Goal: Task Accomplishment & Management: Complete application form

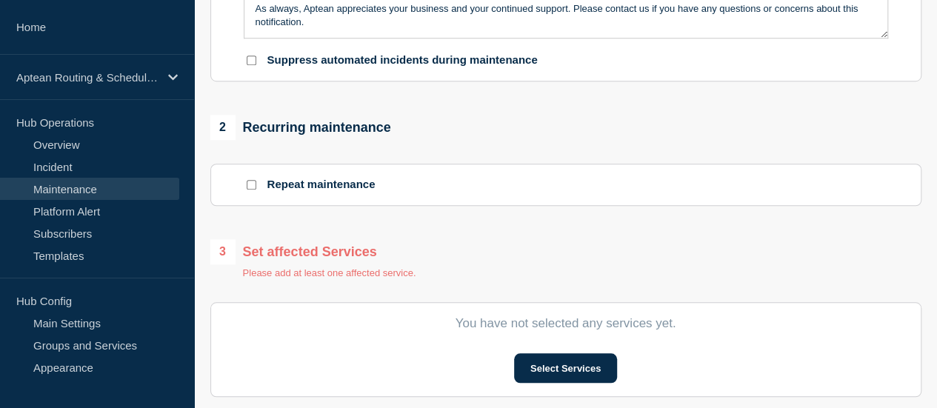
scroll to position [148, 0]
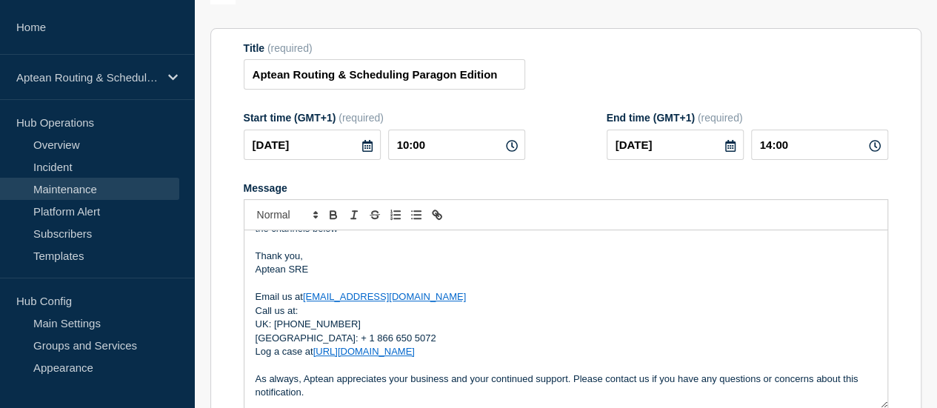
click at [475, 276] on p "Aptean SRE" at bounding box center [566, 269] width 621 height 13
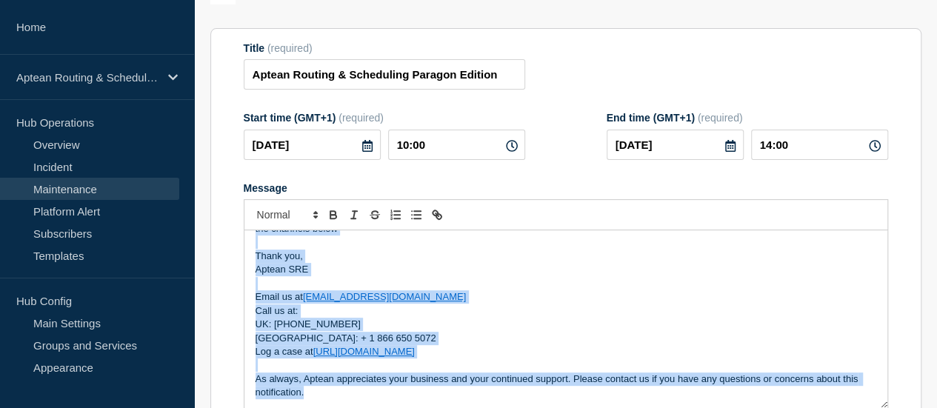
copy div "Update Notification There will be a maintenance window on the 21st of October a…"
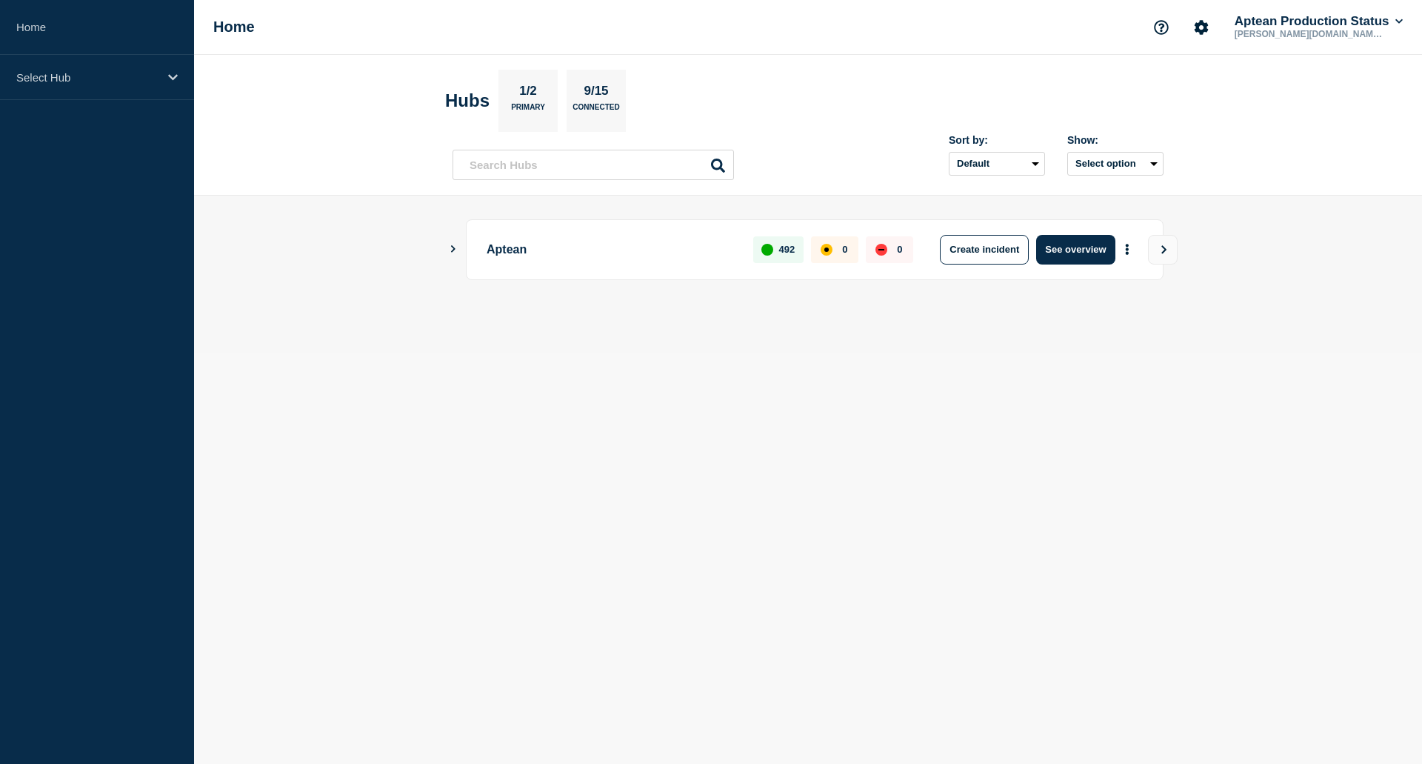
click at [451, 253] on button "Show Connected Hubs" at bounding box center [453, 249] width 7 height 11
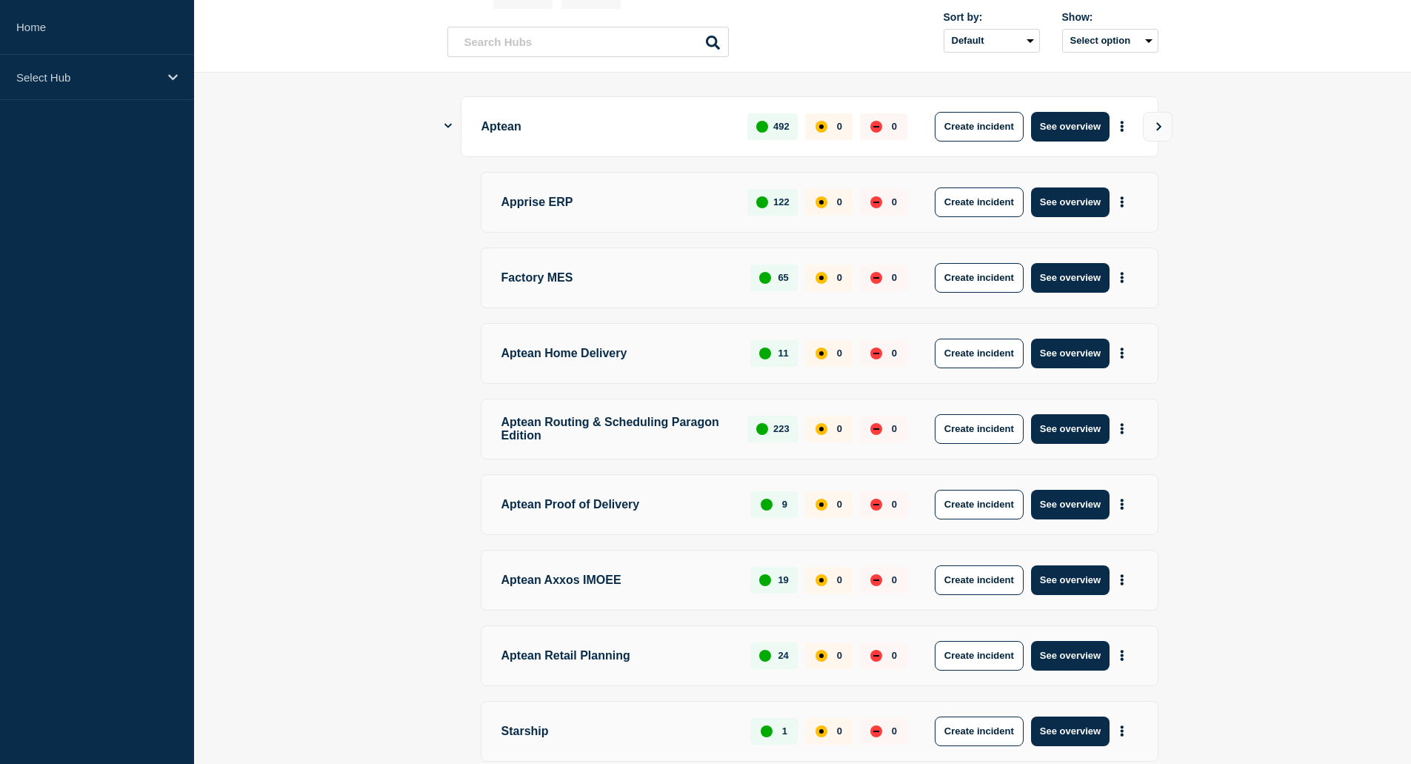
scroll to position [270, 0]
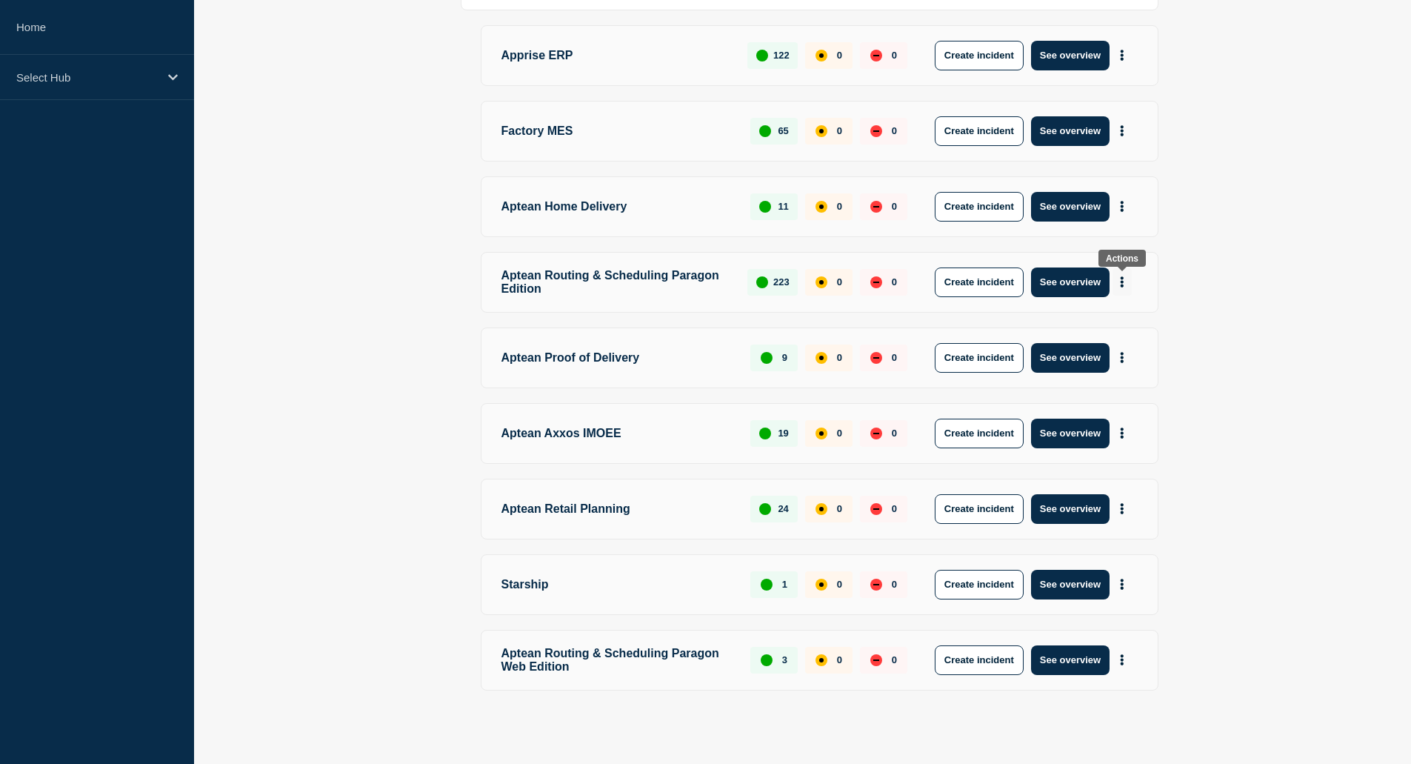
click at [1125, 282] on button "More actions" at bounding box center [1122, 281] width 19 height 27
click at [1106, 334] on button "Create maintenance" at bounding box center [1116, 328] width 100 height 13
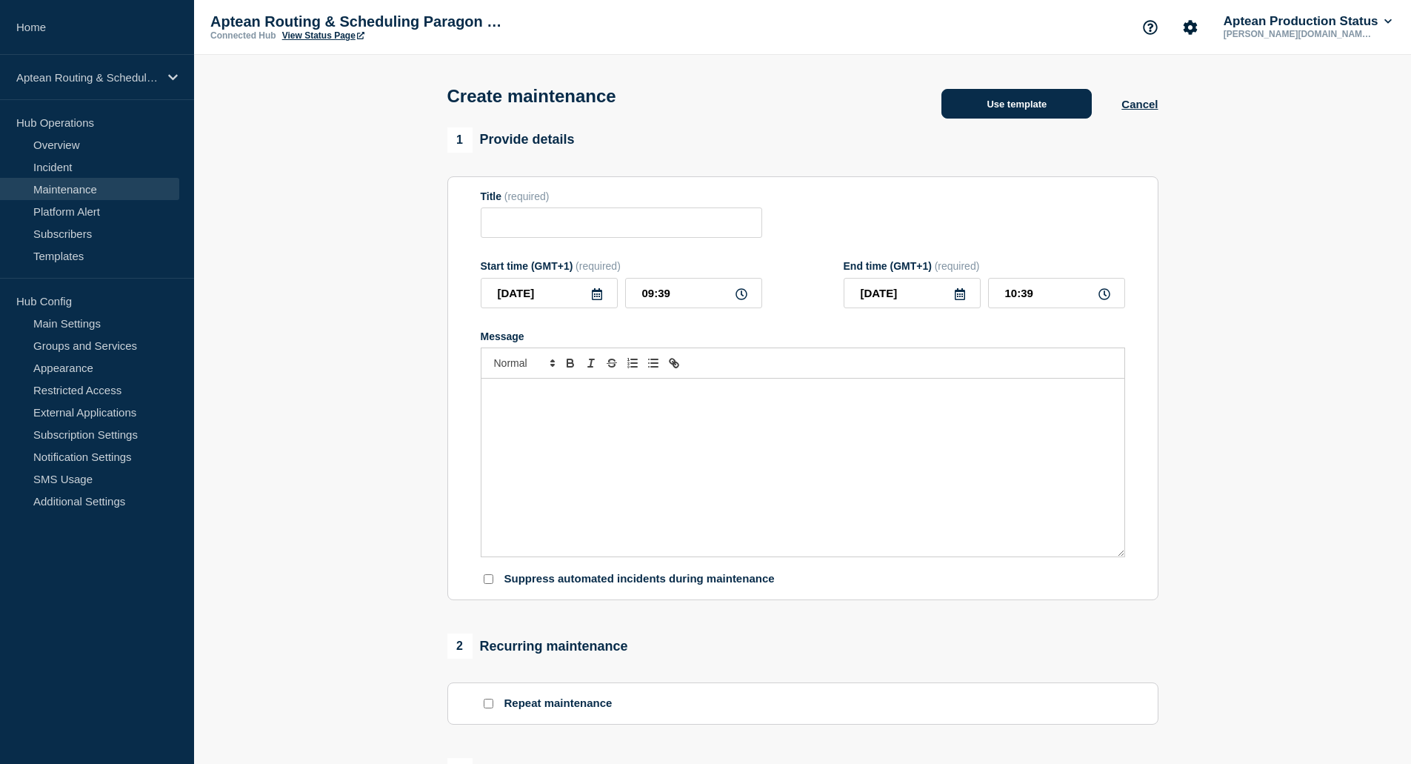
click at [1005, 119] on button "Use template" at bounding box center [1017, 104] width 150 height 30
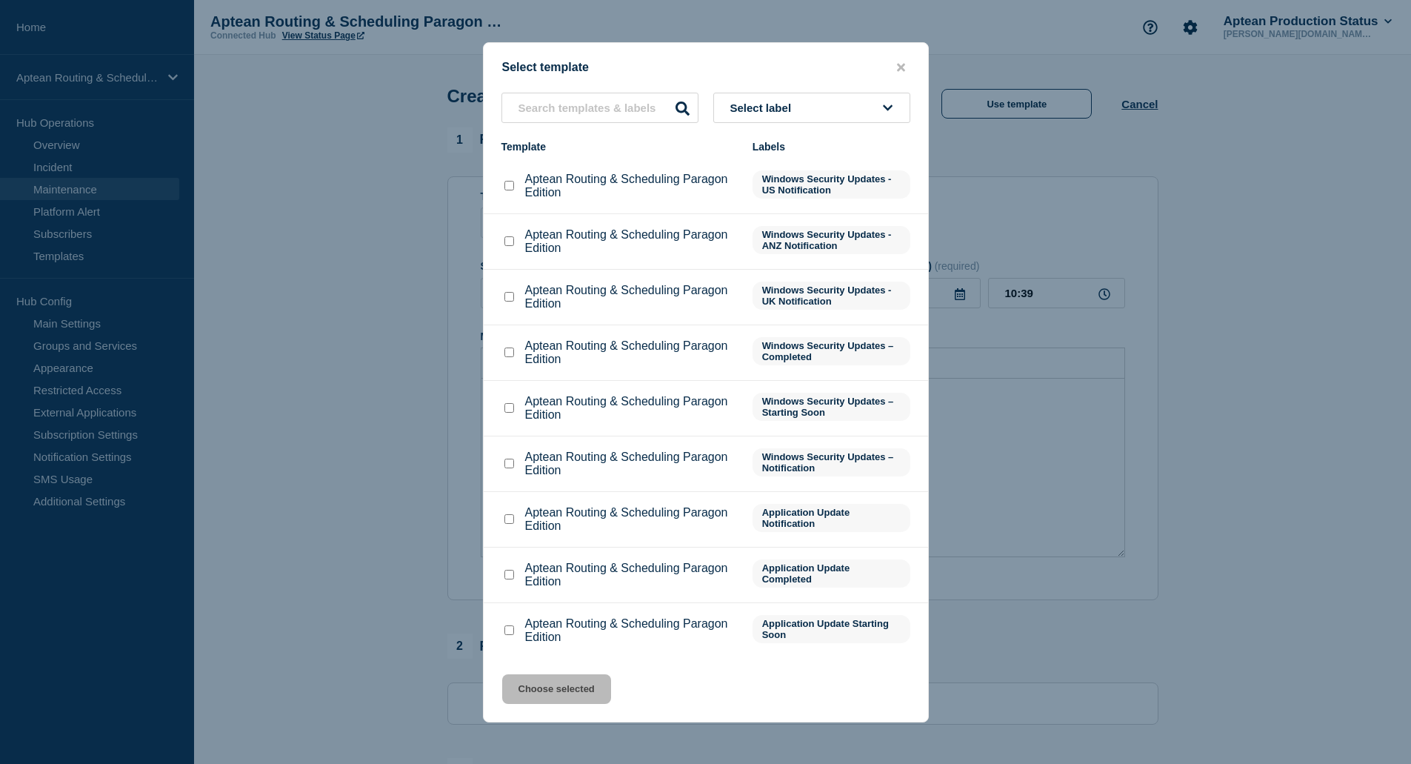
click at [515, 520] on div at bounding box center [509, 519] width 15 height 15
click at [510, 521] on input "Aptean Routing & Scheduling Paragon Edition checkbox" at bounding box center [510, 519] width 10 height 10
checkbox input "true"
click at [548, 689] on button "Choose selected" at bounding box center [556, 689] width 109 height 30
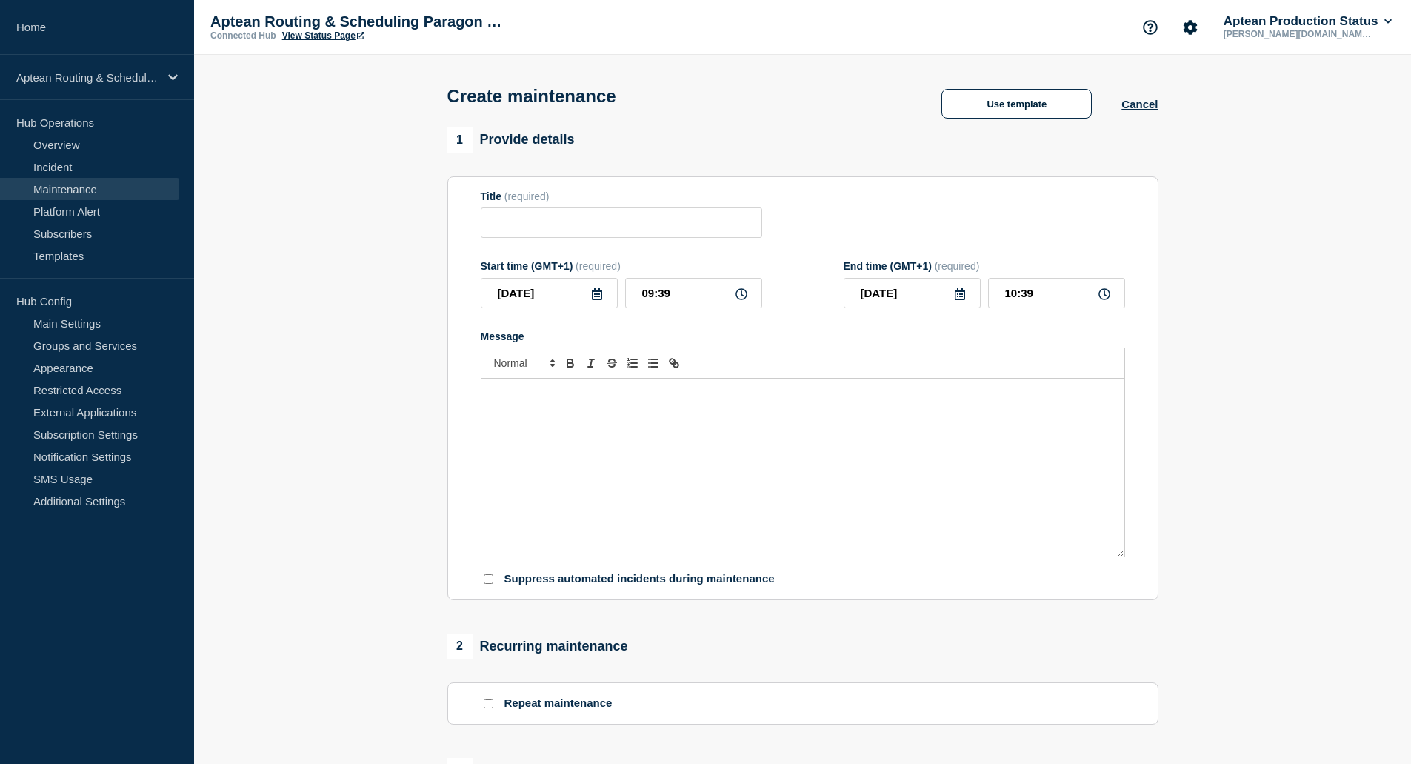
type input "Aptean Routing & Scheduling Paragon Edition"
type input "13:39"
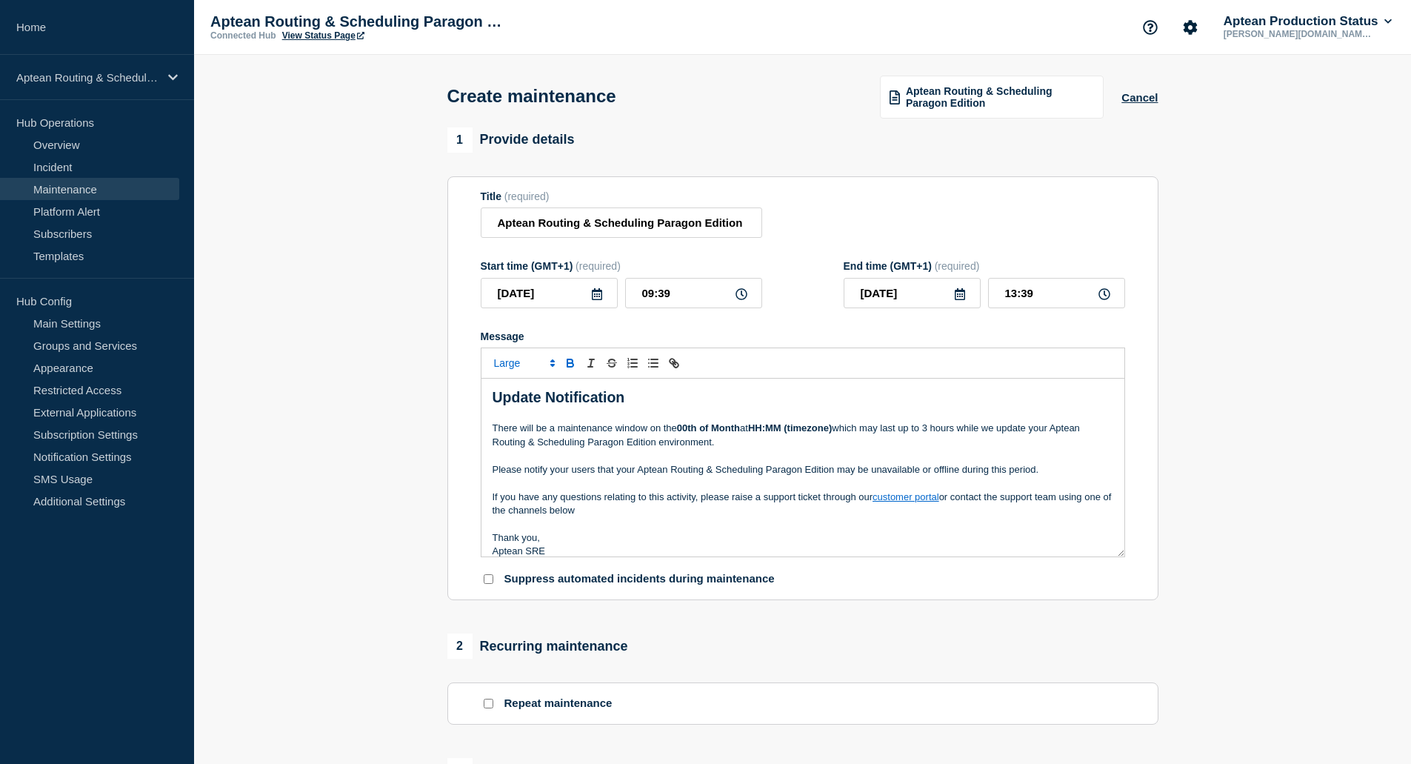
click at [657, 422] on p "Message" at bounding box center [803, 414] width 621 height 13
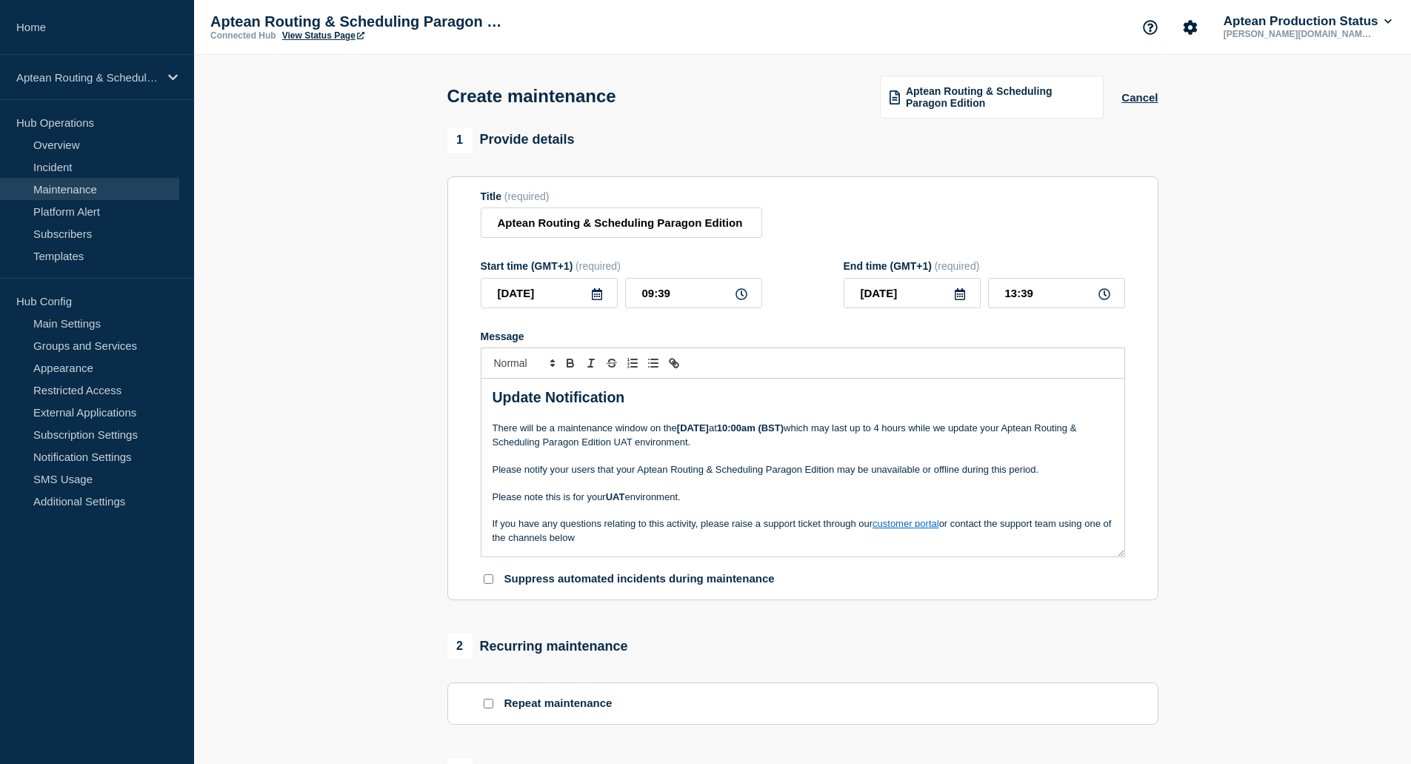
click at [594, 296] on icon at bounding box center [597, 294] width 12 height 12
click at [564, 299] on input "[DATE]" at bounding box center [549, 293] width 137 height 30
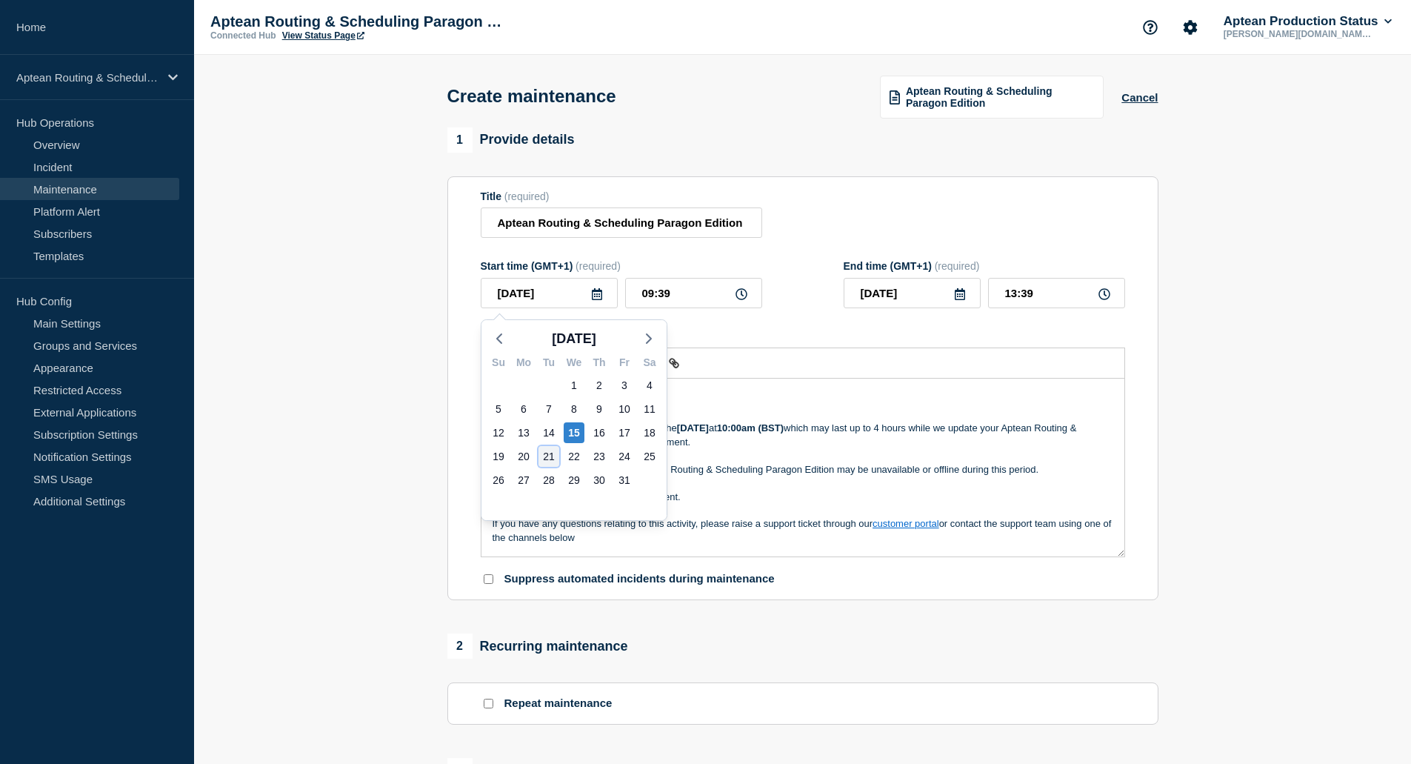
click at [546, 451] on div "21" at bounding box center [549, 456] width 21 height 21
type input "[DATE]"
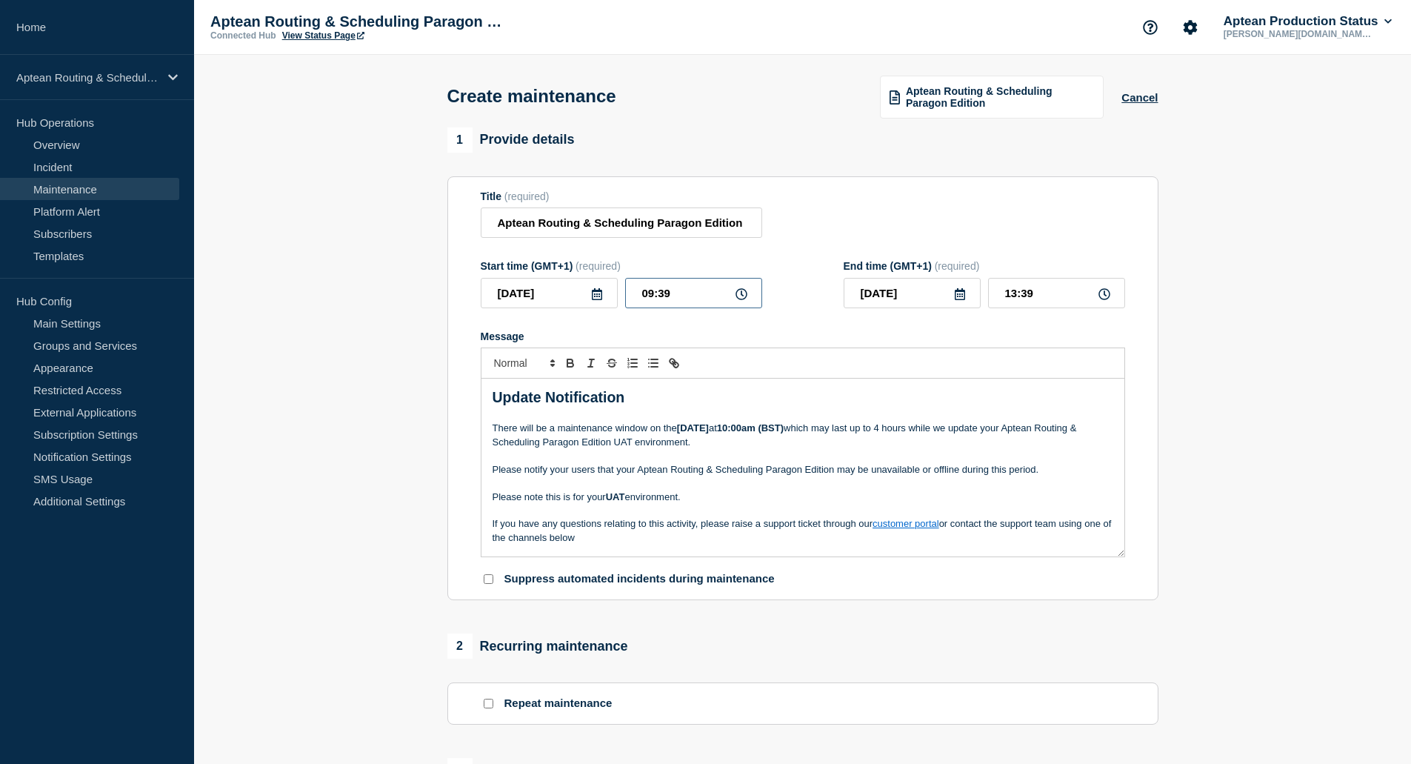
click at [681, 293] on input "09:39" at bounding box center [693, 293] width 137 height 30
click at [668, 294] on input "09:39" at bounding box center [693, 293] width 137 height 30
drag, startPoint x: 645, startPoint y: 295, endPoint x: 596, endPoint y: 295, distance: 48.9
click at [596, 295] on div "2025-10-21 09:39" at bounding box center [622, 293] width 282 height 30
type input "10:00"
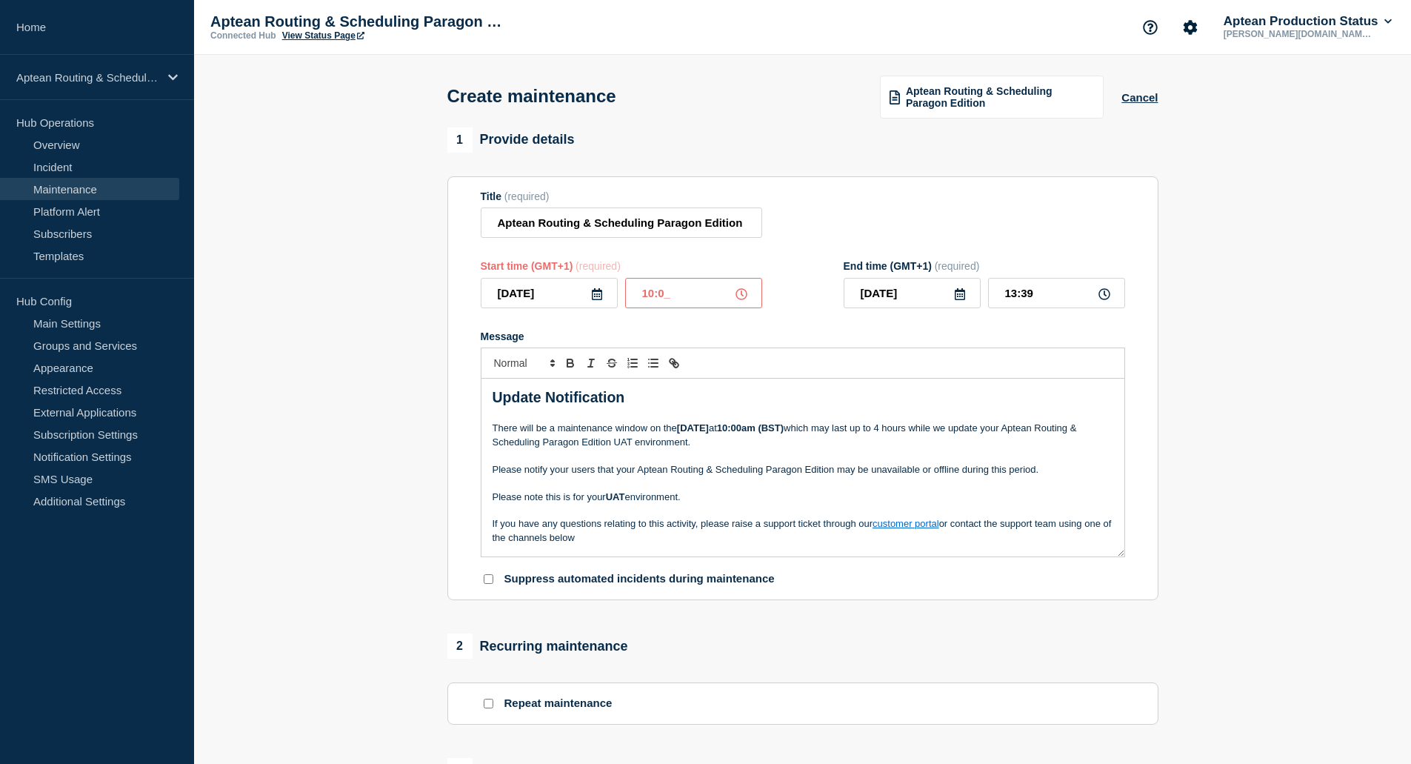
type input "14:00"
click at [950, 299] on input "[DATE]" at bounding box center [912, 293] width 137 height 30
click at [1075, 323] on form "Title (required) Aptean Routing & Scheduling Paragon Edition Start time (GMT+1)…" at bounding box center [803, 388] width 645 height 396
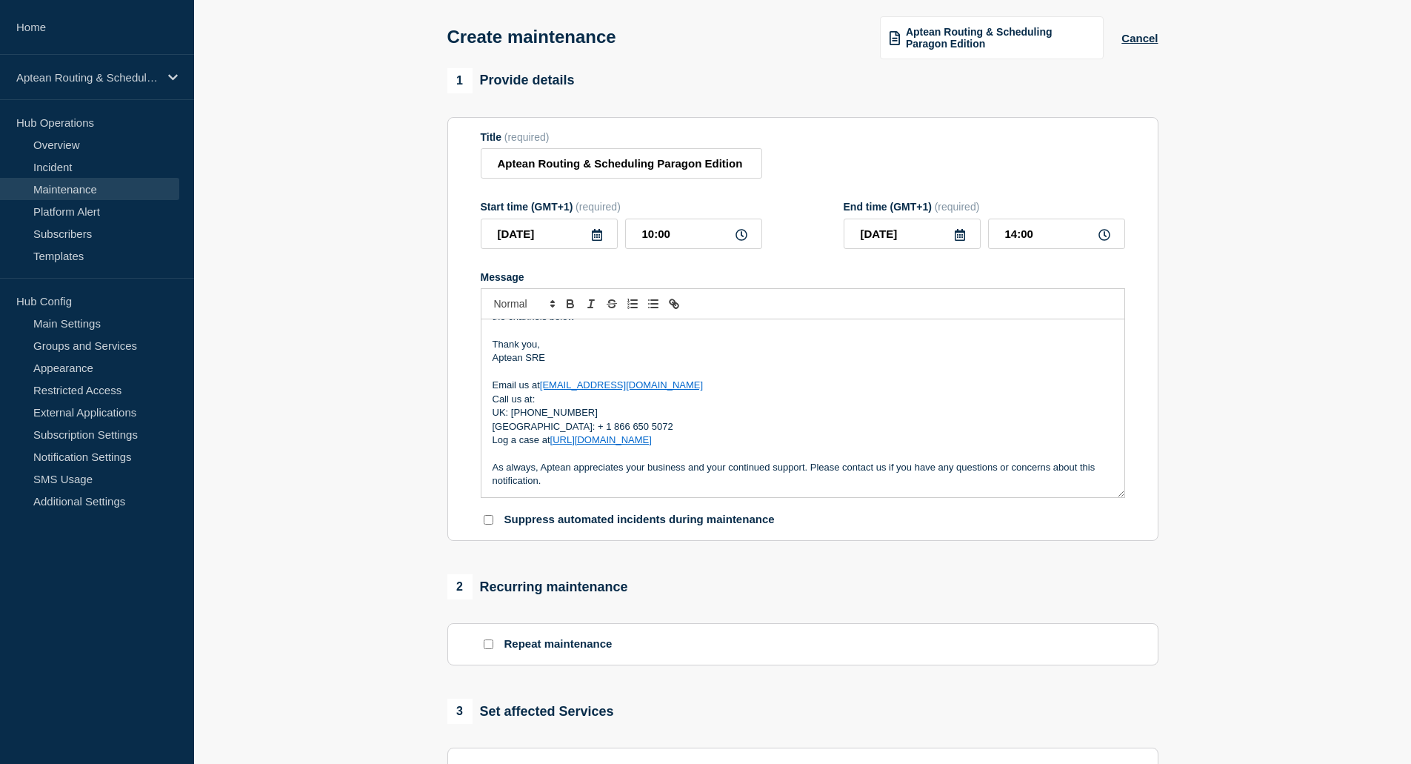
scroll to position [222, 0]
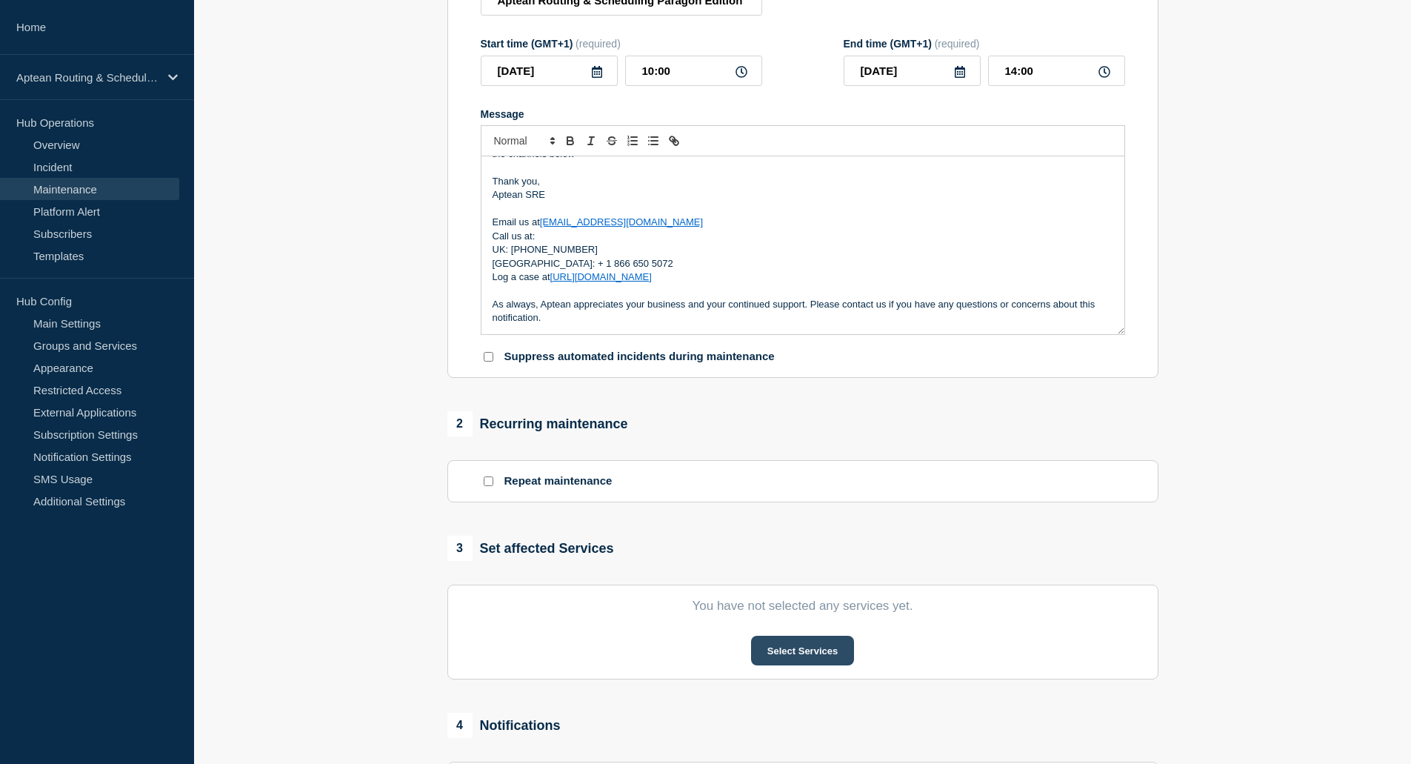
click at [829, 656] on button "Select Services" at bounding box center [802, 651] width 103 height 30
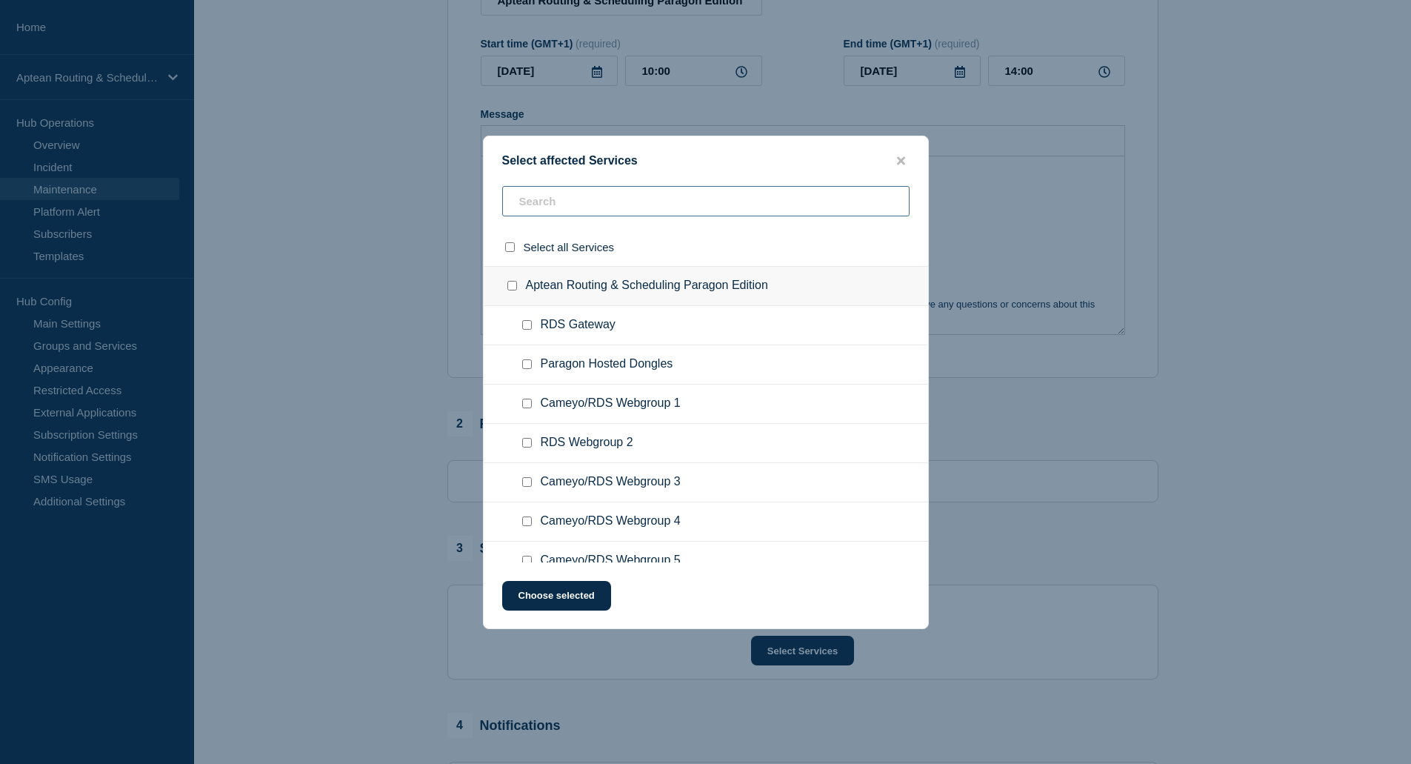
click at [640, 193] on input "text" at bounding box center [705, 201] width 407 height 30
type input "4"
click at [526, 330] on input "Cameyo/RDS Webgroup 4 checkbox" at bounding box center [527, 325] width 10 height 10
checkbox input "true"
drag, startPoint x: 568, startPoint y: 197, endPoint x: 389, endPoint y: 199, distance: 179.3
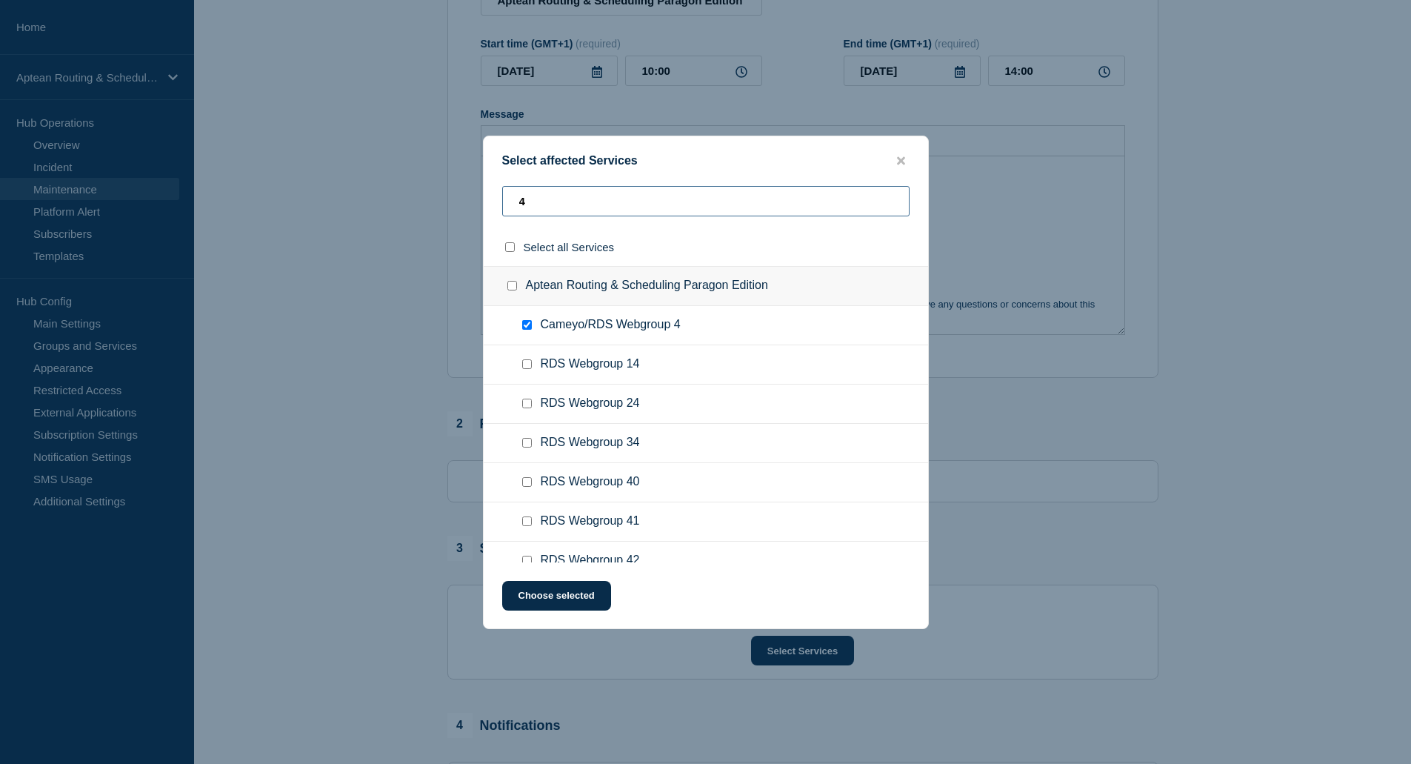
click at [443, 199] on div "Select affected Services 4 Select all Services Aptean Routing & Scheduling Para…" at bounding box center [705, 382] width 1411 height 764
click at [389, 199] on div at bounding box center [705, 382] width 1411 height 764
click at [387, 199] on div at bounding box center [705, 382] width 1411 height 764
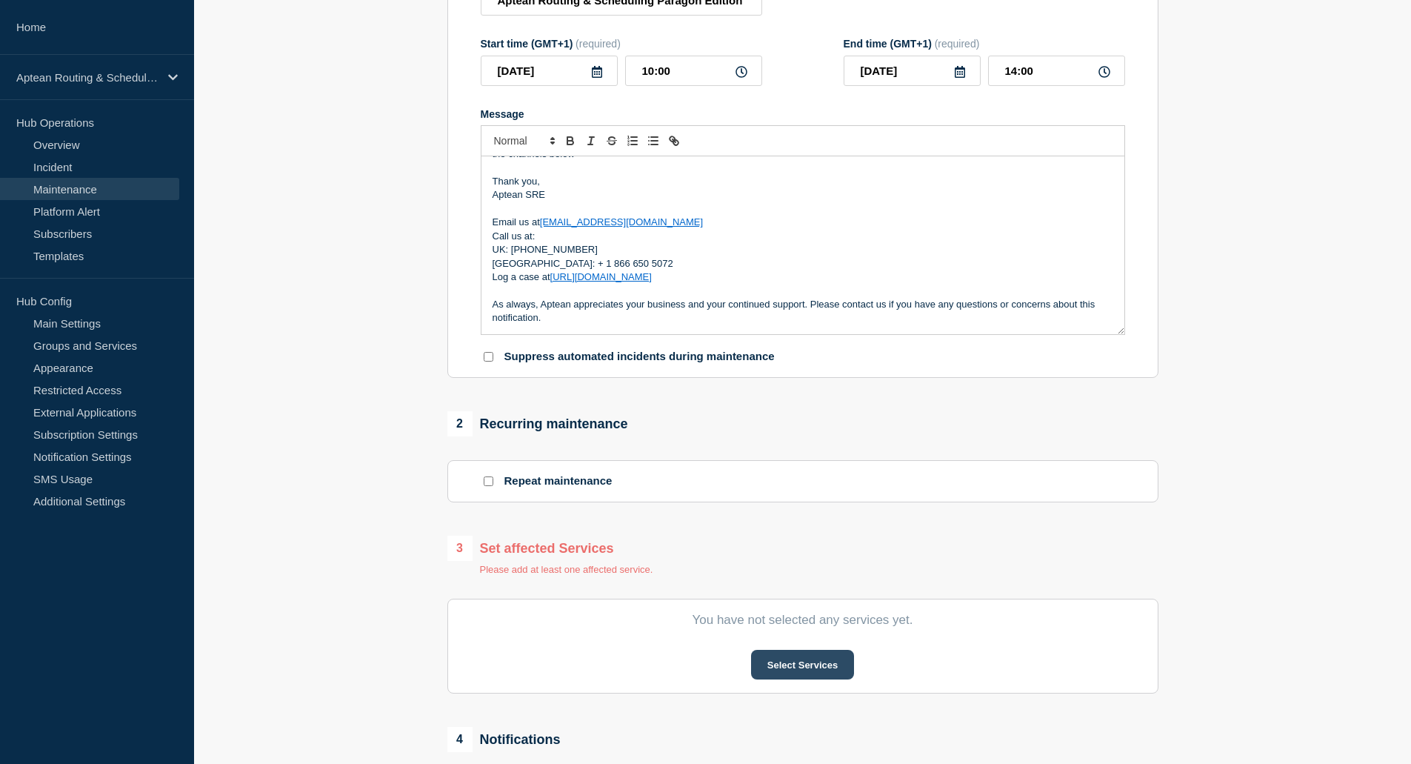
click at [783, 661] on button "Select Services" at bounding box center [802, 665] width 103 height 30
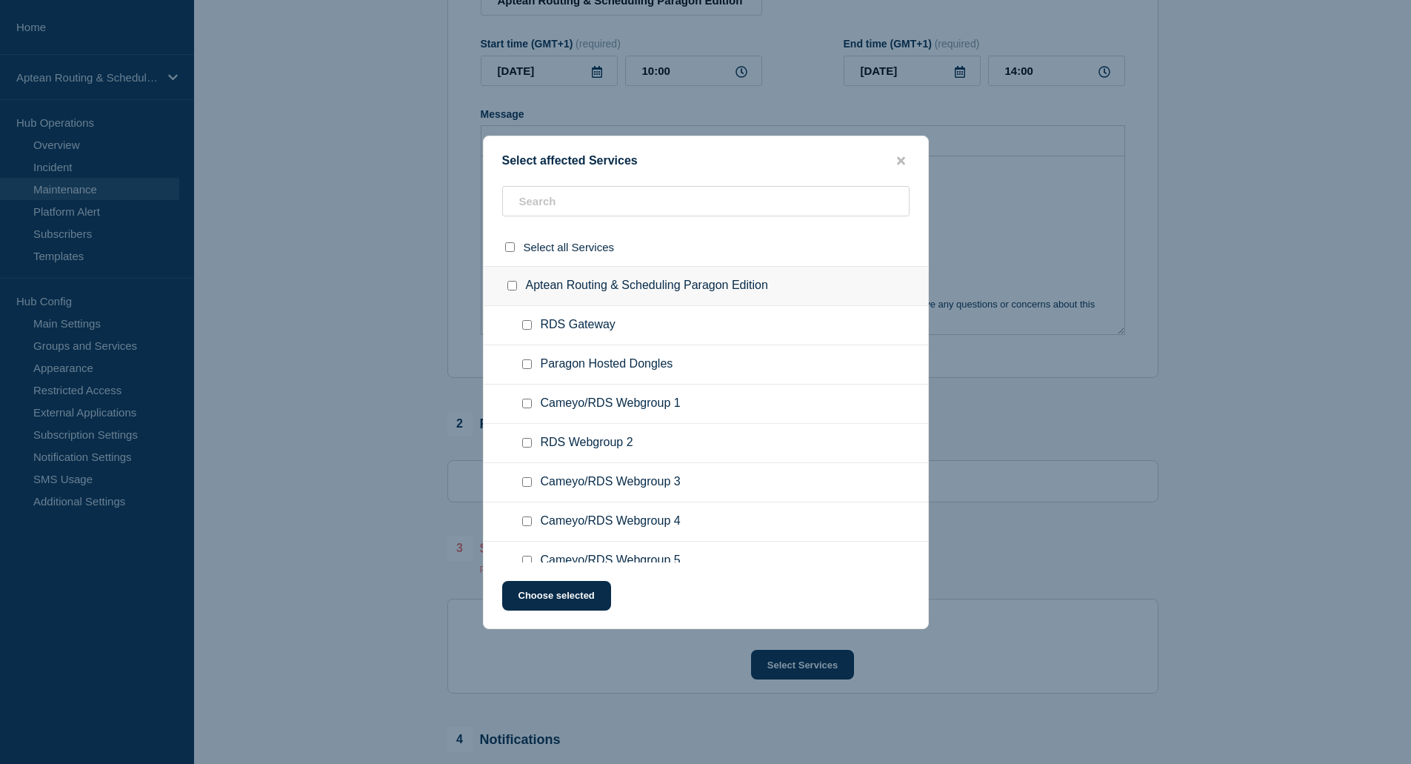
click at [619, 221] on div at bounding box center [706, 207] width 445 height 42
click at [628, 207] on input "text" at bounding box center [705, 201] width 407 height 30
type input "4"
click at [526, 322] on input "Cameyo/RDS Webgroup 4 checkbox" at bounding box center [527, 325] width 10 height 10
checkbox input "true"
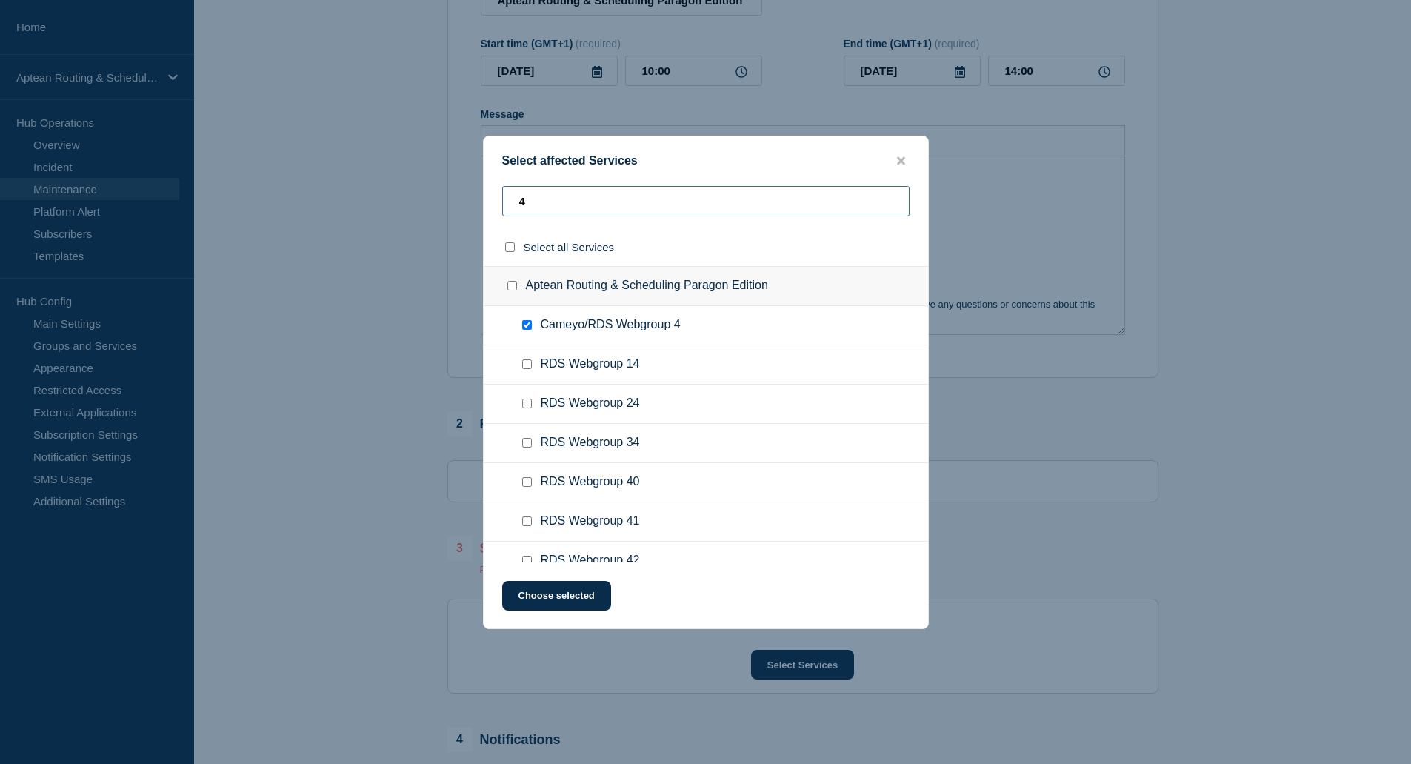
click at [547, 195] on input "4" at bounding box center [705, 201] width 407 height 30
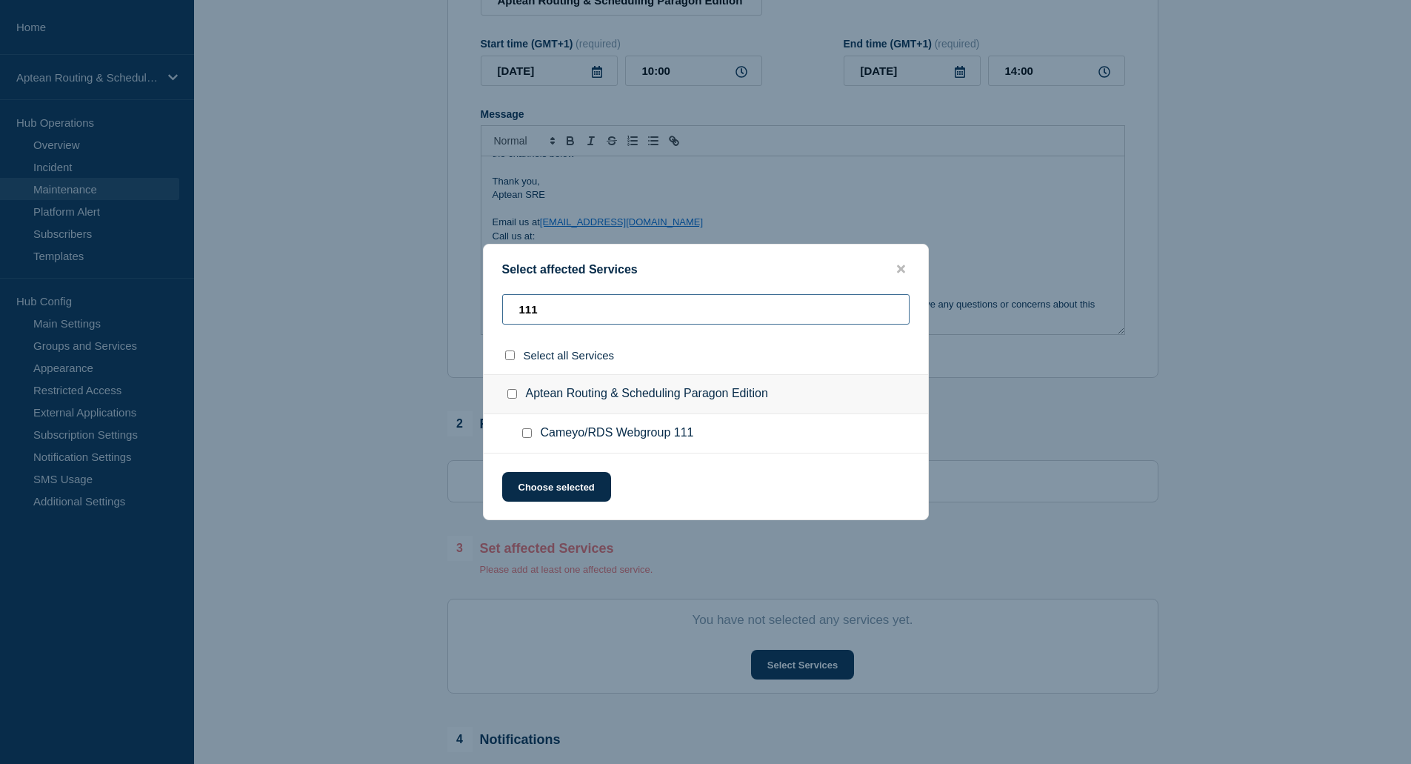
type input "111"
click at [523, 431] on input "Cameyo/RDS Webgroup 111 checkbox" at bounding box center [527, 433] width 10 height 10
checkbox input "true"
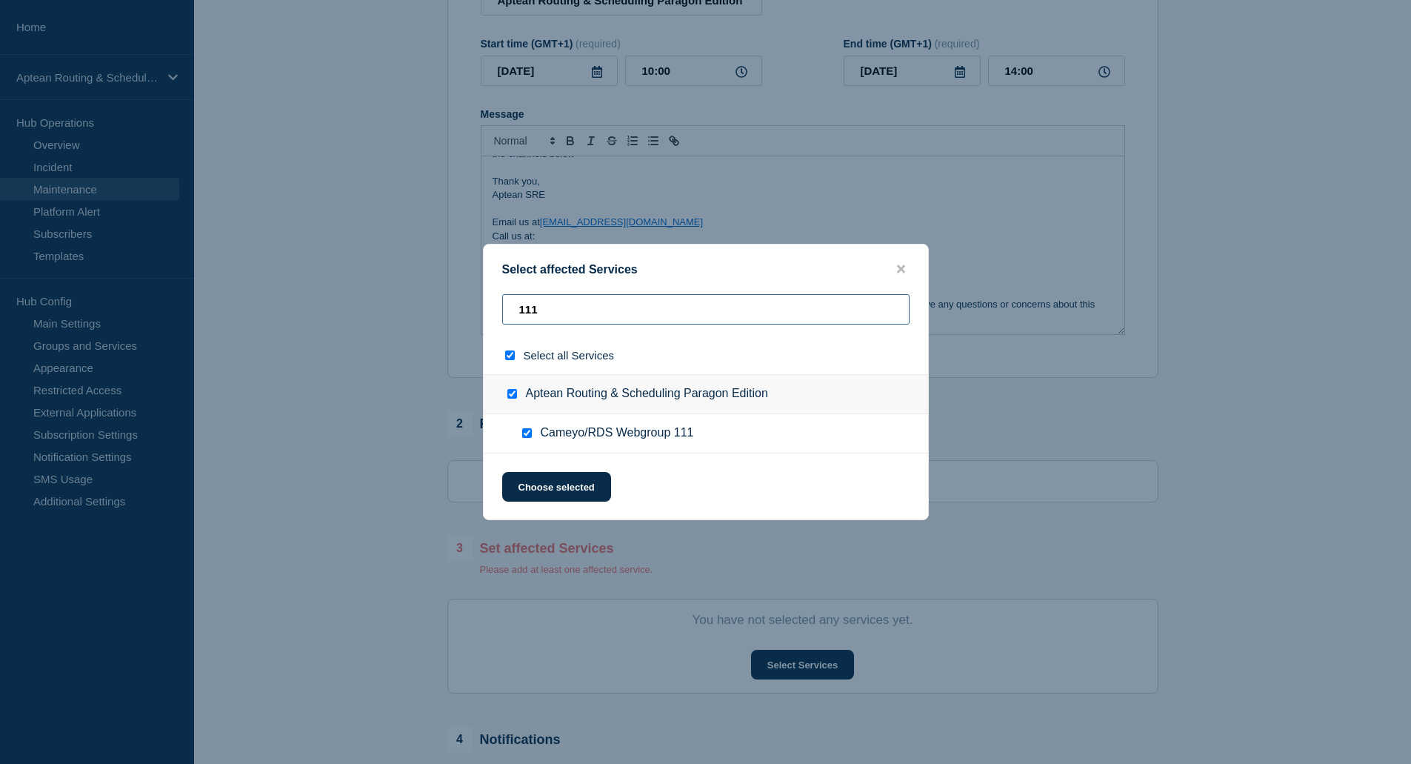
click at [568, 308] on input "111" at bounding box center [705, 309] width 407 height 30
type input "11"
checkbox input "false"
type input "190"
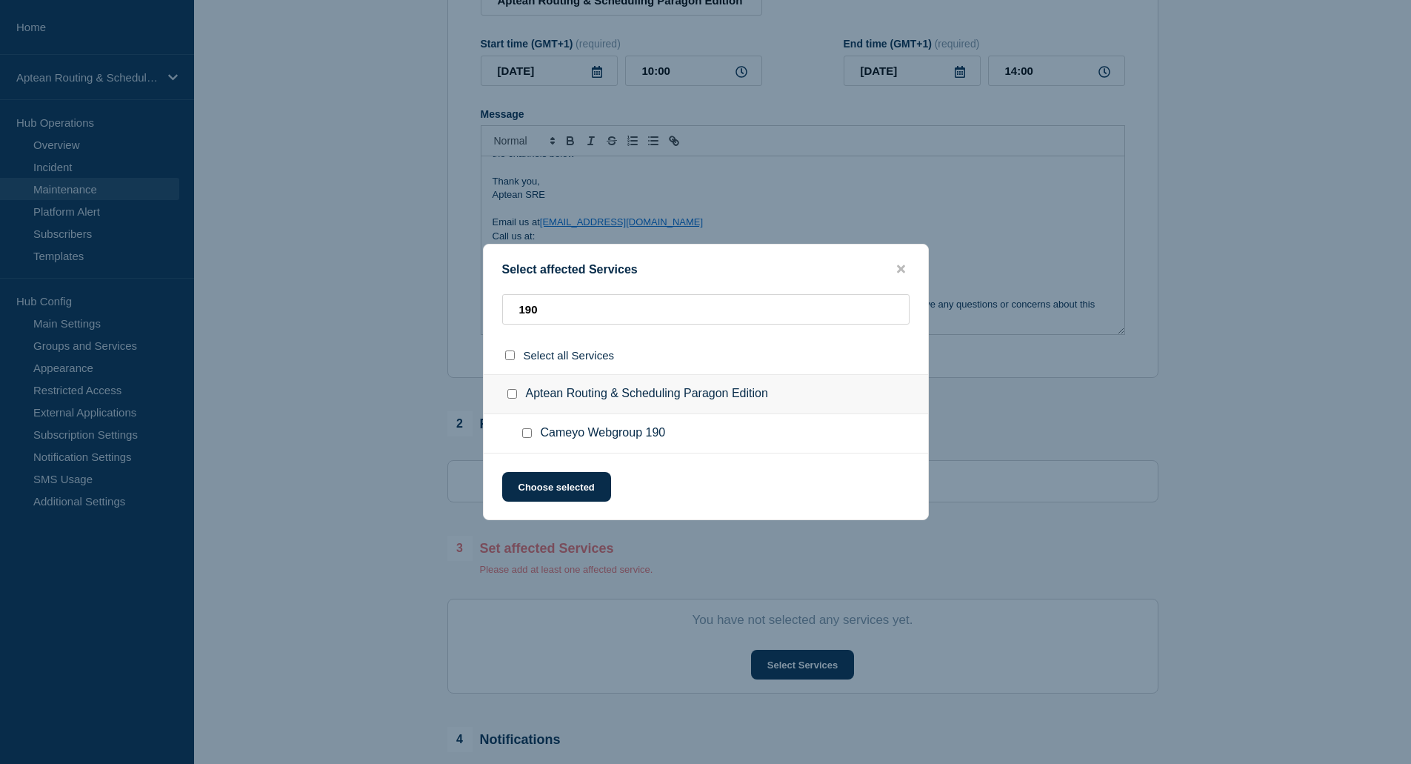
click at [523, 434] on input "Cameyo Webgroup 190 checkbox" at bounding box center [527, 433] width 10 height 10
checkbox input "true"
click at [579, 487] on button "Choose selected" at bounding box center [556, 487] width 109 height 30
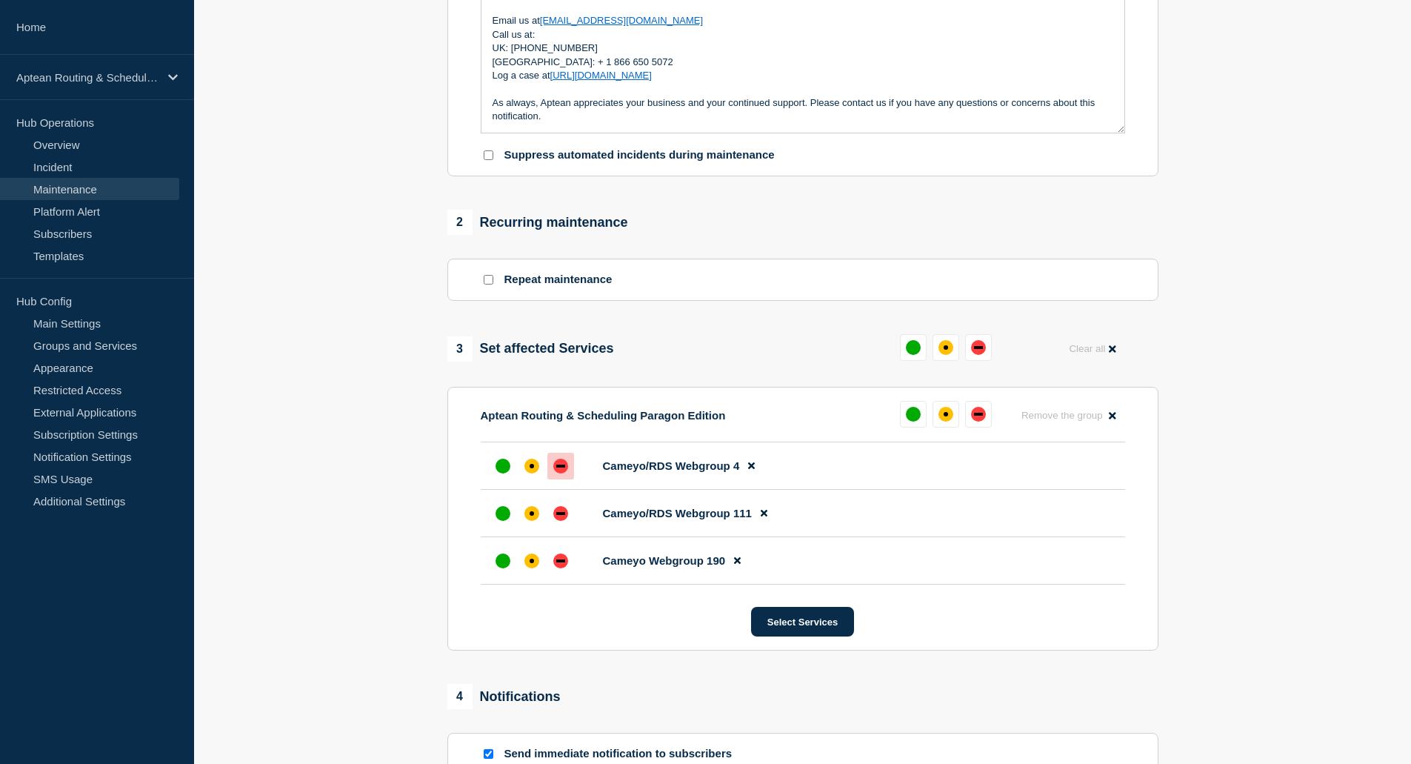
scroll to position [445, 0]
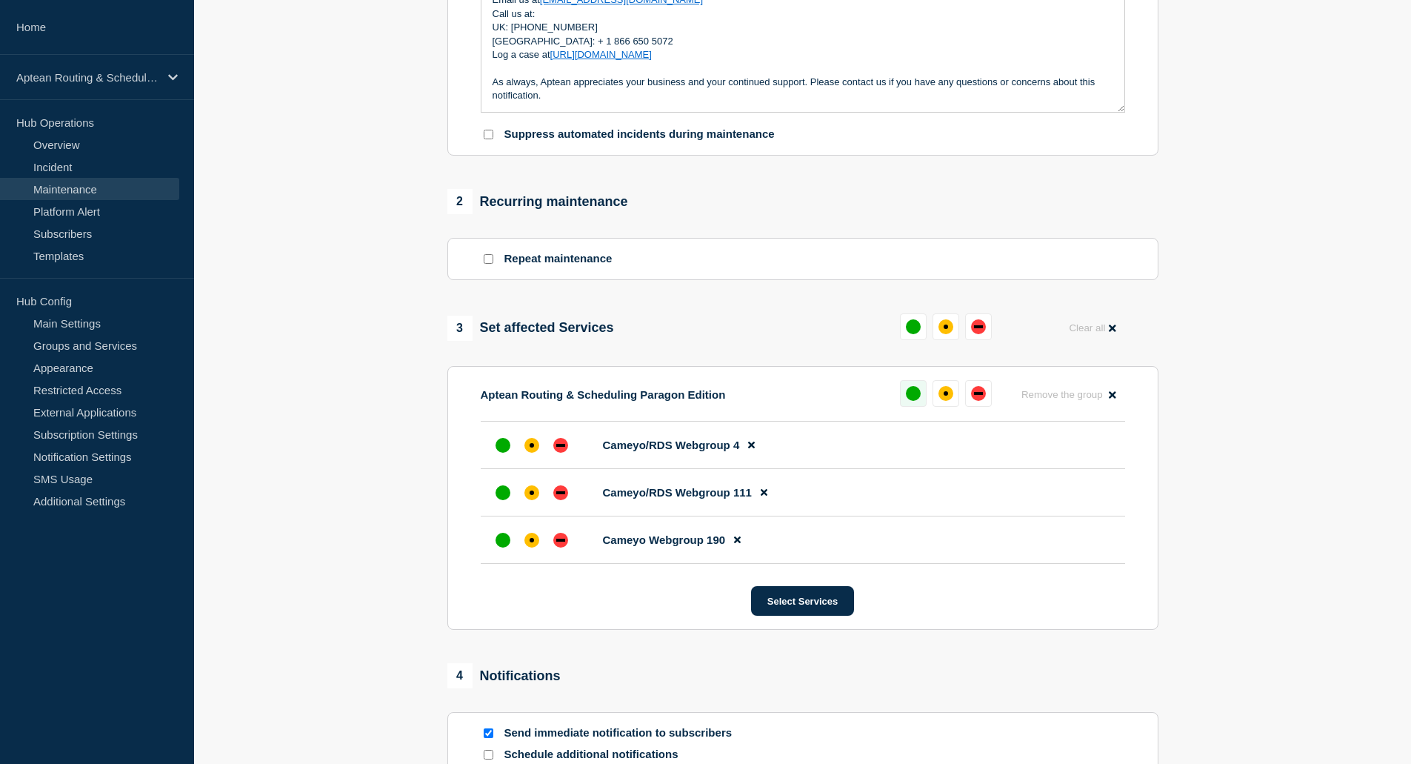
click at [916, 394] on div "up" at bounding box center [913, 393] width 15 height 15
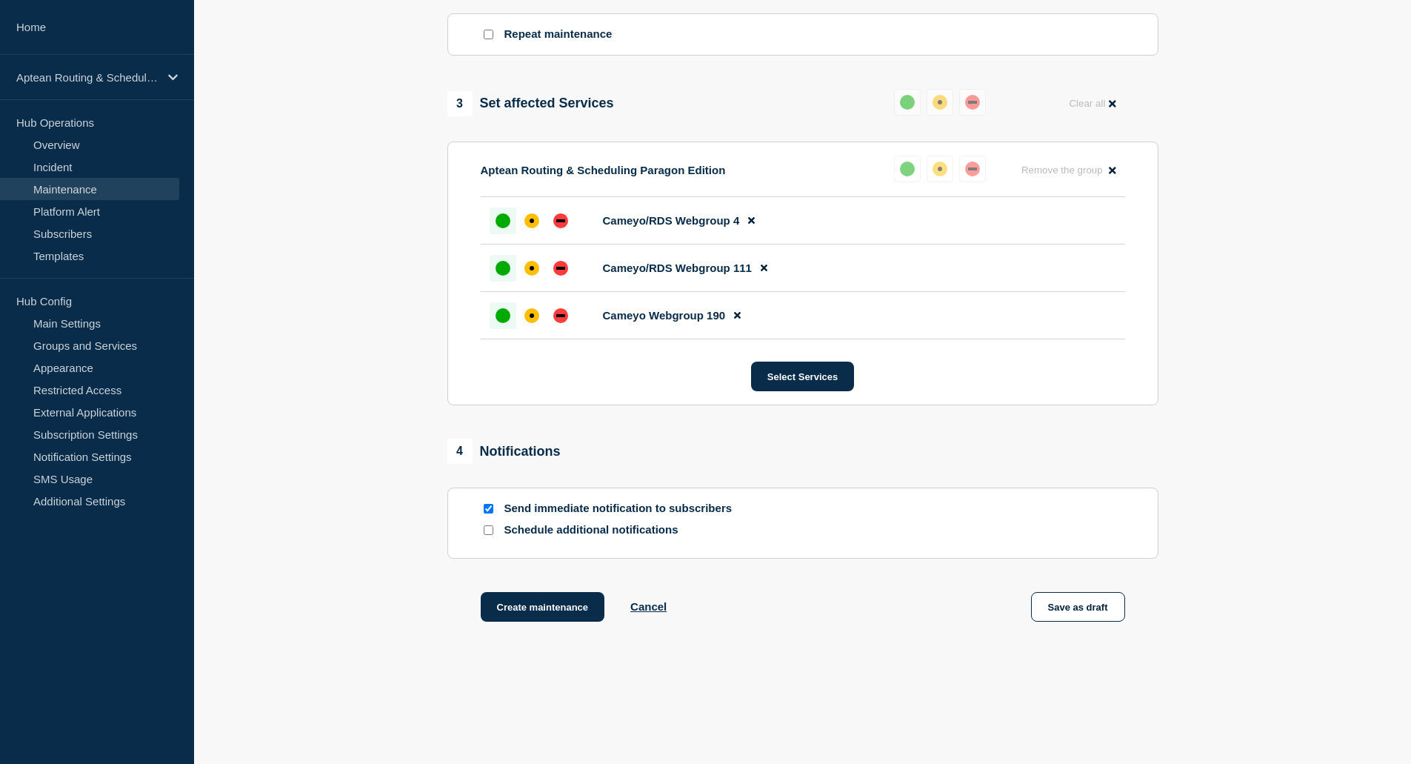
scroll to position [701, 0]
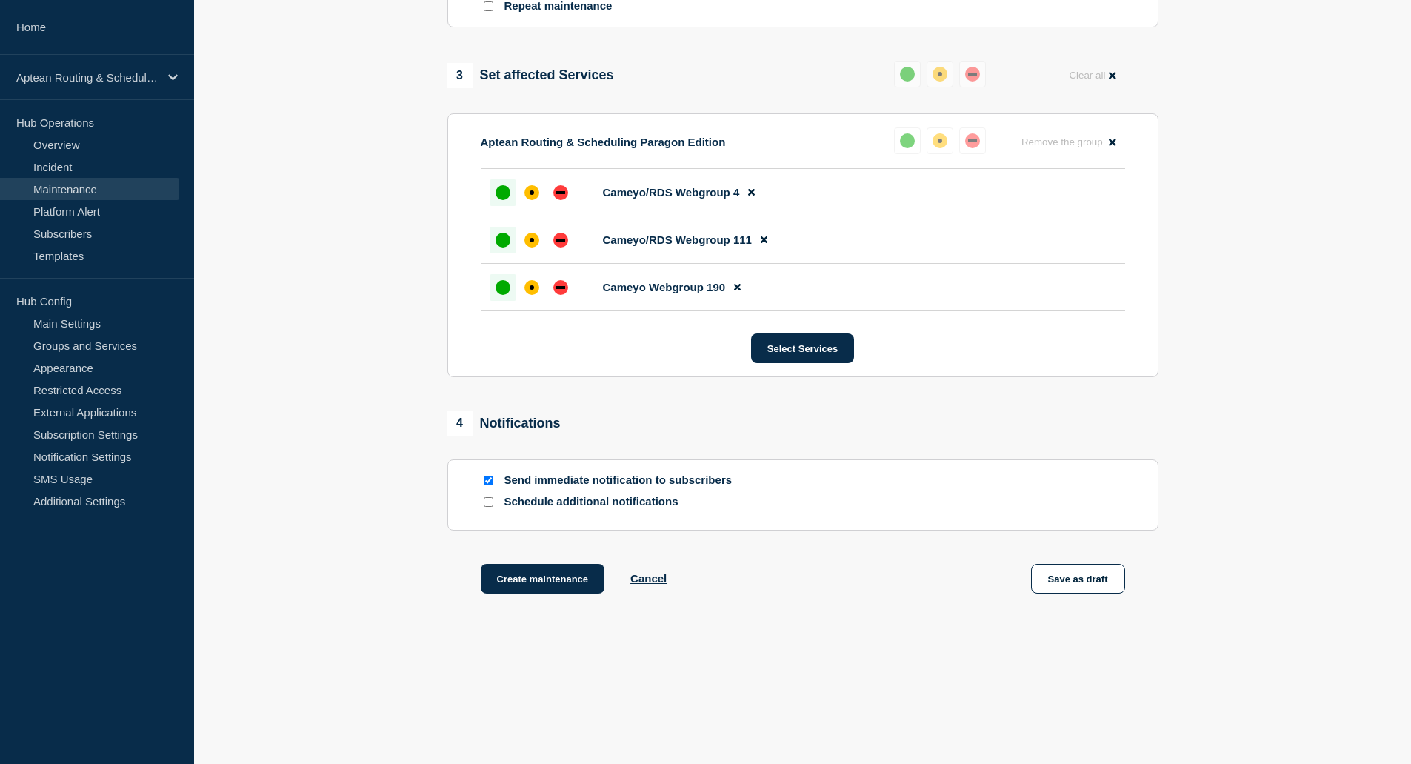
click at [489, 498] on input "Schedule additional notifications" at bounding box center [489, 502] width 10 height 10
checkbox input "true"
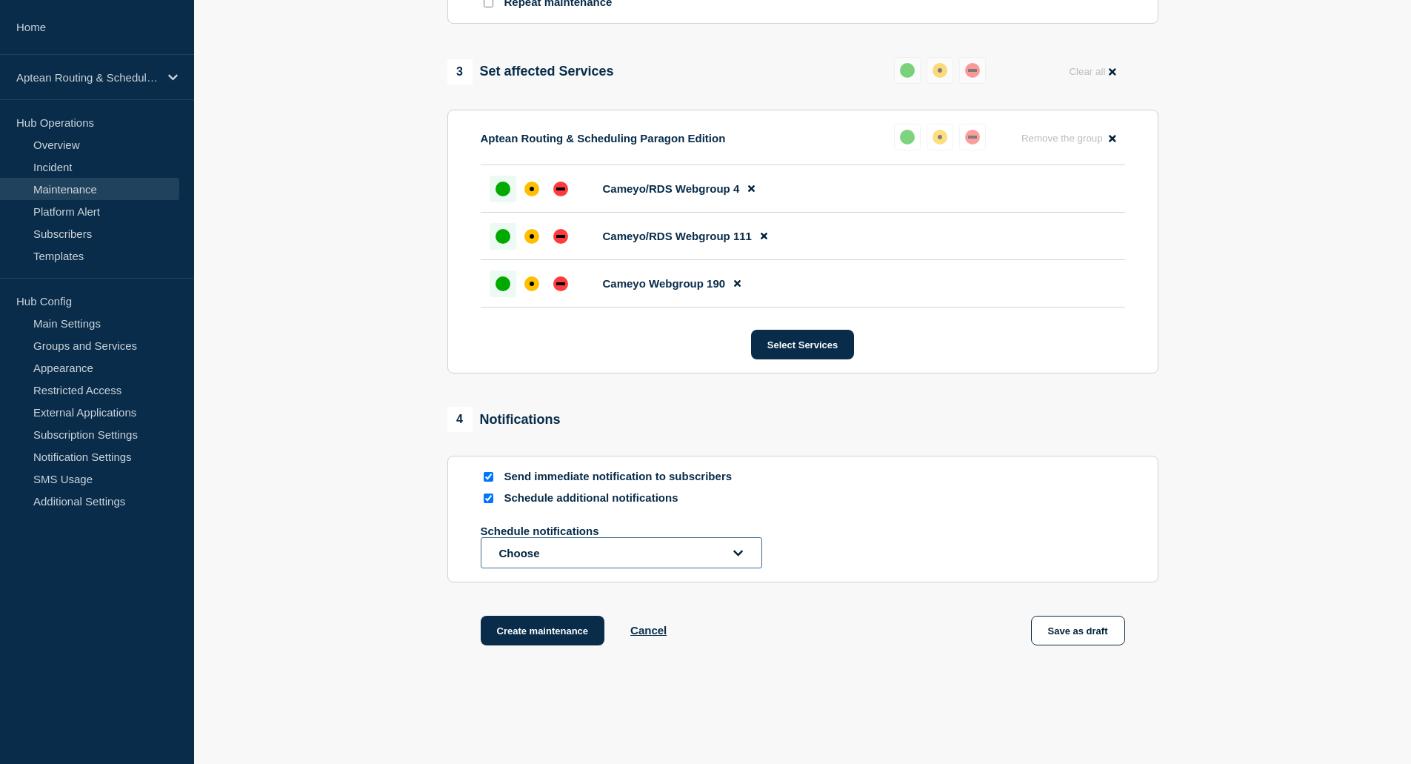
click at [576, 551] on button "Choose" at bounding box center [622, 552] width 282 height 31
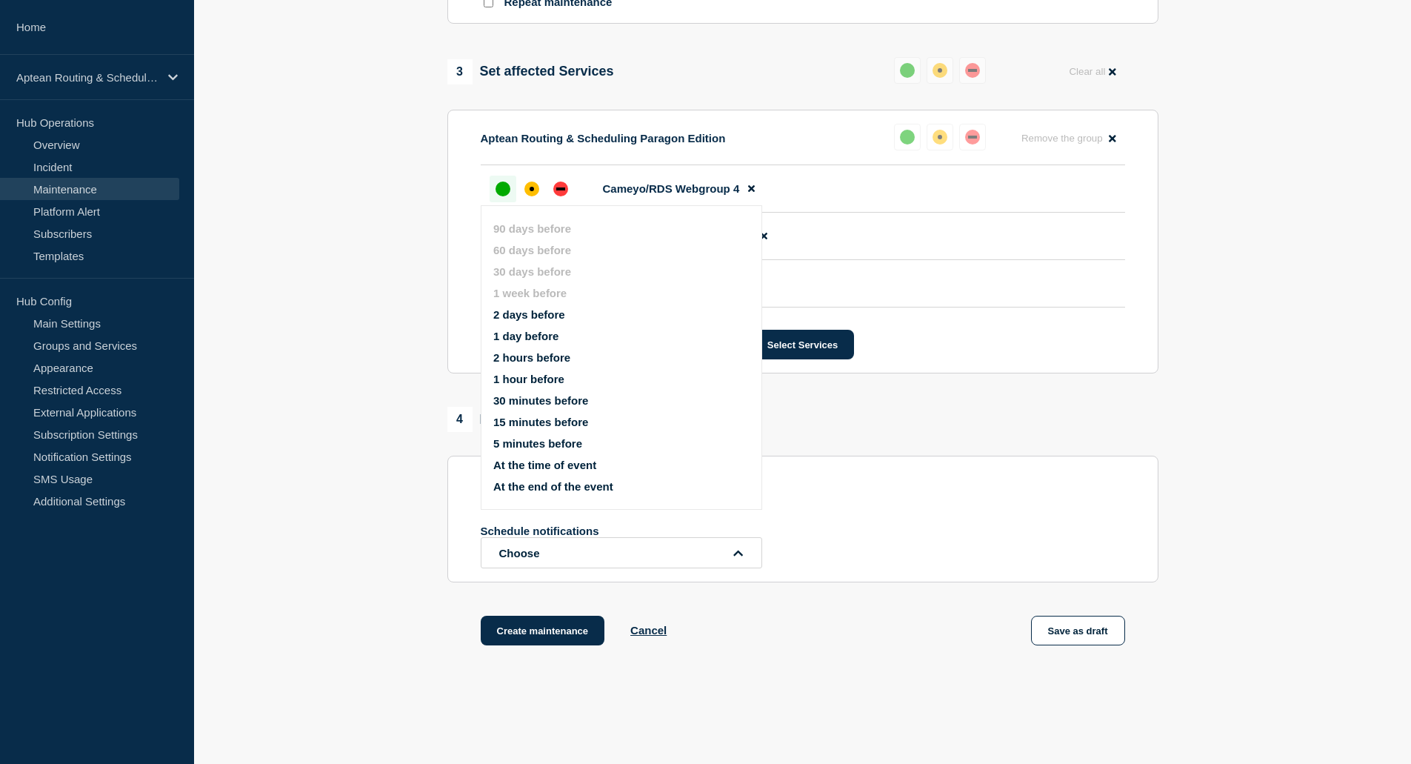
click at [562, 315] on button "2 days before" at bounding box center [529, 314] width 72 height 13
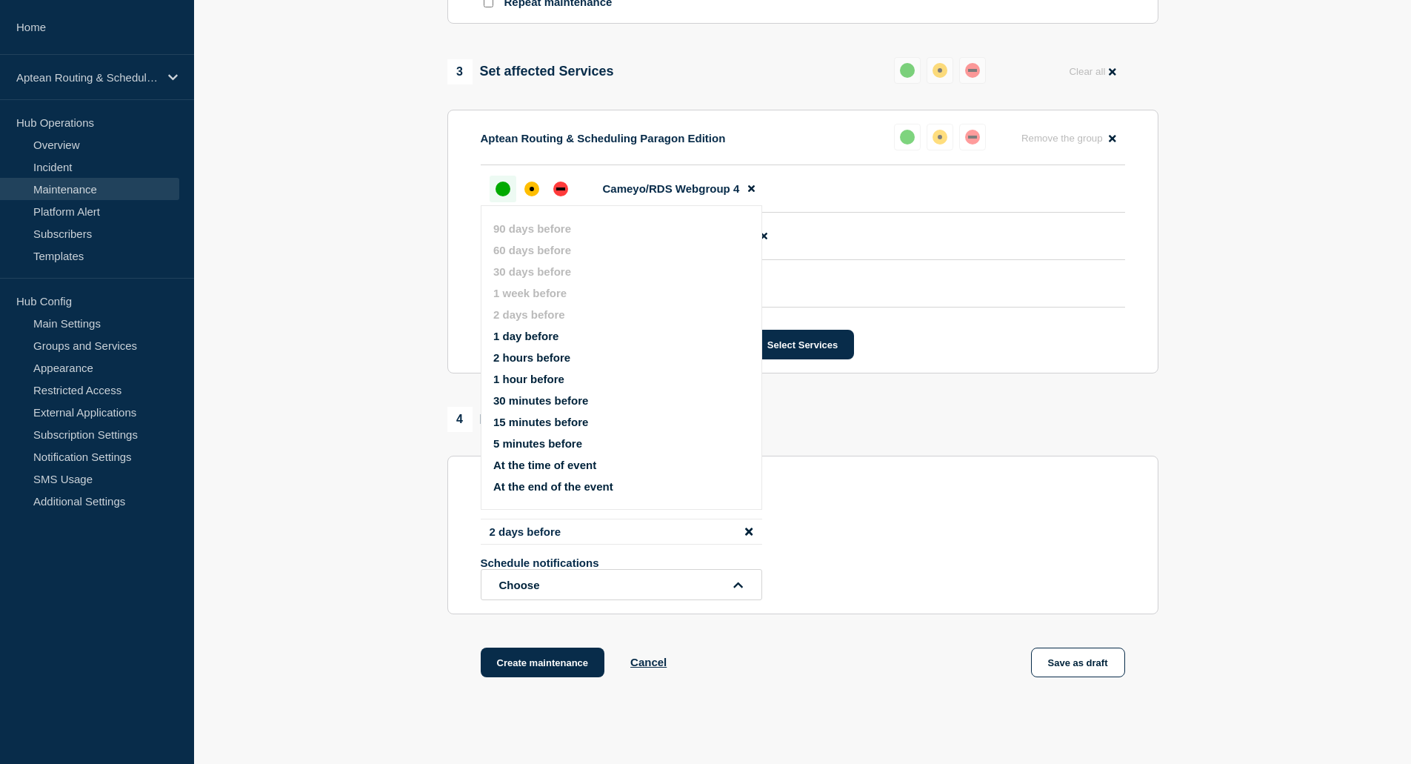
click at [557, 379] on button "1 hour before" at bounding box center [528, 379] width 71 height 13
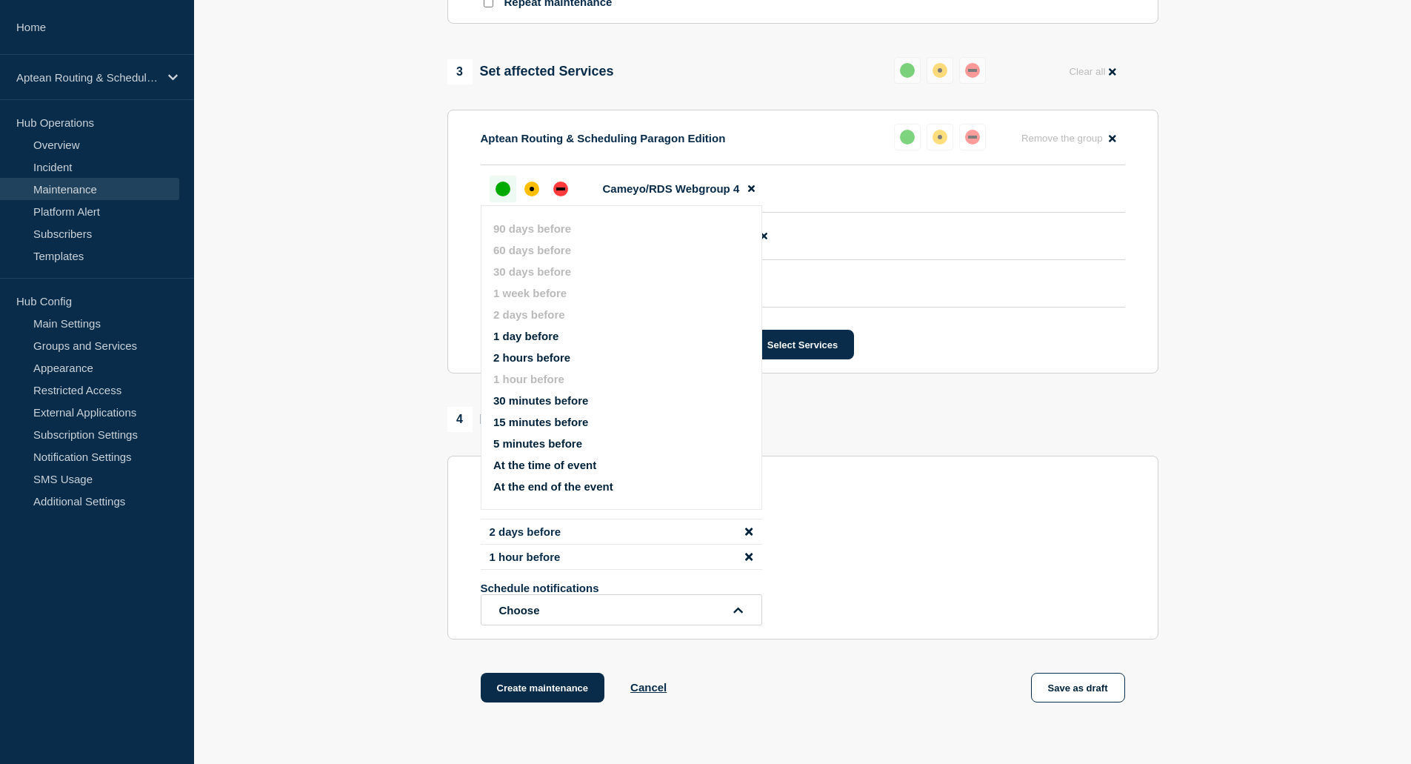
click at [548, 460] on button "At the time of event" at bounding box center [544, 465] width 103 height 13
click at [548, 460] on section "Send immediate notification to subscribers Schedule additional notifications 2 …" at bounding box center [802, 548] width 711 height 184
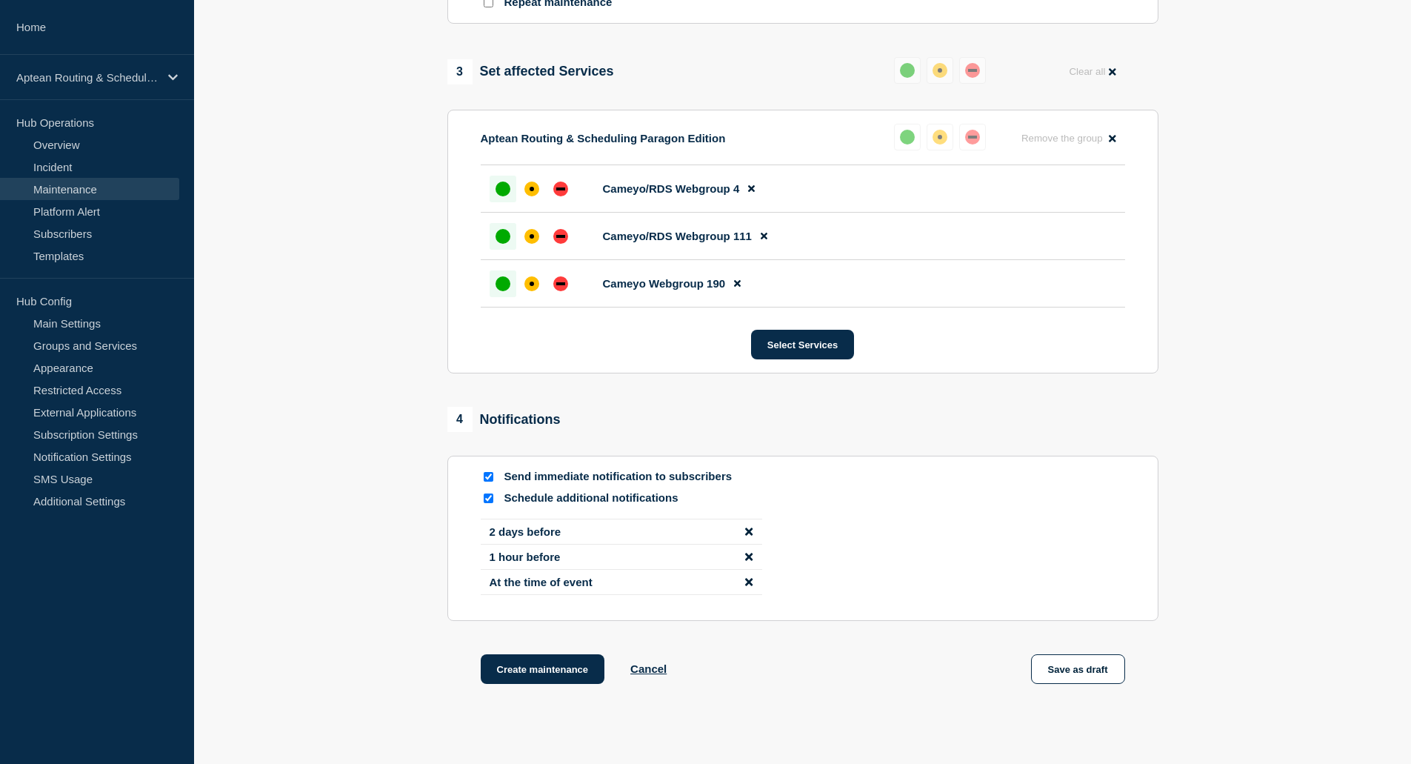
click at [1007, 607] on div "2 days before 1 hour before At the time of event" at bounding box center [803, 563] width 645 height 88
click at [527, 677] on button "Create maintenance" at bounding box center [543, 669] width 124 height 30
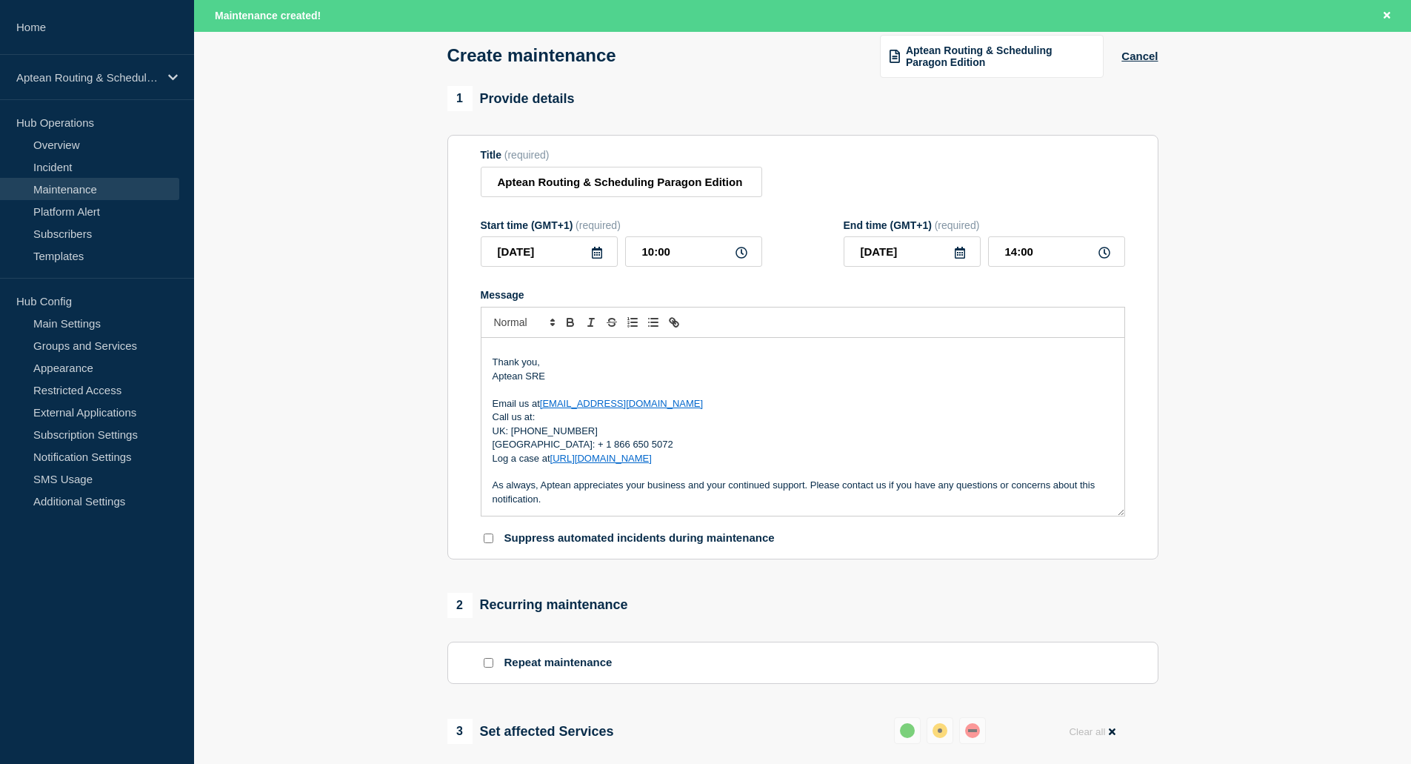
scroll to position [65, 0]
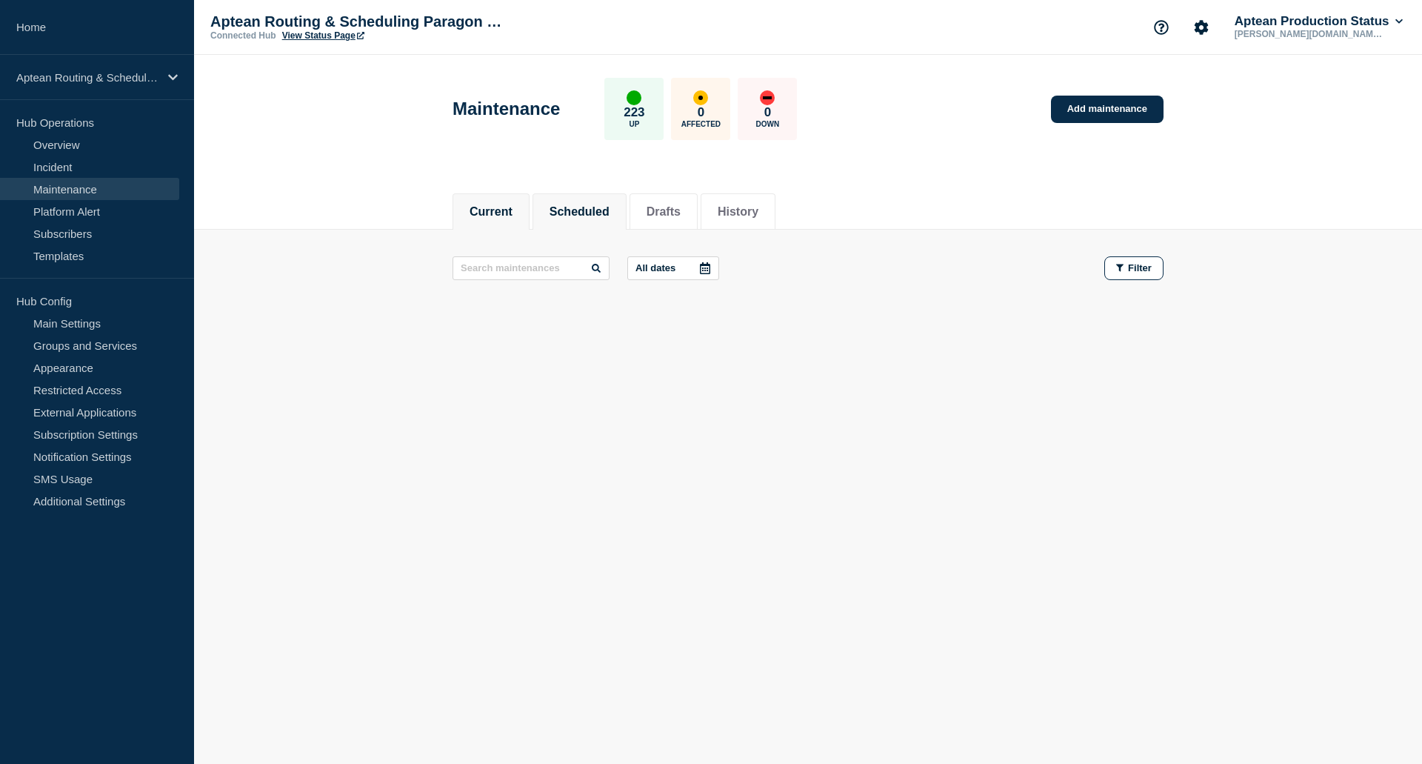
click at [606, 217] on button "Scheduled" at bounding box center [580, 211] width 60 height 13
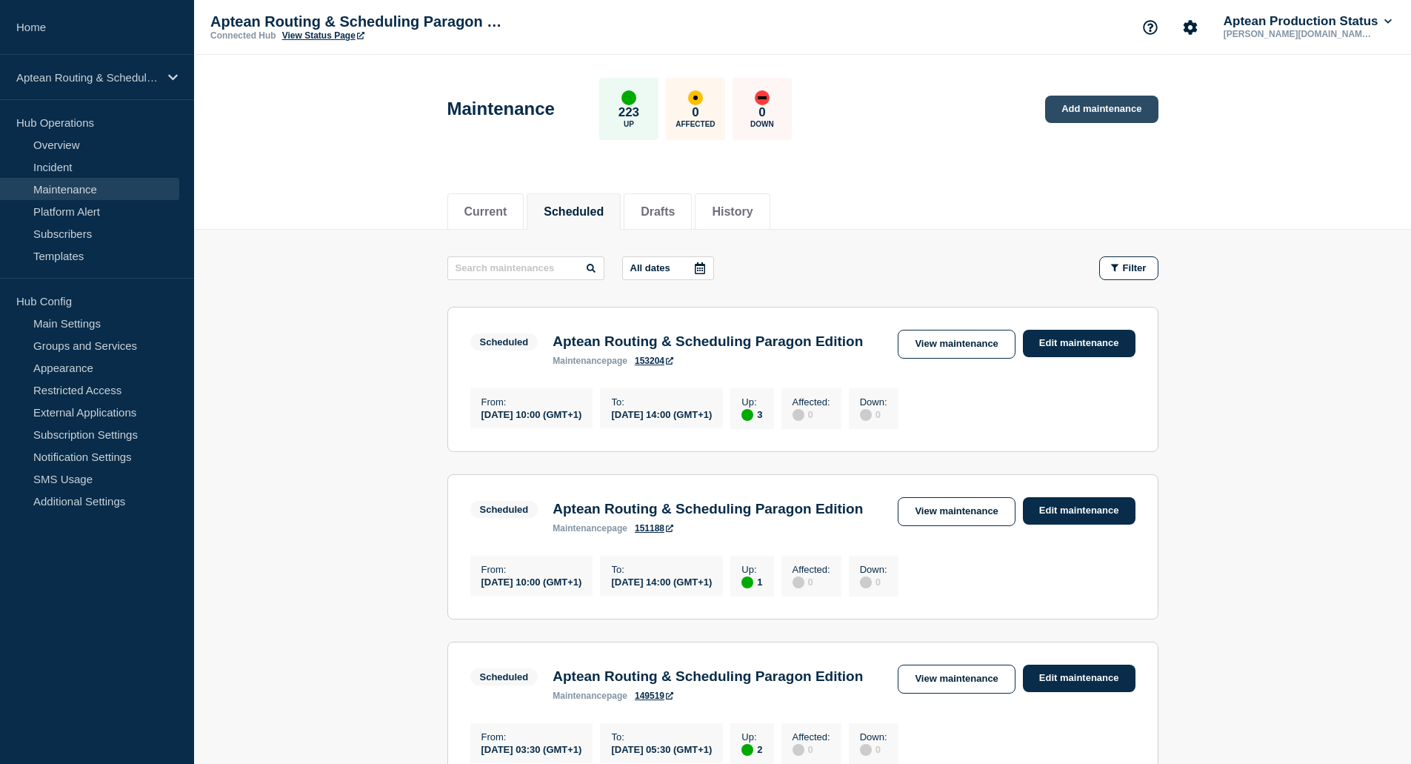
click at [1136, 110] on link "Add maintenance" at bounding box center [1101, 109] width 113 height 27
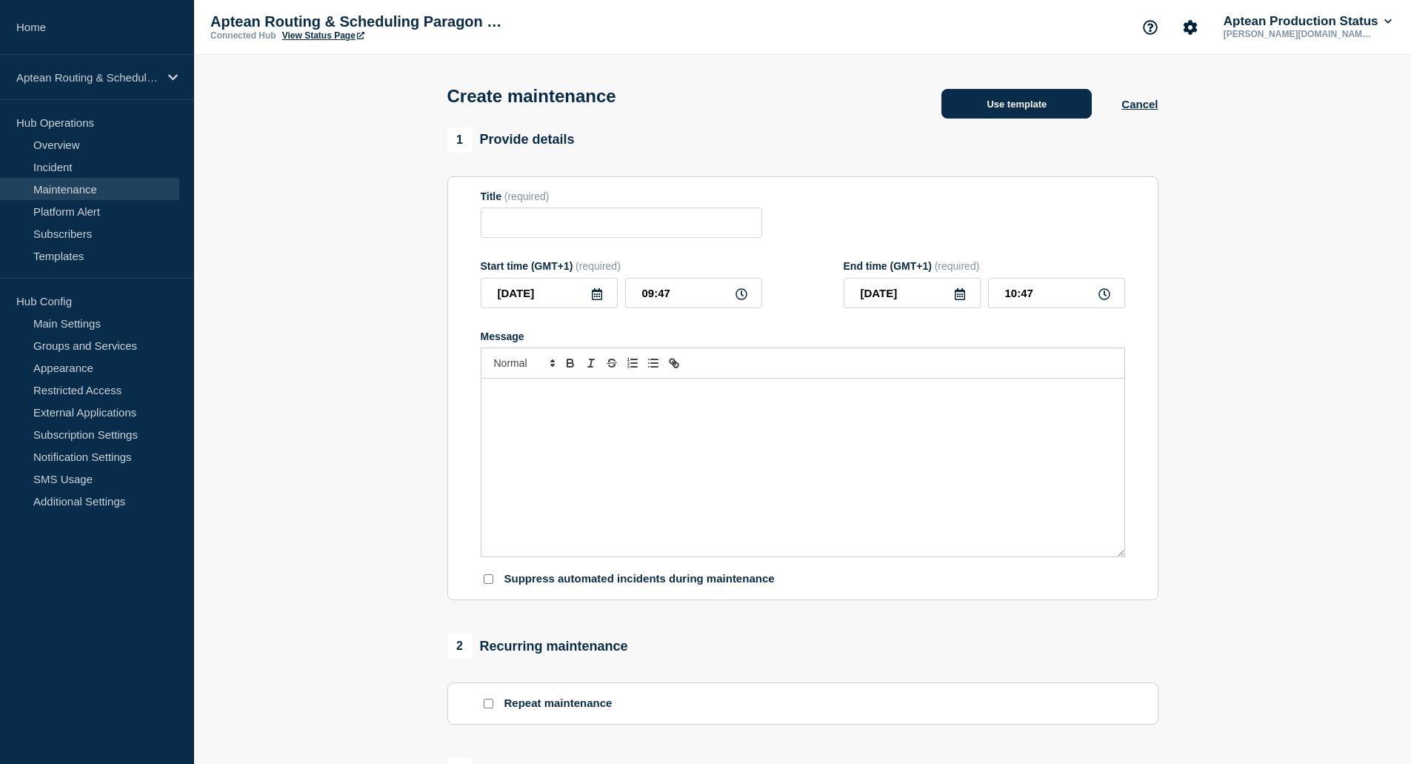
click at [1010, 104] on button "Use template" at bounding box center [1017, 104] width 150 height 30
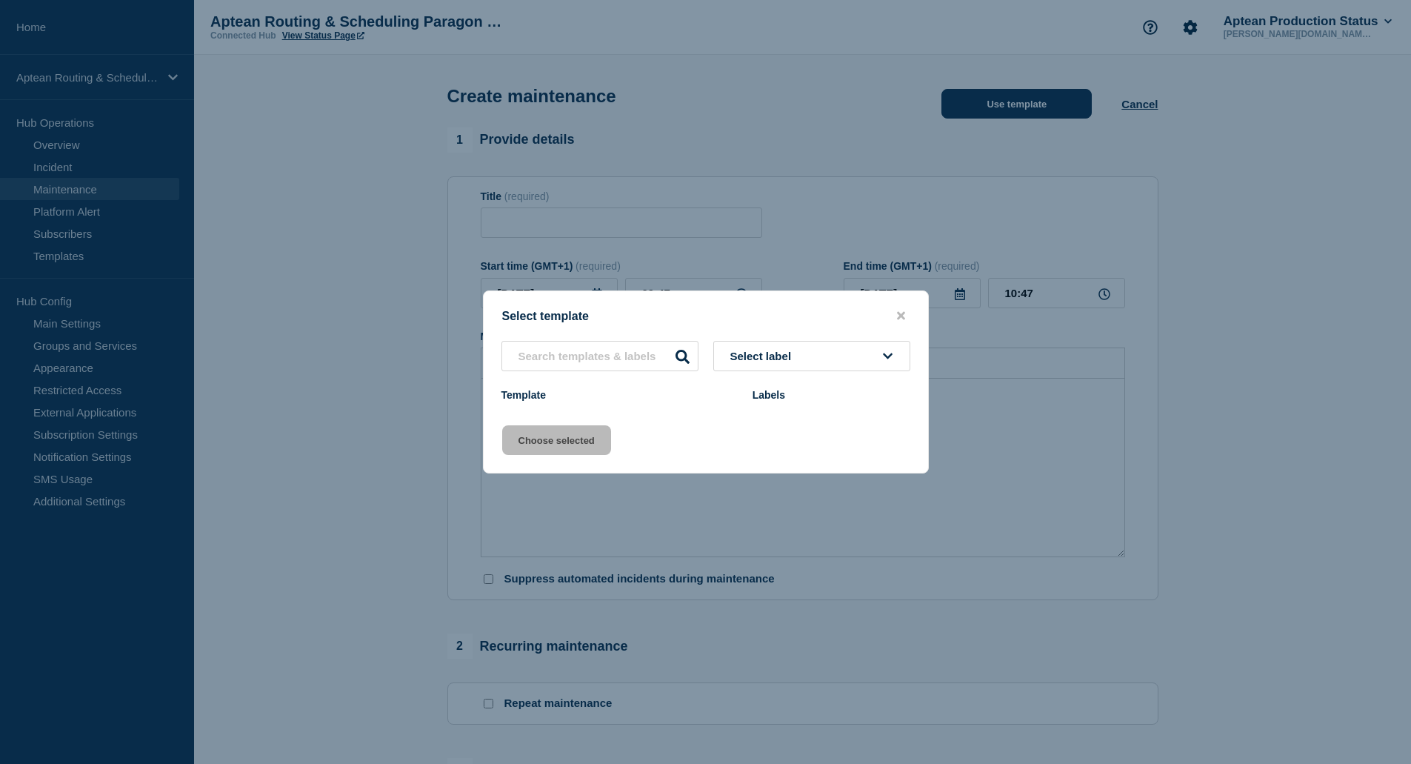
click at [1010, 104] on div at bounding box center [705, 382] width 1411 height 764
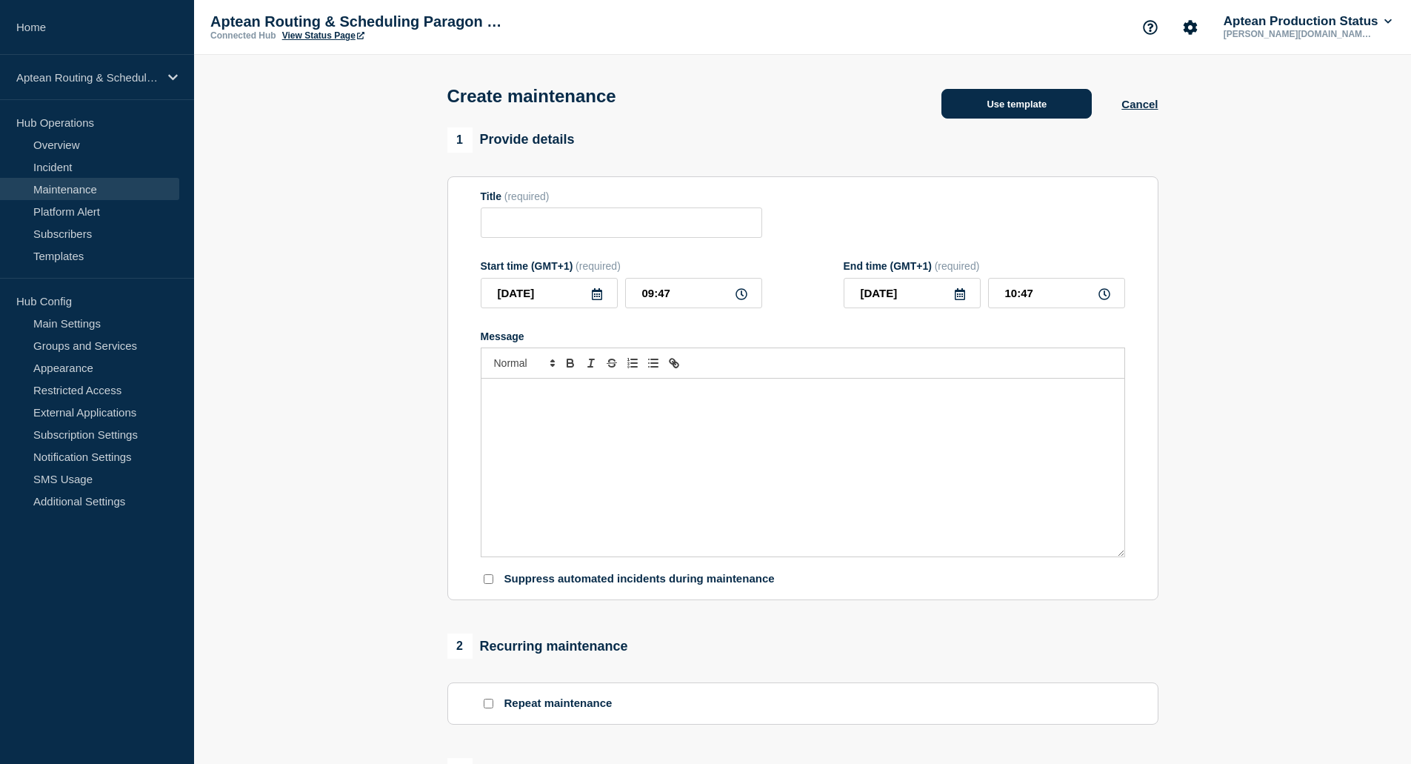
click at [1004, 104] on button "Use template" at bounding box center [1017, 104] width 150 height 30
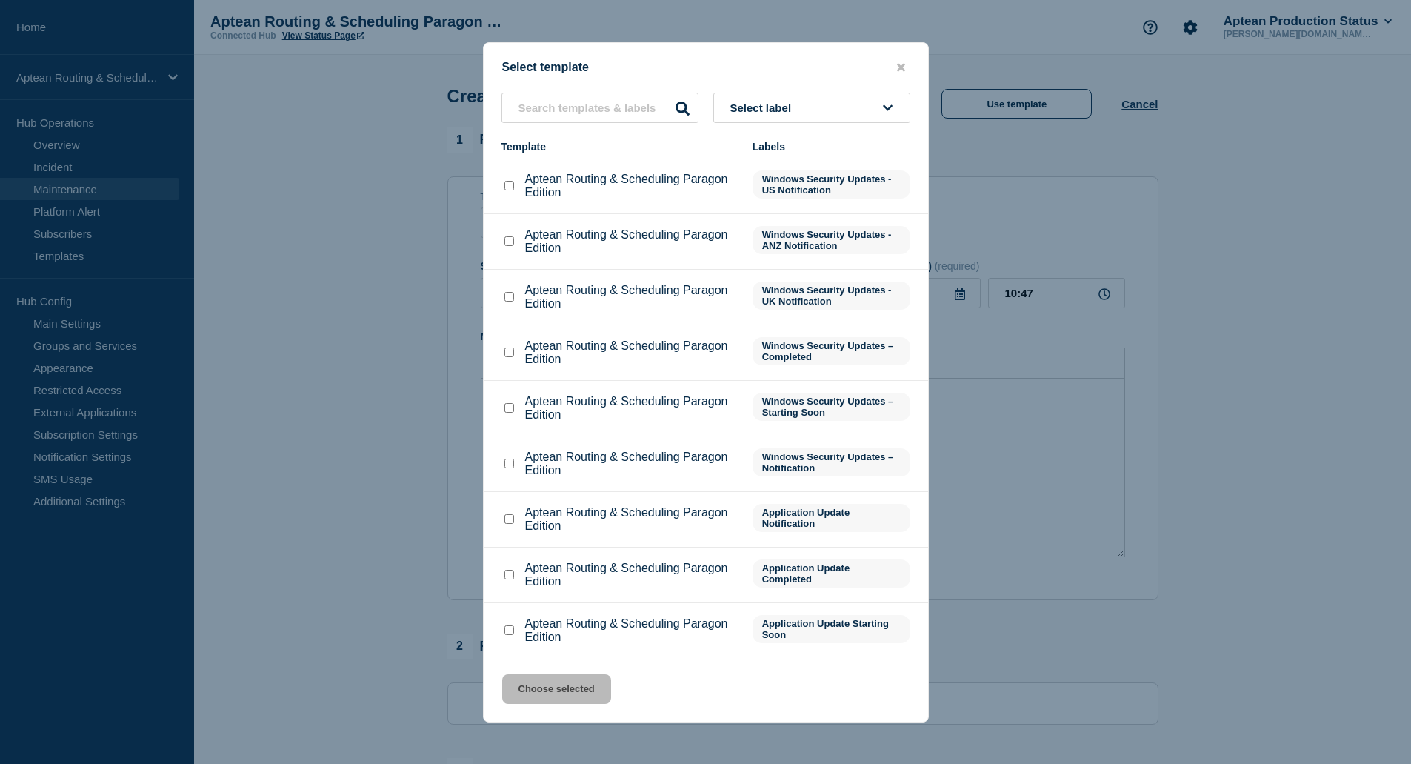
click at [510, 519] on input "Aptean Routing & Scheduling Paragon Edition checkbox" at bounding box center [510, 519] width 10 height 10
checkbox input "true"
click at [570, 691] on button "Choose selected" at bounding box center [556, 689] width 109 height 30
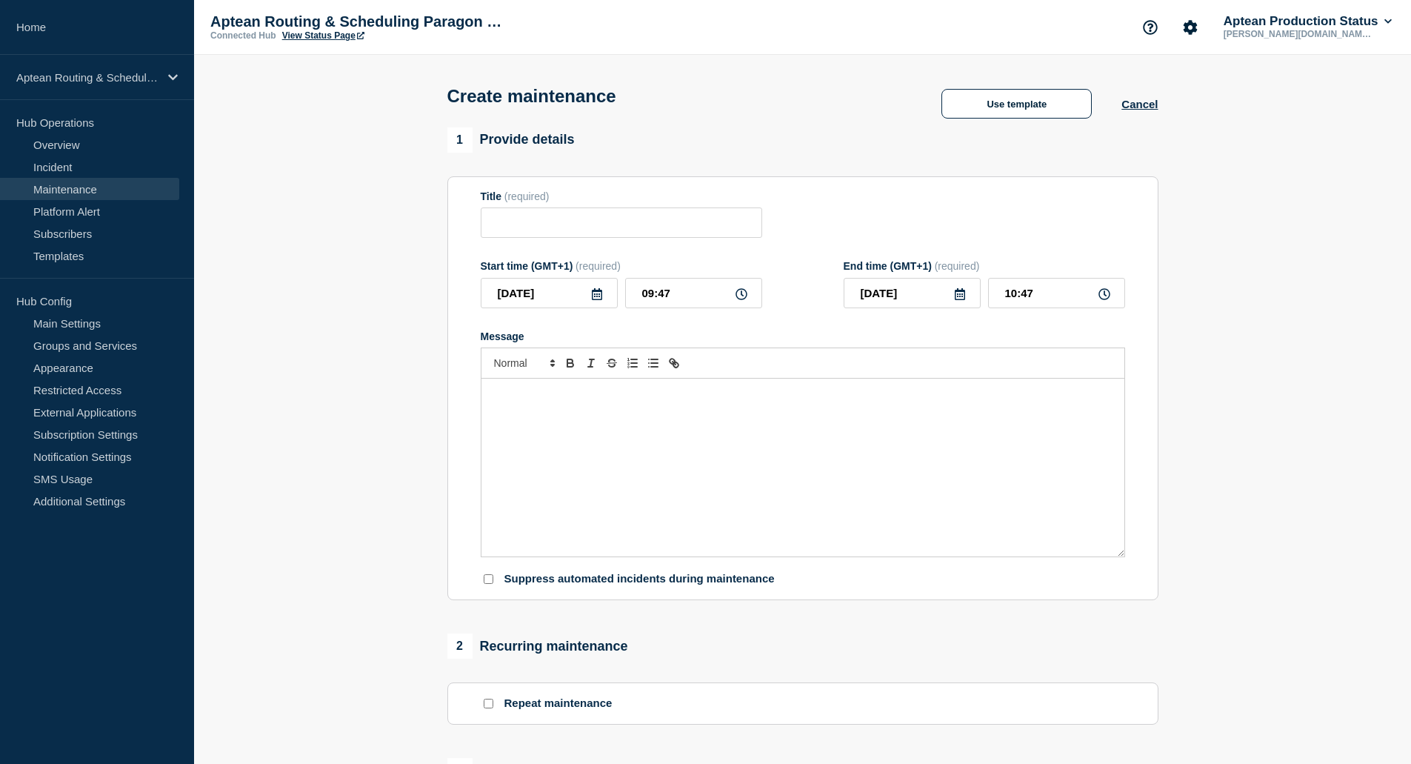
type input "Aptean Routing & Scheduling Paragon Edition"
type input "13:47"
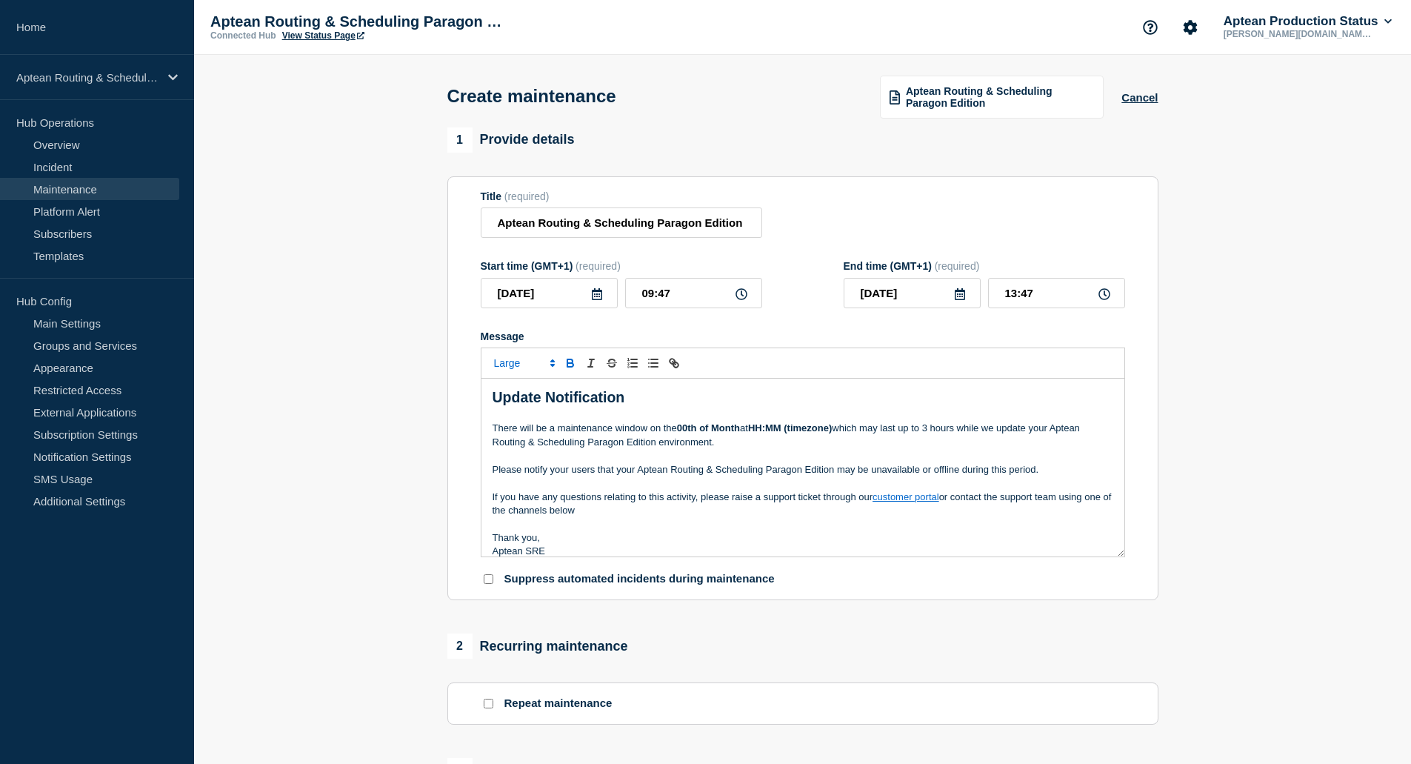
click at [668, 447] on p "There will be a maintenance window on the 00th of Month at HH:MM (timezone) whi…" at bounding box center [803, 435] width 621 height 27
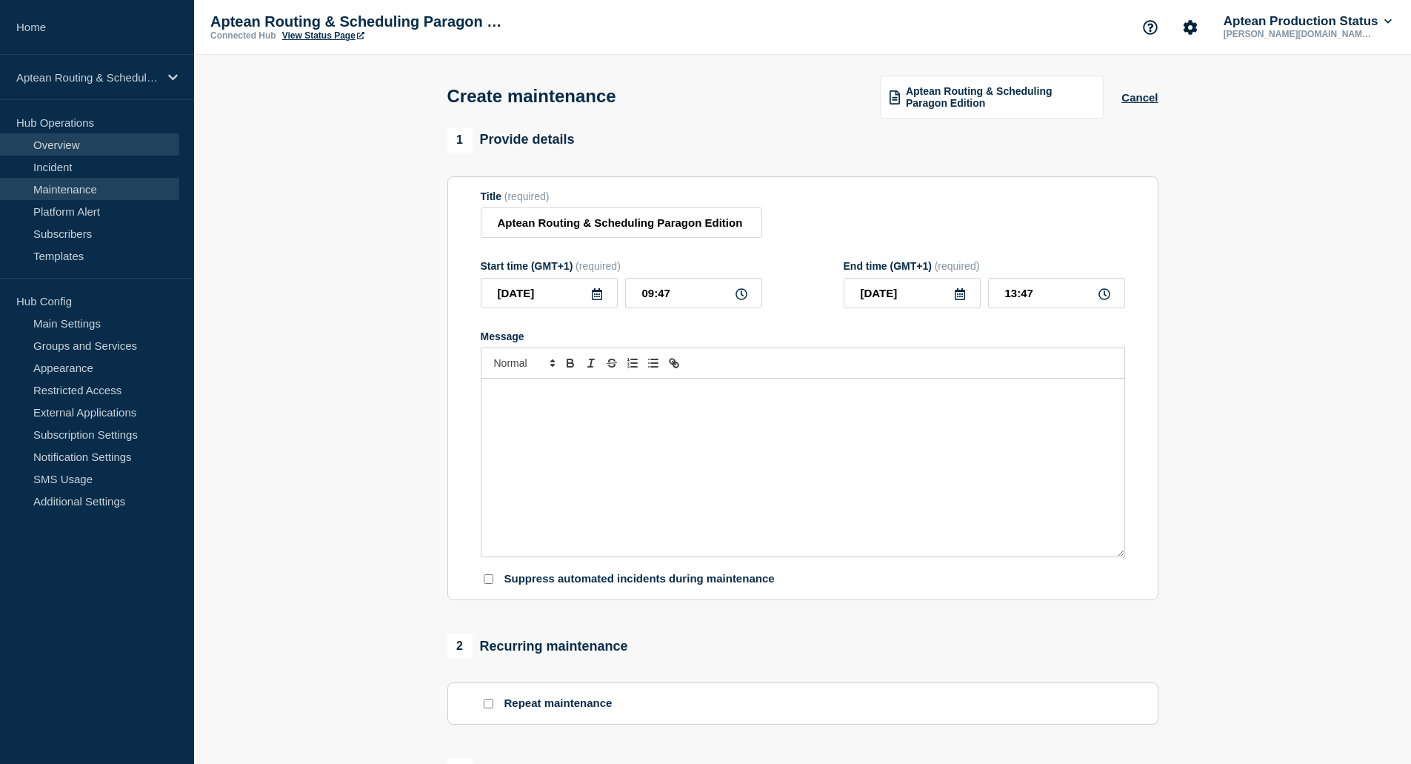
click at [70, 145] on link "Overview" at bounding box center [89, 144] width 179 height 22
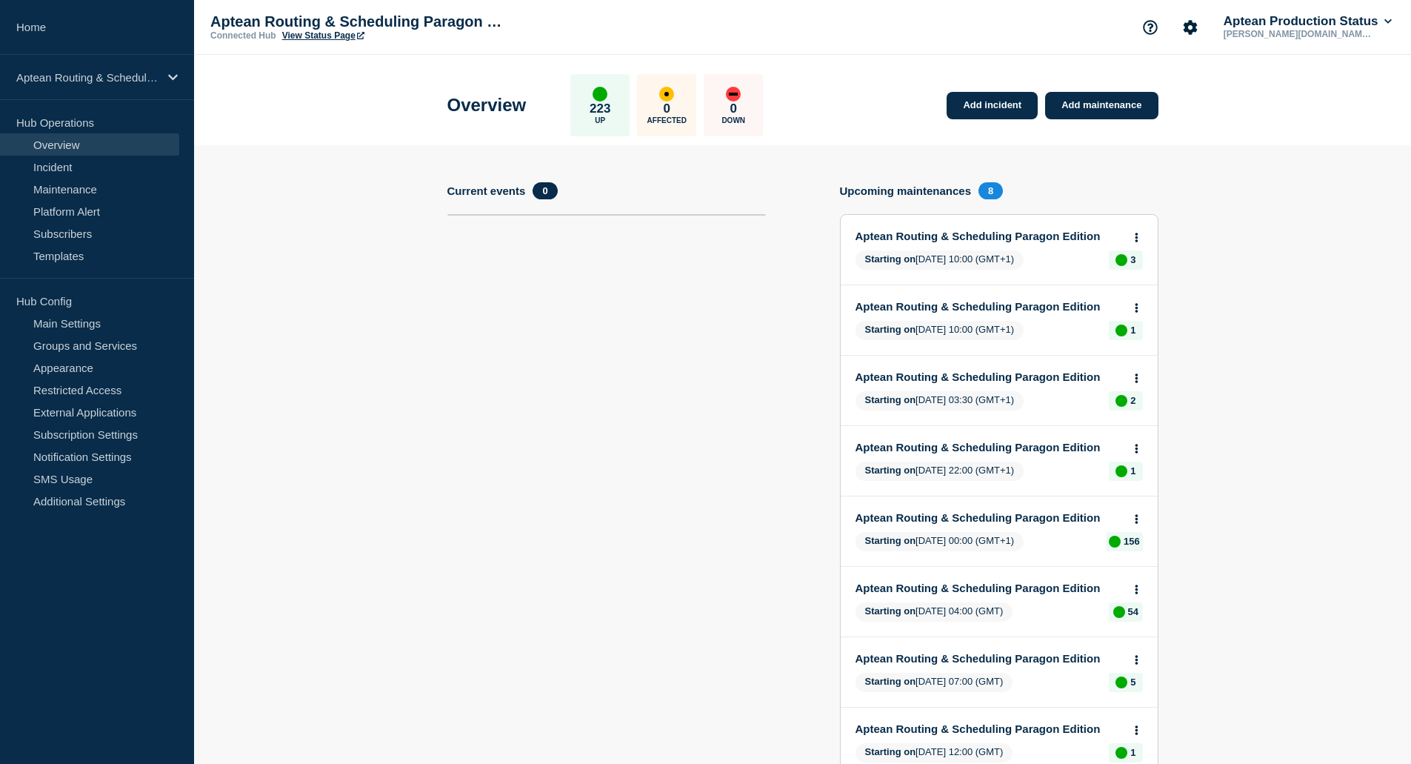
click at [1008, 233] on link "Aptean Routing & Scheduling Paragon Edition" at bounding box center [989, 236] width 267 height 13
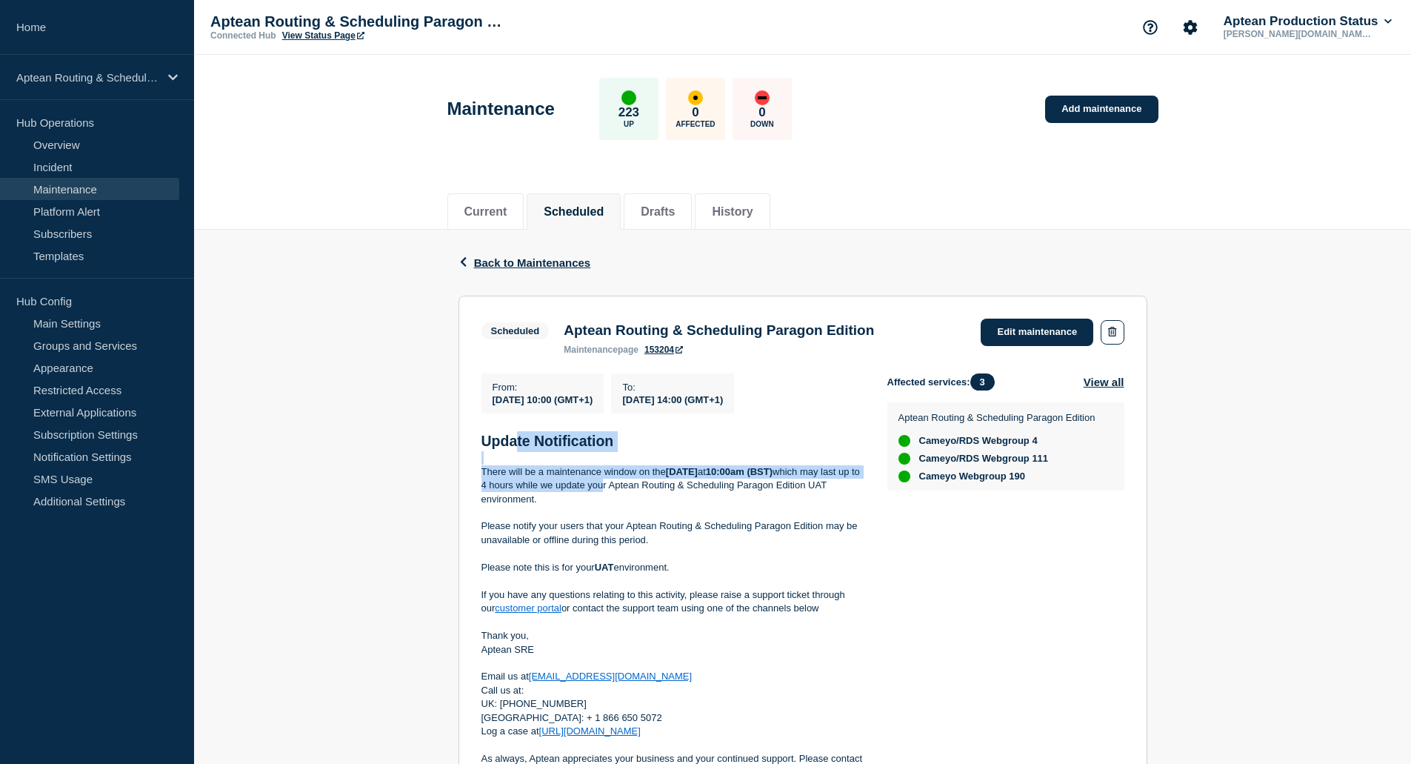
drag, startPoint x: 573, startPoint y: 462, endPoint x: 665, endPoint y: 490, distance: 95.9
click at [665, 490] on div "Update Notification There will be a maintenance window on the [DATE] 10:00am (B…" at bounding box center [673, 605] width 382 height 349
click at [698, 477] on strong "[DATE]" at bounding box center [682, 471] width 32 height 11
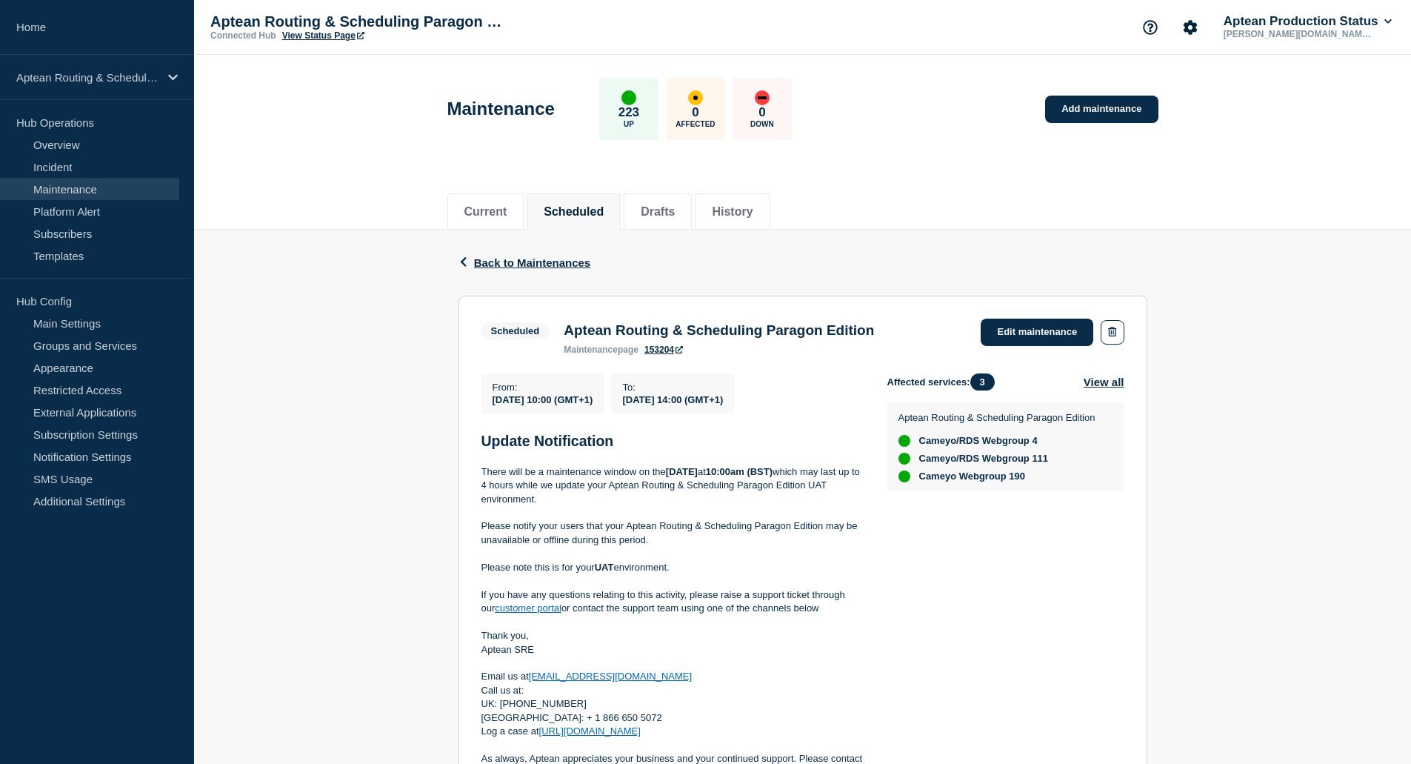
click at [698, 477] on strong "[DATE]" at bounding box center [682, 471] width 32 height 11
click at [1032, 330] on link "Edit maintenance" at bounding box center [1037, 332] width 113 height 27
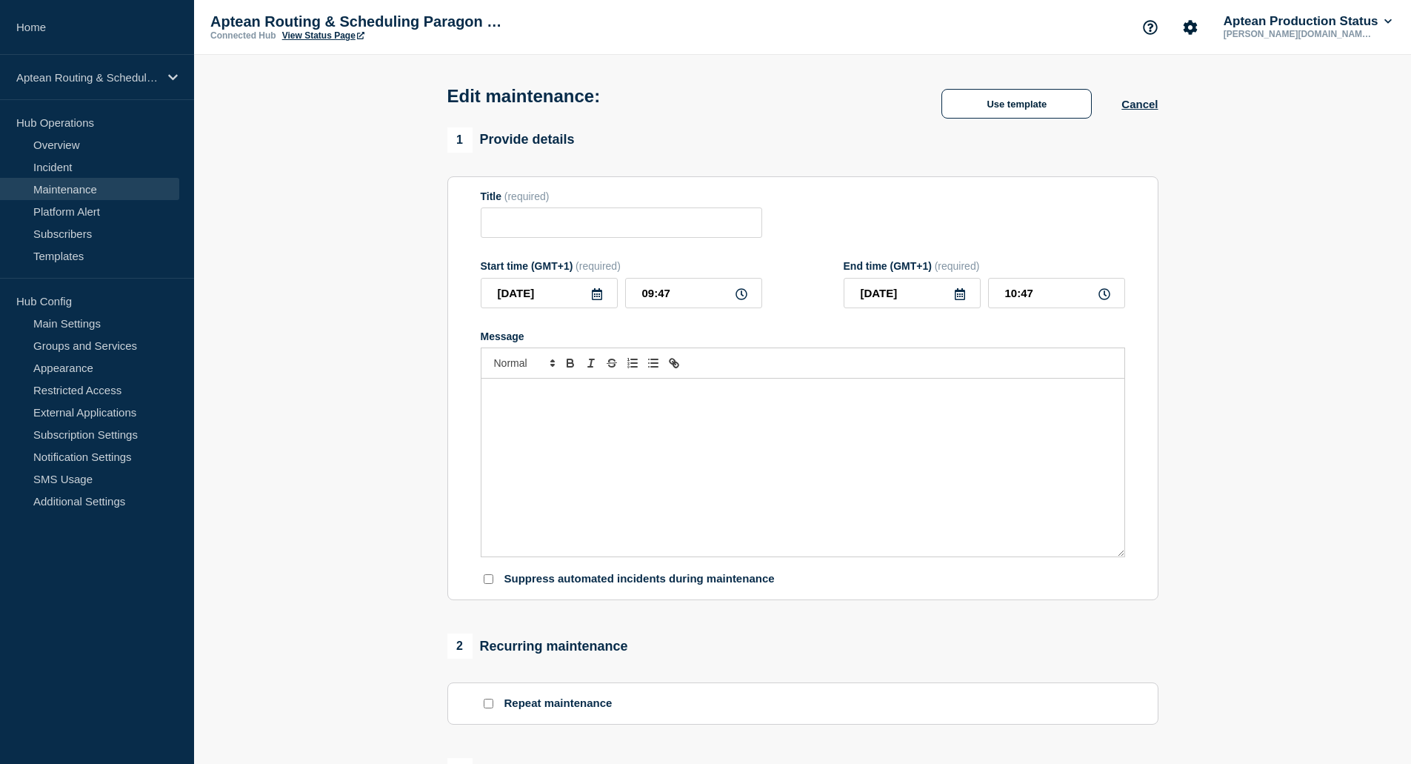
type input "Aptean Routing & Scheduling Paragon Edition"
type input "[DATE]"
type input "10:00"
type input "[DATE]"
type input "14:00"
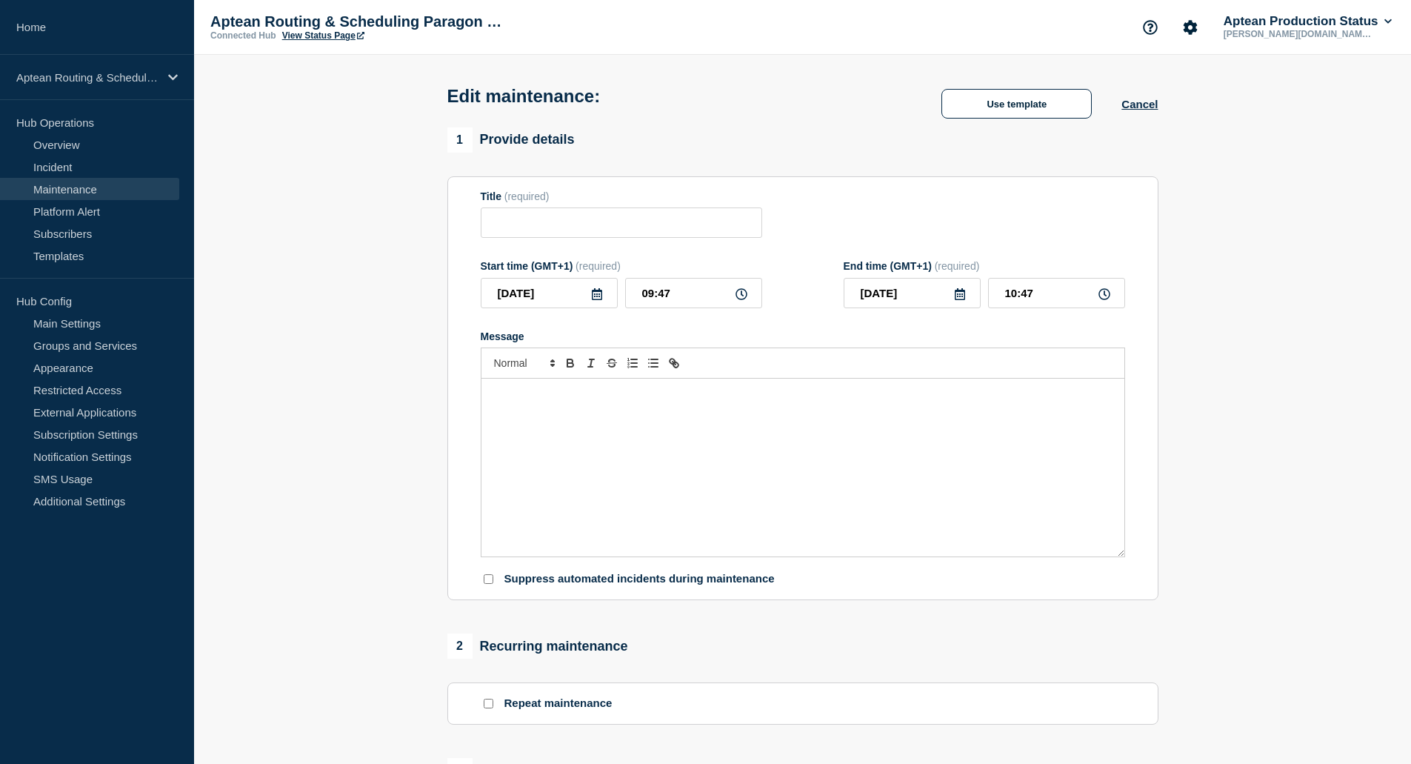
checkbox input "true"
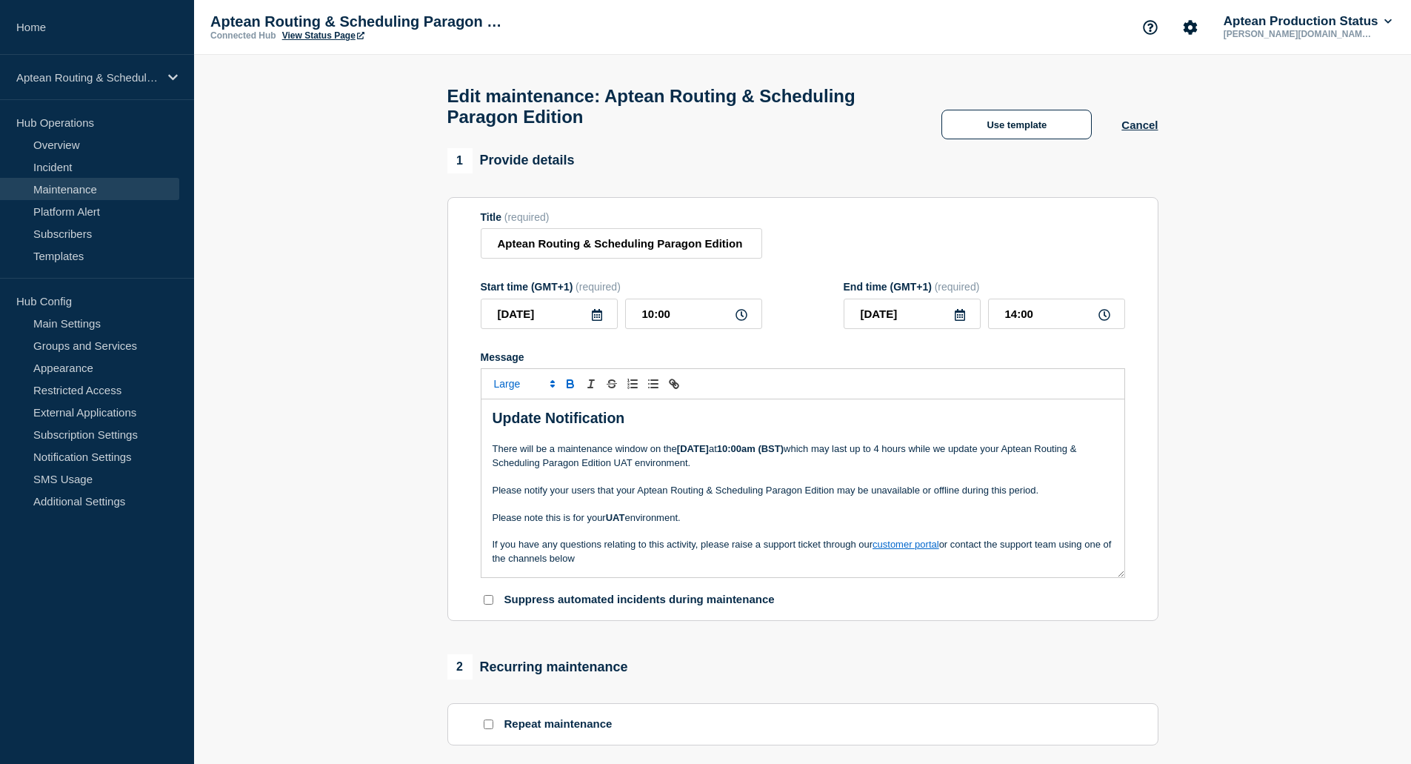
click at [626, 483] on p "Message" at bounding box center [803, 476] width 621 height 13
click at [627, 483] on p "Message" at bounding box center [803, 476] width 621 height 13
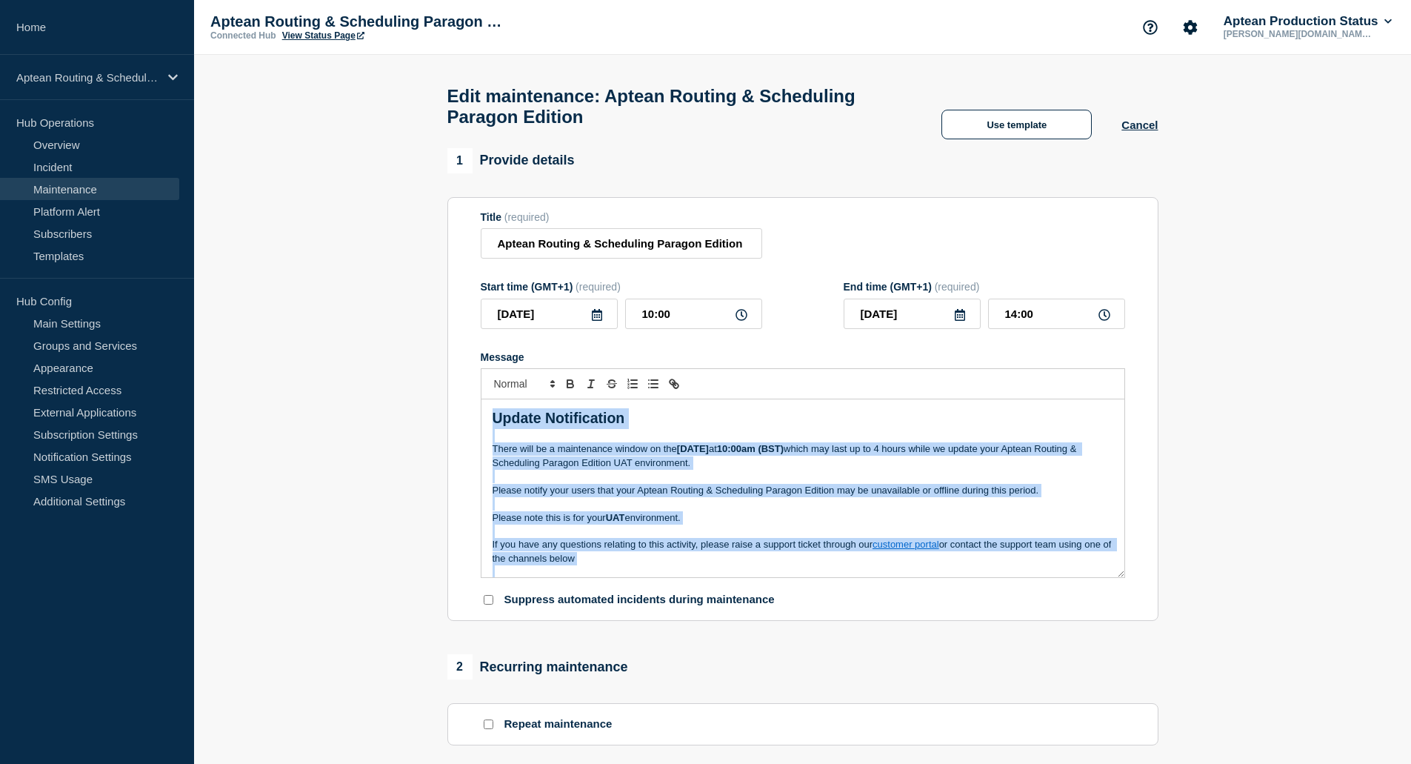
copy div "Update Notification There will be a maintenance window on the [DATE] 10:00am (B…"
click at [1132, 131] on button "Cancel" at bounding box center [1140, 125] width 36 height 13
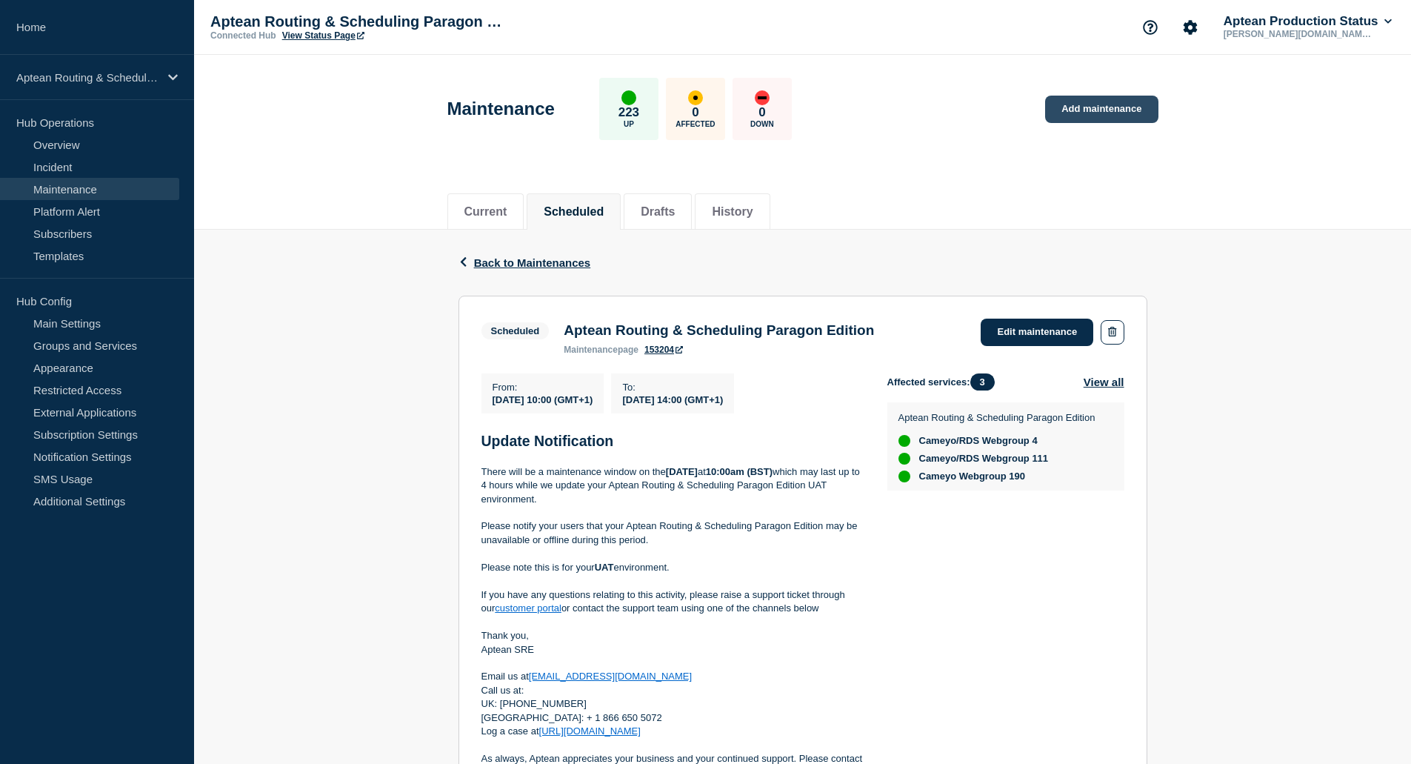
click at [1111, 110] on link "Add maintenance" at bounding box center [1101, 109] width 113 height 27
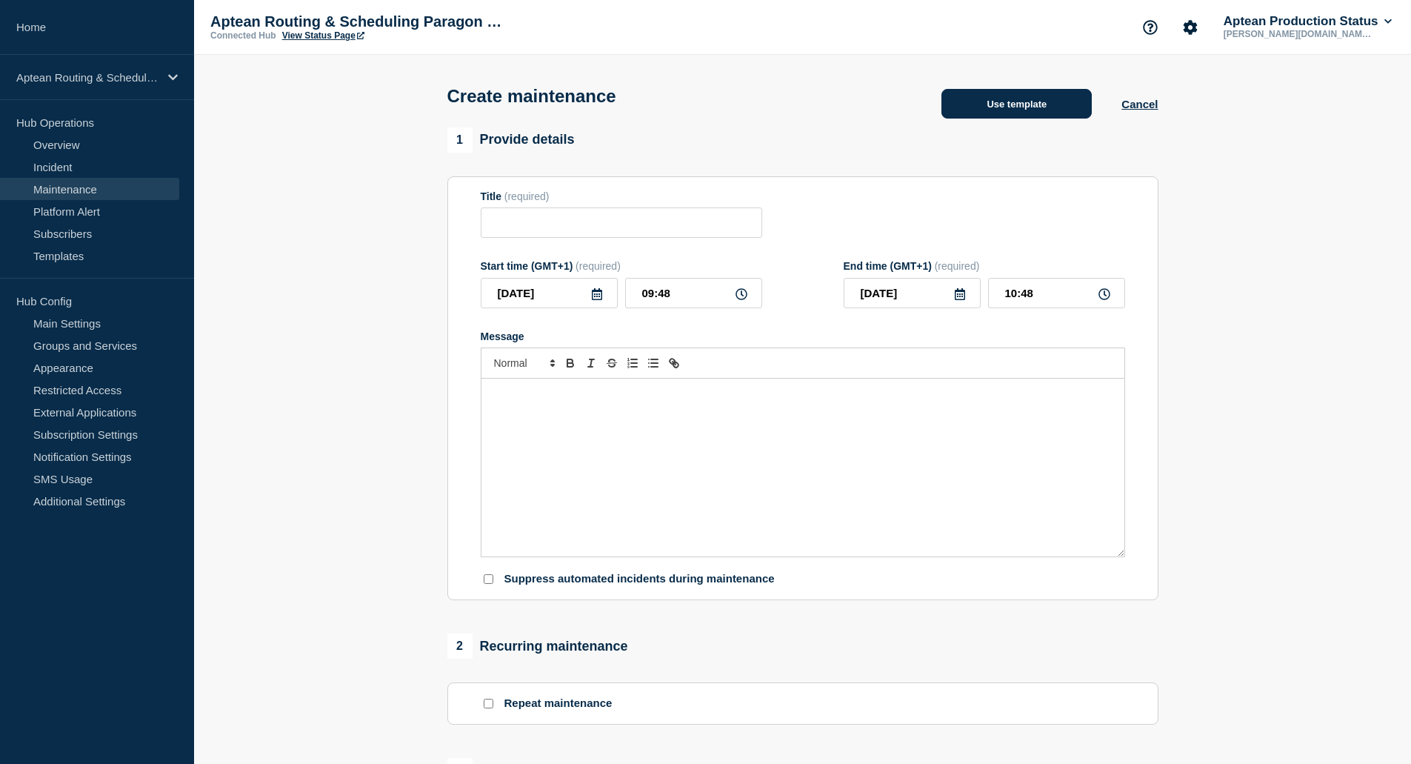
click at [996, 110] on button "Use template" at bounding box center [1017, 104] width 150 height 30
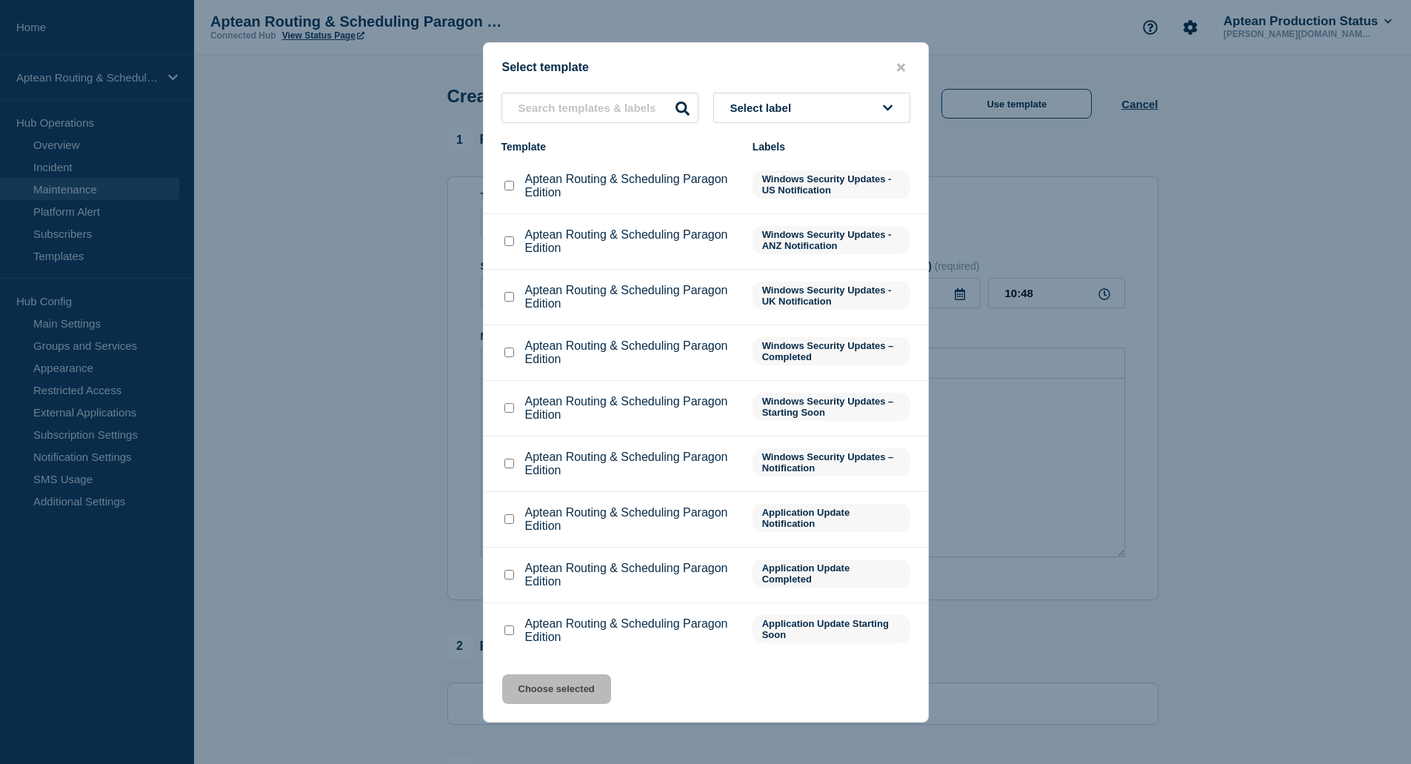
click at [506, 465] on input "Aptean Routing & Scheduling Paragon Edition checkbox" at bounding box center [510, 464] width 10 height 10
click at [511, 462] on input "Aptean Routing & Scheduling Paragon Edition checkbox" at bounding box center [510, 464] width 10 height 10
checkbox input "false"
click at [510, 515] on div at bounding box center [509, 519] width 15 height 15
click at [515, 518] on div at bounding box center [509, 519] width 15 height 15
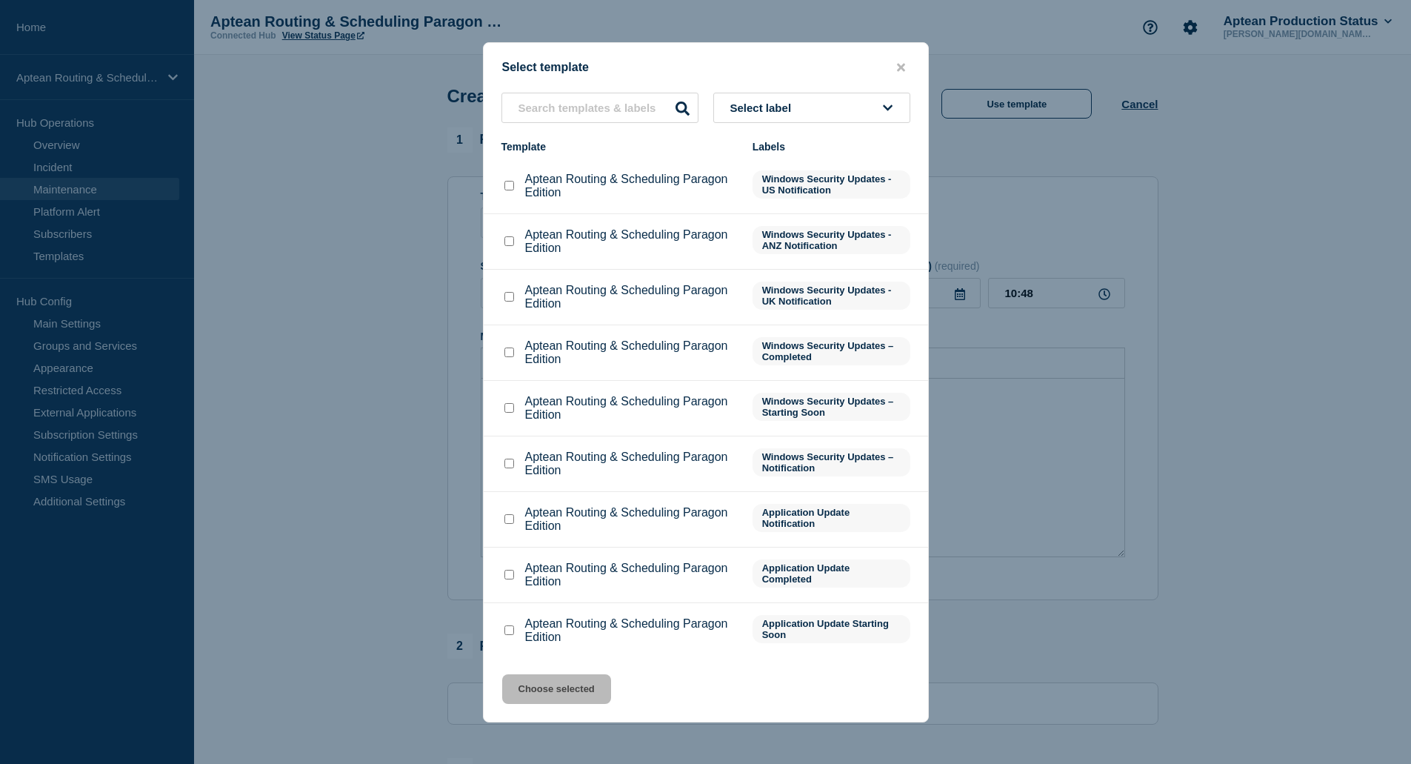
click at [512, 522] on input "Aptean Routing & Scheduling Paragon Edition checkbox" at bounding box center [510, 519] width 10 height 10
checkbox input "true"
click at [568, 707] on div "Select template Select label Template Labels Aptean Routing & Scheduling Parago…" at bounding box center [706, 382] width 446 height 680
click at [568, 703] on button "Choose selected" at bounding box center [556, 689] width 109 height 30
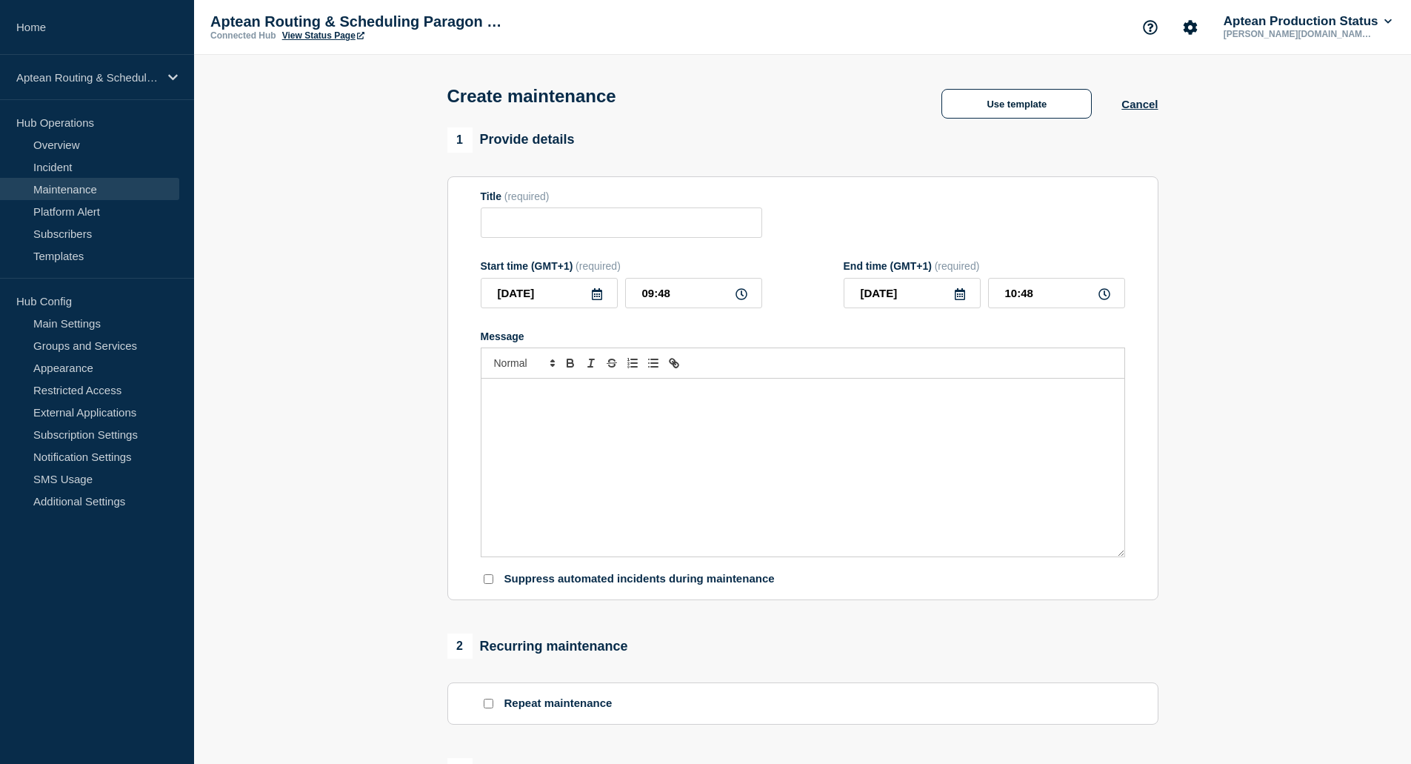
type input "Aptean Routing & Scheduling Paragon Edition"
type input "13:48"
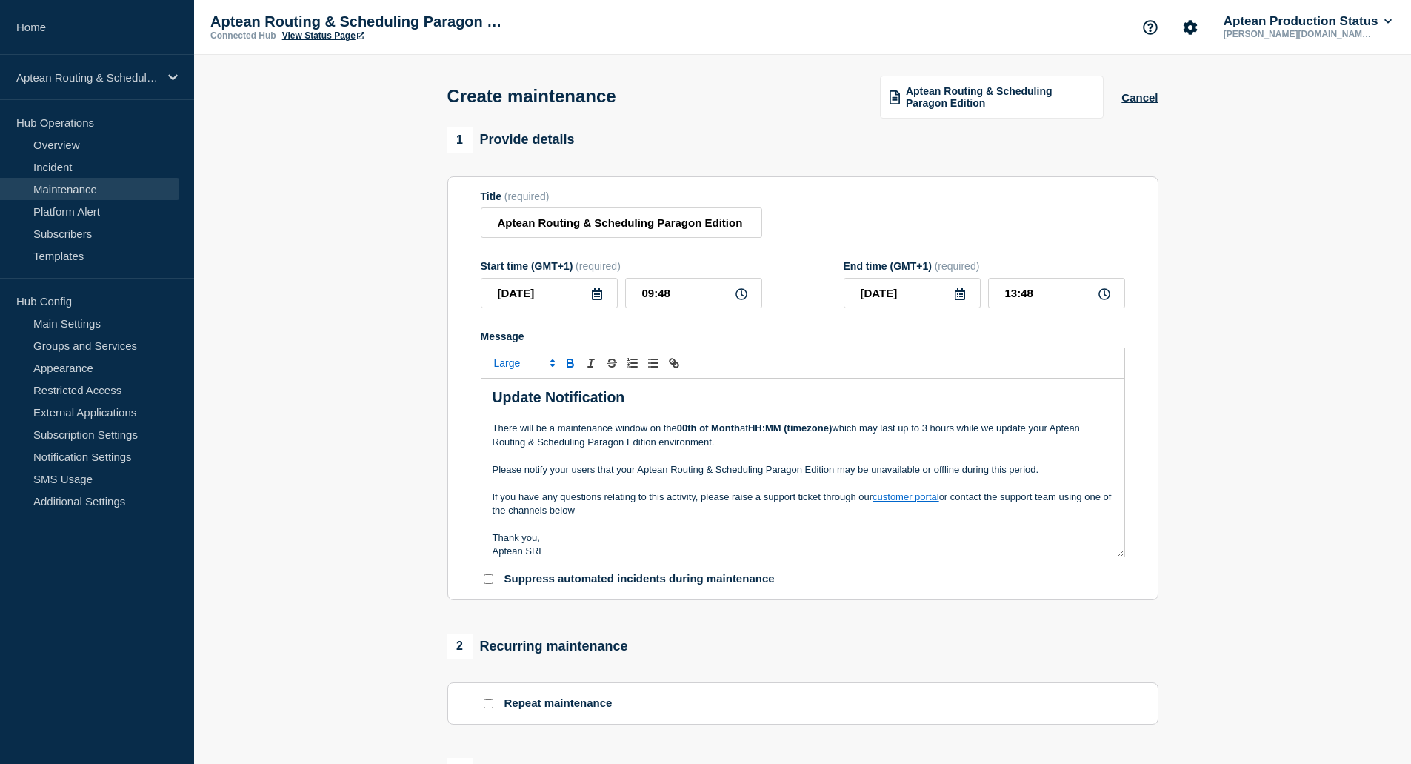
click at [753, 497] on p "If you have any questions relating to this activity, please raise a support tic…" at bounding box center [803, 503] width 621 height 27
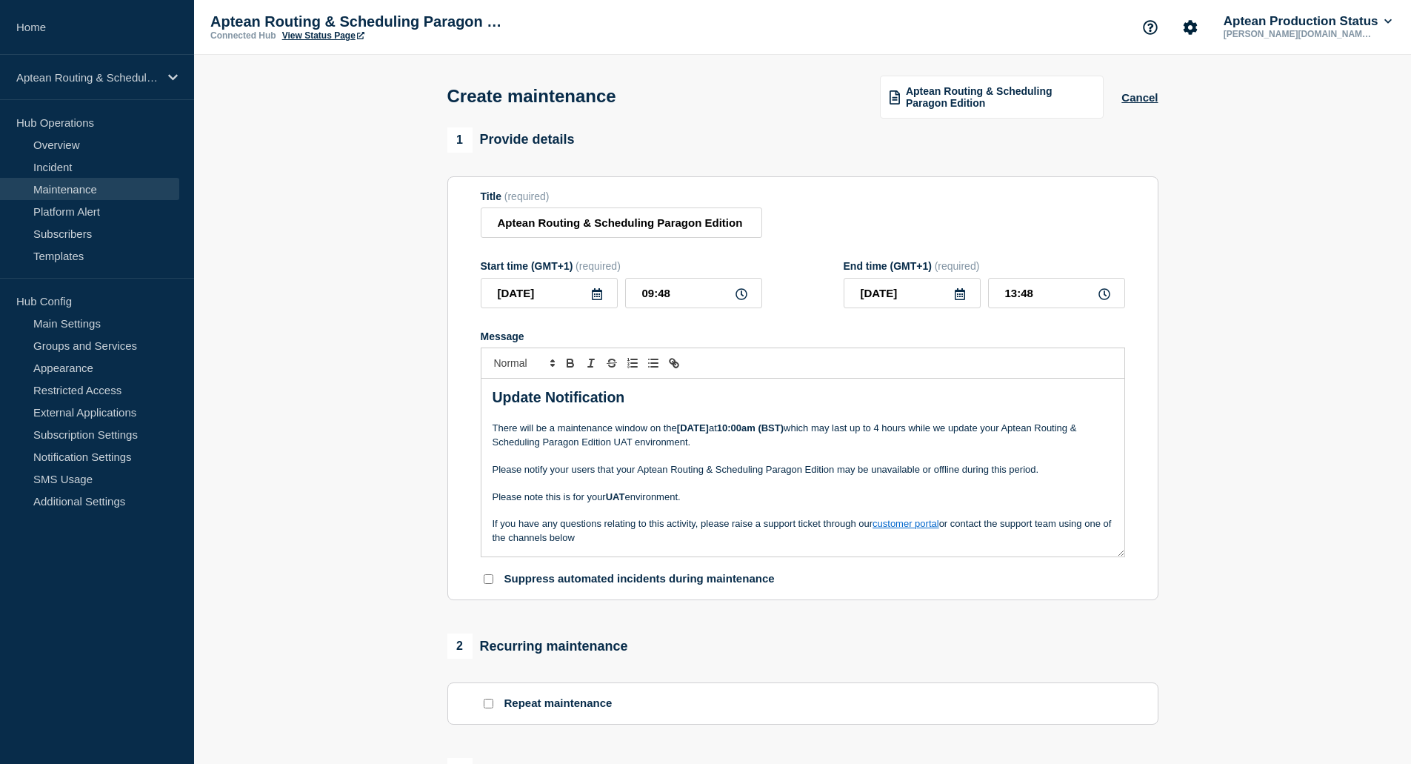
click at [688, 431] on strong "[DATE]" at bounding box center [693, 427] width 32 height 11
click at [602, 300] on icon at bounding box center [597, 294] width 10 height 12
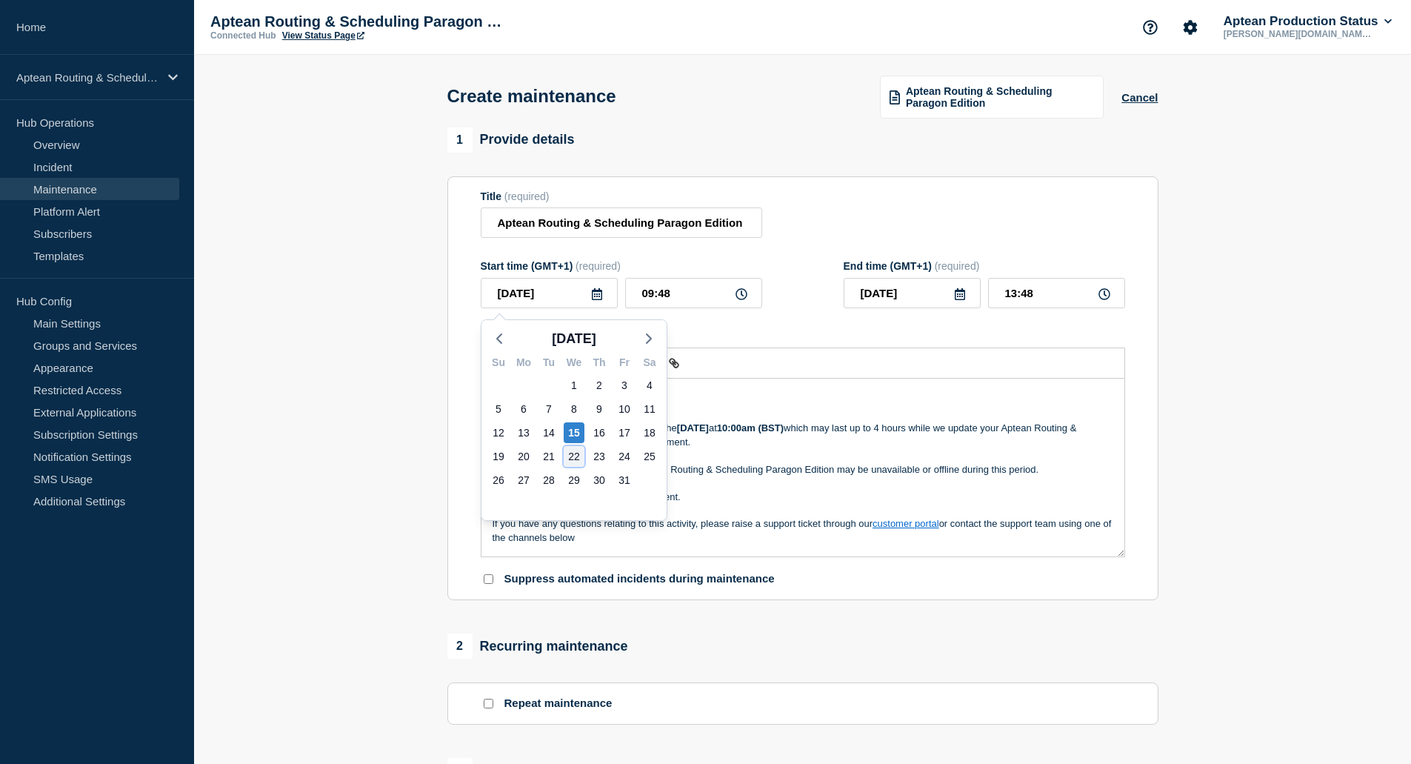
click at [568, 456] on div "22" at bounding box center [574, 456] width 21 height 21
type input "[DATE]"
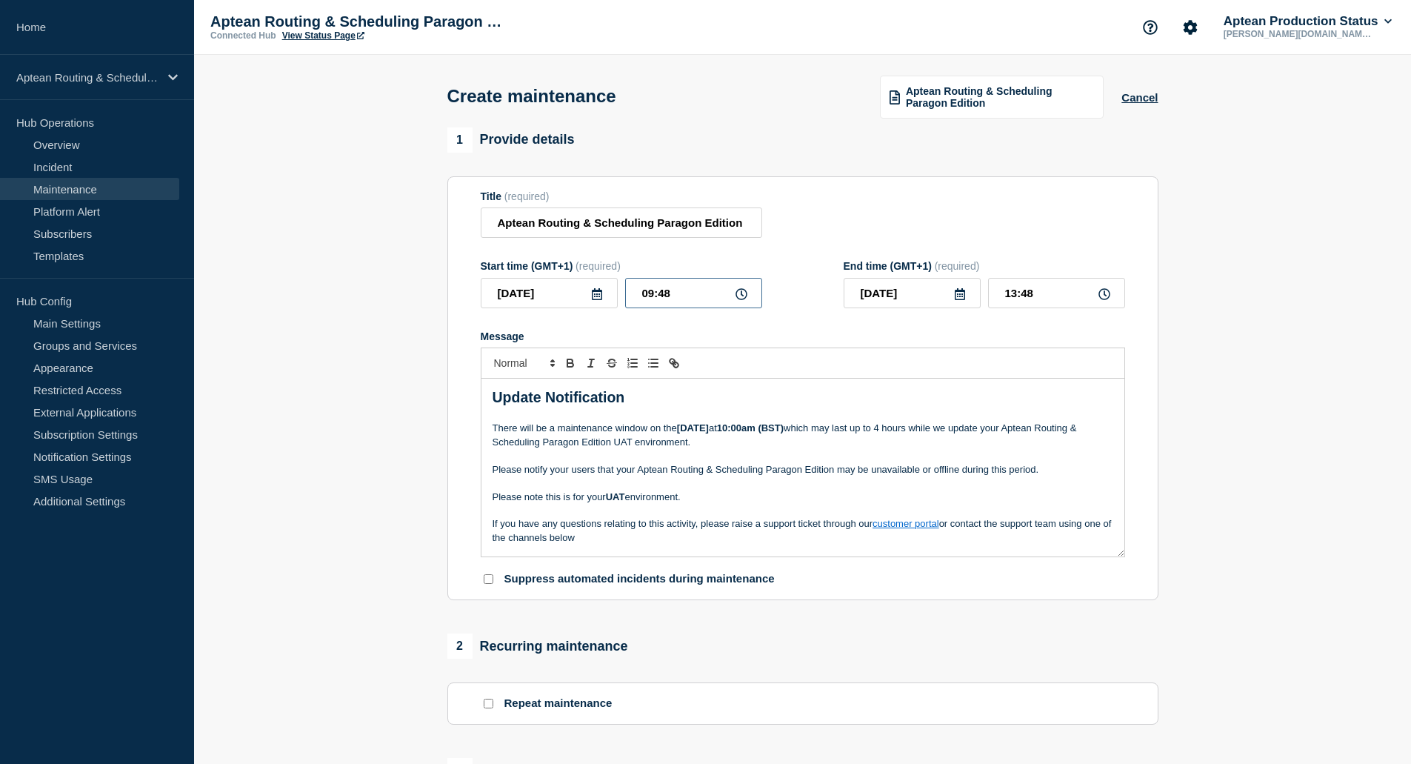
click at [706, 293] on input "09:48" at bounding box center [693, 293] width 137 height 30
drag, startPoint x: 706, startPoint y: 293, endPoint x: 602, endPoint y: 295, distance: 103.7
click at [602, 295] on div "[DATE] 09:48" at bounding box center [622, 293] width 282 height 30
type input "10:00"
type input "14:00"
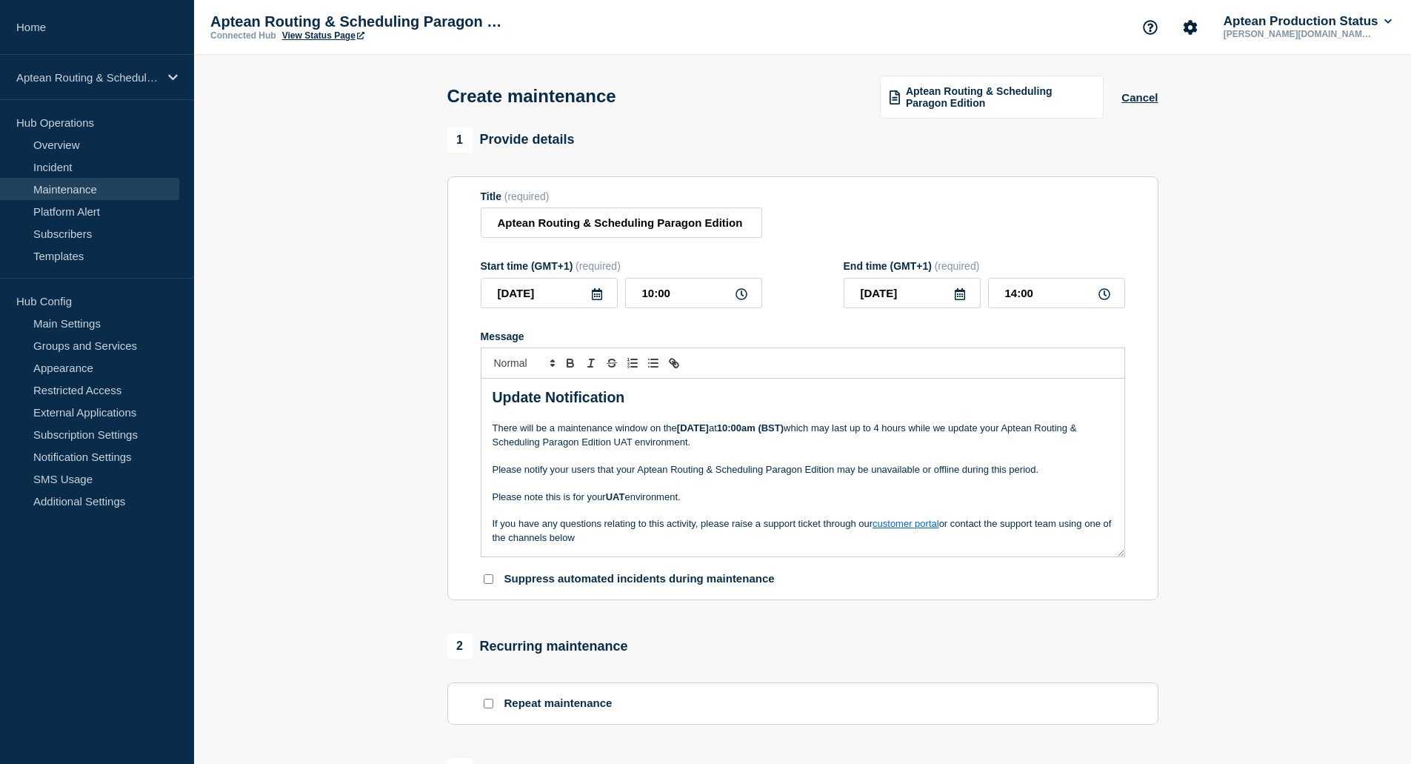
click at [876, 484] on p "Message" at bounding box center [803, 482] width 621 height 13
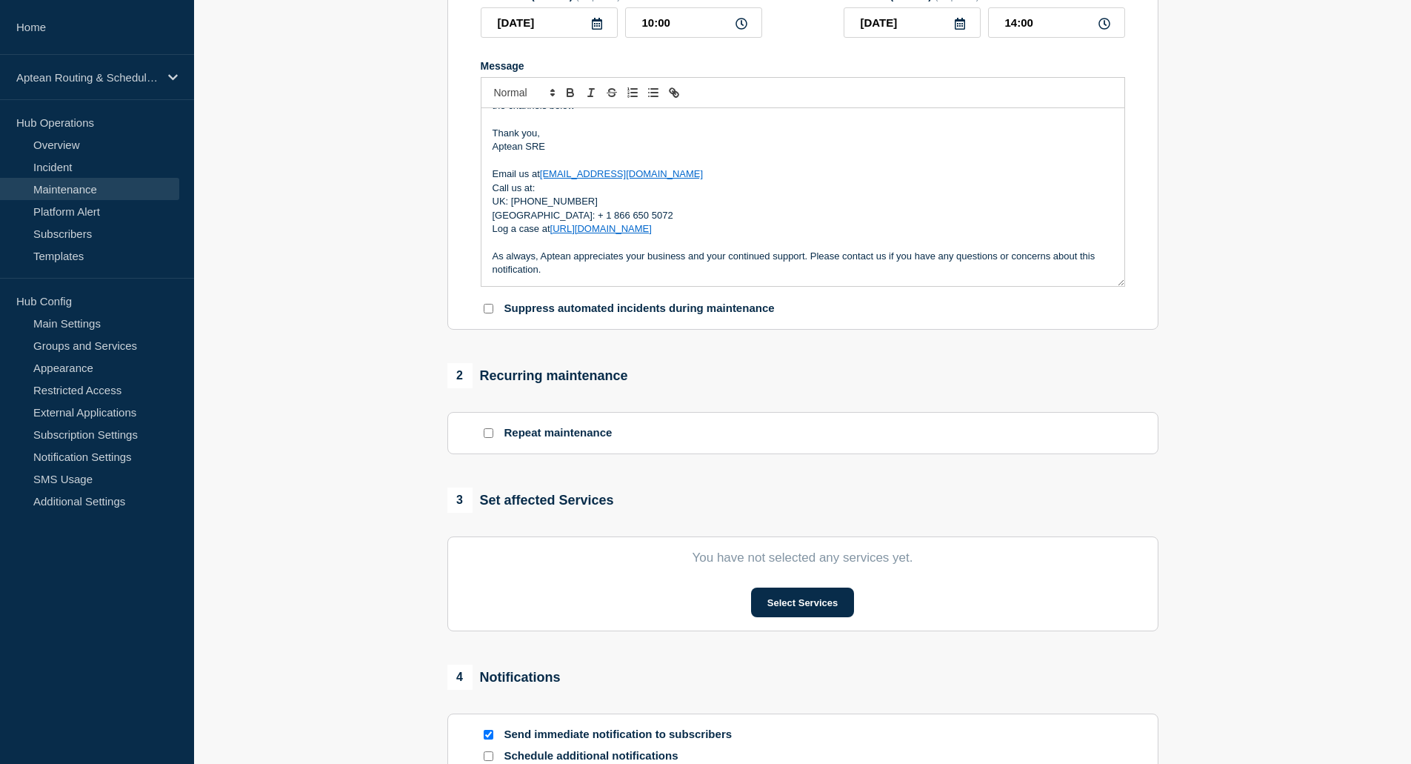
scroll to position [296, 0]
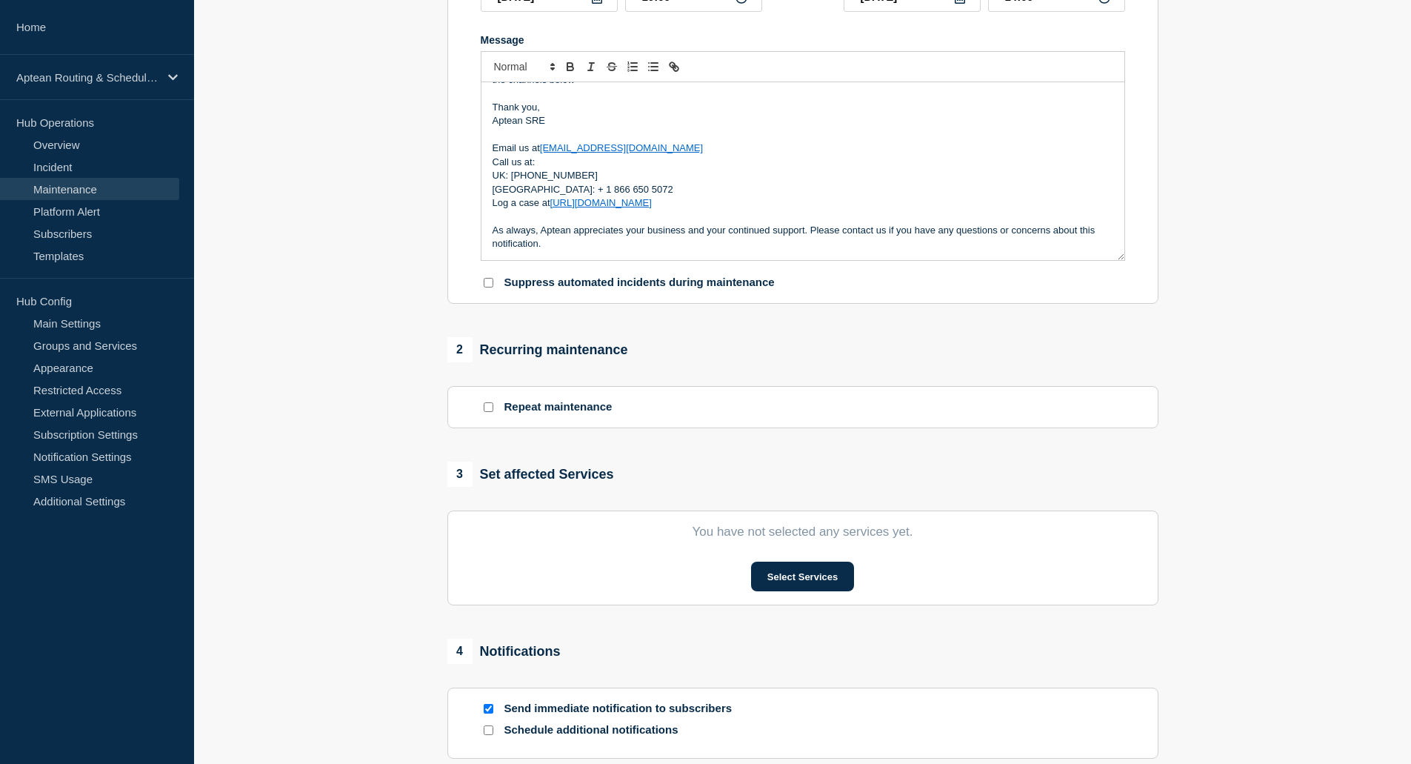
click at [793, 596] on section "You have not selected any services yet. Select Services" at bounding box center [802, 557] width 711 height 95
drag, startPoint x: 793, startPoint y: 596, endPoint x: 759, endPoint y: 564, distance: 47.2
click at [759, 564] on section "You have not selected any services yet. Select Services" at bounding box center [802, 557] width 711 height 95
click at [776, 591] on button "Select Services" at bounding box center [802, 577] width 103 height 30
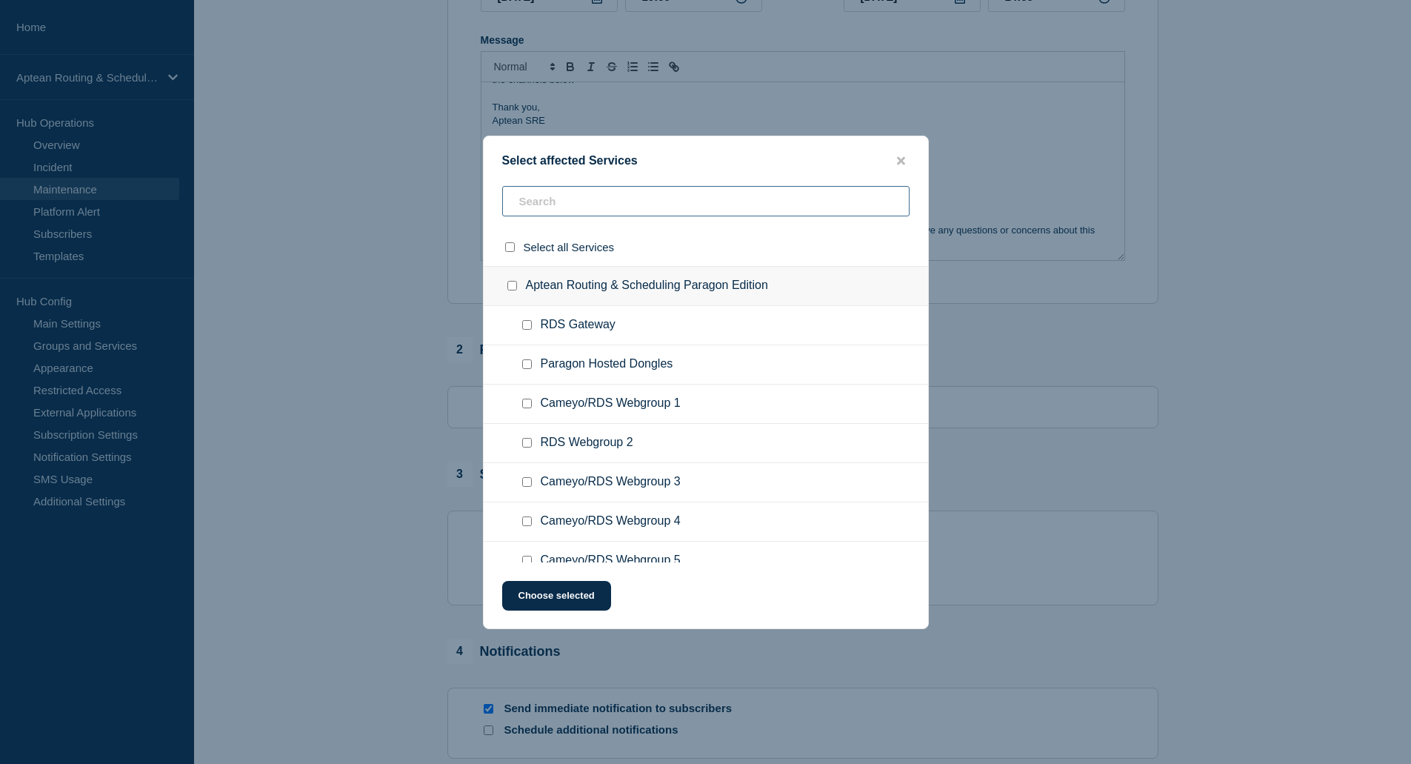
click at [553, 202] on input "text" at bounding box center [705, 201] width 407 height 30
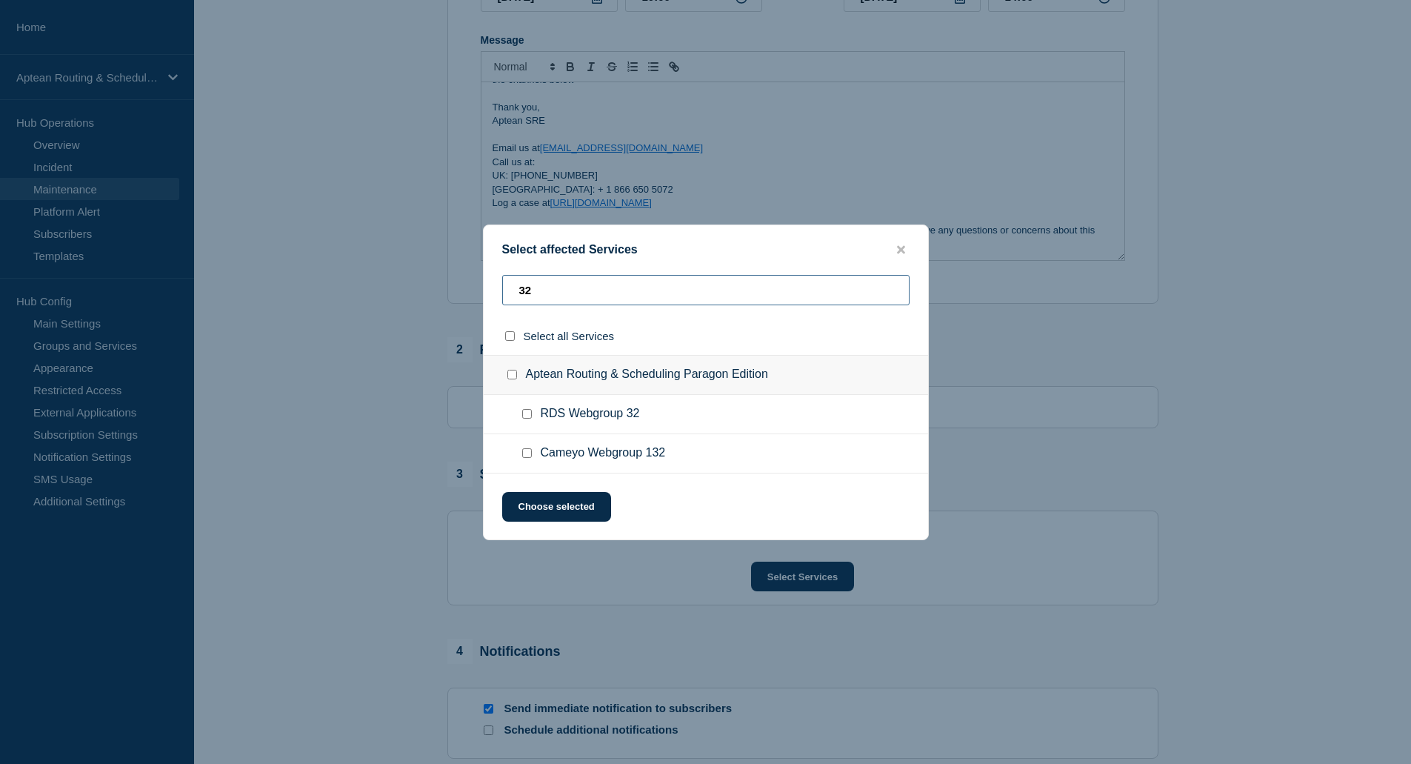
type input "32"
click at [533, 419] on div at bounding box center [529, 414] width 21 height 15
click at [531, 416] on div at bounding box center [529, 414] width 21 height 15
click at [531, 416] on input "RDS Webgroup 32 checkbox" at bounding box center [527, 414] width 10 height 10
checkbox input "true"
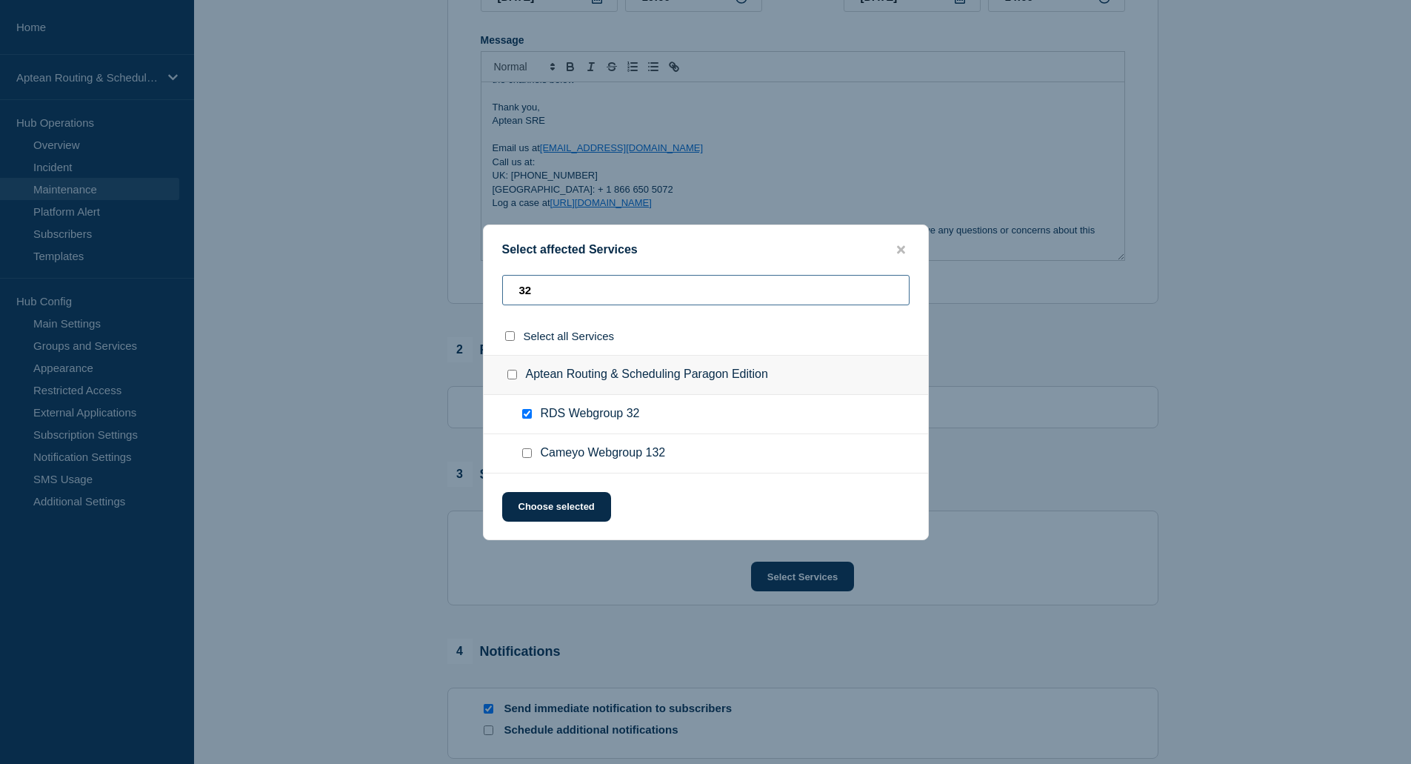
click at [565, 295] on input "32" at bounding box center [705, 290] width 407 height 30
drag, startPoint x: 565, startPoint y: 295, endPoint x: 507, endPoint y: 298, distance: 57.1
click at [507, 298] on input "32" at bounding box center [705, 290] width 407 height 30
type input "232"
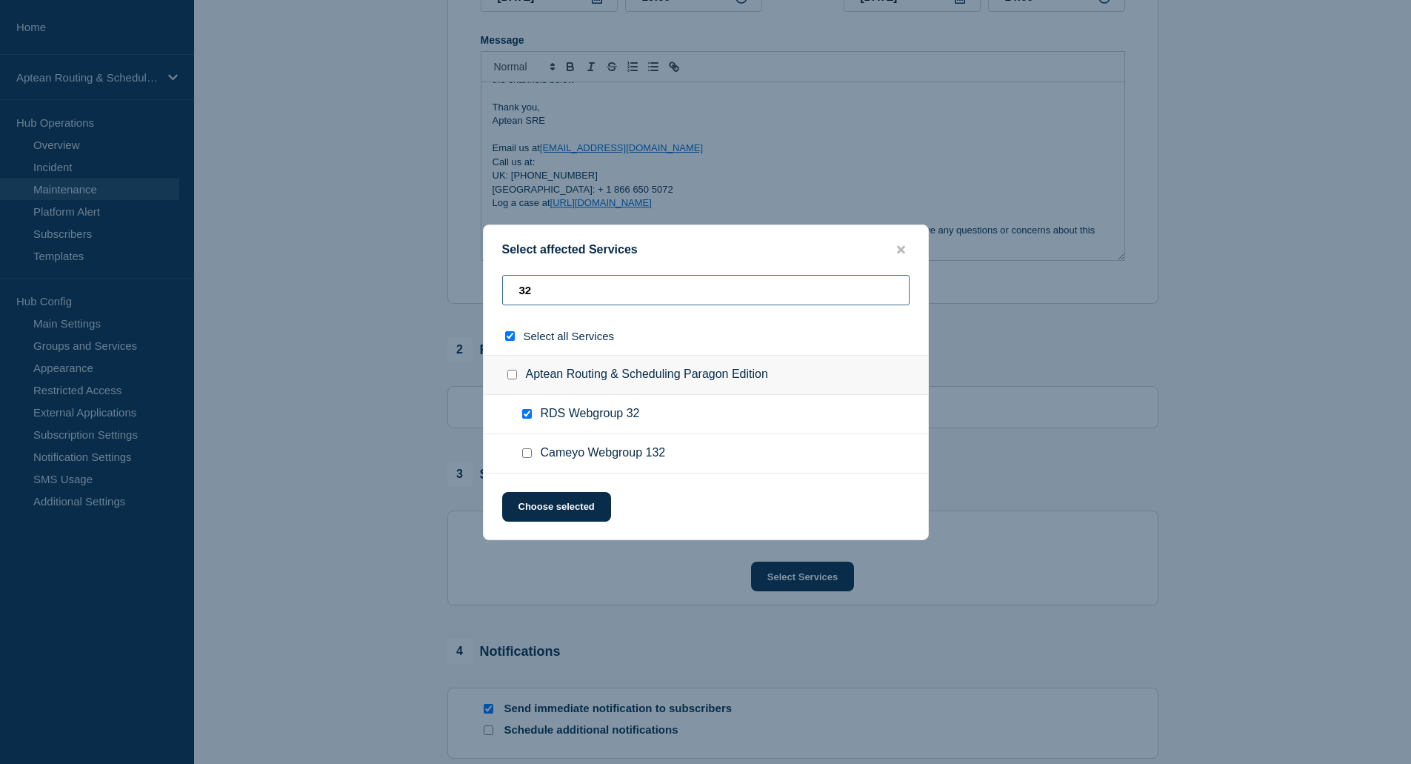
checkbox input "true"
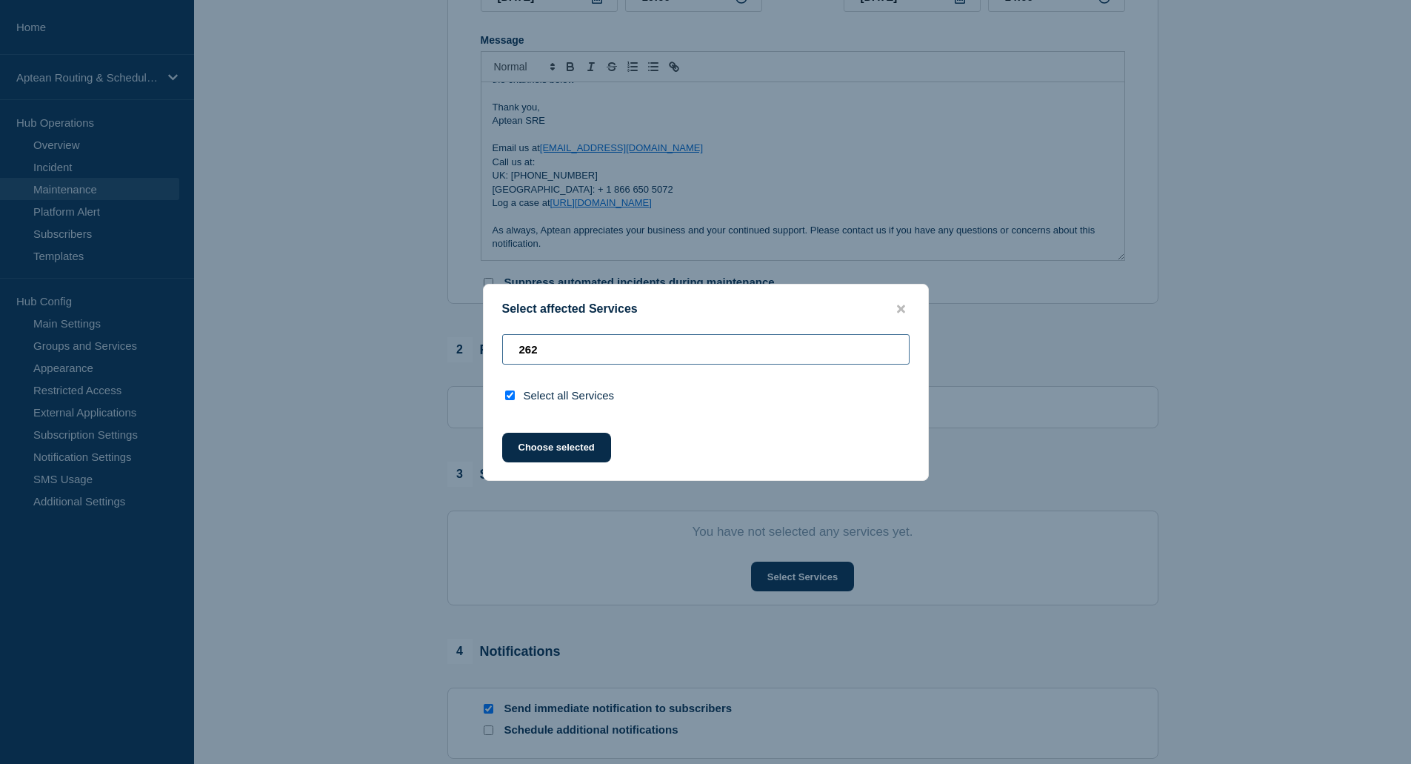
type input "26"
checkbox input "false"
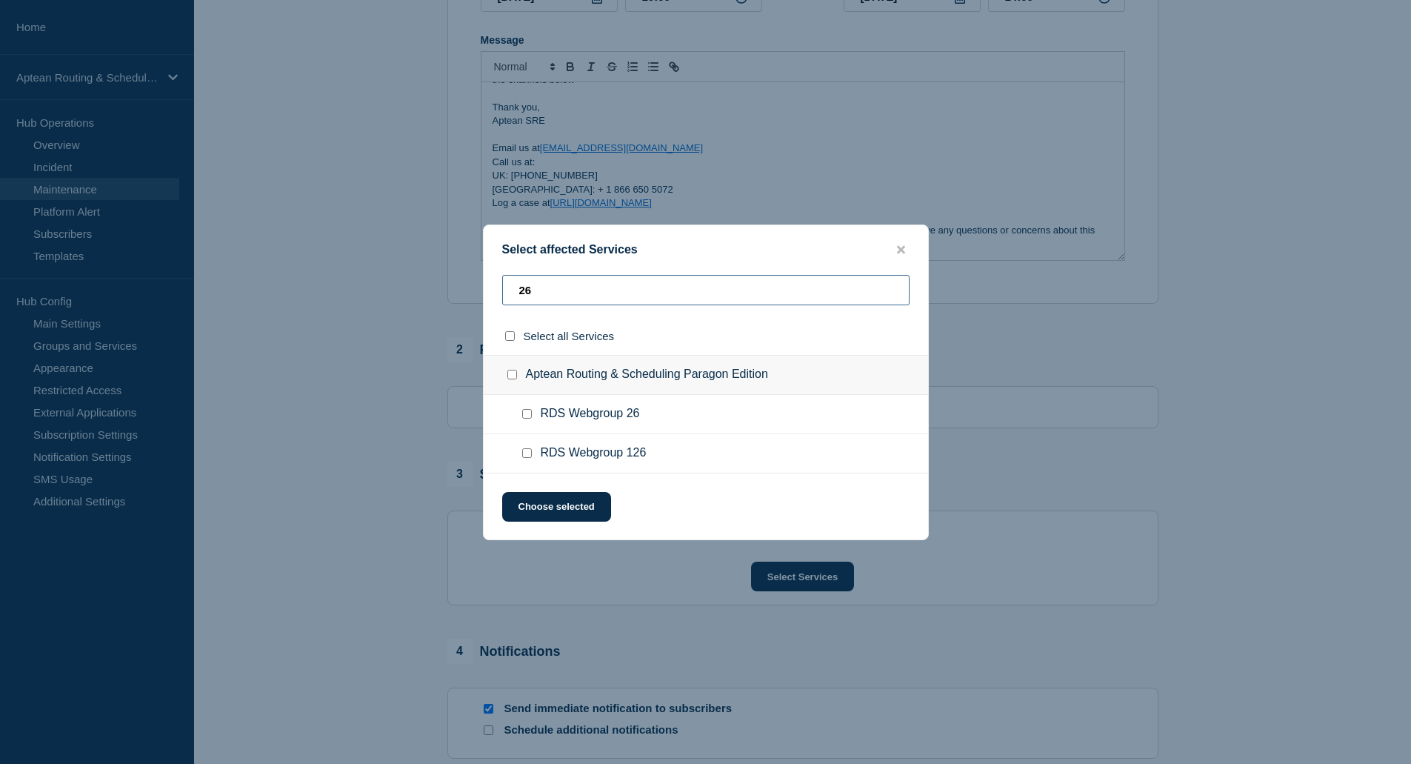
type input "26"
click at [530, 416] on input "RDS Webgroup 26 checkbox" at bounding box center [527, 414] width 10 height 10
click at [526, 418] on input "RDS Webgroup 26 checkbox" at bounding box center [527, 414] width 10 height 10
checkbox input "true"
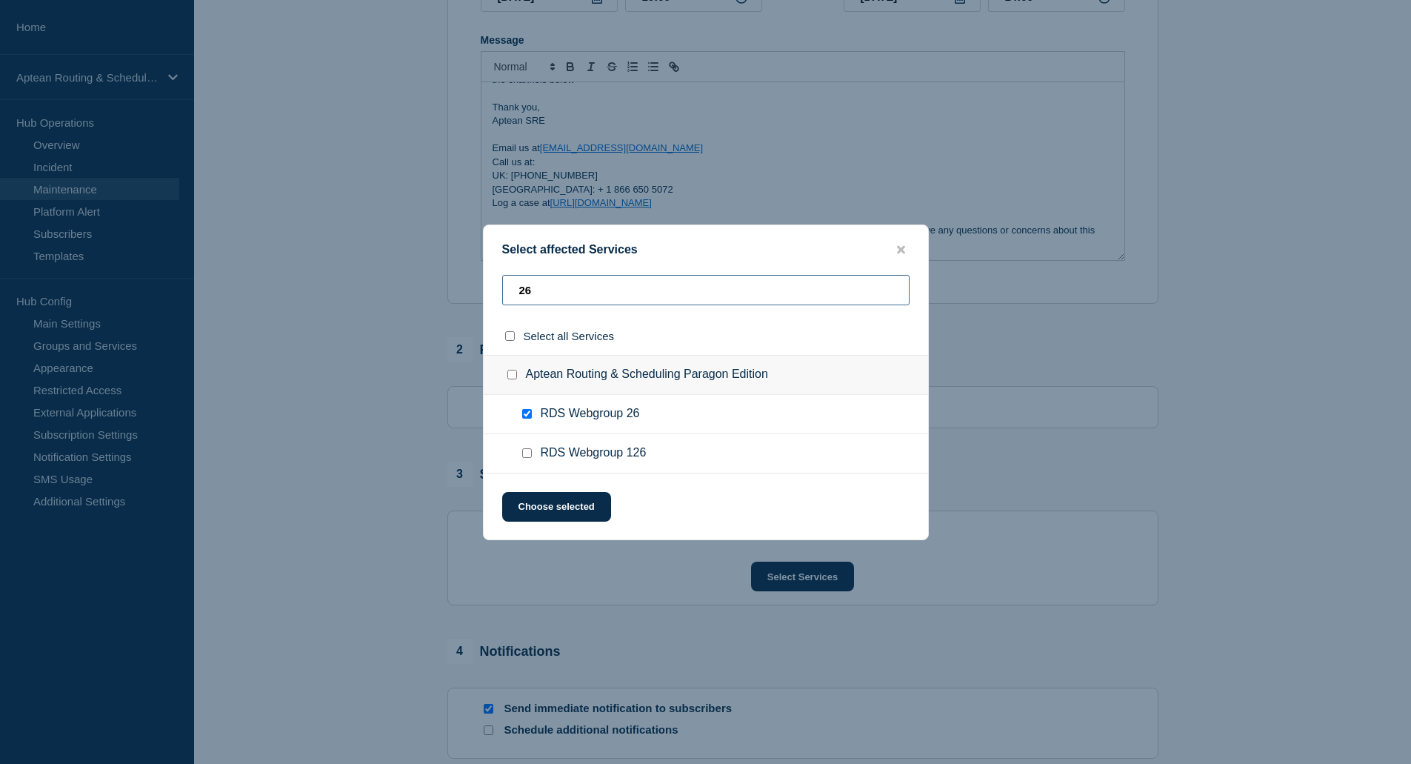
drag, startPoint x: 542, startPoint y: 296, endPoint x: 476, endPoint y: 298, distance: 66.0
click at [476, 298] on div "Select affected Services 26 Select all Services Aptean Routing & Scheduling Par…" at bounding box center [705, 382] width 1411 height 764
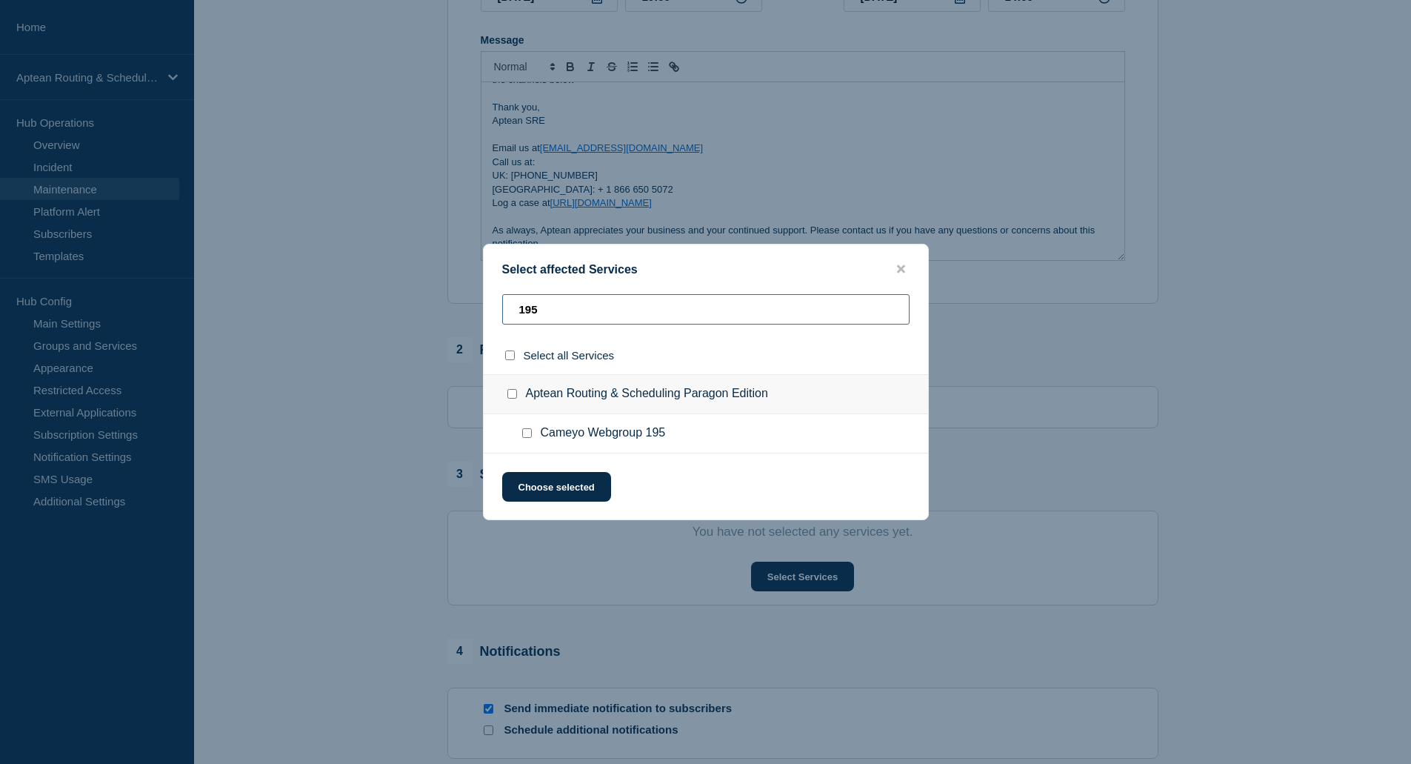
type input "195"
click at [530, 436] on input "Cameyo Webgroup 195 checkbox" at bounding box center [527, 433] width 10 height 10
checkbox input "true"
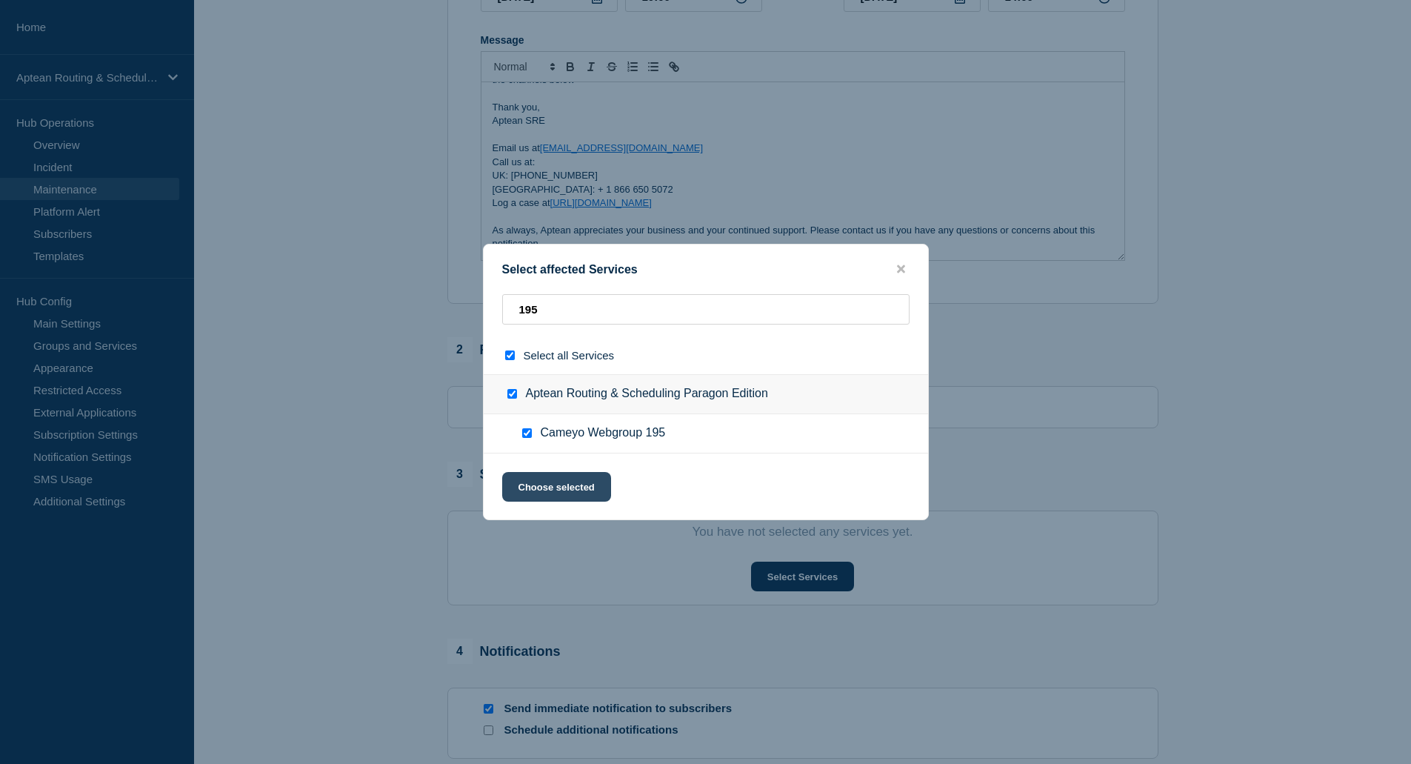
click at [584, 488] on button "Choose selected" at bounding box center [556, 487] width 109 height 30
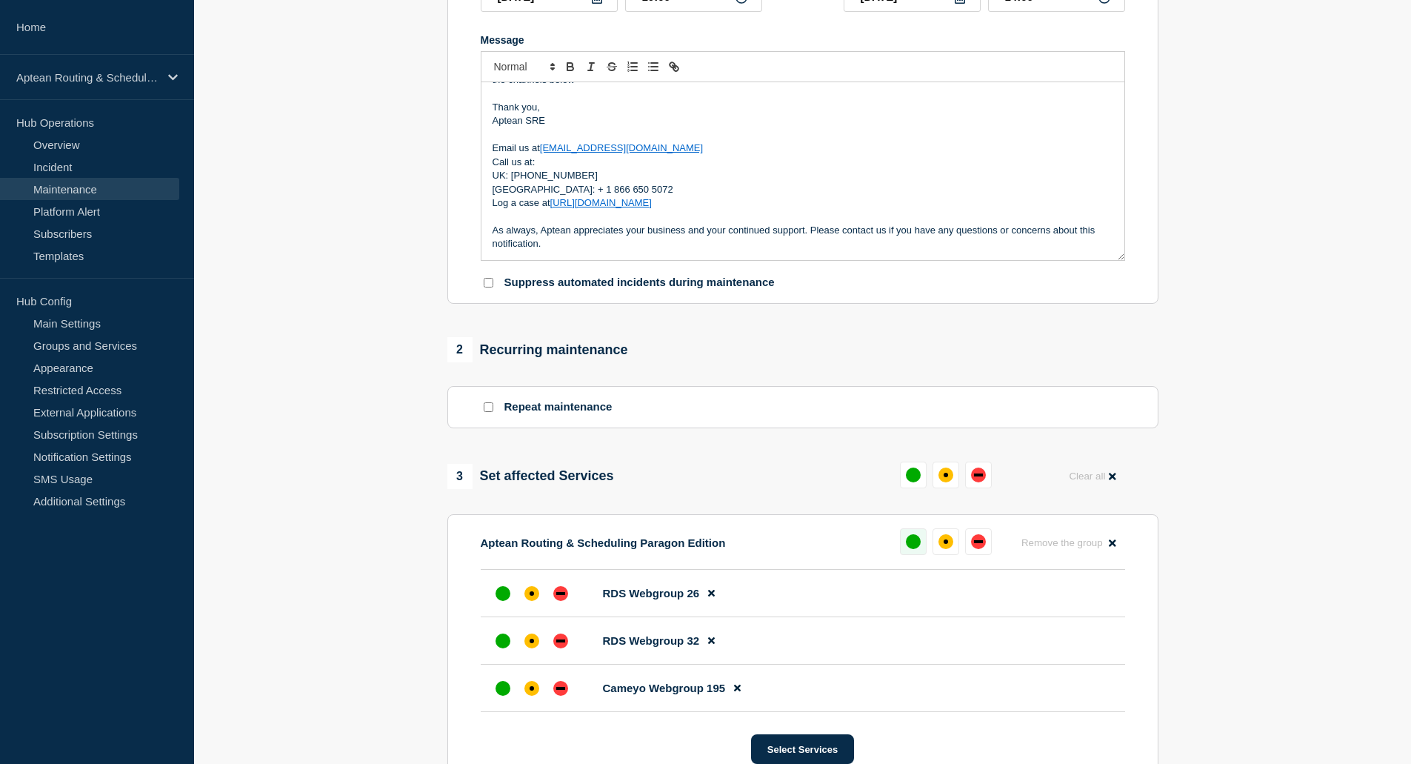
click at [915, 548] on div "up" at bounding box center [913, 541] width 15 height 15
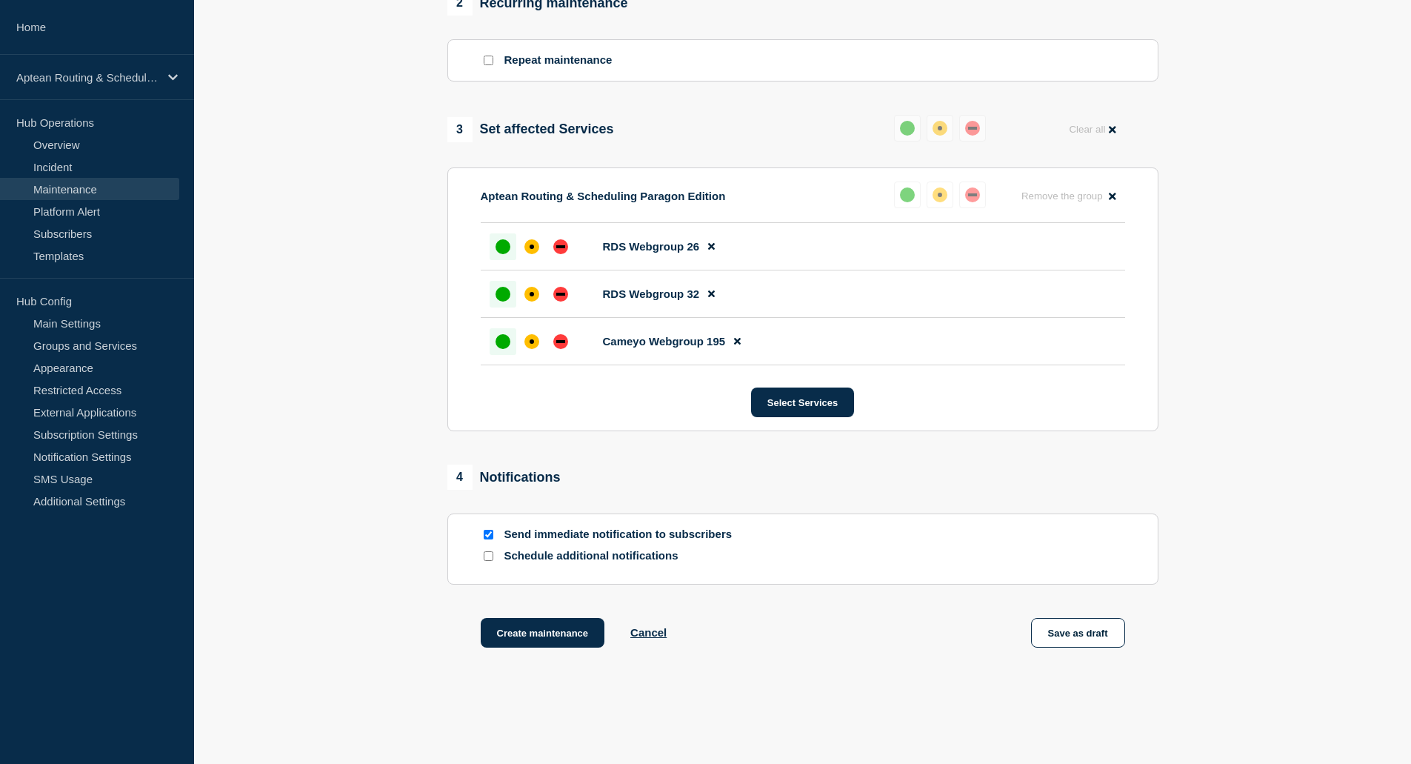
scroll to position [701, 0]
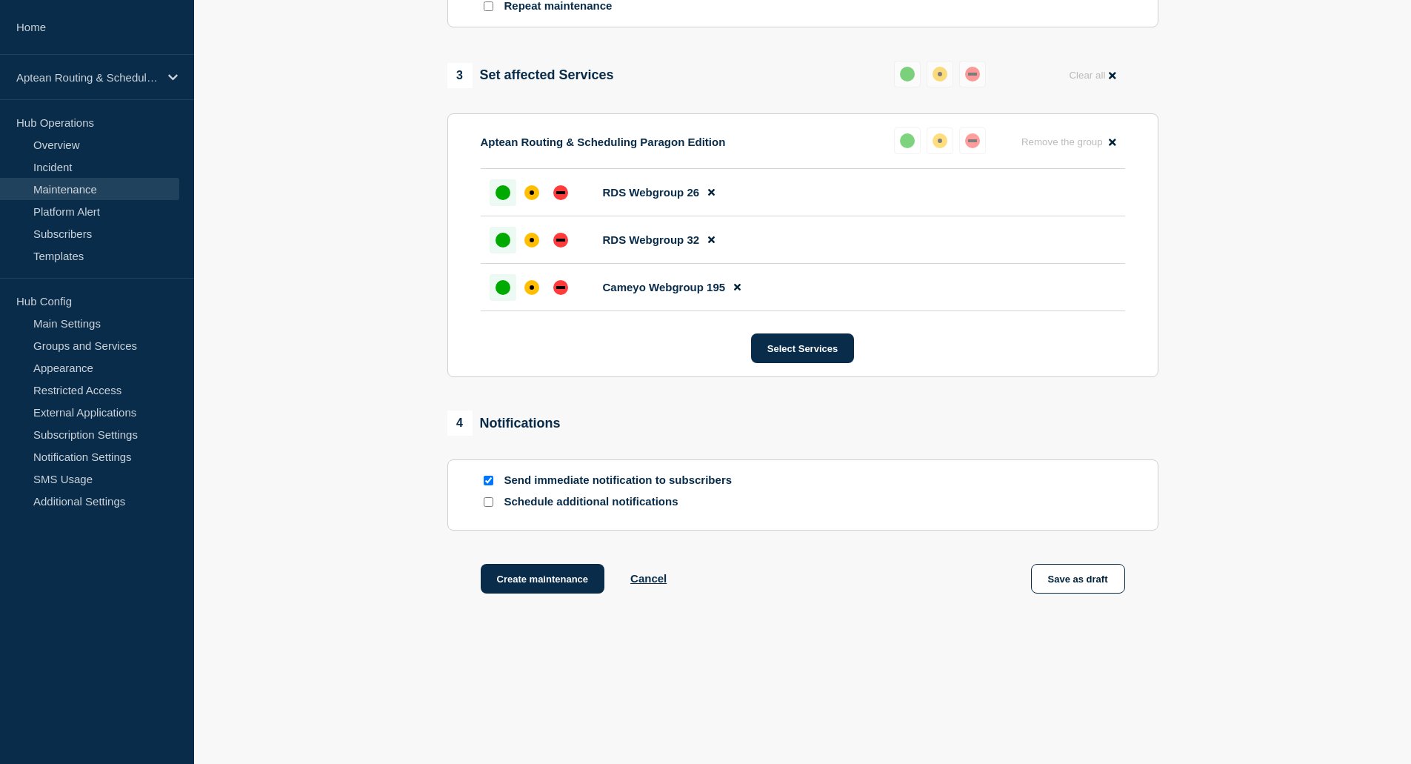
click at [487, 503] on input "Schedule additional notifications" at bounding box center [489, 502] width 10 height 10
checkbox input "true"
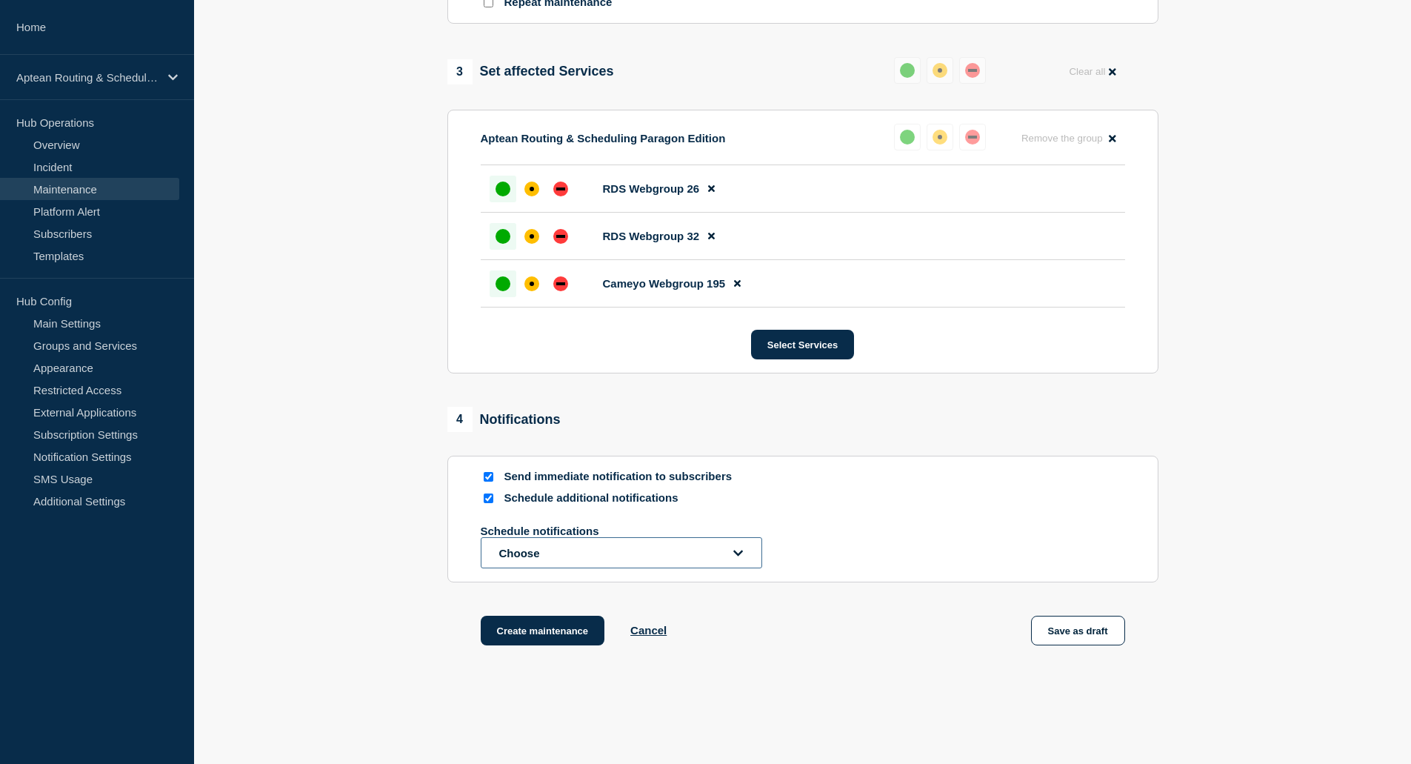
click at [568, 554] on button "Choose" at bounding box center [622, 552] width 282 height 31
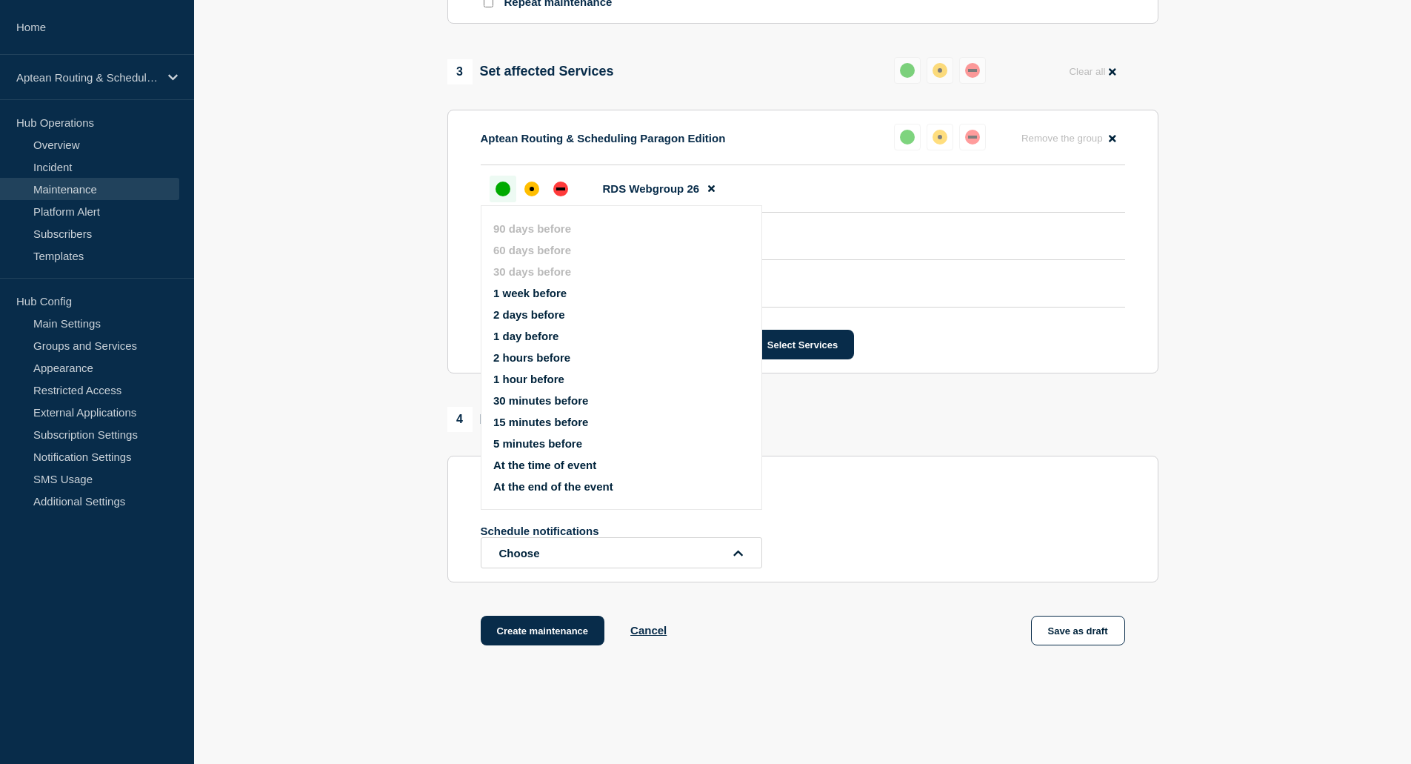
click at [541, 293] on button "1 week before" at bounding box center [529, 293] width 73 height 13
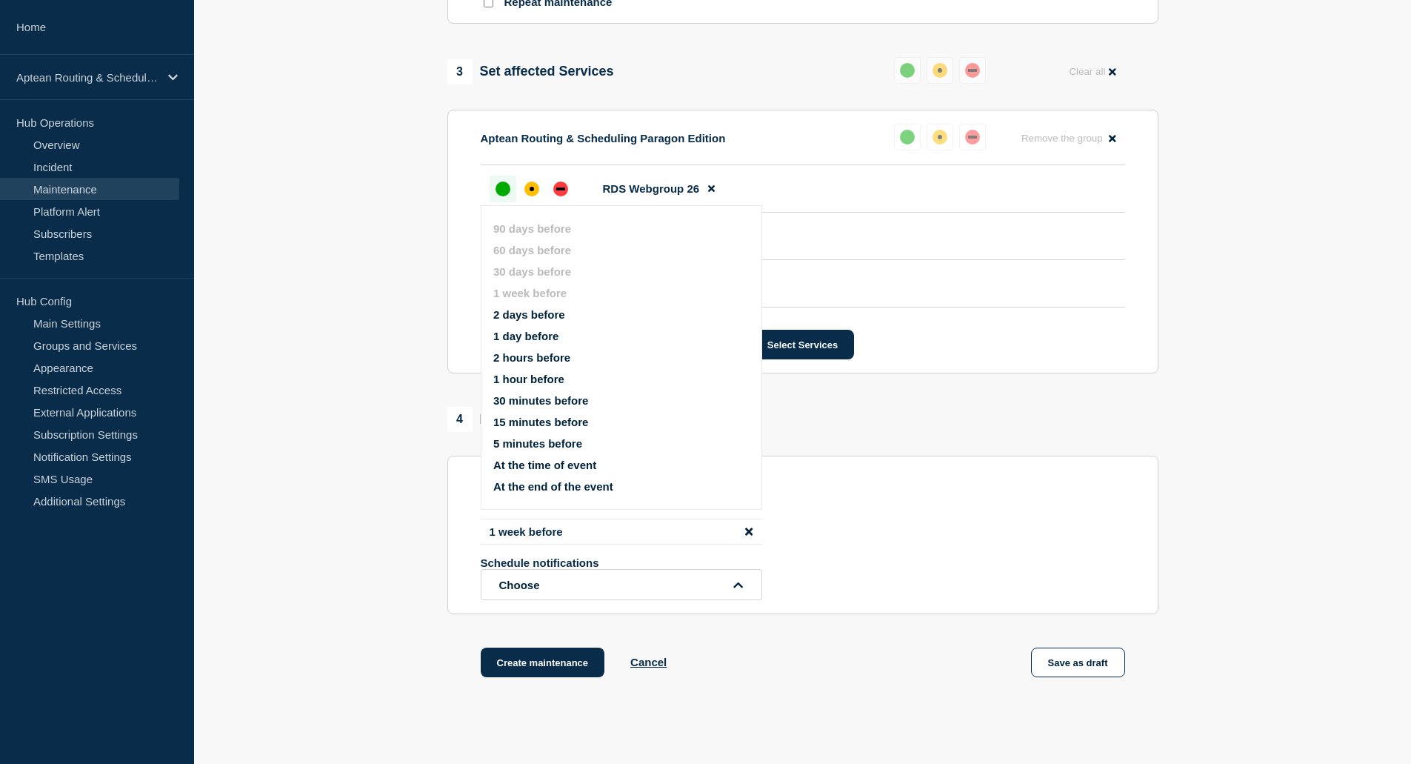
drag, startPoint x: 516, startPoint y: 316, endPoint x: 448, endPoint y: 593, distance: 285.9
click at [448, 593] on section "Send immediate notification to subscribers Schedule additional notifications 1 …" at bounding box center [802, 535] width 711 height 159
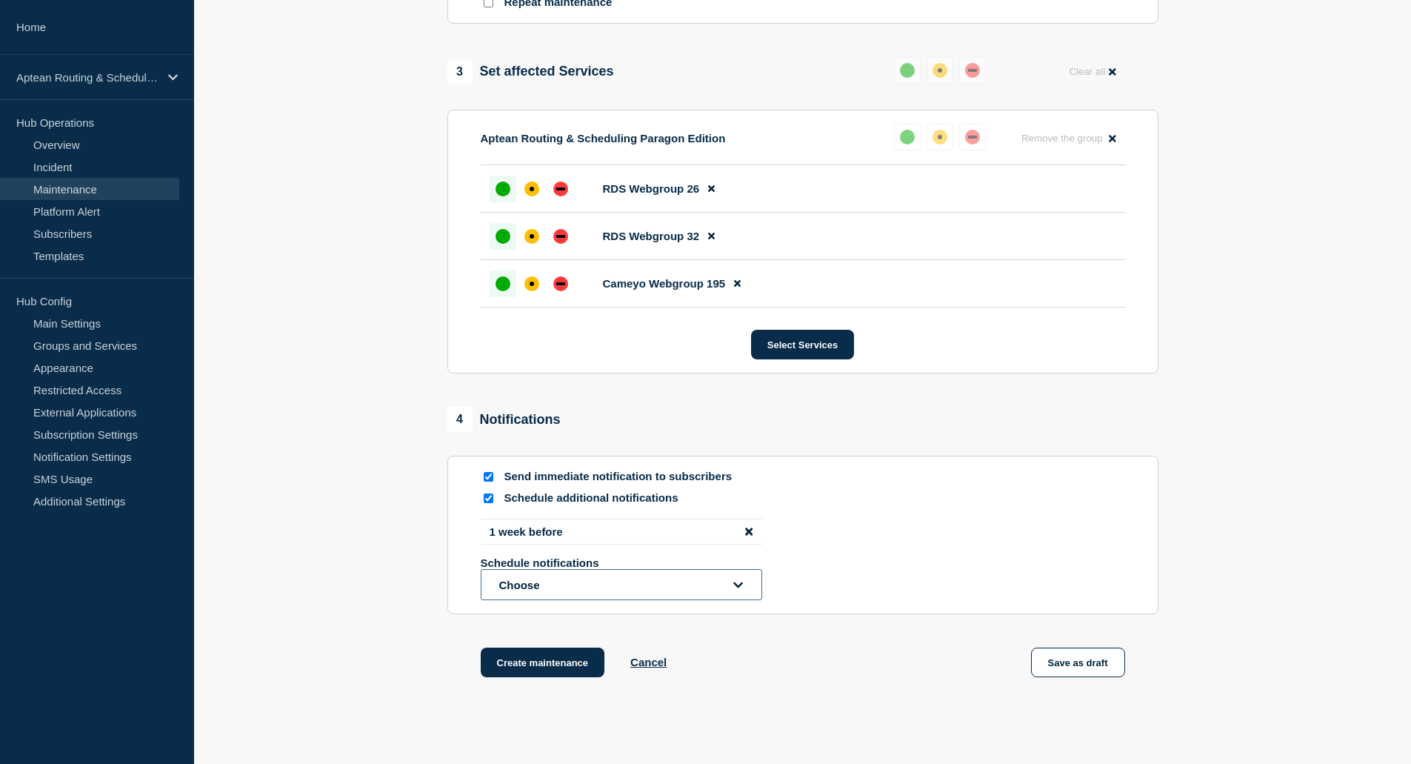
click at [513, 579] on button "Choose" at bounding box center [622, 584] width 282 height 31
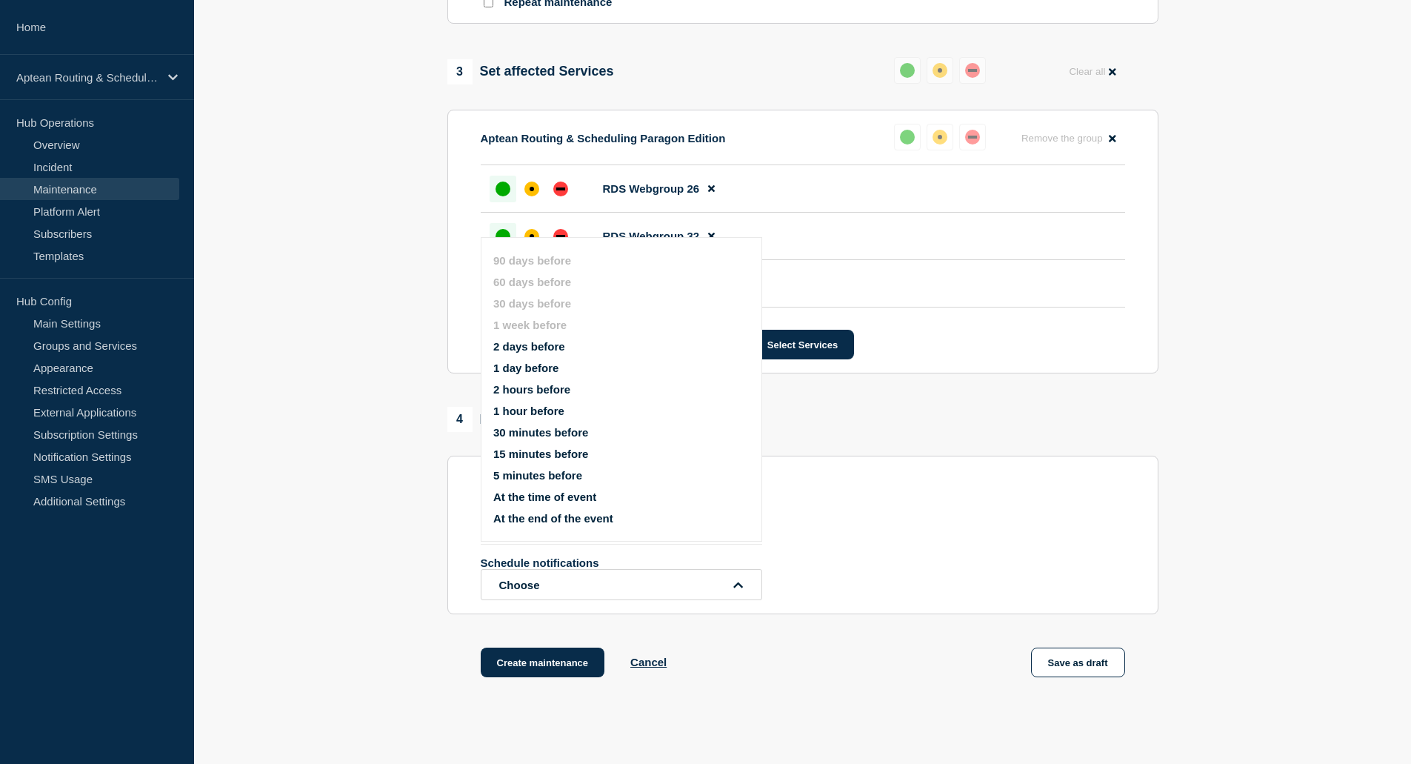
click at [524, 347] on button "2 days before" at bounding box center [529, 346] width 72 height 13
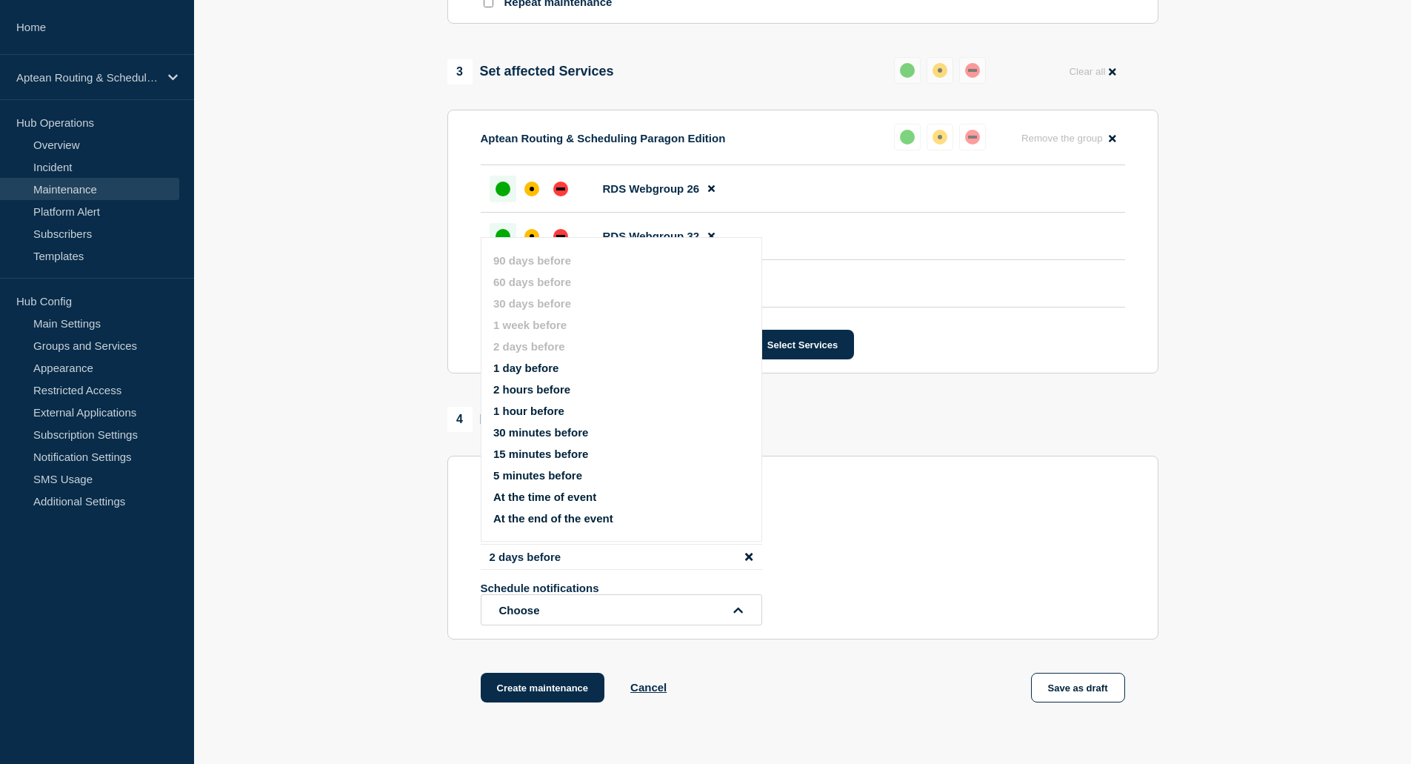
click at [524, 347] on button "2 days before" at bounding box center [529, 346] width 72 height 13
click at [543, 410] on button "1 hour before" at bounding box center [528, 411] width 71 height 13
click at [543, 410] on div "4 Notifications" at bounding box center [503, 419] width 113 height 25
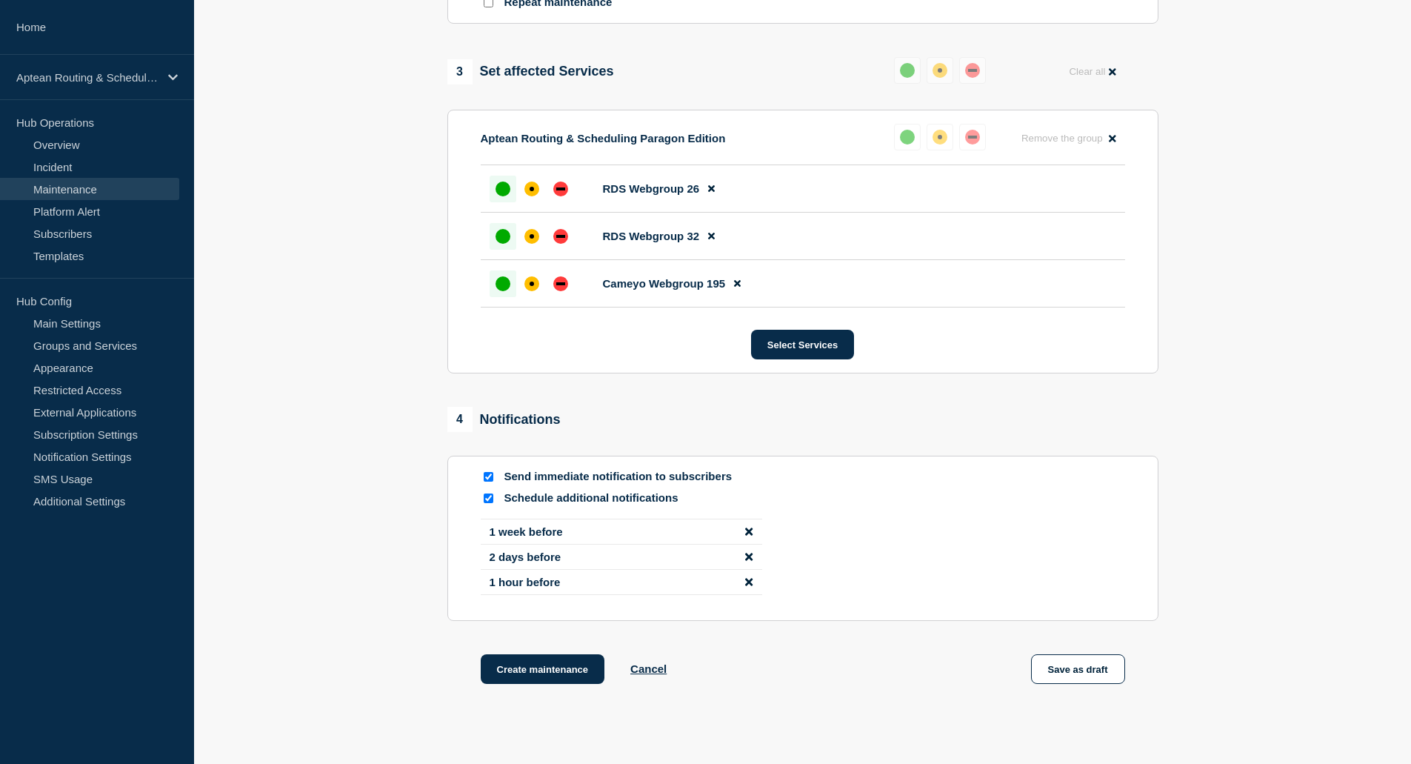
click at [999, 636] on div "1 Provide details Title (required) Aptean Routing & Scheduling Paragon Edition …" at bounding box center [803, 74] width 728 height 1295
click at [539, 673] on button "Create maintenance" at bounding box center [543, 669] width 124 height 30
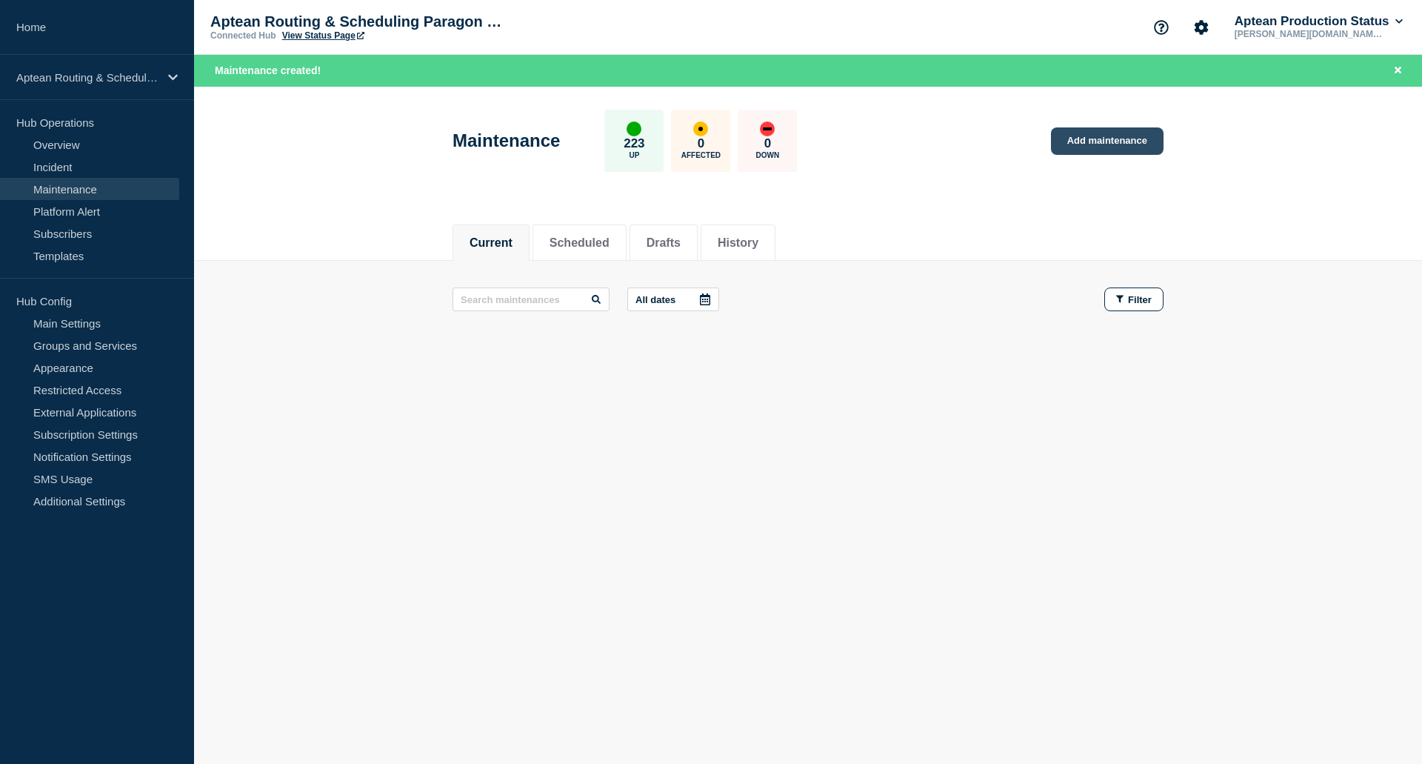
click at [1089, 133] on link "Add maintenance" at bounding box center [1107, 140] width 113 height 27
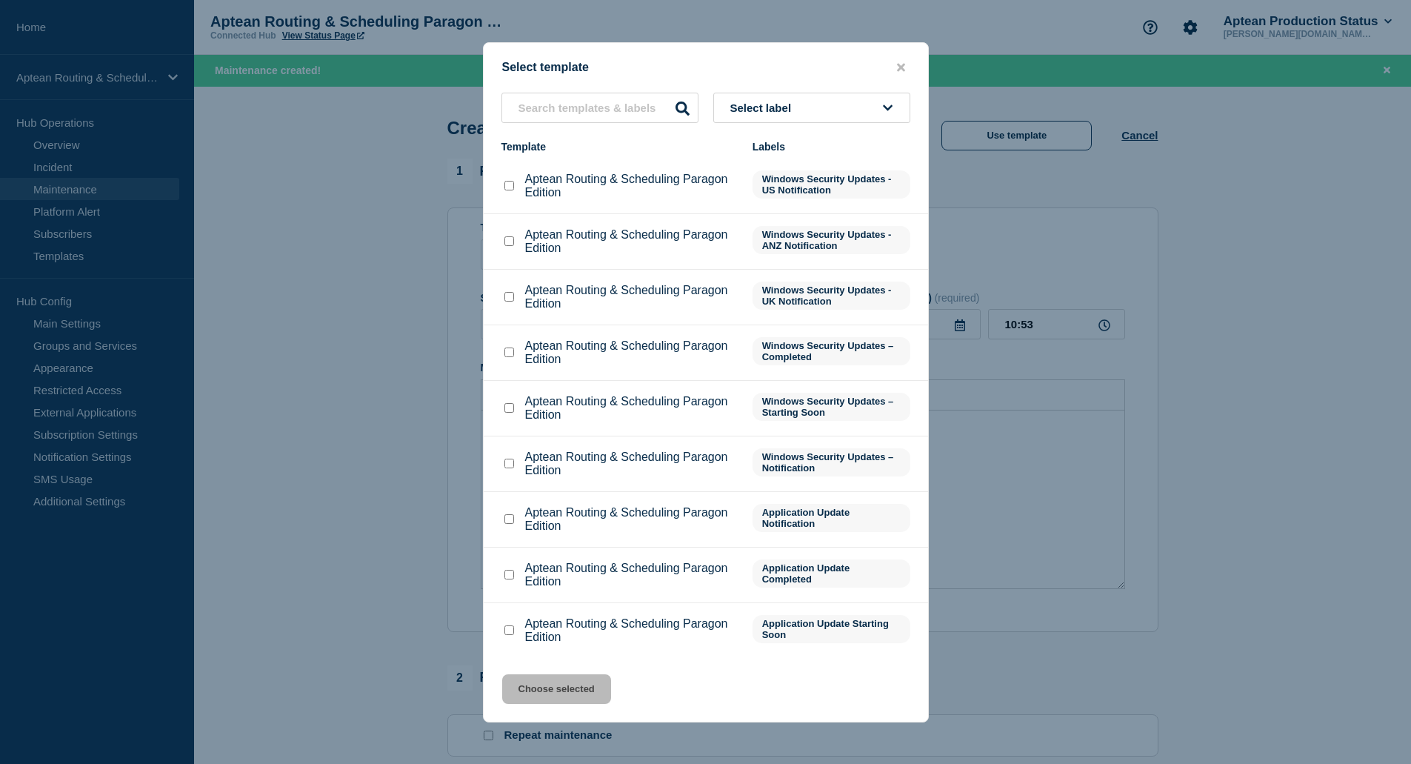
click at [507, 526] on div at bounding box center [509, 519] width 15 height 15
click at [506, 523] on input "Aptean Routing & Scheduling Paragon Edition checkbox" at bounding box center [510, 519] width 10 height 10
click at [496, 528] on li "Aptean [PERSON_NAME] & Scheduling Paragon Edition Application Update Notificati…" at bounding box center [706, 520] width 445 height 56
click at [508, 526] on div at bounding box center [509, 519] width 15 height 15
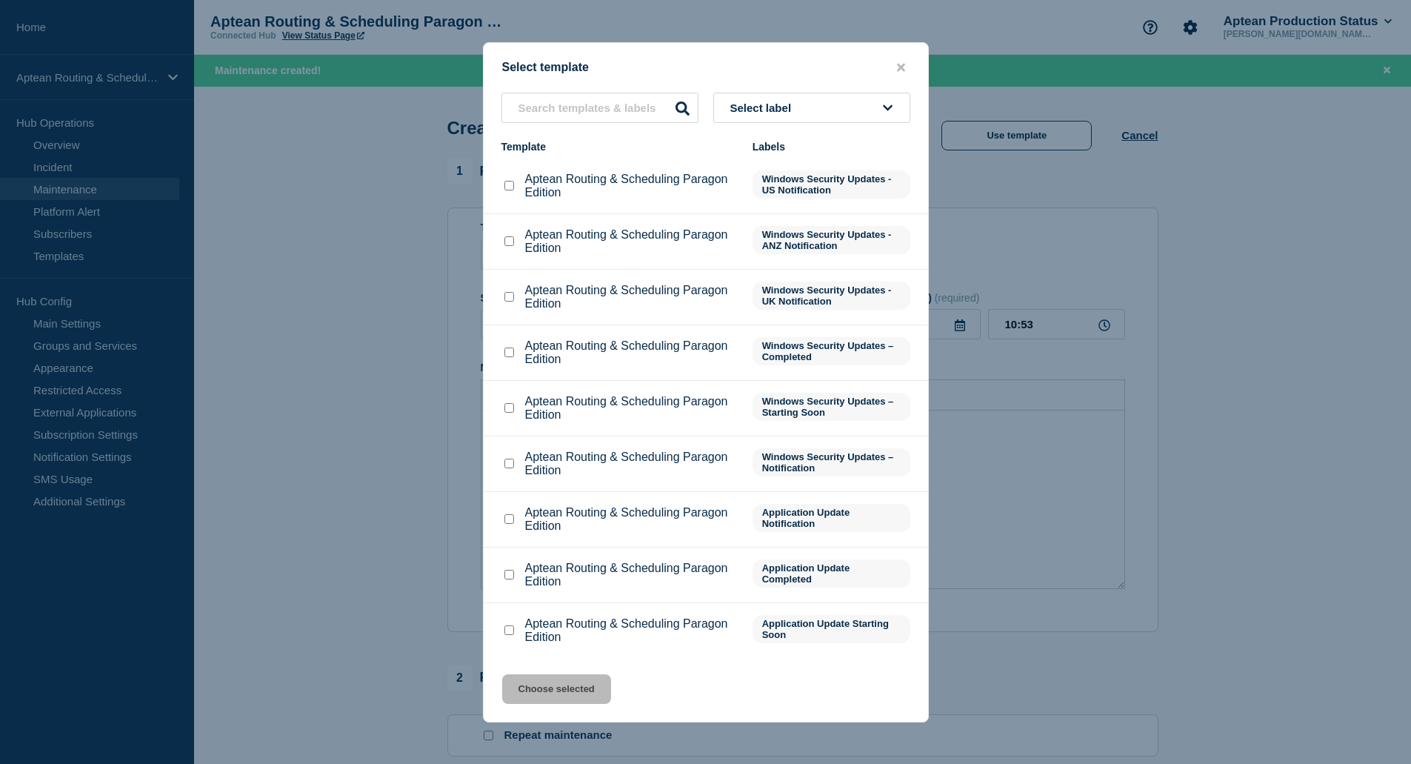
click at [510, 524] on input "Aptean Routing & Scheduling Paragon Edition checkbox" at bounding box center [510, 519] width 10 height 10
checkbox input "true"
click at [538, 694] on button "Choose selected" at bounding box center [556, 689] width 109 height 30
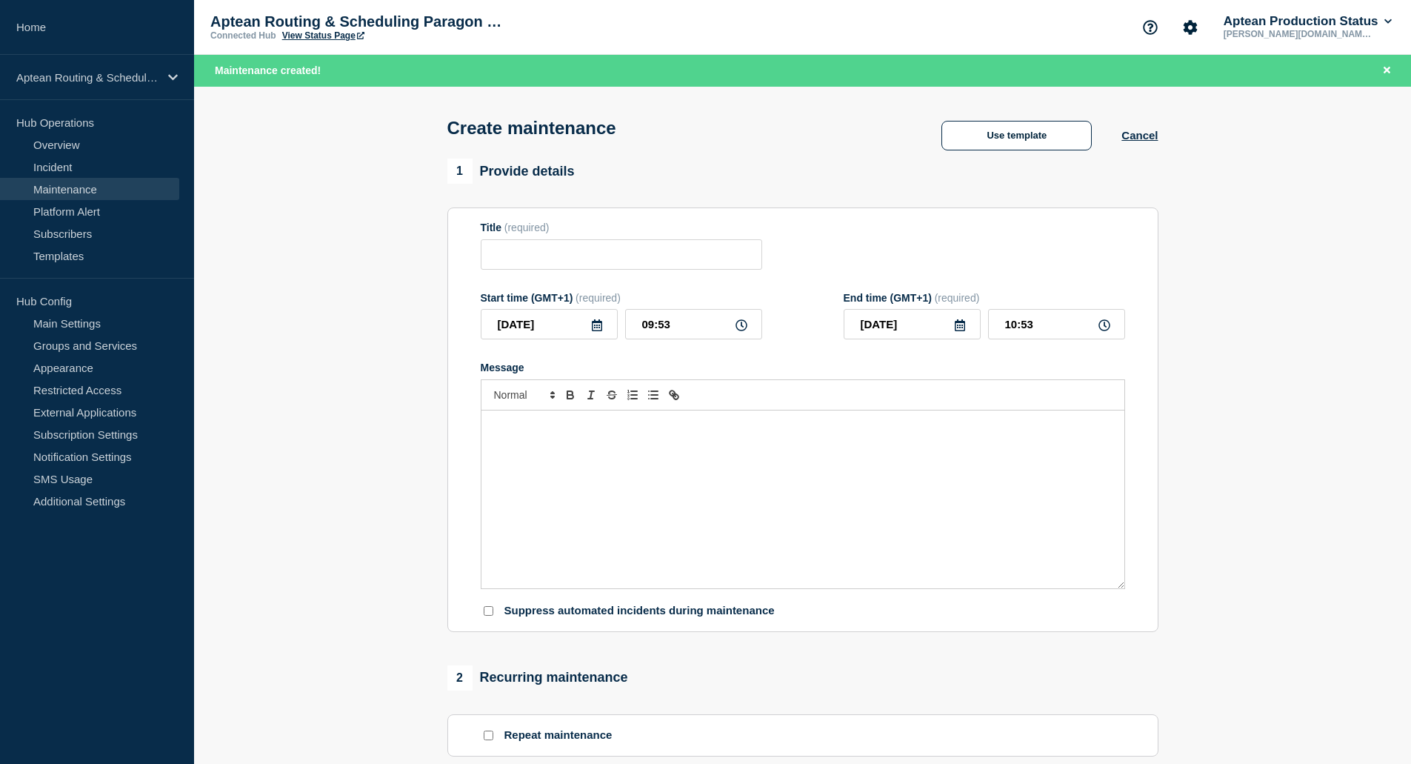
type input "Aptean Routing & Scheduling Paragon Edition"
type input "13:53"
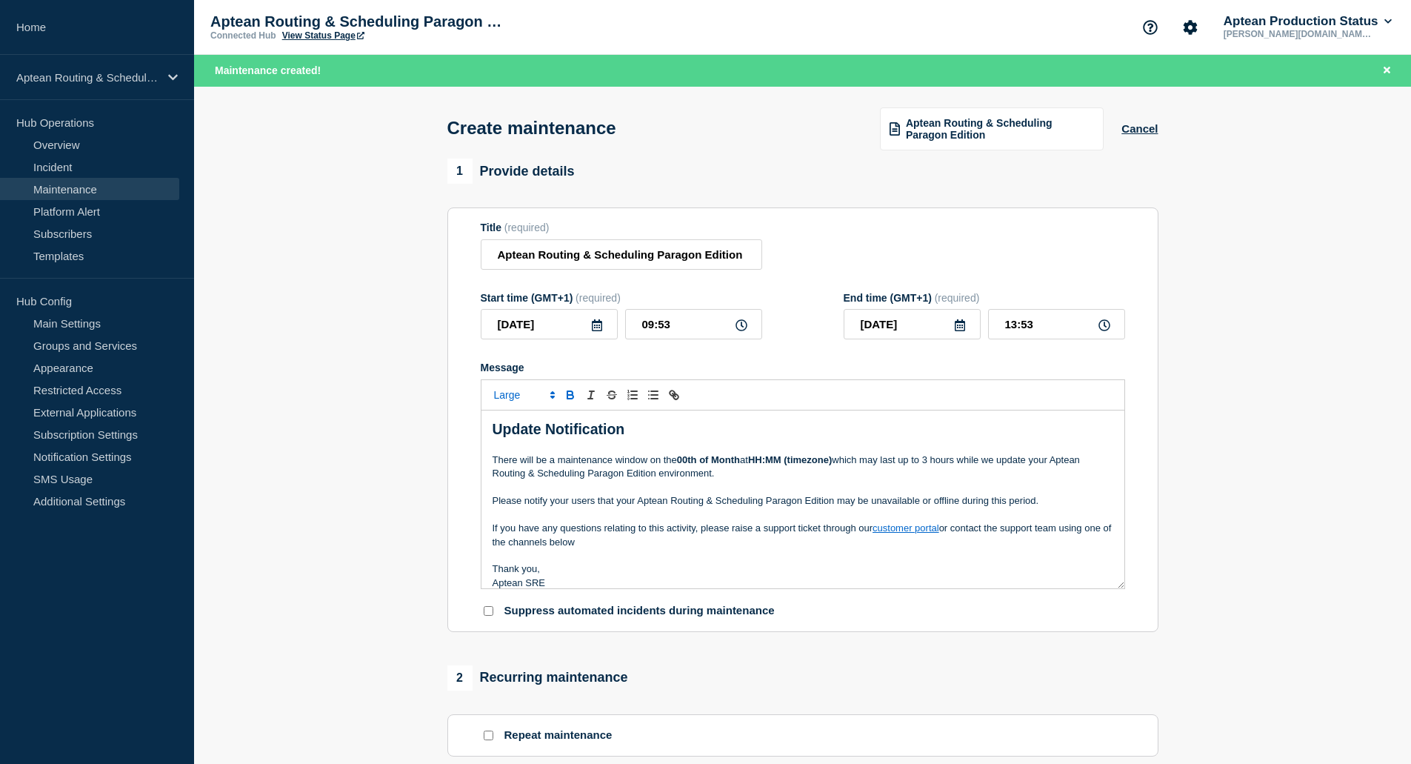
click at [710, 465] on strong "00th of Month" at bounding box center [708, 459] width 63 height 11
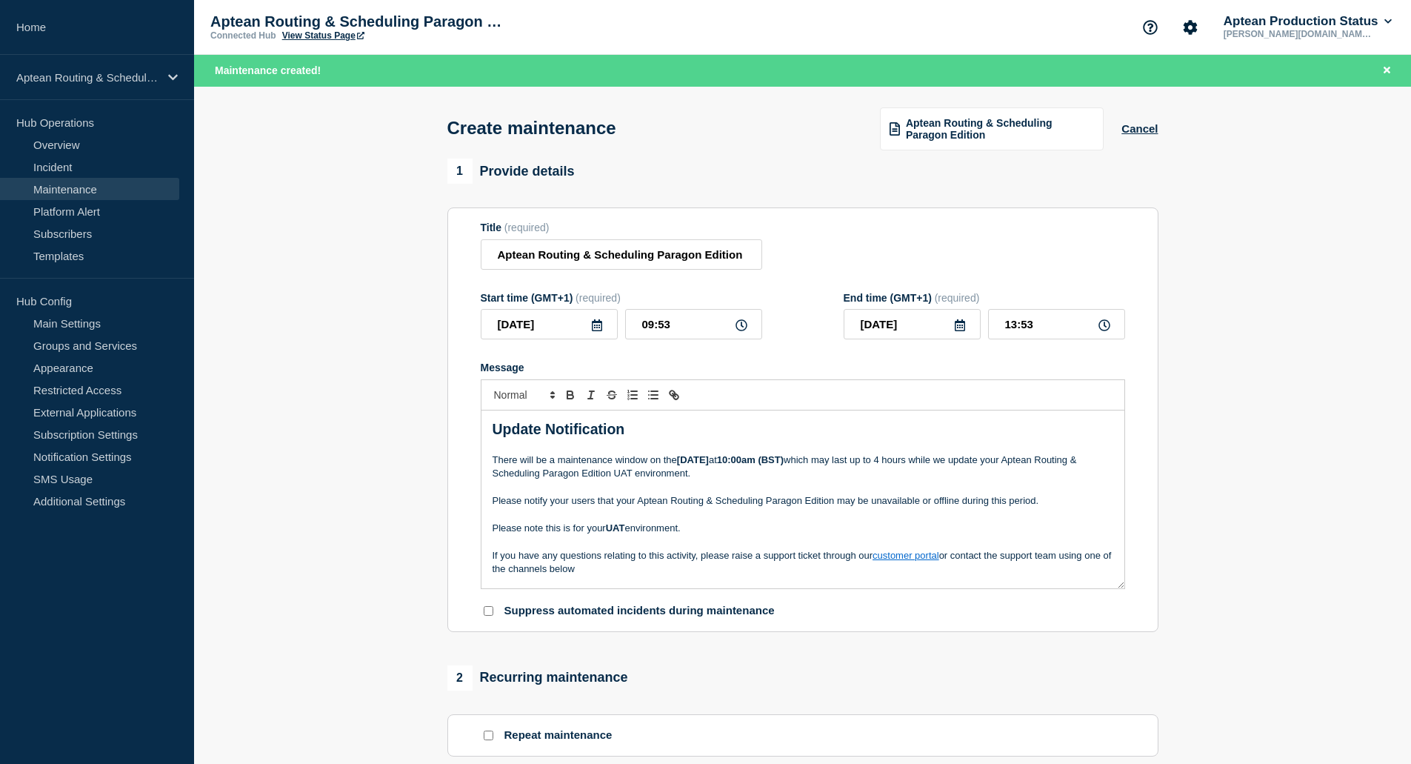
click at [690, 460] on strong "[DATE]" at bounding box center [693, 459] width 32 height 11
drag, startPoint x: 699, startPoint y: 330, endPoint x: 616, endPoint y: 324, distance: 83.2
click at [616, 324] on div "[DATE] 09:53" at bounding box center [622, 324] width 282 height 30
type input "10:00"
type input "14:00"
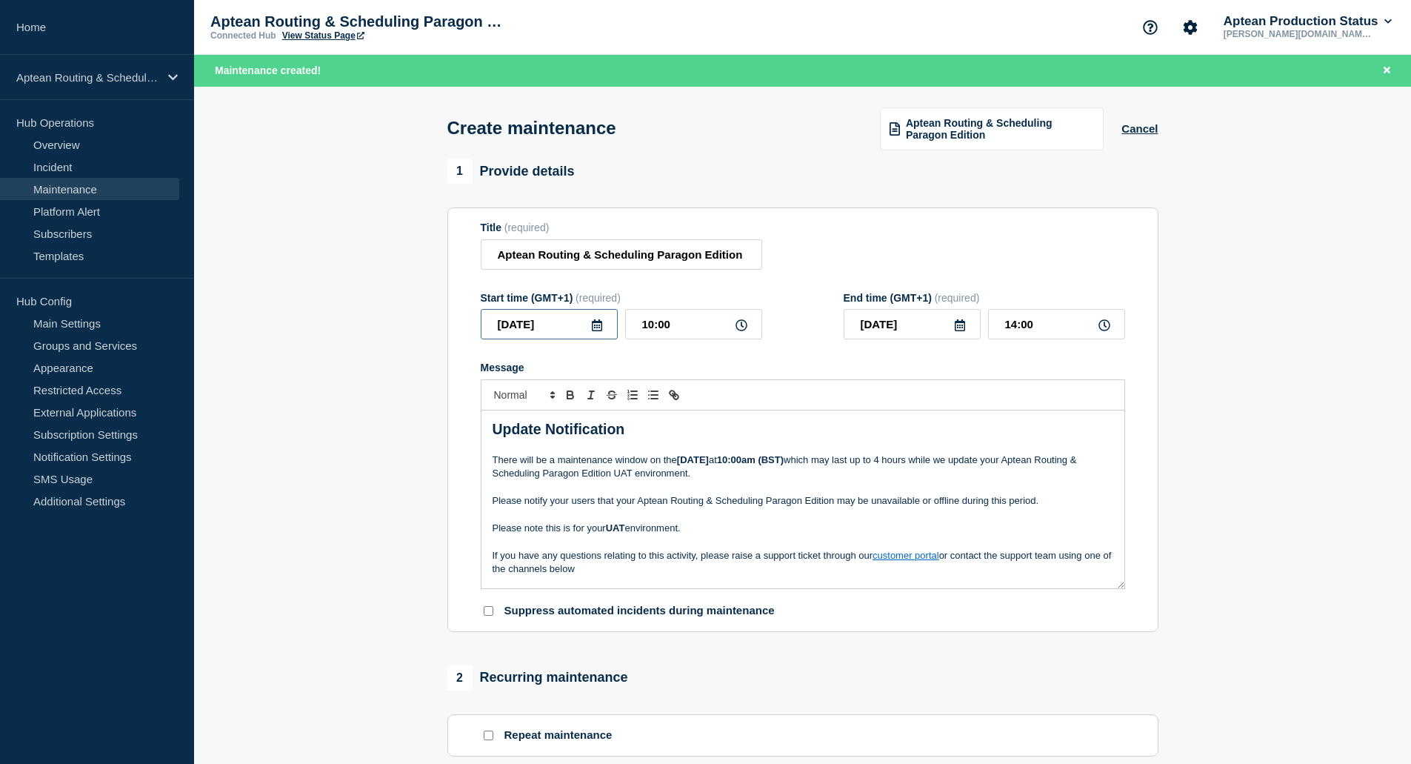
click at [549, 324] on input "[DATE]" at bounding box center [549, 324] width 137 height 30
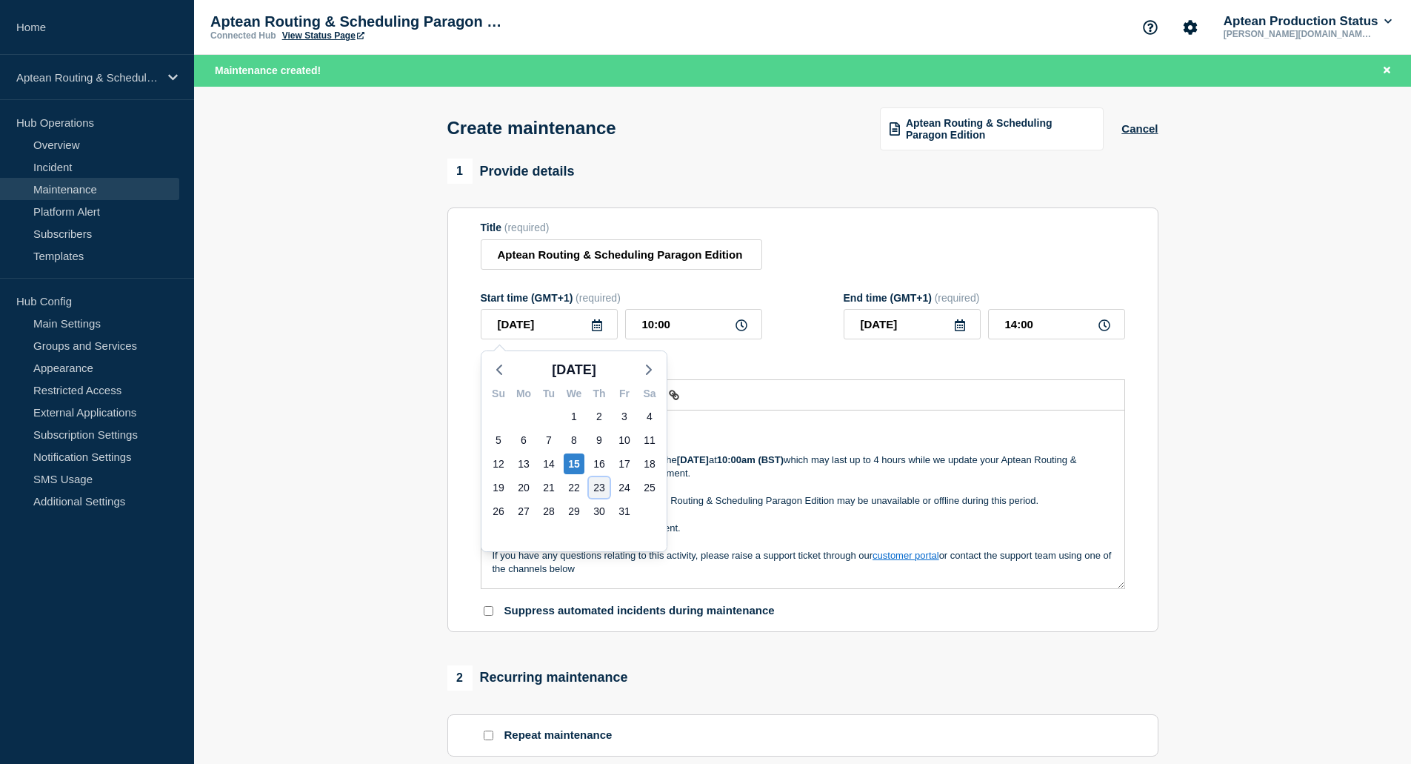
click at [598, 484] on div "23" at bounding box center [599, 487] width 21 height 21
type input "[DATE]"
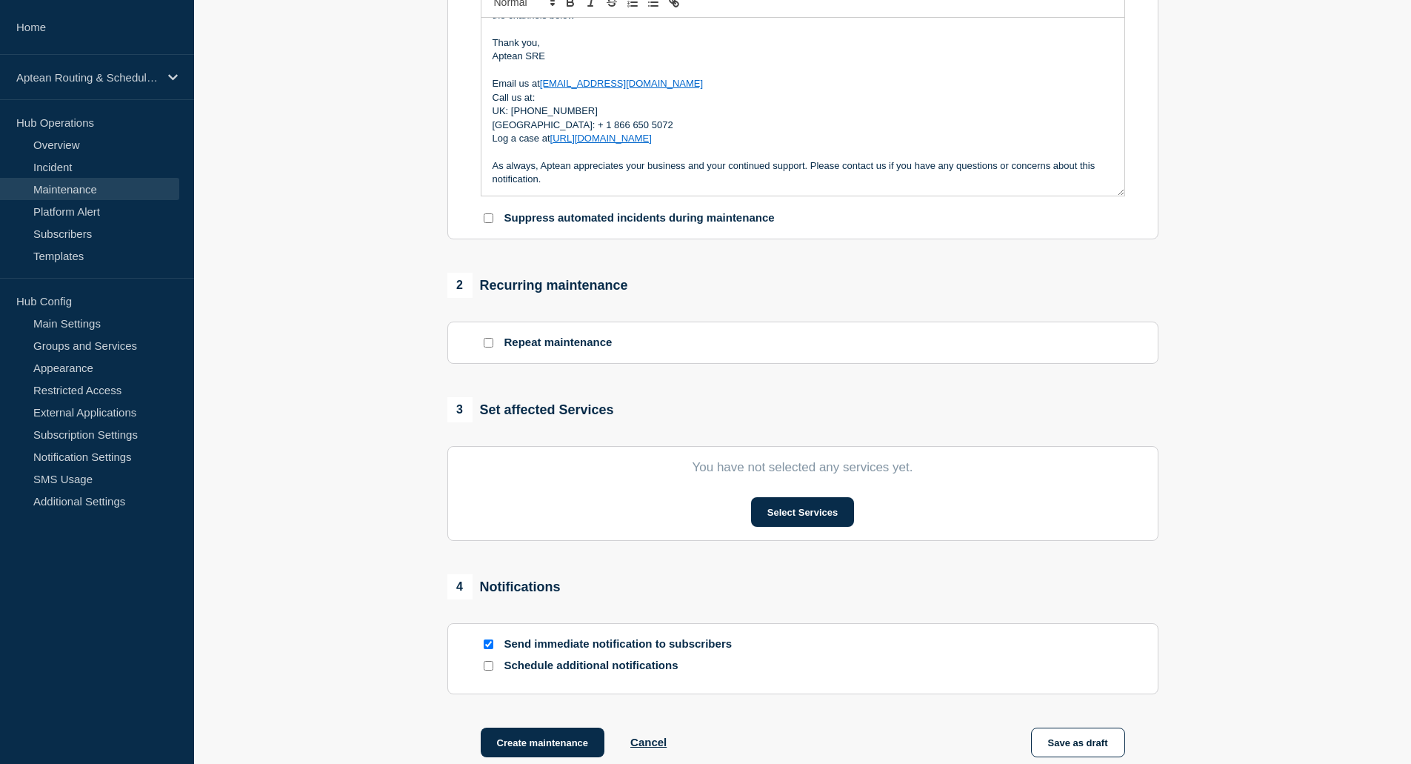
scroll to position [370, 0]
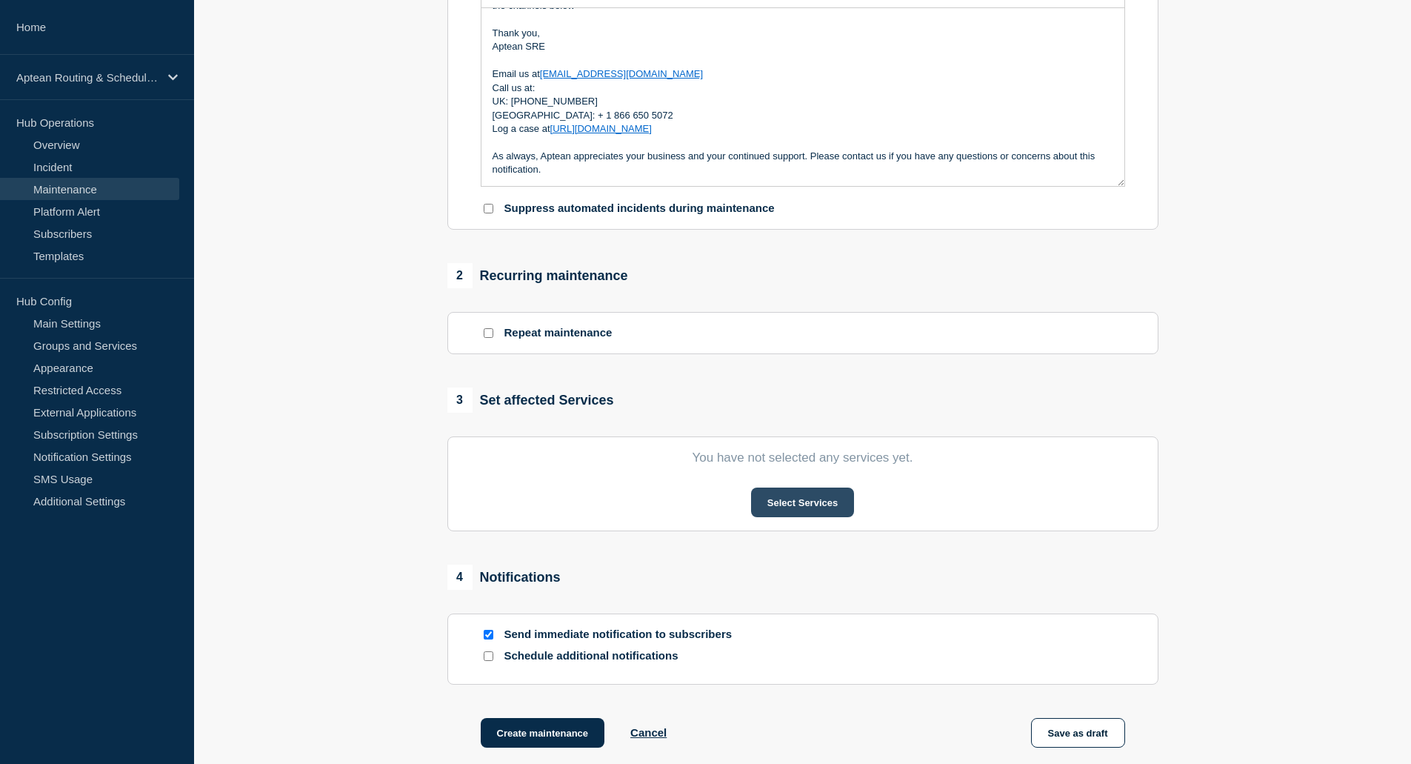
click at [804, 513] on button "Select Services" at bounding box center [802, 502] width 103 height 30
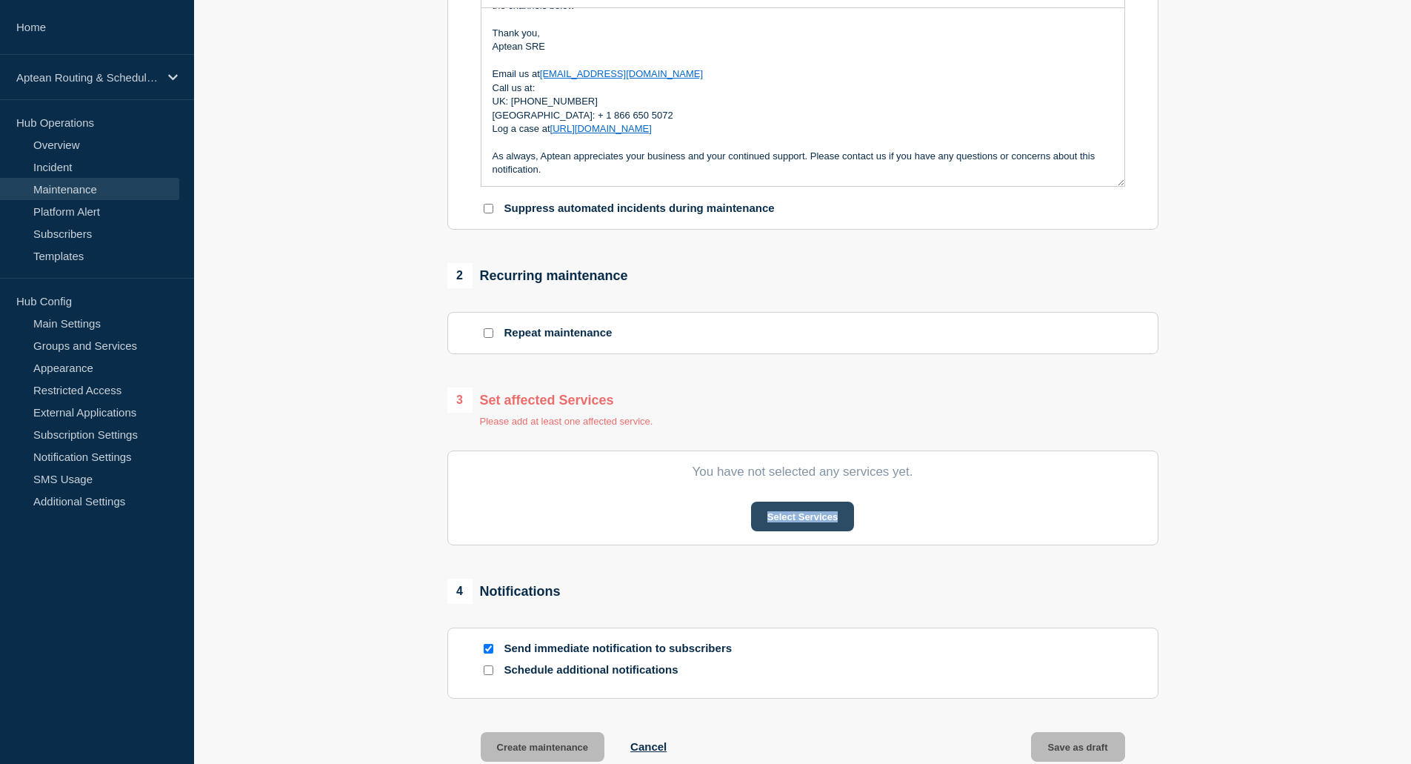
click at [786, 515] on button "Select Services" at bounding box center [802, 517] width 103 height 30
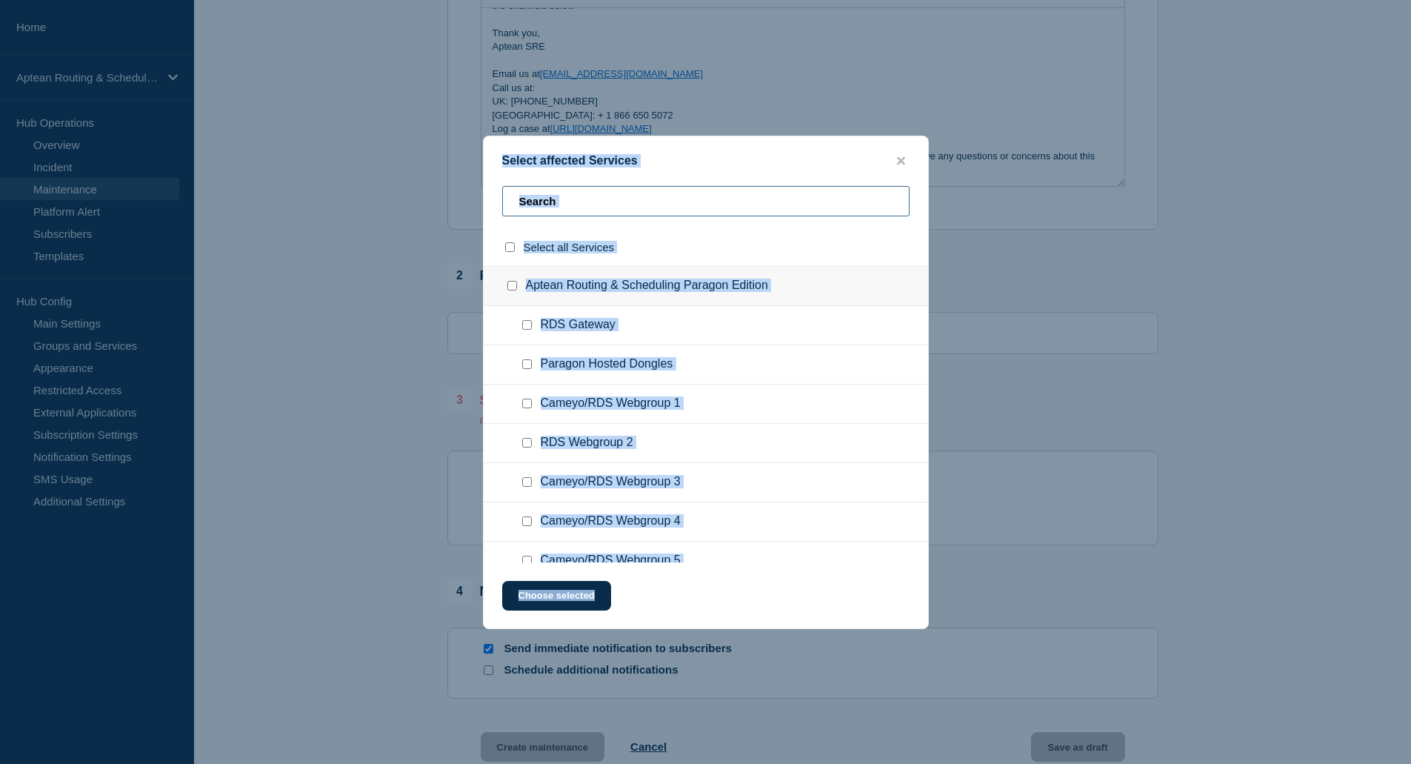
click at [719, 200] on input "text" at bounding box center [705, 201] width 407 height 30
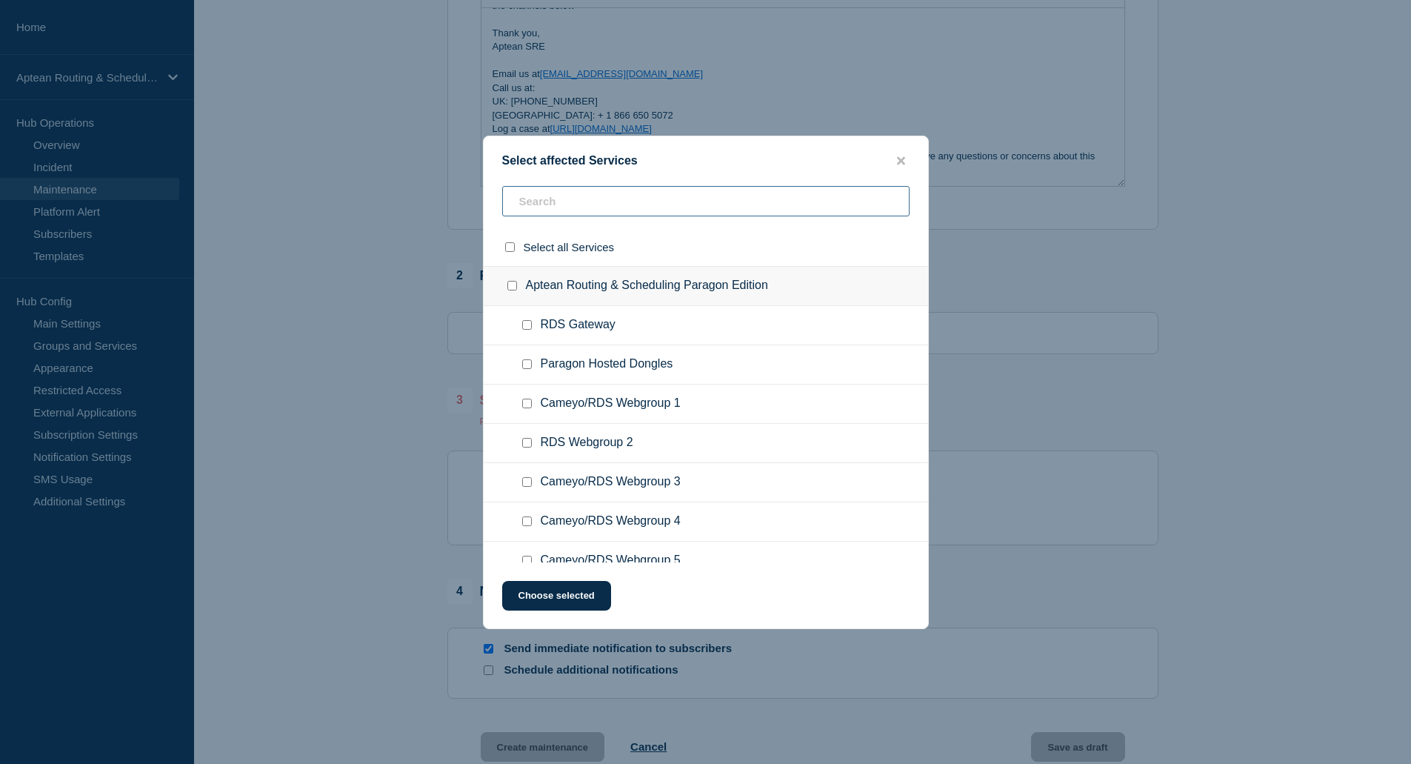
click at [719, 200] on input "text" at bounding box center [705, 201] width 407 height 30
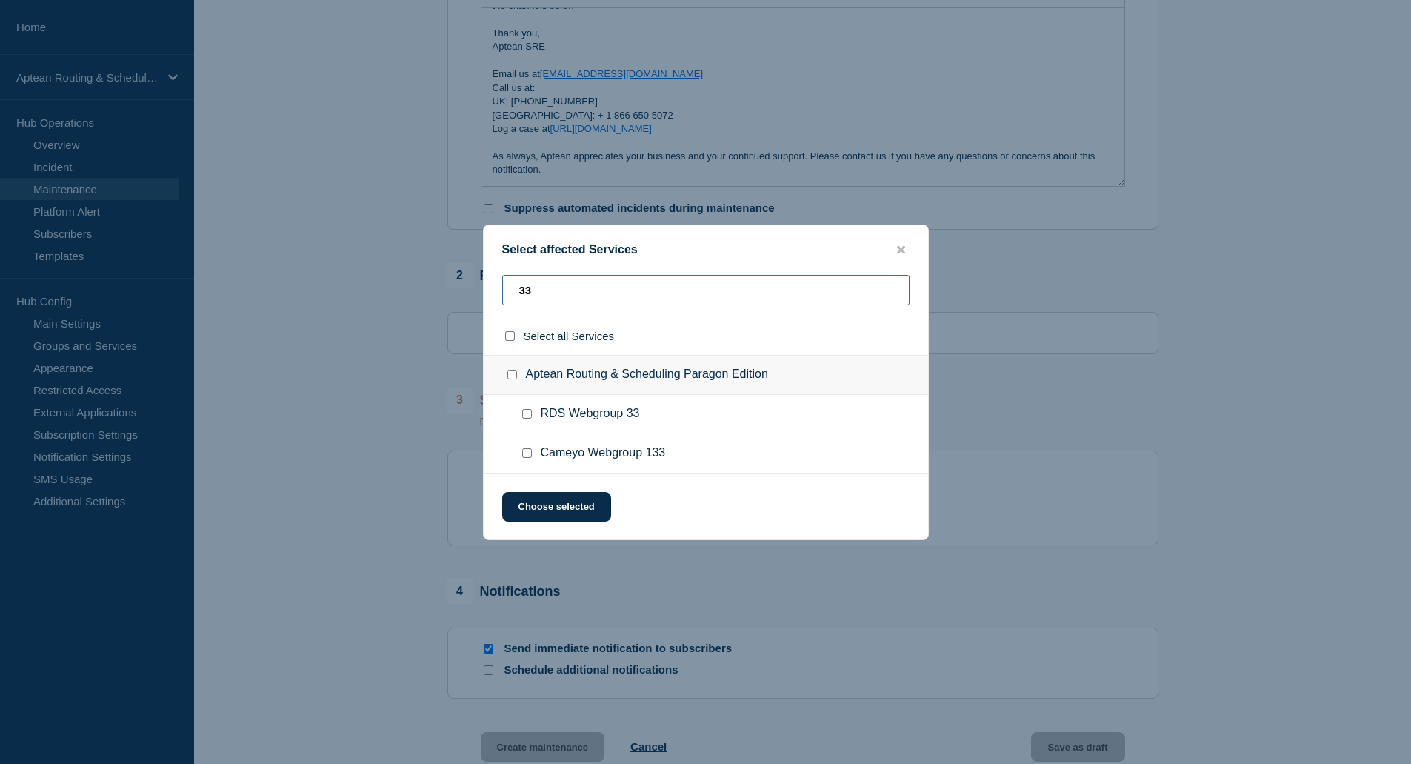
type input "33"
click at [526, 418] on input "RDS Webgroup 33 checkbox" at bounding box center [527, 414] width 10 height 10
checkbox input "true"
drag, startPoint x: 537, startPoint y: 297, endPoint x: 479, endPoint y: 297, distance: 58.5
click at [479, 297] on div "Select affected Services 33 Select all Services Aptean Routing & Scheduling Par…" at bounding box center [705, 382] width 1411 height 764
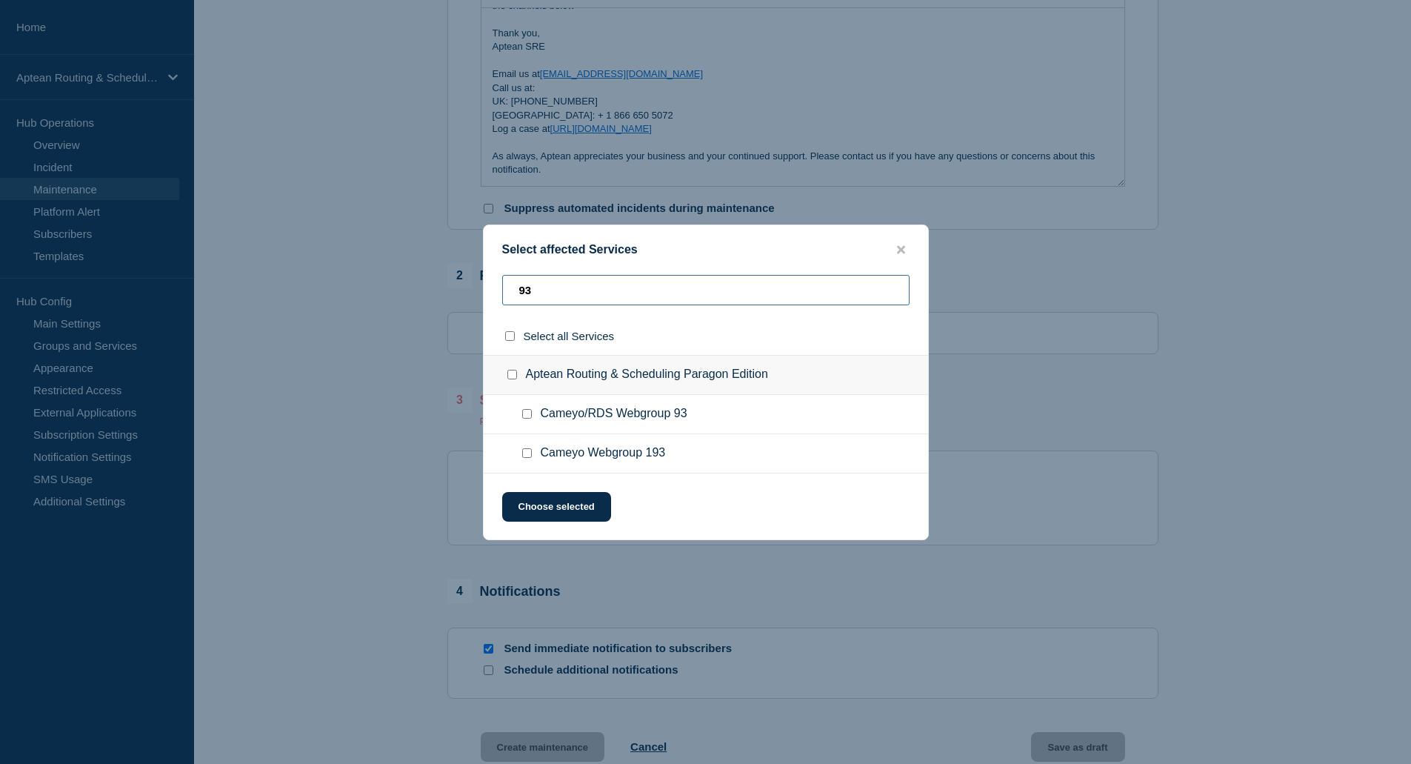
type input "93"
click at [529, 418] on input "Cameyo/RDS Webgroup 93 checkbox" at bounding box center [527, 414] width 10 height 10
checkbox input "true"
drag, startPoint x: 556, startPoint y: 299, endPoint x: 487, endPoint y: 298, distance: 69.6
click at [487, 298] on div "93" at bounding box center [706, 296] width 445 height 42
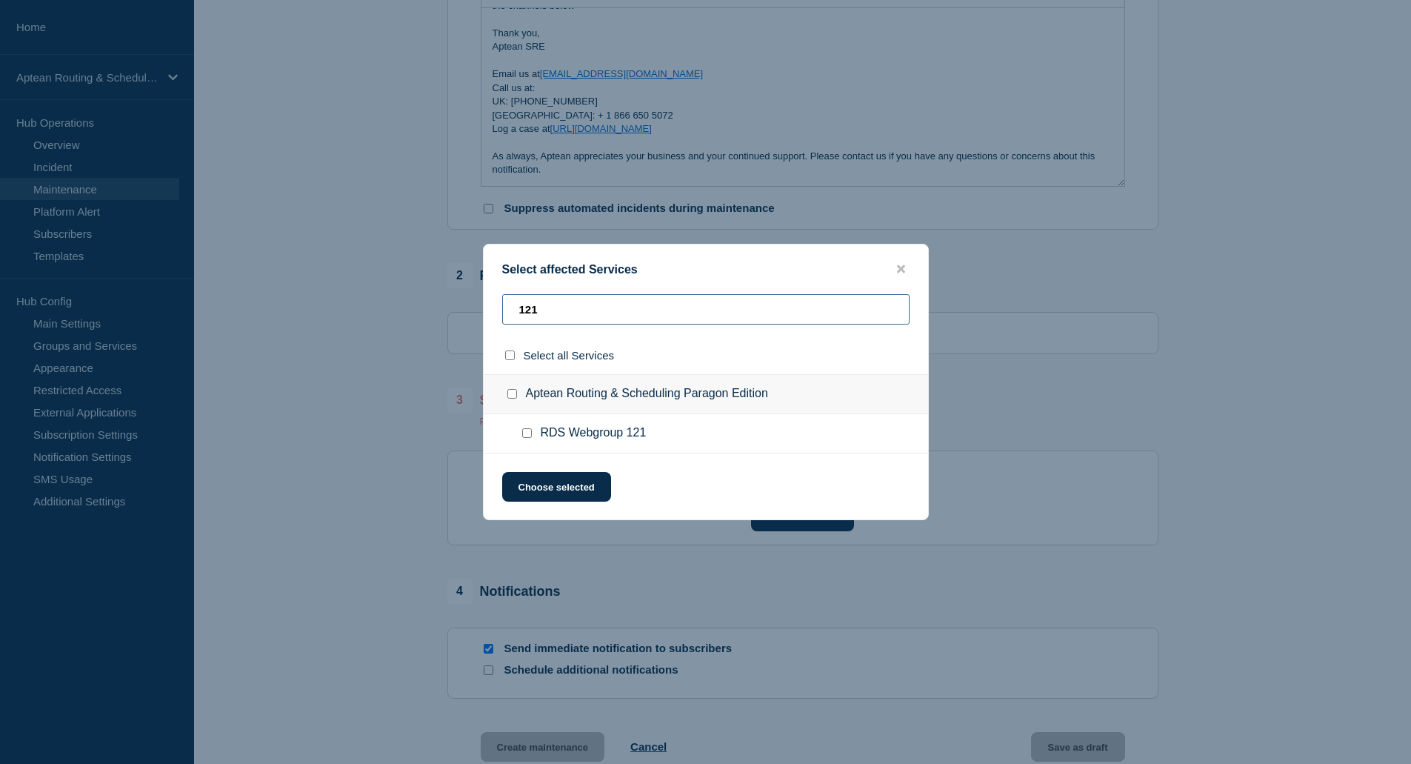
type input "121"
click at [530, 438] on input "RDS Webgroup 121 checkbox" at bounding box center [527, 433] width 10 height 10
checkbox input "true"
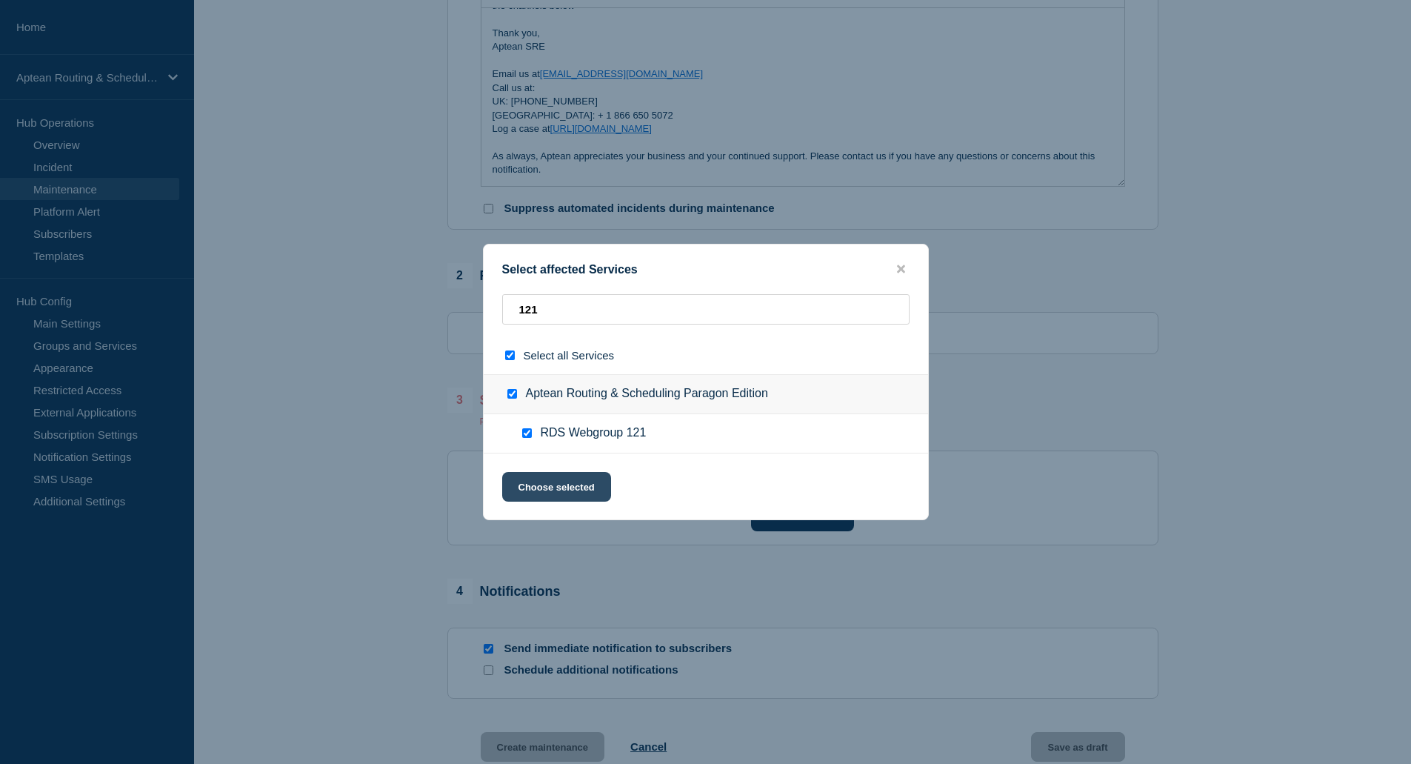
click at [551, 489] on button "Choose selected" at bounding box center [556, 487] width 109 height 30
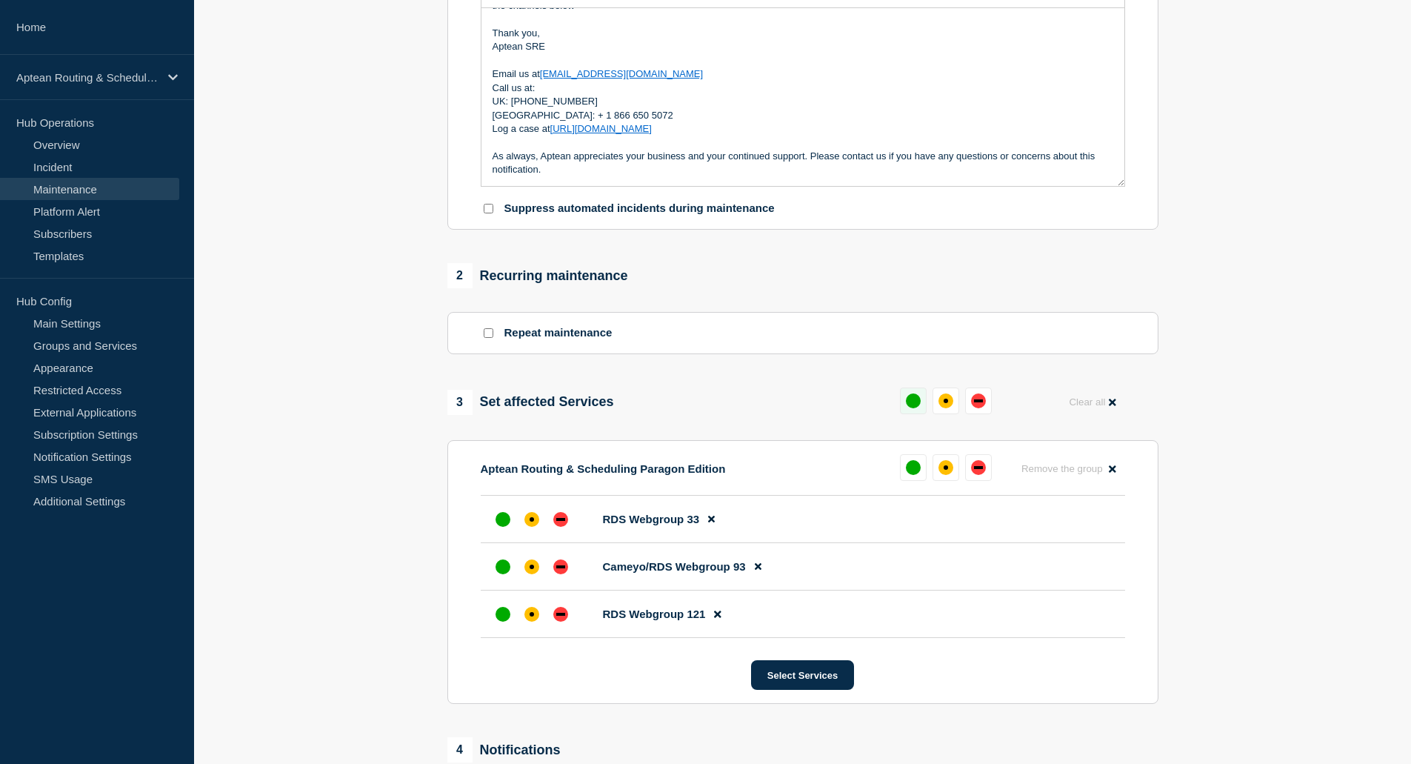
click at [905, 403] on button at bounding box center [913, 400] width 27 height 27
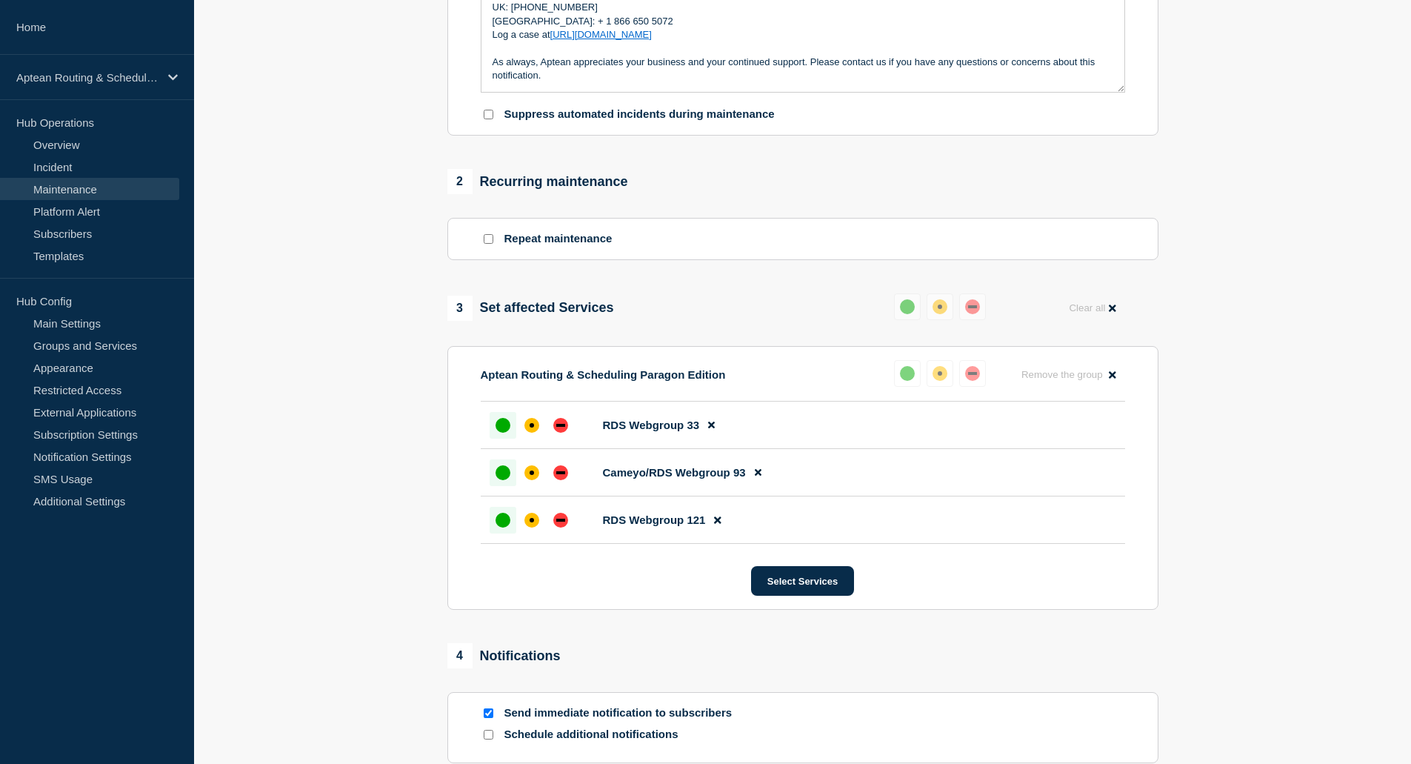
scroll to position [667, 0]
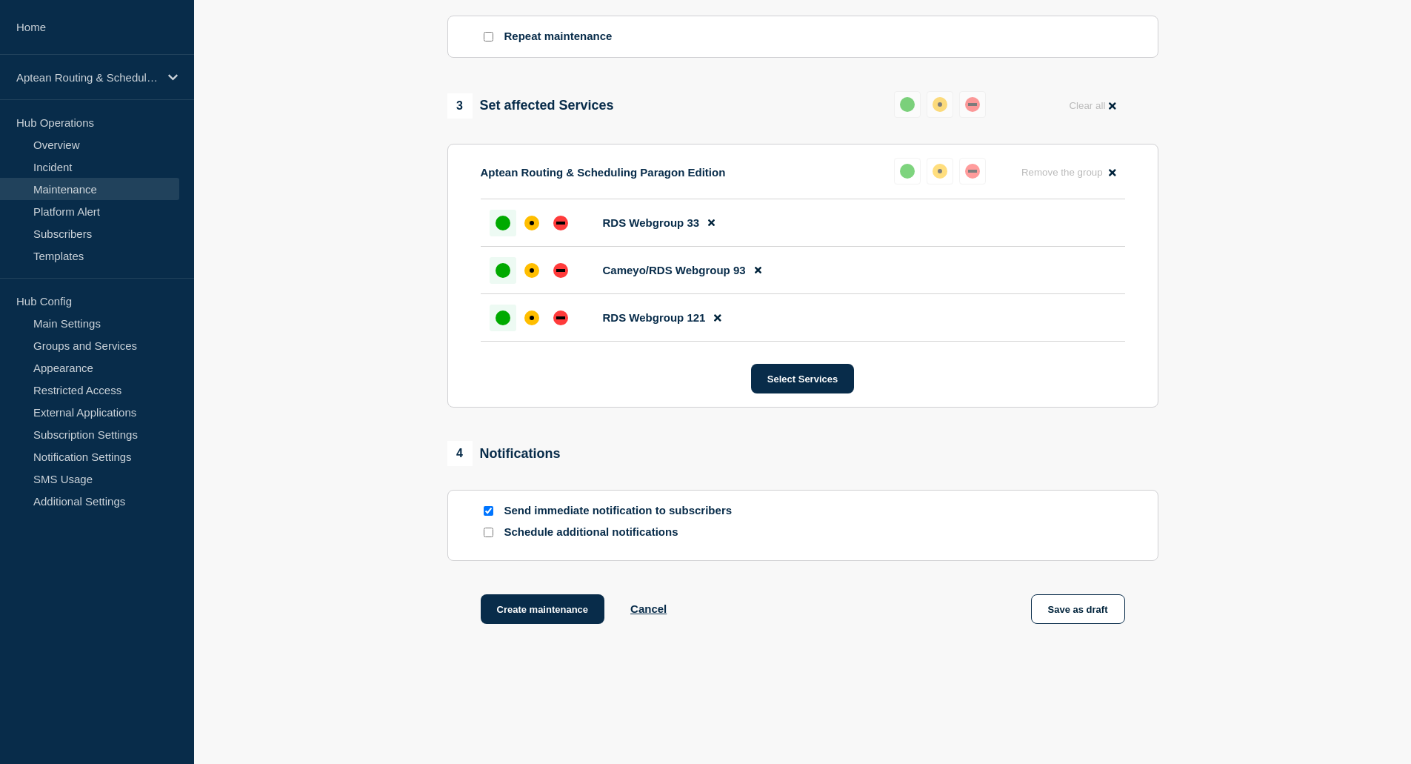
click at [487, 537] on input "Schedule additional notifications" at bounding box center [489, 532] width 10 height 10
checkbox input "true"
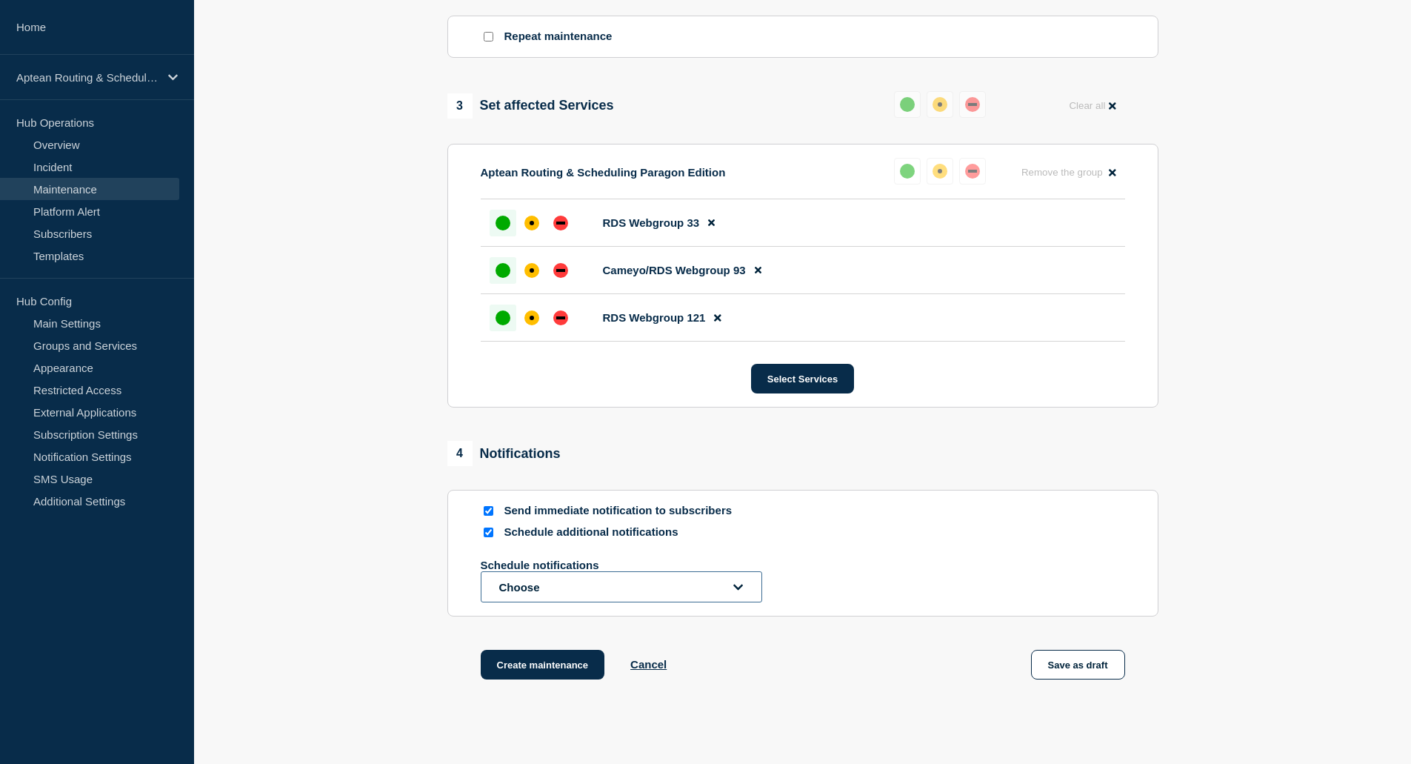
click at [666, 585] on button "Choose" at bounding box center [622, 586] width 282 height 31
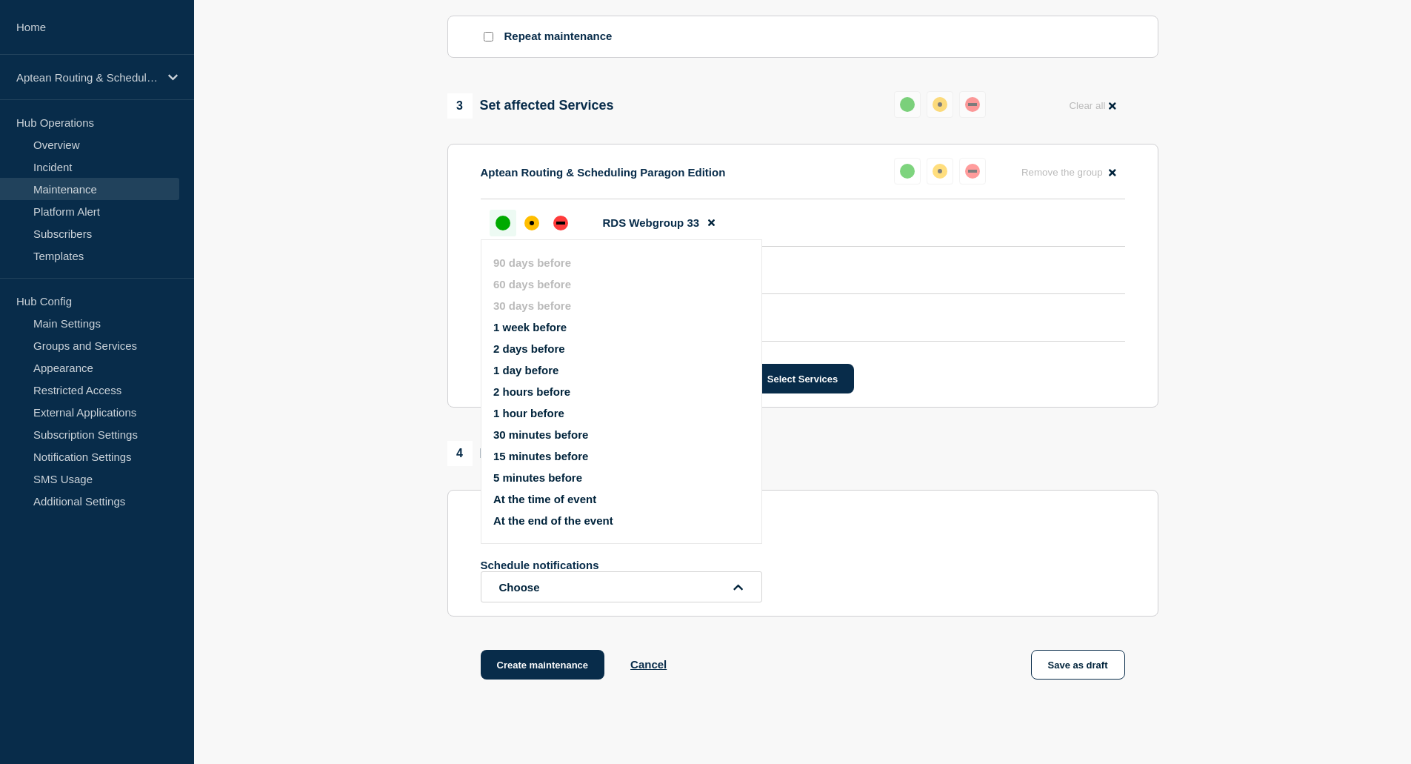
click at [549, 329] on button "1 week before" at bounding box center [529, 327] width 73 height 13
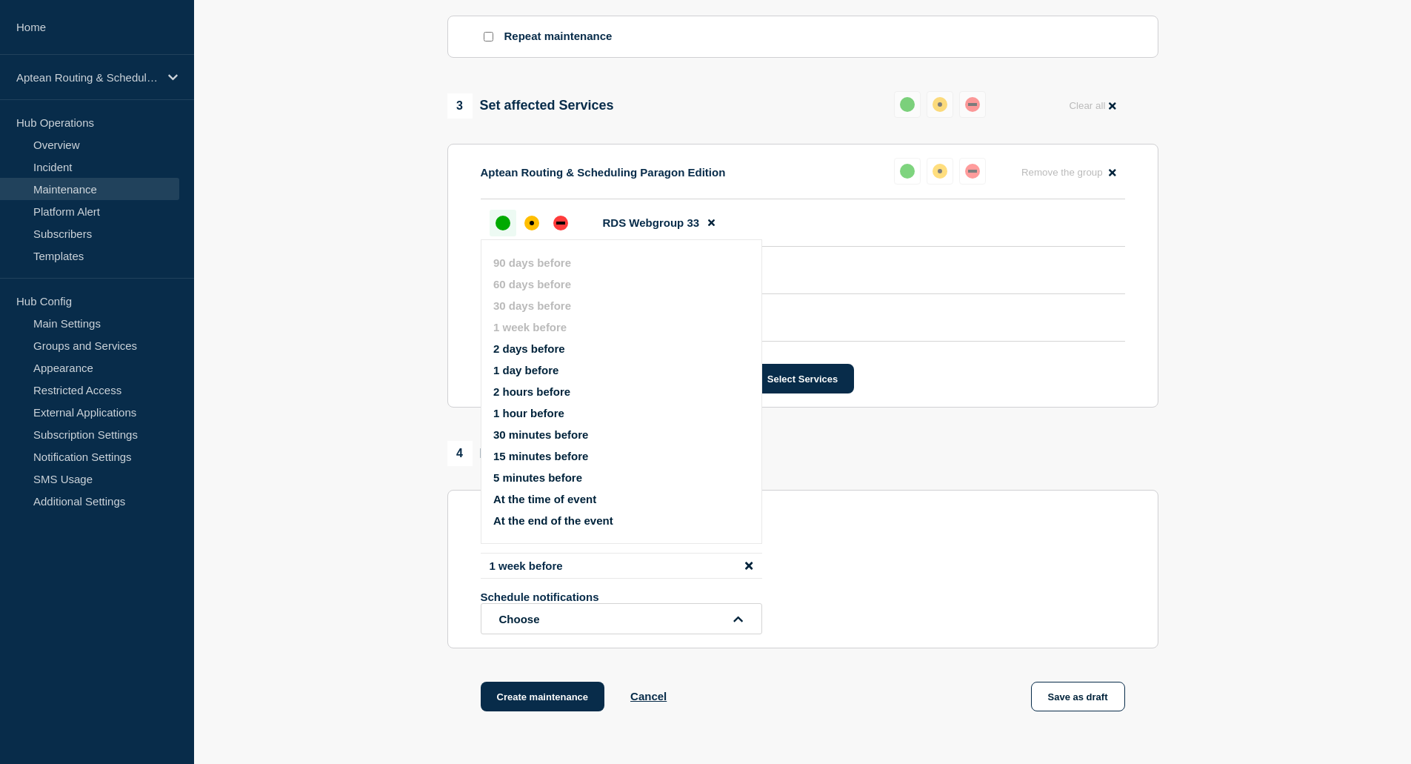
click at [524, 368] on button "1 day before" at bounding box center [525, 370] width 65 height 13
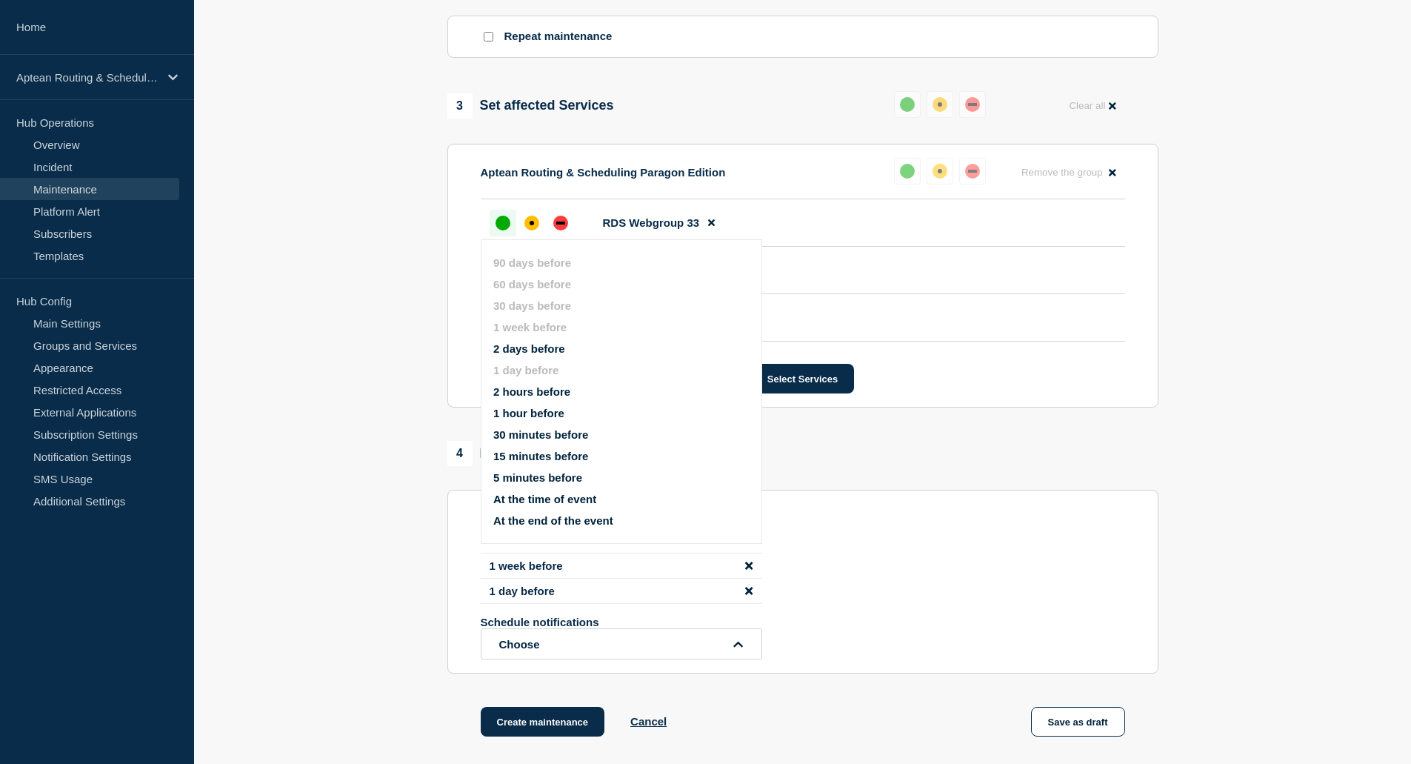
click at [525, 413] on button "1 hour before" at bounding box center [528, 413] width 71 height 13
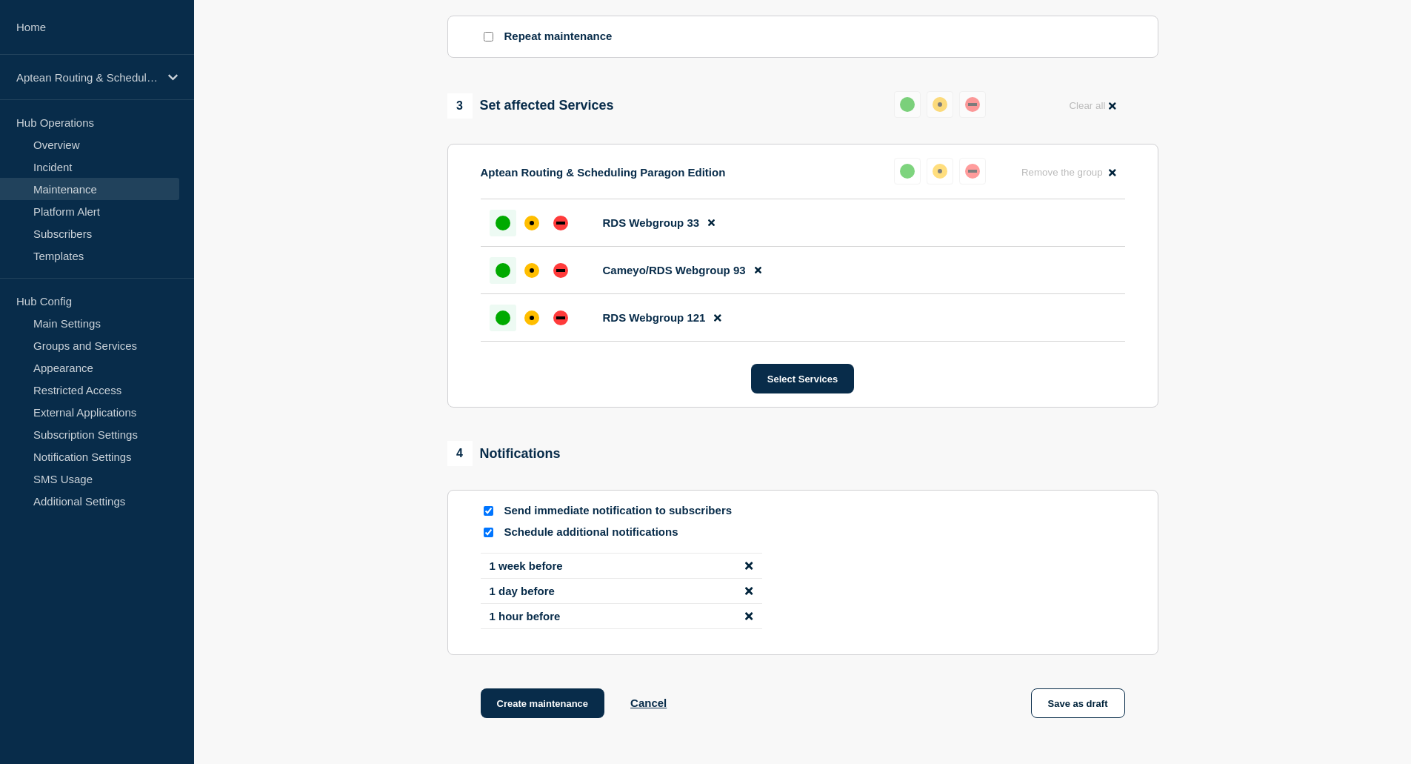
click at [919, 647] on section "Send immediate notification to subscribers Schedule additional notifications 1 …" at bounding box center [802, 572] width 711 height 165
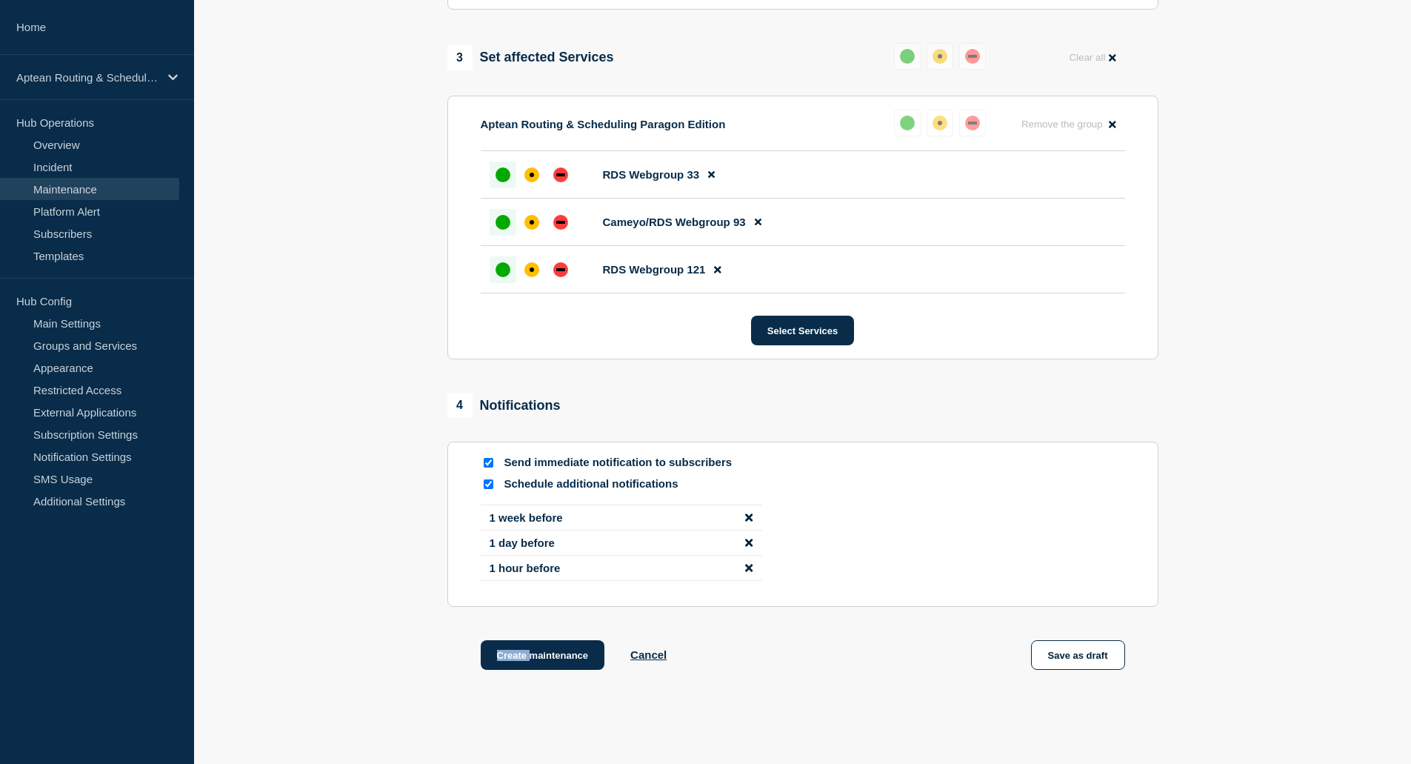
scroll to position [795, 0]
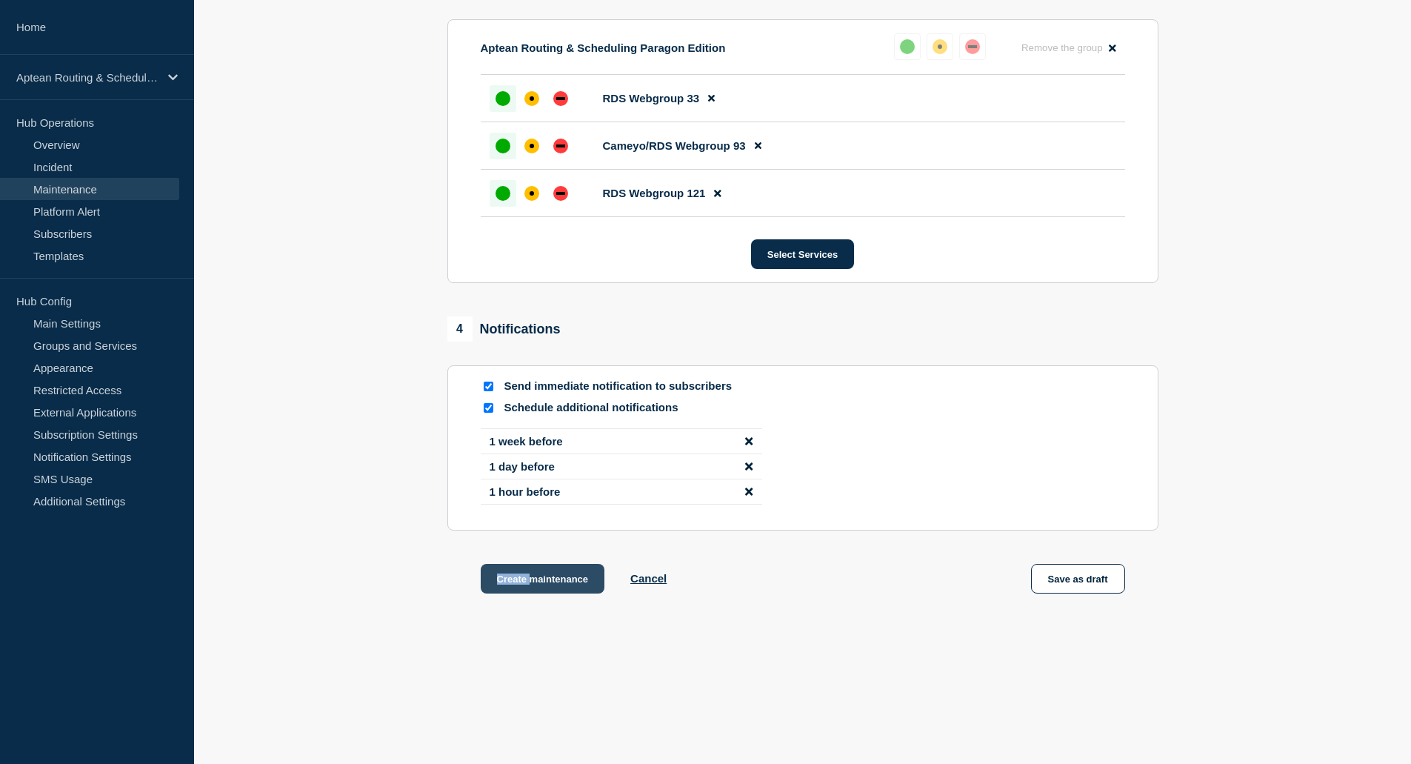
click at [565, 582] on button "Create maintenance" at bounding box center [543, 579] width 124 height 30
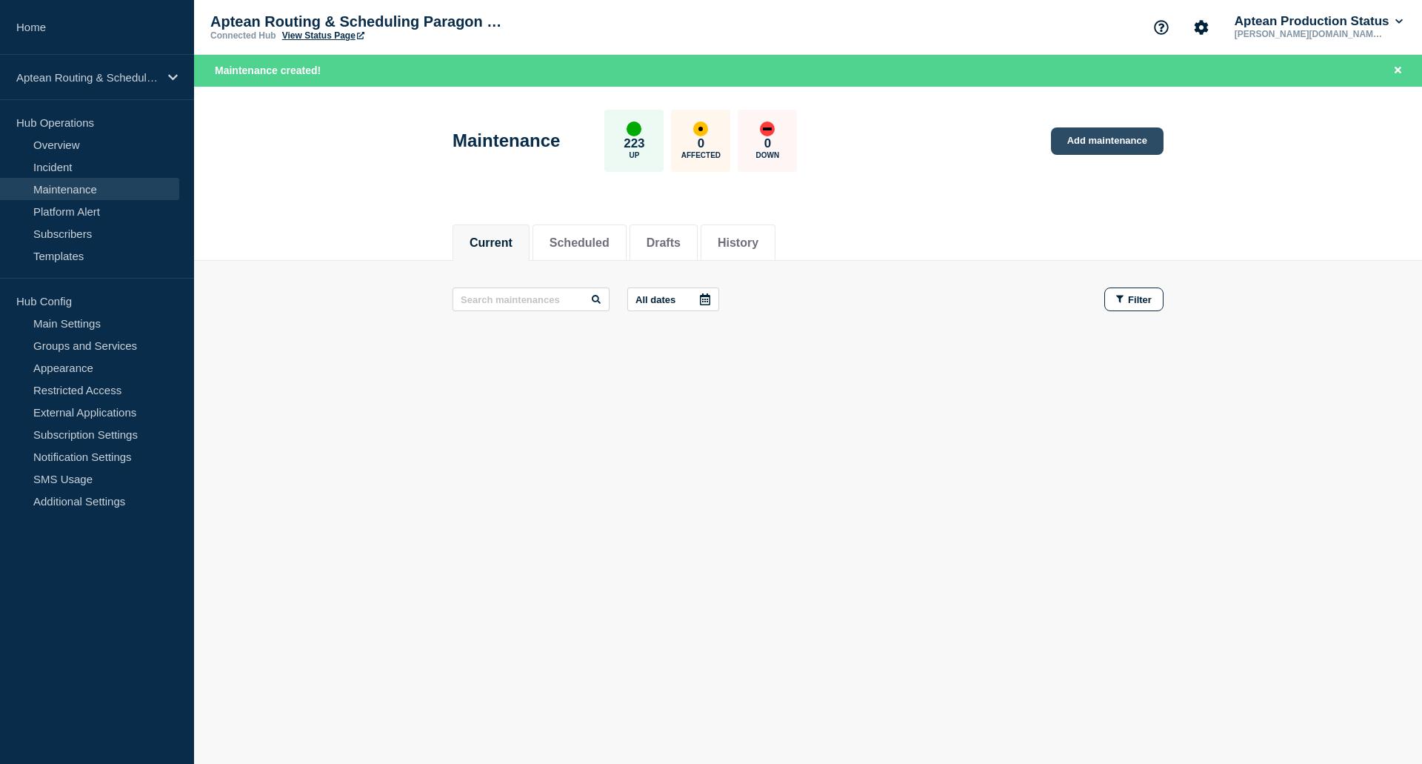
click at [1101, 145] on link "Add maintenance" at bounding box center [1107, 140] width 113 height 27
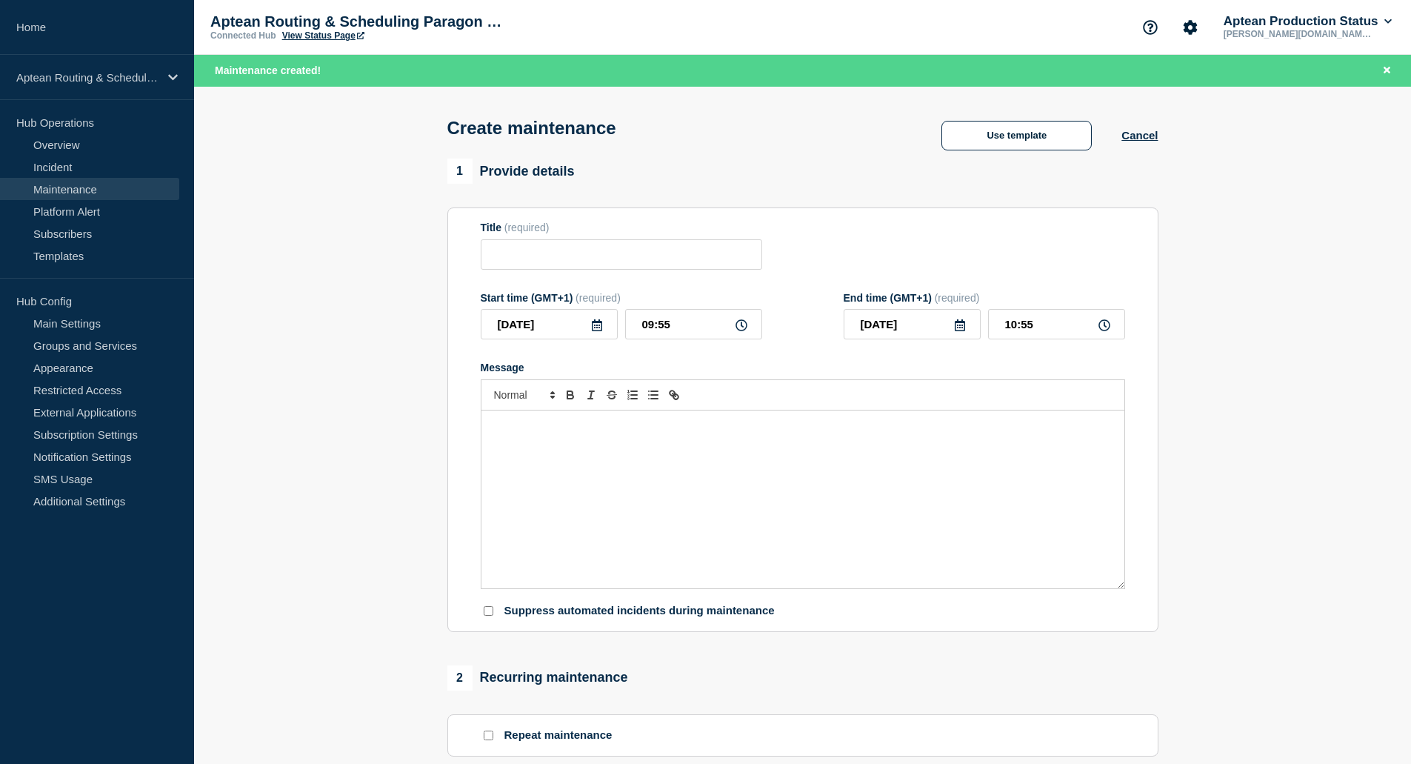
click at [721, 460] on div "Message" at bounding box center [803, 499] width 643 height 178
click at [1056, 143] on button "Use template" at bounding box center [1017, 136] width 150 height 30
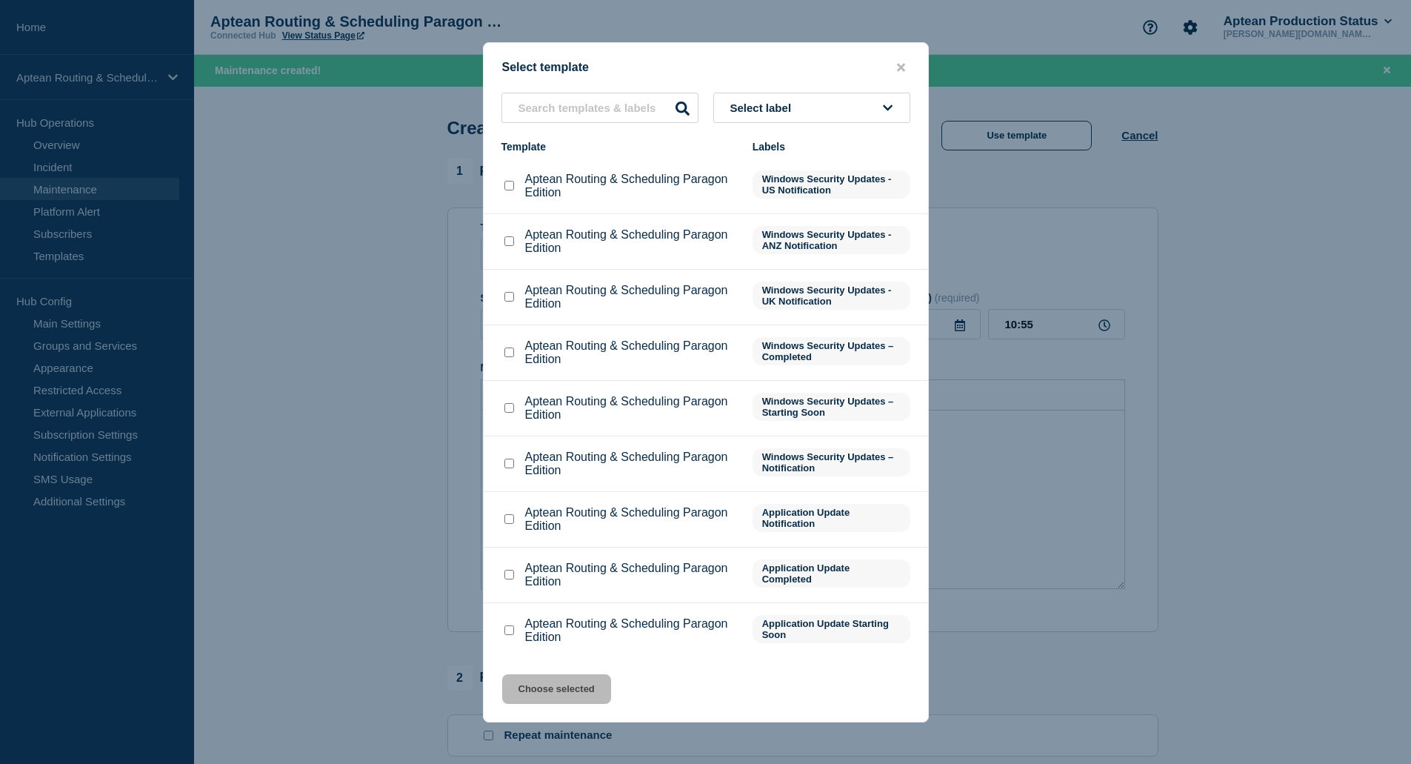
click at [503, 518] on div at bounding box center [509, 519] width 15 height 15
click at [507, 520] on input "Aptean Routing & Scheduling Paragon Edition checkbox" at bounding box center [510, 519] width 10 height 10
checkbox input "true"
click at [583, 699] on button "Choose selected" at bounding box center [556, 689] width 109 height 30
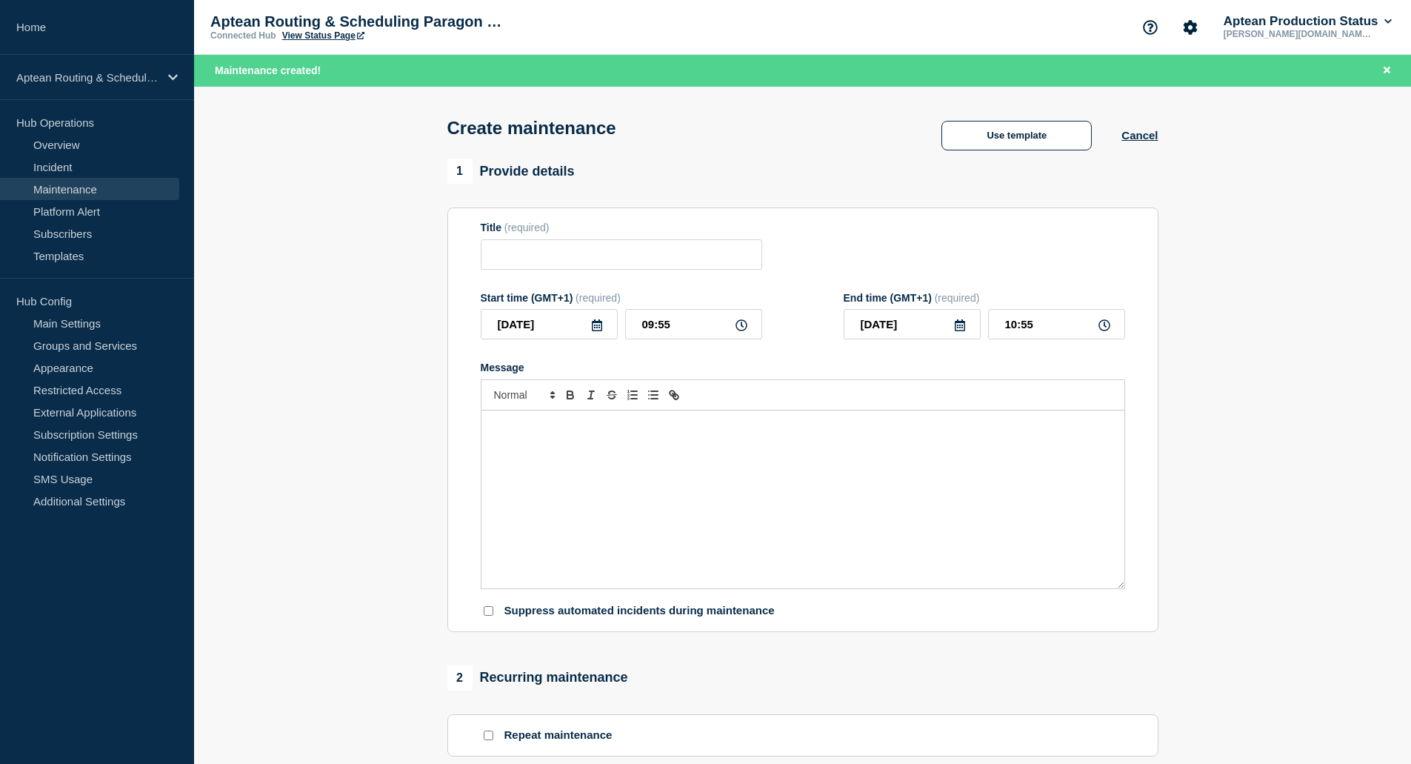
type input "Aptean Routing & Scheduling Paragon Edition"
type input "13:55"
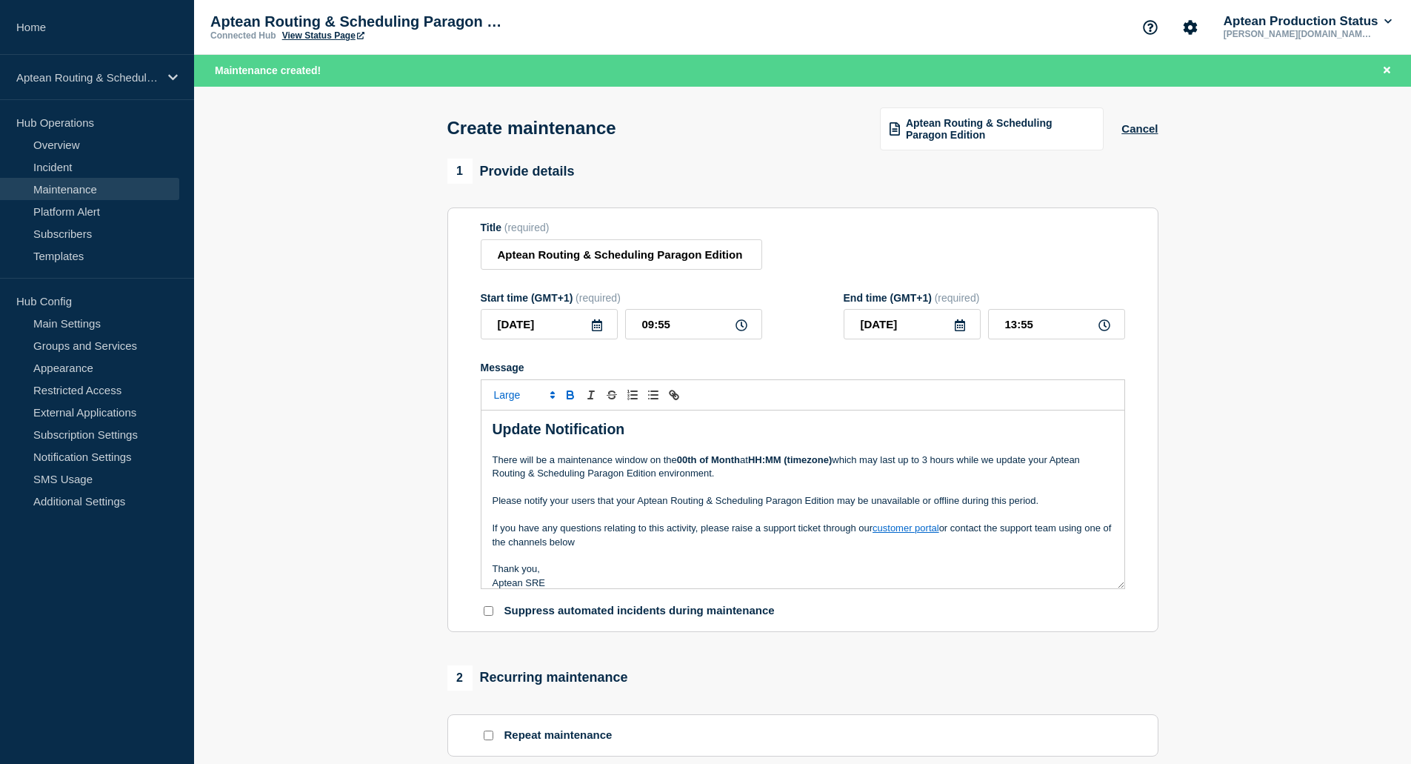
click at [776, 502] on p "Please notify your users that your Aptean Routing & Scheduling Paragon Edition …" at bounding box center [803, 500] width 621 height 13
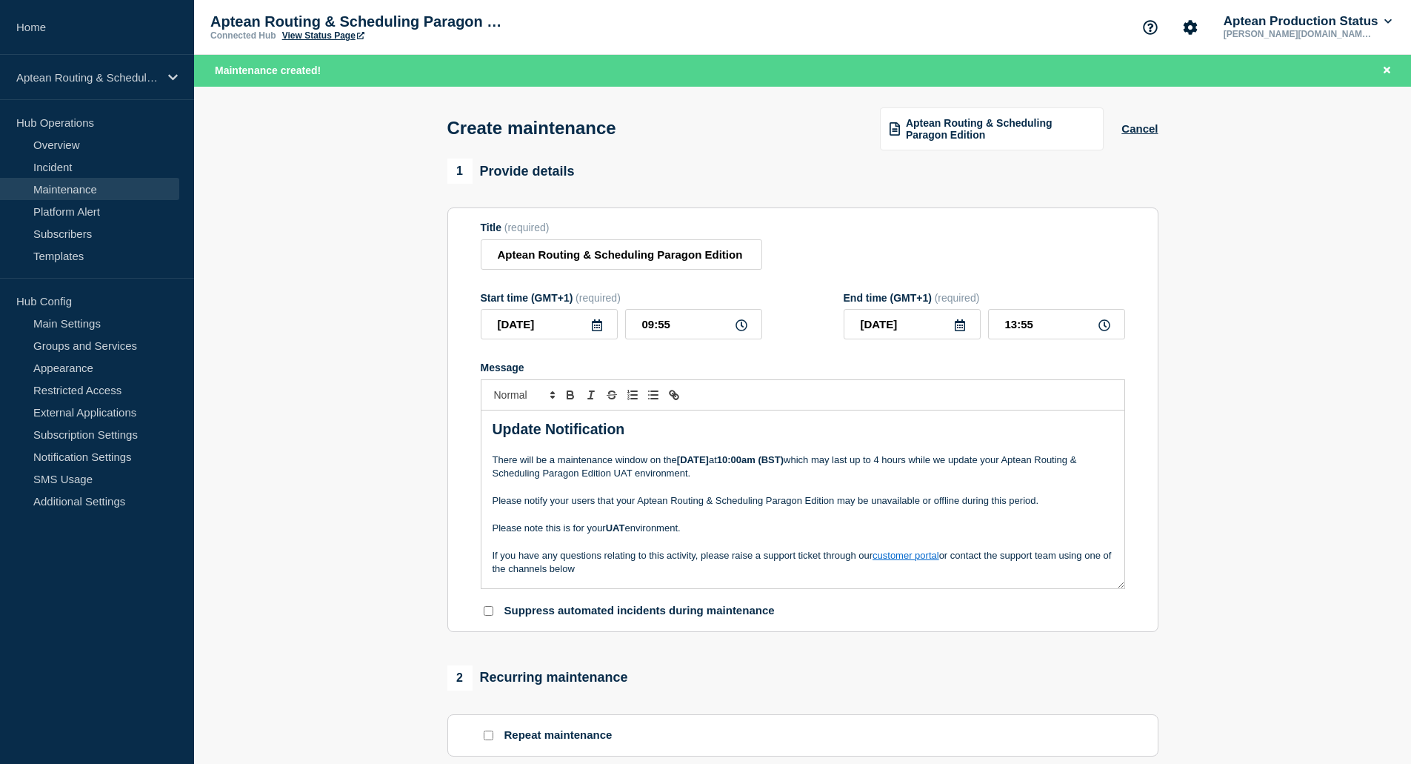
click at [690, 462] on strong "[DATE]" at bounding box center [693, 459] width 32 height 11
click at [676, 322] on input "09:55" at bounding box center [693, 324] width 137 height 30
type input "10:00"
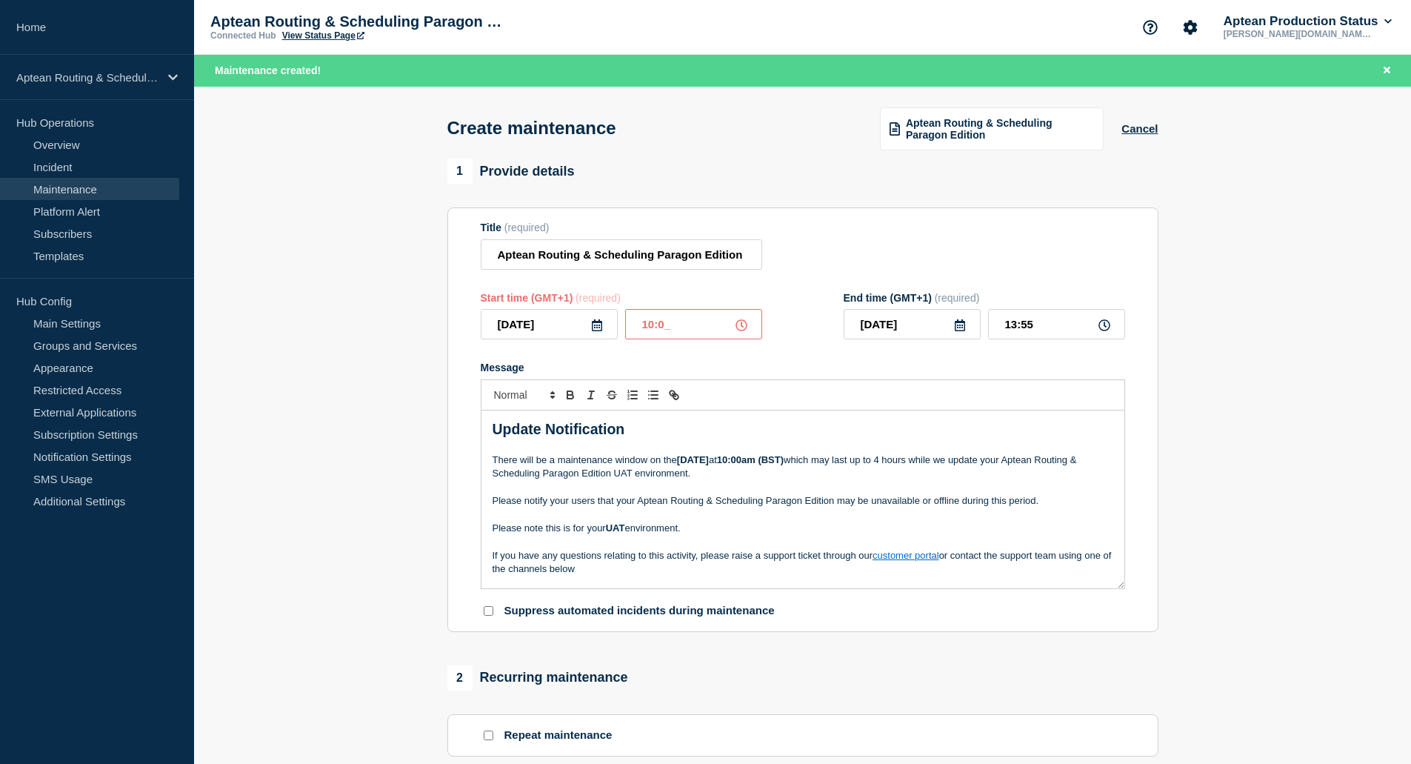
type input "14:00"
click at [593, 326] on icon at bounding box center [597, 325] width 10 height 12
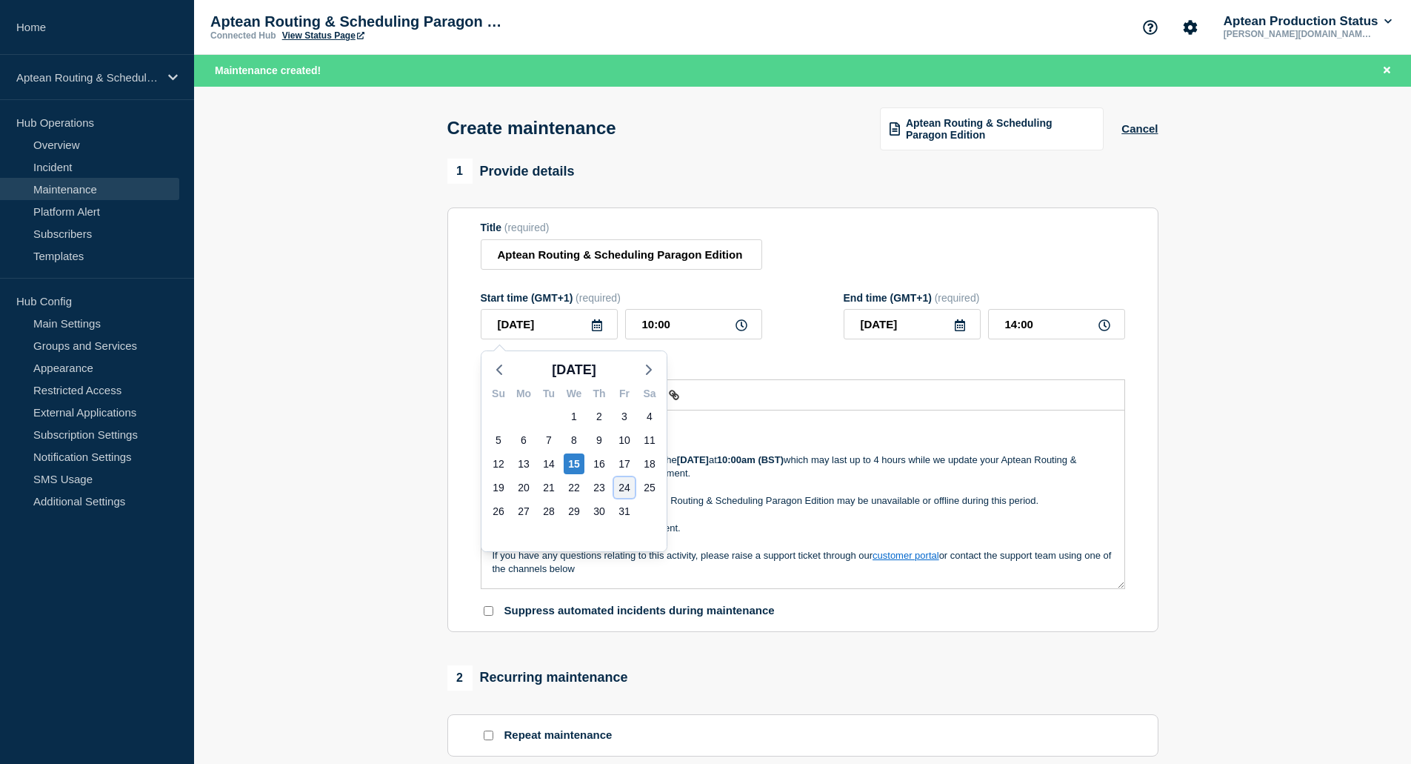
click at [622, 485] on div "24" at bounding box center [624, 487] width 21 height 21
type input "[DATE]"
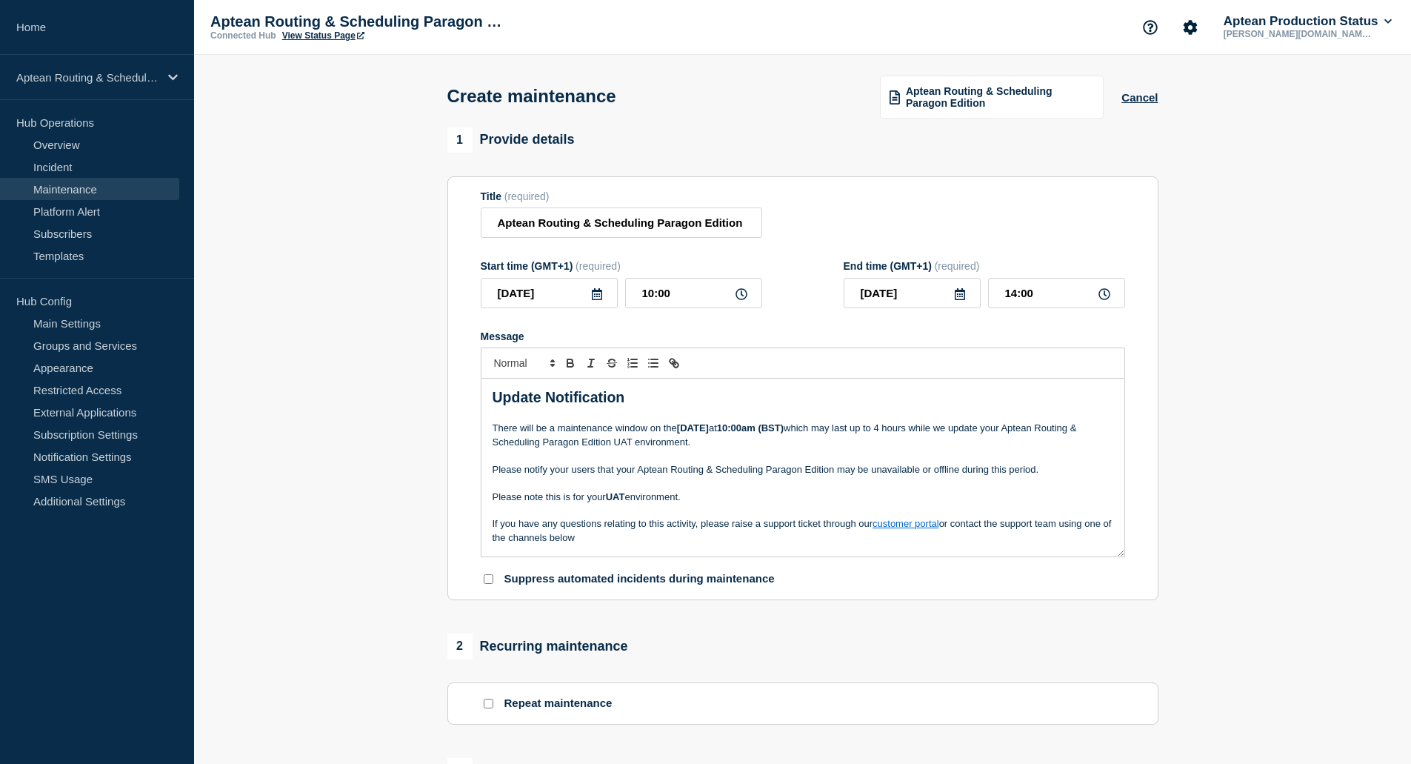
click at [828, 335] on div "Message" at bounding box center [803, 336] width 645 height 12
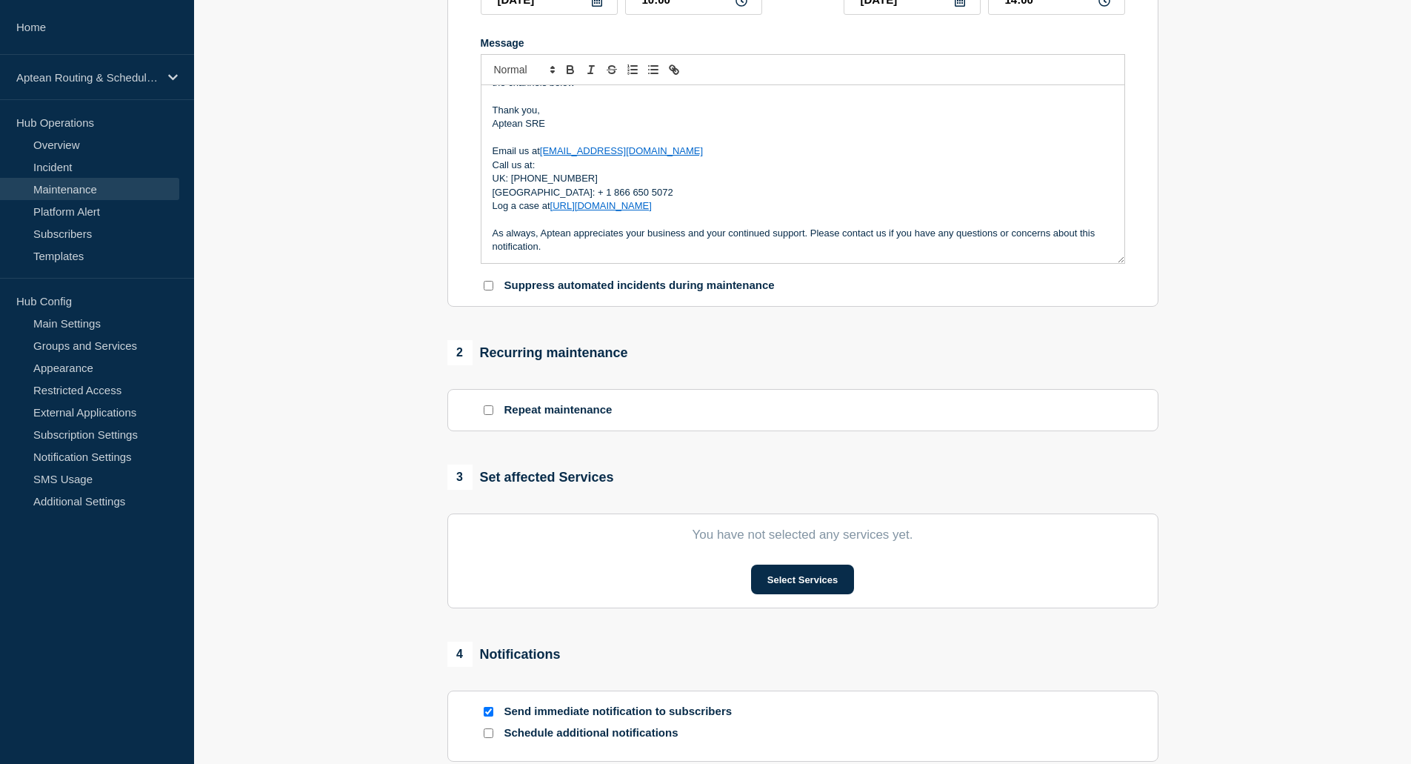
scroll to position [370, 0]
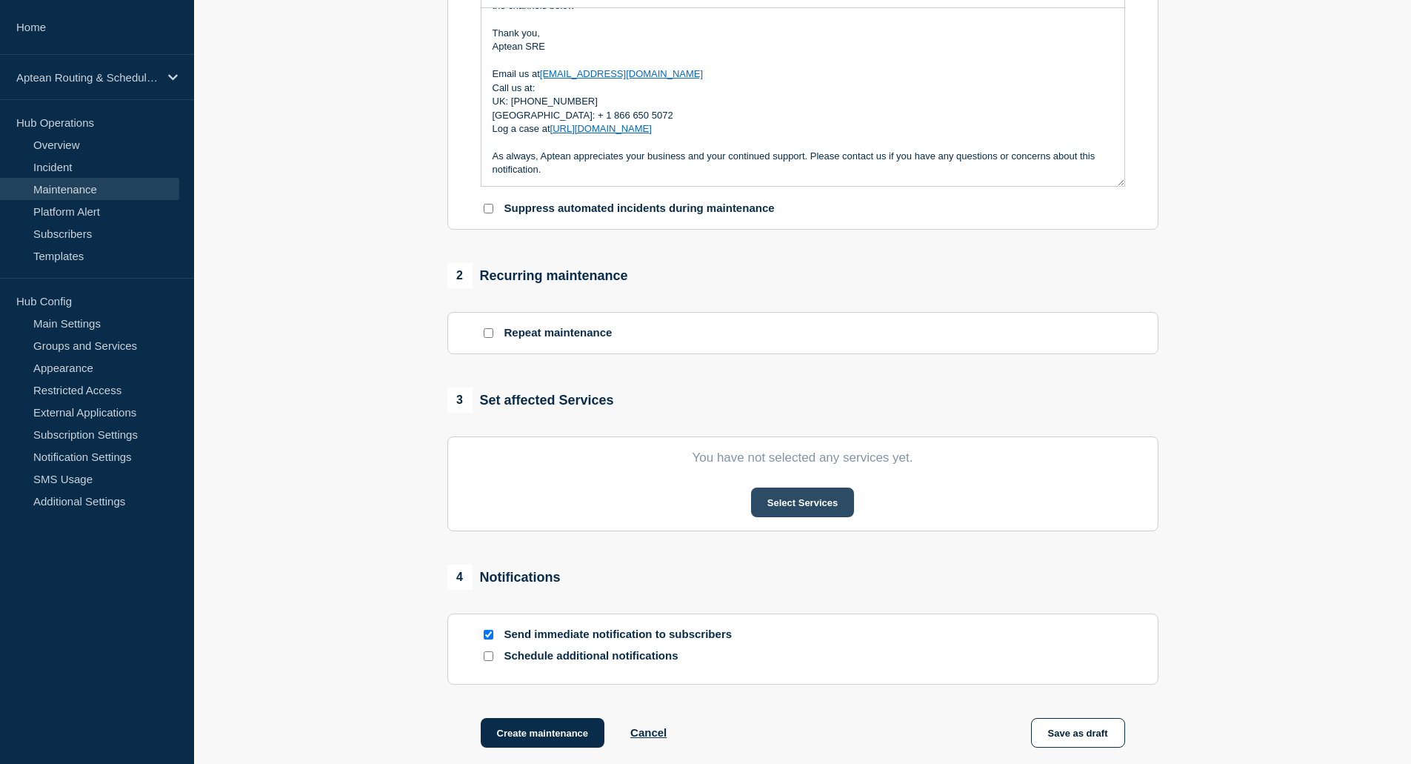
click at [814, 512] on button "Select Services" at bounding box center [802, 502] width 103 height 30
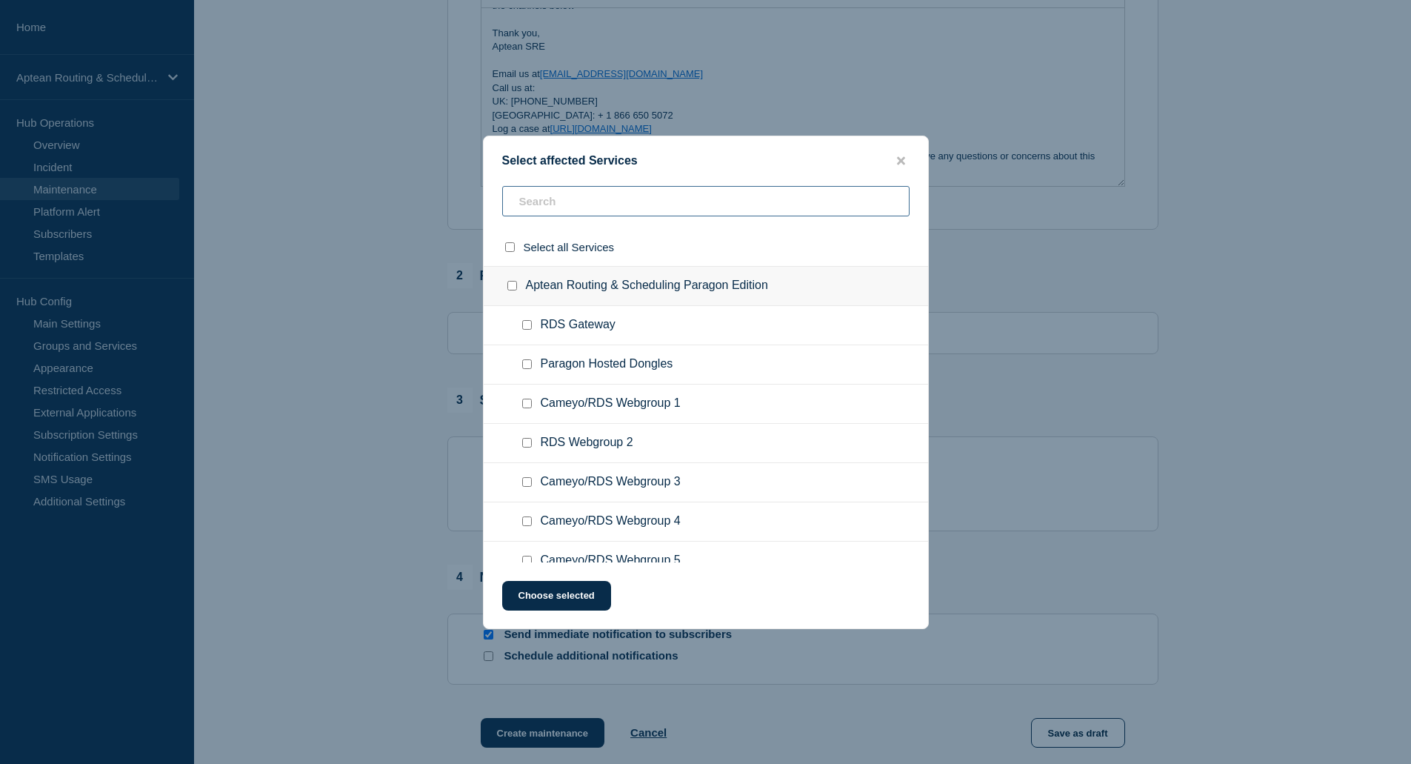
click at [632, 187] on input "text" at bounding box center [705, 201] width 407 height 30
type input "5"
click at [525, 325] on input "Cameyo/RDS Webgroup 5 checkbox" at bounding box center [527, 325] width 10 height 10
checkbox input "true"
click at [560, 205] on input "5" at bounding box center [705, 201] width 407 height 30
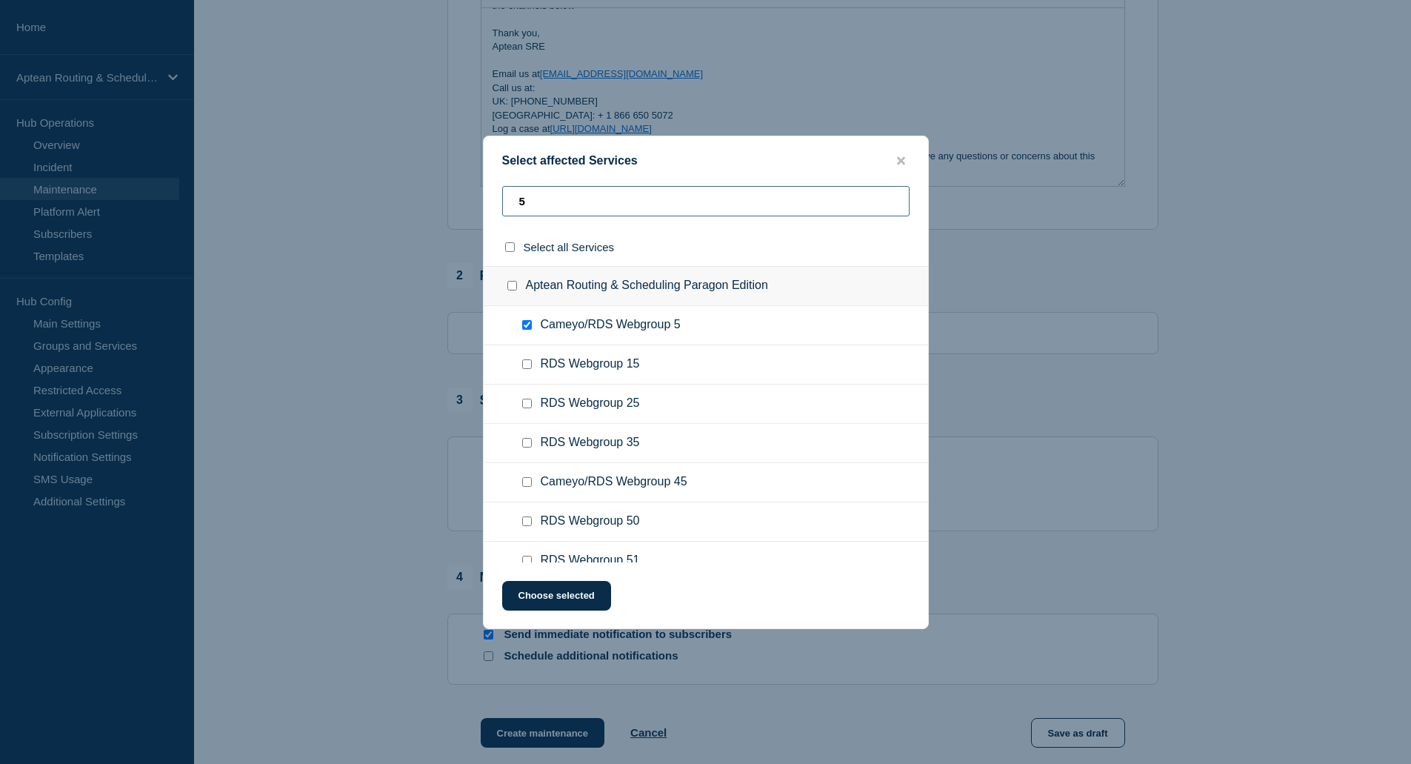
drag, startPoint x: 560, startPoint y: 205, endPoint x: 474, endPoint y: 204, distance: 85.9
click at [474, 204] on div "Select affected Services 5 Select all Services Aptean Routing & Scheduling Para…" at bounding box center [705, 382] width 1411 height 764
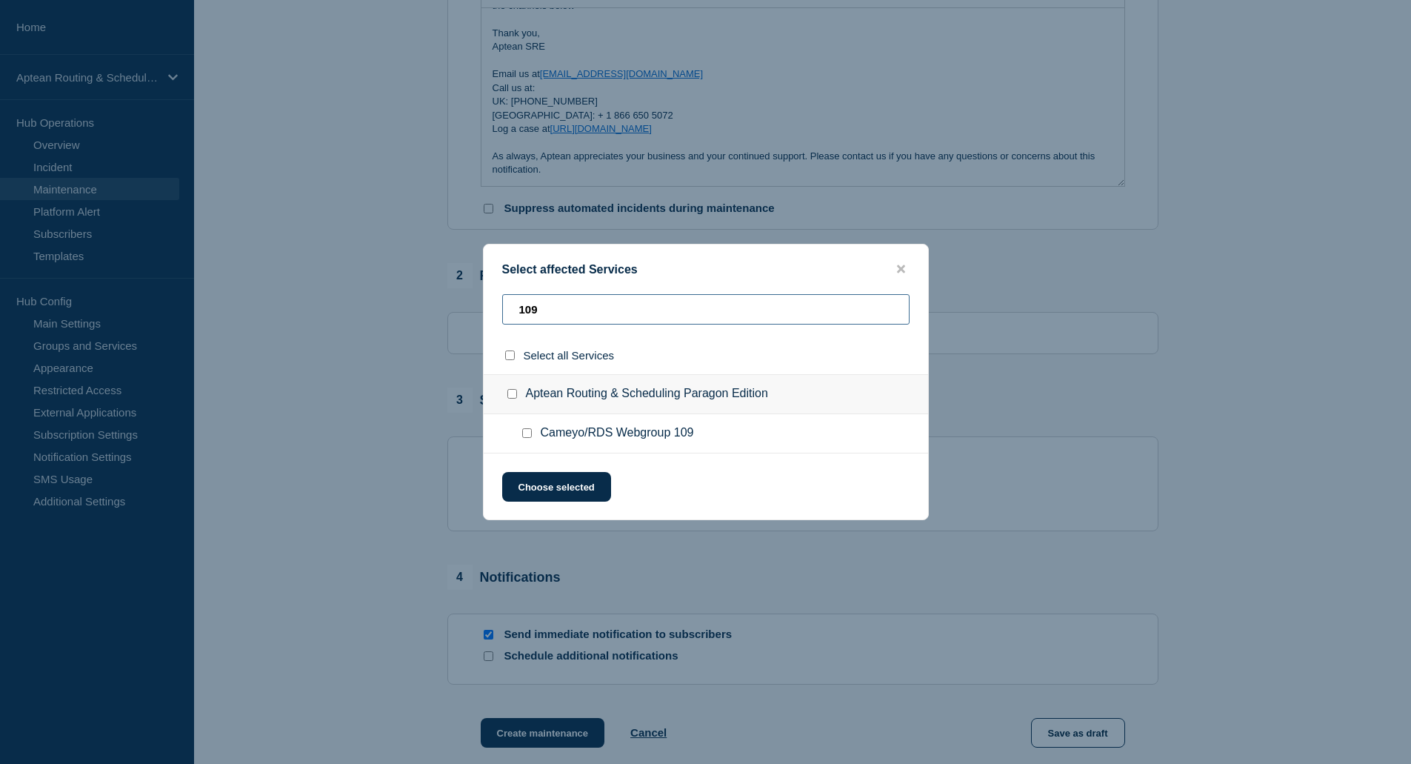
type input "109"
click at [529, 433] on input "Cameyo/RDS Webgroup 109 checkbox" at bounding box center [527, 433] width 10 height 10
checkbox input "true"
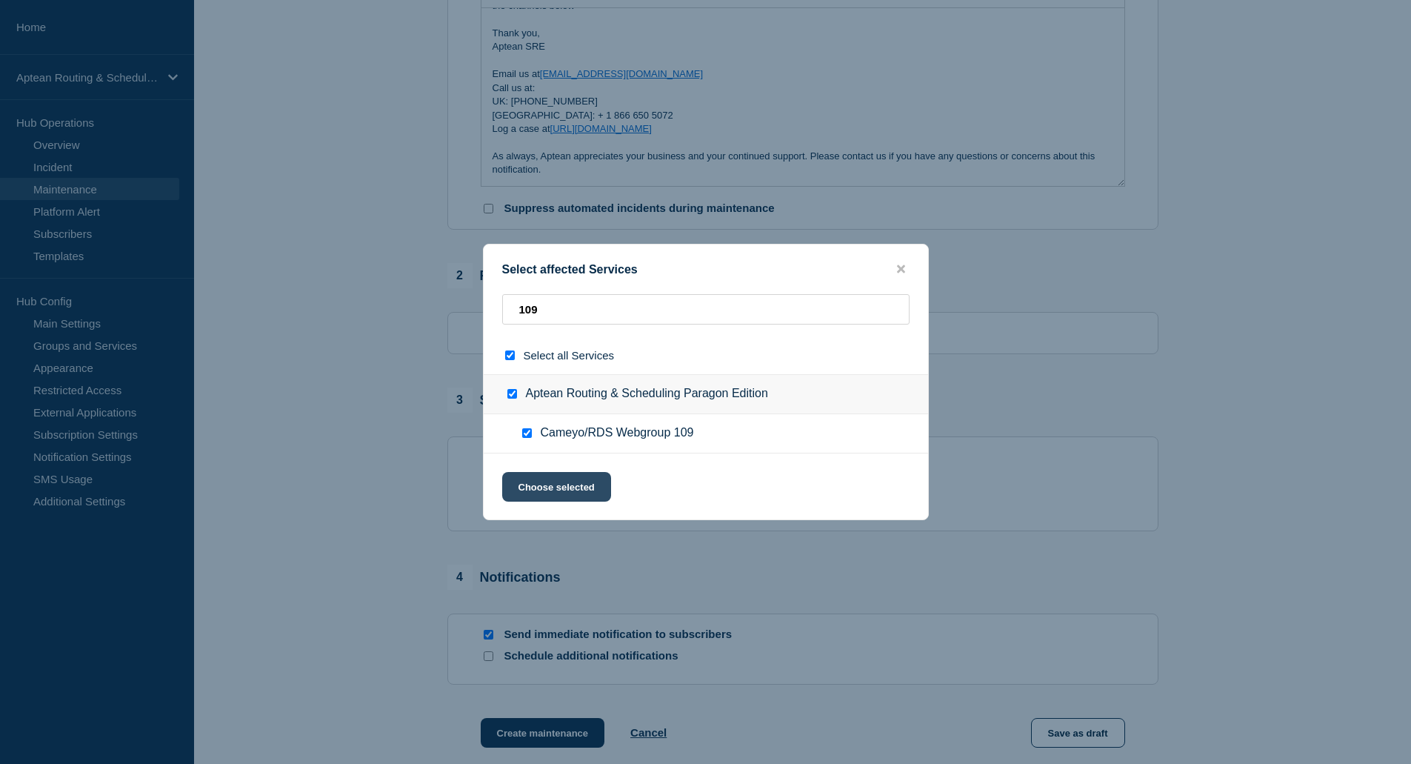
click at [562, 488] on button "Choose selected" at bounding box center [556, 487] width 109 height 30
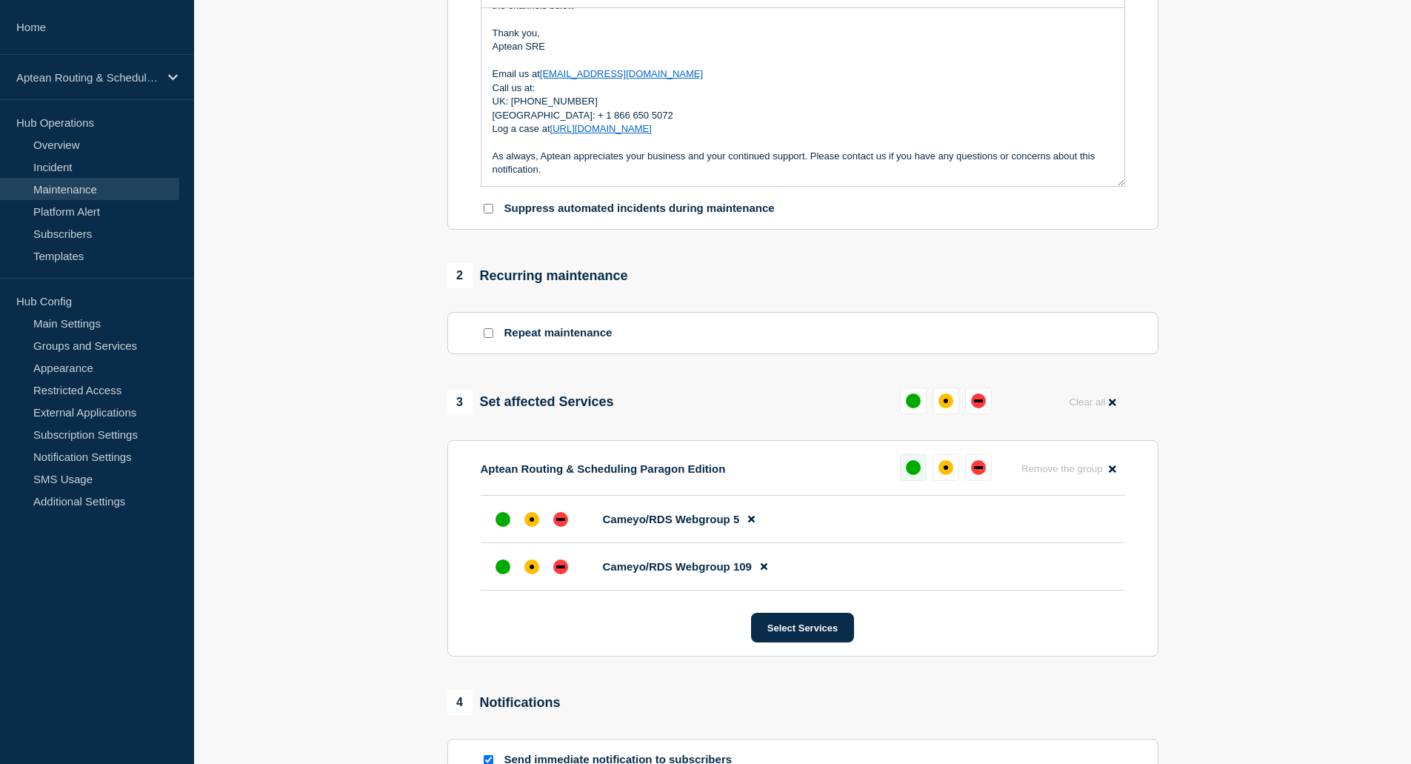
click at [920, 466] on button at bounding box center [913, 467] width 27 height 27
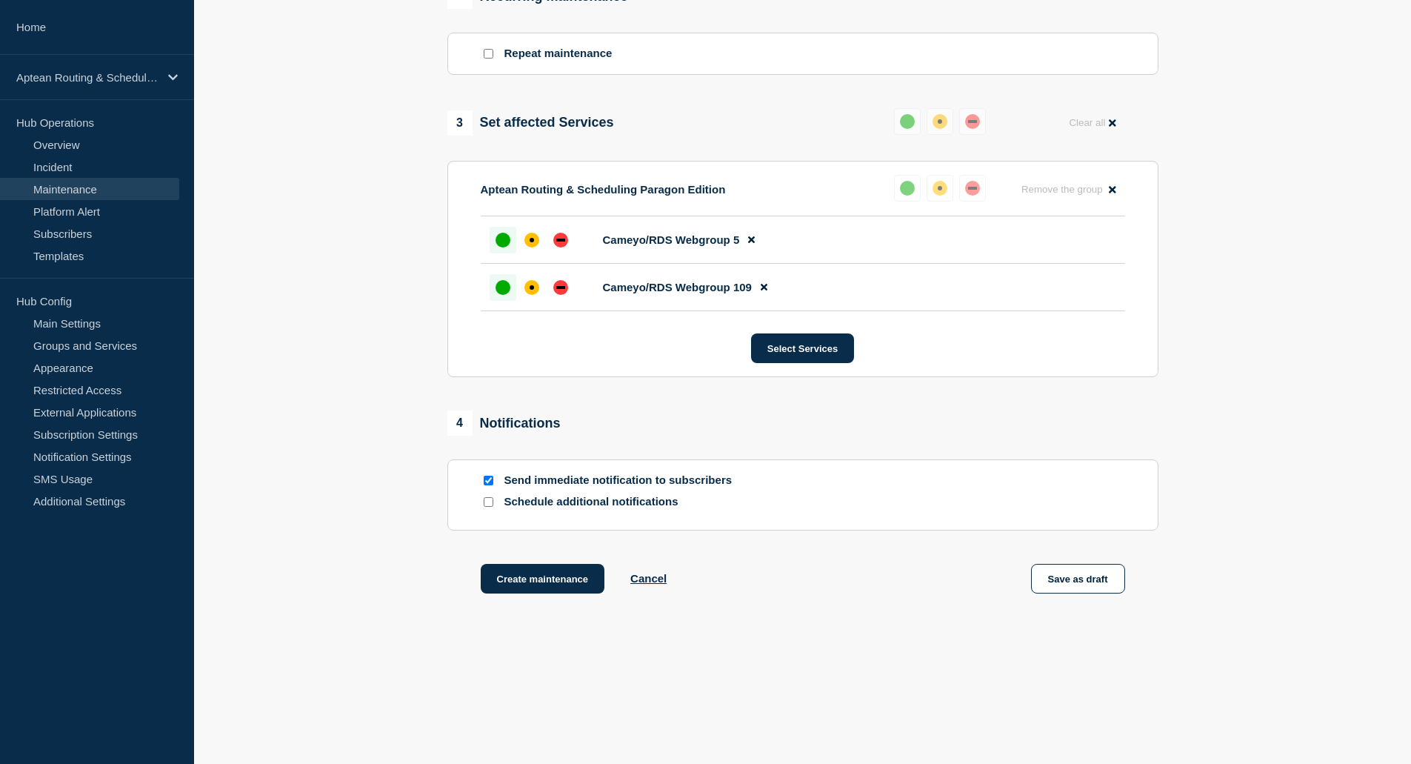
scroll to position [653, 0]
click at [482, 500] on div at bounding box center [488, 502] width 15 height 14
click at [485, 500] on input "Schedule additional notifications" at bounding box center [489, 502] width 10 height 10
checkbox input "true"
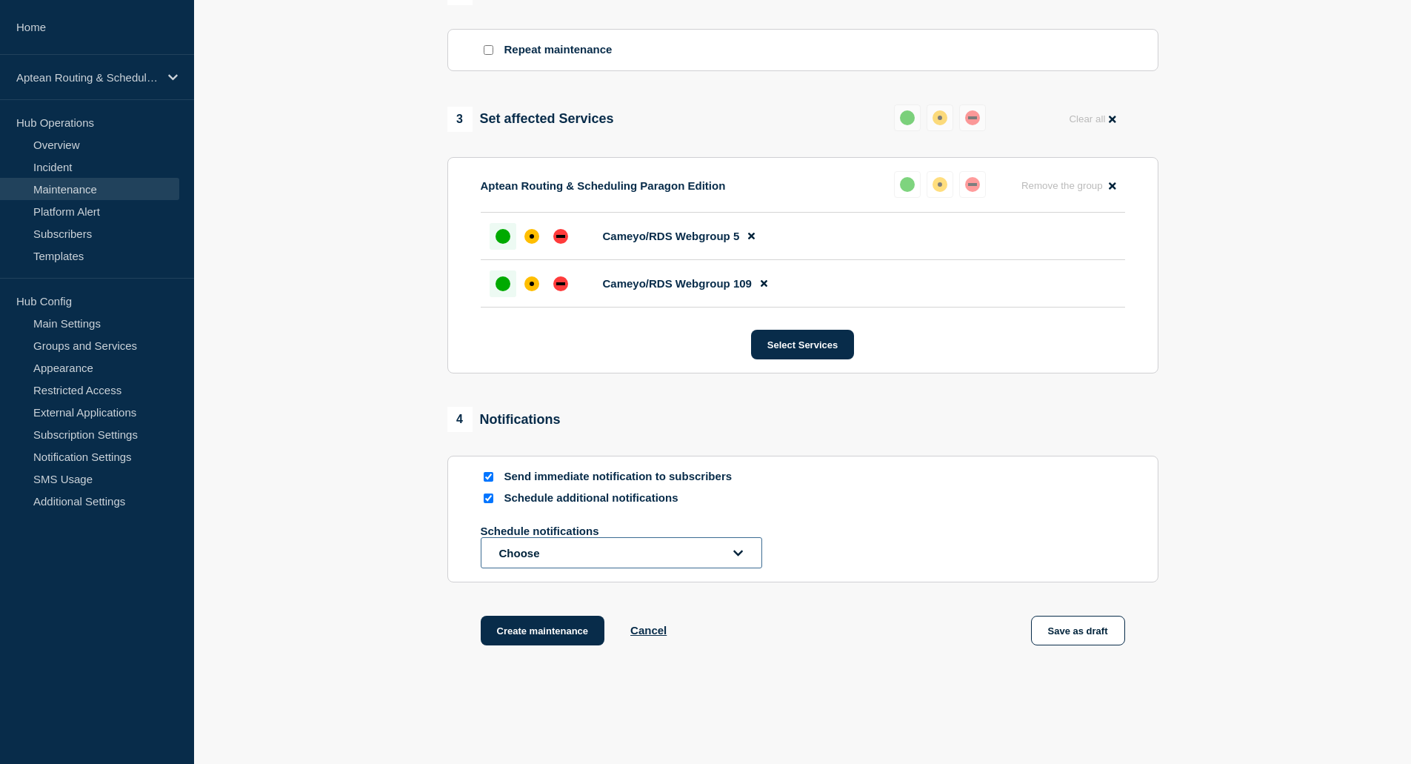
click at [607, 550] on button "Choose" at bounding box center [622, 552] width 282 height 31
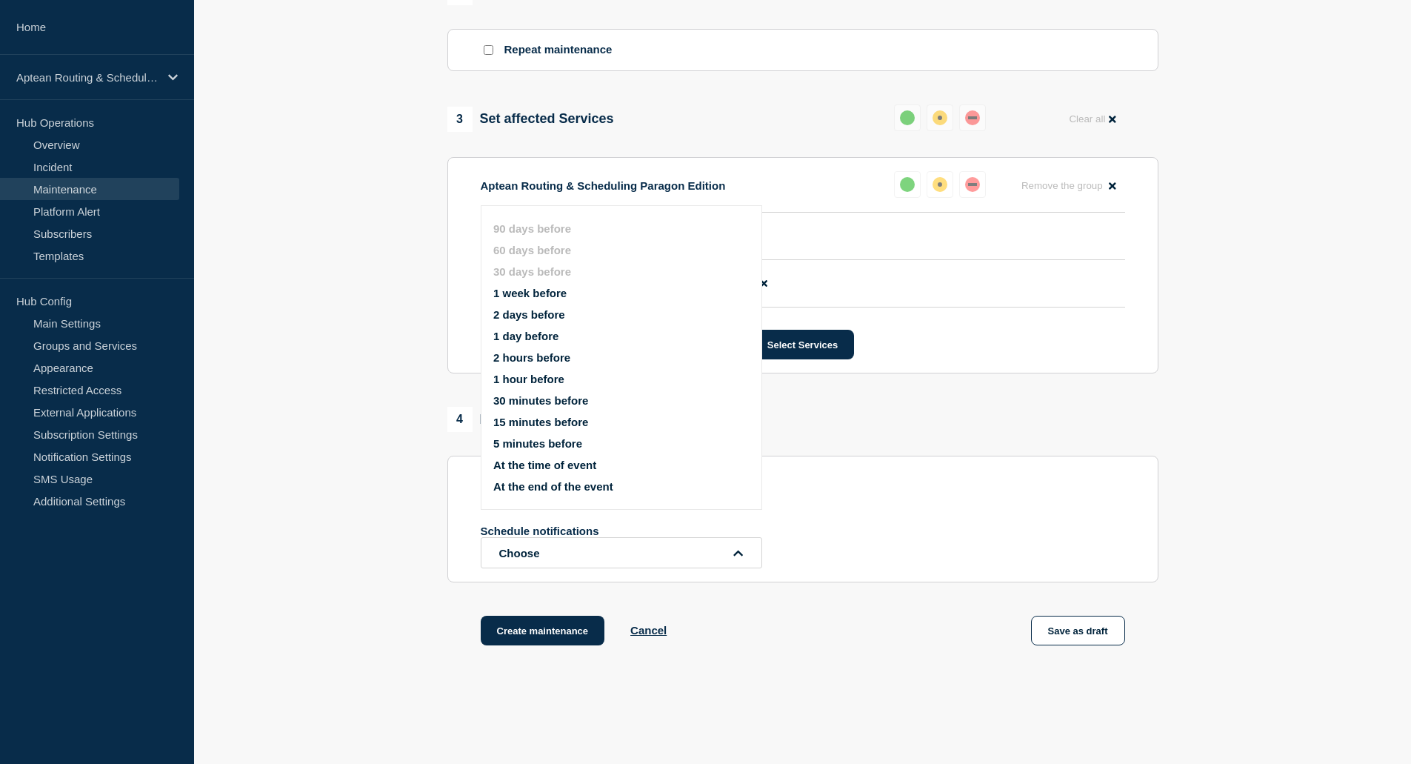
click at [562, 294] on button "1 week before" at bounding box center [529, 293] width 73 height 13
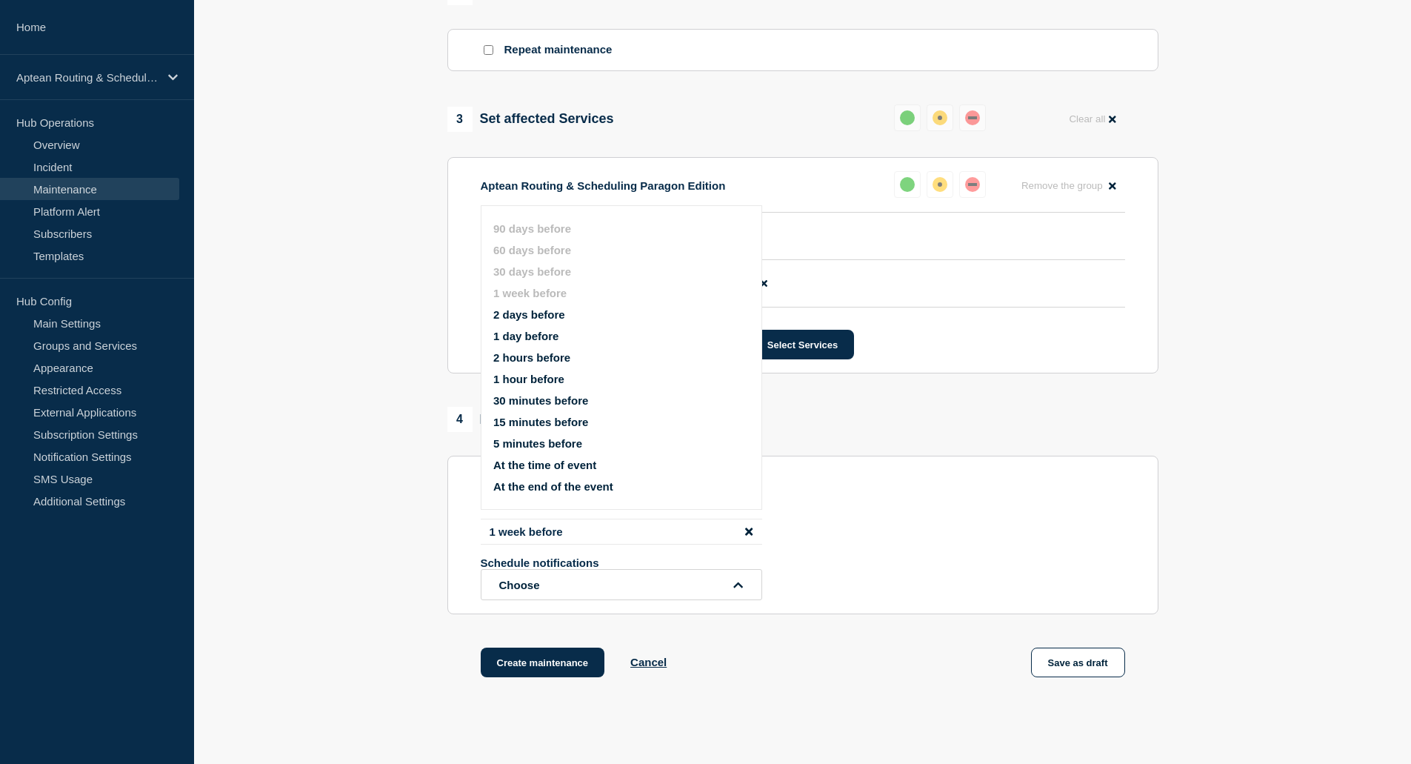
click at [562, 294] on button "1 week before" at bounding box center [529, 293] width 73 height 13
click at [544, 341] on button "1 day before" at bounding box center [525, 336] width 65 height 13
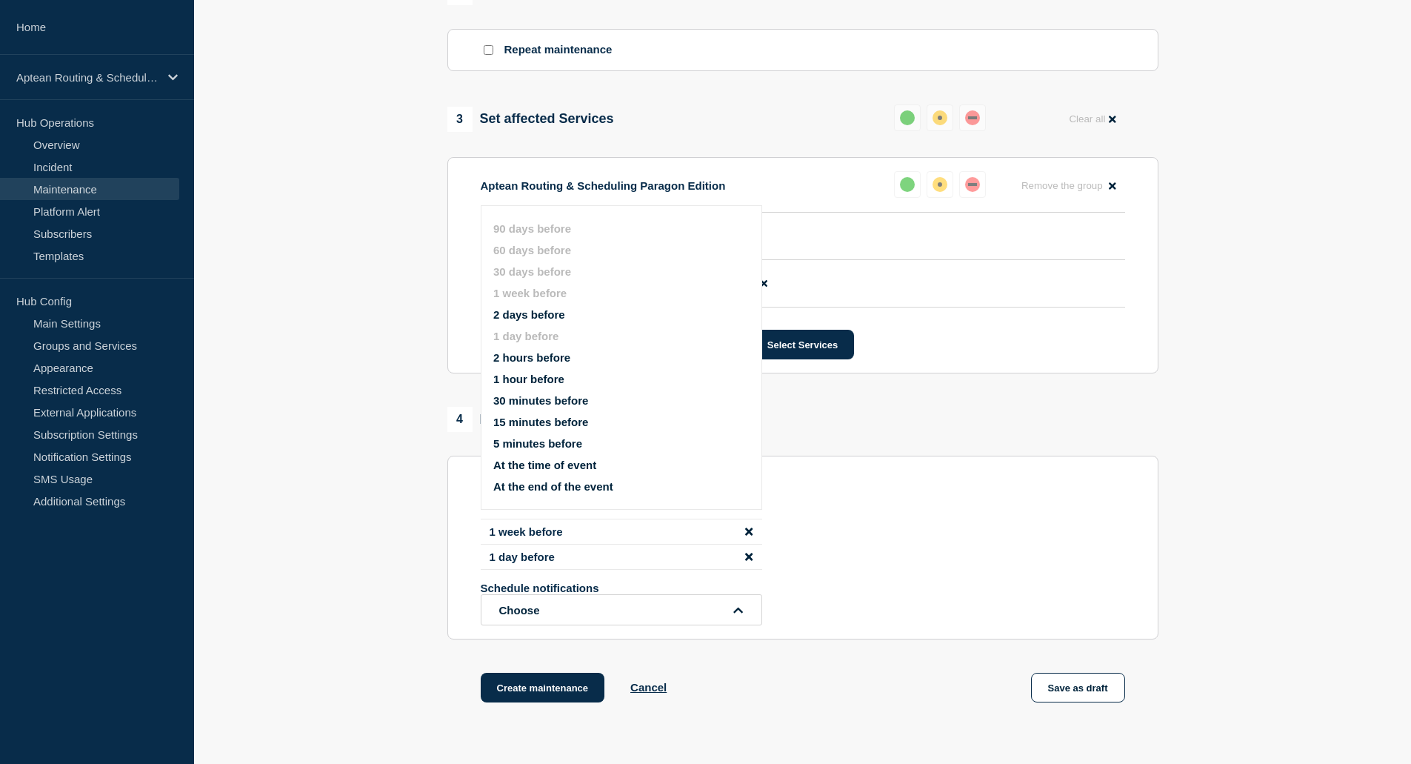
click at [546, 376] on button "1 hour before" at bounding box center [528, 379] width 71 height 13
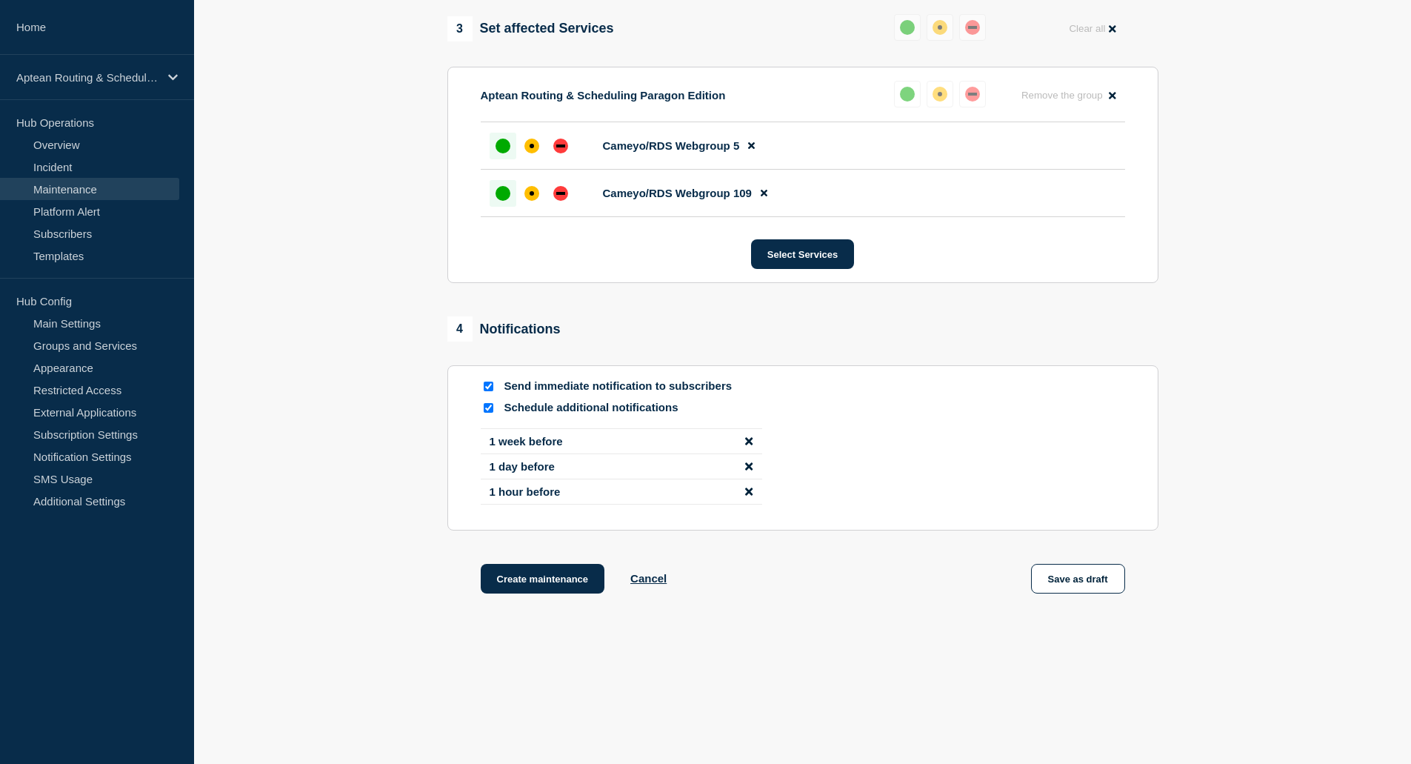
scroll to position [748, 0]
click at [522, 582] on button "Create maintenance" at bounding box center [543, 579] width 124 height 30
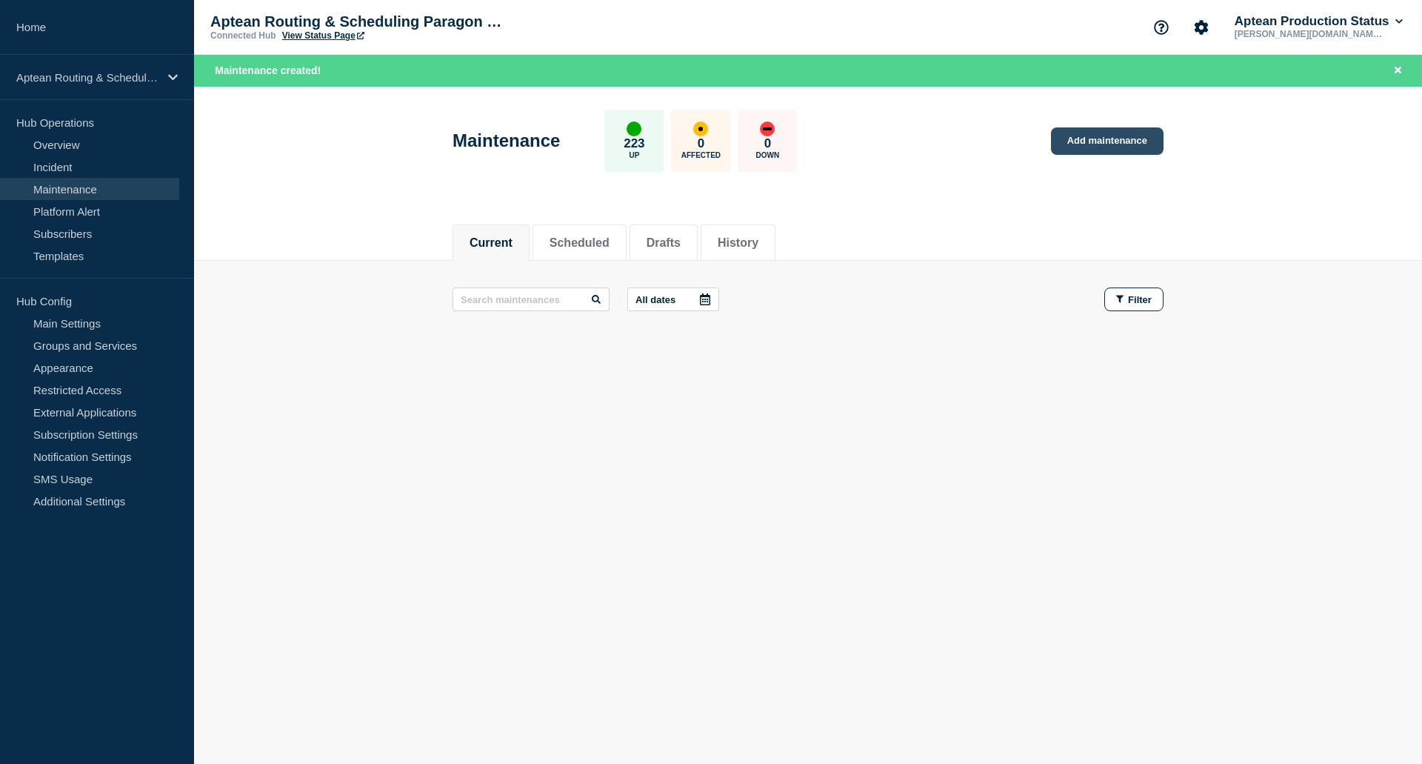
click at [1088, 142] on link "Add maintenance" at bounding box center [1107, 140] width 113 height 27
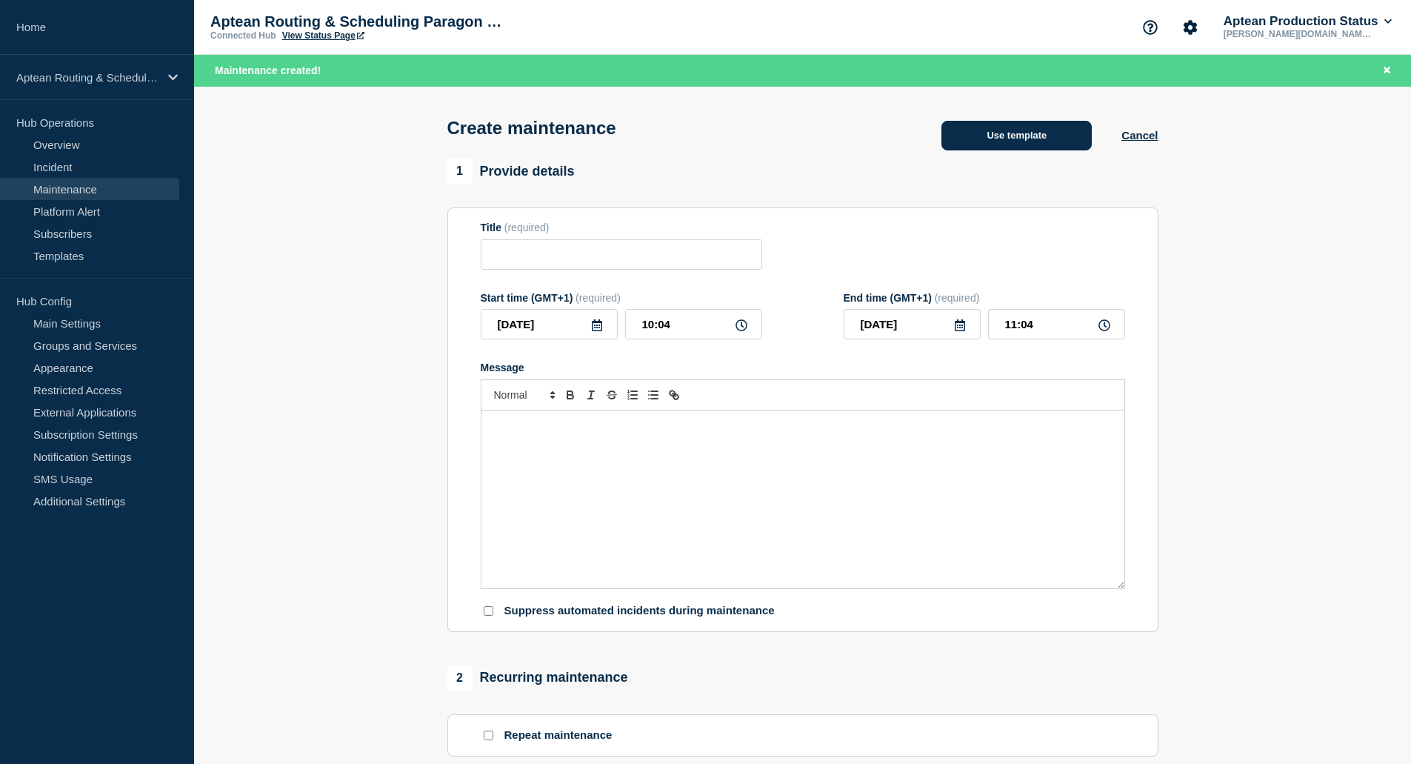
click at [1014, 133] on button "Use template" at bounding box center [1017, 136] width 150 height 30
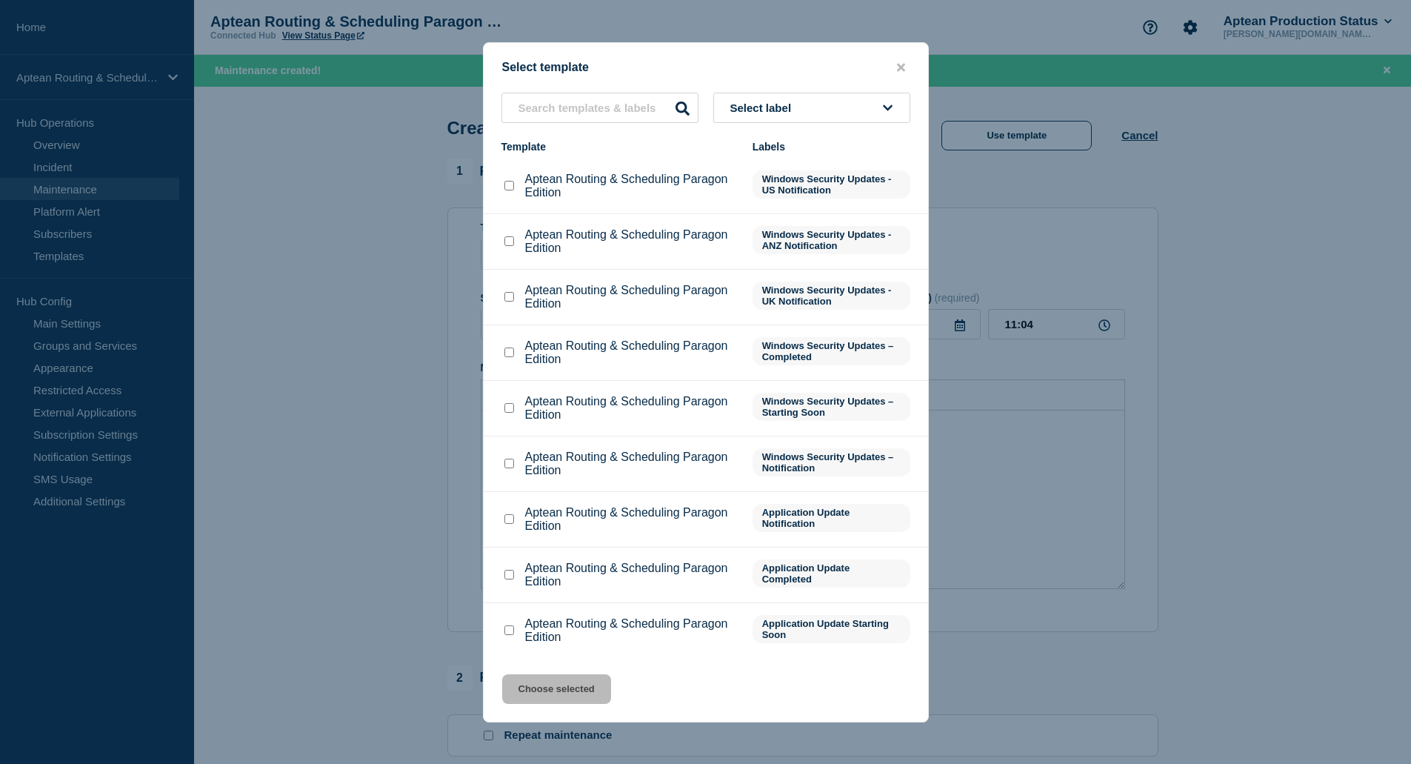
click at [505, 524] on input "Aptean Routing & Scheduling Paragon Edition checkbox" at bounding box center [510, 519] width 10 height 10
checkbox input "true"
click at [568, 693] on button "Choose selected" at bounding box center [556, 689] width 109 height 30
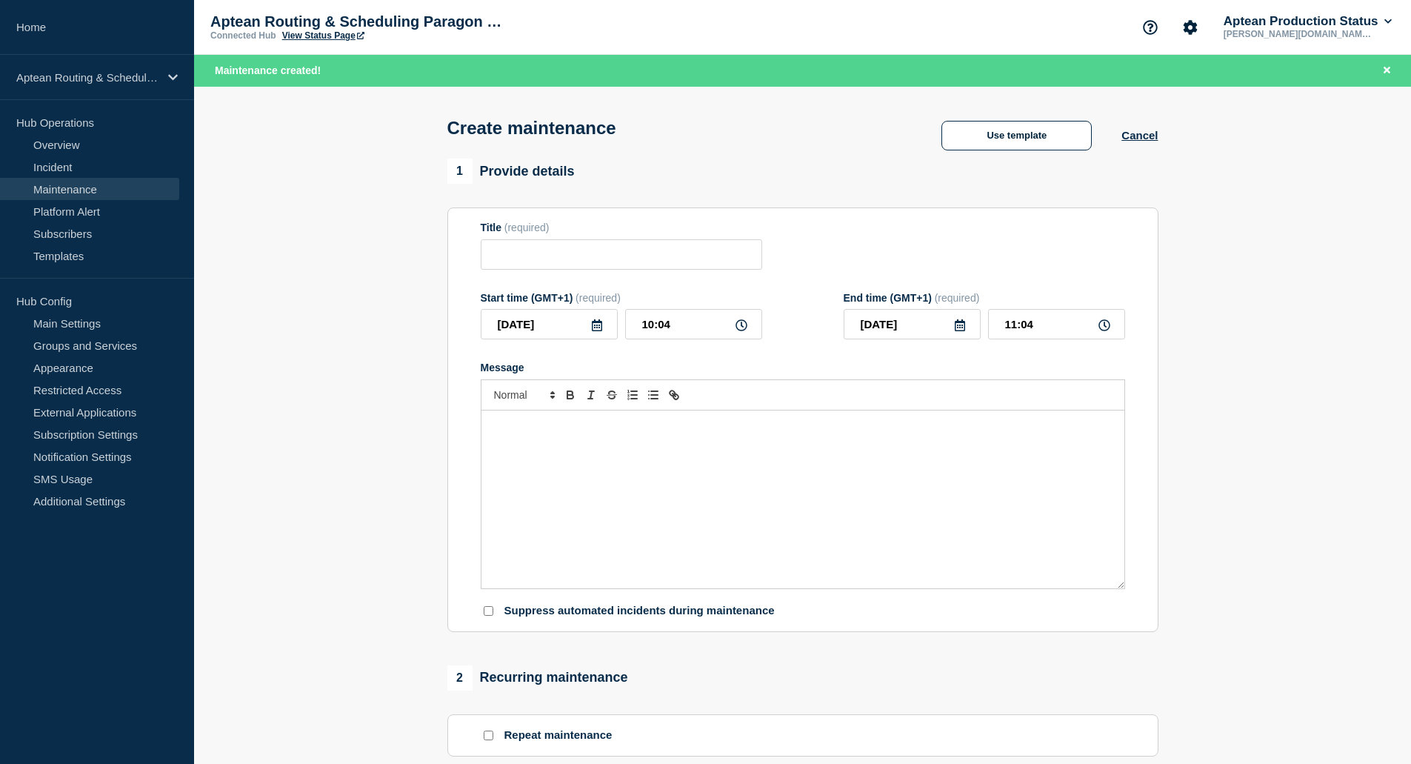
type input "Aptean Routing & Scheduling Paragon Edition"
type input "14:04"
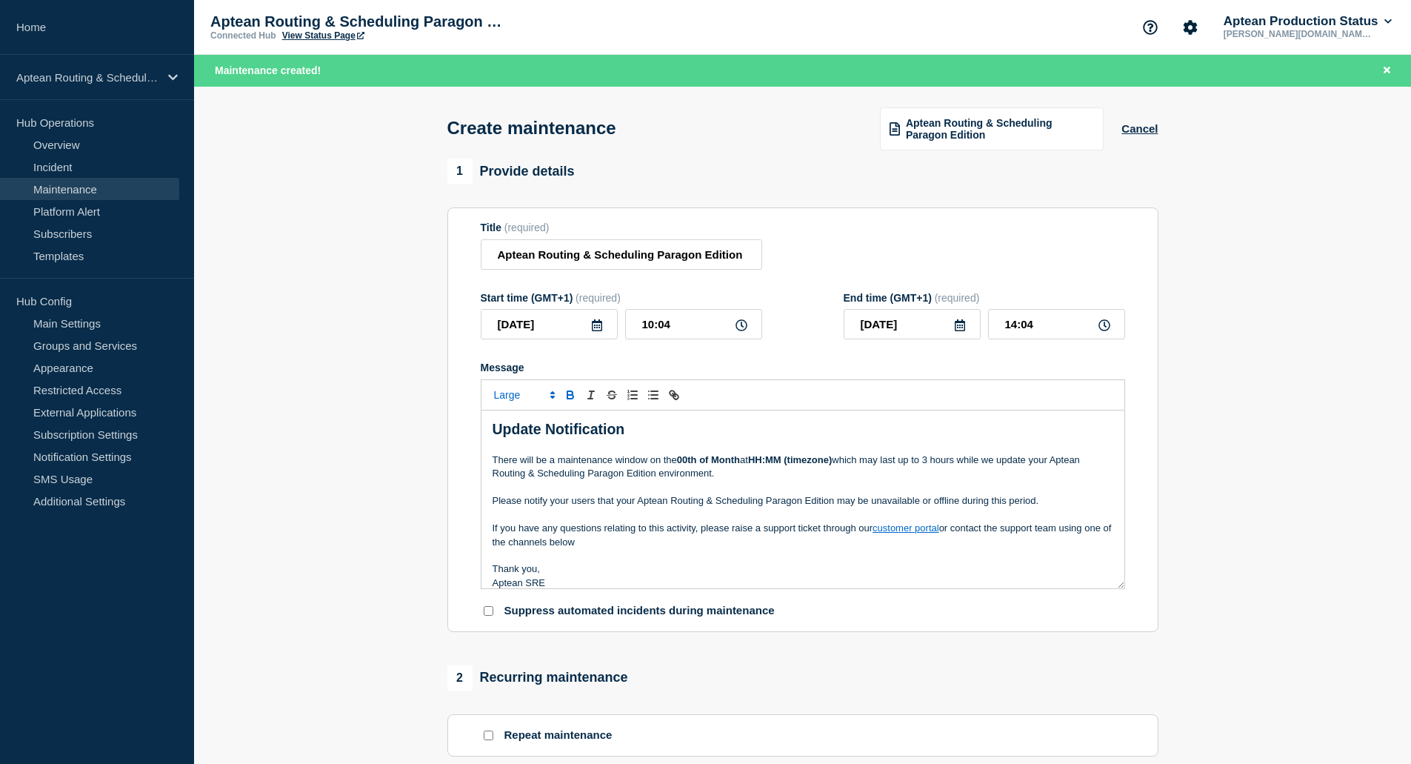
click at [787, 501] on p "Please notify your users that your Aptean Routing & Scheduling Paragon Edition …" at bounding box center [803, 500] width 621 height 13
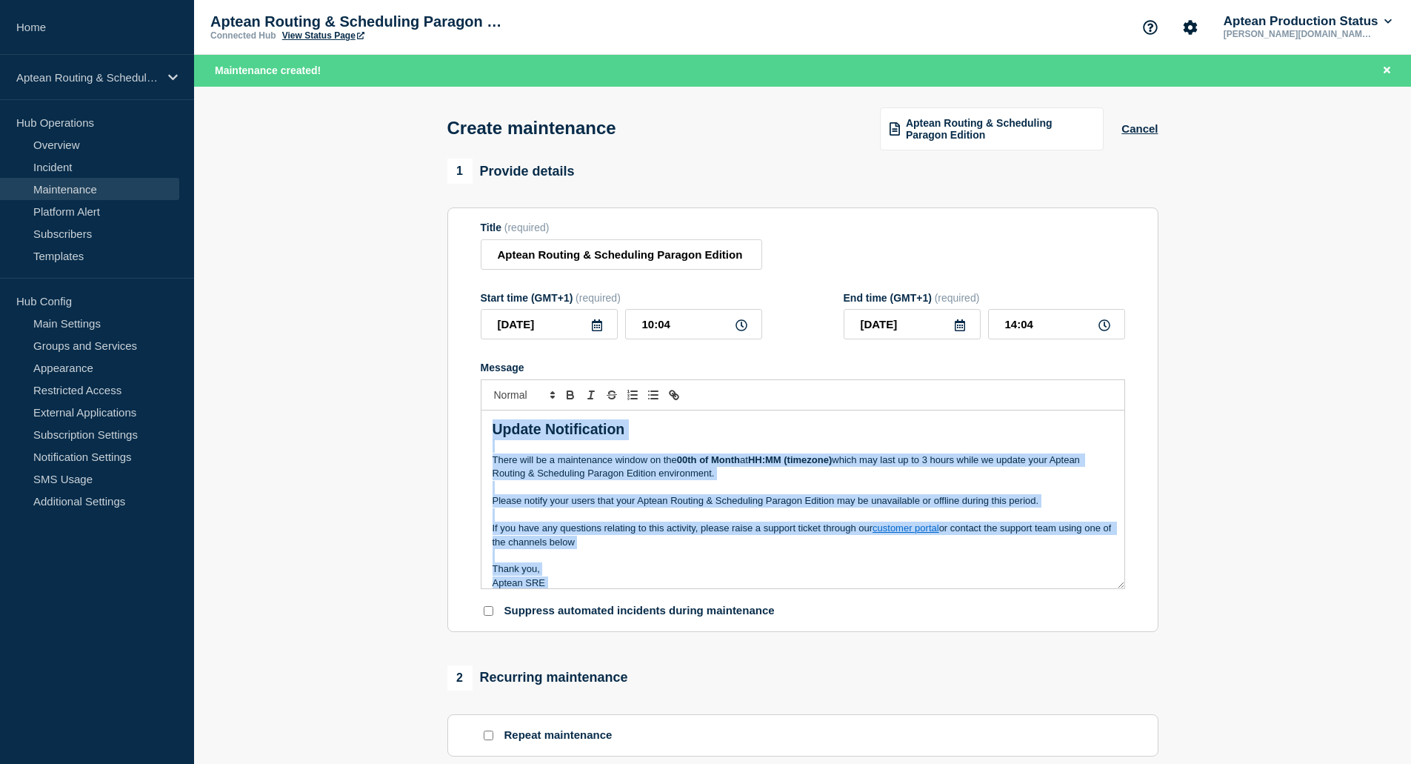
scroll to position [10, 0]
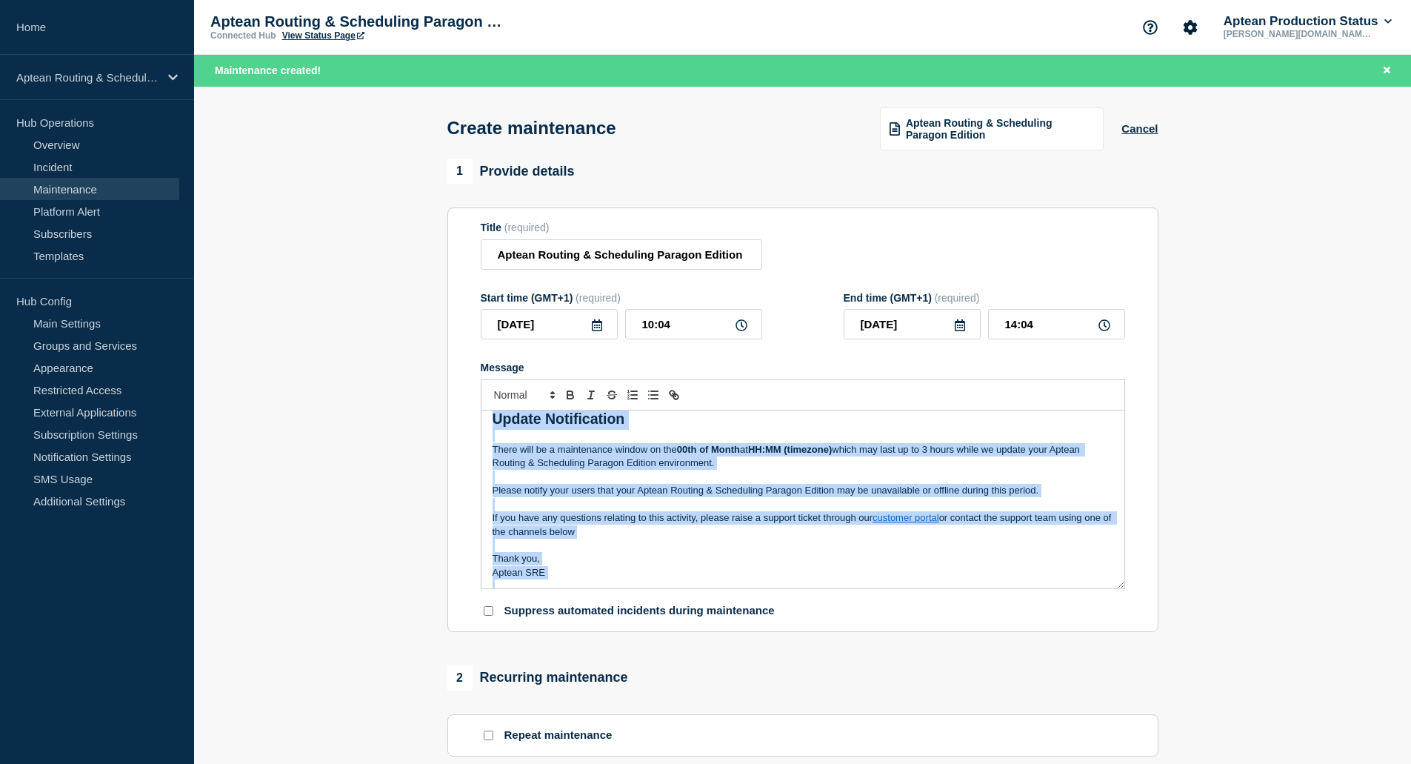
click at [539, 487] on p "Please notify your users that your Aptean Routing & Scheduling Paragon Edition …" at bounding box center [803, 490] width 621 height 13
click at [67, 187] on link "Maintenance" at bounding box center [89, 189] width 179 height 22
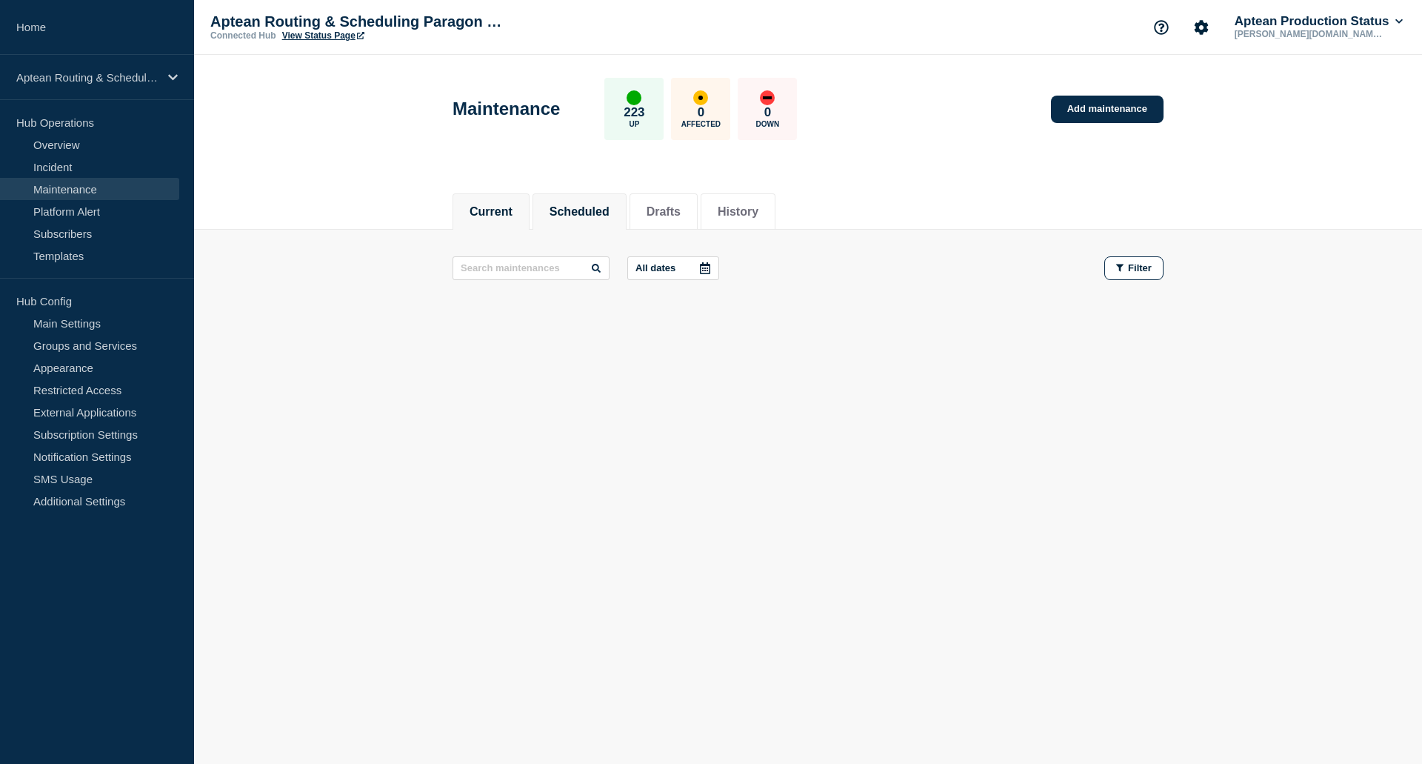
click at [561, 195] on li "Scheduled" at bounding box center [580, 211] width 94 height 36
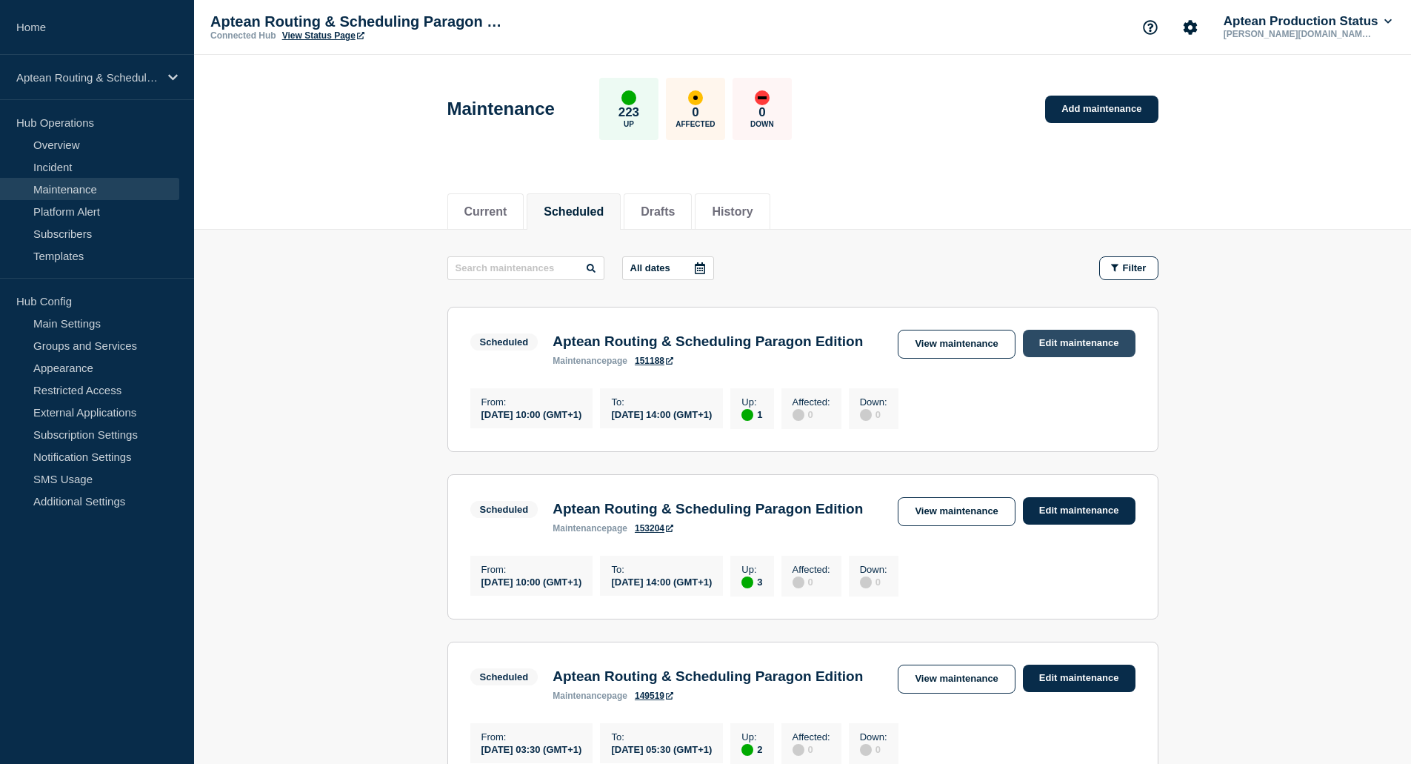
click at [1070, 347] on link "Edit maintenance" at bounding box center [1079, 343] width 113 height 27
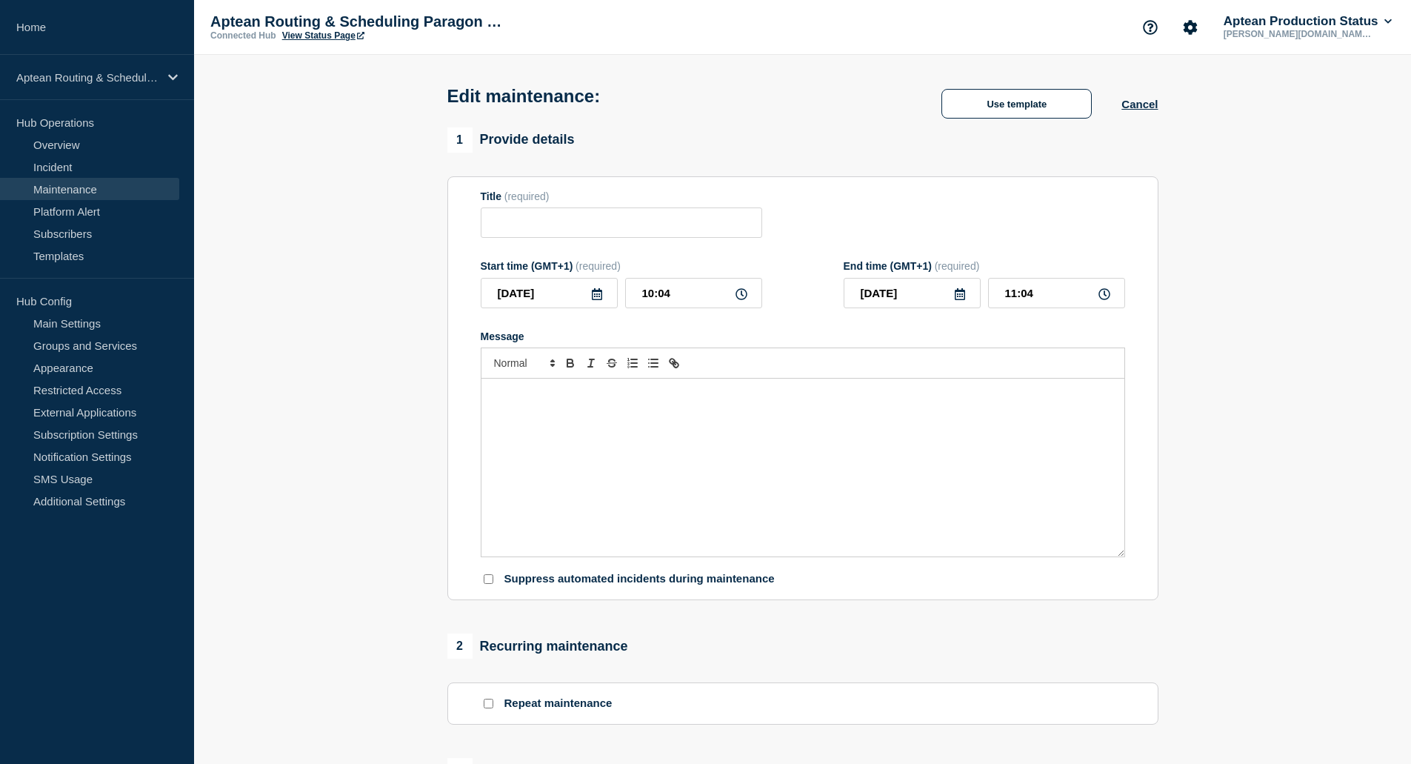
type input "Aptean Routing & Scheduling Paragon Edition"
type input "[DATE]"
type input "10:00"
type input "[DATE]"
type input "14:00"
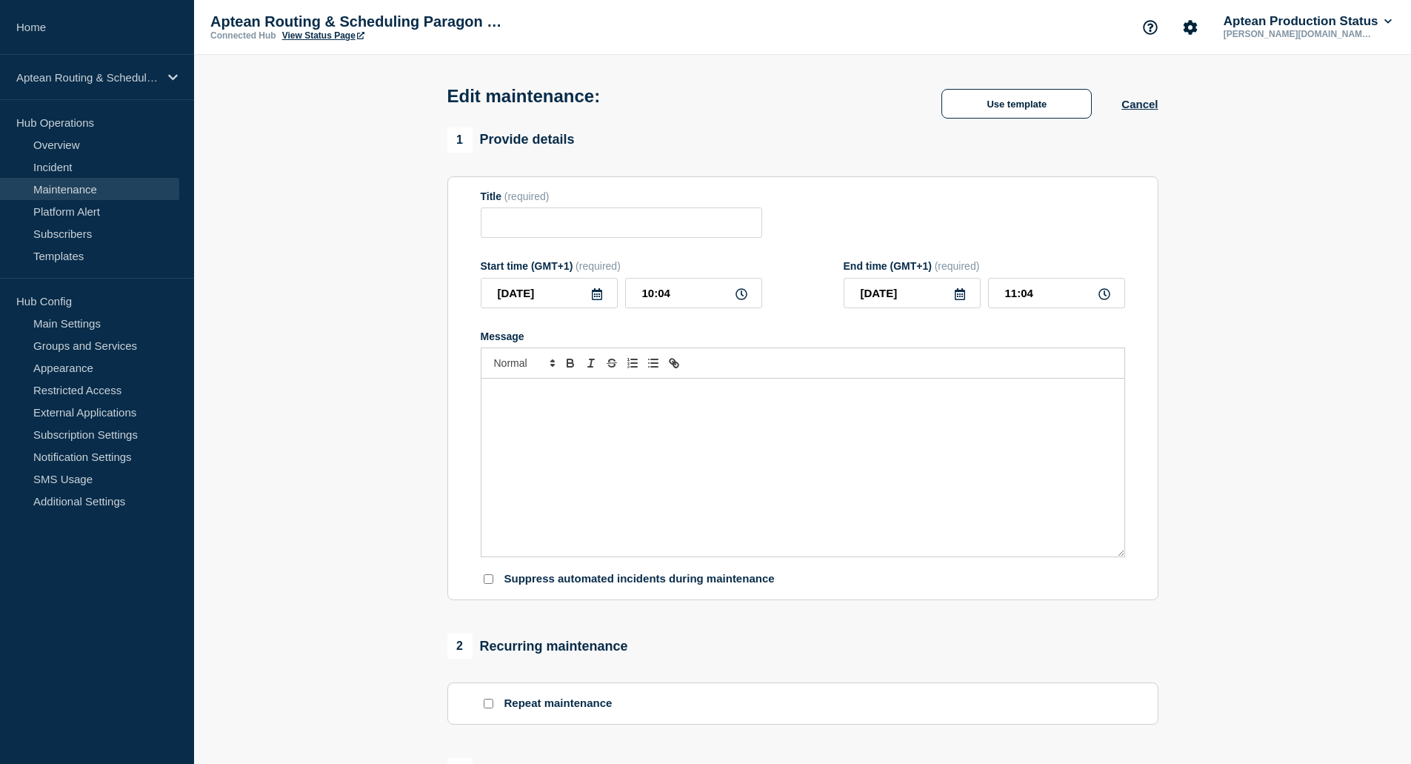
checkbox input "true"
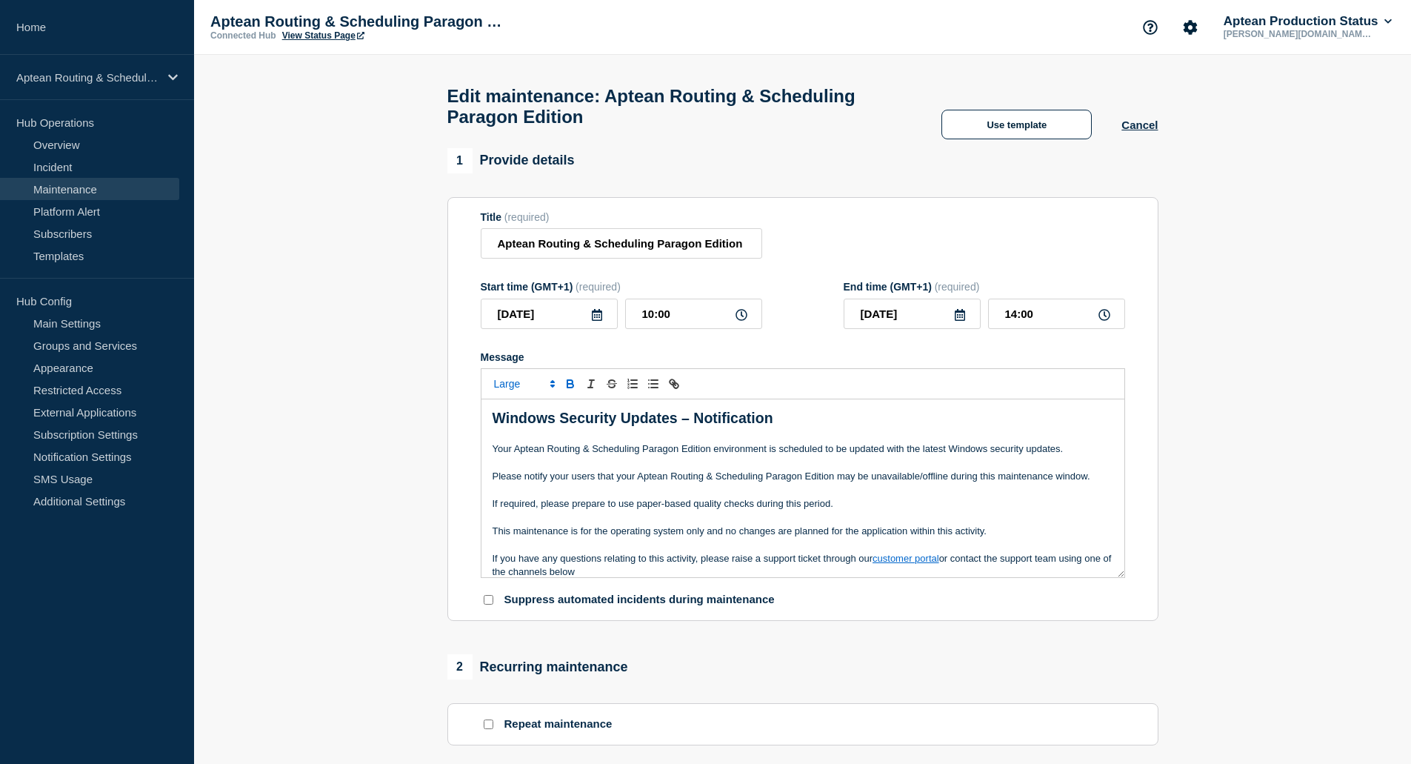
click at [822, 496] on p "Message" at bounding box center [803, 490] width 621 height 13
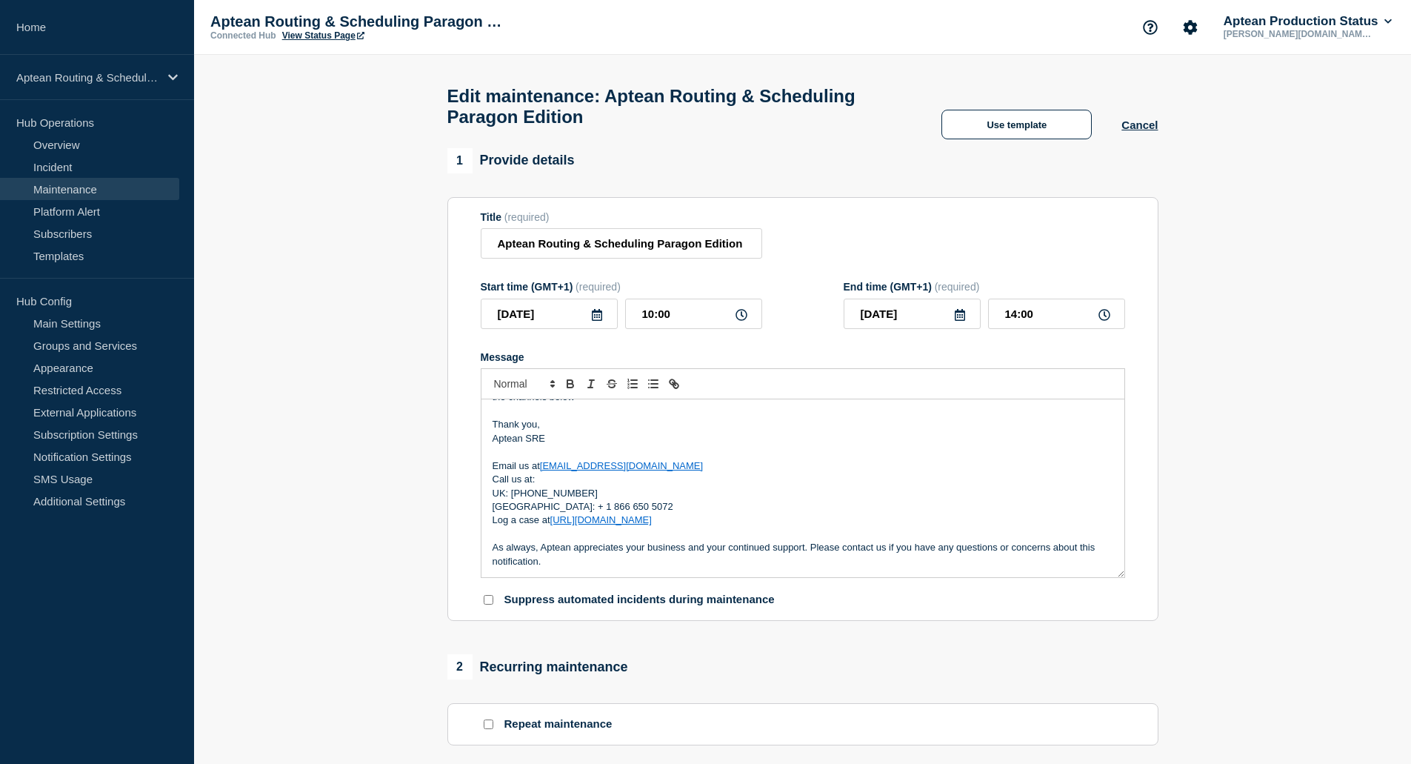
click at [101, 188] on link "Maintenance" at bounding box center [89, 189] width 179 height 22
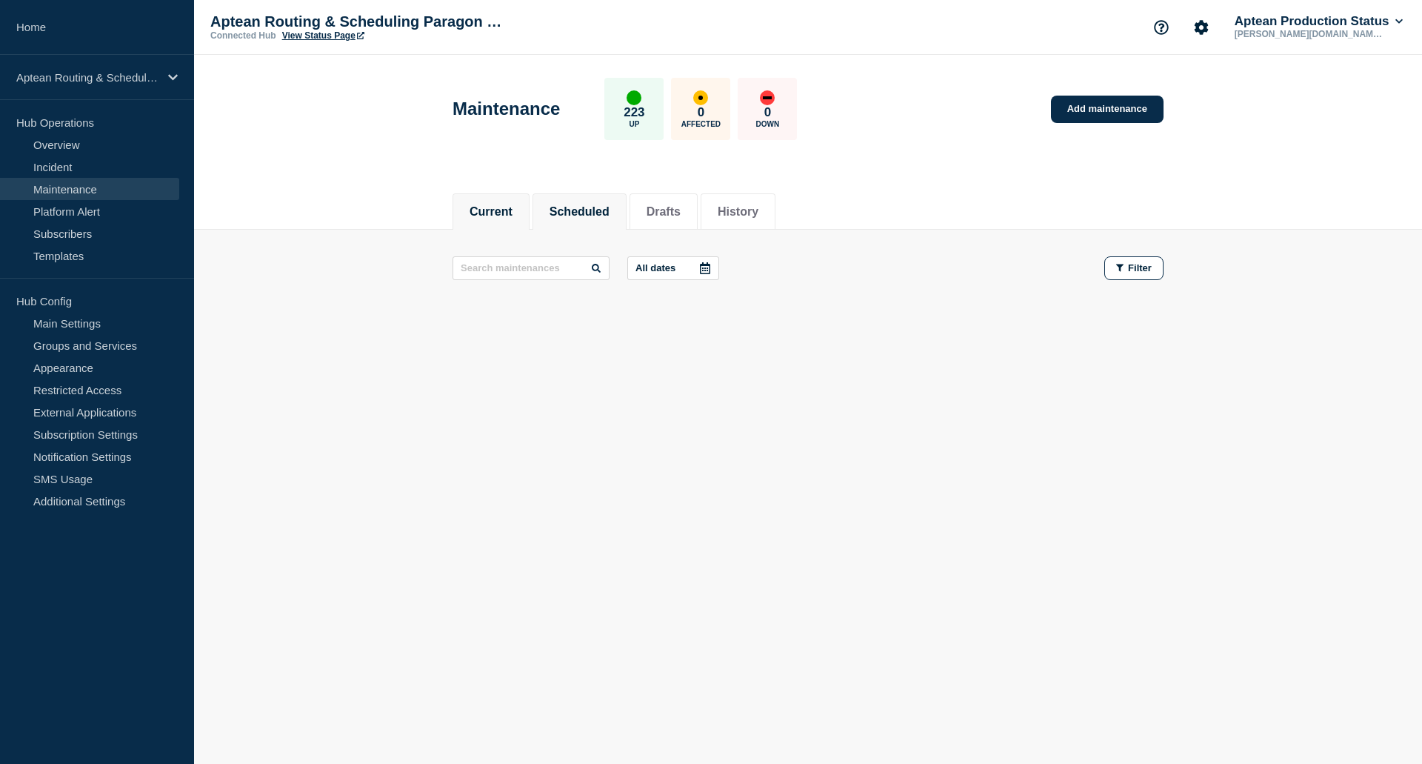
click at [569, 205] on button "Scheduled" at bounding box center [580, 211] width 60 height 13
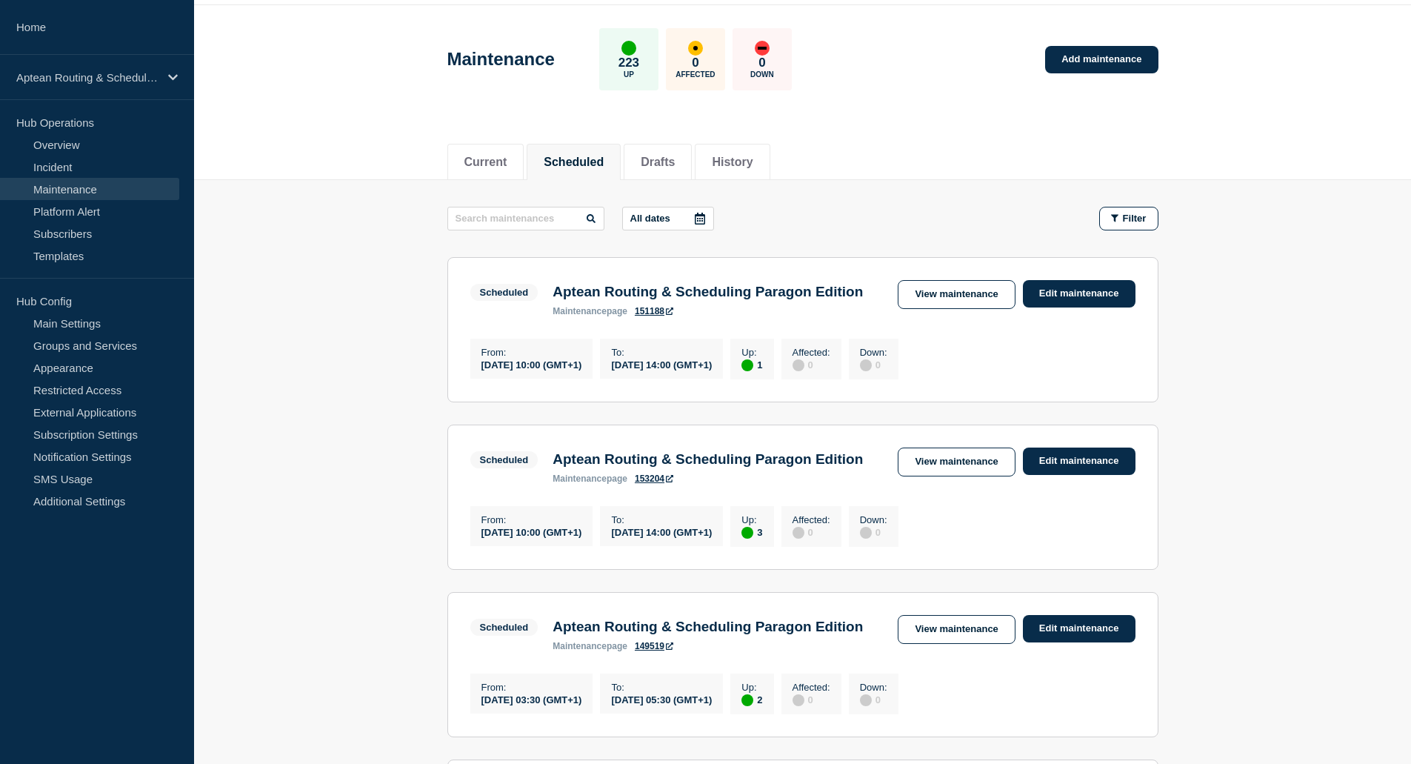
scroll to position [74, 0]
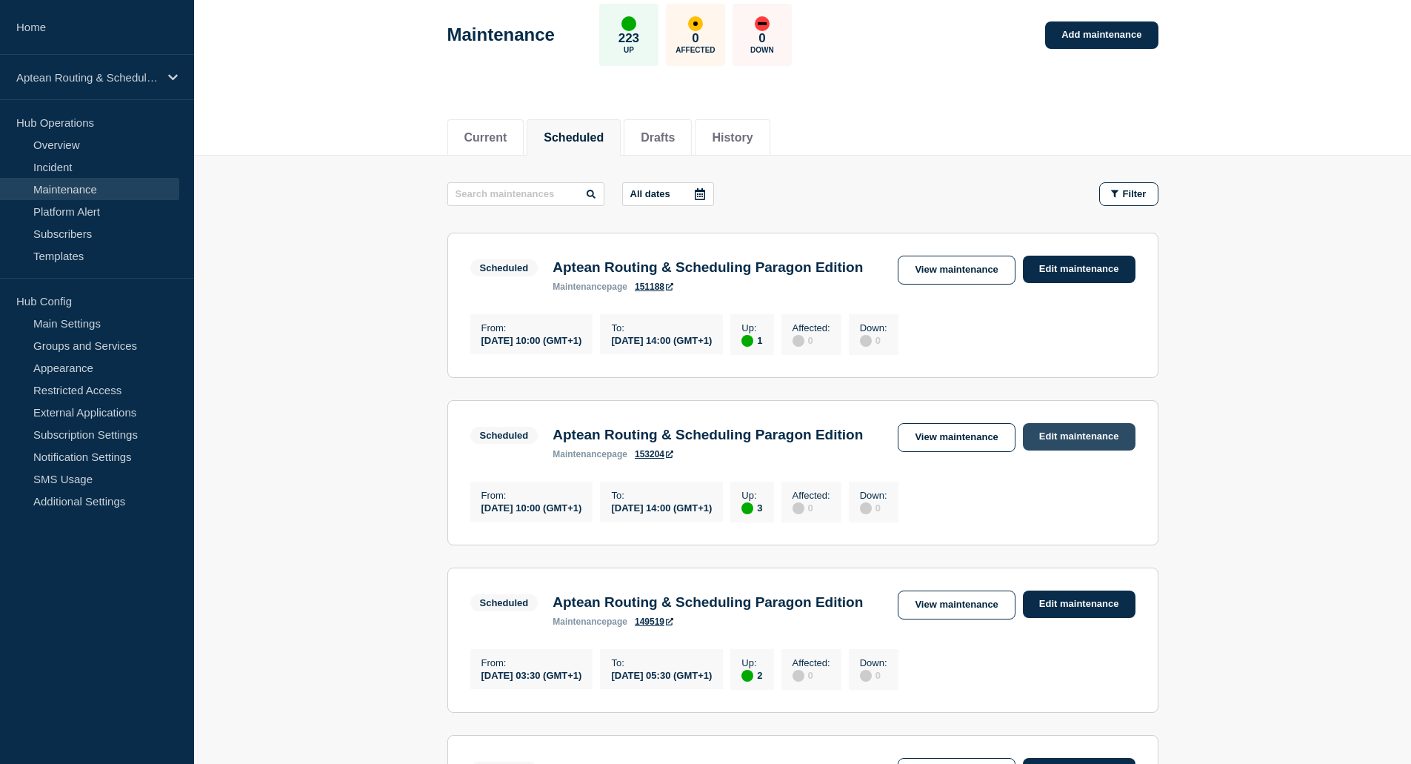
click at [1091, 450] on link "Edit maintenance" at bounding box center [1079, 436] width 113 height 27
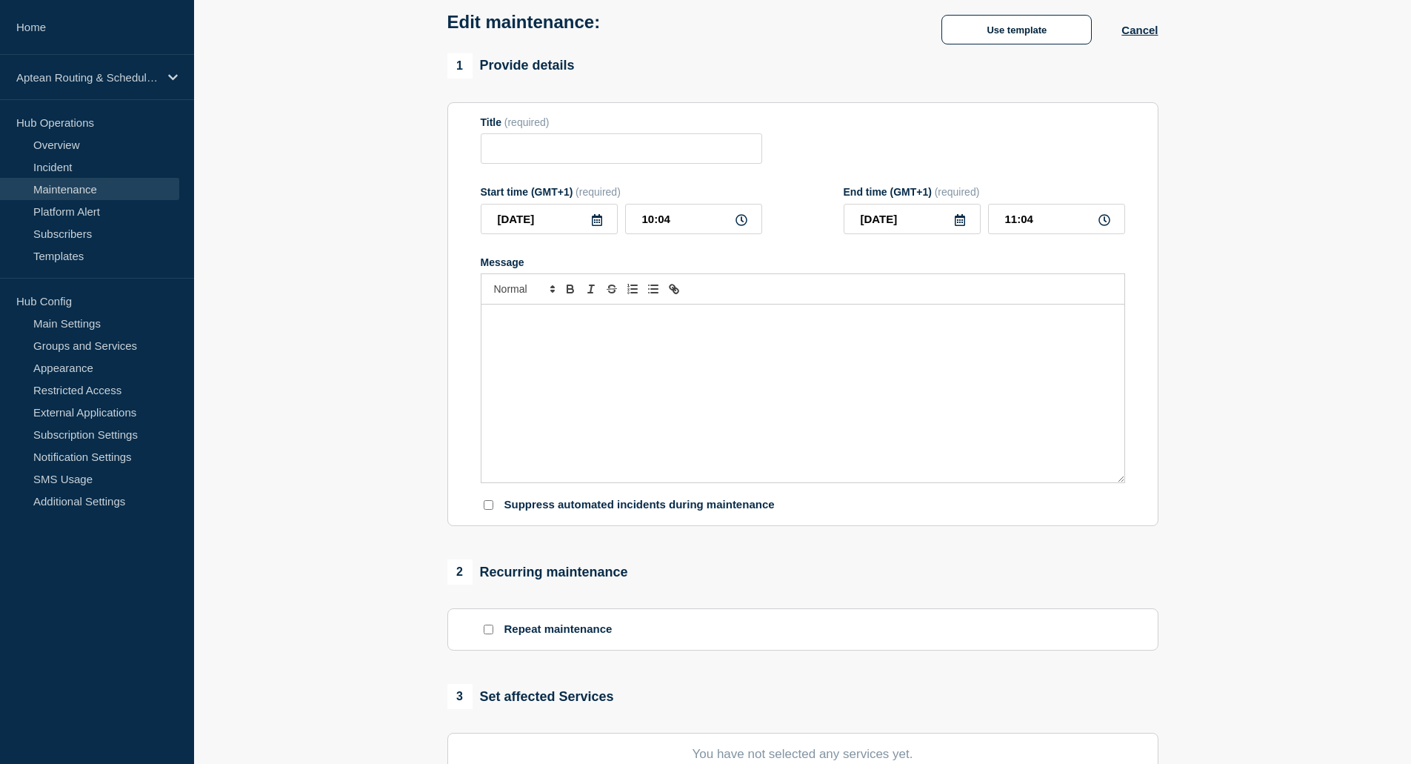
type input "Aptean Routing & Scheduling Paragon Edition"
type input "[DATE]"
type input "10:00"
type input "[DATE]"
type input "14:00"
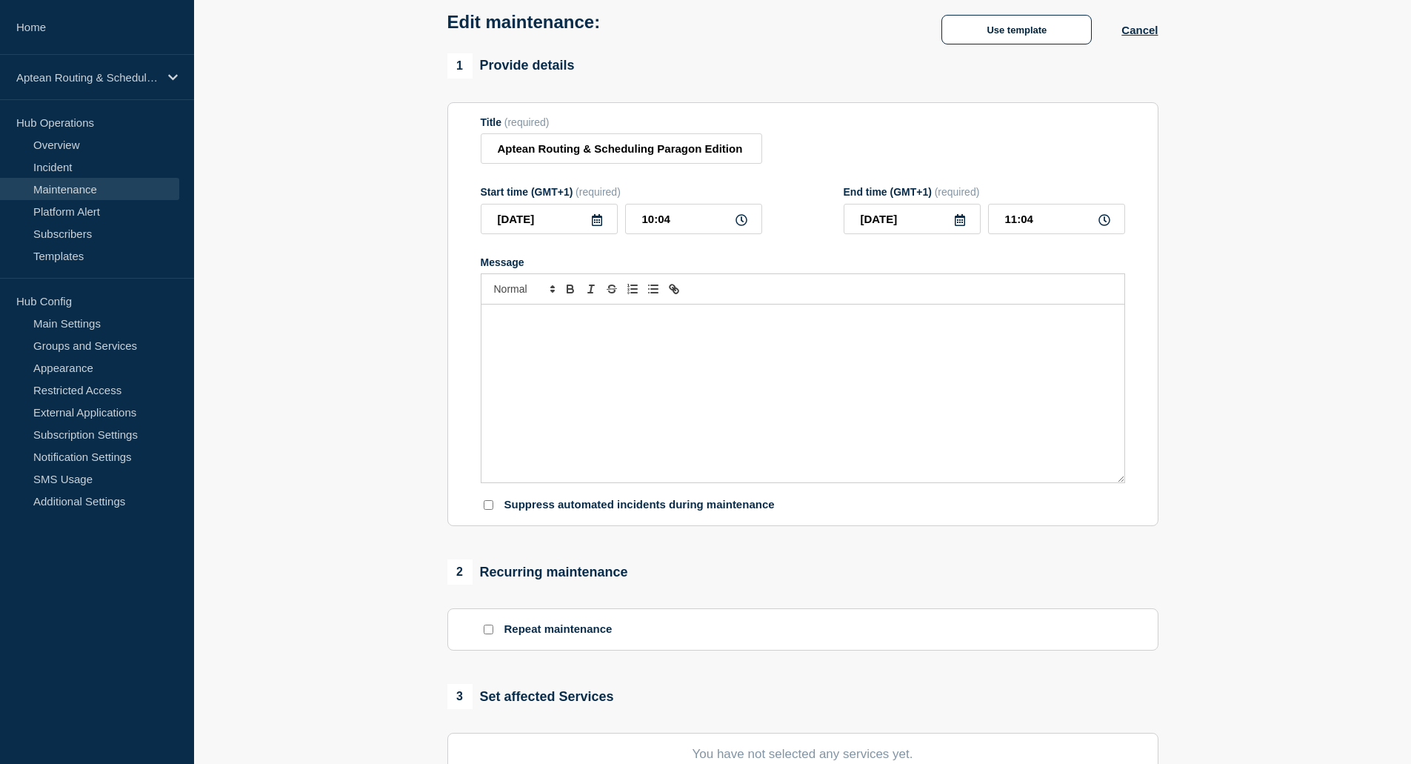
checkbox input "true"
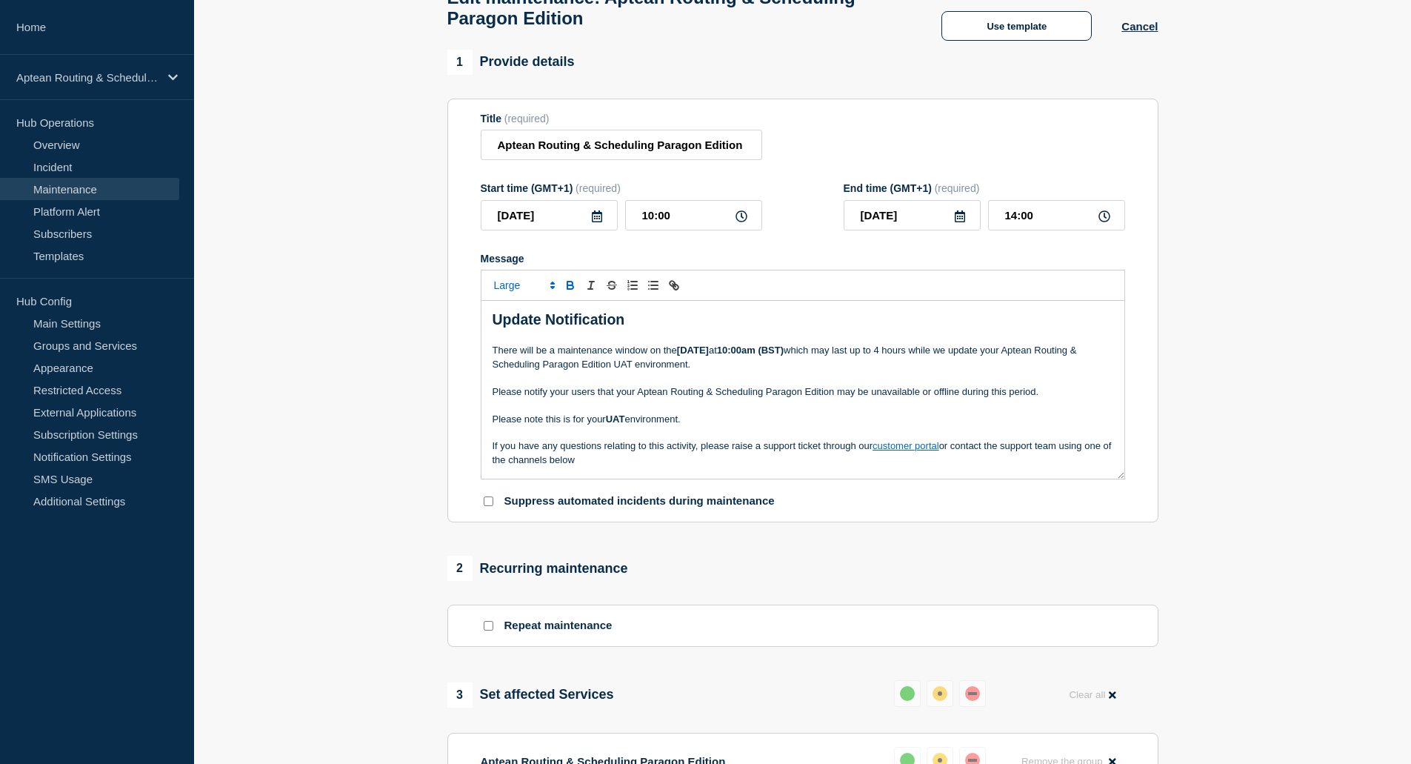
click at [778, 397] on p "Please notify your users that your Aptean Routing & Scheduling Paragon Edition …" at bounding box center [803, 391] width 621 height 13
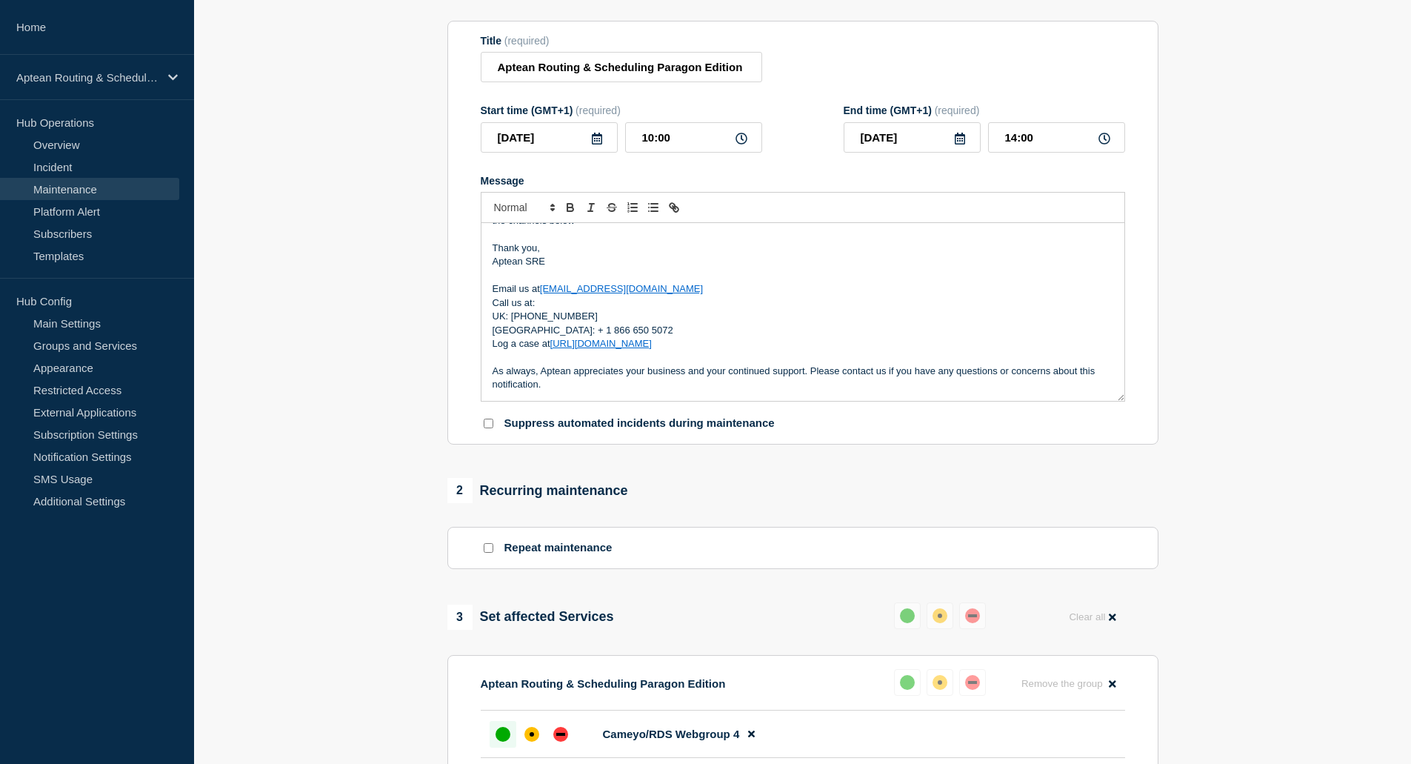
scroll to position [0, 0]
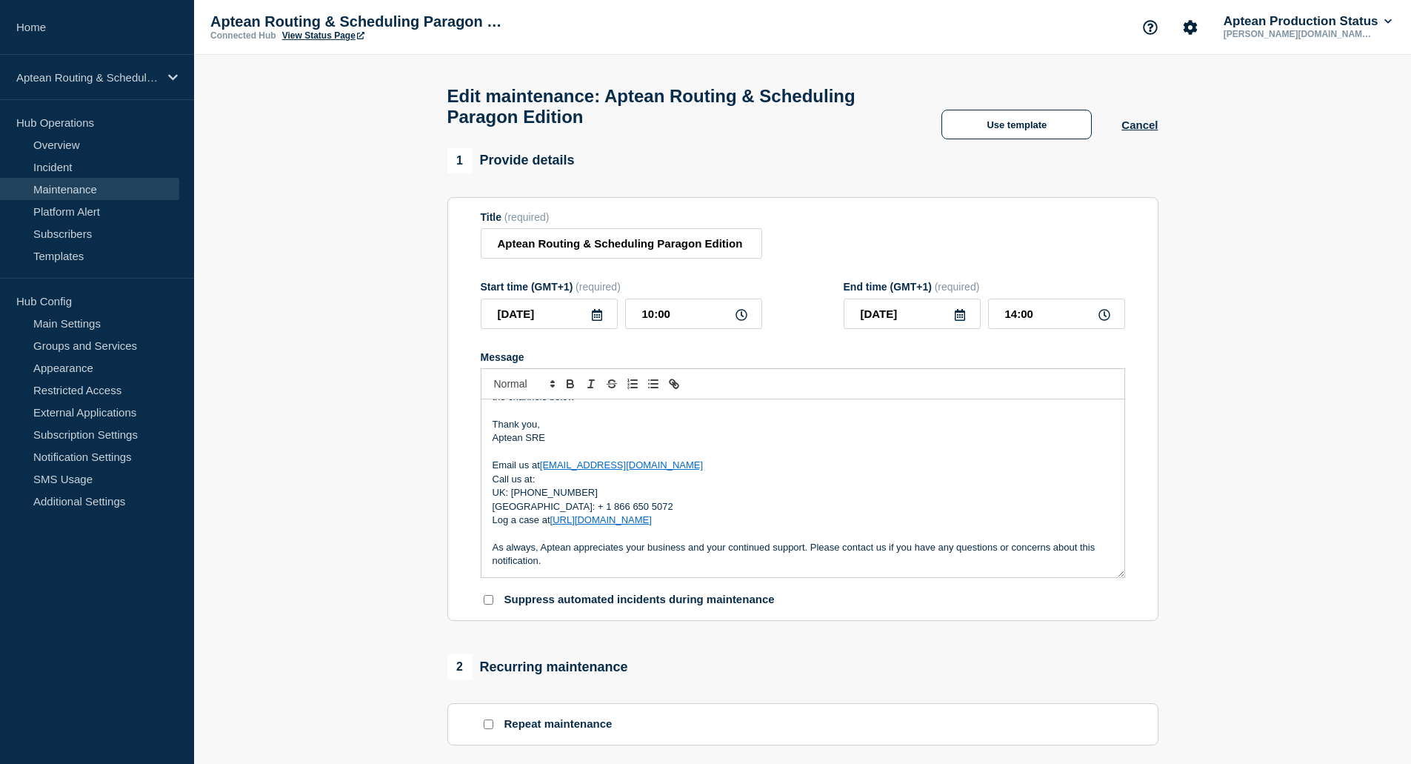
click at [782, 486] on p "Call us at:" at bounding box center [803, 479] width 621 height 13
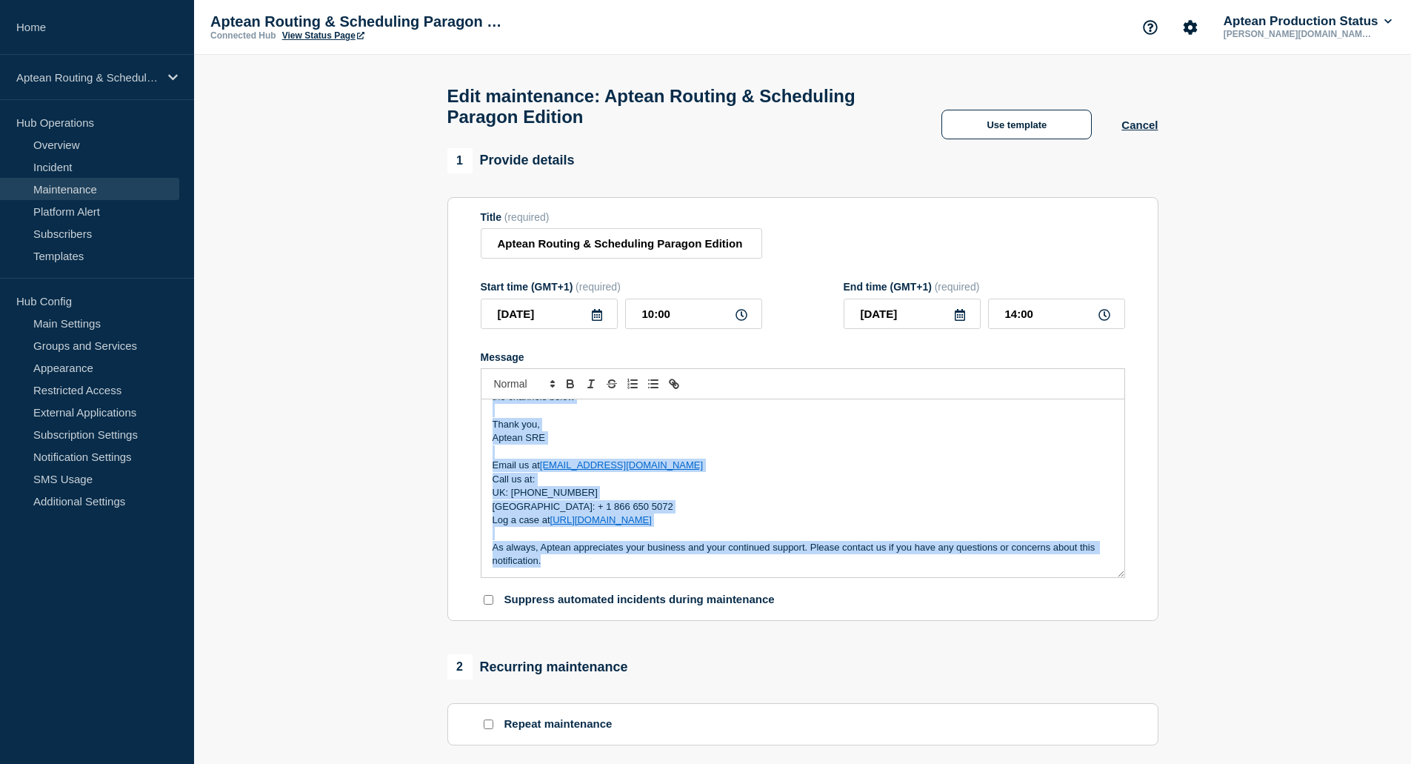
copy div "Update Notification There will be a maintenance window on the [DATE] 10:00am (B…"
click at [81, 193] on link "Maintenance" at bounding box center [89, 189] width 179 height 22
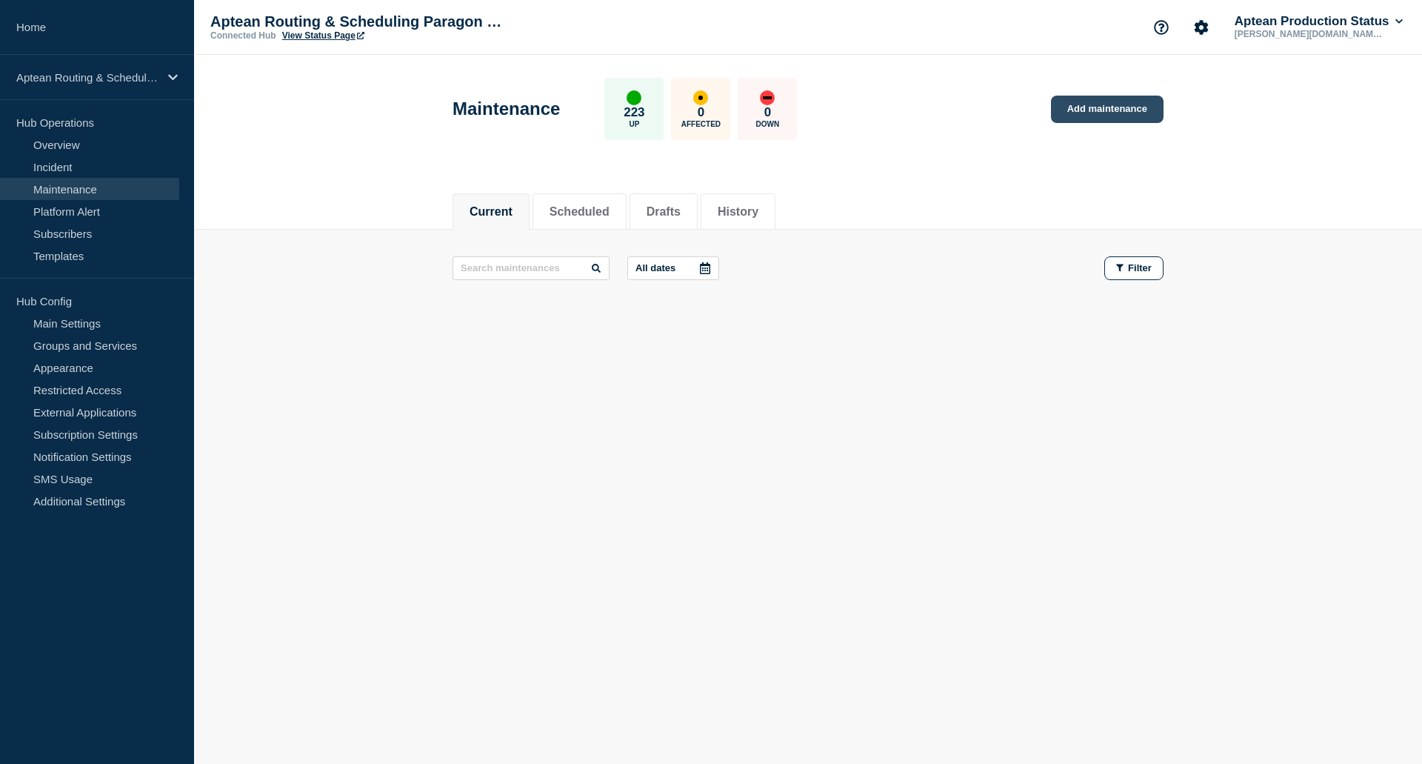
click at [1107, 110] on link "Add maintenance" at bounding box center [1107, 109] width 113 height 27
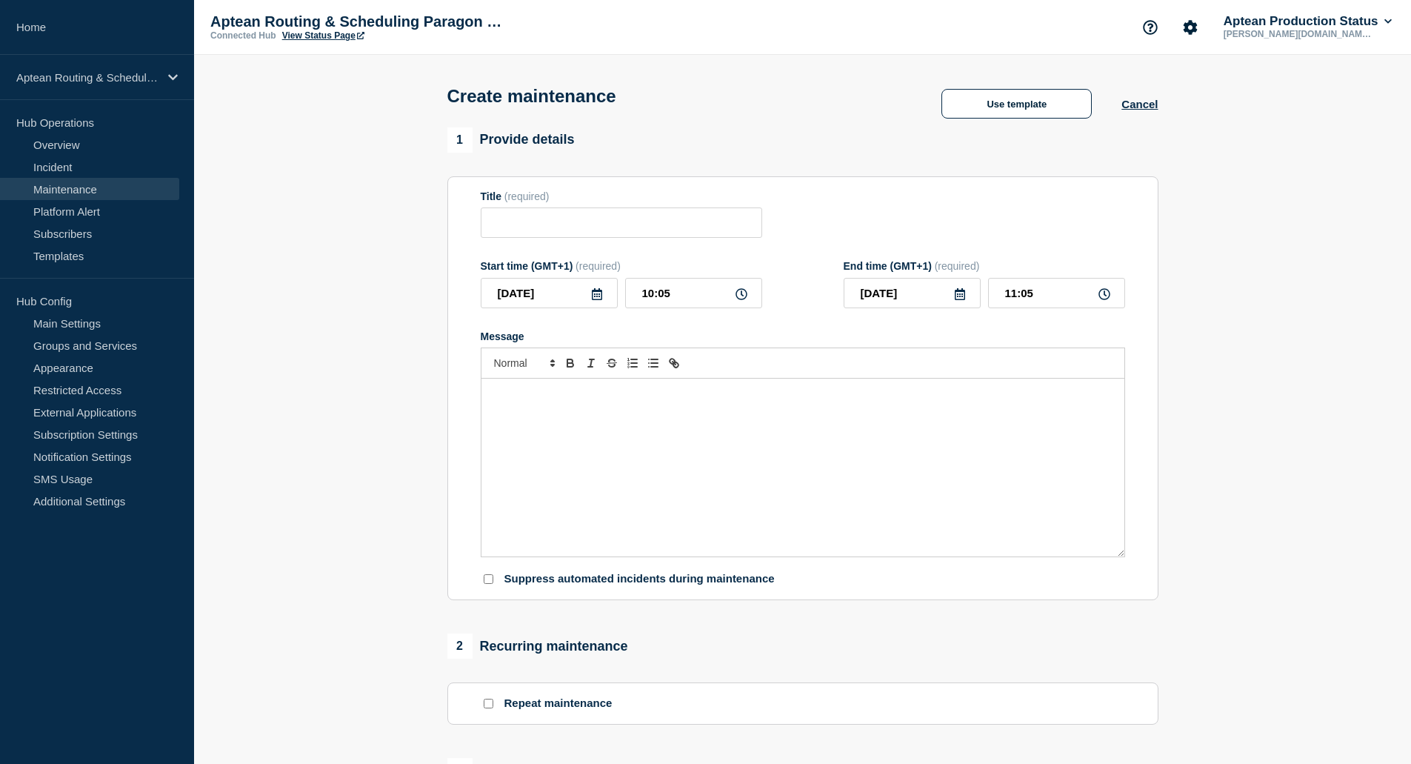
click at [696, 442] on div "Message" at bounding box center [803, 468] width 643 height 178
click at [1002, 108] on button "Use template" at bounding box center [1017, 104] width 150 height 30
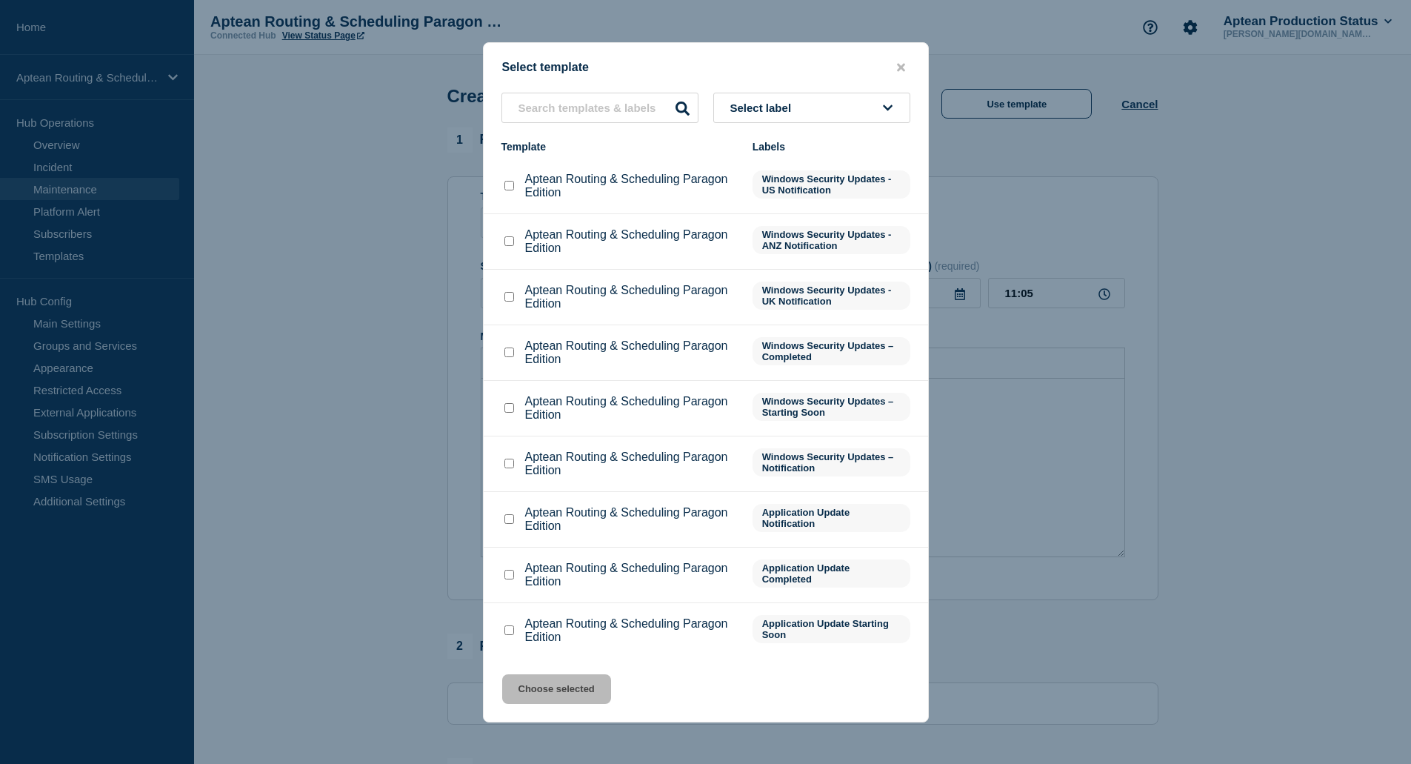
click at [505, 518] on input "Aptean Routing & Scheduling Paragon Edition checkbox" at bounding box center [510, 519] width 10 height 10
checkbox input "true"
click at [561, 687] on button "Choose selected" at bounding box center [556, 689] width 109 height 30
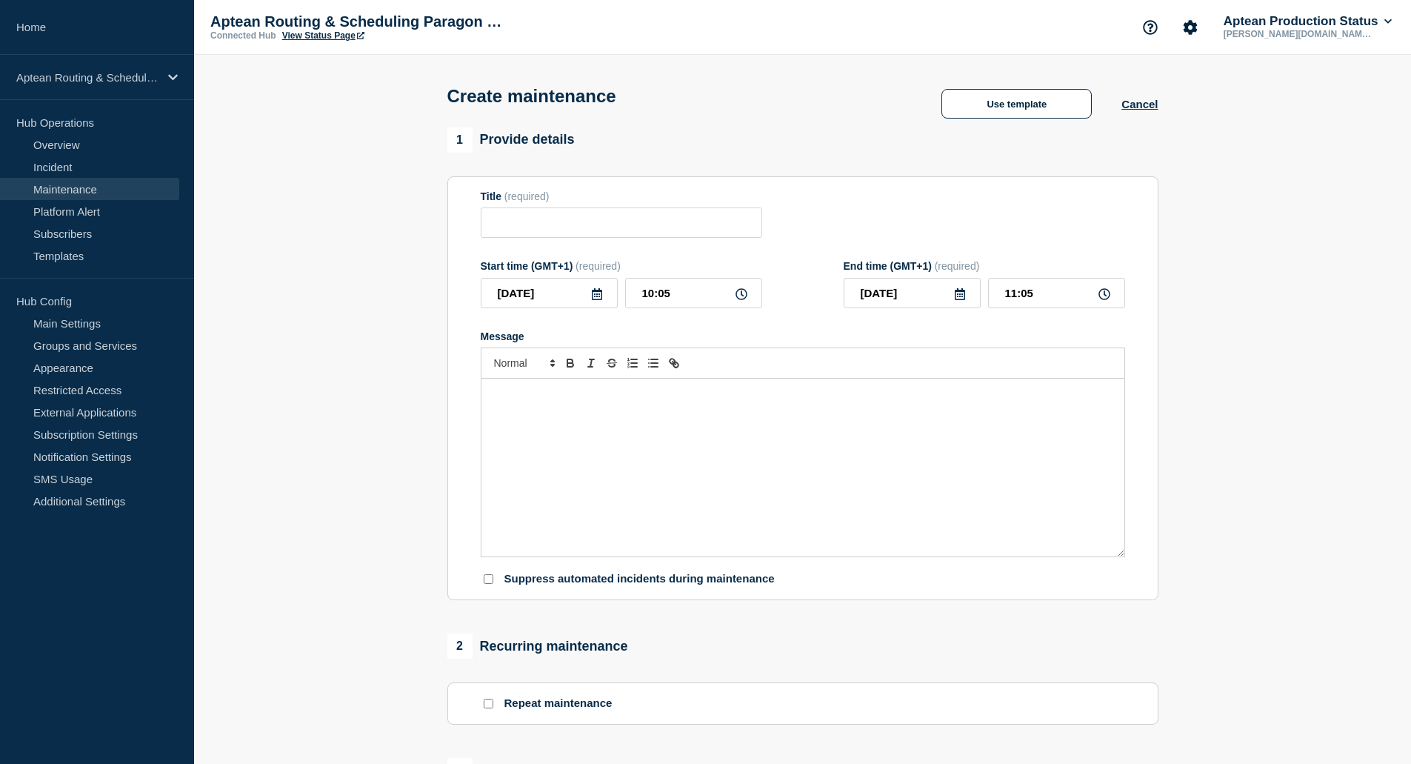
type input "Aptean Routing & Scheduling Paragon Edition"
type input "14:05"
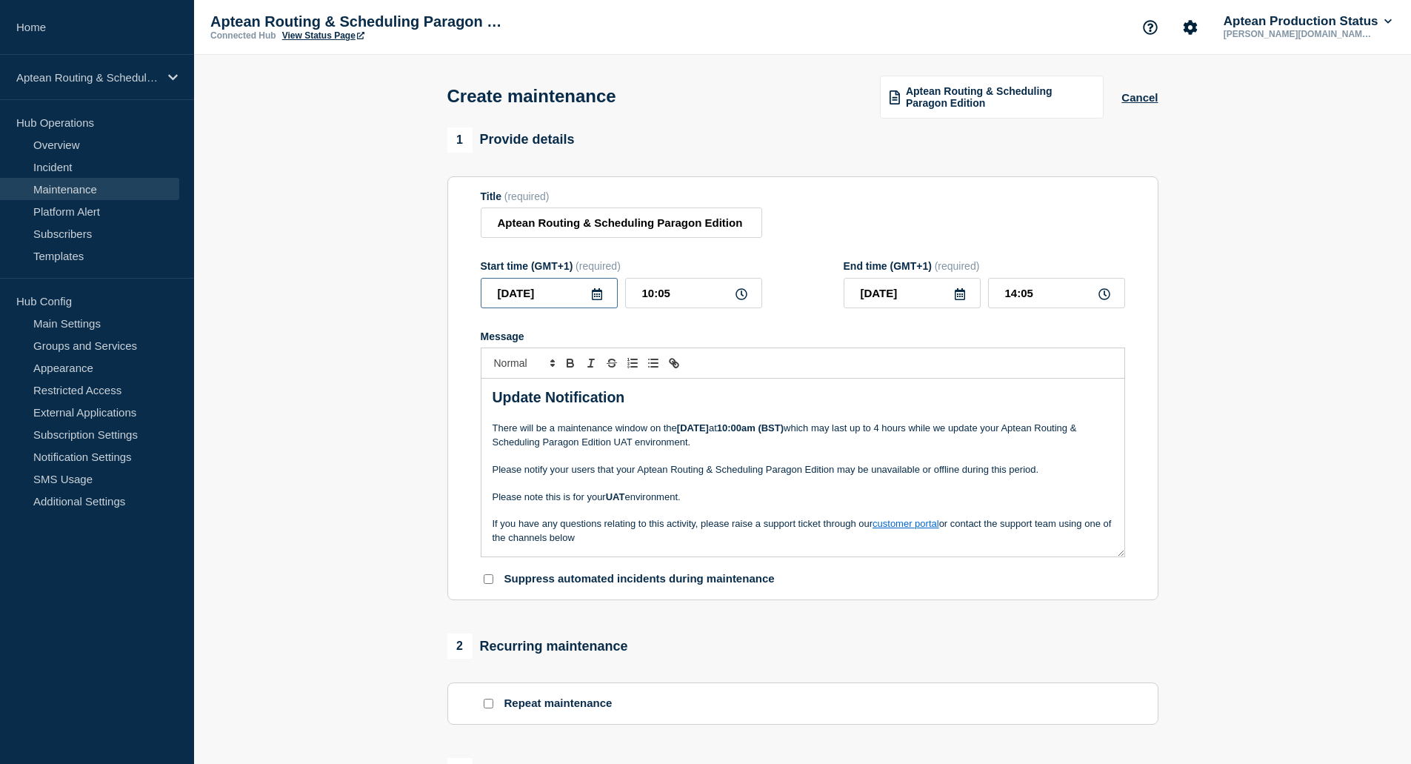
click at [578, 296] on input "[DATE]" at bounding box center [549, 293] width 137 height 30
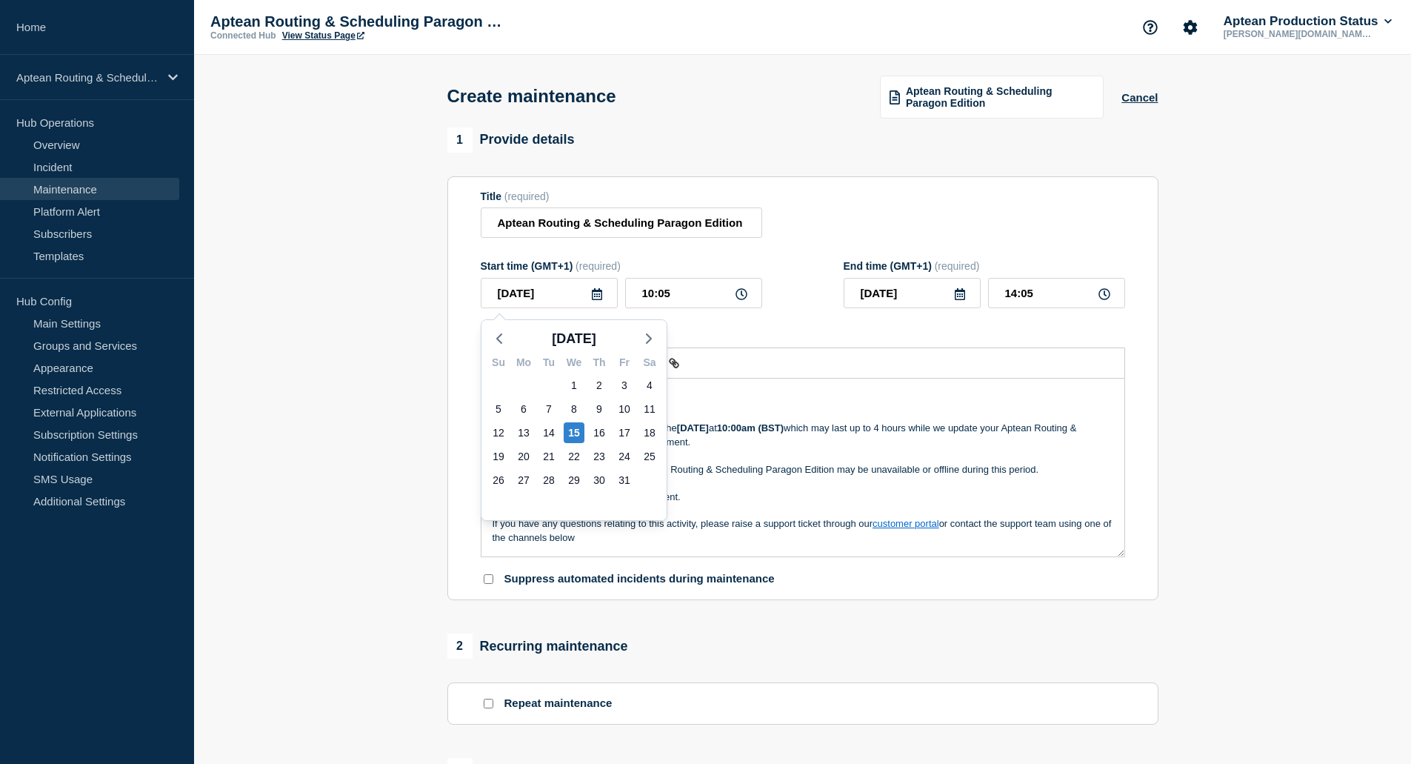
click at [593, 295] on icon at bounding box center [597, 294] width 10 height 12
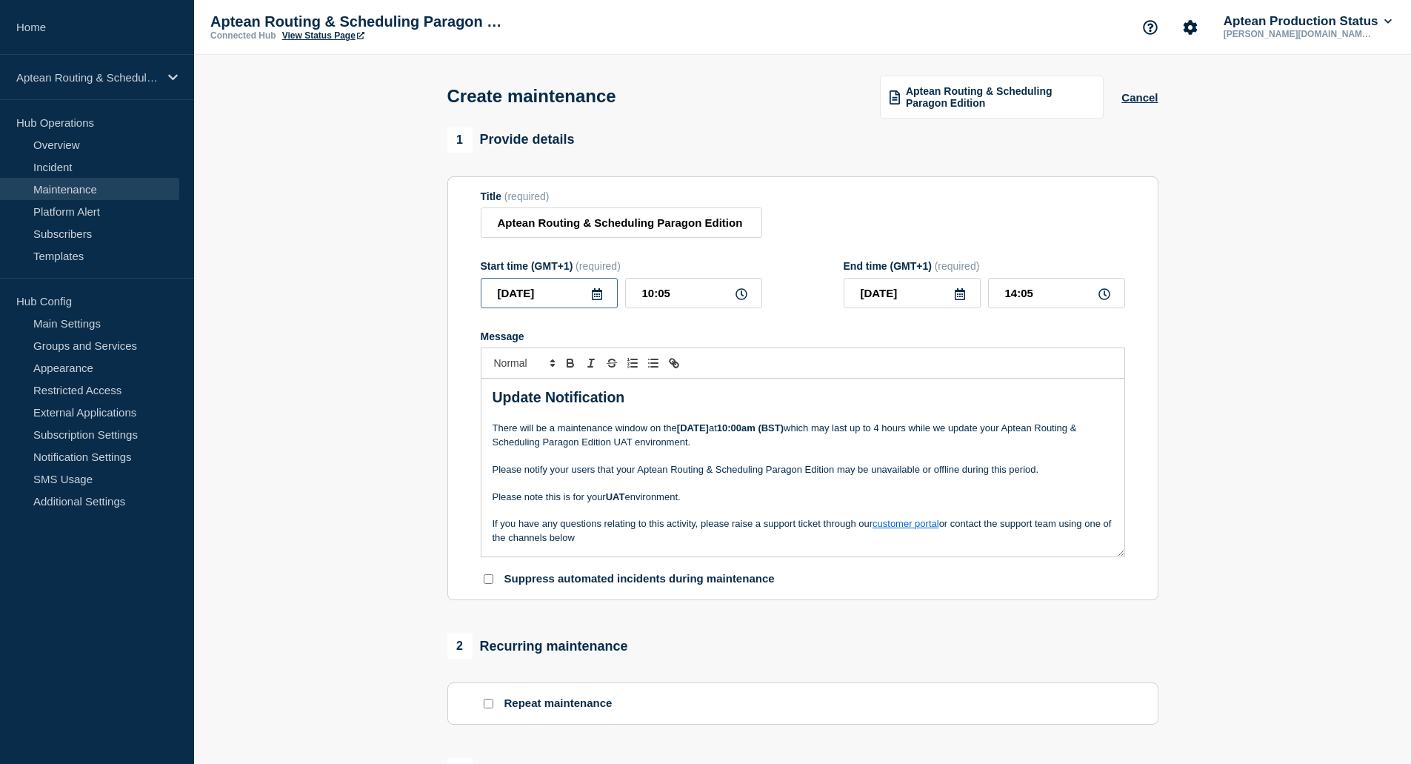
click at [568, 284] on input "[DATE]" at bounding box center [549, 293] width 137 height 30
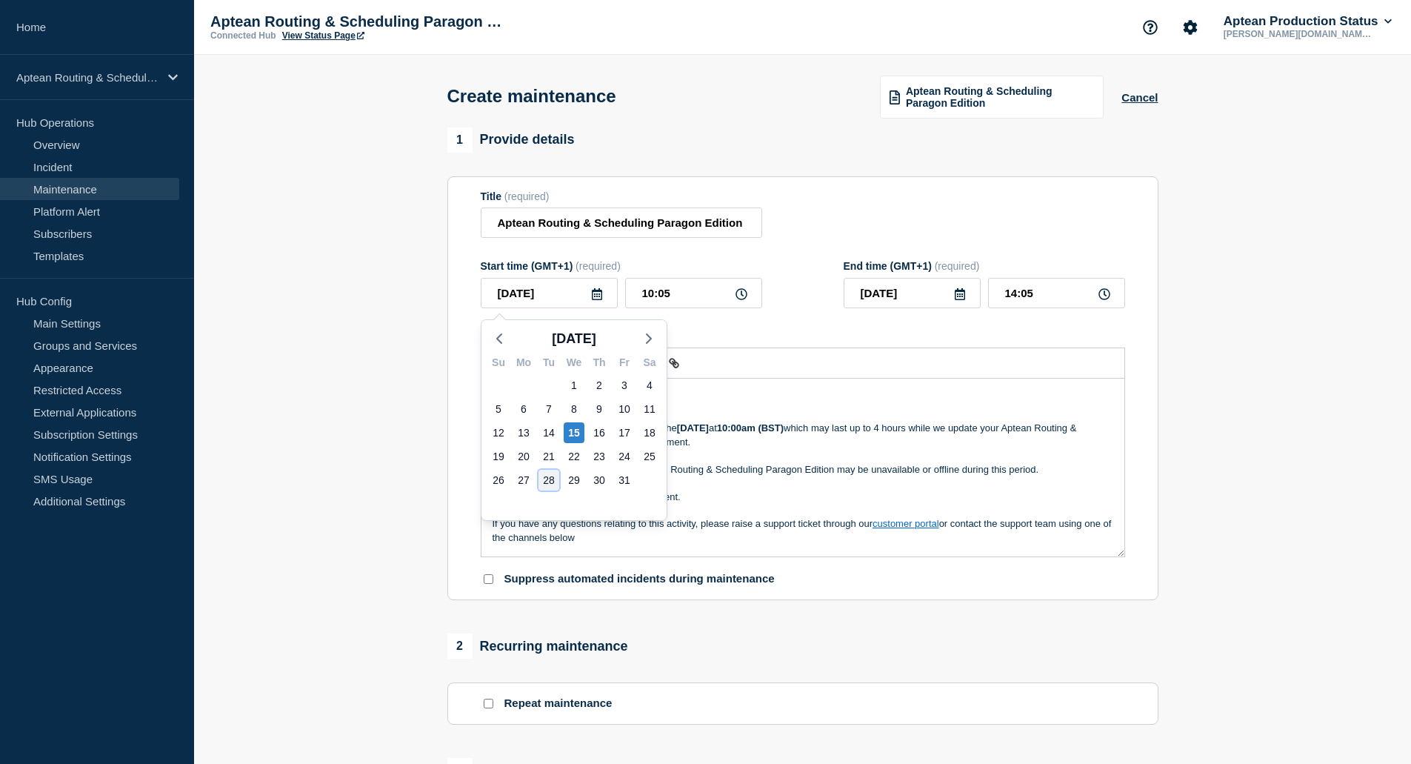
click at [548, 482] on div "28" at bounding box center [549, 480] width 21 height 21
type input "[DATE]"
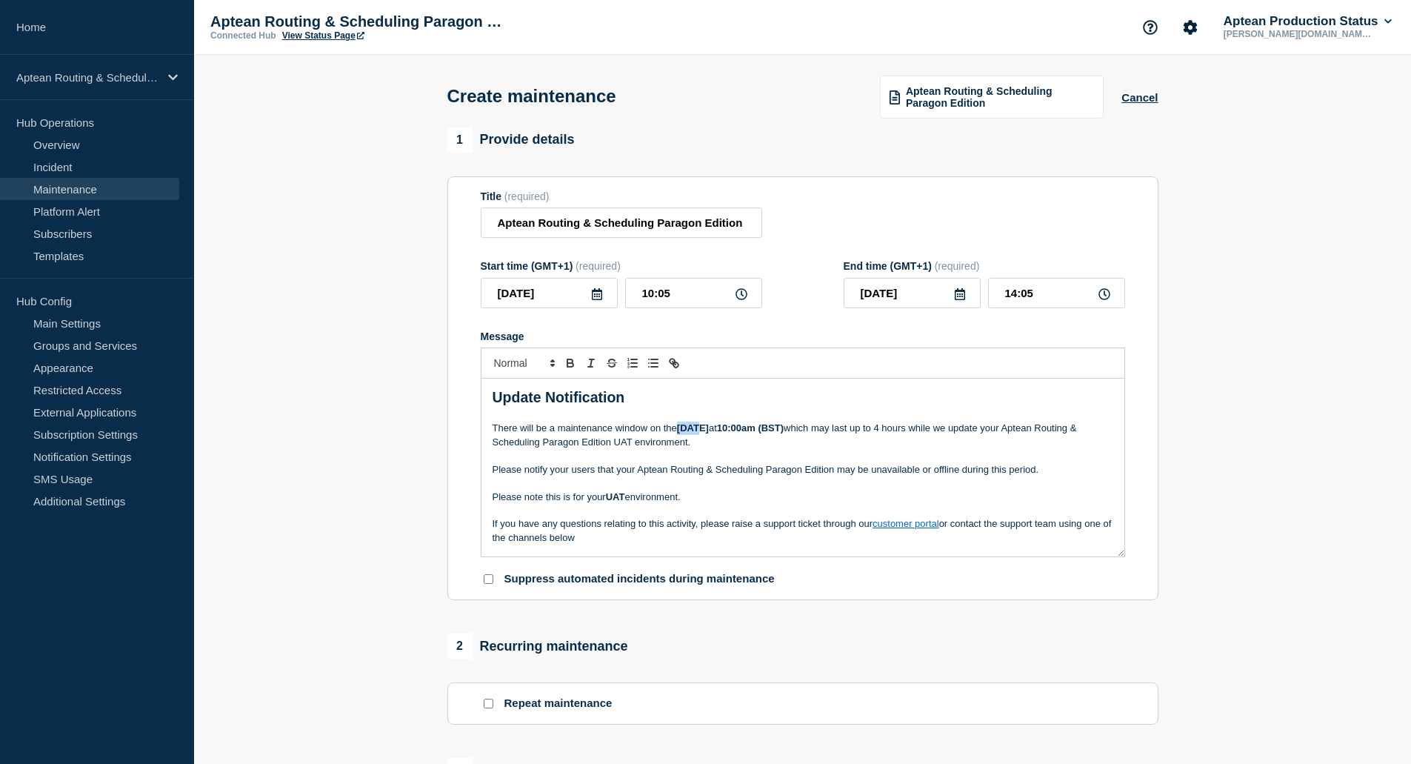
drag, startPoint x: 679, startPoint y: 433, endPoint x: 698, endPoint y: 433, distance: 18.5
click at [698, 433] on strong "[DATE]" at bounding box center [693, 427] width 32 height 11
drag, startPoint x: 710, startPoint y: 298, endPoint x: 590, endPoint y: 291, distance: 120.2
click at [590, 291] on div "[DATE] 10:05" at bounding box center [622, 293] width 282 height 30
type input "10:00"
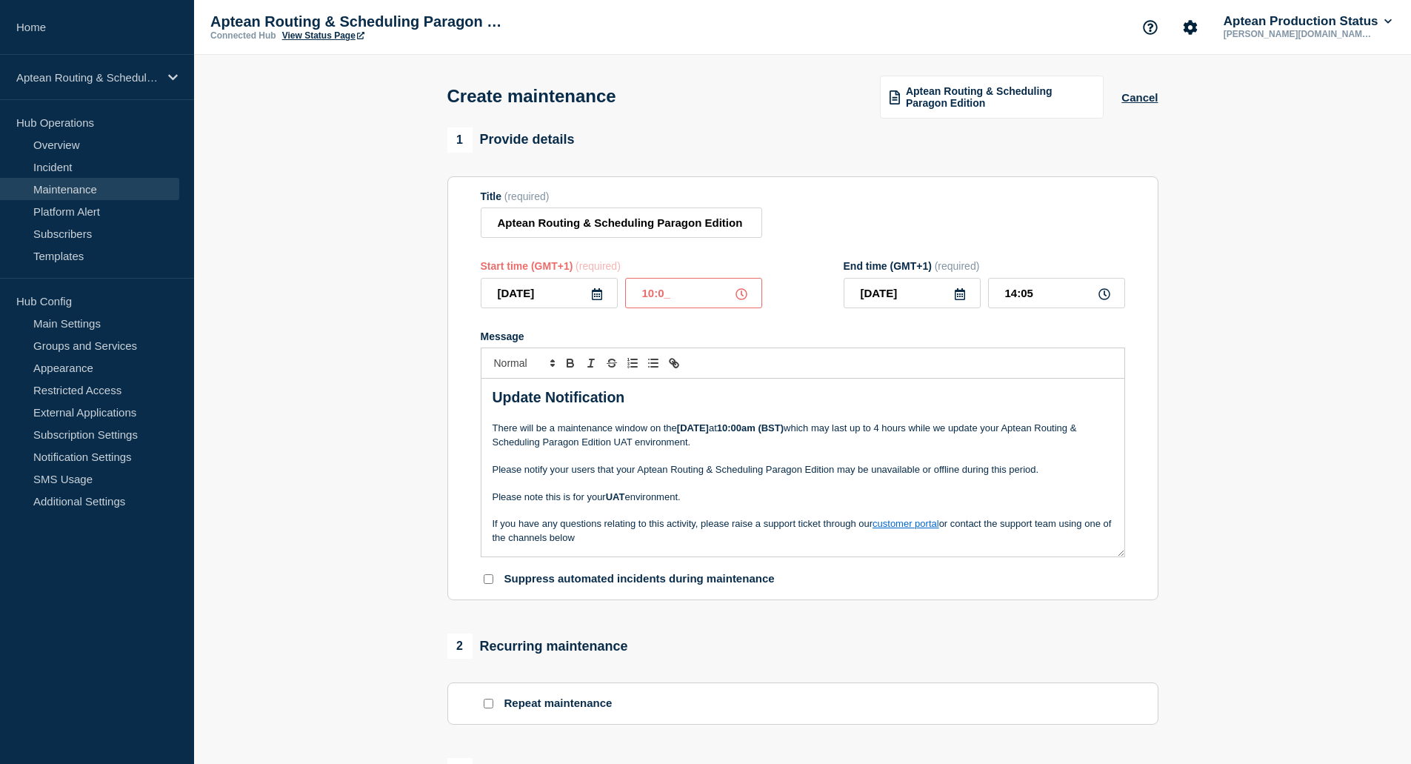
type input "14:00"
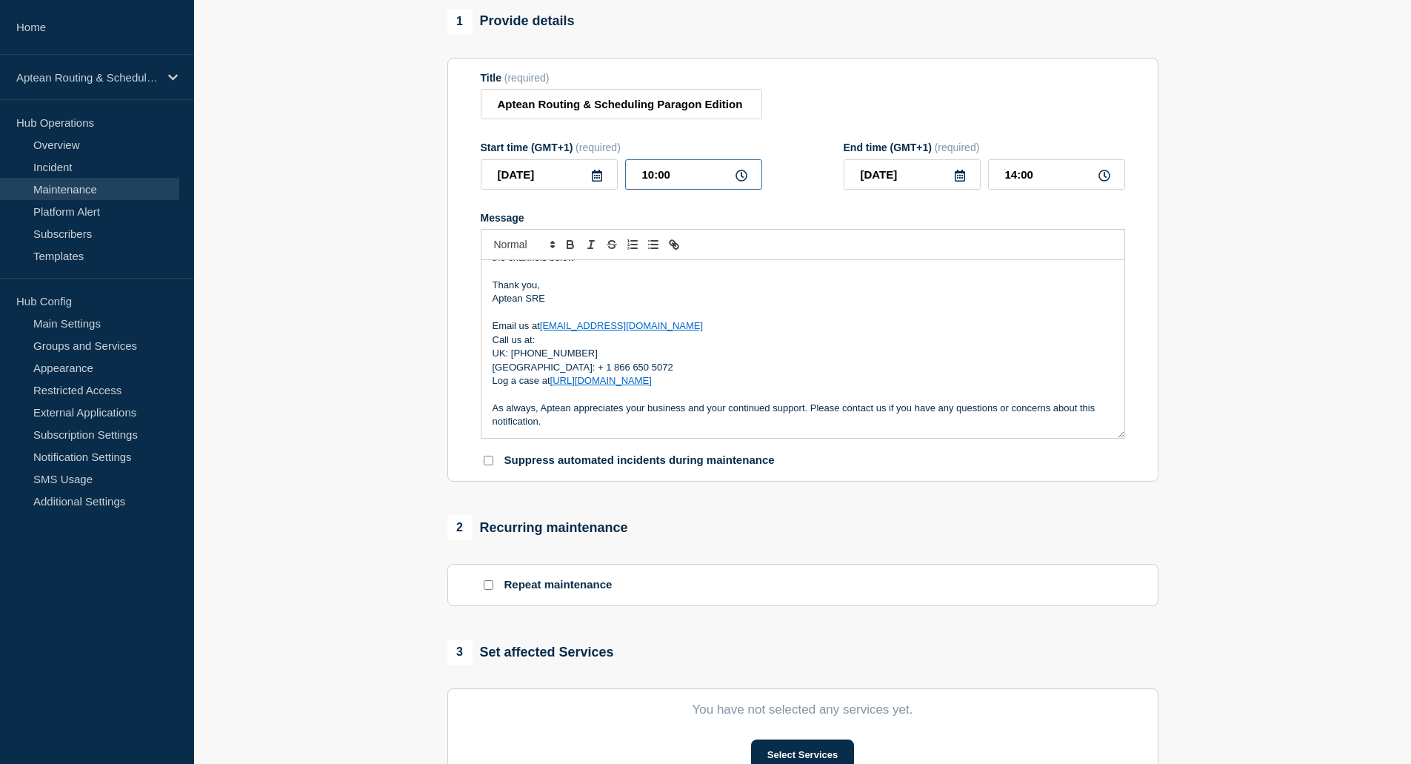
scroll to position [222, 0]
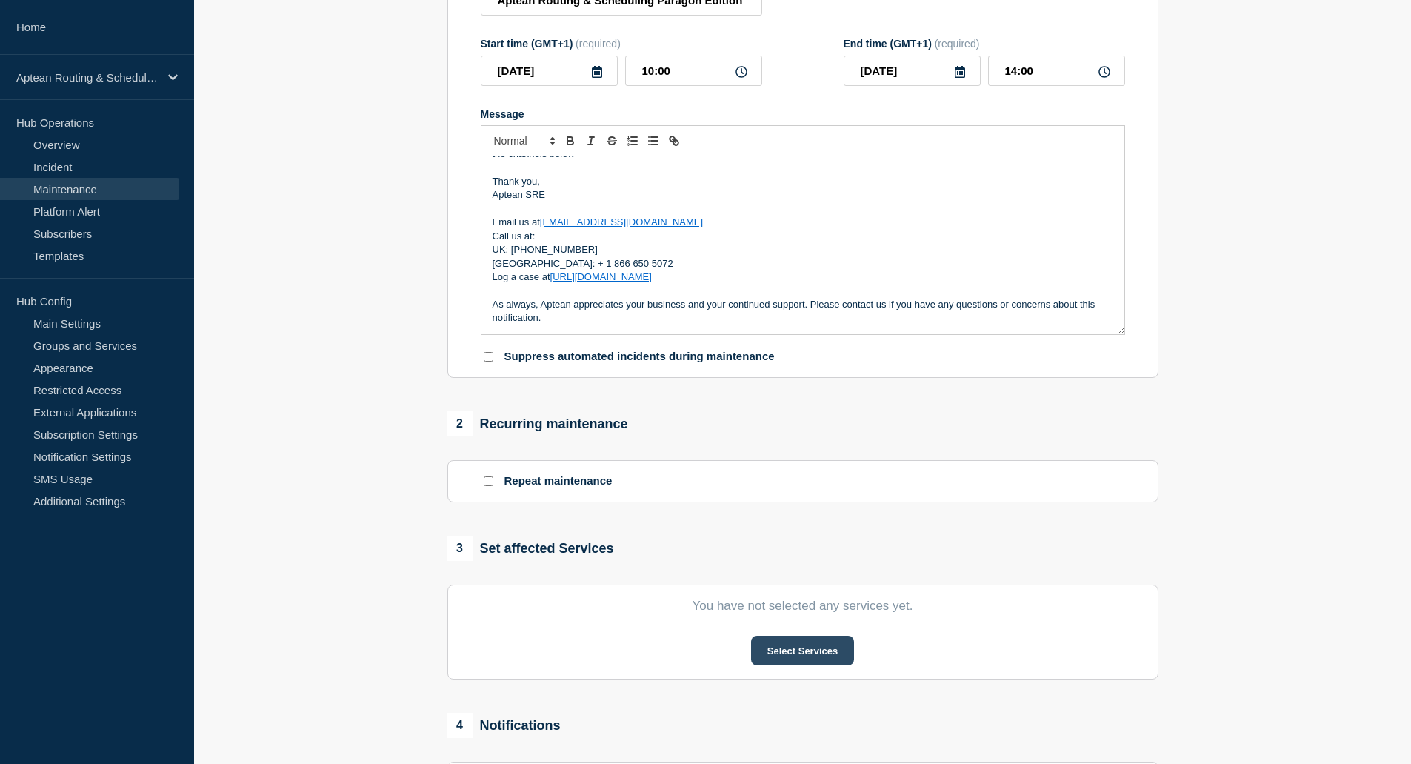
click at [789, 652] on button "Select Services" at bounding box center [802, 651] width 103 height 30
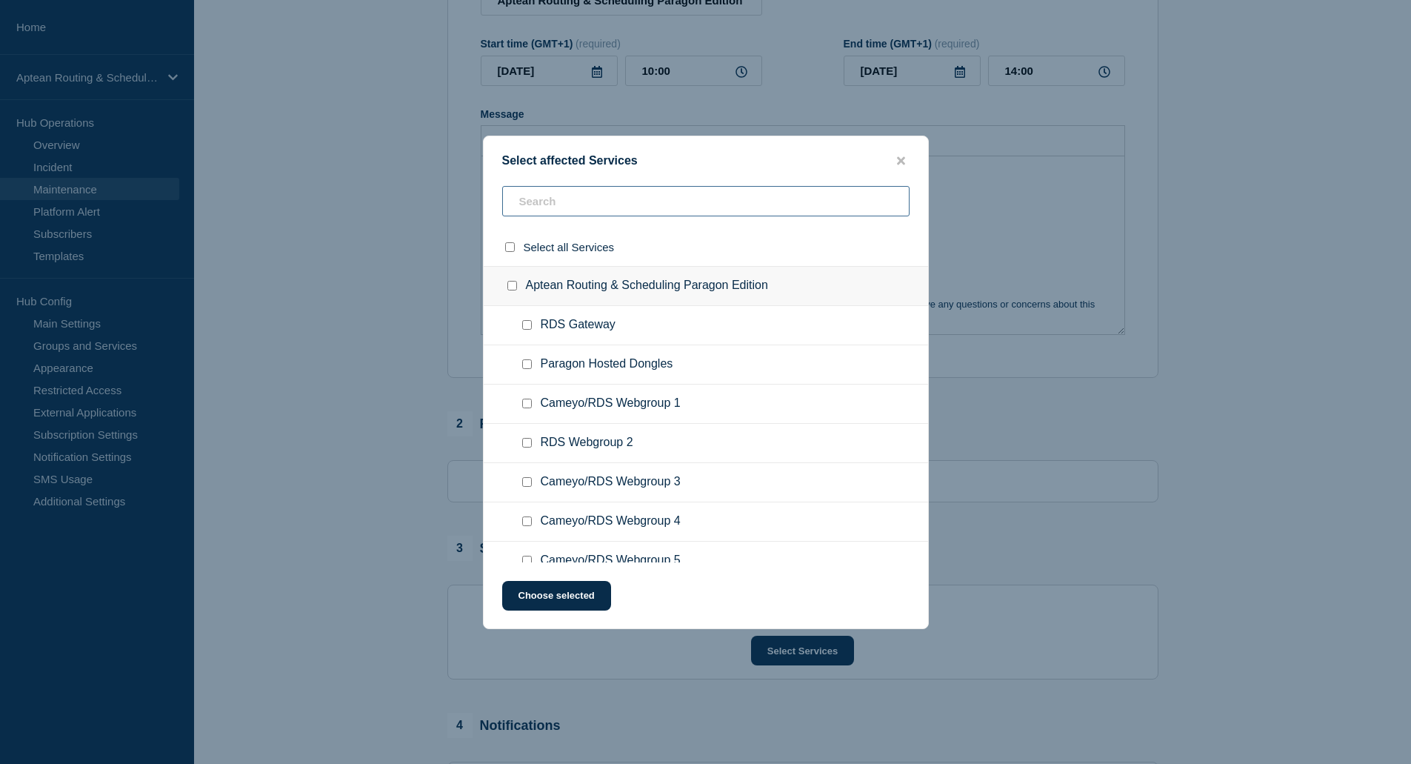
click at [579, 204] on input "text" at bounding box center [705, 201] width 407 height 30
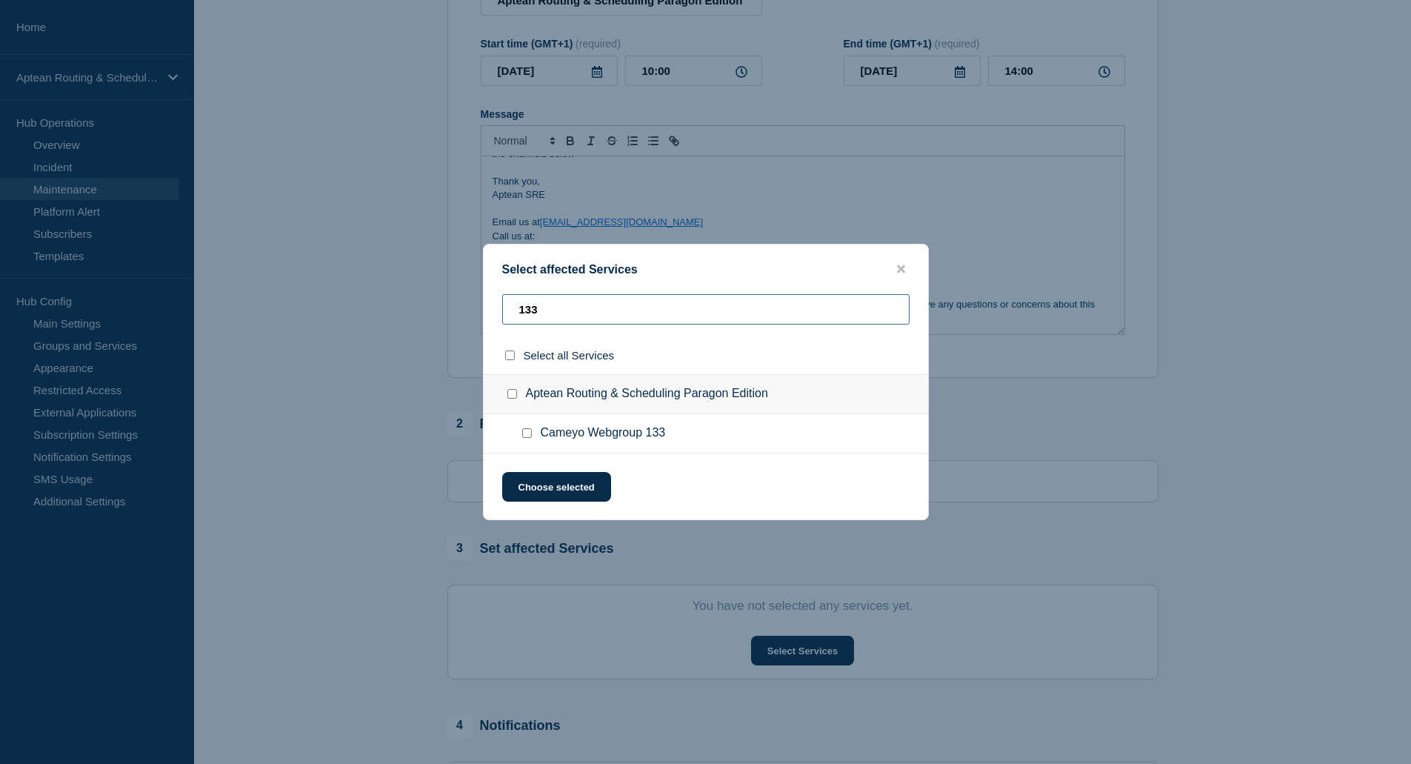
type input "133"
click at [528, 433] on input "Cameyo Webgroup 133 checkbox" at bounding box center [527, 433] width 10 height 10
checkbox input "true"
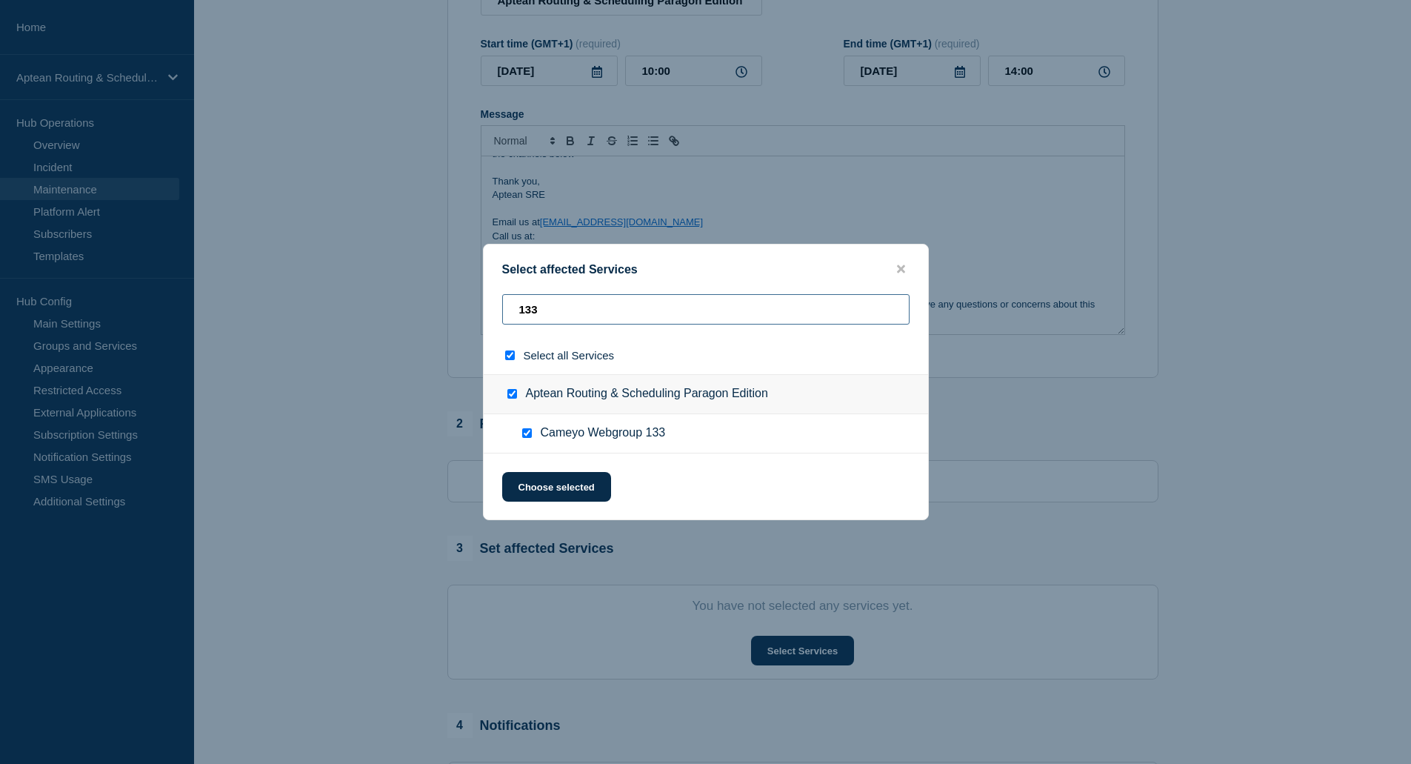
drag, startPoint x: 552, startPoint y: 311, endPoint x: 434, endPoint y: 307, distance: 117.9
click at [435, 307] on div "Select affected Services 133 Select all Services Aptean Routing & Scheduling Pa…" at bounding box center [705, 382] width 1411 height 764
type input "1"
checkbox input "false"
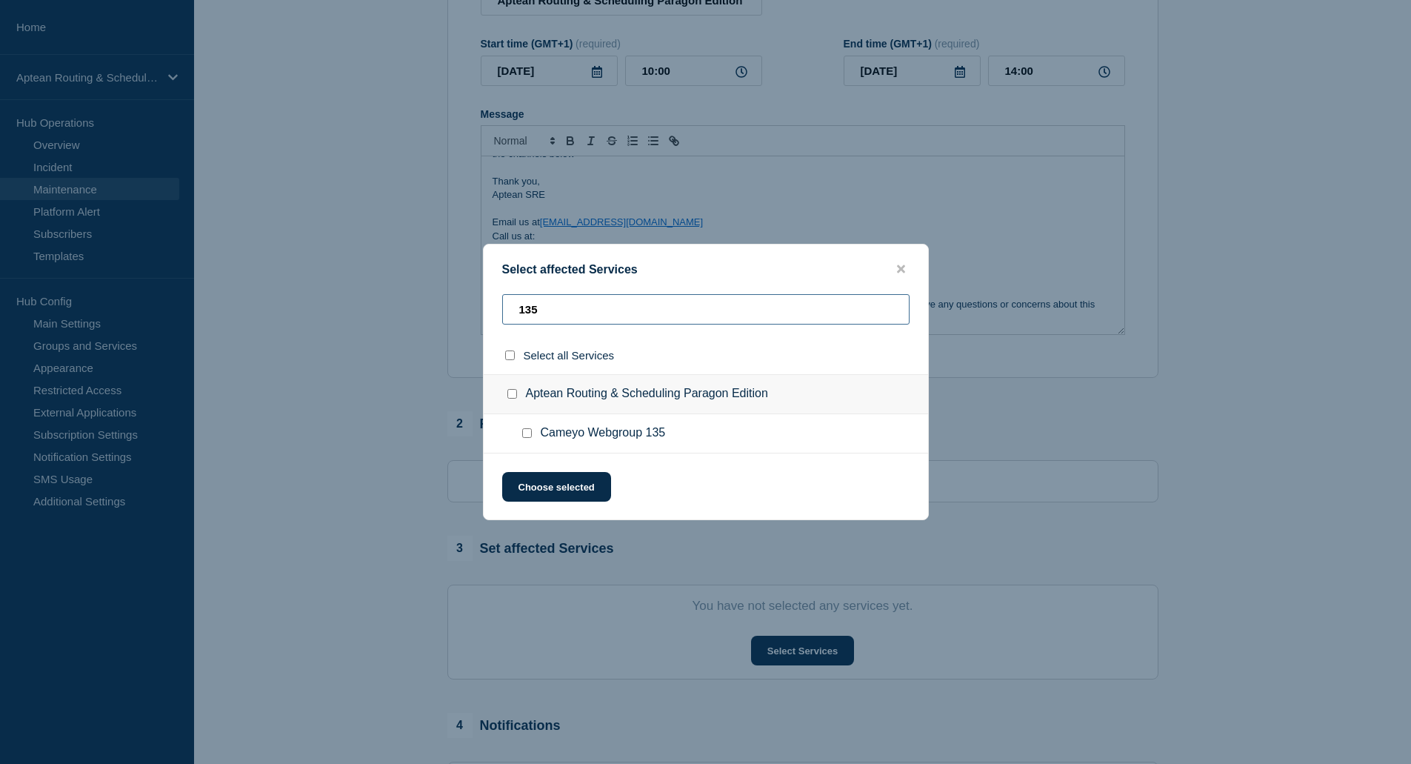
type input "135"
click at [532, 434] on div at bounding box center [529, 433] width 21 height 15
click at [529, 436] on input "Cameyo Webgroup 135 checkbox" at bounding box center [527, 433] width 10 height 10
checkbox input "true"
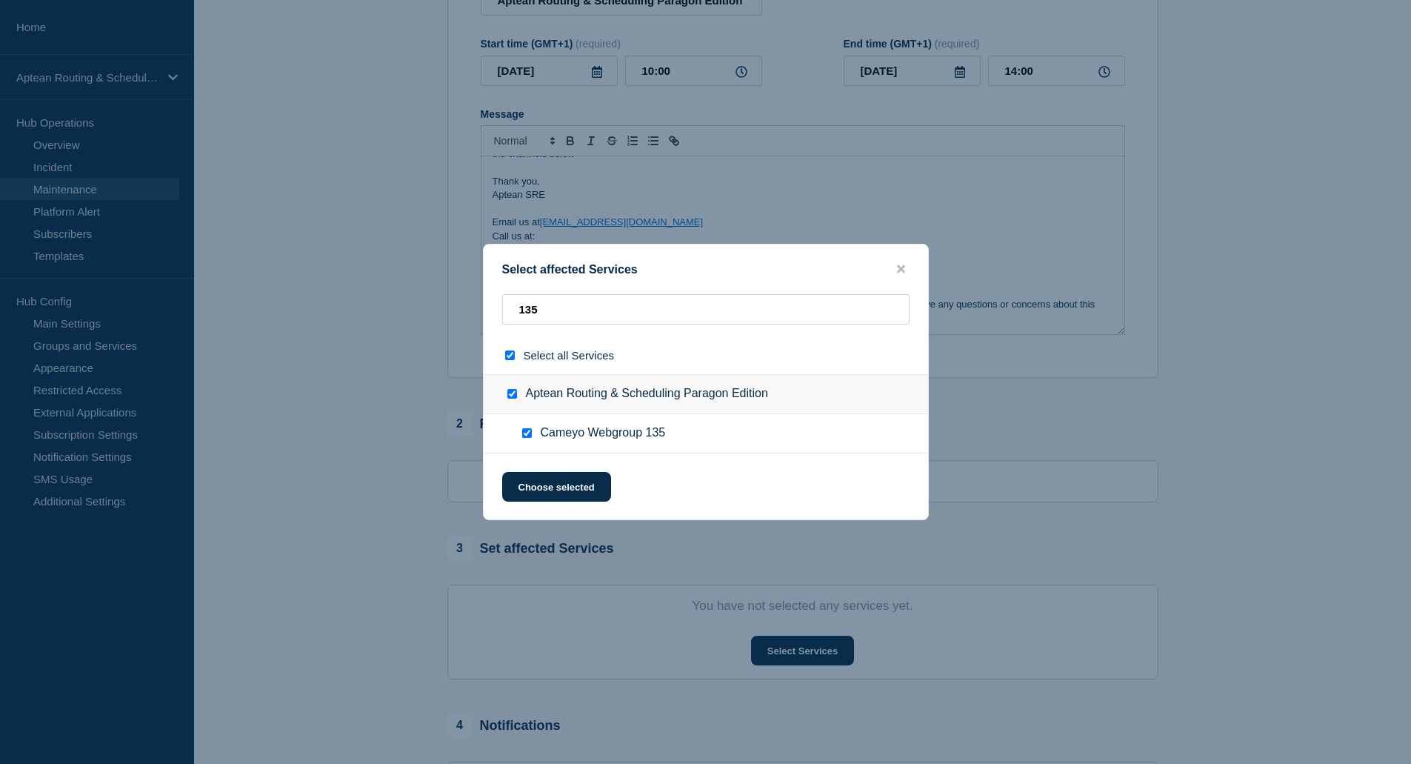
checkbox input "true"
drag, startPoint x: 559, startPoint y: 311, endPoint x: 508, endPoint y: 311, distance: 50.4
click at [508, 311] on input "135" at bounding box center [705, 309] width 407 height 30
type input "1"
checkbox input "false"
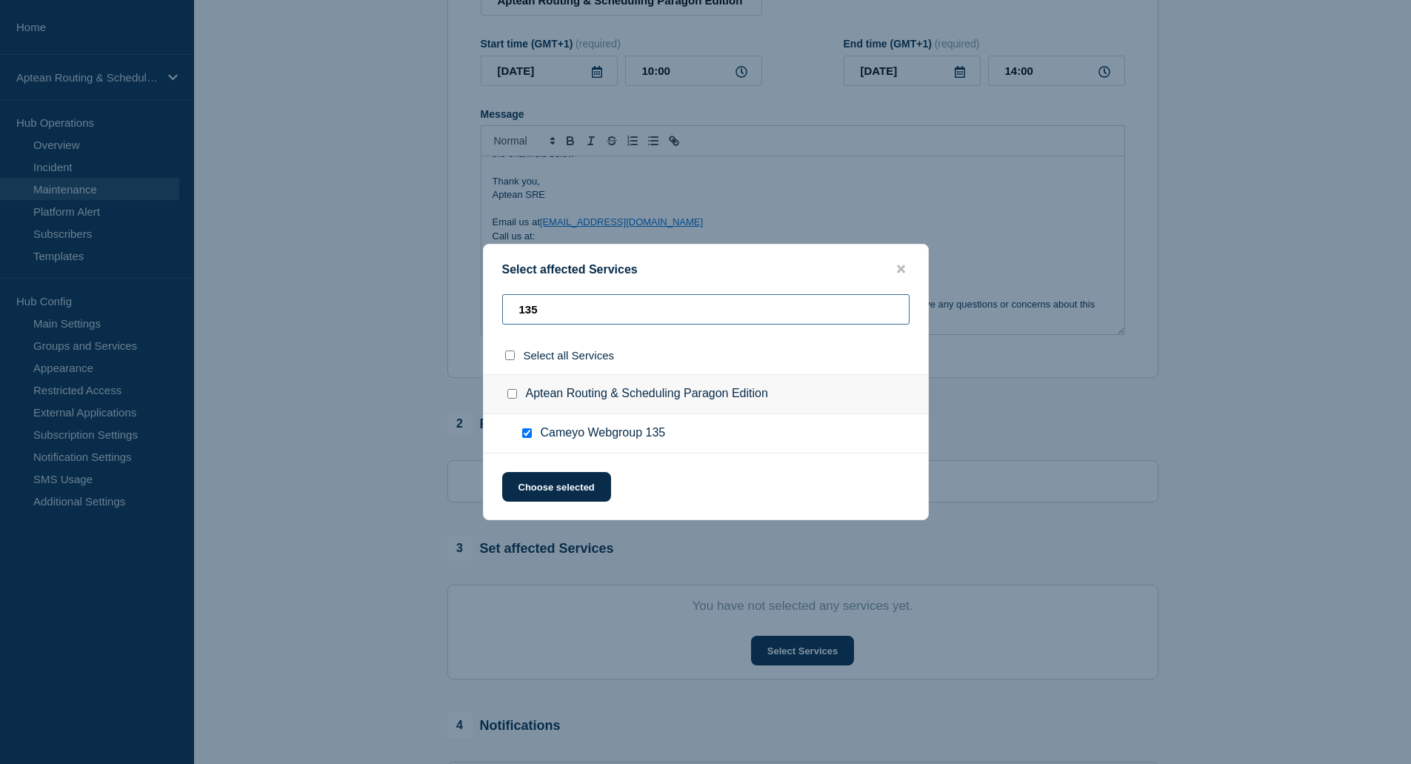
checkbox input "false"
type input "142"
click at [521, 435] on div at bounding box center [529, 433] width 21 height 15
click at [522, 435] on input "Cameyo Webgroup 142 checkbox" at bounding box center [527, 433] width 10 height 10
checkbox input "true"
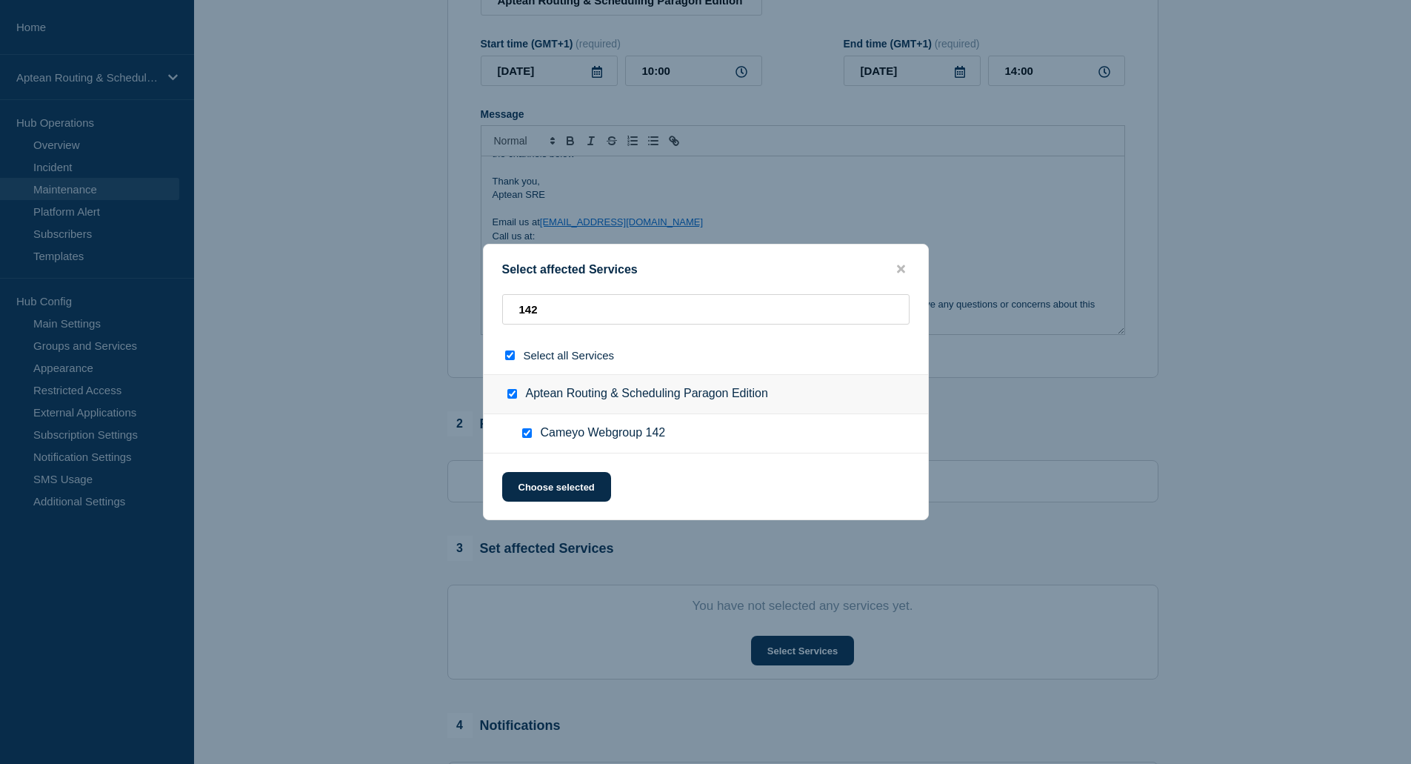
checkbox input "true"
click at [522, 435] on input "Cameyo Webgroup 142 checkbox" at bounding box center [527, 433] width 10 height 10
checkbox input "false"
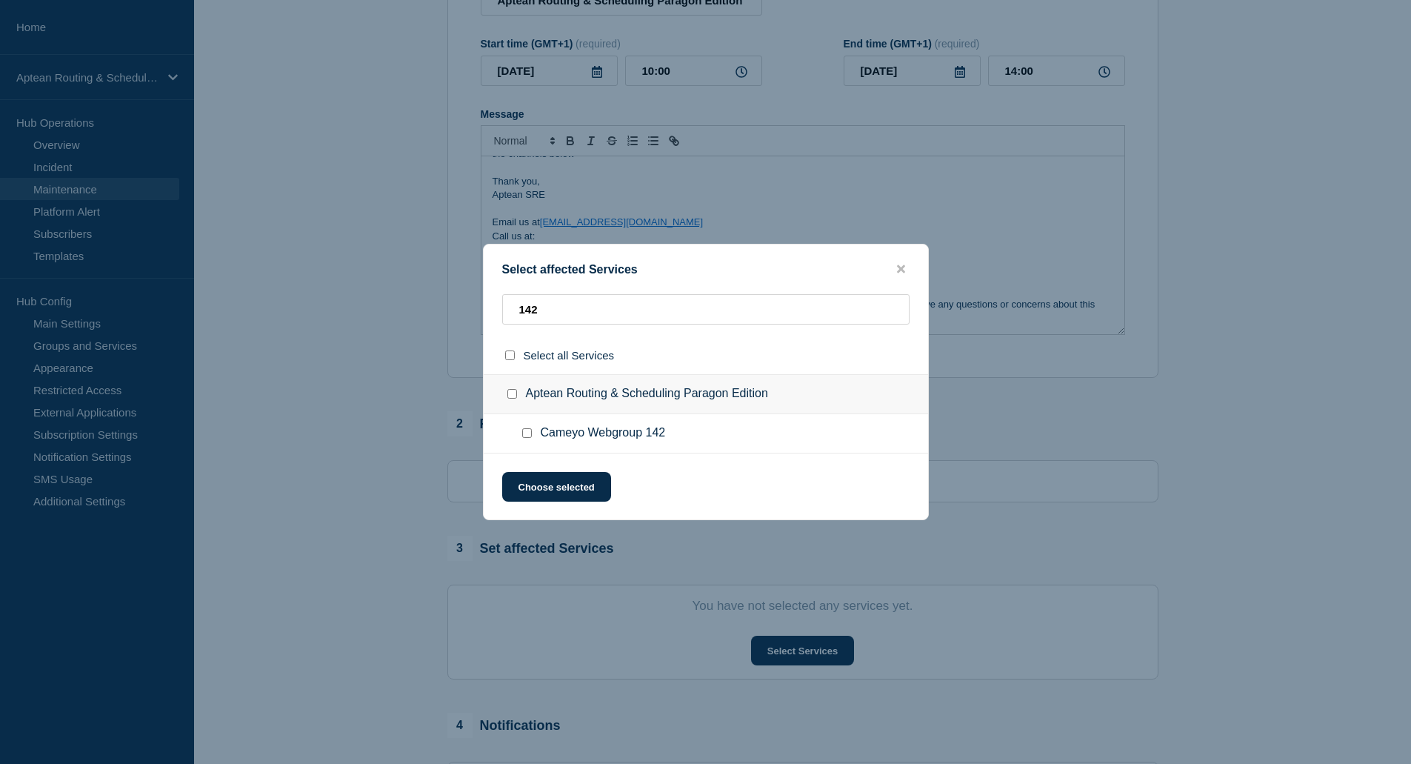
checkbox input "false"
click at [525, 438] on input "Cameyo Webgroup 142 checkbox" at bounding box center [527, 433] width 10 height 10
checkbox input "true"
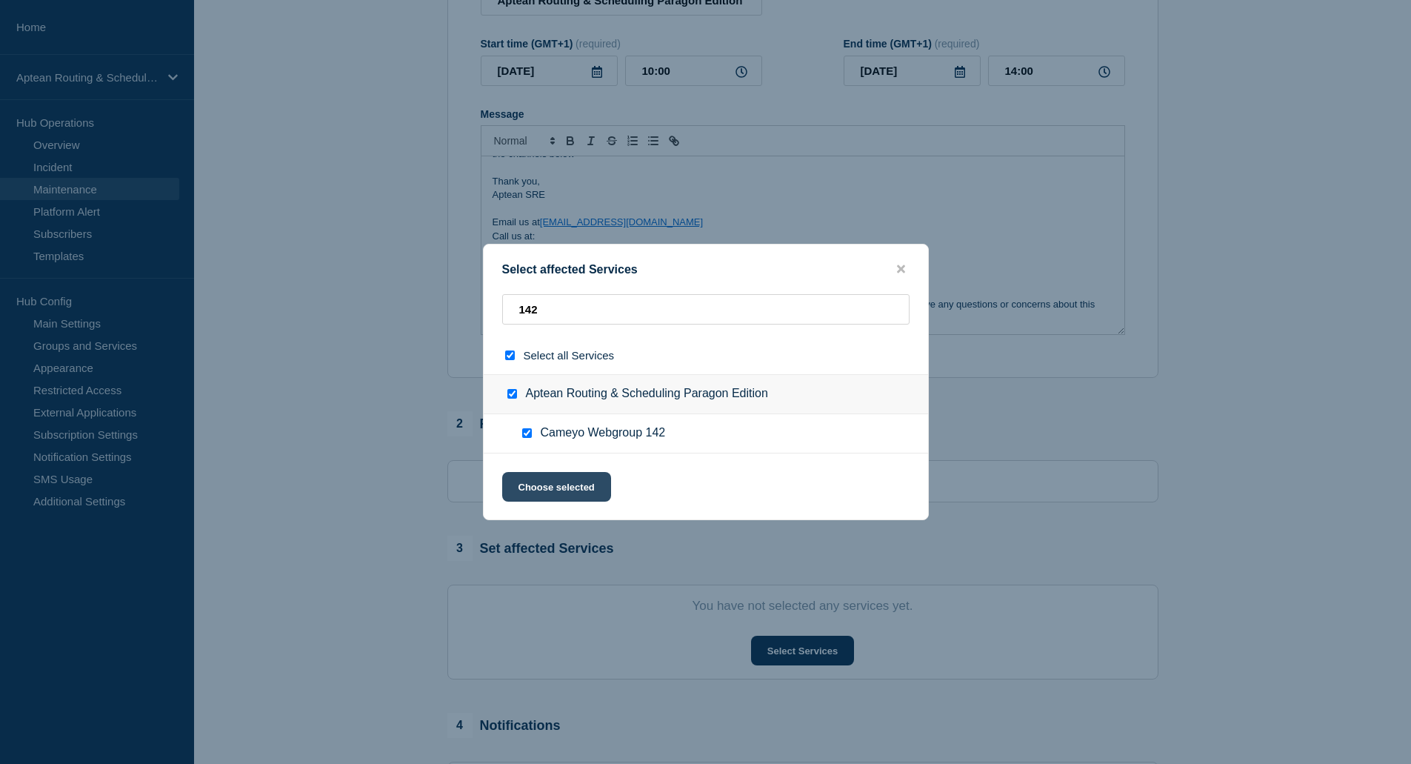
click at [553, 492] on button "Choose selected" at bounding box center [556, 487] width 109 height 30
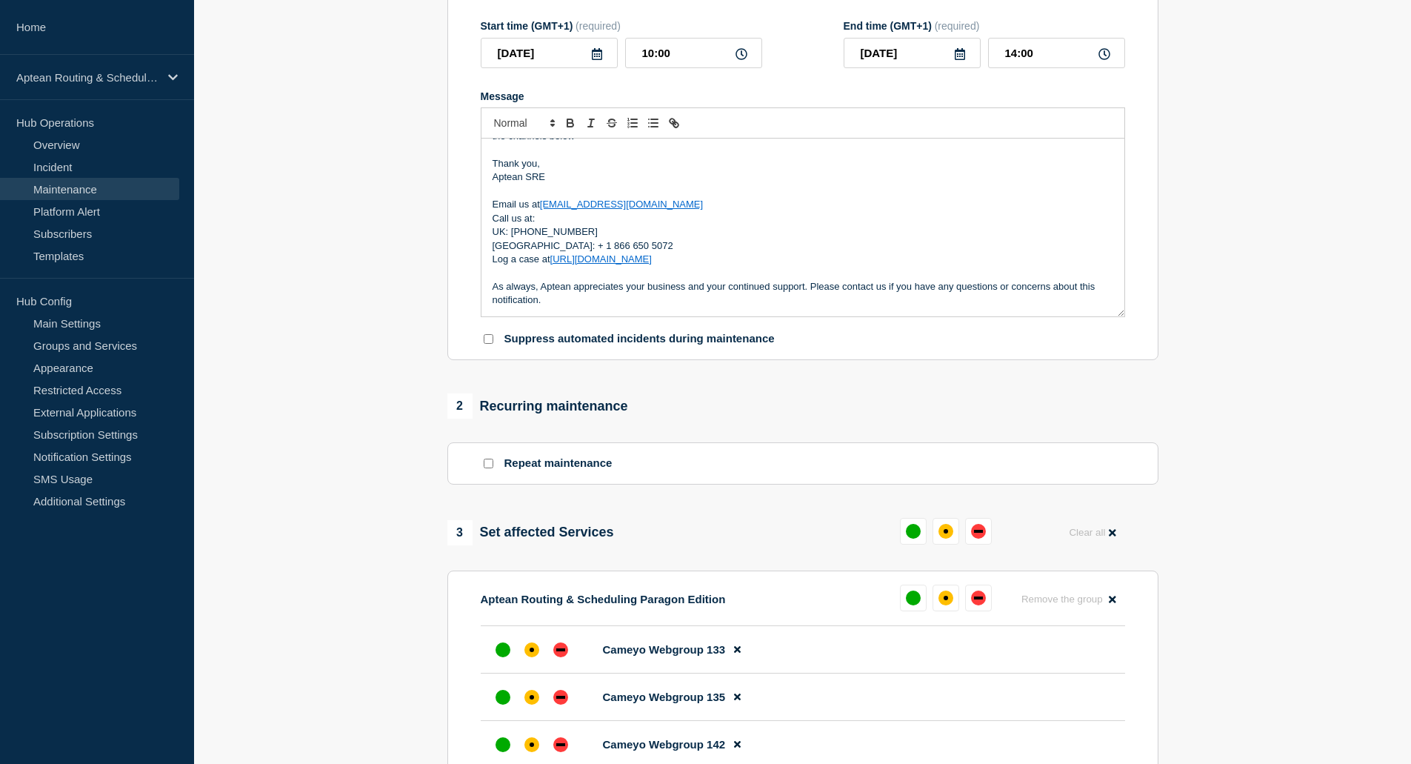
scroll to position [445, 0]
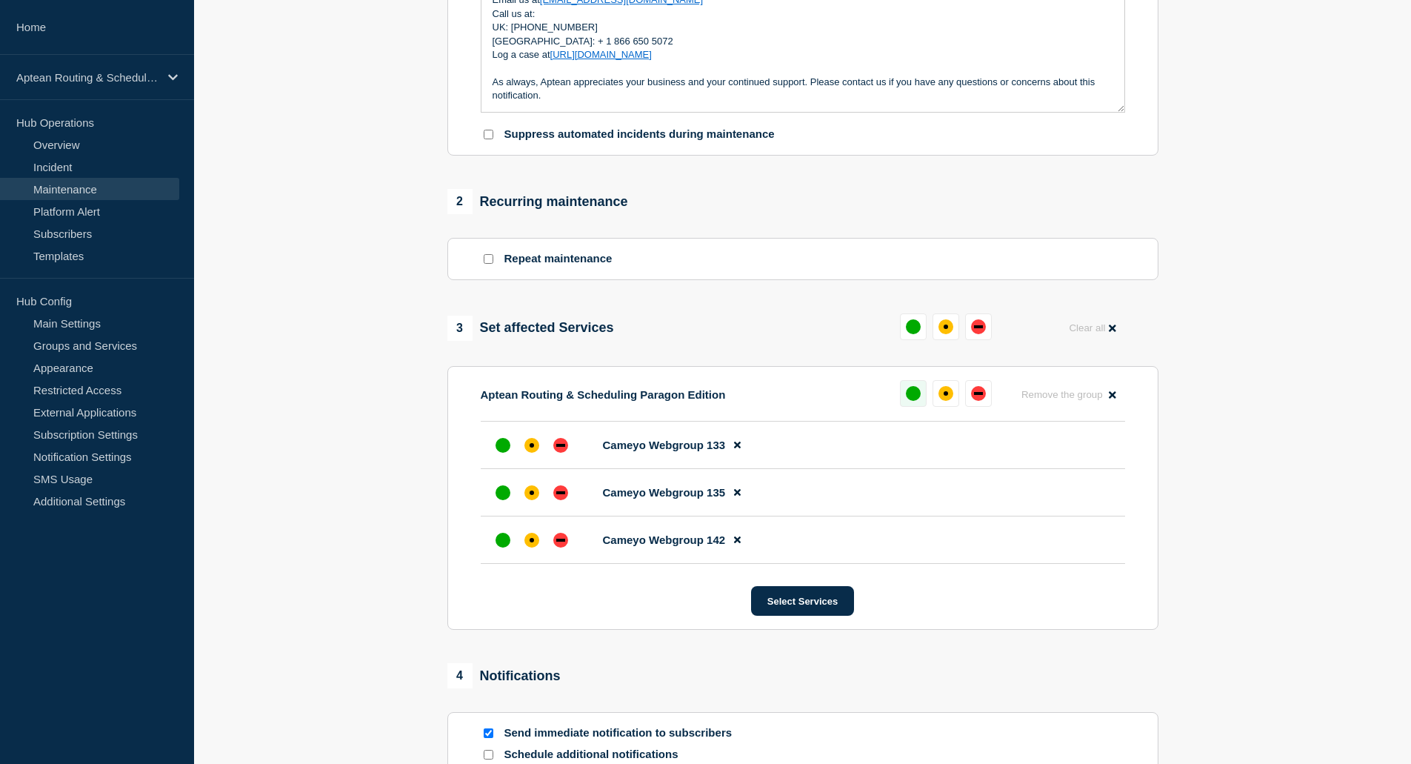
click at [913, 395] on div "up" at bounding box center [913, 393] width 15 height 15
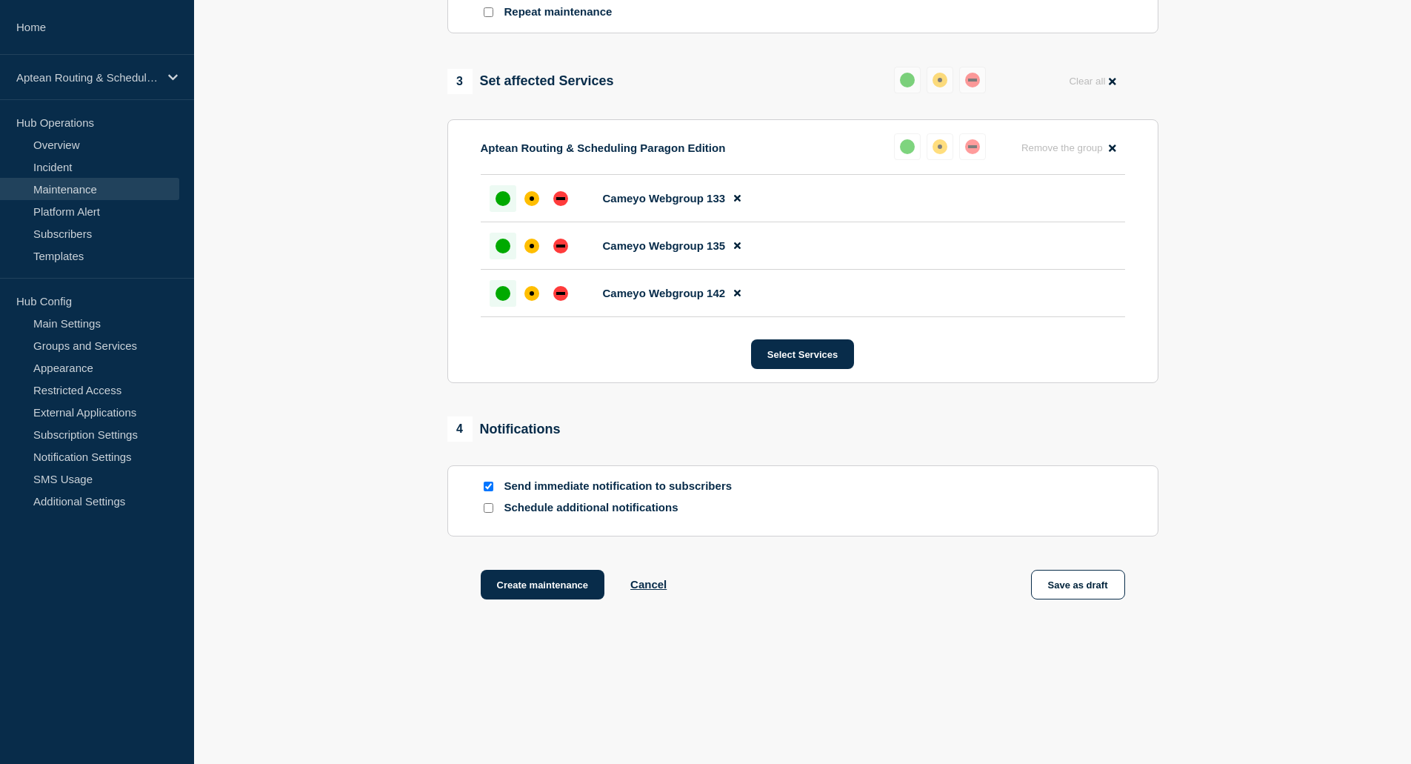
scroll to position [701, 0]
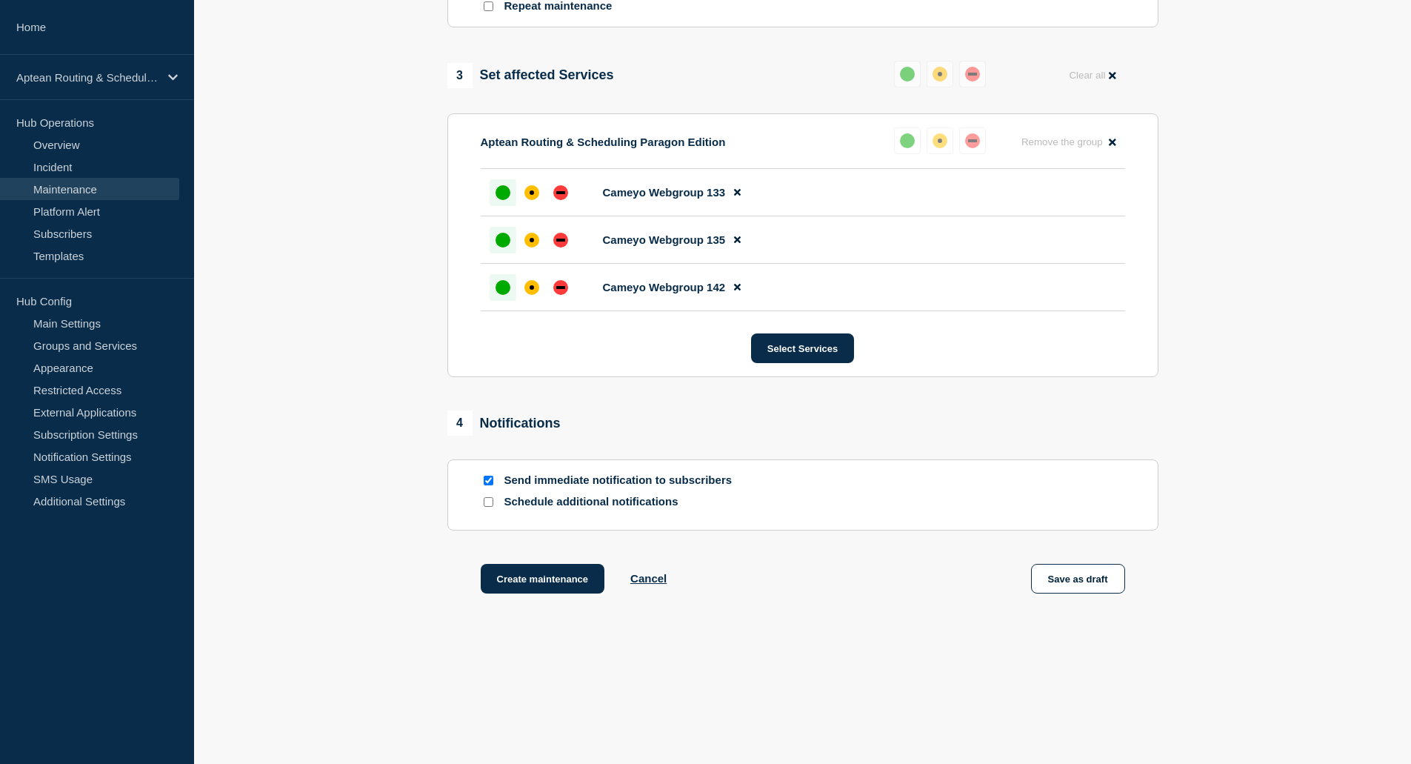
click at [484, 501] on input "Schedule additional notifications" at bounding box center [489, 502] width 10 height 10
checkbox input "true"
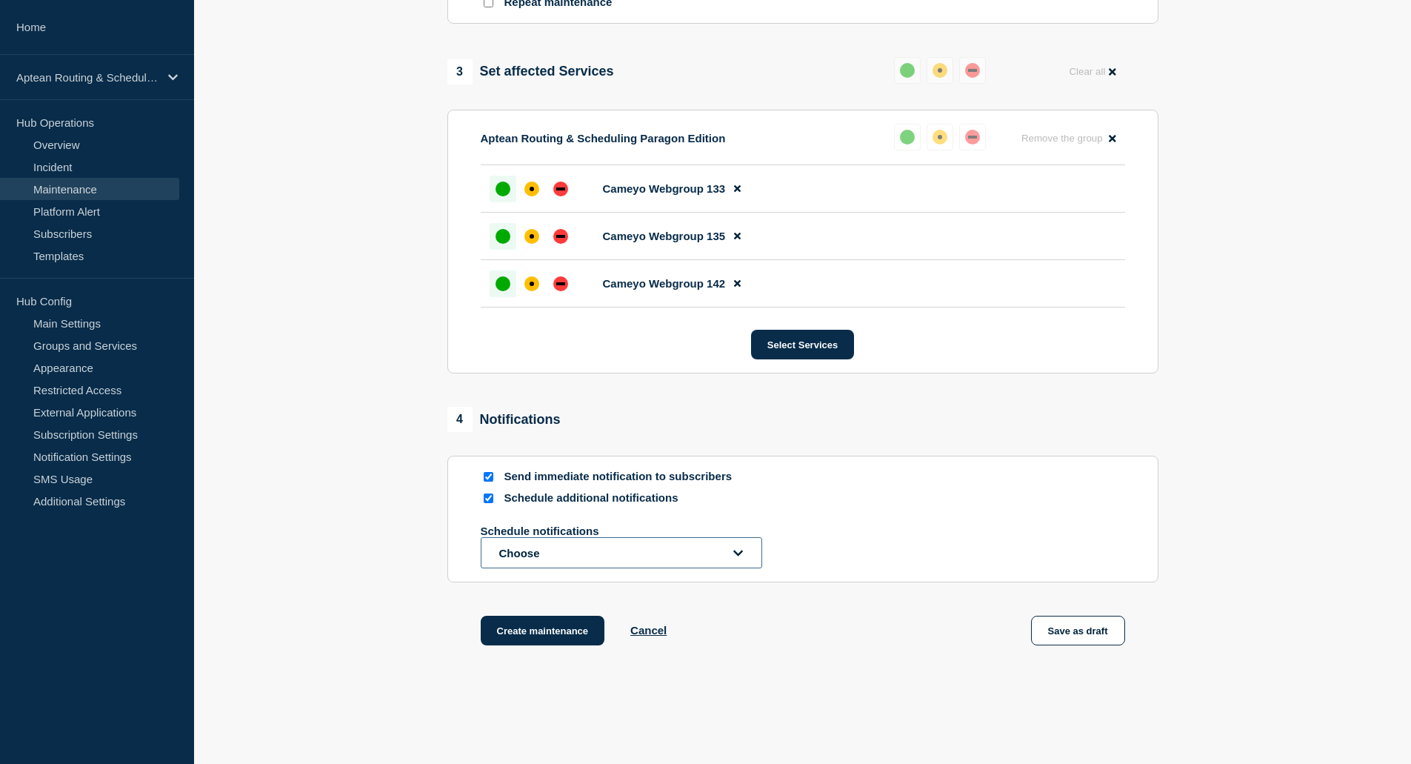
click at [578, 568] on button "Choose" at bounding box center [622, 552] width 282 height 31
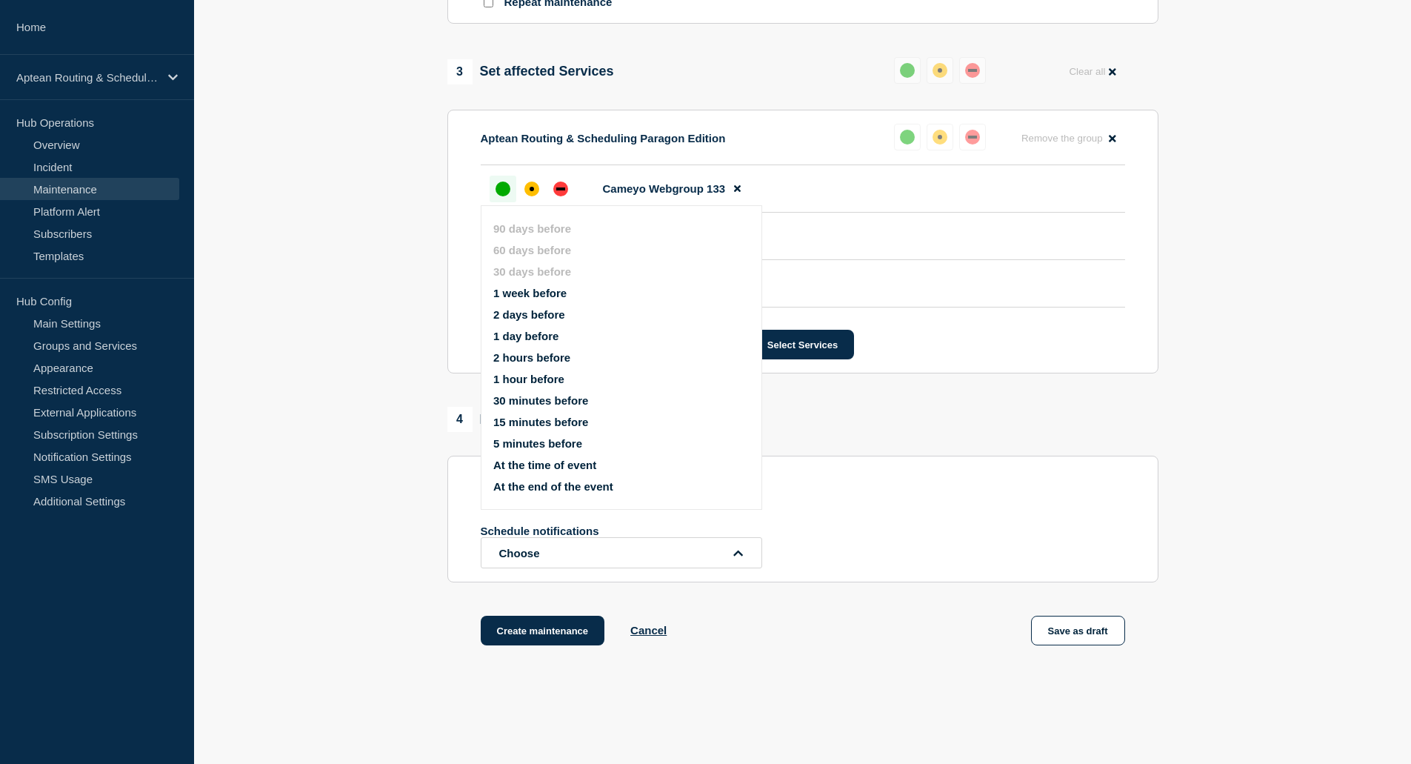
click at [526, 295] on button "1 week before" at bounding box center [529, 293] width 73 height 13
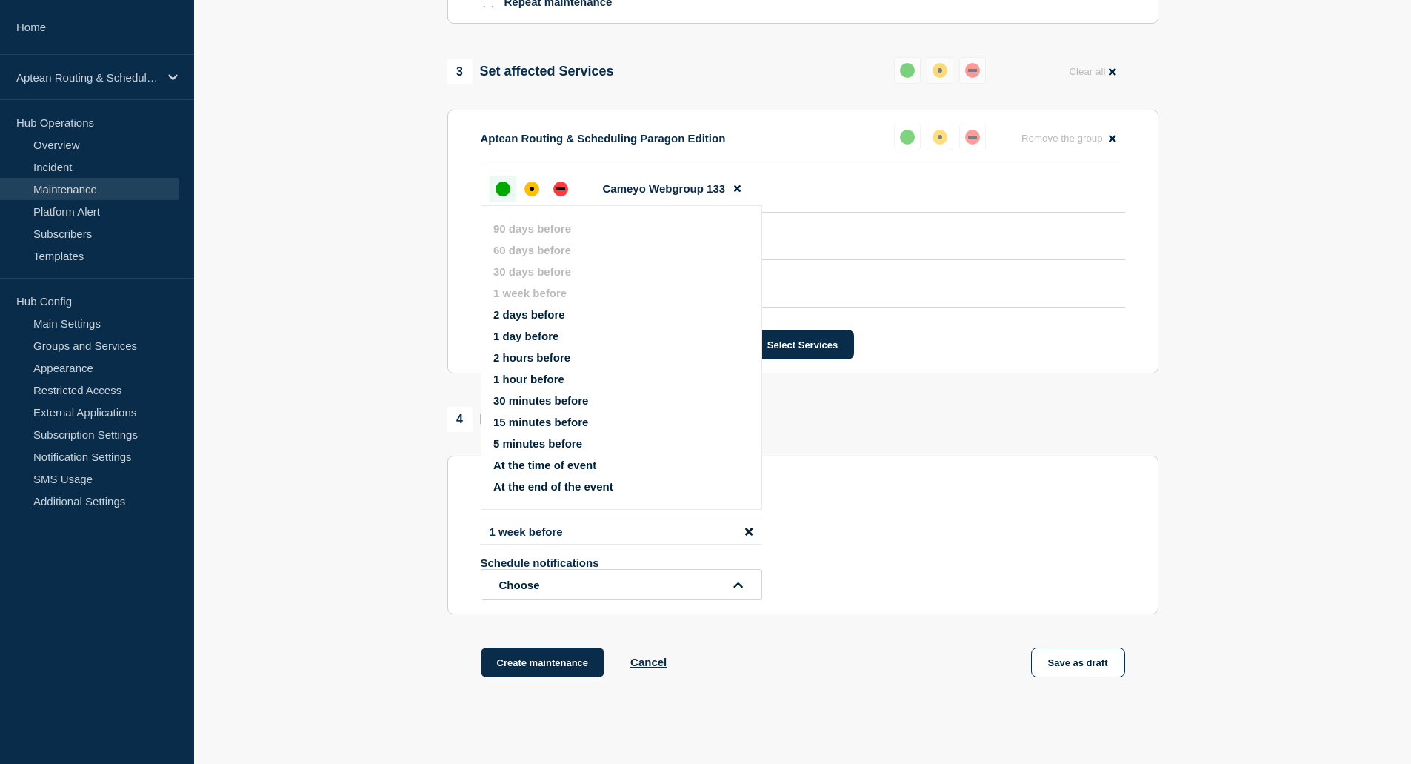
click at [543, 336] on button "1 day before" at bounding box center [525, 336] width 65 height 13
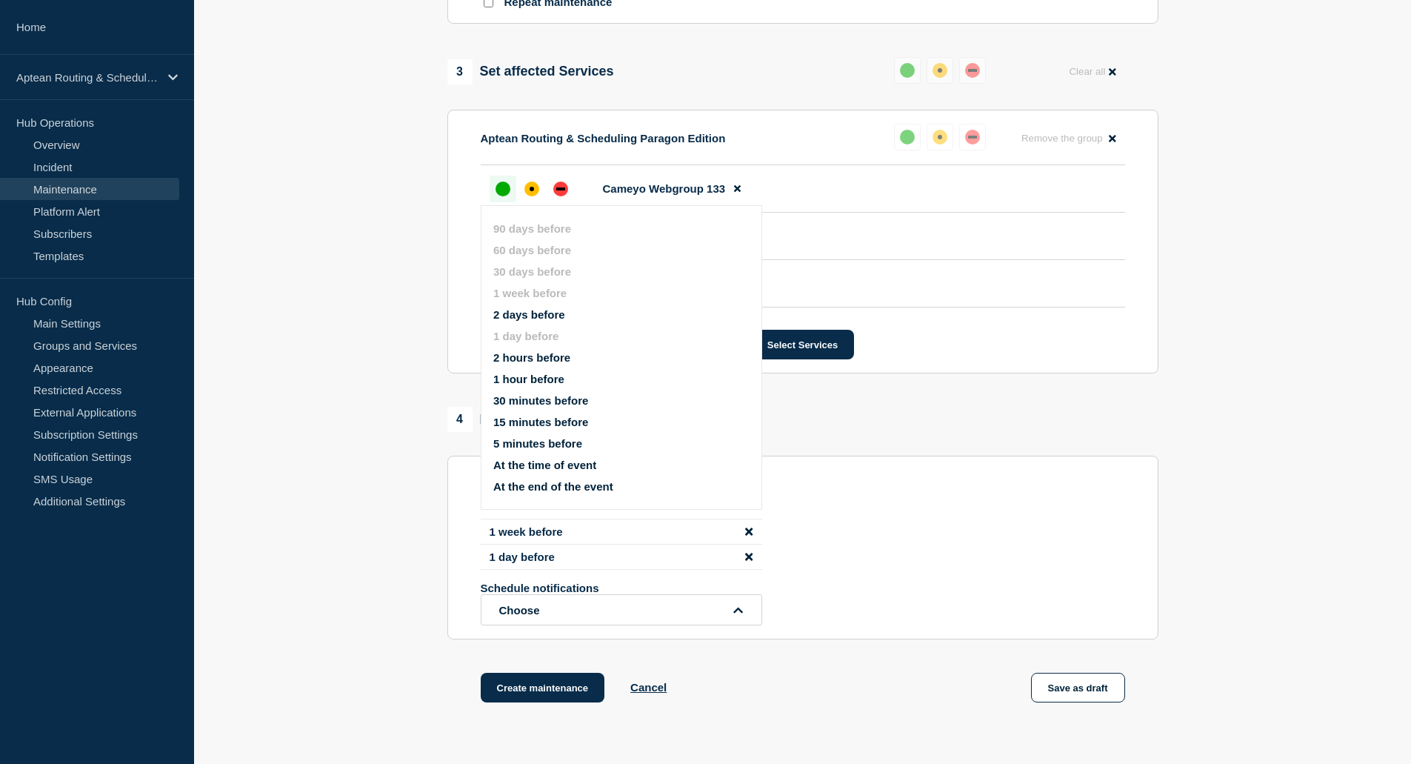
click at [532, 373] on button "1 hour before" at bounding box center [528, 379] width 71 height 13
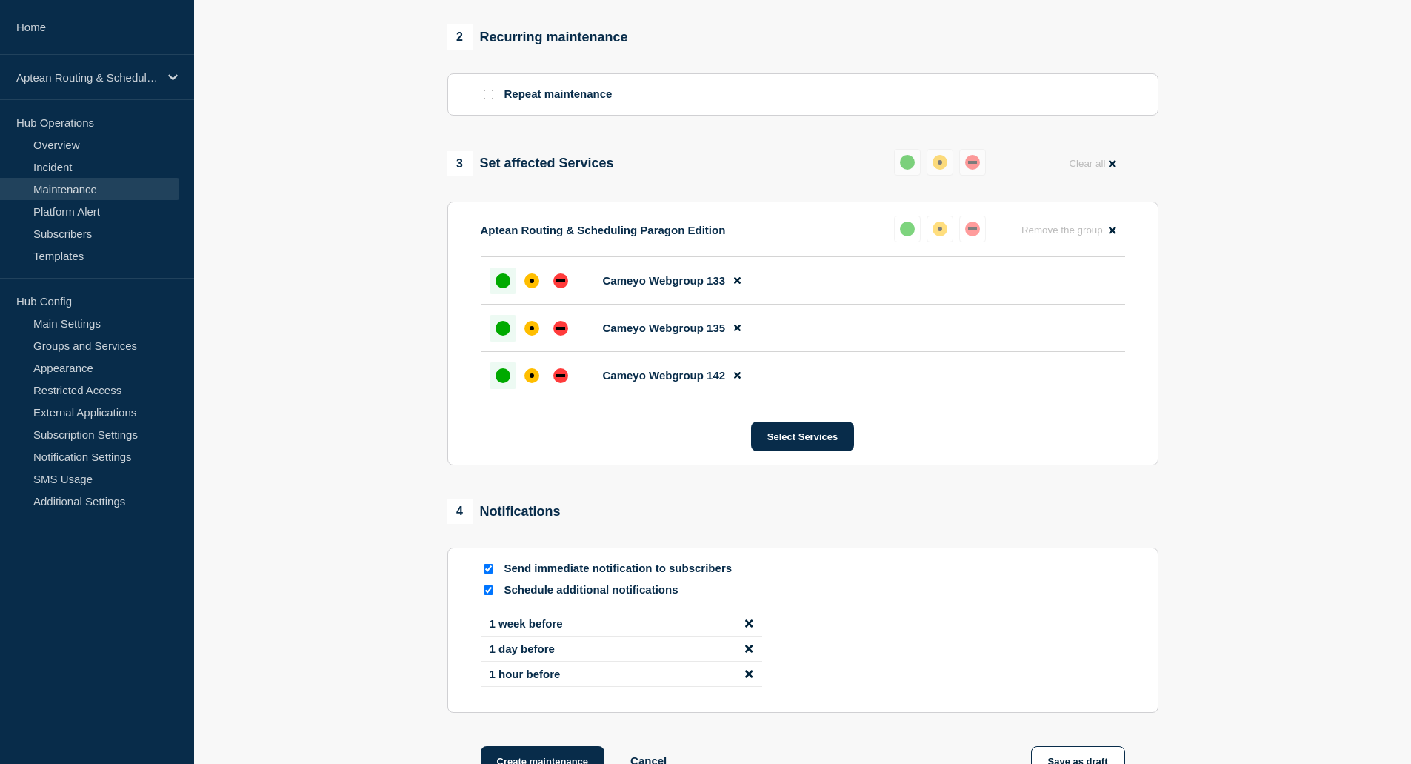
scroll to position [647, 0]
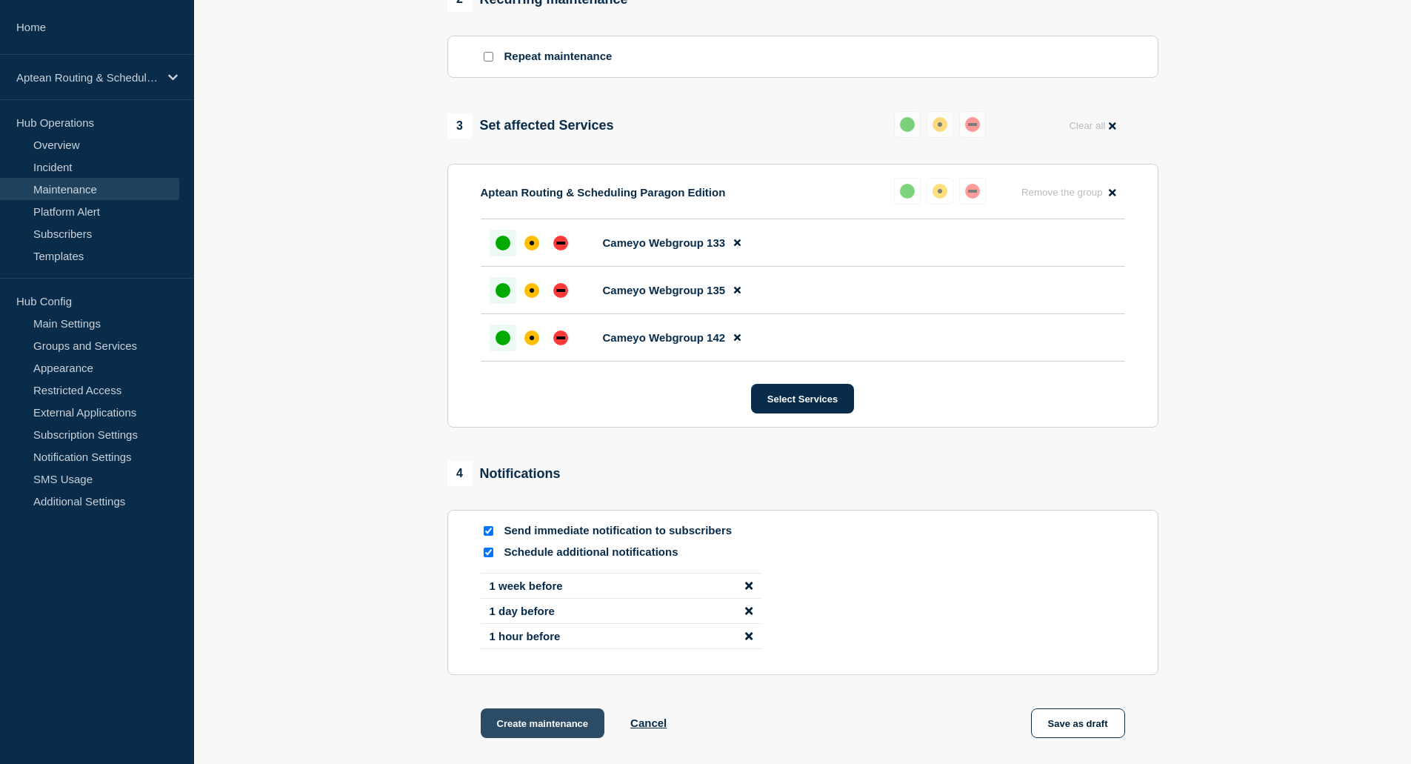
click at [527, 737] on button "Create maintenance" at bounding box center [543, 723] width 124 height 30
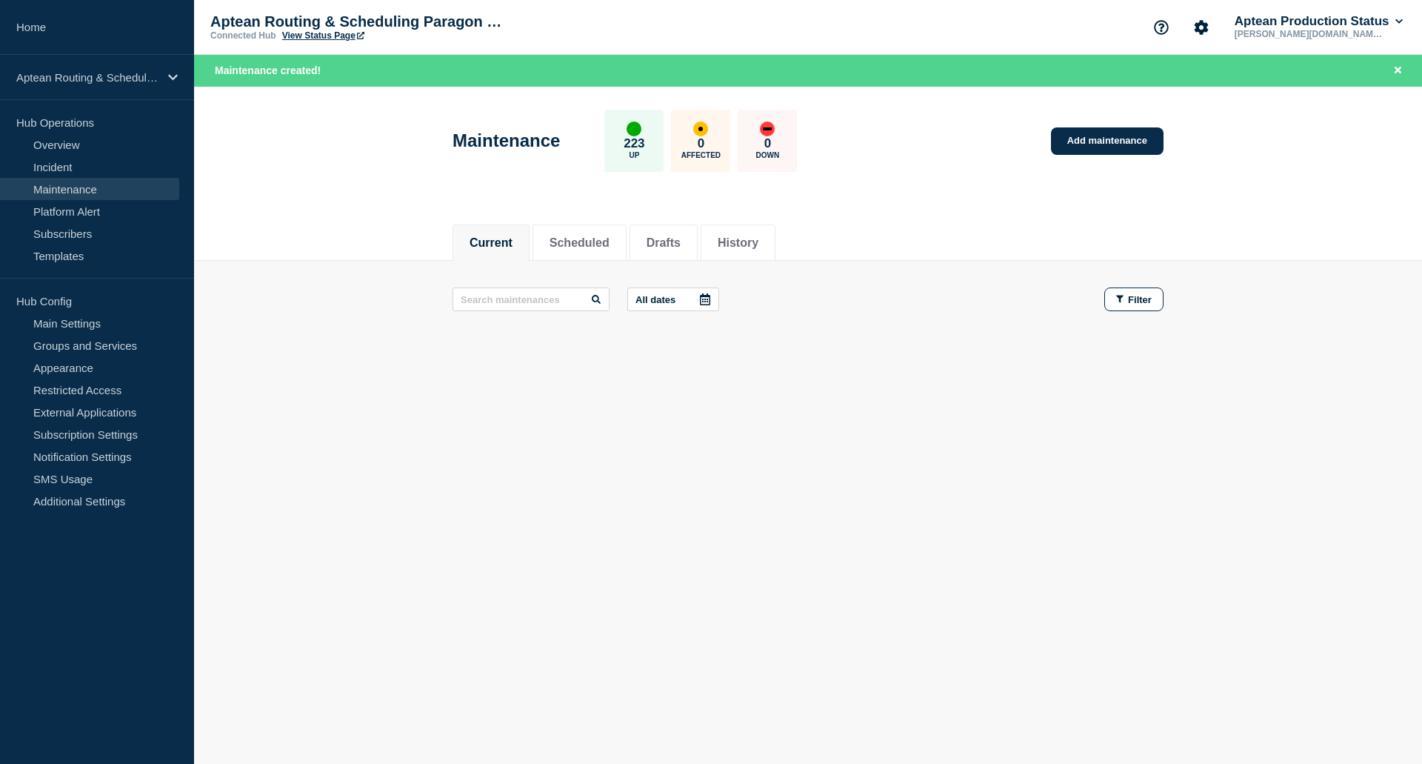
click at [1091, 156] on div "Maintenance 223 Up 0 Affected 0 Down Add maintenance" at bounding box center [808, 135] width 745 height 90
click at [1100, 134] on link "Add maintenance" at bounding box center [1107, 140] width 113 height 27
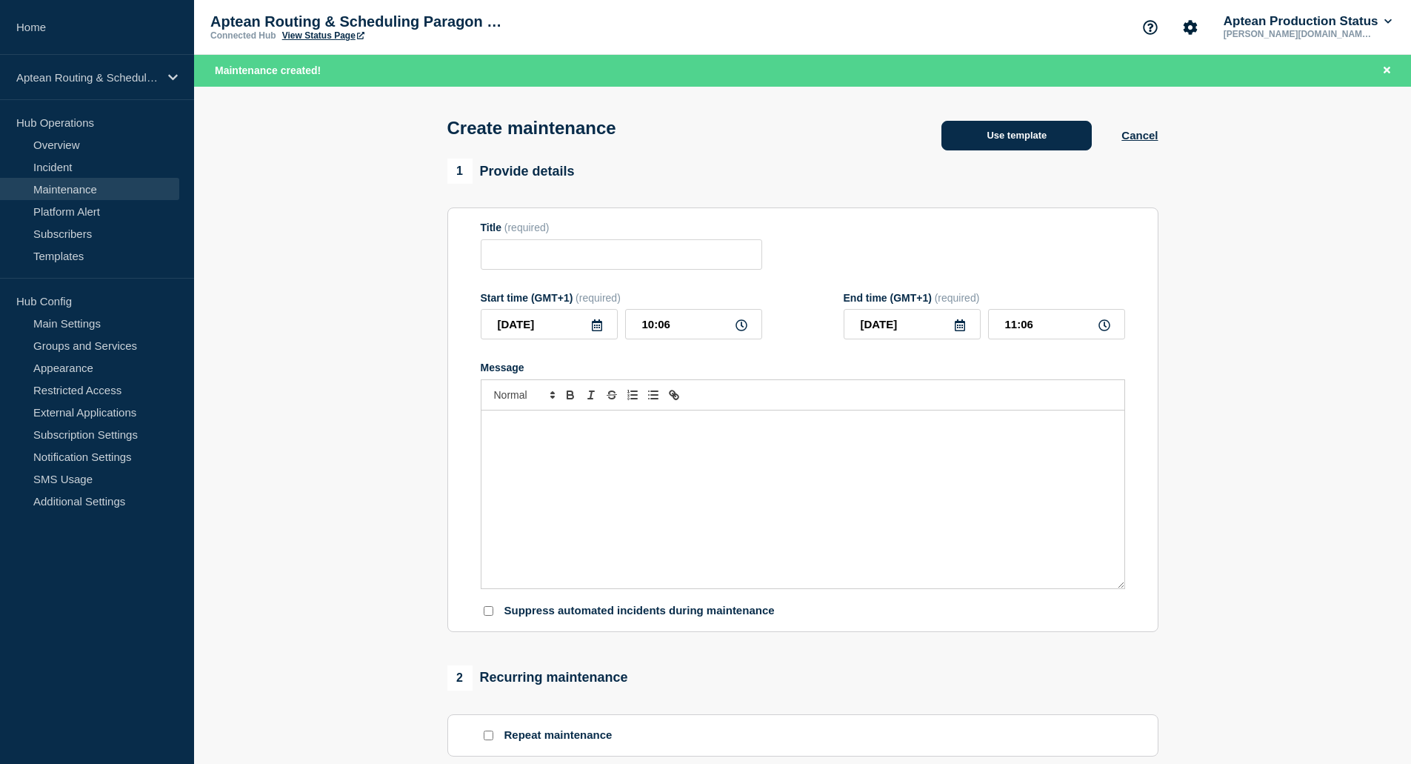
click at [1057, 128] on button "Use template" at bounding box center [1017, 136] width 150 height 30
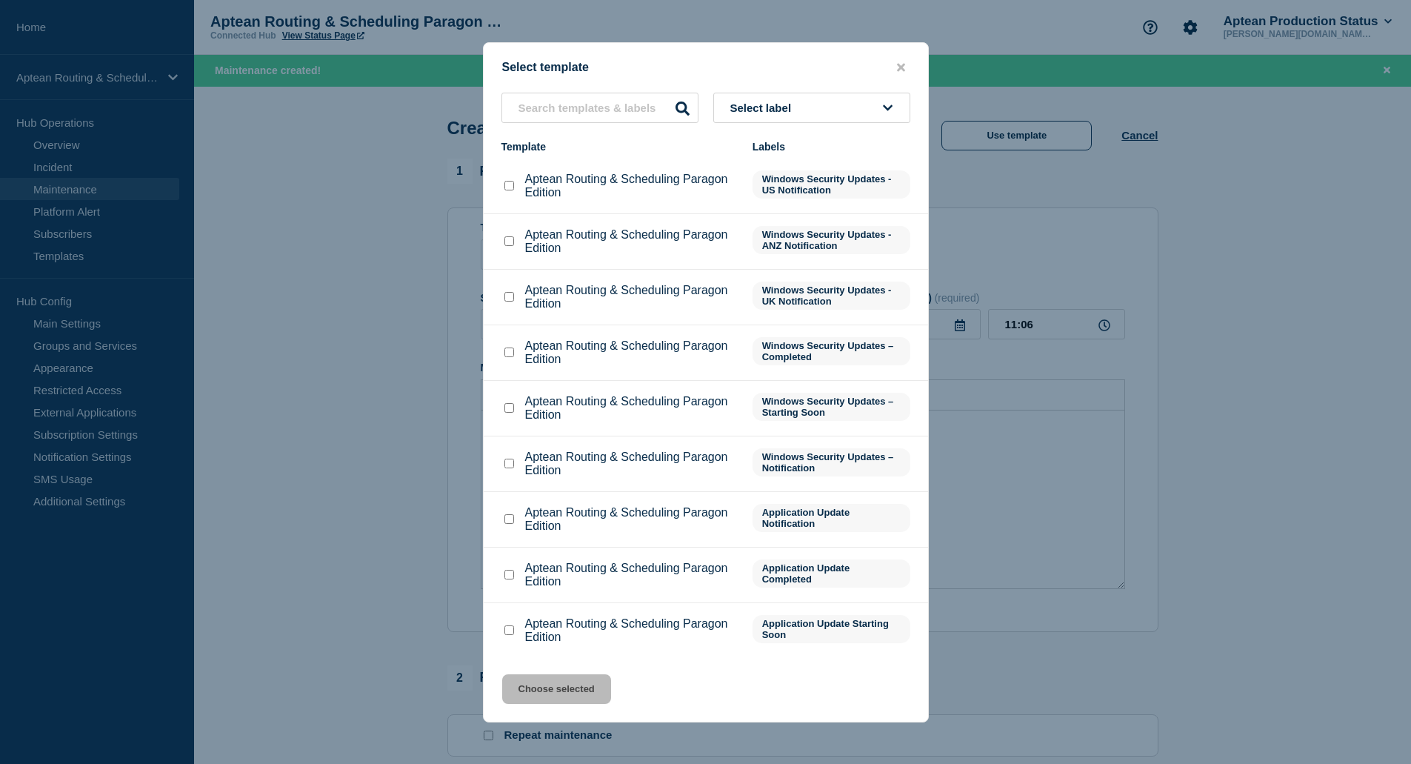
click at [512, 524] on input "Aptean Routing & Scheduling Paragon Edition checkbox" at bounding box center [510, 519] width 10 height 10
checkbox input "true"
click at [532, 690] on button "Choose selected" at bounding box center [556, 689] width 109 height 30
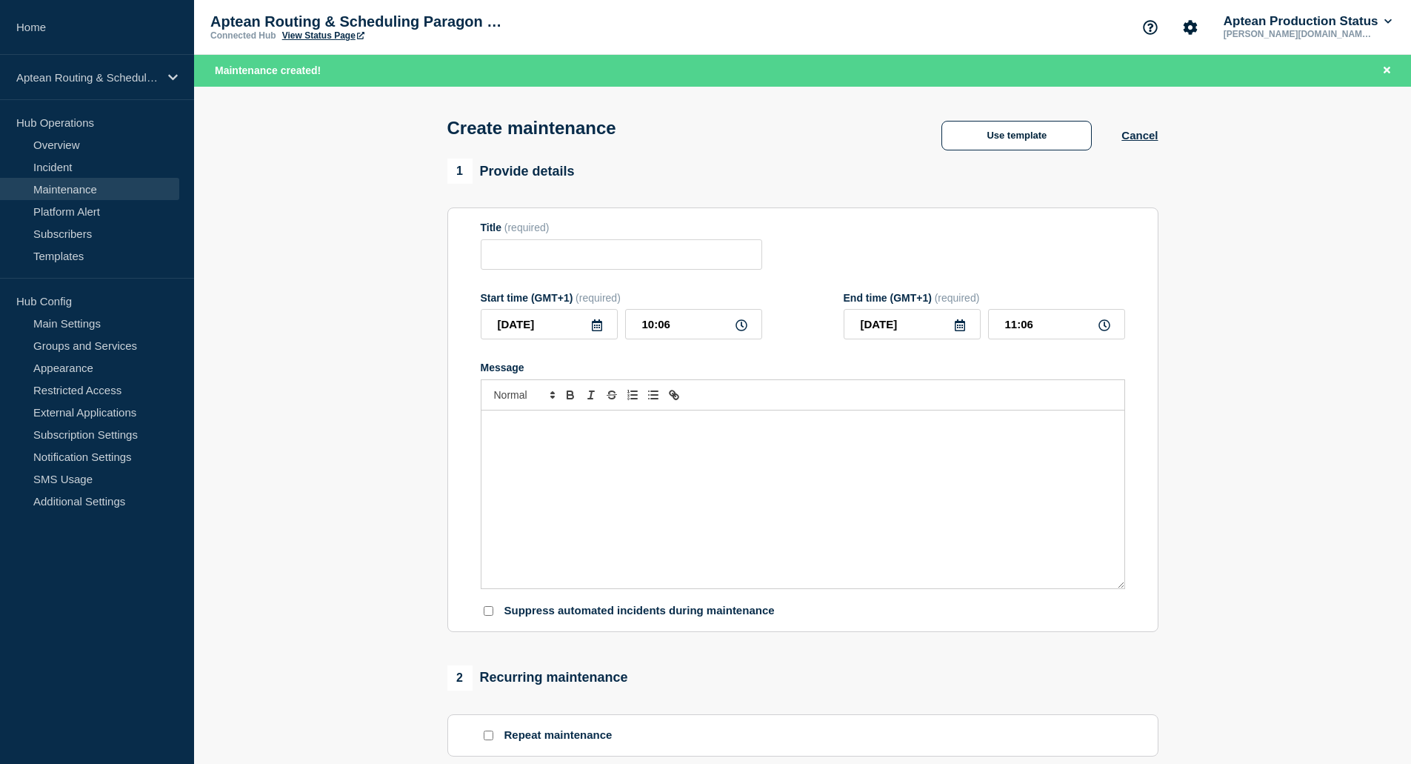
type input "Aptean Routing & Scheduling Paragon Edition"
type input "14:06"
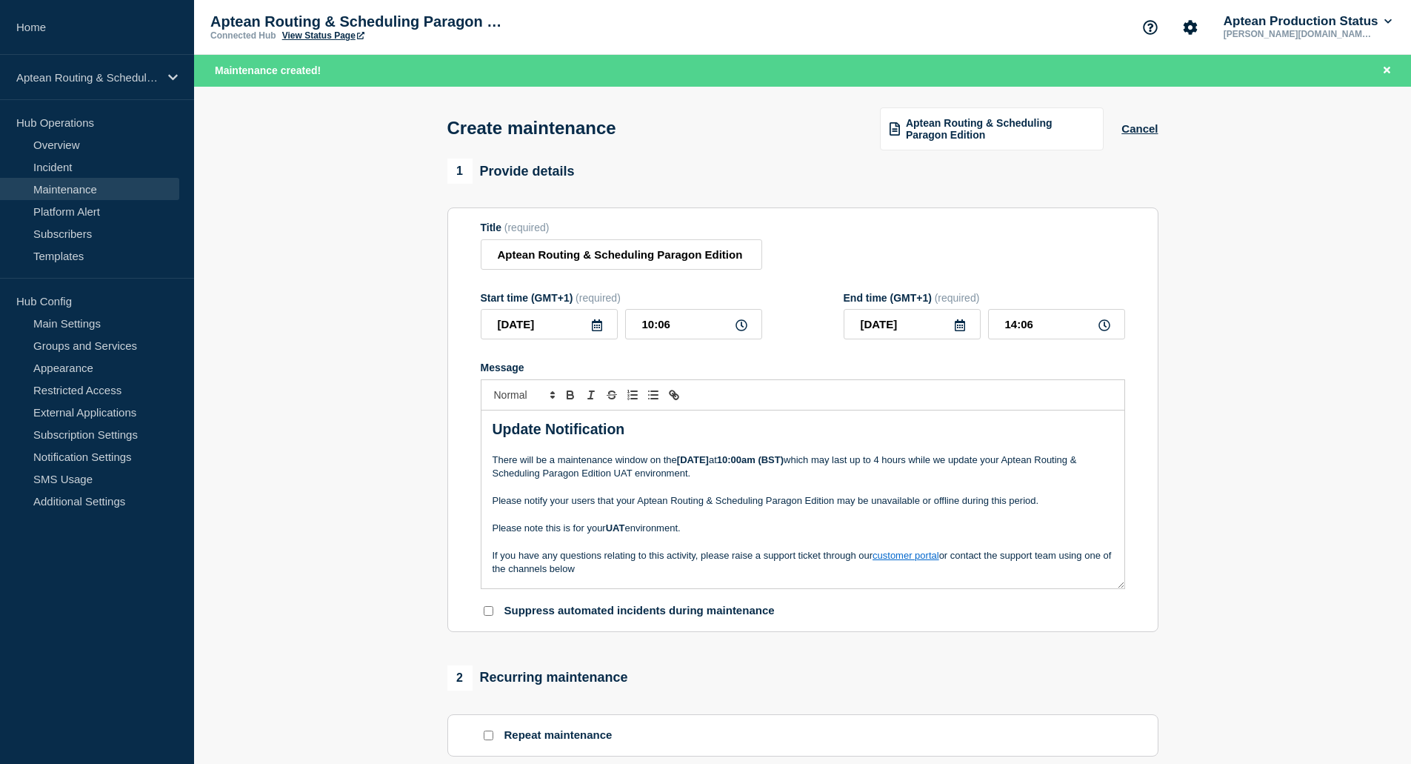
click at [599, 331] on icon at bounding box center [597, 325] width 12 height 12
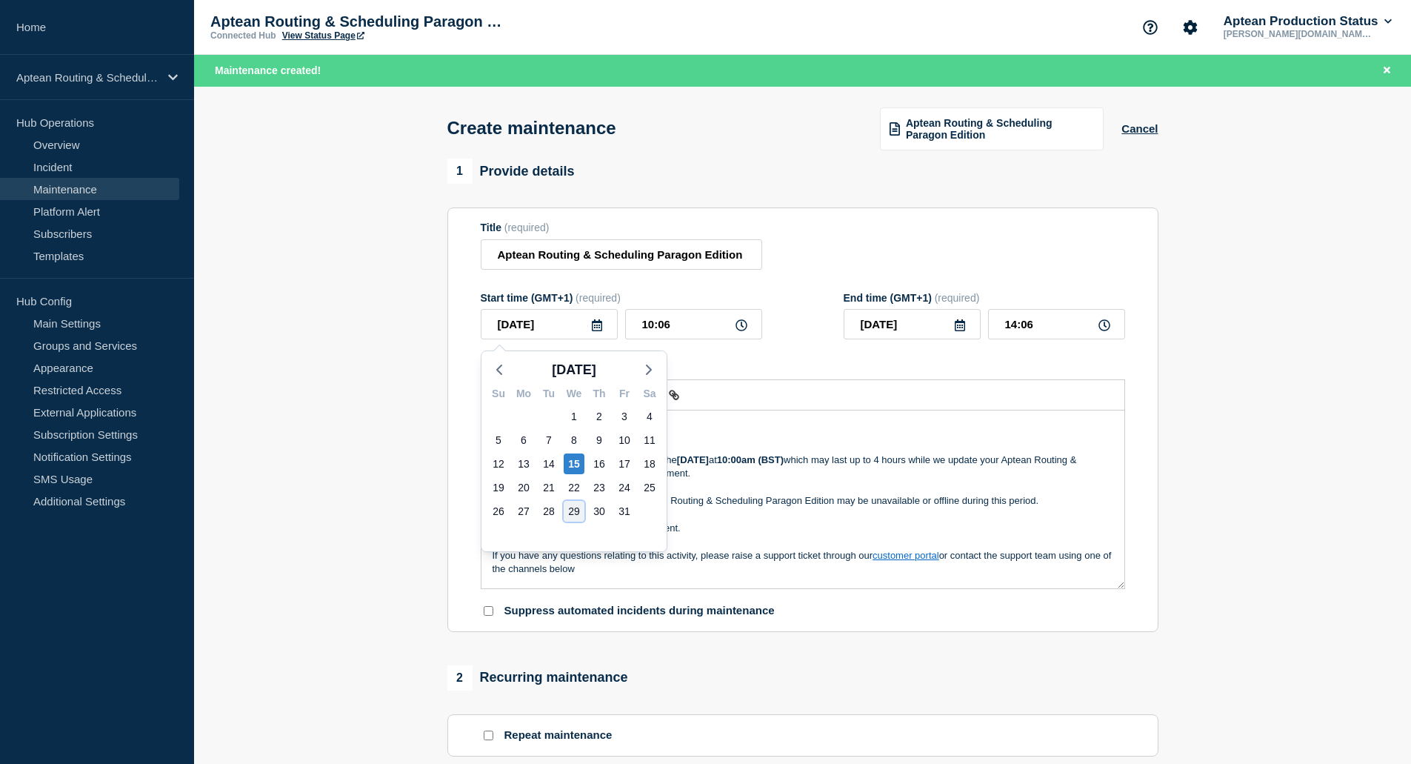
click at [570, 513] on div "29" at bounding box center [574, 511] width 21 height 21
type input "[DATE]"
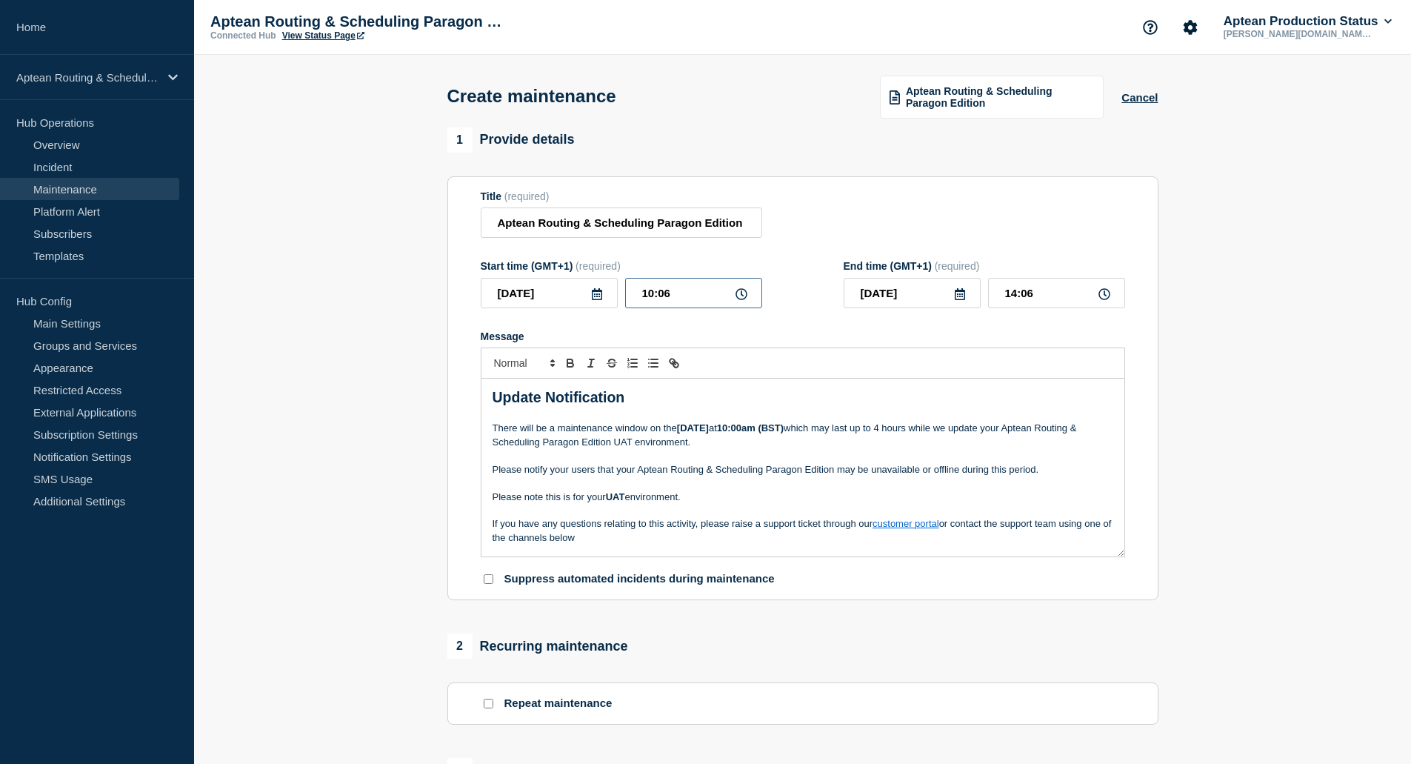
click at [688, 304] on input "10:06" at bounding box center [693, 293] width 137 height 30
type input "10:00"
type input "14:00"
drag, startPoint x: 700, startPoint y: 430, endPoint x: 681, endPoint y: 430, distance: 19.3
click at [681, 430] on strong "[DATE]" at bounding box center [693, 427] width 32 height 11
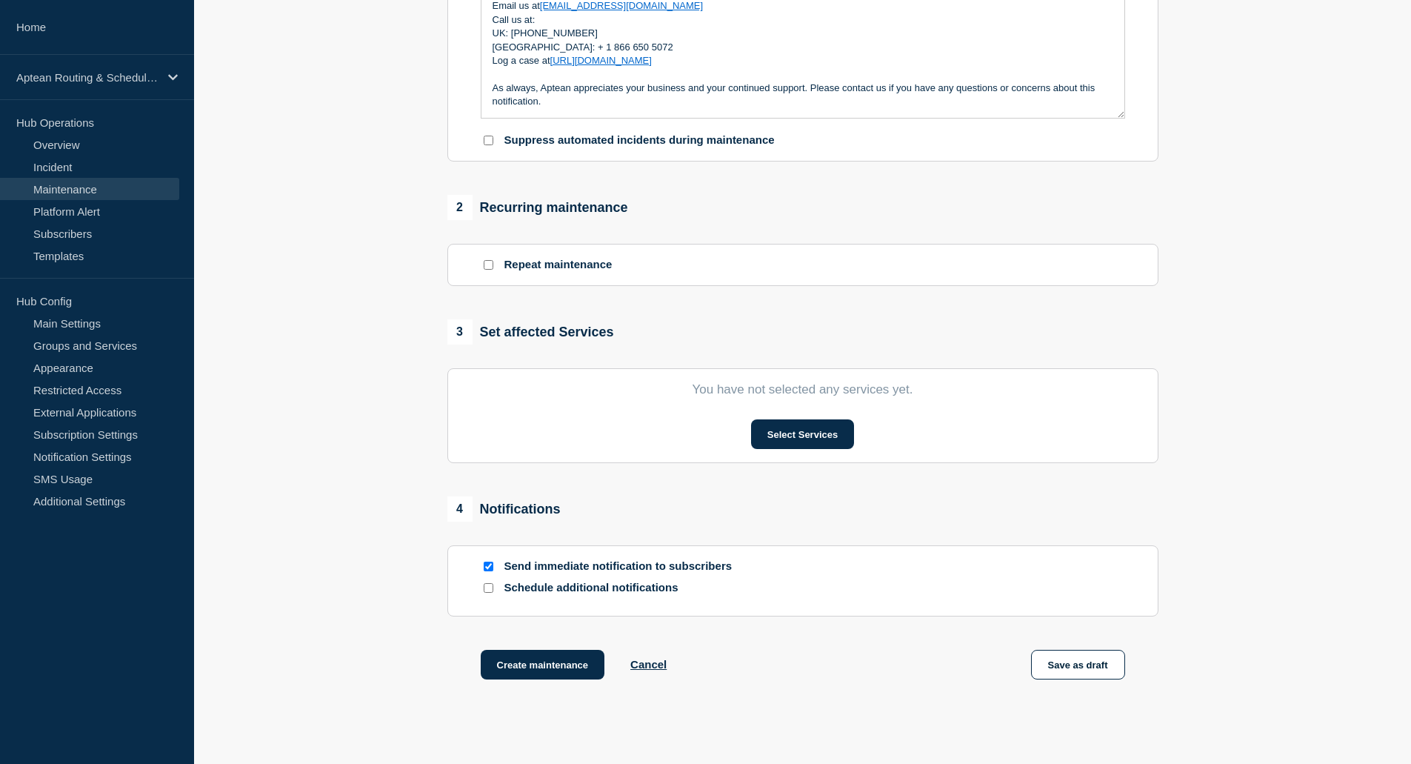
scroll to position [445, 0]
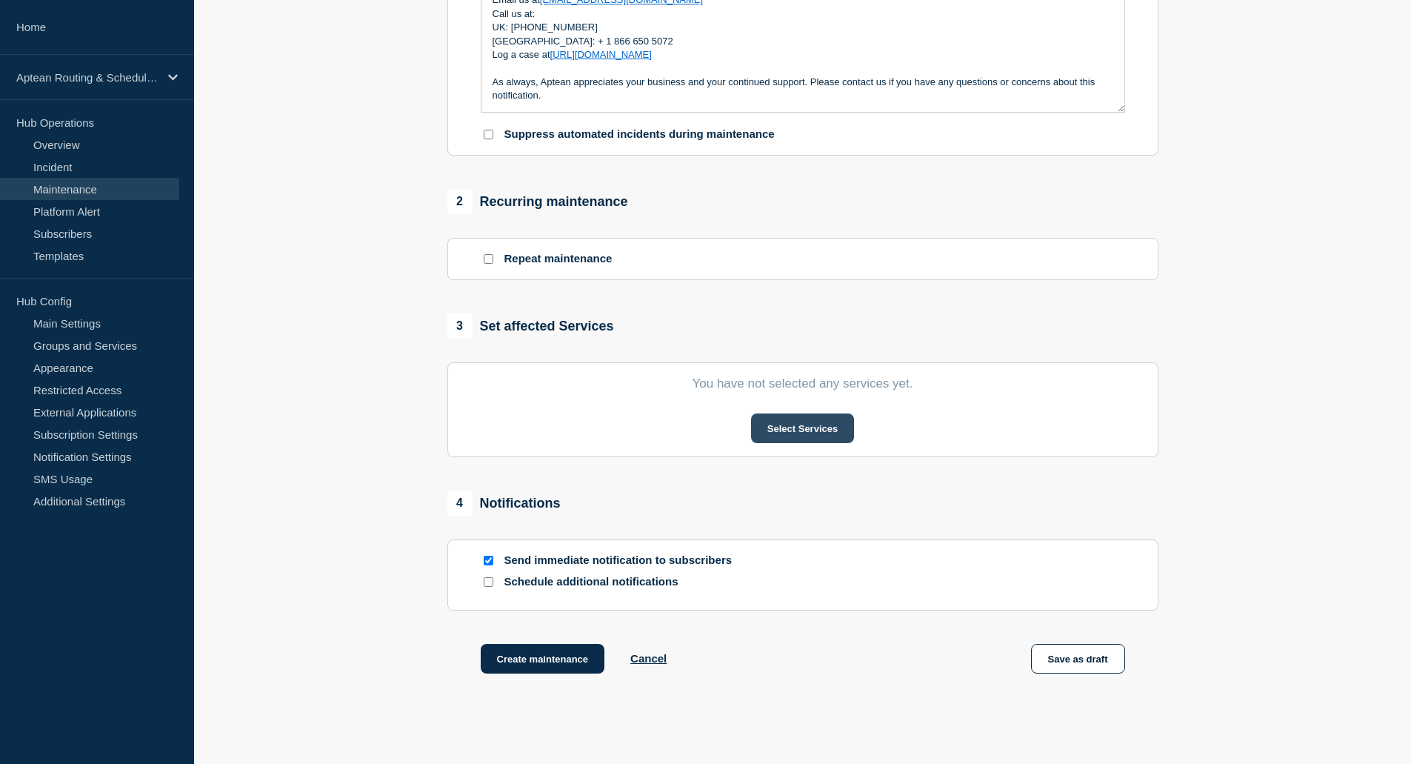
click at [792, 426] on button "Select Services" at bounding box center [802, 428] width 103 height 30
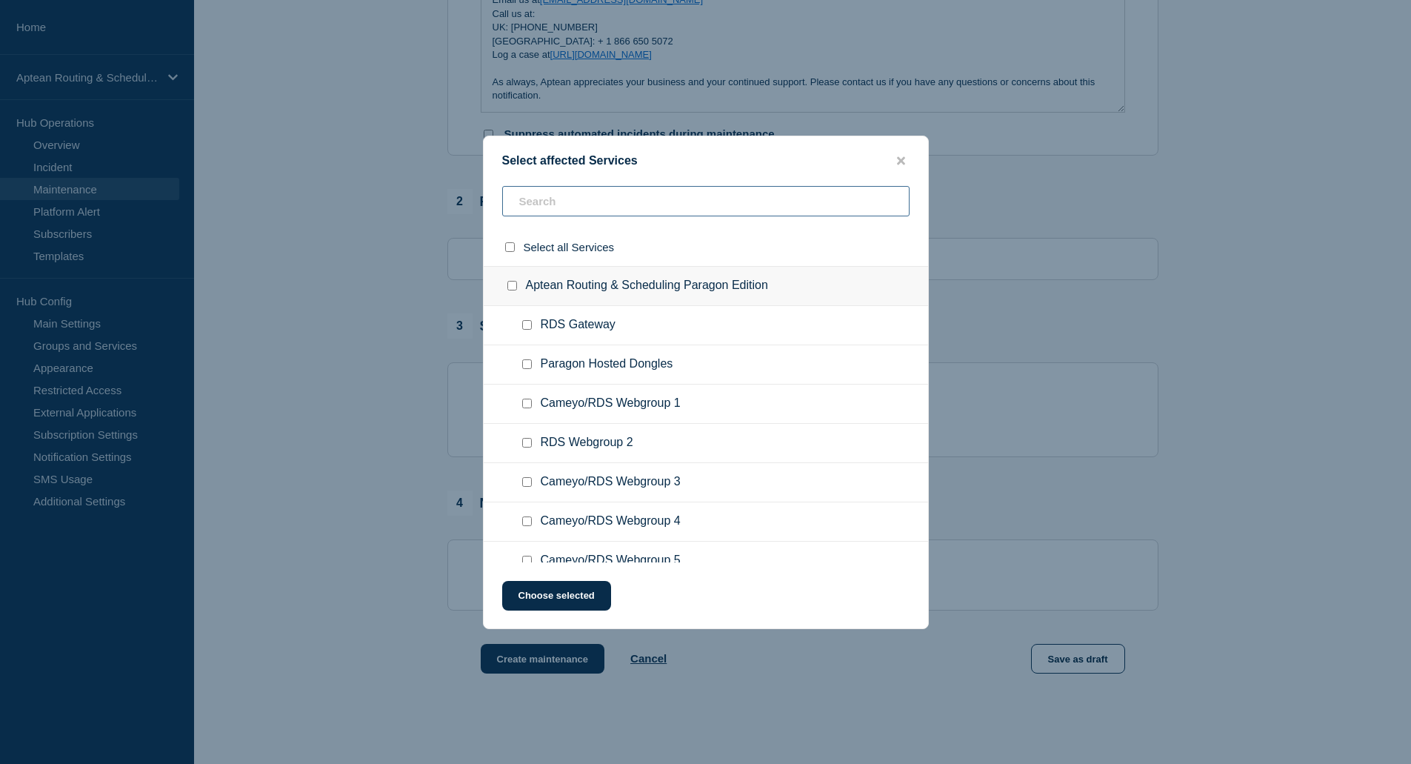
drag, startPoint x: 538, startPoint y: 187, endPoint x: 547, endPoint y: 204, distance: 18.9
click at [538, 188] on input "text" at bounding box center [705, 201] width 407 height 30
type input "3"
click at [522, 324] on input "Cameyo/RDS Webgroup 3 checkbox" at bounding box center [527, 325] width 10 height 10
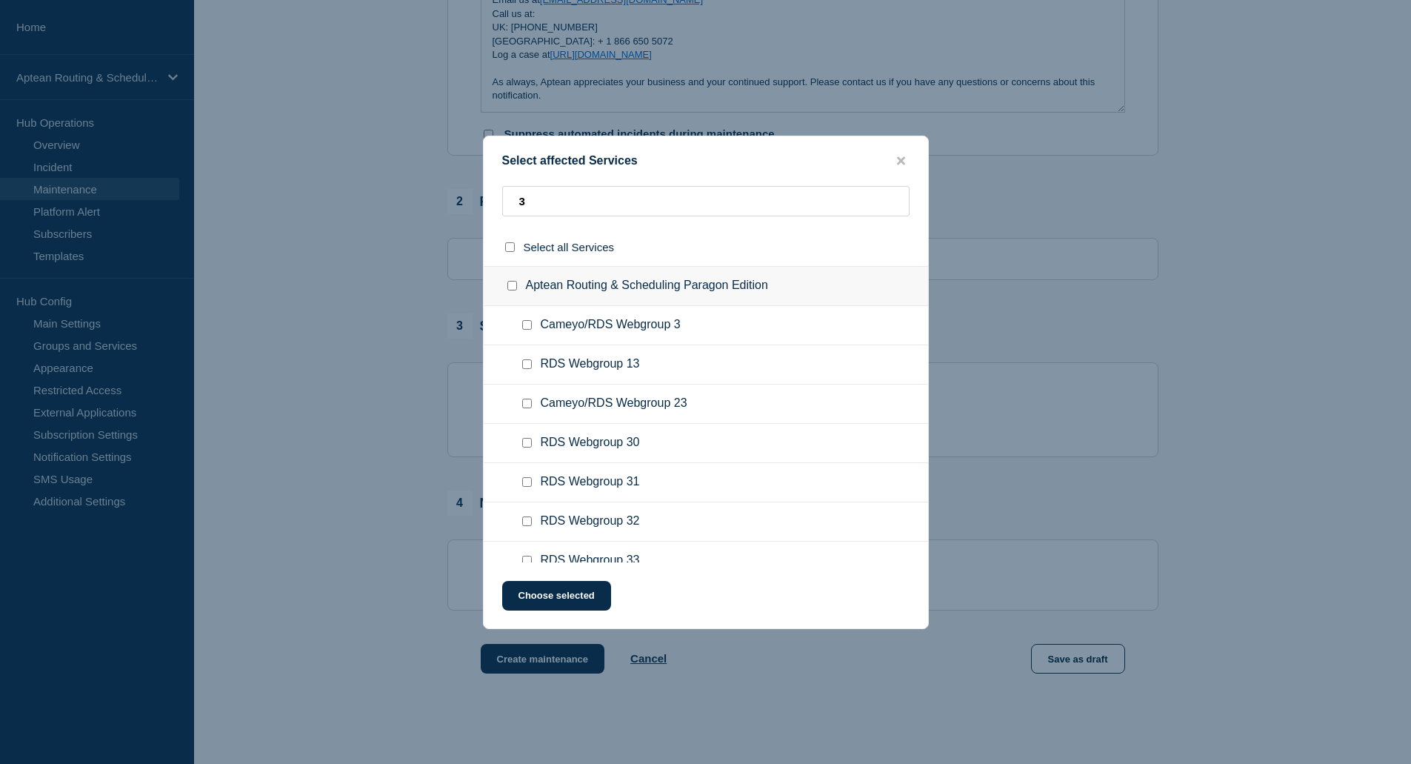
click at [527, 326] on input "Cameyo/RDS Webgroup 3 checkbox" at bounding box center [527, 325] width 10 height 10
checkbox input "true"
drag, startPoint x: 543, startPoint y: 203, endPoint x: 499, endPoint y: 202, distance: 44.5
click at [499, 202] on div "3" at bounding box center [706, 207] width 445 height 42
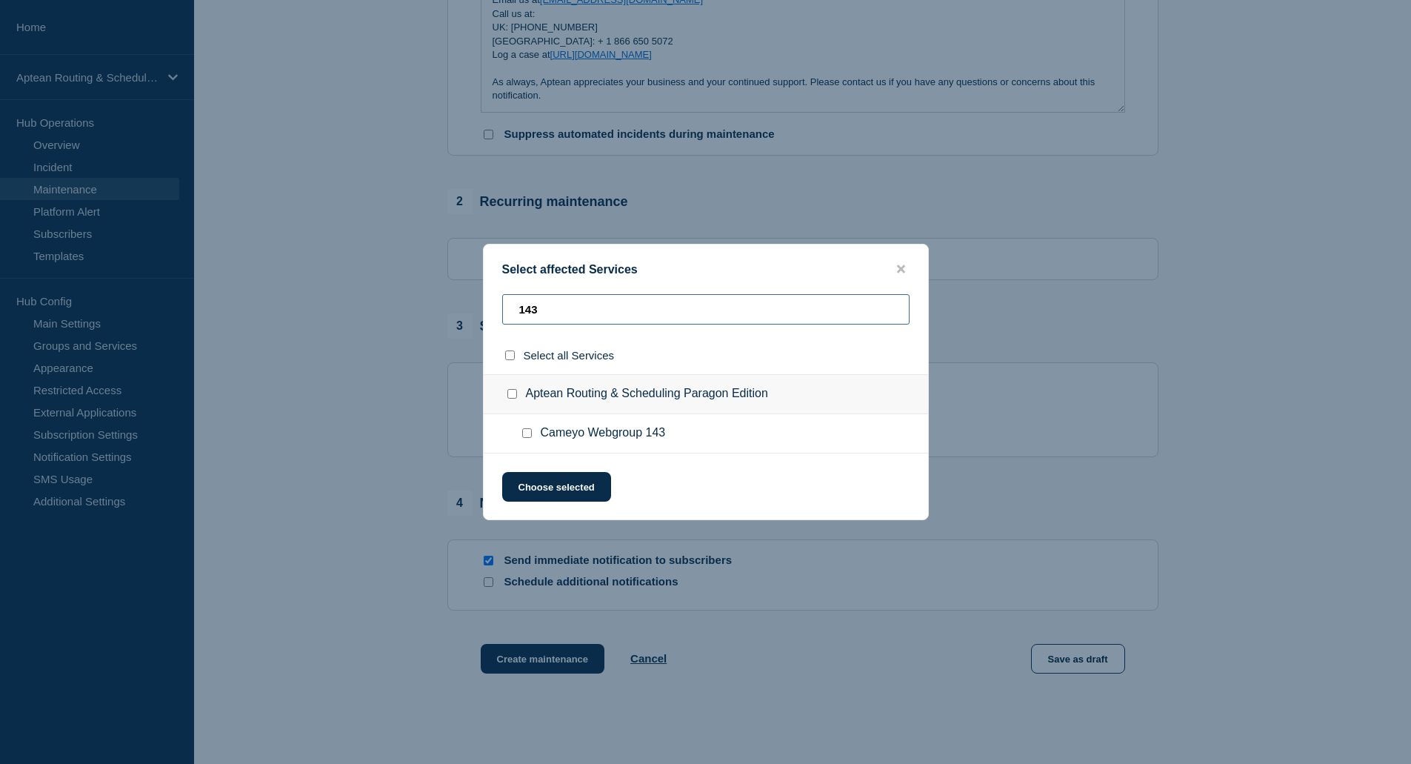
type input "143"
click at [527, 436] on input "Cameyo Webgroup 143 checkbox" at bounding box center [527, 433] width 10 height 10
checkbox input "true"
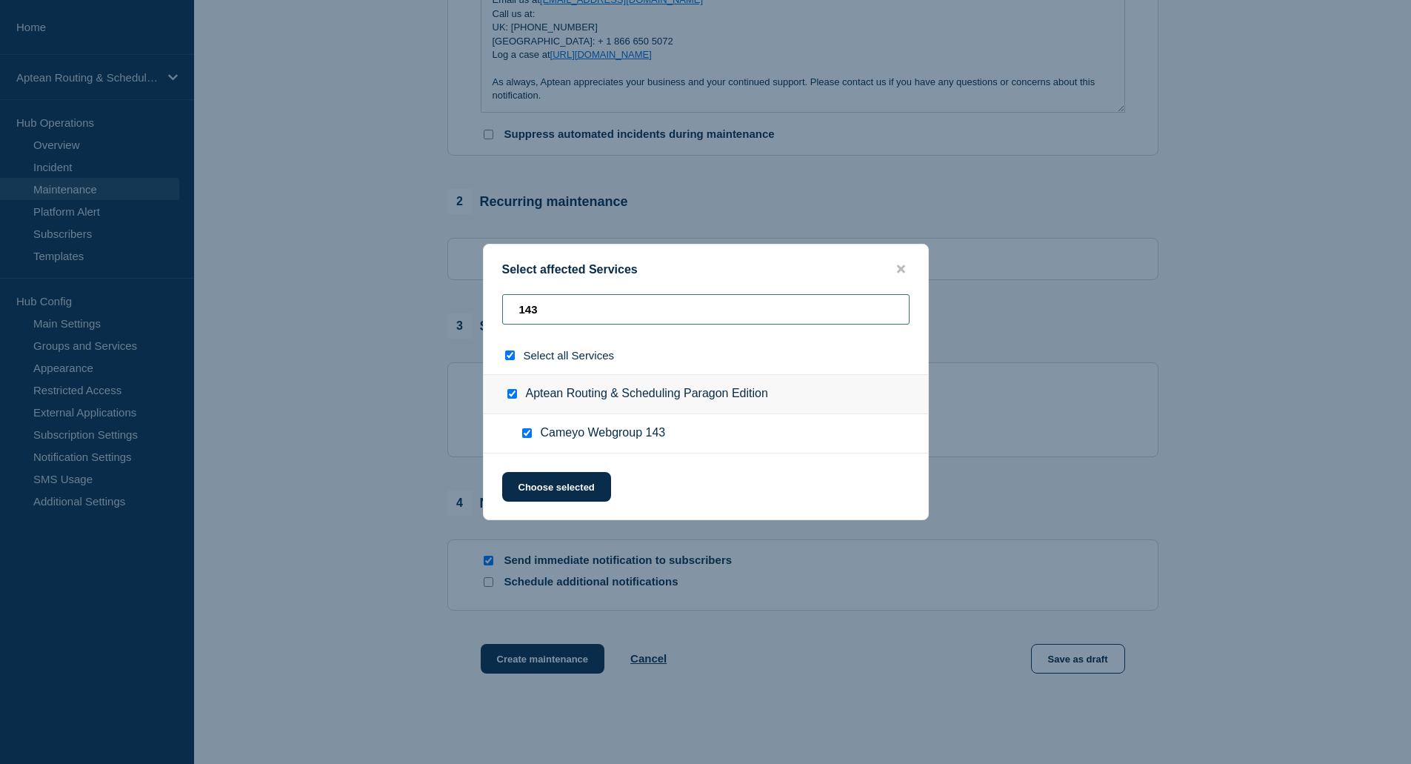
drag, startPoint x: 552, startPoint y: 310, endPoint x: 479, endPoint y: 310, distance: 72.6
click at [479, 310] on div "Select affected Services 143 Select all Services Aptean Routing & Scheduling Pa…" at bounding box center [705, 382] width 1411 height 764
type input "1"
checkbox input "false"
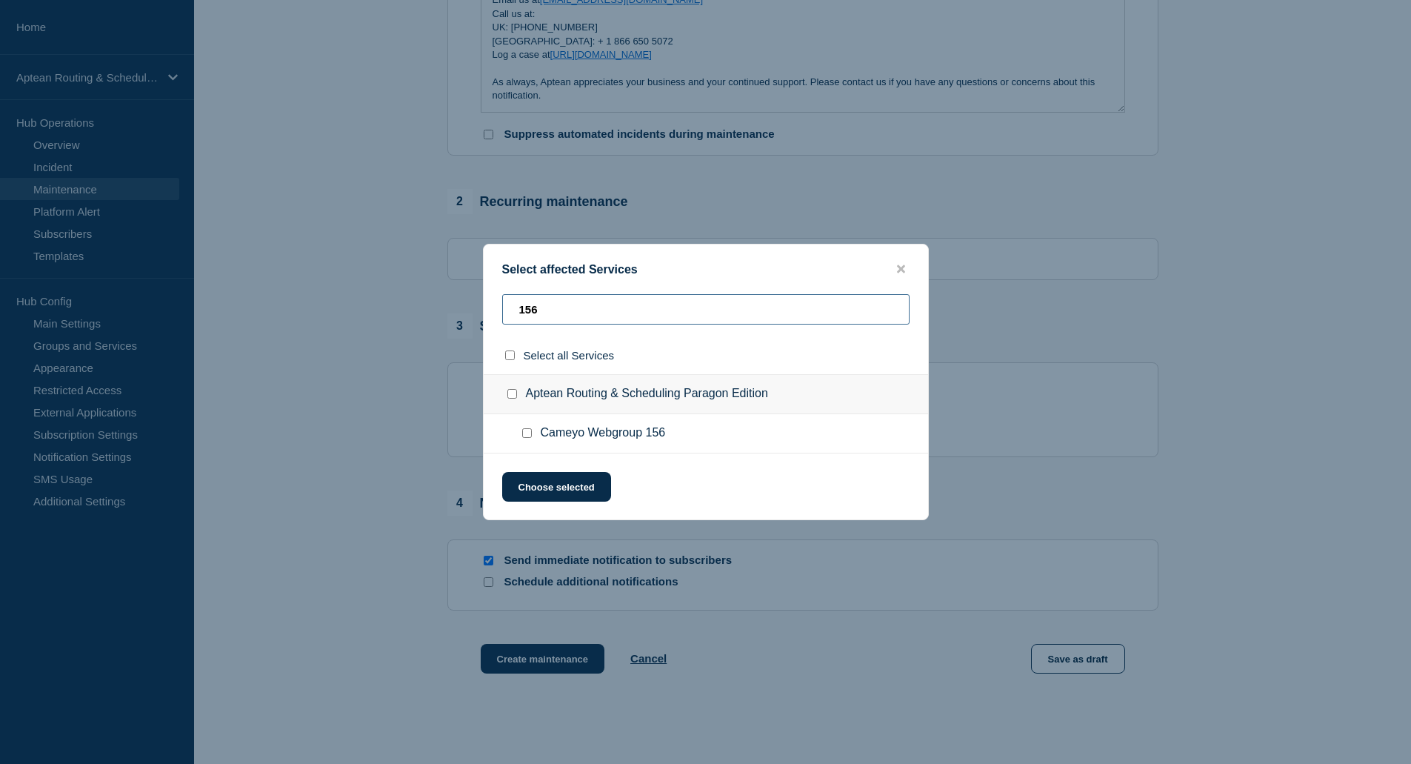
type input "156"
click at [525, 437] on input "Cameyo Webgroup 156 checkbox" at bounding box center [527, 433] width 10 height 10
checkbox input "true"
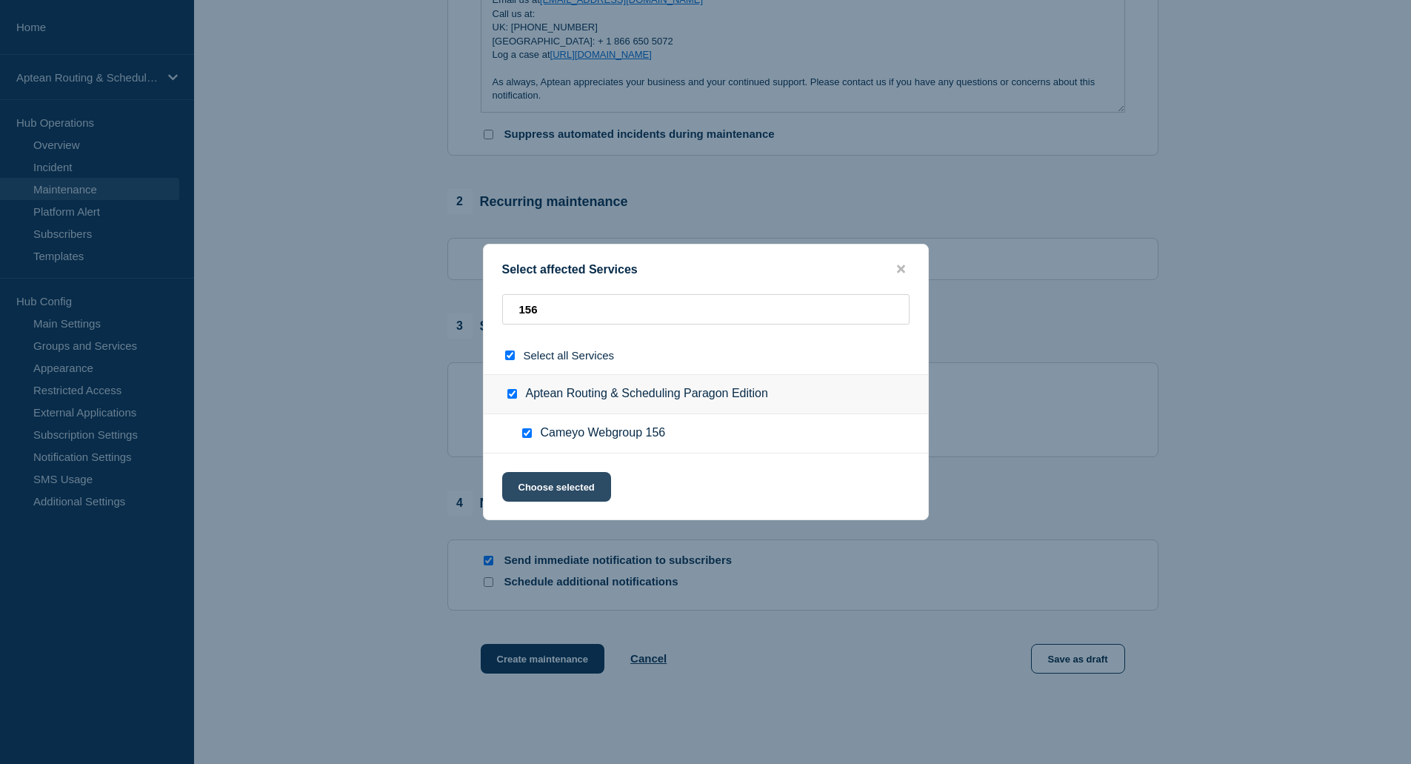
click at [573, 487] on button "Choose selected" at bounding box center [556, 487] width 109 height 30
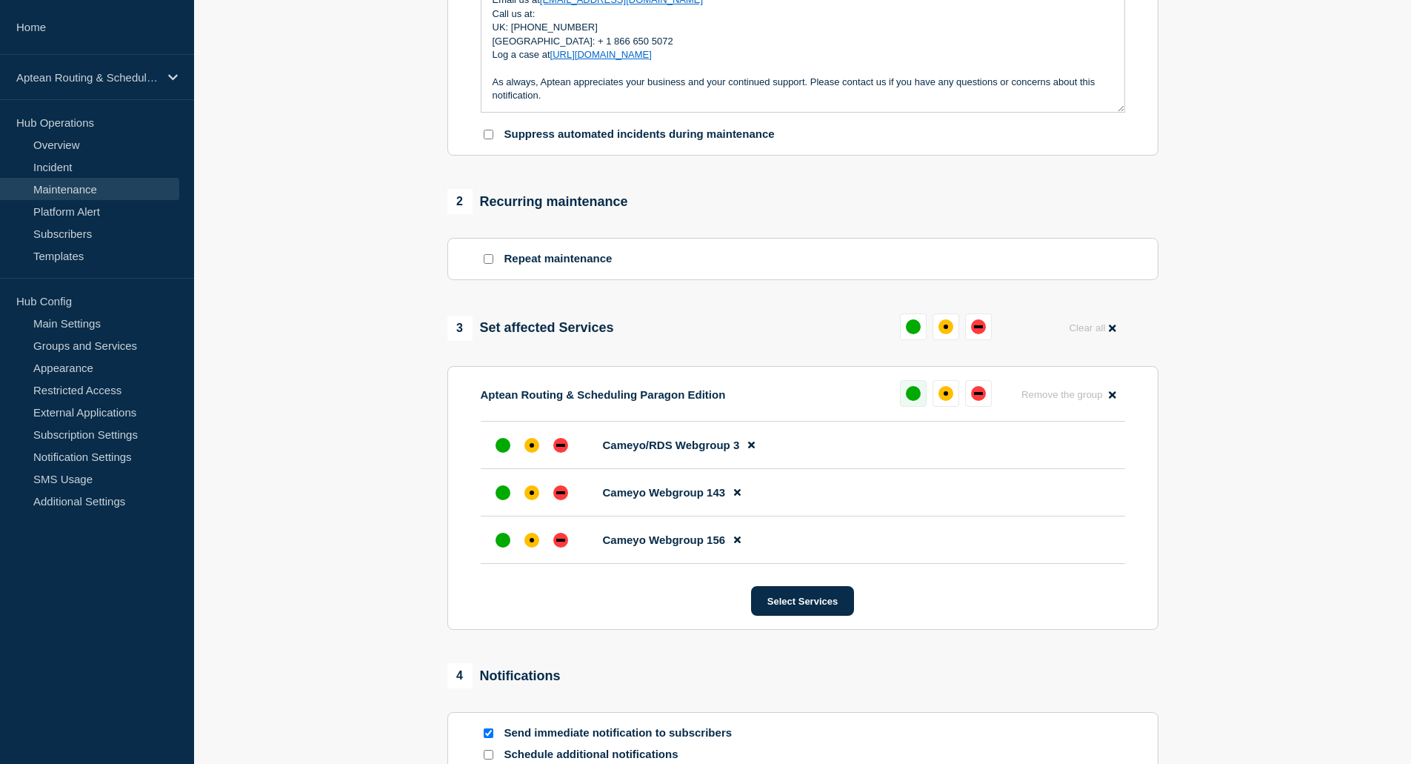
click at [915, 399] on div "up" at bounding box center [913, 393] width 15 height 15
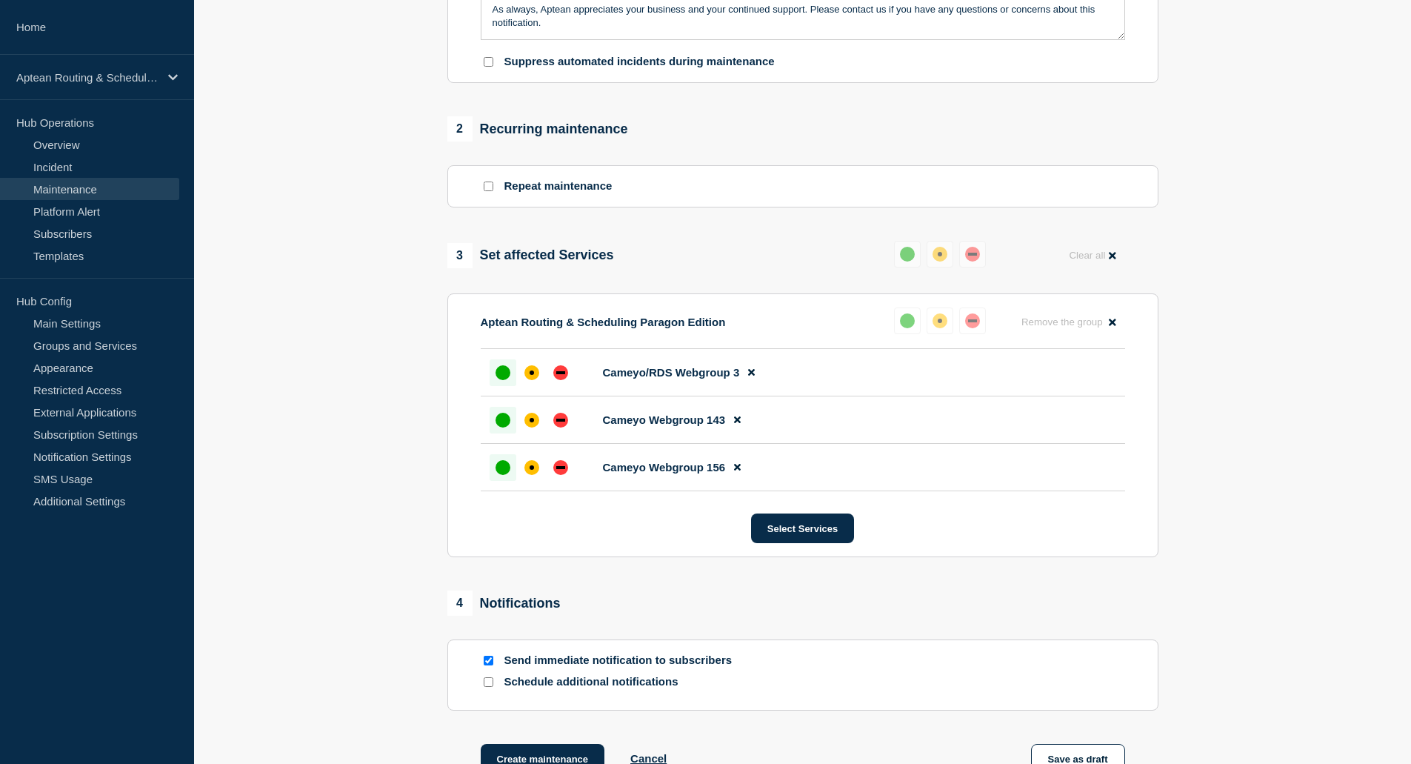
scroll to position [701, 0]
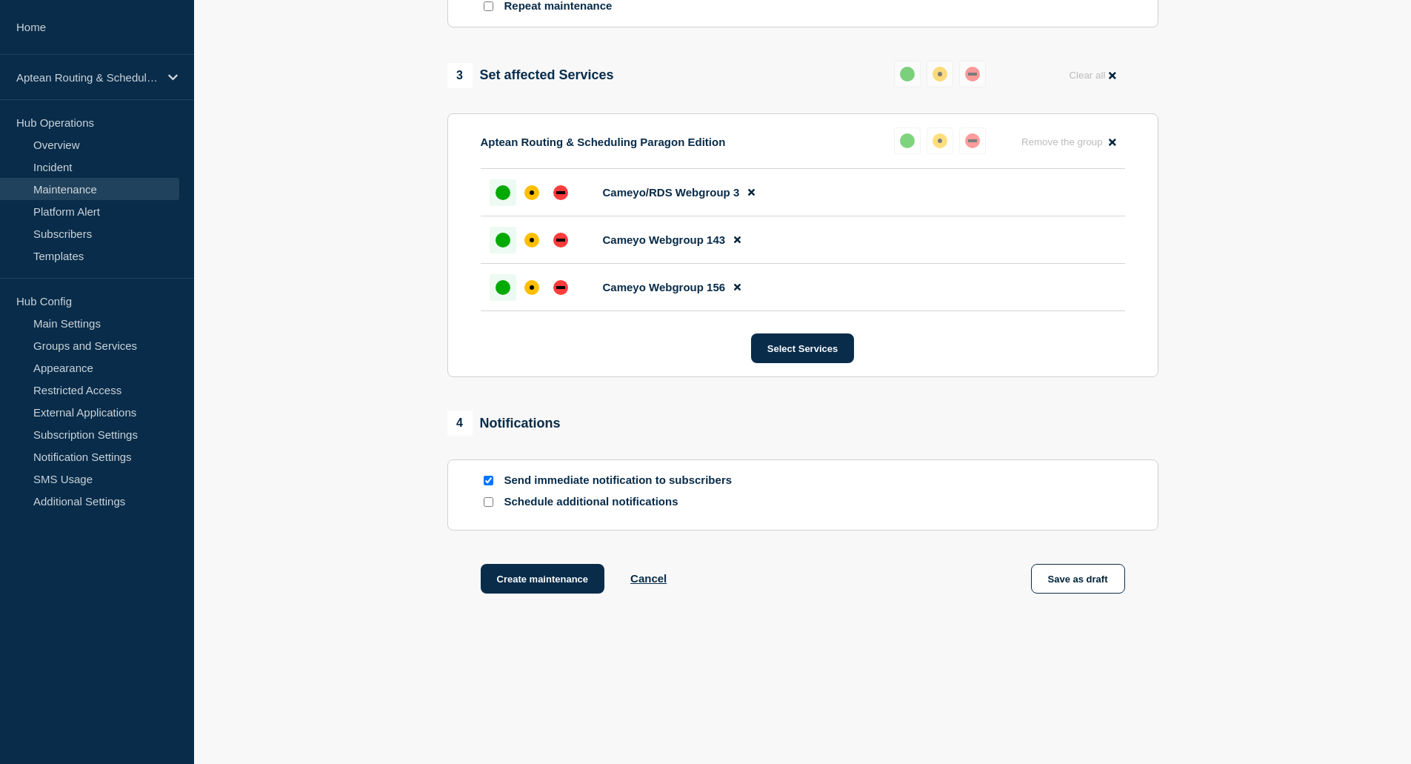
click at [492, 504] on input "Schedule additional notifications" at bounding box center [489, 502] width 10 height 10
checkbox input "true"
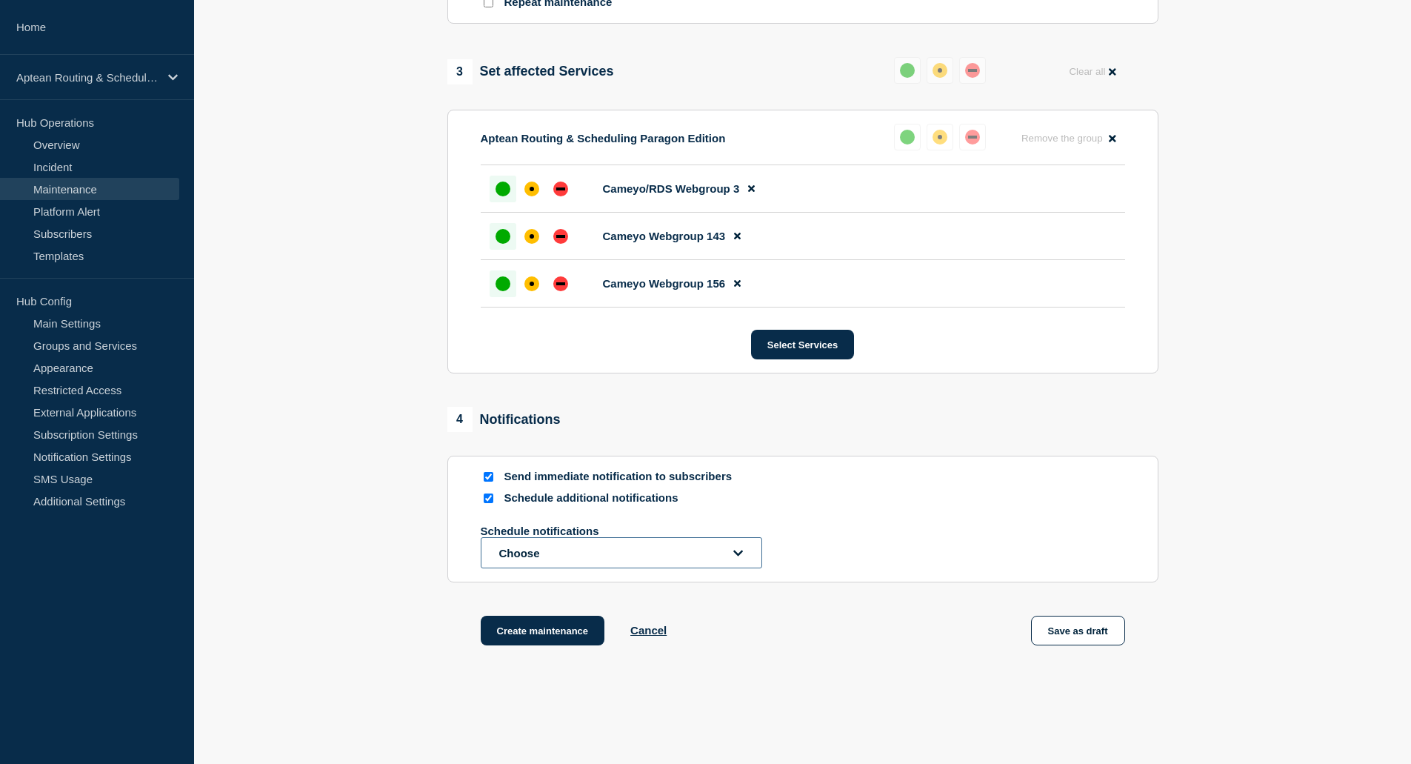
click at [529, 550] on button "Choose" at bounding box center [622, 552] width 282 height 31
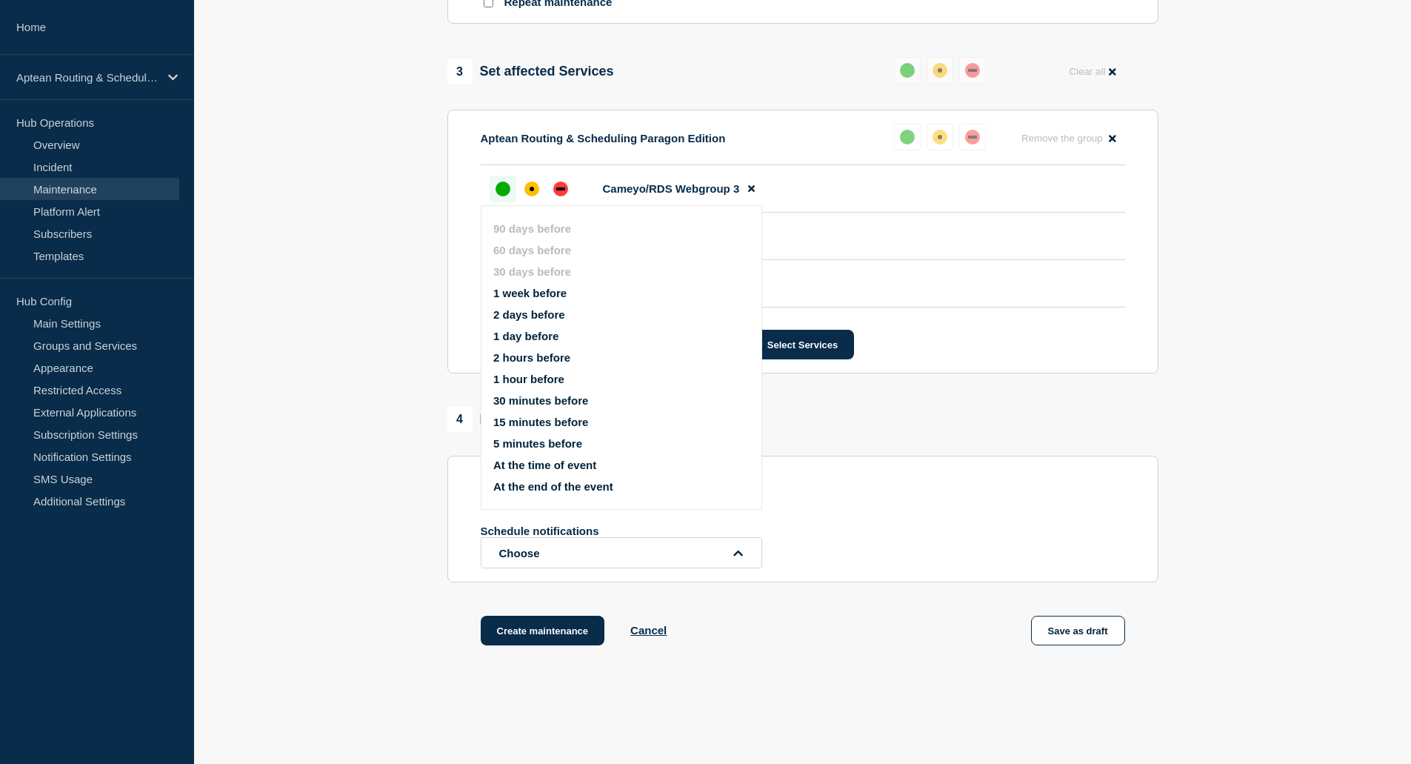
click at [539, 288] on button "1 week before" at bounding box center [529, 293] width 73 height 13
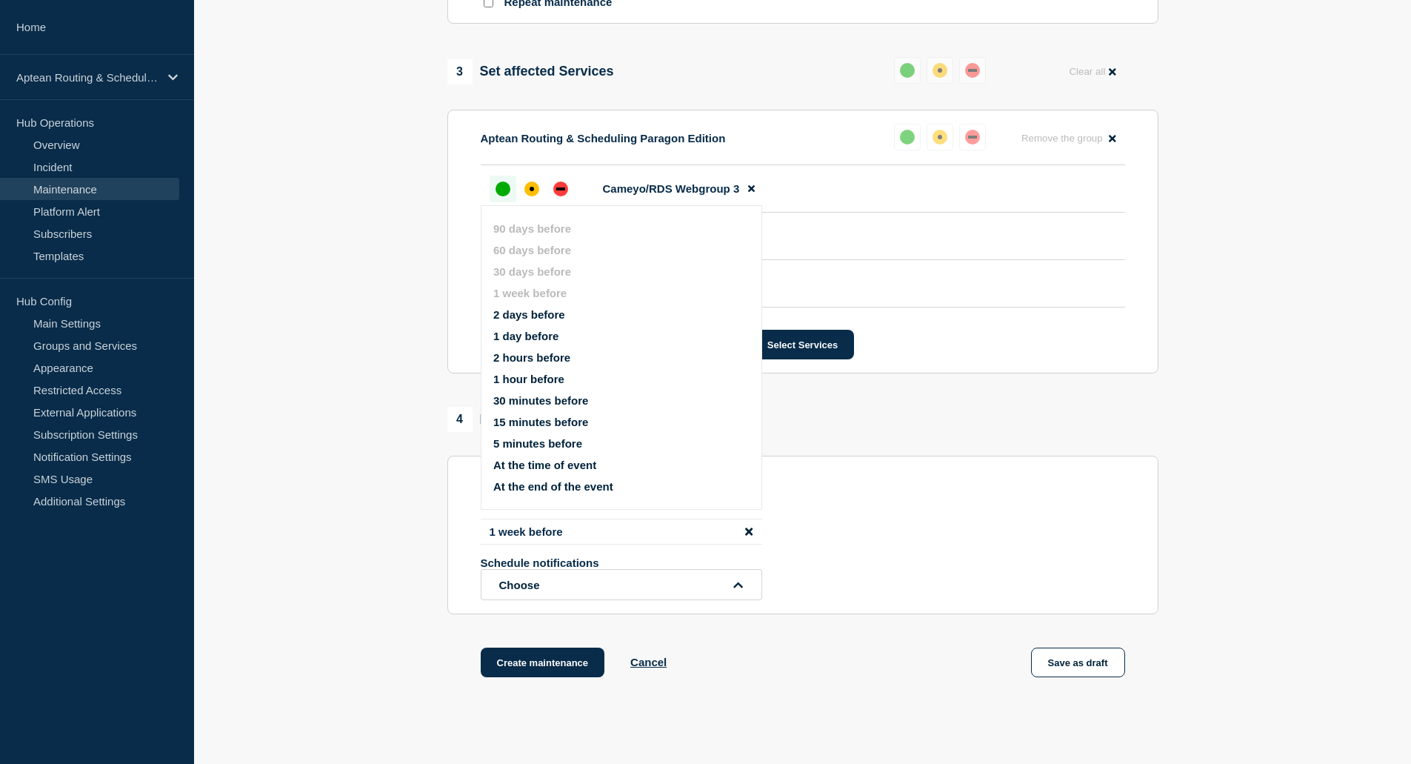
click at [557, 336] on button "1 day before" at bounding box center [525, 336] width 65 height 13
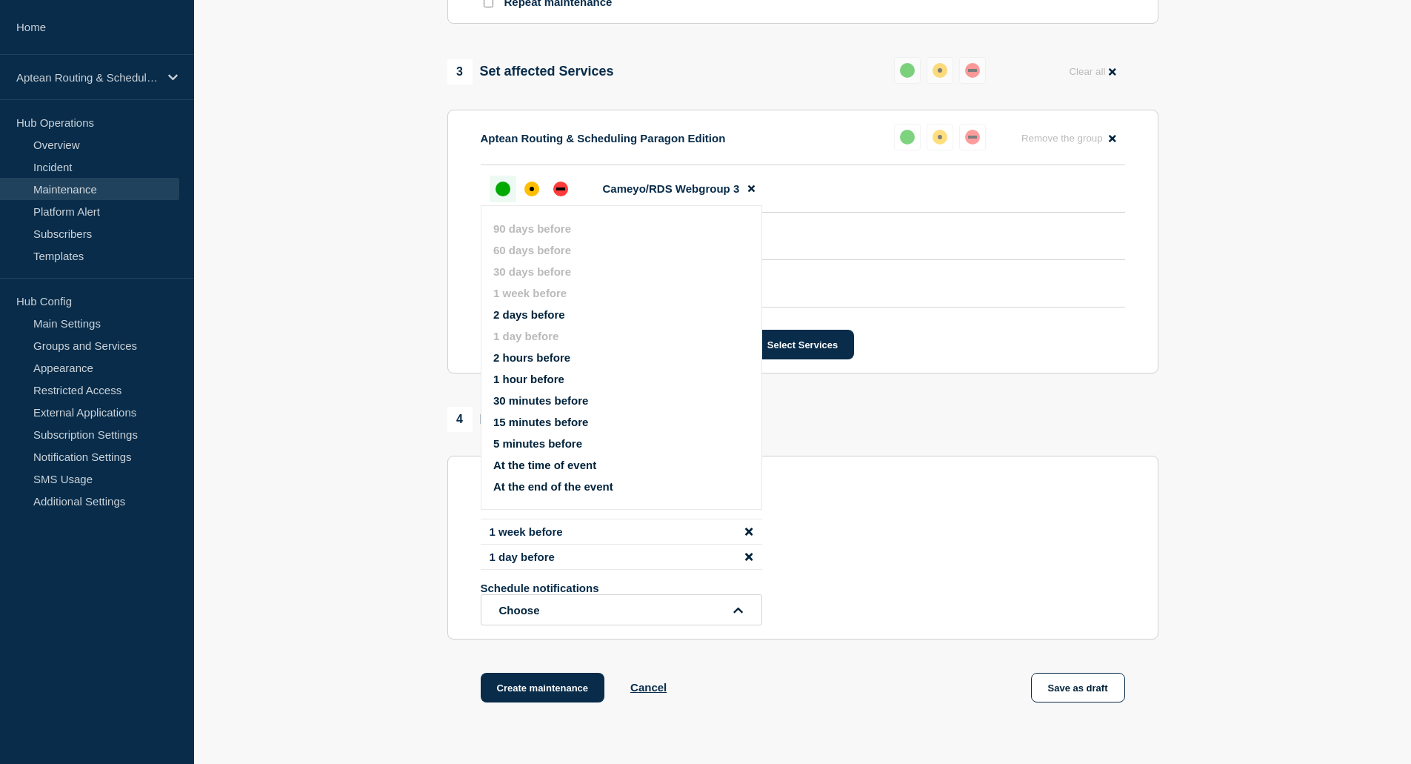
click at [546, 374] on button "1 hour before" at bounding box center [528, 379] width 71 height 13
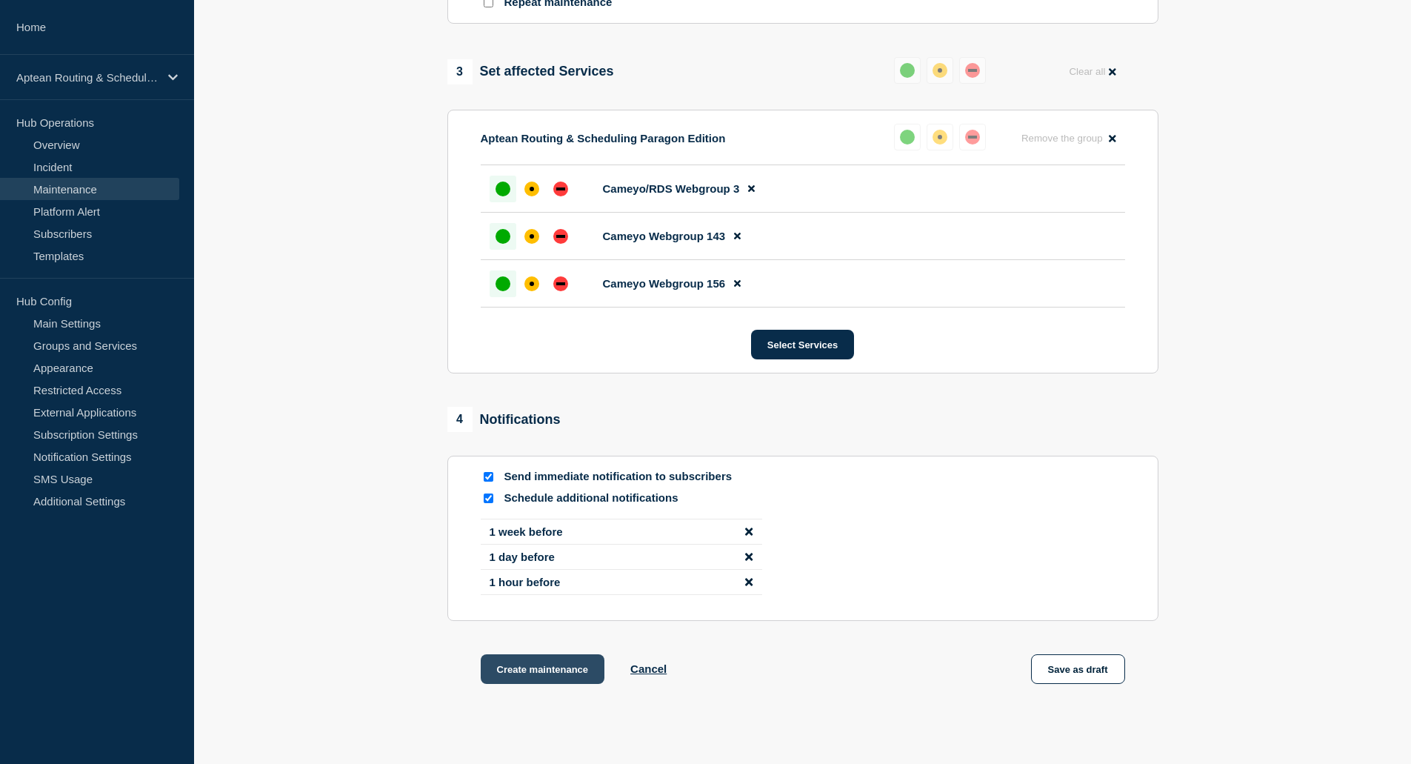
click at [540, 670] on button "Create maintenance" at bounding box center [543, 669] width 124 height 30
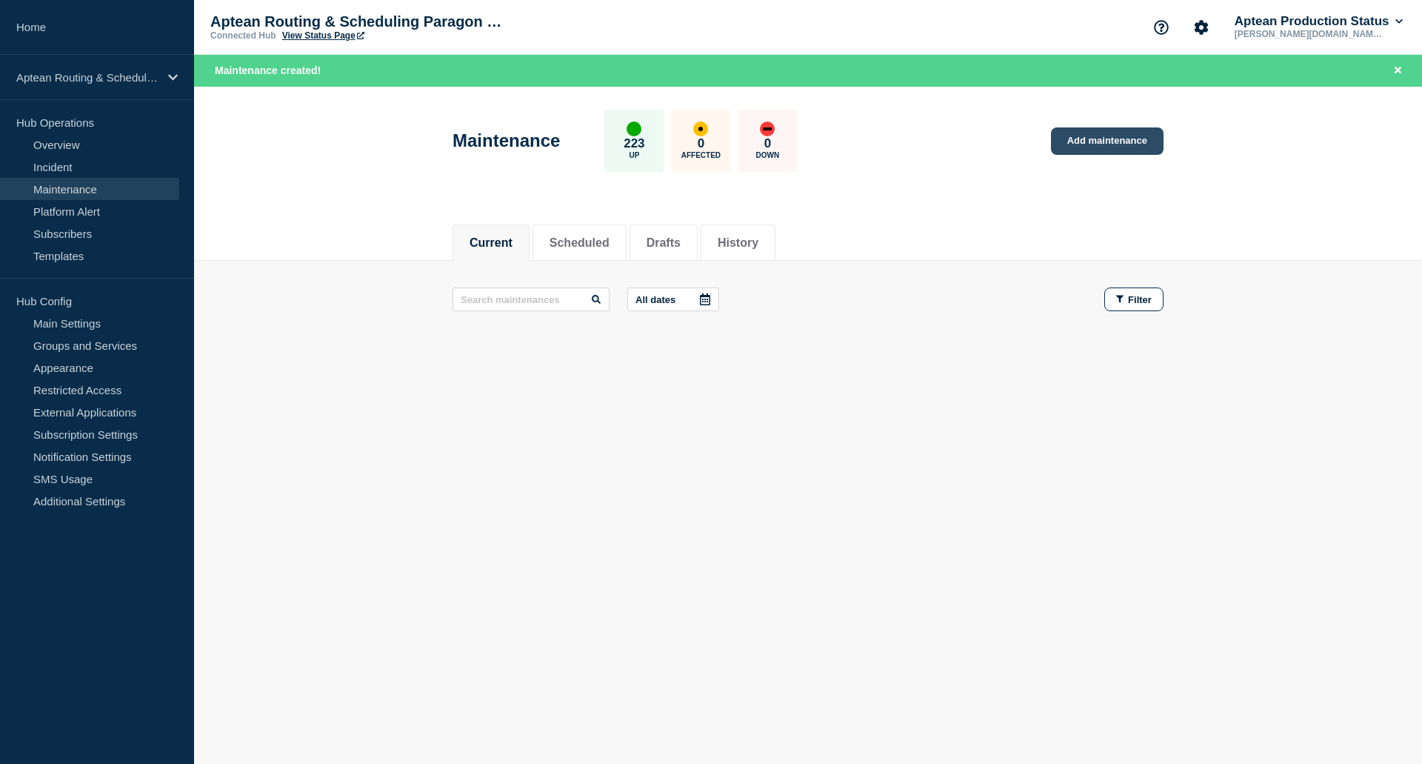
click at [1096, 144] on link "Add maintenance" at bounding box center [1107, 140] width 113 height 27
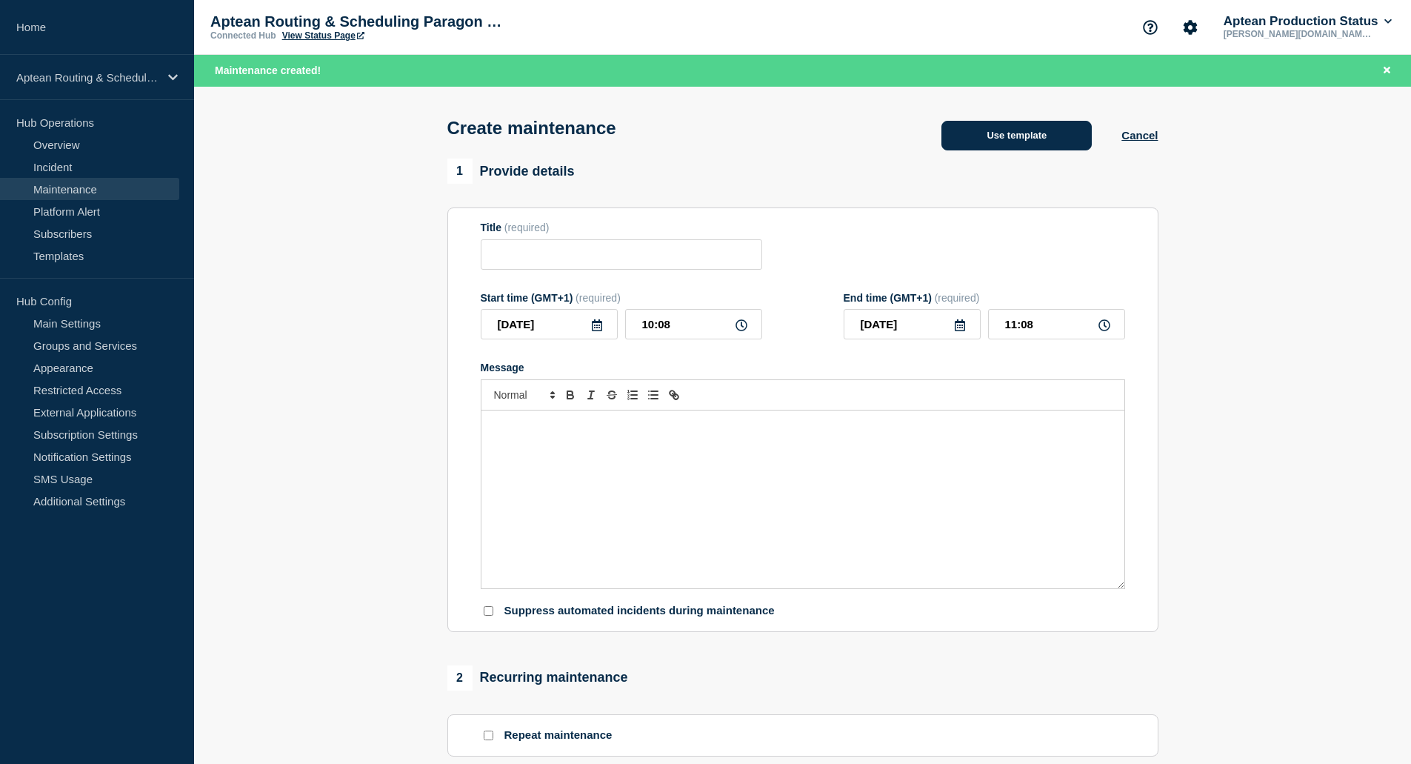
click at [973, 144] on button "Use template" at bounding box center [1017, 136] width 150 height 30
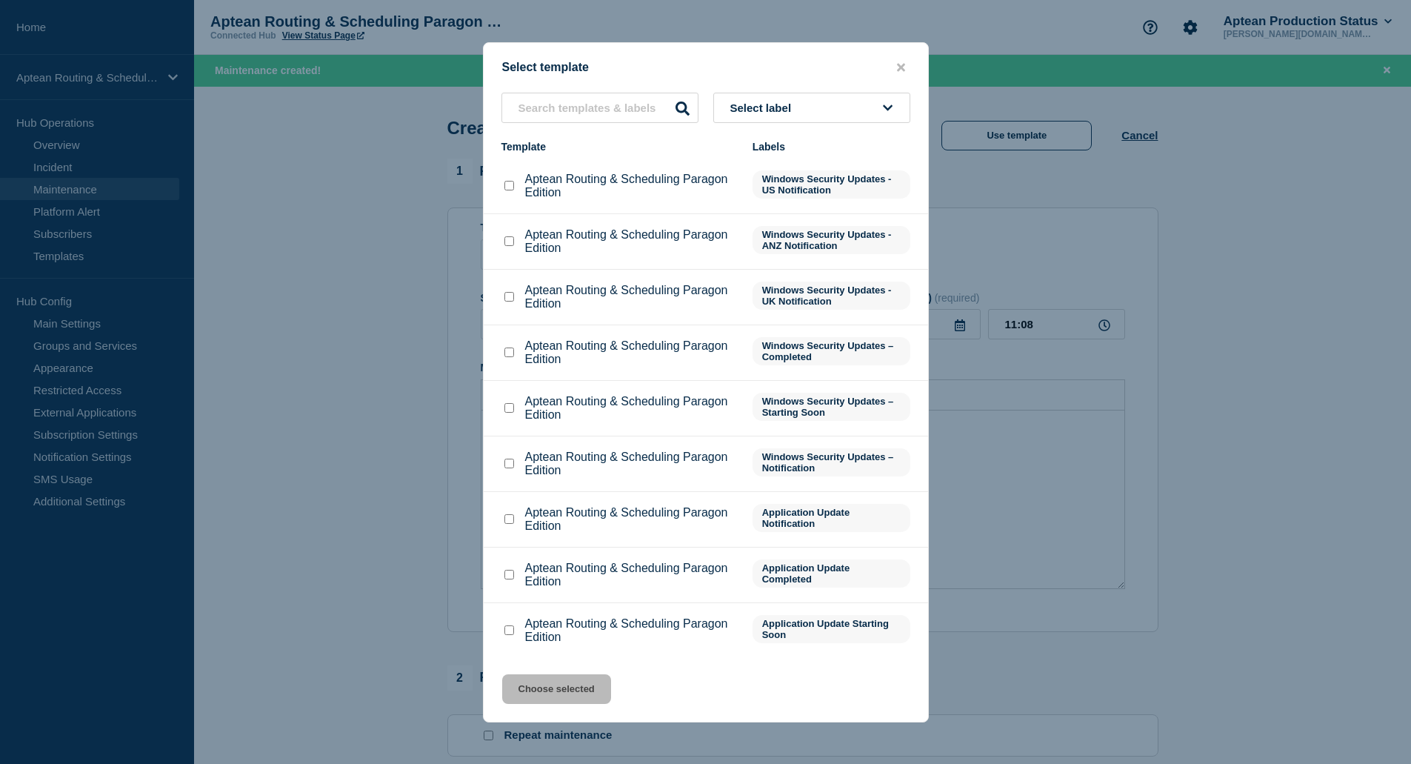
click at [513, 522] on input "Aptean Routing & Scheduling Paragon Edition checkbox" at bounding box center [510, 519] width 10 height 10
checkbox input "true"
click at [562, 681] on button "Choose selected" at bounding box center [556, 689] width 109 height 30
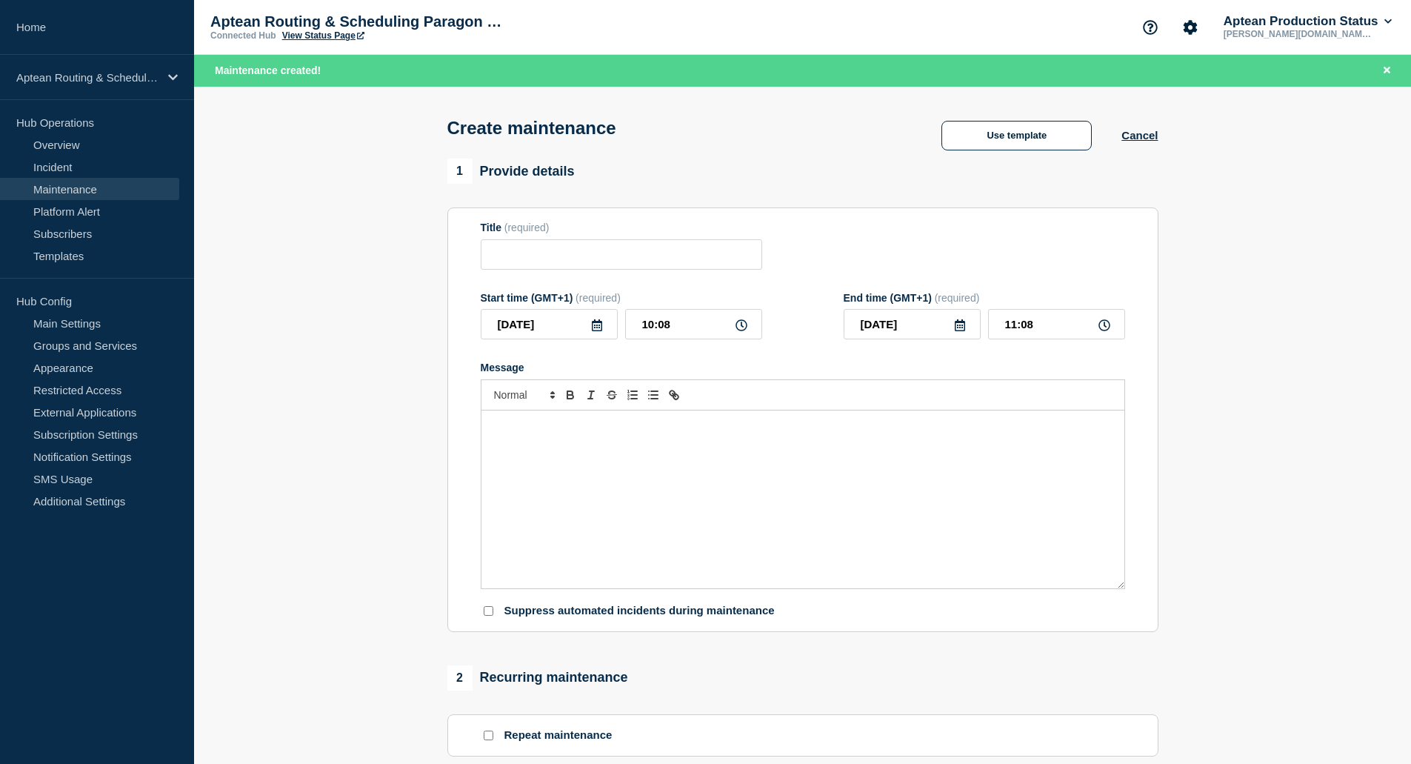
type input "Aptean Routing & Scheduling Paragon Edition"
type input "14:08"
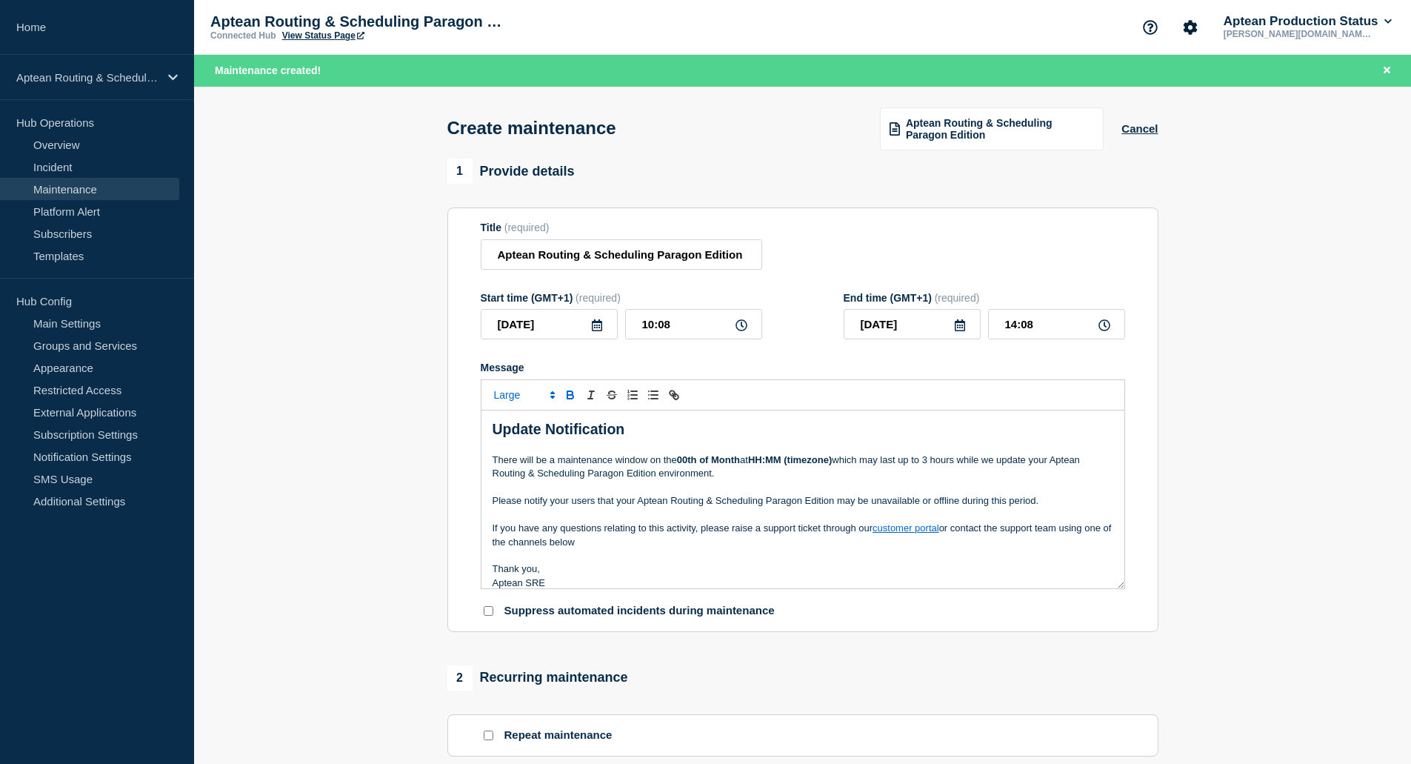
click at [656, 507] on p "Please notify your users that your Aptean Routing & Scheduling Paragon Edition …" at bounding box center [803, 500] width 621 height 13
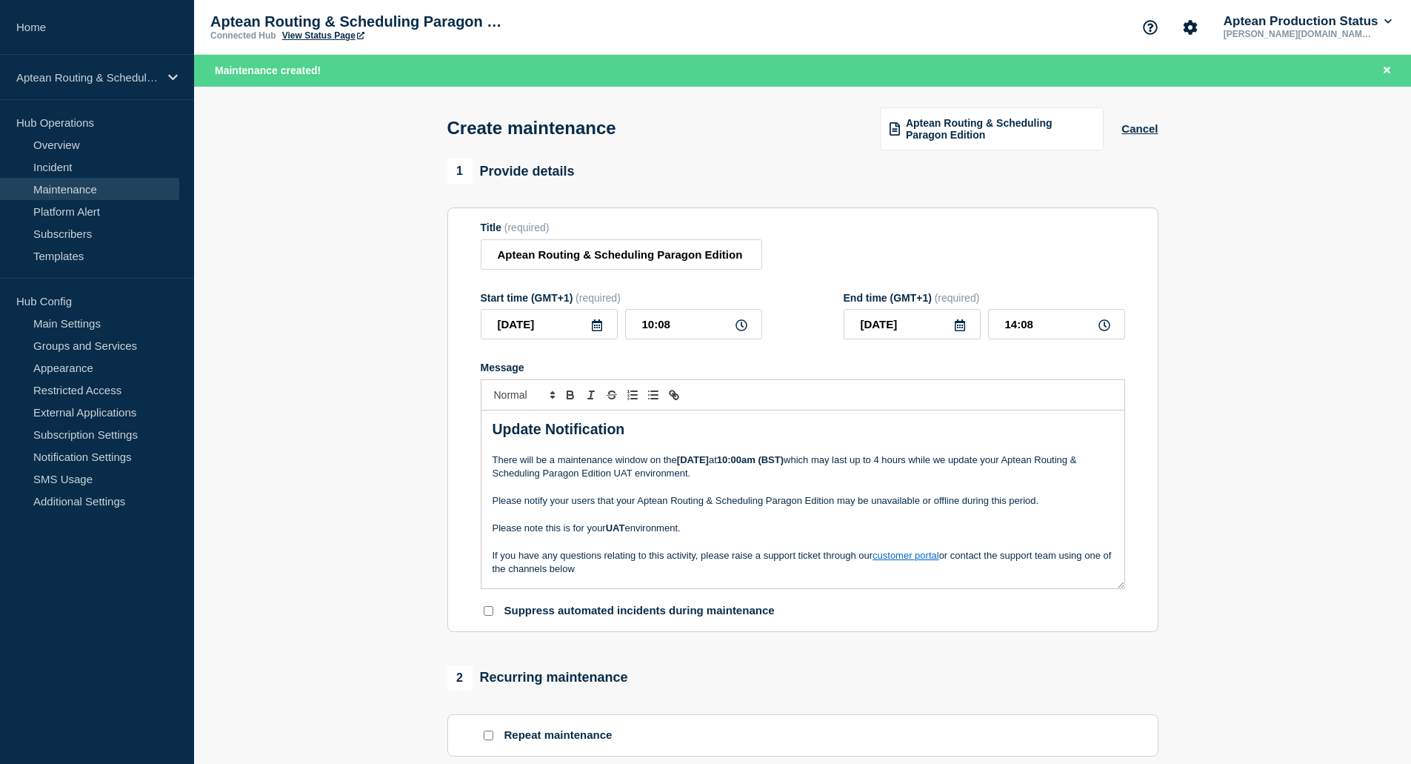
click at [599, 328] on icon at bounding box center [597, 325] width 12 height 12
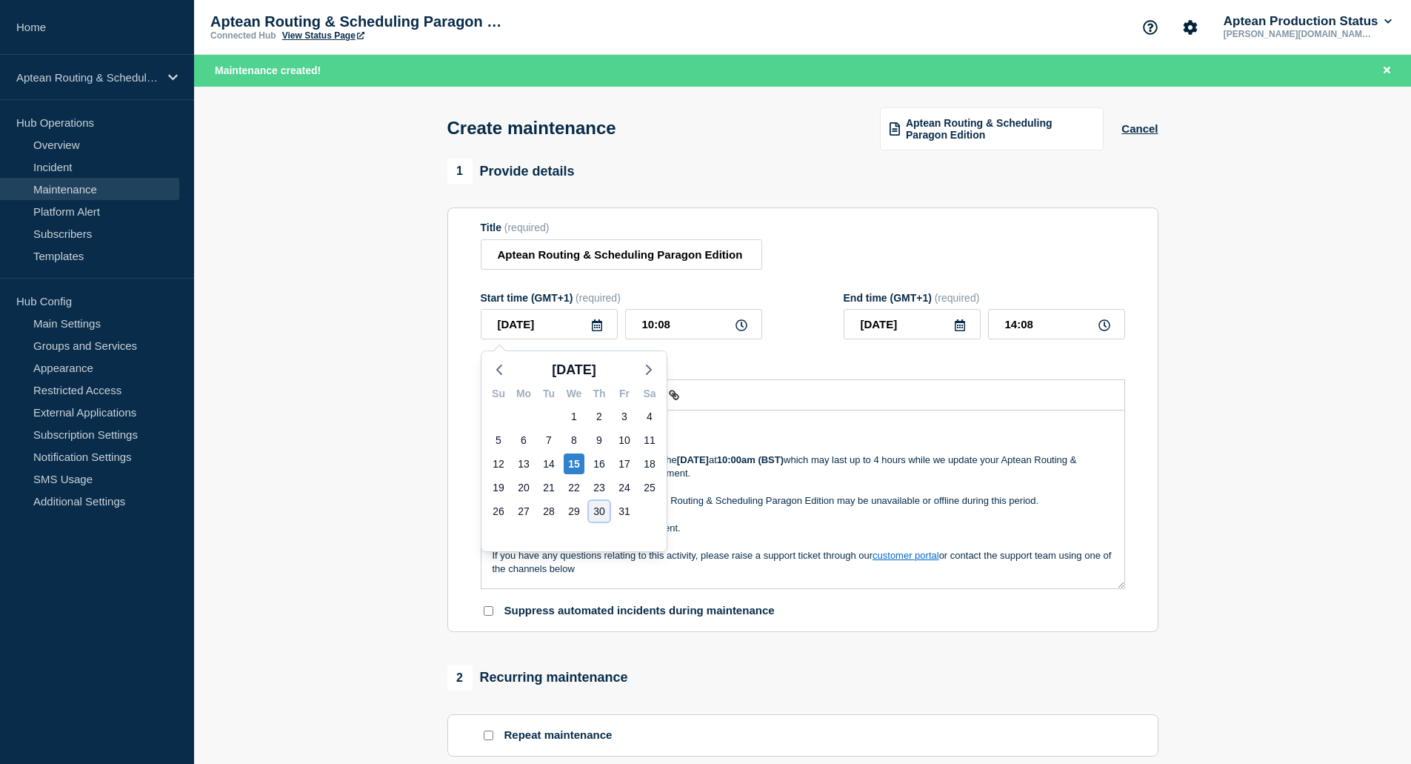
click at [605, 514] on div "30" at bounding box center [599, 511] width 21 height 21
type input "[DATE]"
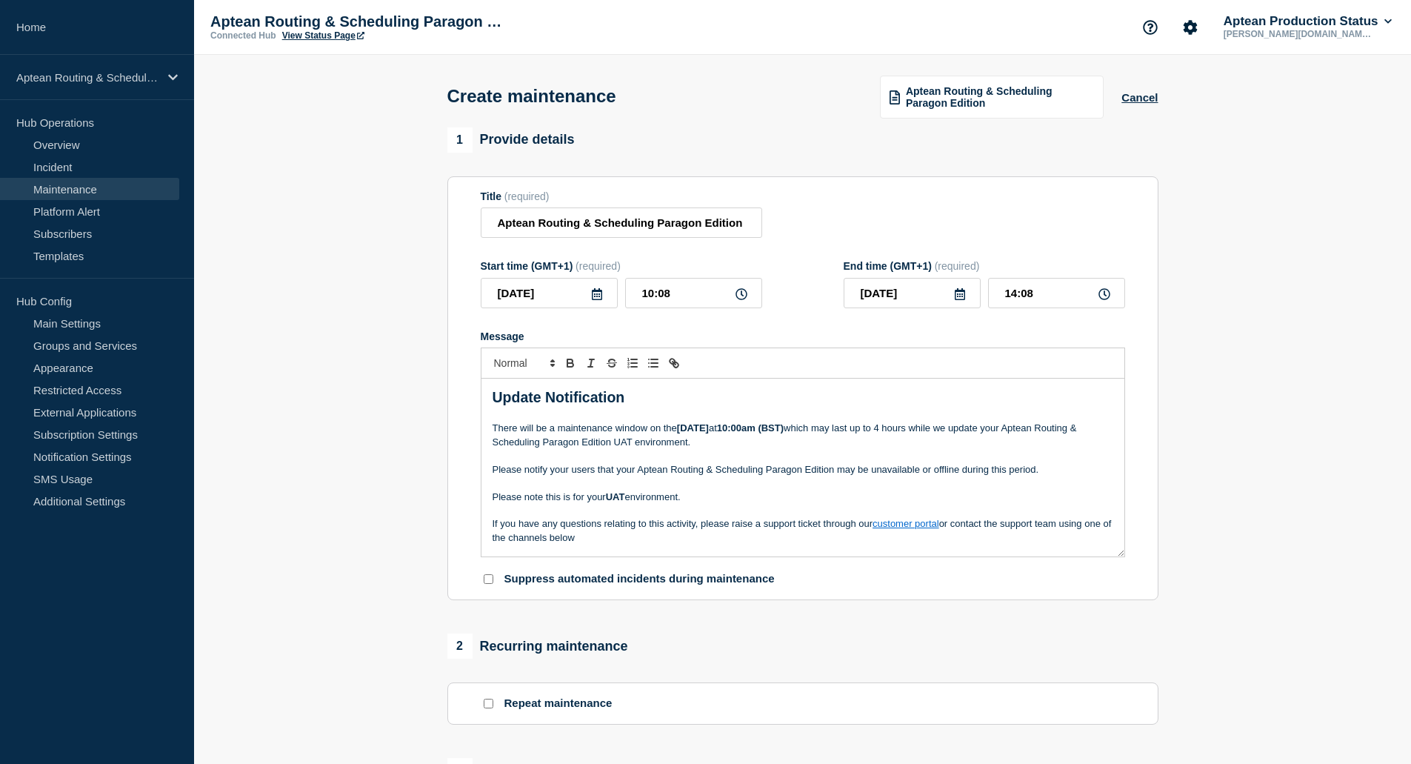
click at [763, 467] on p "Please notify your users that your Aptean Routing & Scheduling Paragon Edition …" at bounding box center [803, 469] width 621 height 13
click at [699, 433] on strong "[DATE]" at bounding box center [693, 427] width 32 height 11
drag, startPoint x: 688, startPoint y: 433, endPoint x: 679, endPoint y: 433, distance: 8.1
click at [679, 433] on strong "[DATE]" at bounding box center [693, 427] width 32 height 11
click at [694, 297] on input "10:08" at bounding box center [693, 293] width 137 height 30
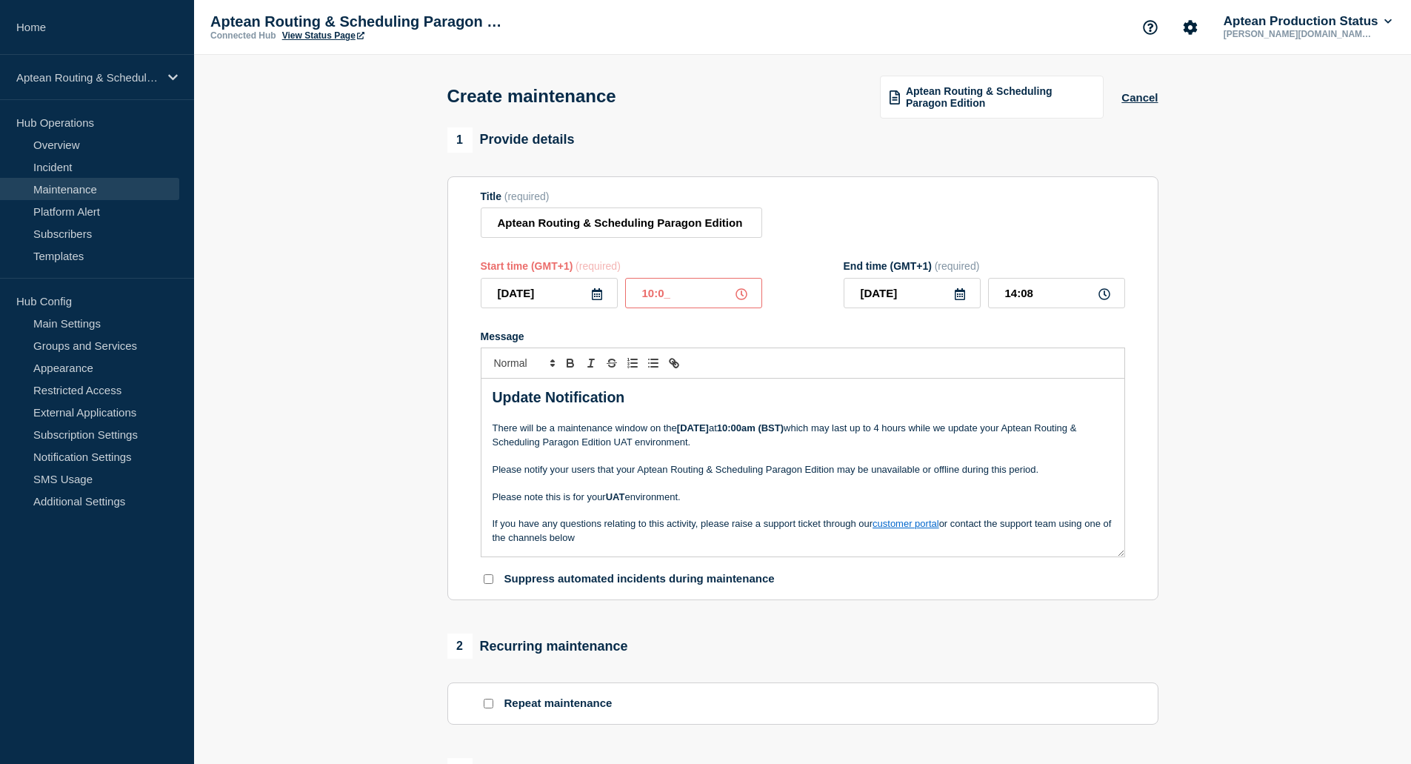
type input "10:00"
type input "14:00"
click at [709, 433] on strong "[DATE]" at bounding box center [693, 427] width 32 height 11
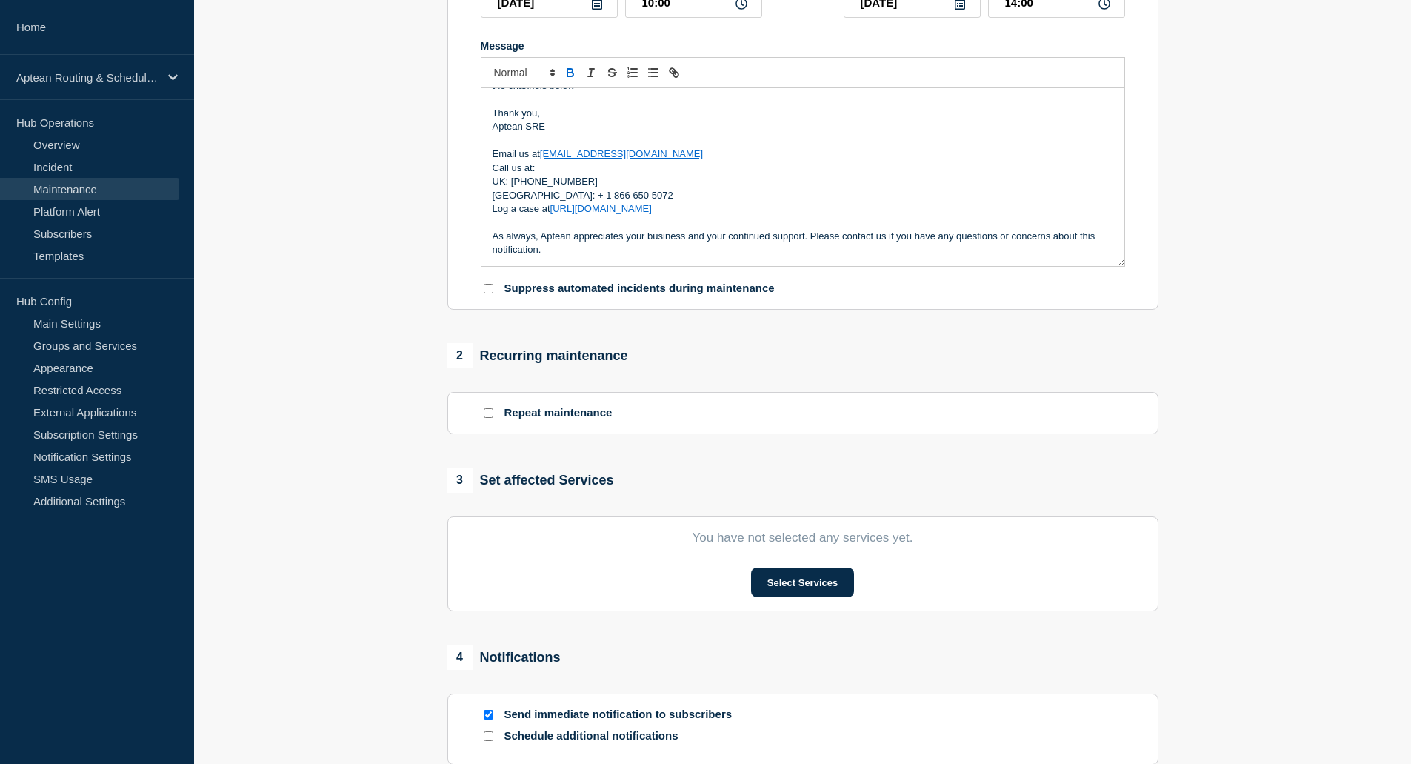
scroll to position [296, 0]
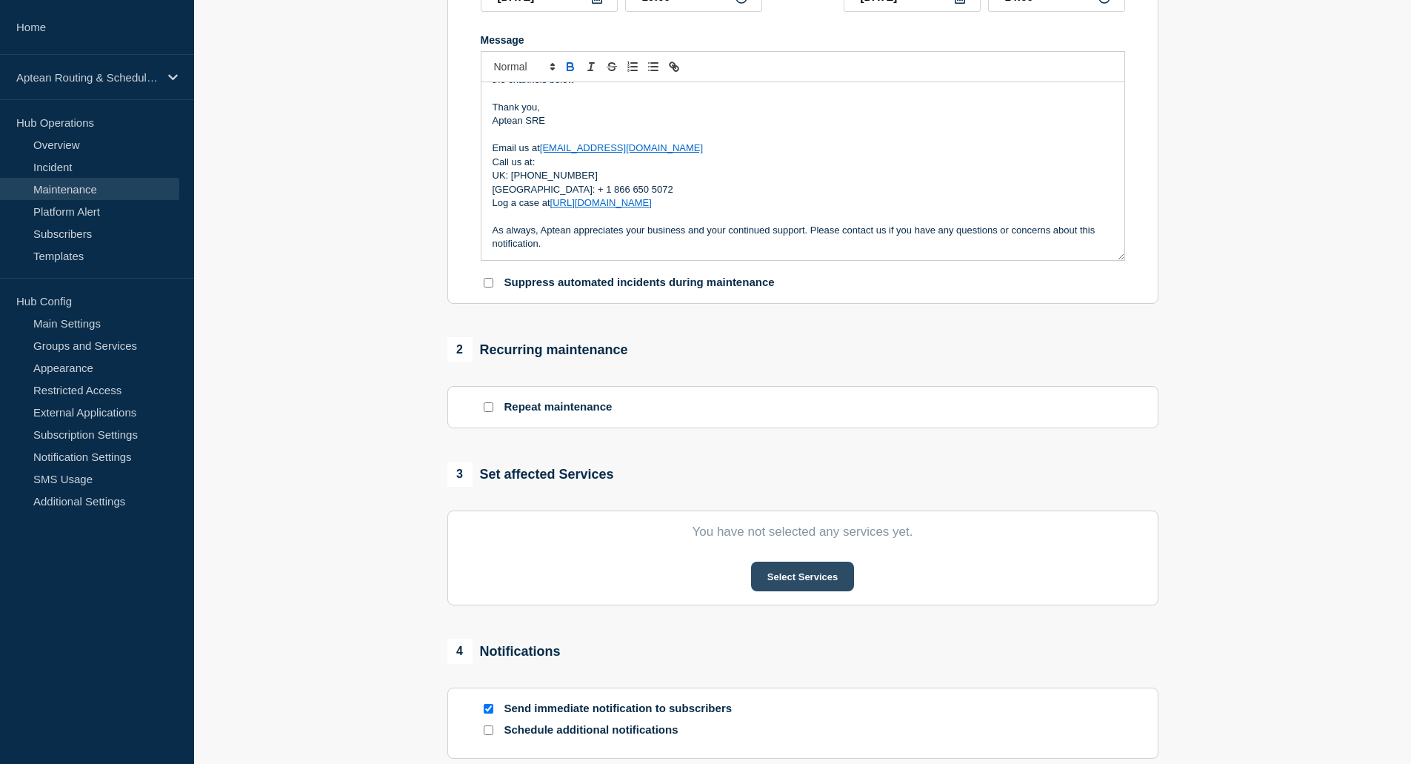
click at [801, 591] on button "Select Services" at bounding box center [802, 577] width 103 height 30
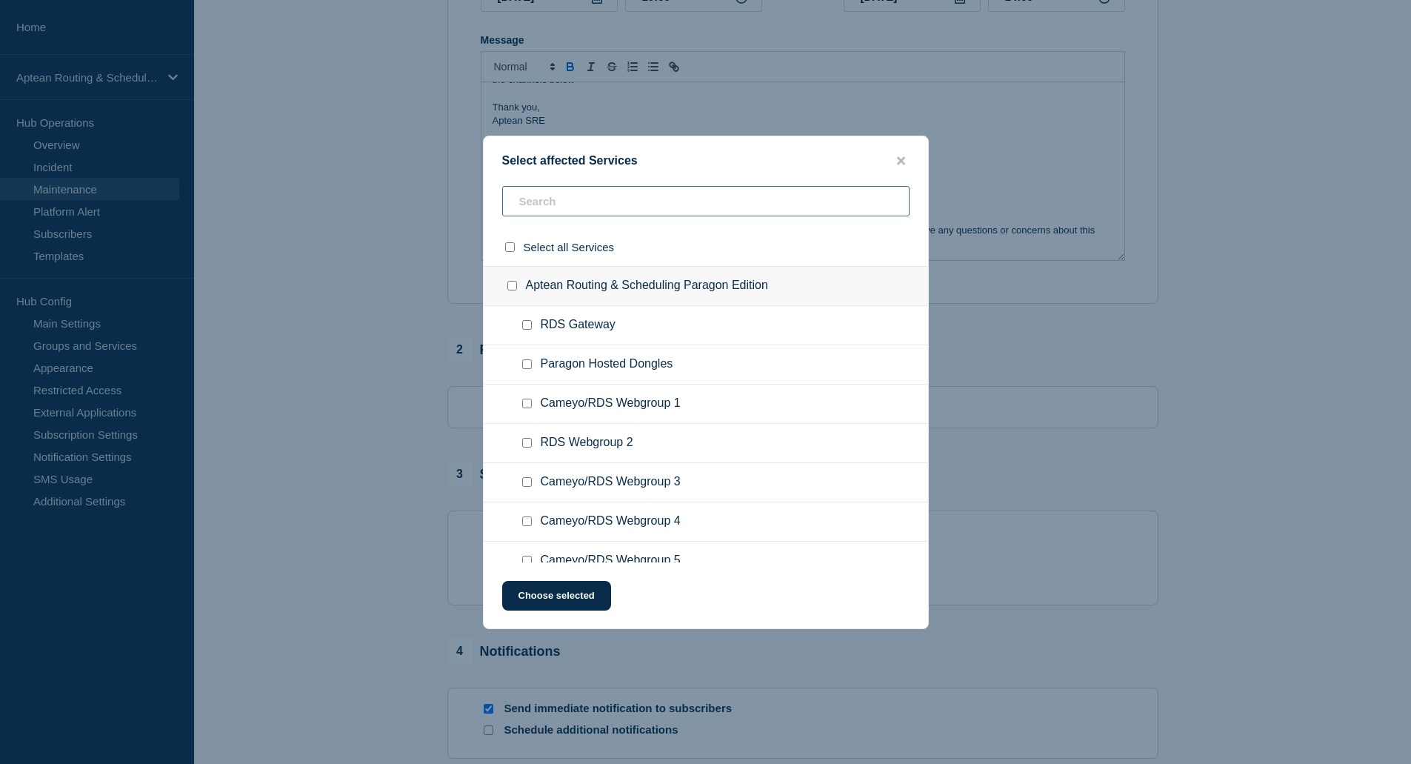
click at [580, 196] on input "text" at bounding box center [705, 201] width 407 height 30
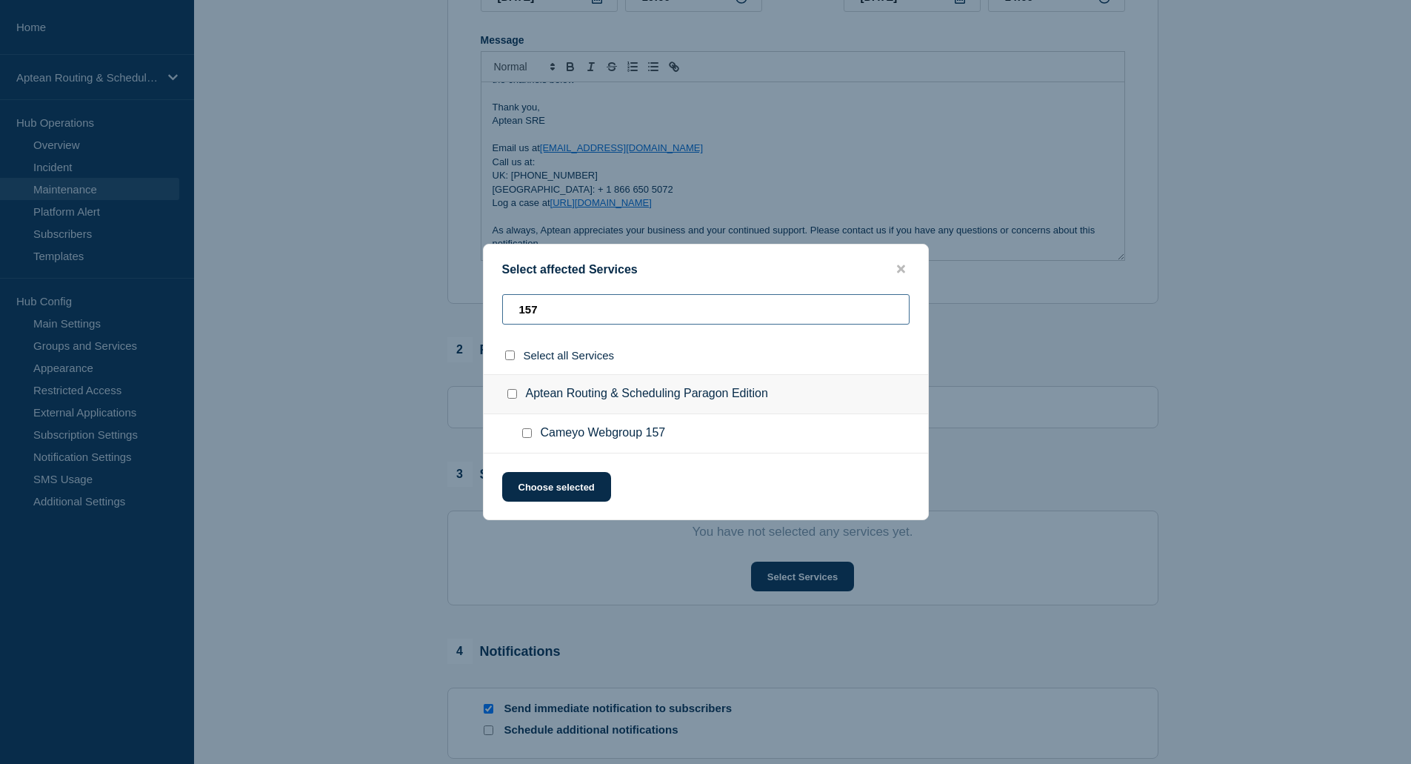
type input "157"
click at [527, 432] on input "Cameyo Webgroup 157 checkbox" at bounding box center [527, 433] width 10 height 10
checkbox input "true"
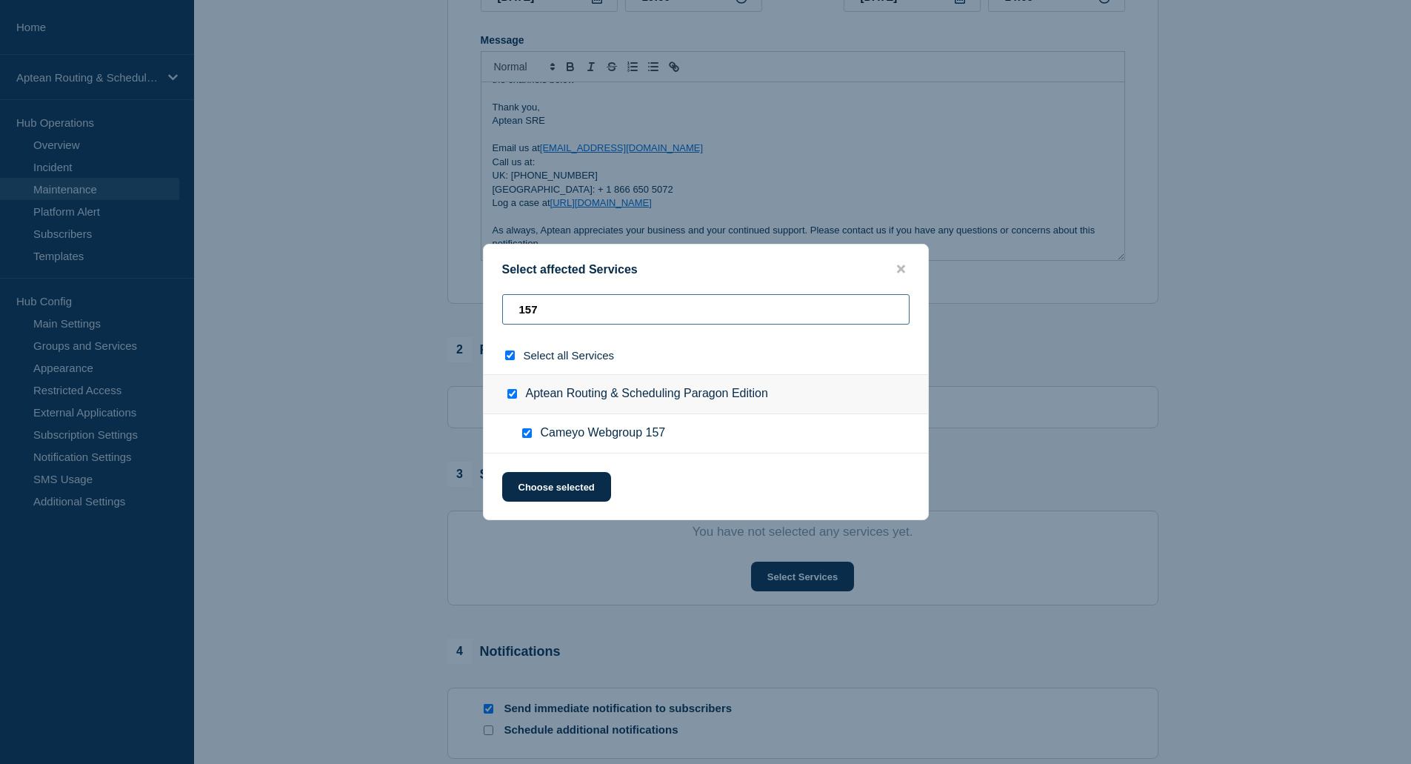
drag, startPoint x: 556, startPoint y: 307, endPoint x: 462, endPoint y: 307, distance: 94.8
click at [462, 307] on div "Select affected Services 157 Select all Services Aptean Routing & Scheduling Pa…" at bounding box center [705, 382] width 1411 height 764
type input "1"
checkbox input "false"
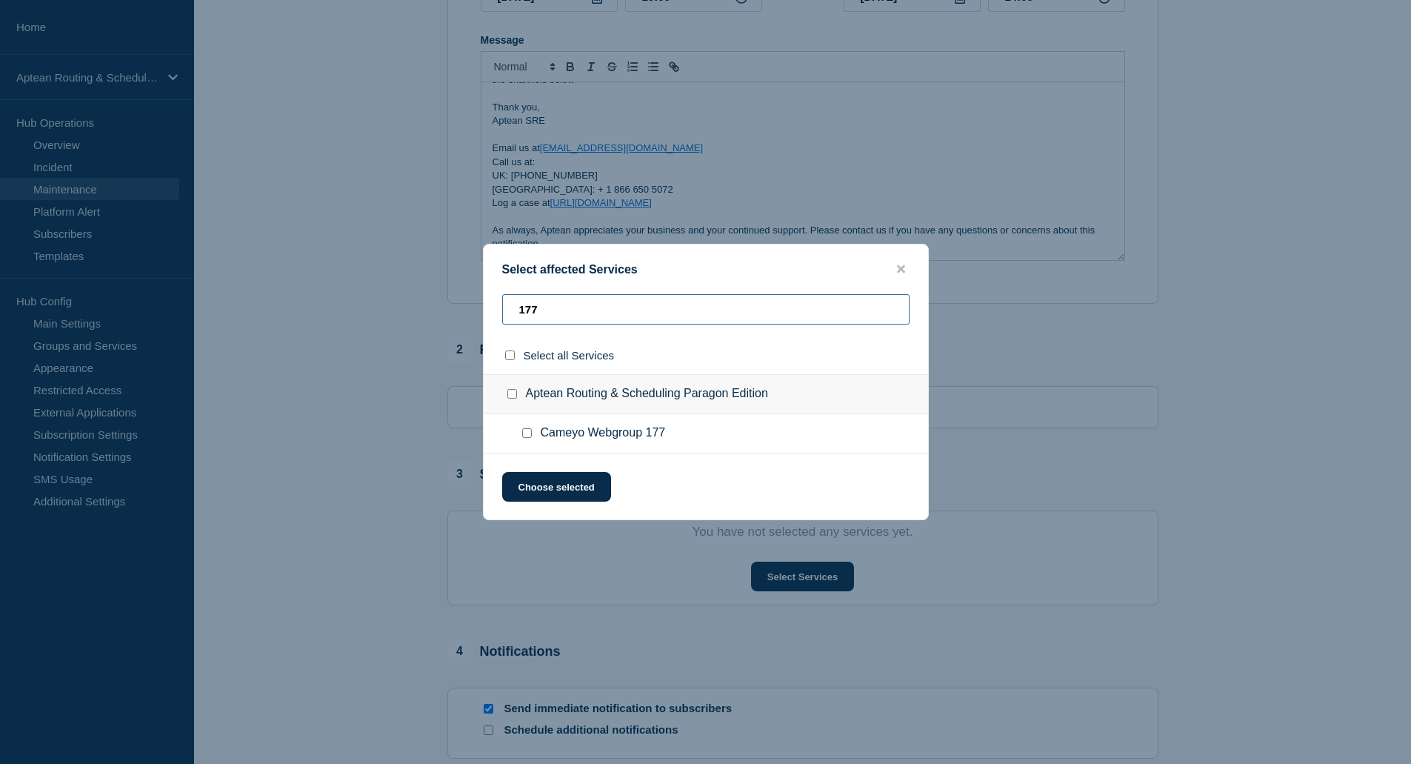
type input "177"
click at [531, 437] on input "Cameyo Webgroup 177 checkbox" at bounding box center [527, 433] width 10 height 10
checkbox input "true"
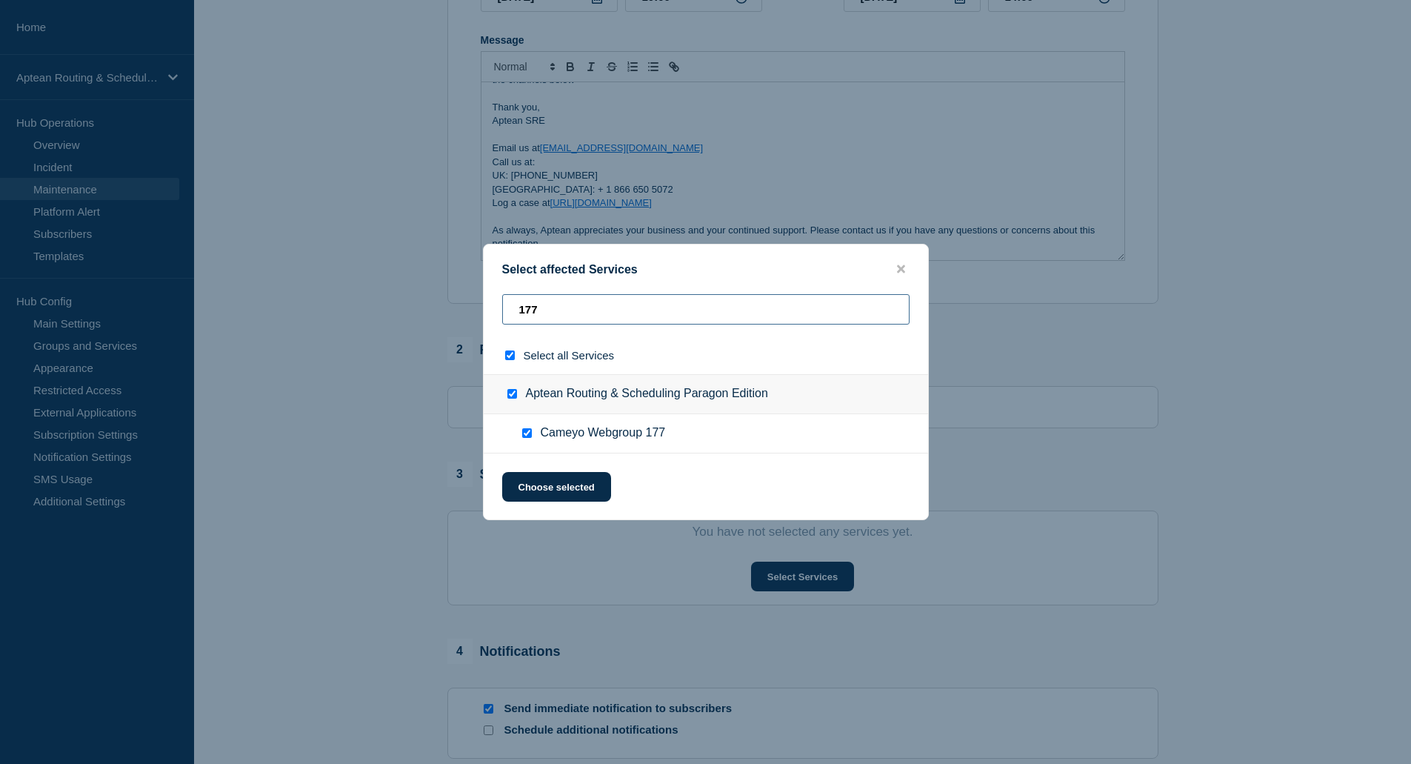
drag, startPoint x: 554, startPoint y: 309, endPoint x: 485, endPoint y: 308, distance: 68.9
click at [486, 309] on div "177" at bounding box center [706, 315] width 445 height 42
type input "1"
checkbox input "false"
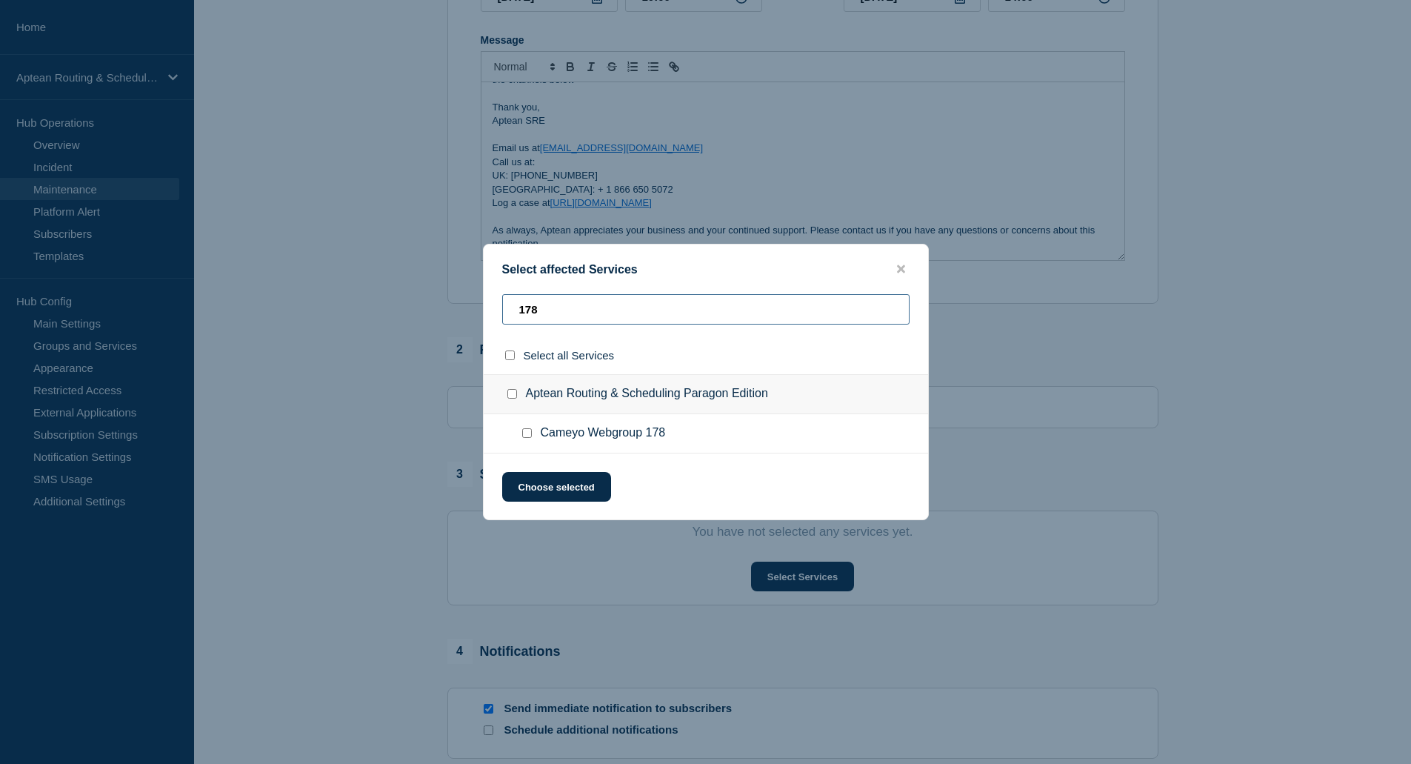
type input "178"
click at [527, 437] on input "Cameyo Webgroup 178 checkbox" at bounding box center [527, 433] width 10 height 10
checkbox input "true"
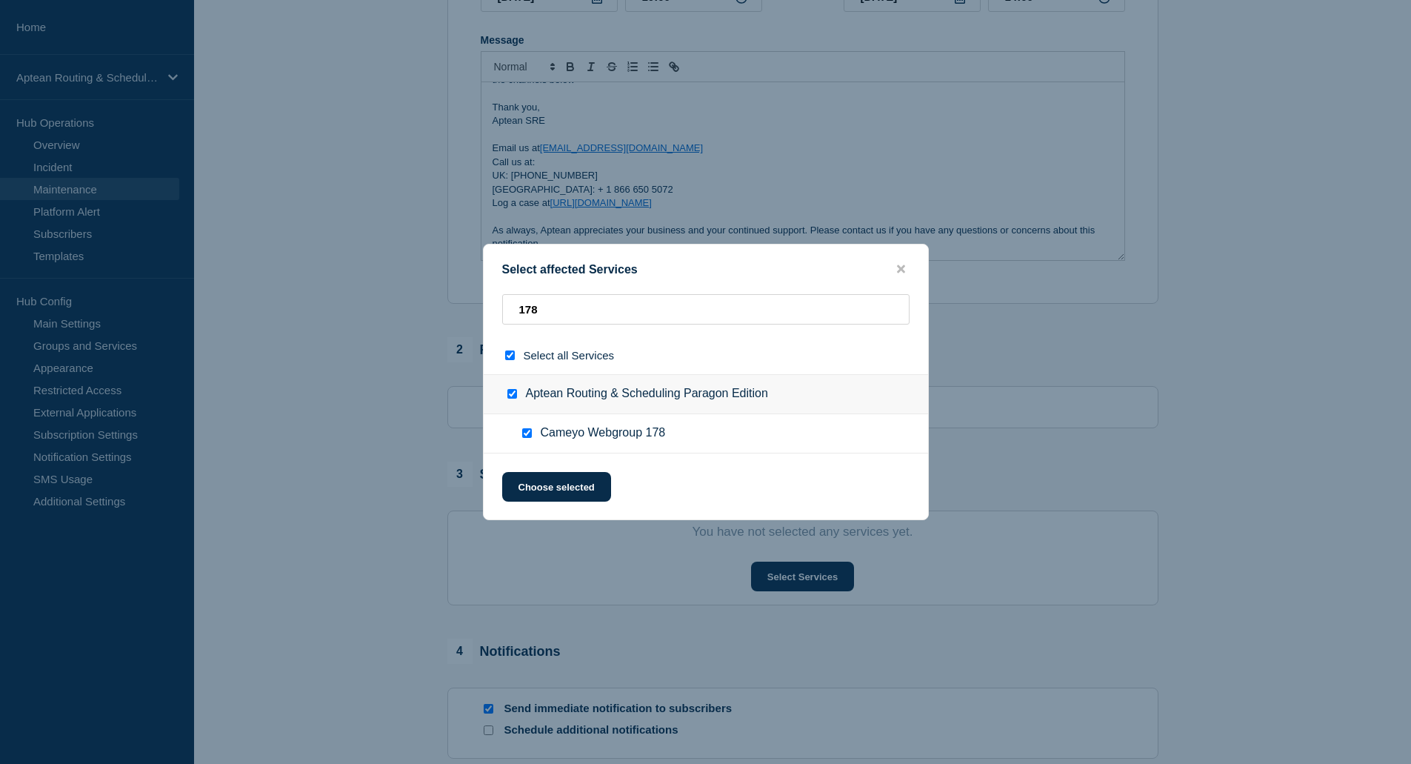
click at [527, 437] on input "Cameyo Webgroup 178 checkbox" at bounding box center [527, 433] width 10 height 10
checkbox input "false"
click at [527, 433] on input "Cameyo Webgroup 178 checkbox" at bounding box center [527, 433] width 10 height 10
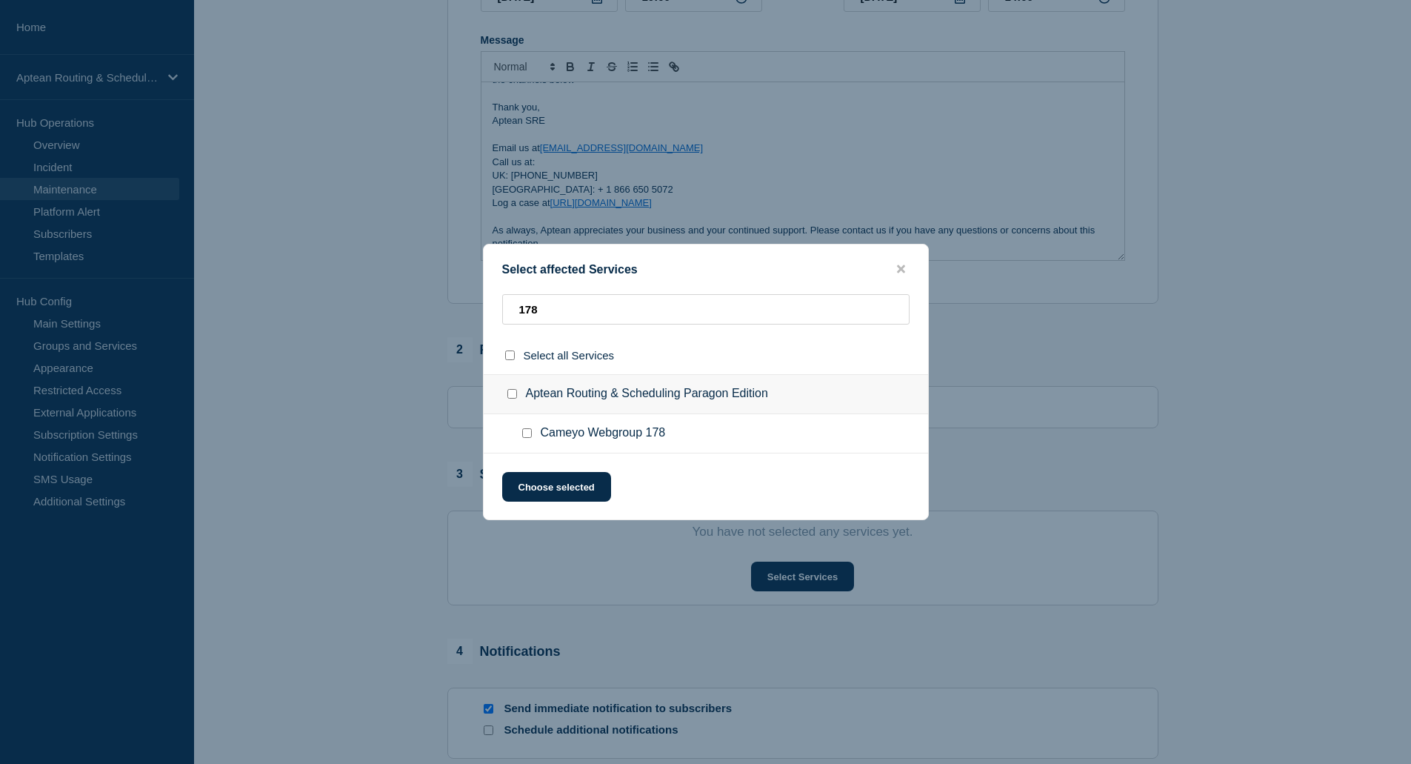
checkbox input "true"
click at [585, 491] on button "Choose selected" at bounding box center [556, 487] width 109 height 30
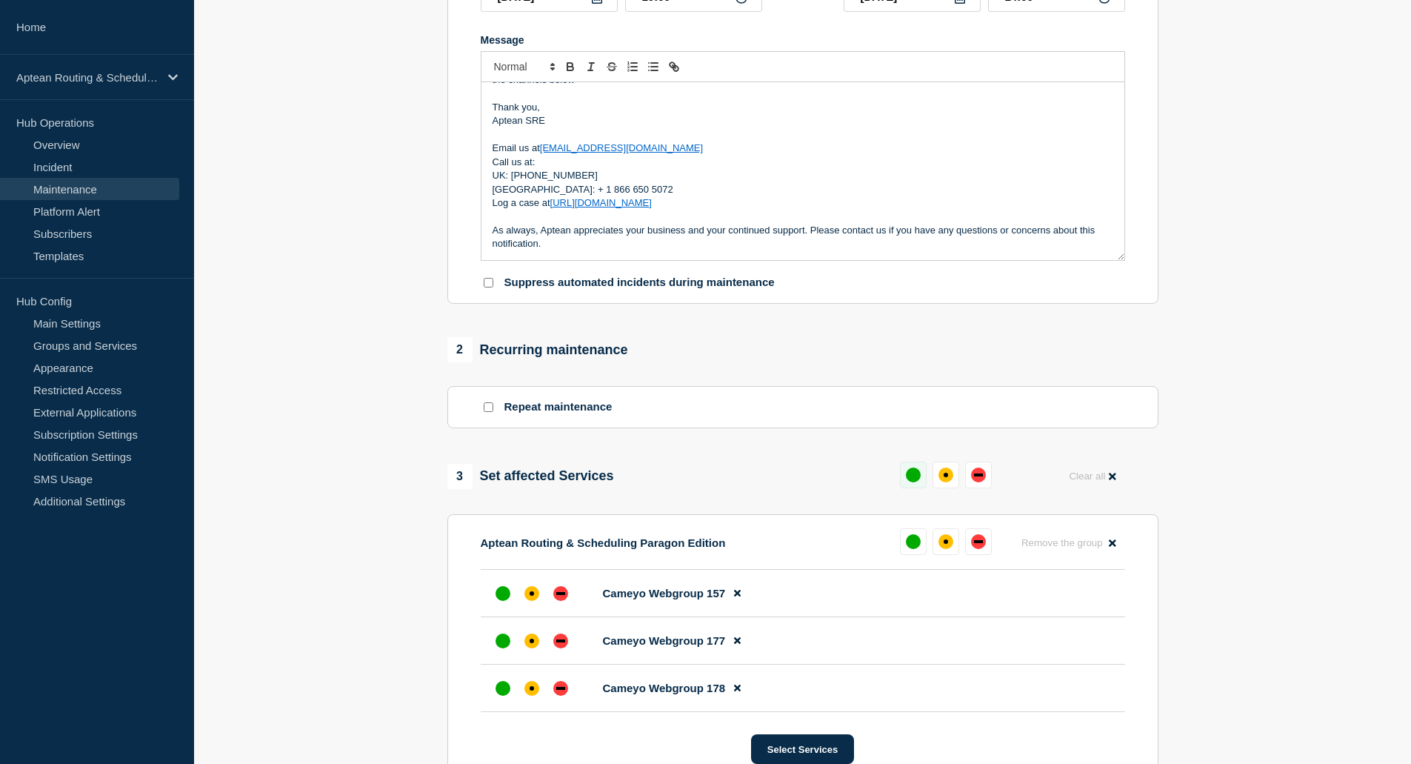
click at [916, 478] on div "up" at bounding box center [913, 474] width 15 height 15
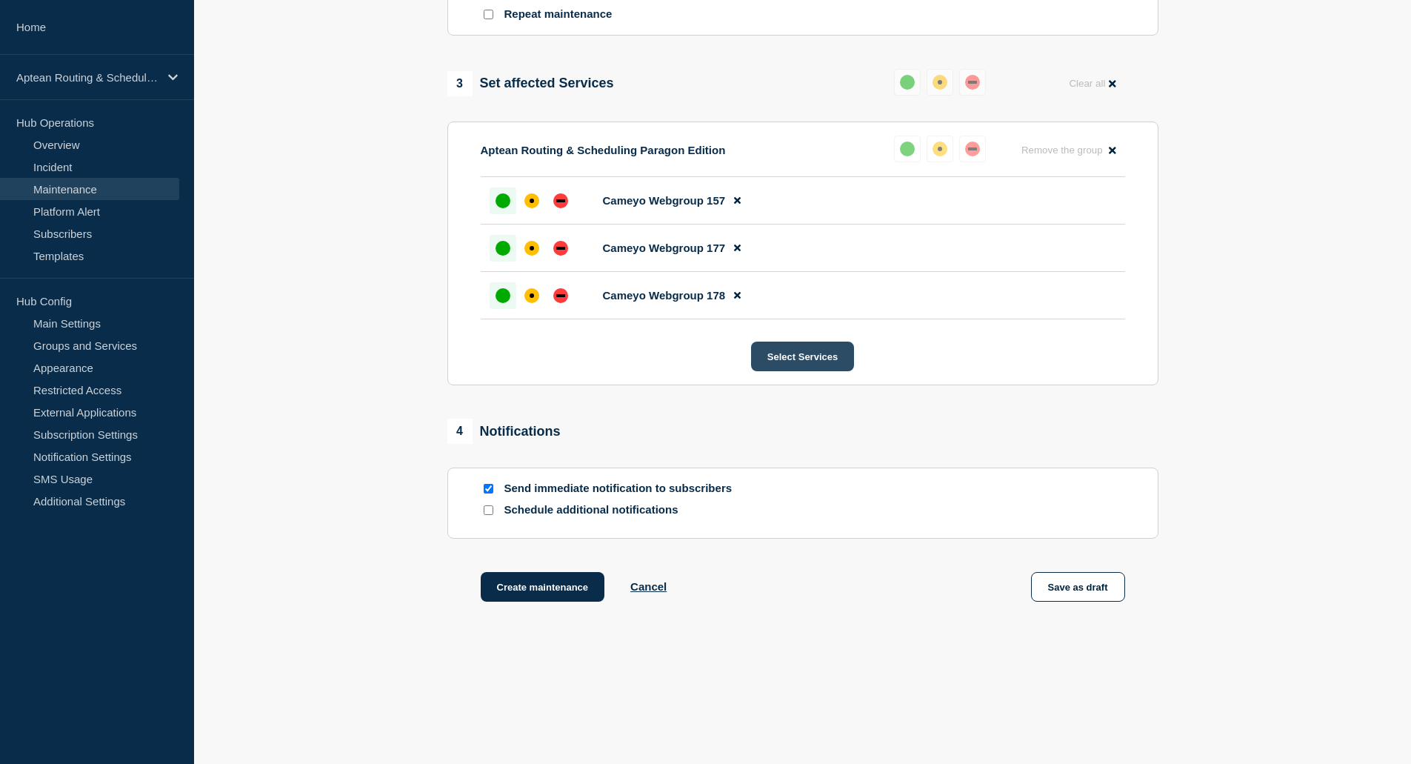
scroll to position [701, 0]
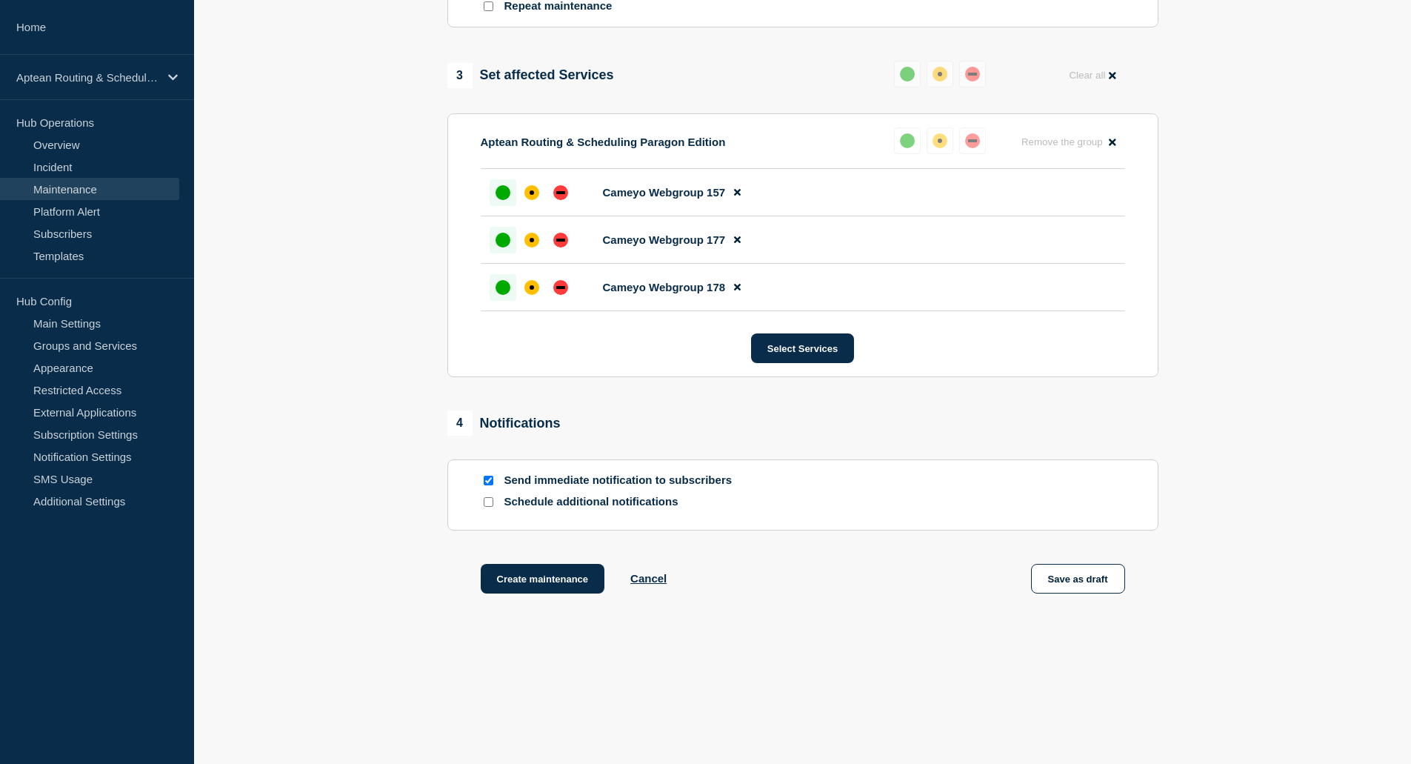
click at [493, 505] on div at bounding box center [488, 502] width 15 height 14
click at [489, 502] on input "Schedule additional notifications" at bounding box center [489, 502] width 10 height 10
click at [490, 506] on input "Schedule additional notifications" at bounding box center [489, 502] width 10 height 10
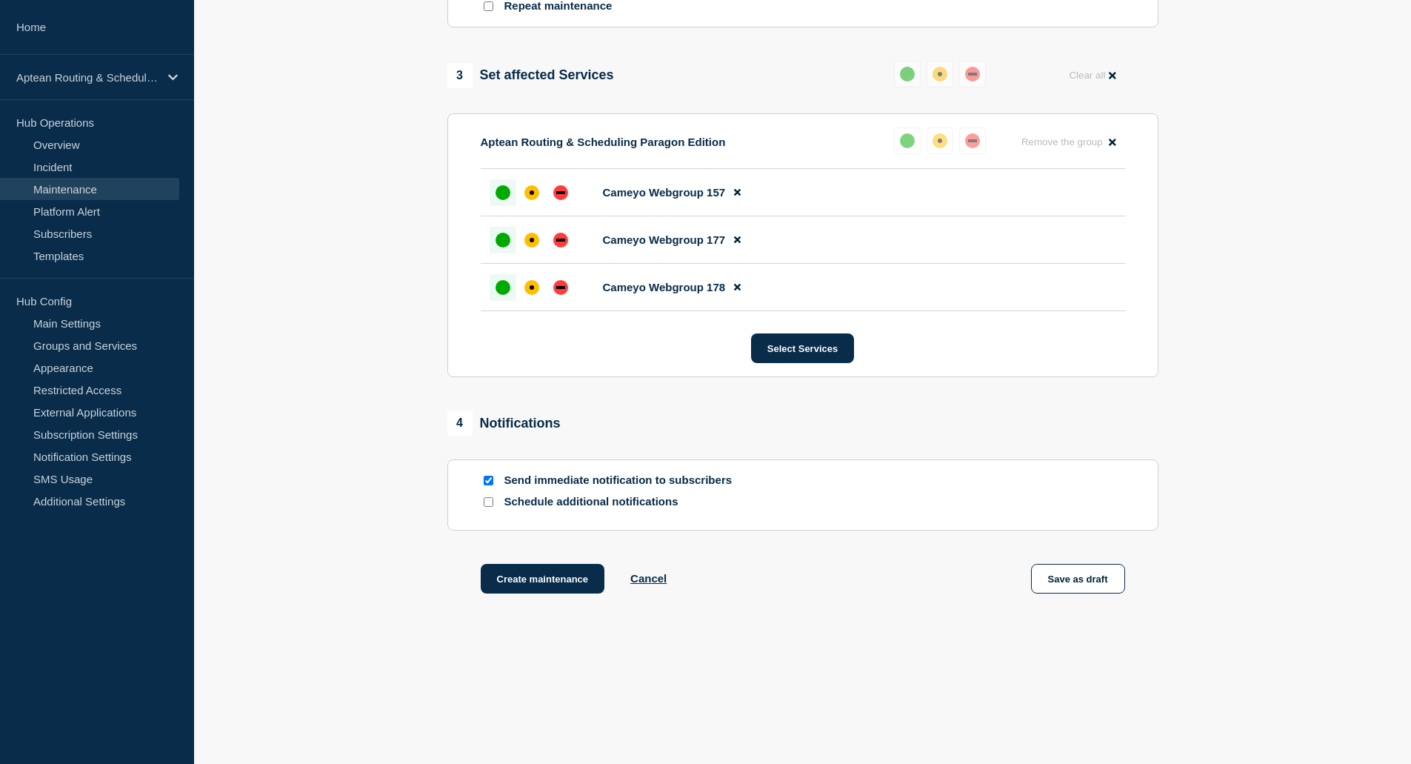
checkbox input "true"
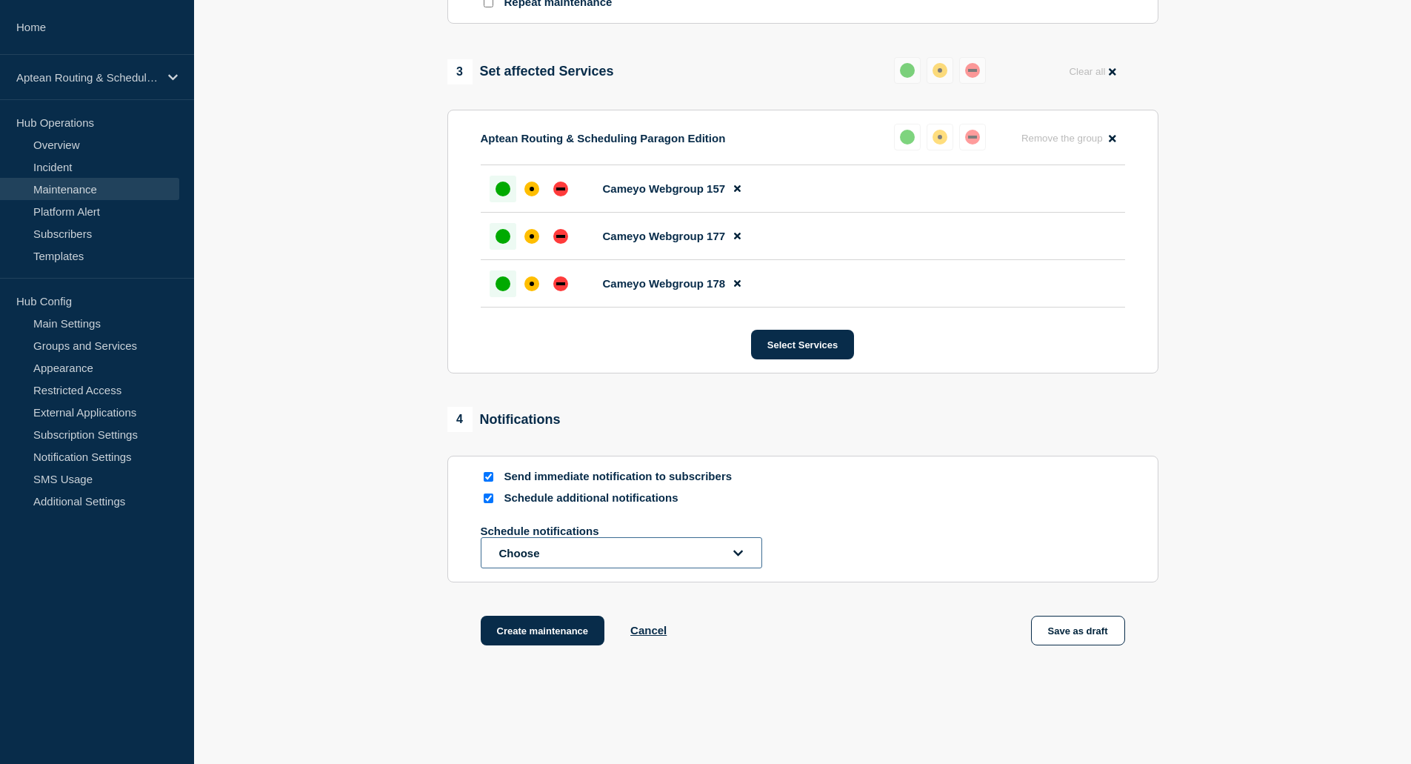
click at [505, 554] on button "Choose" at bounding box center [622, 552] width 282 height 31
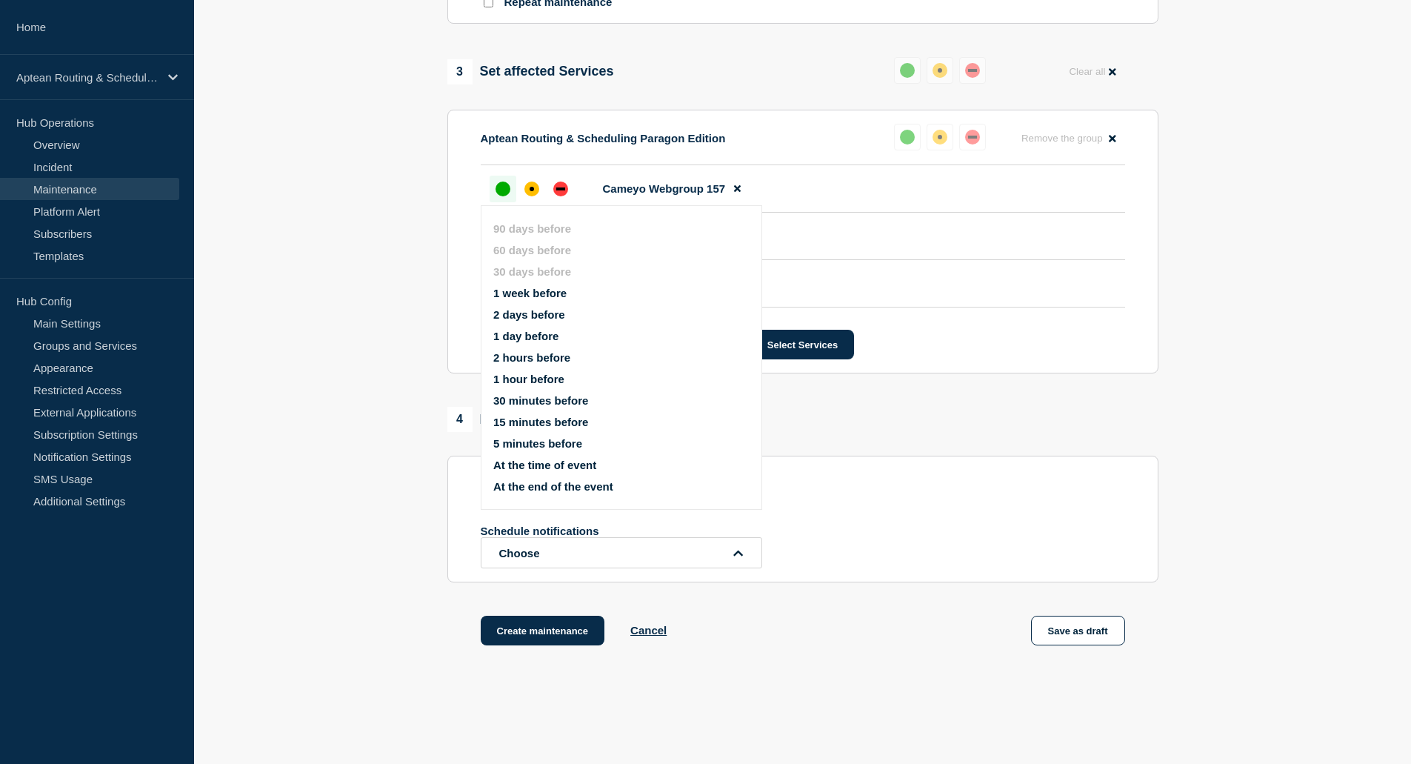
click at [543, 292] on button "1 week before" at bounding box center [529, 293] width 73 height 13
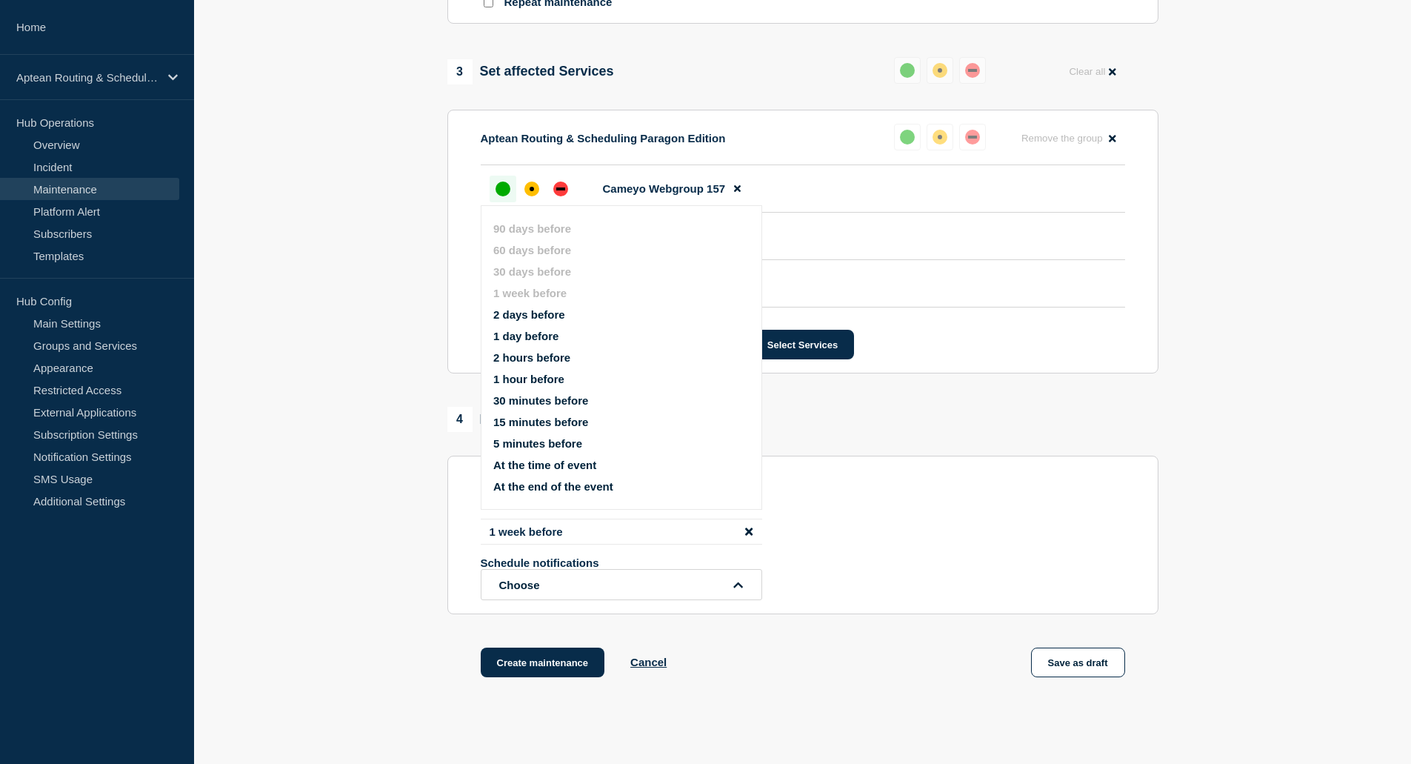
click at [549, 336] on button "1 day before" at bounding box center [525, 336] width 65 height 13
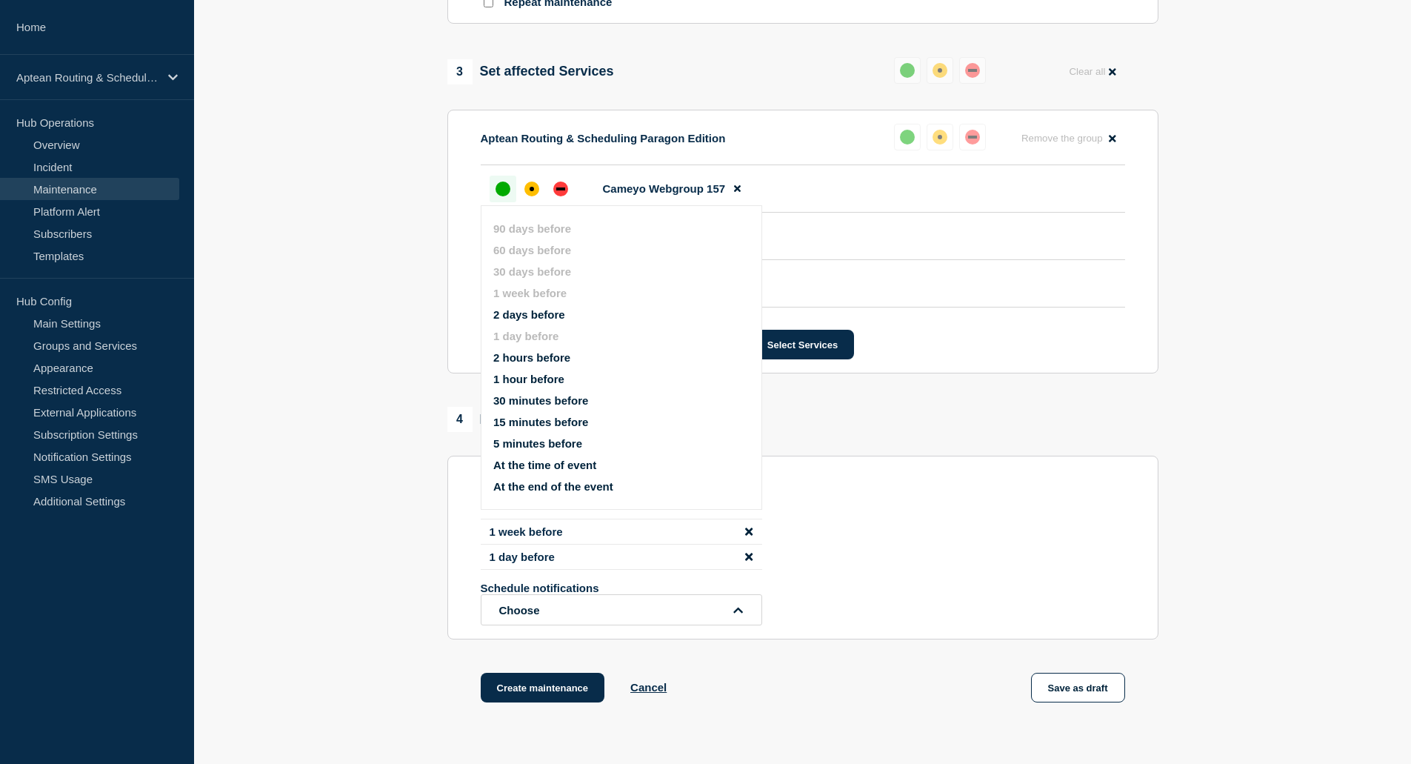
click at [553, 377] on button "1 hour before" at bounding box center [528, 379] width 71 height 13
click at [553, 373] on section "Aptean Routing & Scheduling Paragon Edition Reset Remove the group Remove Camey…" at bounding box center [802, 242] width 711 height 264
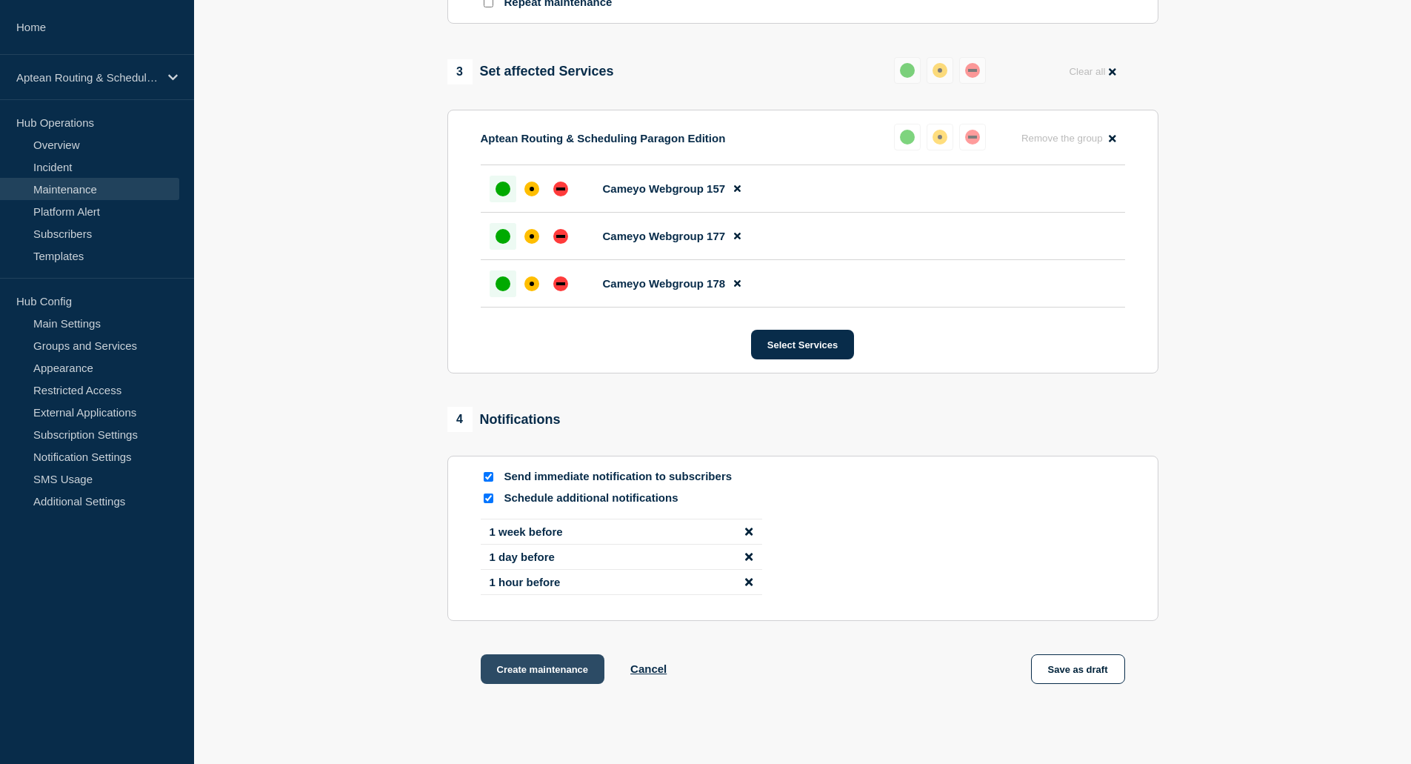
click at [516, 666] on button "Create maintenance" at bounding box center [543, 669] width 124 height 30
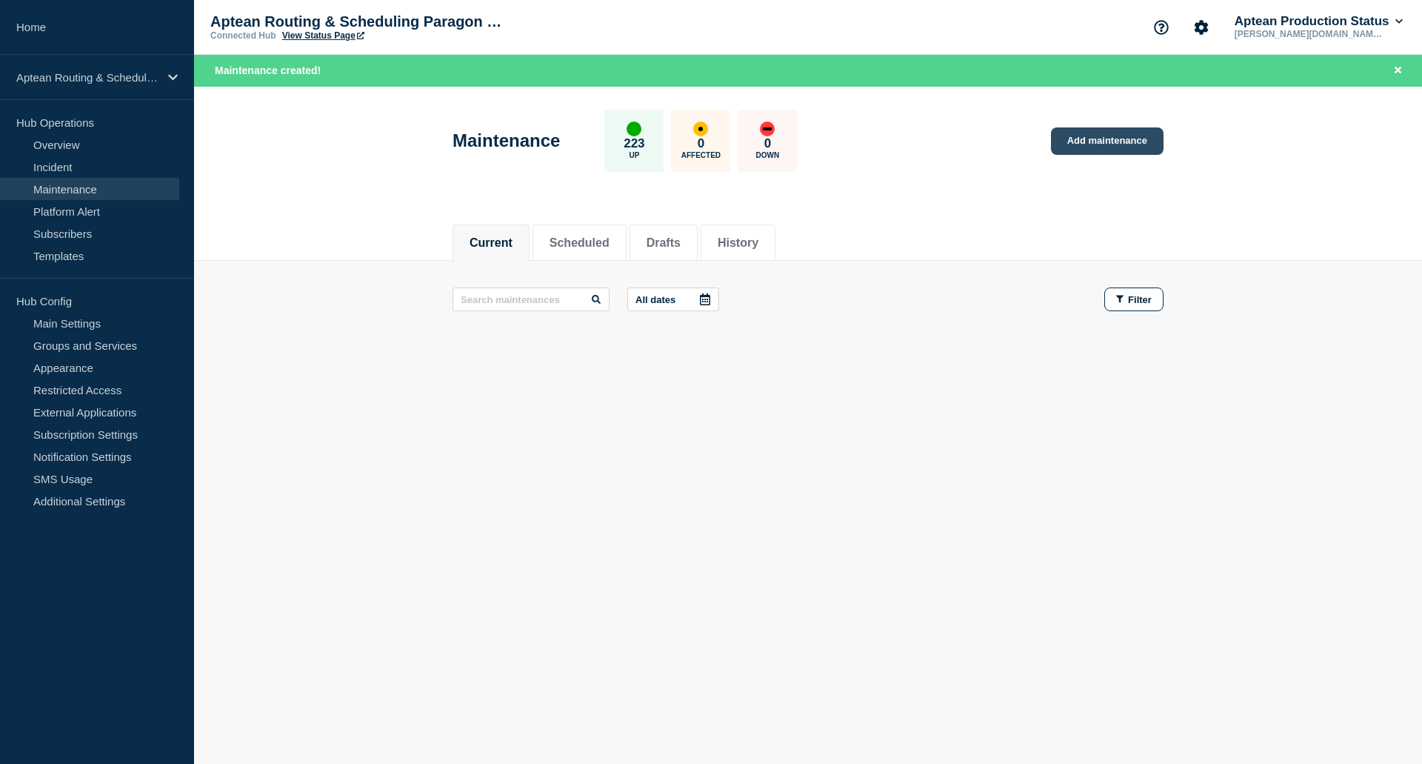
click at [1087, 139] on link "Add maintenance" at bounding box center [1107, 140] width 113 height 27
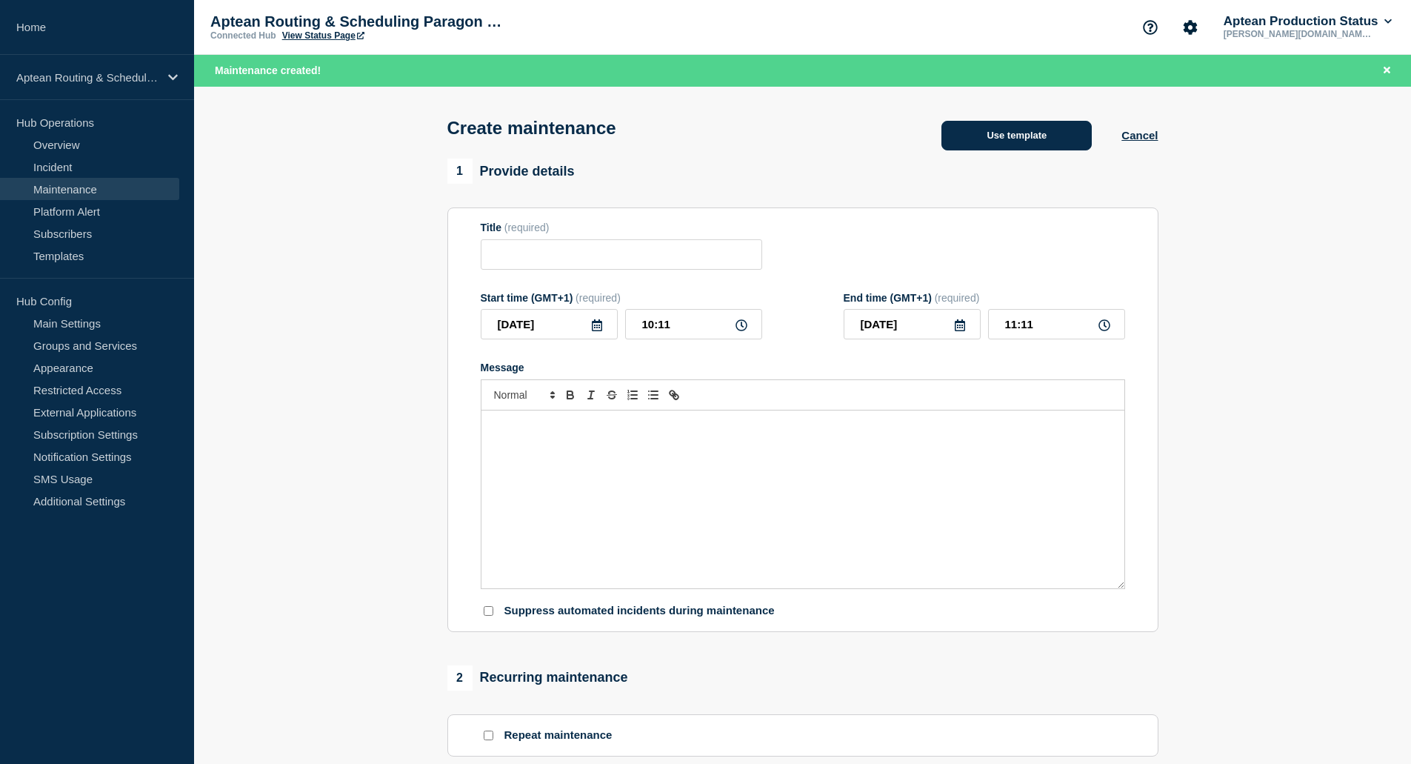
click at [981, 150] on button "Use template" at bounding box center [1017, 136] width 150 height 30
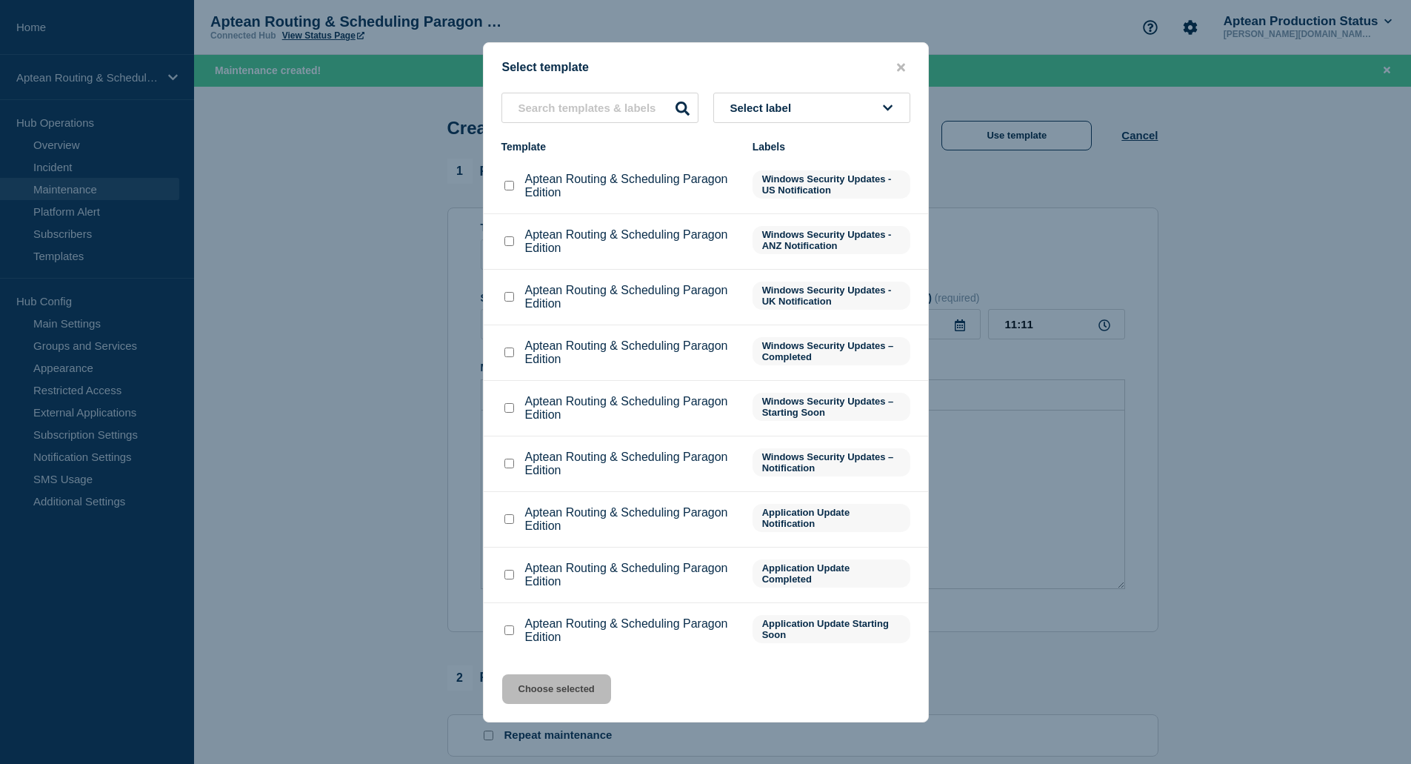
click at [503, 524] on div at bounding box center [509, 519] width 15 height 15
click at [507, 522] on input "Aptean Routing & Scheduling Paragon Edition checkbox" at bounding box center [510, 519] width 10 height 10
checkbox input "true"
click at [565, 696] on button "Choose selected" at bounding box center [556, 689] width 109 height 30
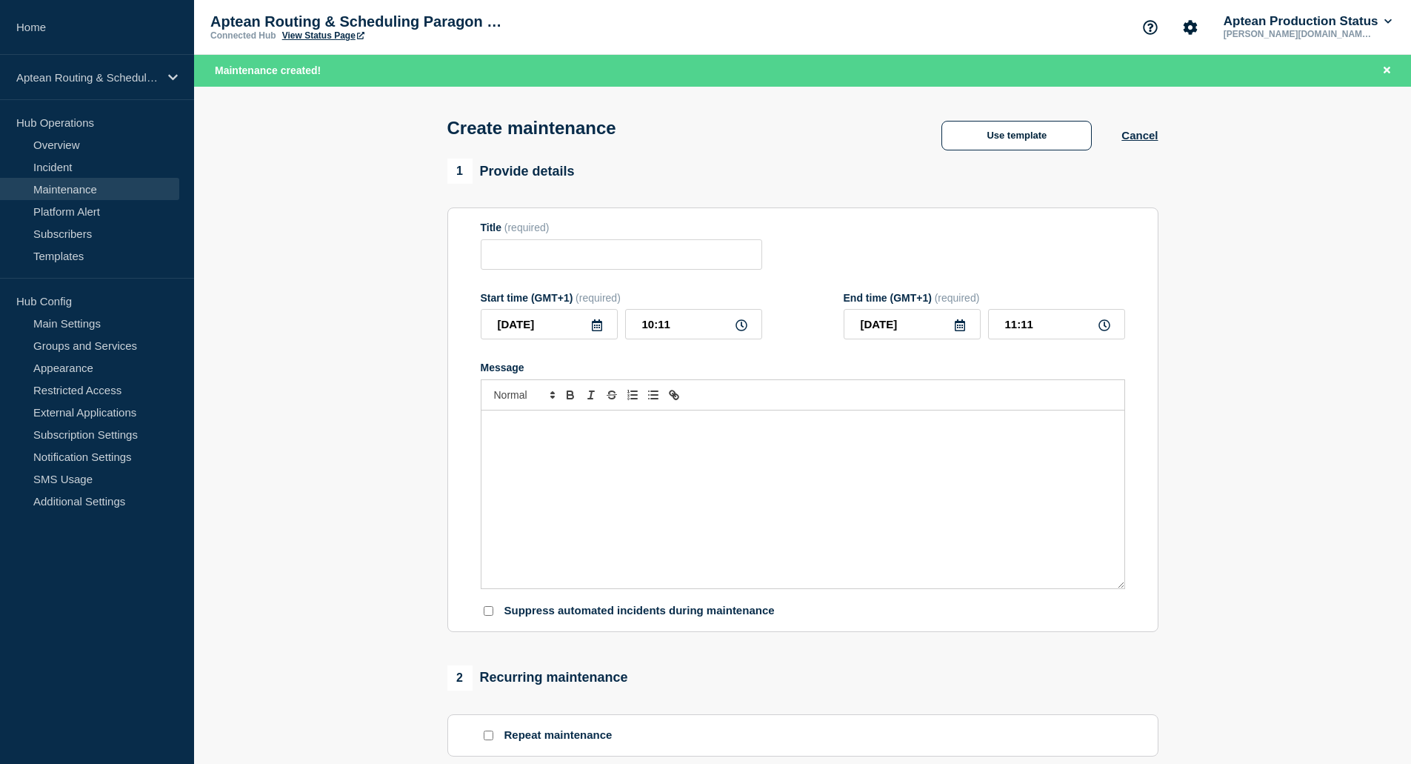
type input "Aptean Routing & Scheduling Paragon Edition"
type input "14:11"
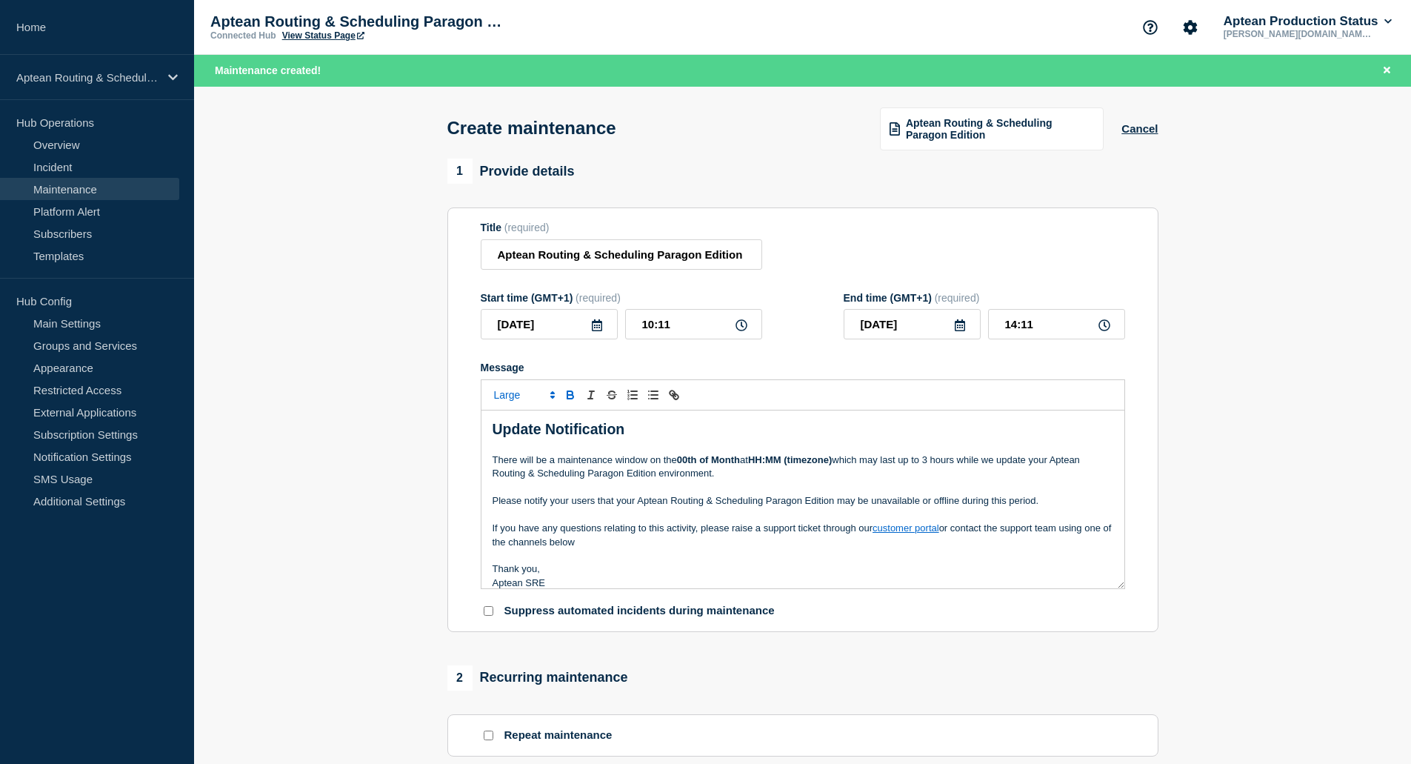
click at [767, 556] on p "Message" at bounding box center [803, 555] width 621 height 13
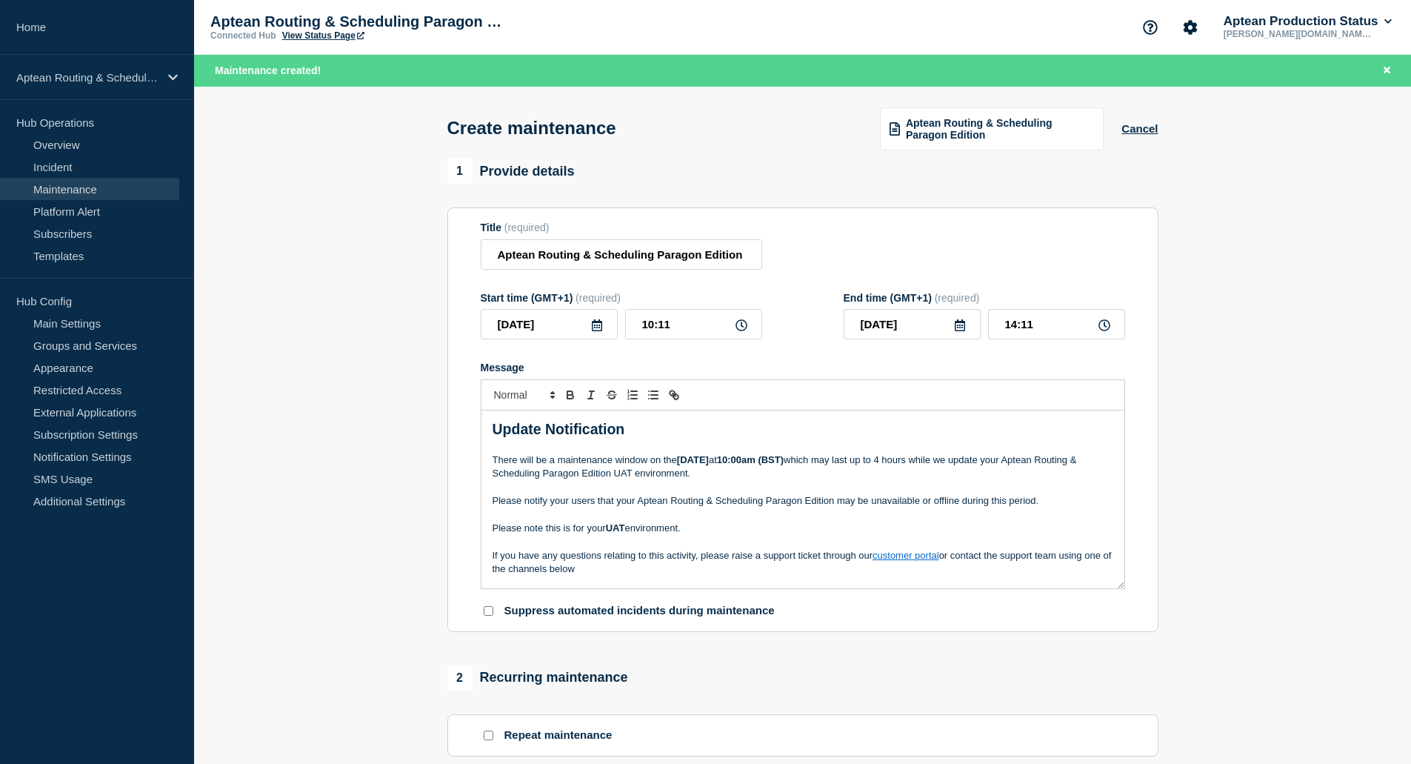
click at [683, 465] on strong "[DATE]" at bounding box center [693, 459] width 32 height 11
click at [685, 463] on strong "[DATE]" at bounding box center [693, 459] width 32 height 11
click at [590, 332] on div "[DATE]" at bounding box center [549, 324] width 137 height 30
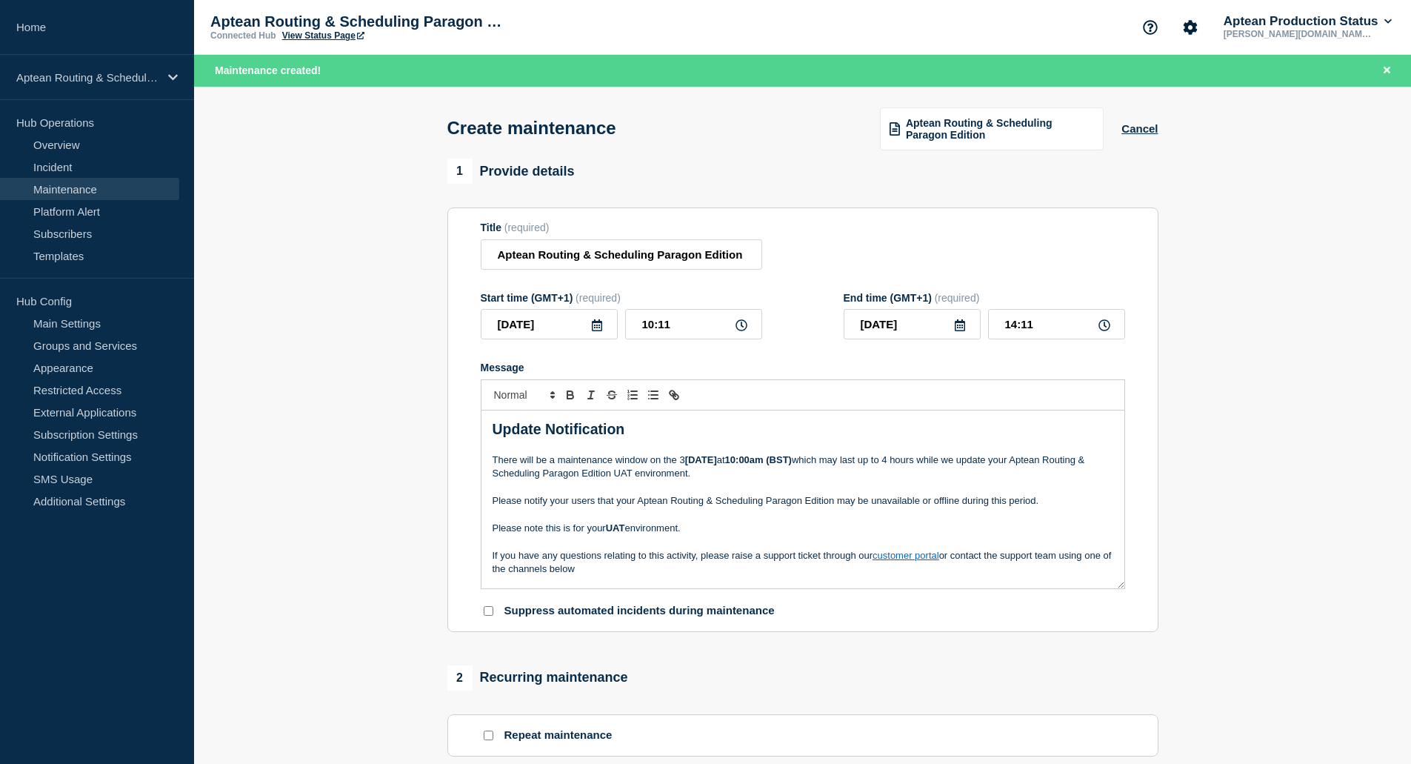
click at [596, 327] on icon at bounding box center [597, 325] width 12 height 12
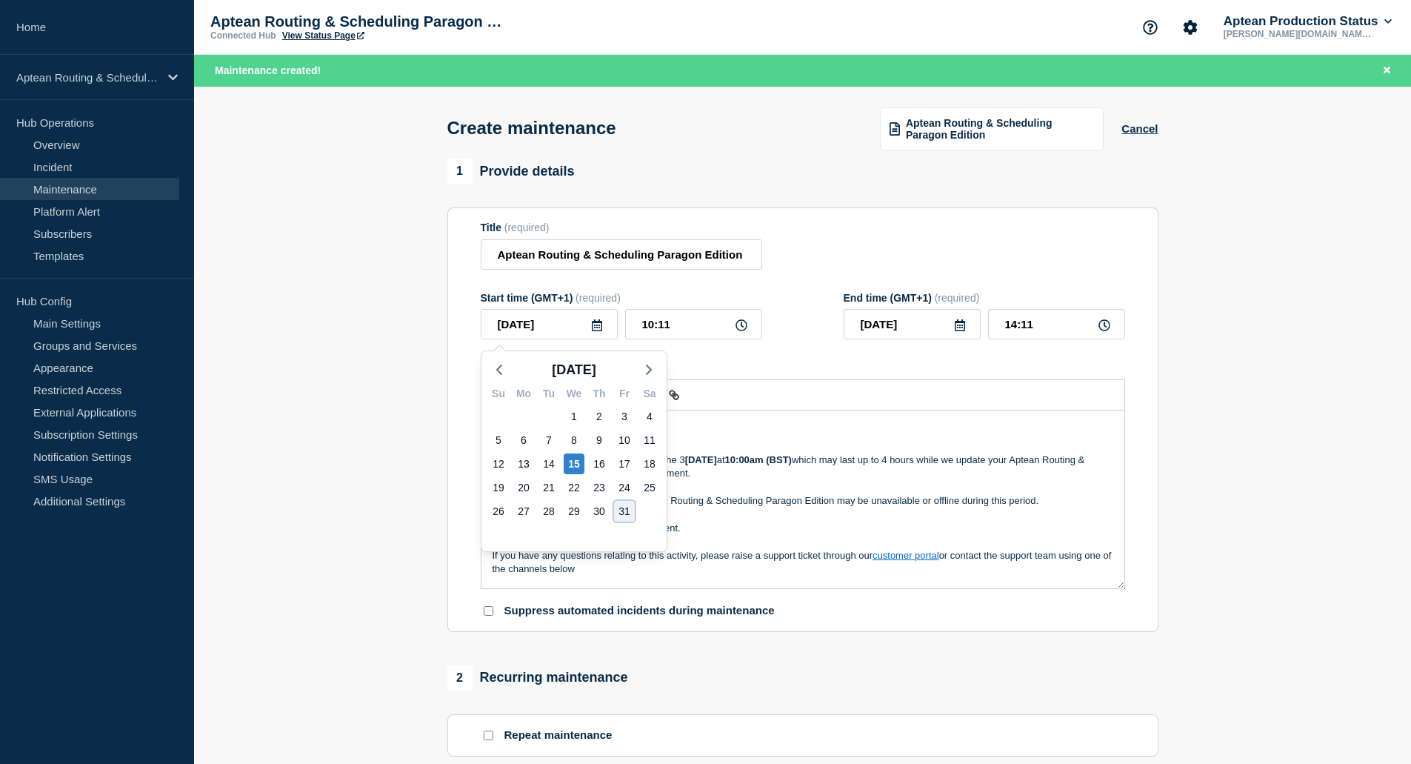
click at [626, 511] on div "31" at bounding box center [624, 511] width 21 height 21
type input "[DATE]"
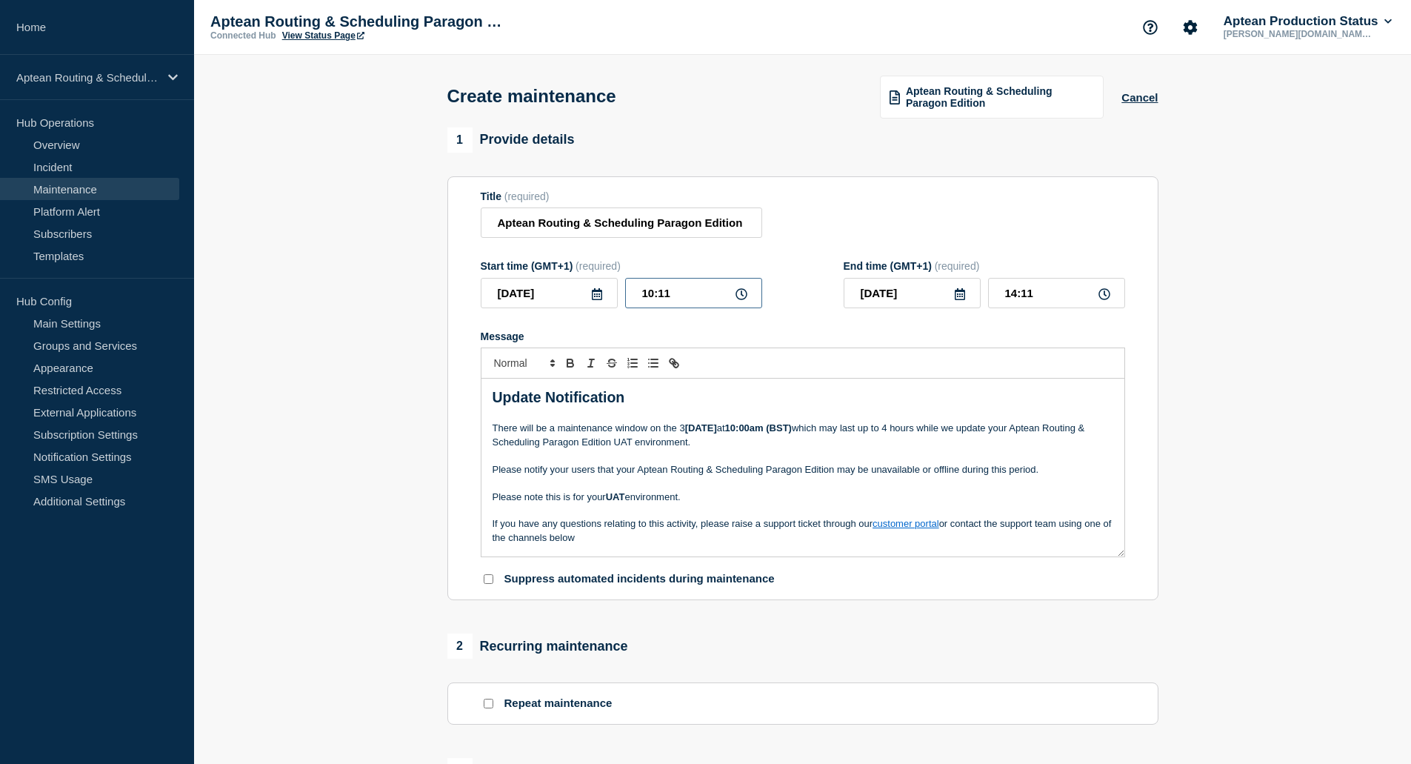
click at [687, 291] on input "10:11" at bounding box center [693, 293] width 137 height 30
drag, startPoint x: 687, startPoint y: 291, endPoint x: 601, endPoint y: 291, distance: 85.9
click at [601, 291] on div "[DATE] 10:11" at bounding box center [622, 293] width 282 height 30
type input "10:00"
type input "14:00"
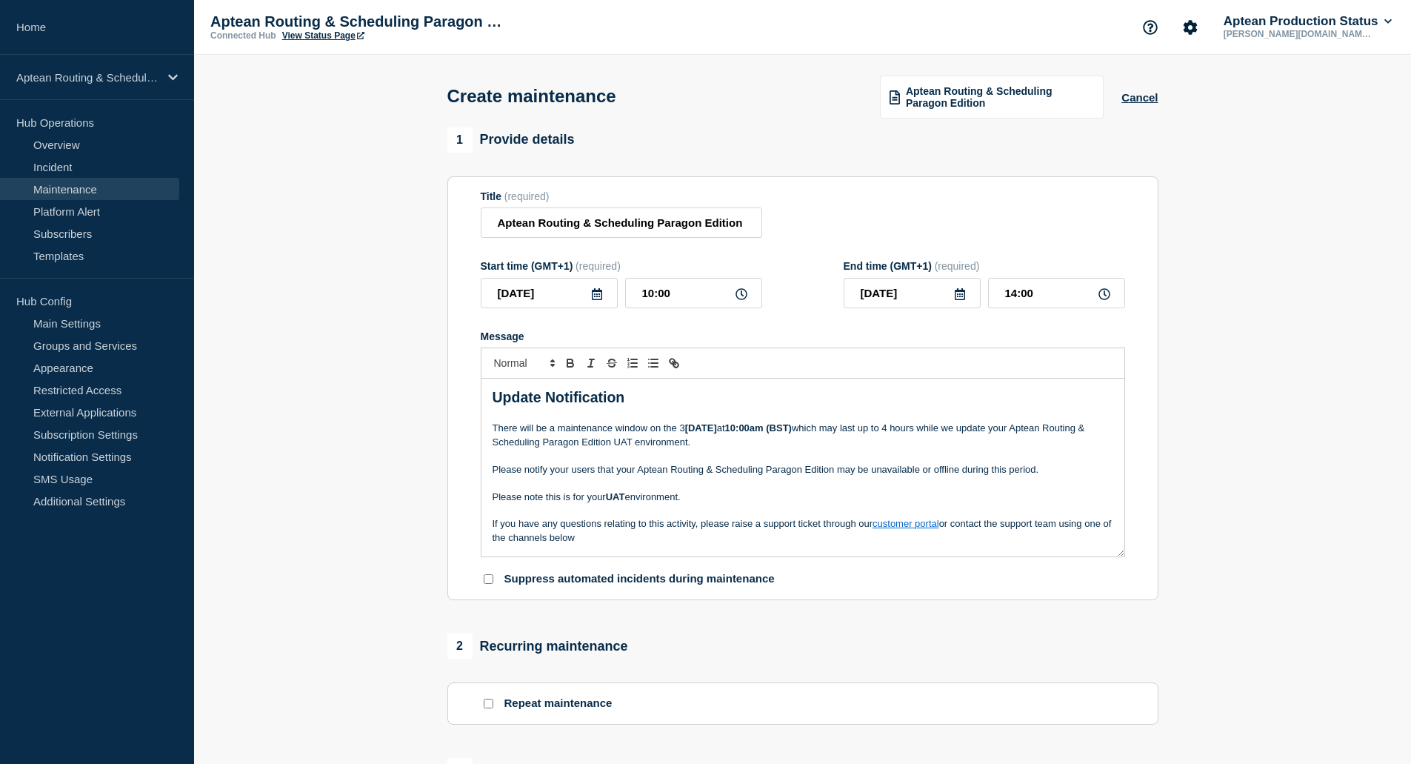
click at [912, 384] on div "Update Notification There will be a maintenance window on the 3 [DATE] 10:00am …" at bounding box center [803, 468] width 643 height 178
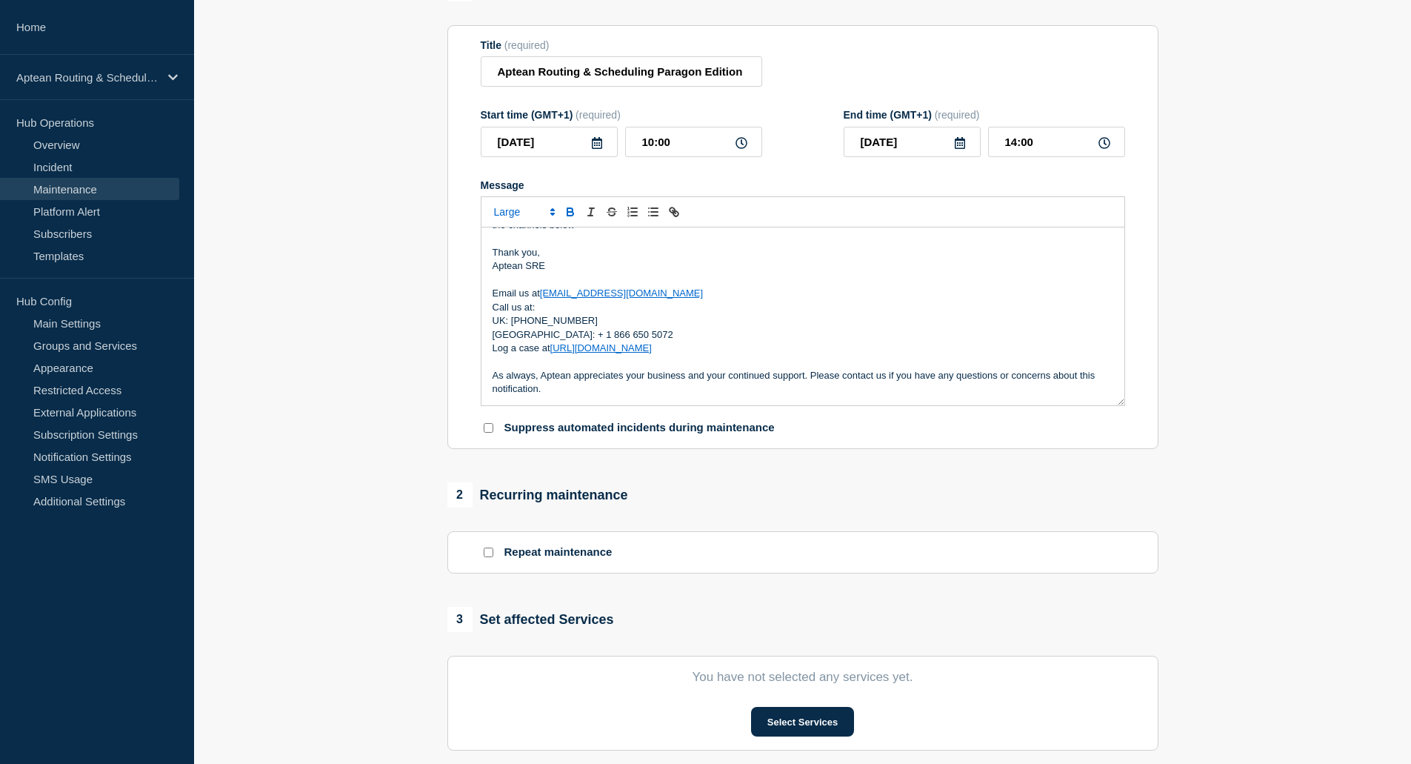
scroll to position [296, 0]
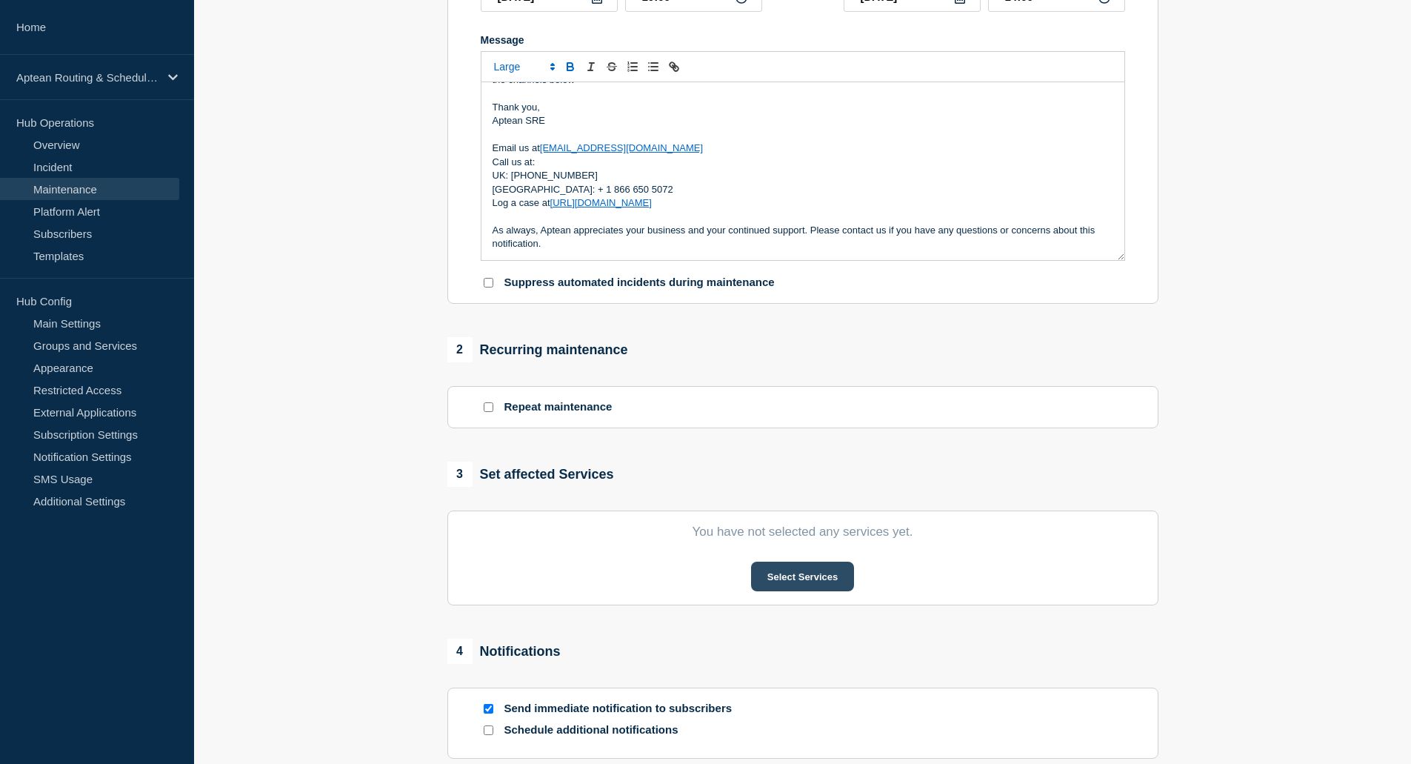
click at [794, 582] on button "Select Services" at bounding box center [802, 577] width 103 height 30
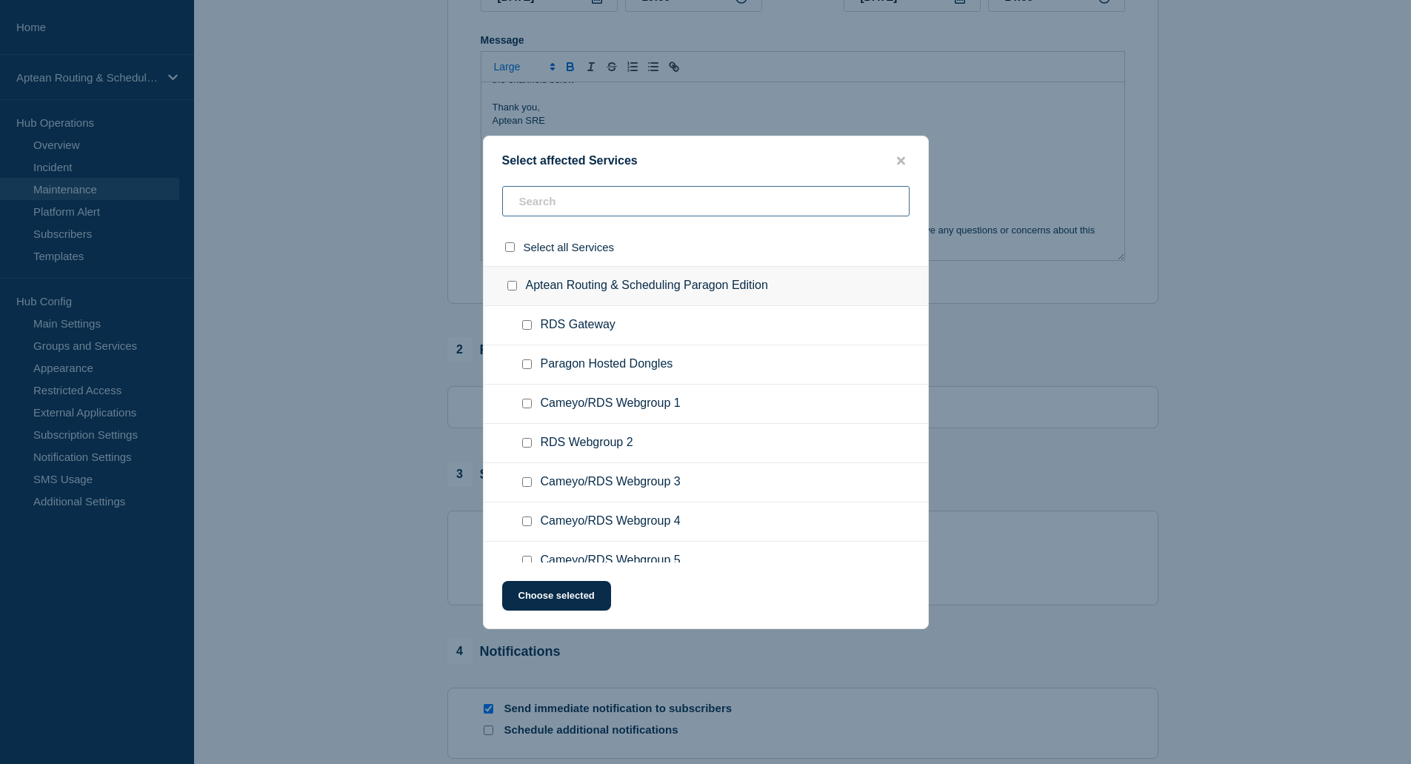
click at [668, 199] on input "text" at bounding box center [705, 201] width 407 height 30
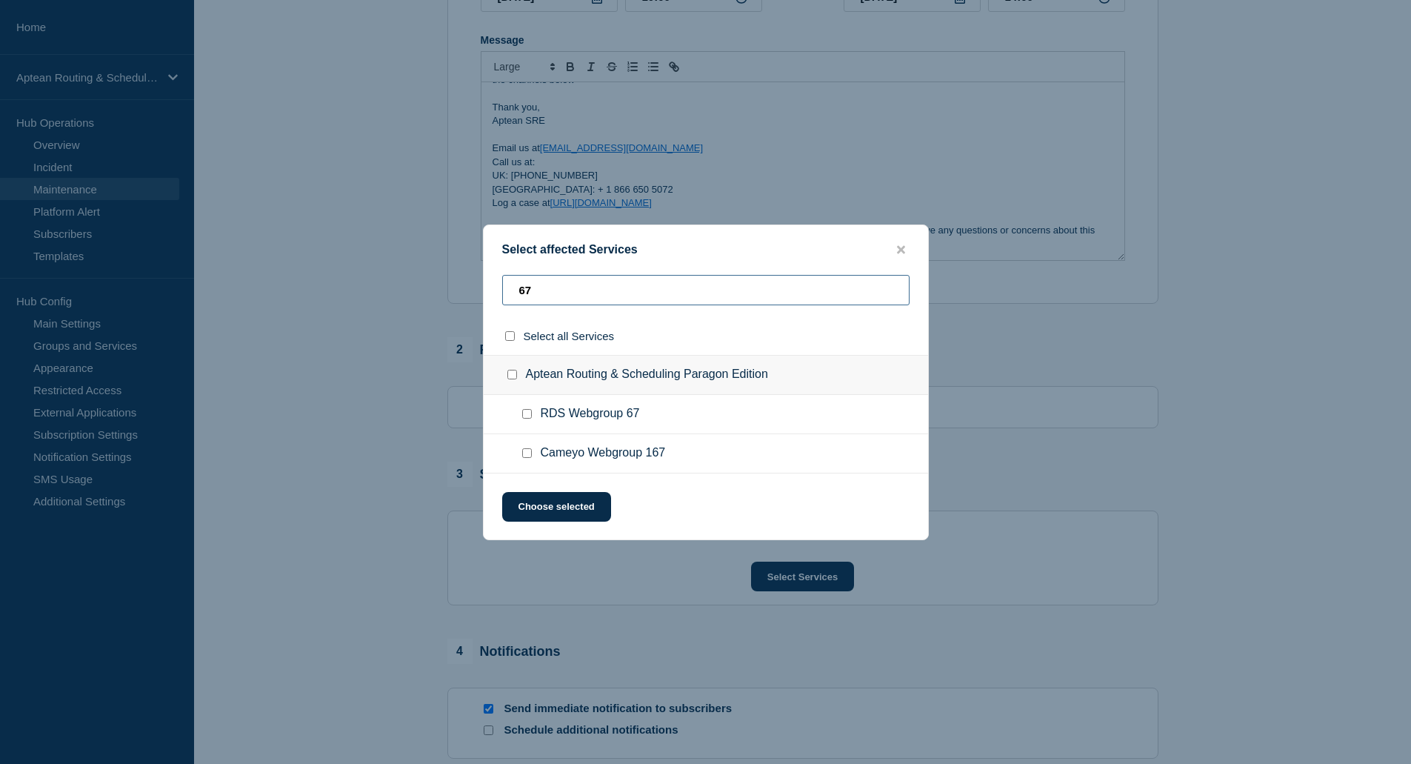
type input "67"
click at [524, 406] on ul "RDS Webgroup 67" at bounding box center [706, 414] width 445 height 39
click at [524, 414] on input "RDS Webgroup 67 checkbox" at bounding box center [527, 414] width 10 height 10
checkbox input "true"
drag, startPoint x: 582, startPoint y: 293, endPoint x: 430, endPoint y: 291, distance: 151.9
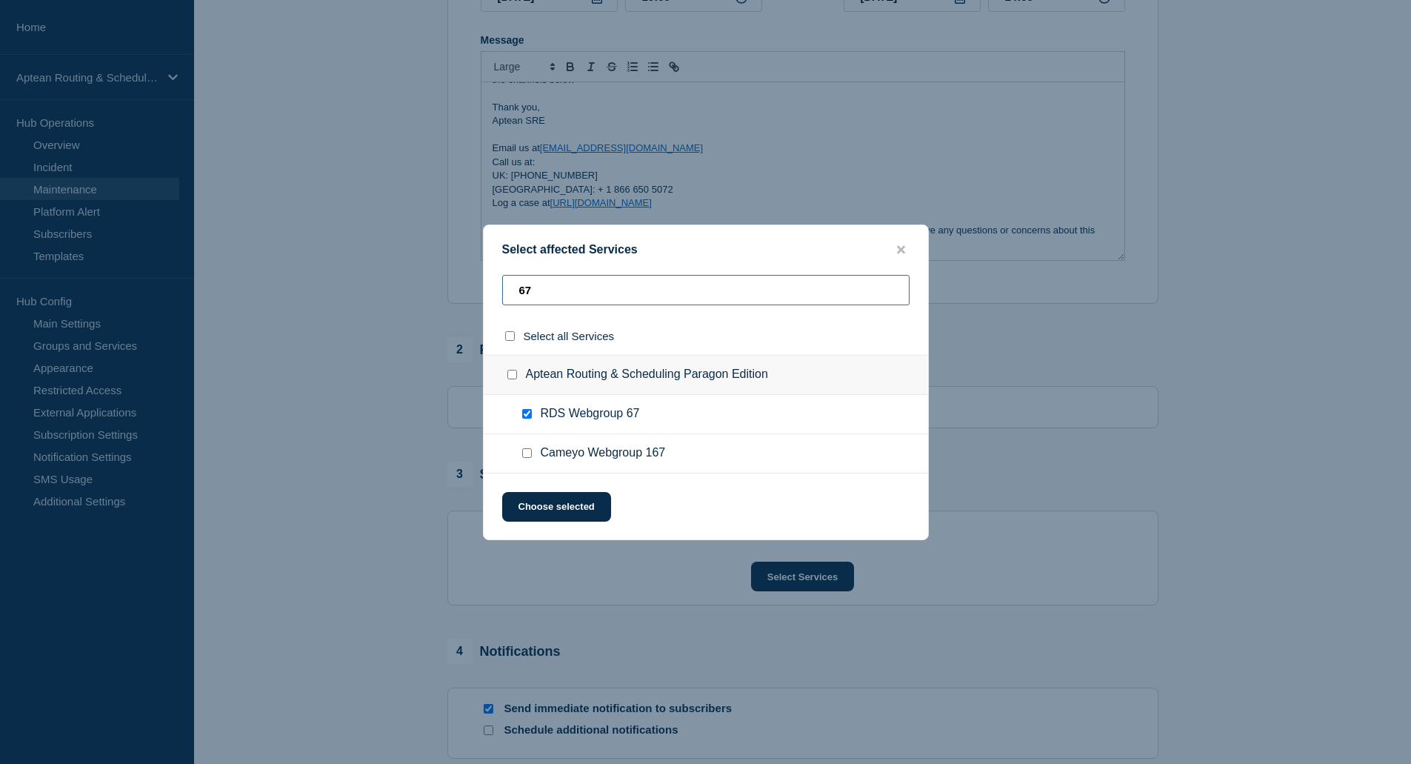
click at [430, 291] on div "Select affected Services 67 Select all Services Aptean Routing & Scheduling Par…" at bounding box center [705, 382] width 1411 height 764
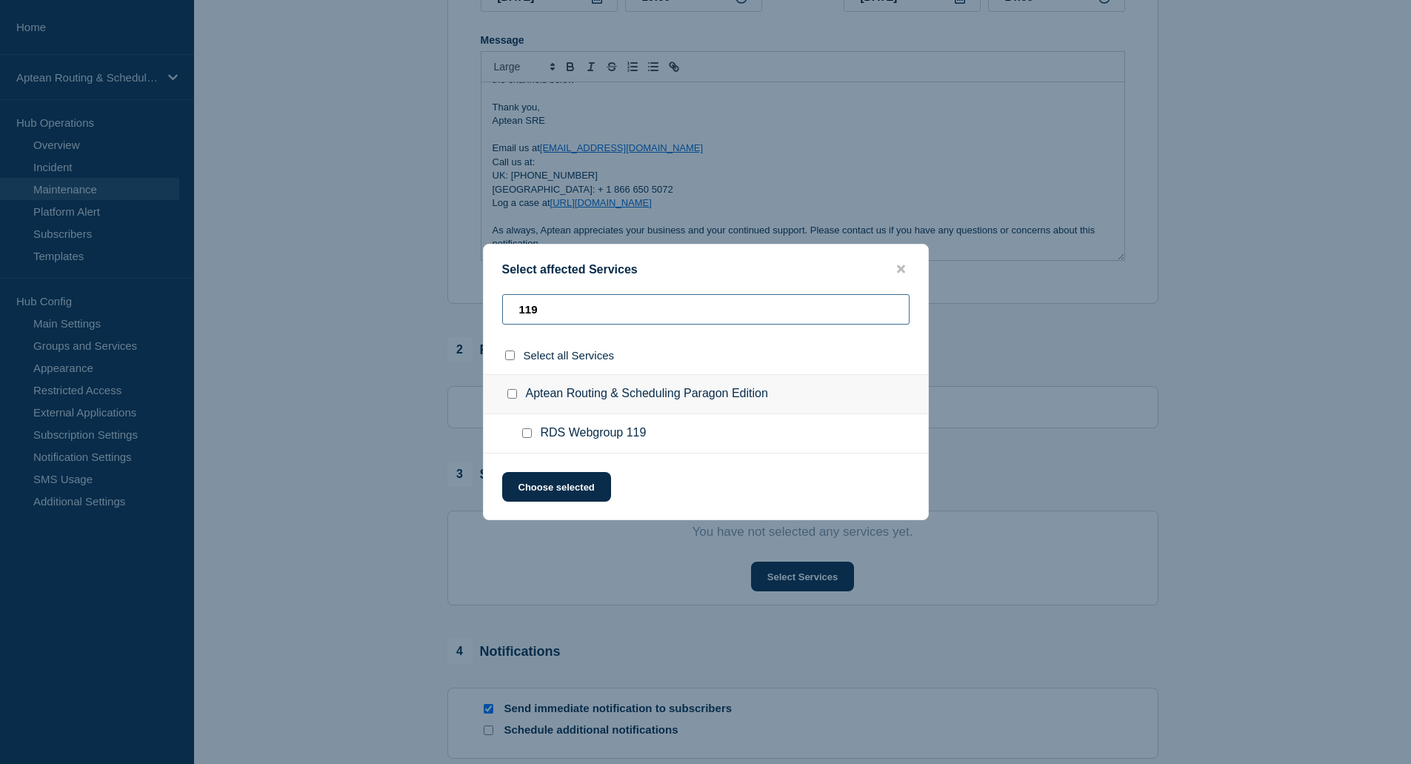
type input "119"
click at [524, 437] on input "RDS Webgroup 119 checkbox" at bounding box center [527, 433] width 10 height 10
checkbox input "true"
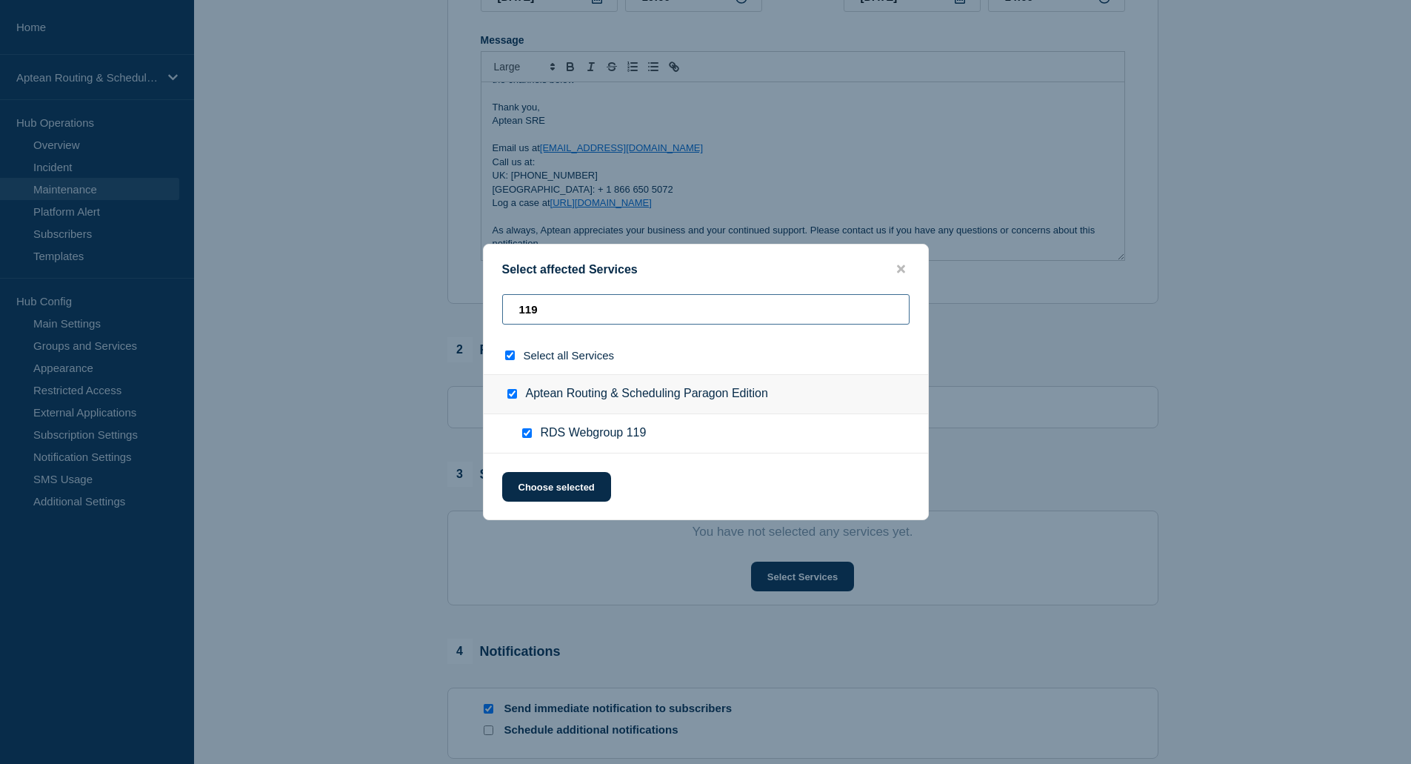
drag, startPoint x: 565, startPoint y: 315, endPoint x: 454, endPoint y: 307, distance: 111.4
click at [454, 307] on div "Select affected Services 119 Select all Services Aptean Routing & Scheduling Pa…" at bounding box center [705, 382] width 1411 height 764
type input "9"
checkbox input "false"
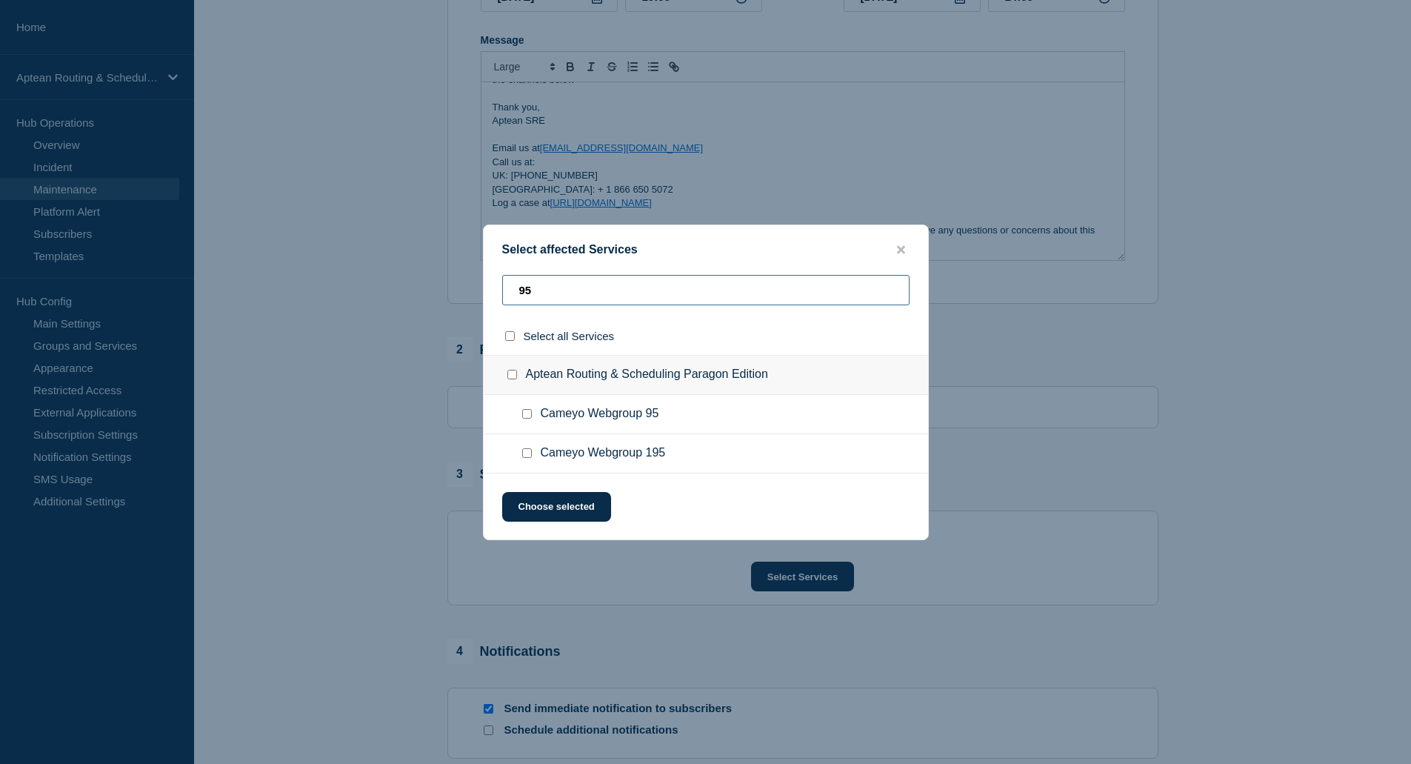
type input "95"
click at [527, 408] on div at bounding box center [529, 414] width 21 height 15
click at [527, 416] on input "Cameyo Webgroup 95 checkbox" at bounding box center [527, 414] width 10 height 10
checkbox input "true"
click at [582, 514] on button "Choose selected" at bounding box center [556, 507] width 109 height 30
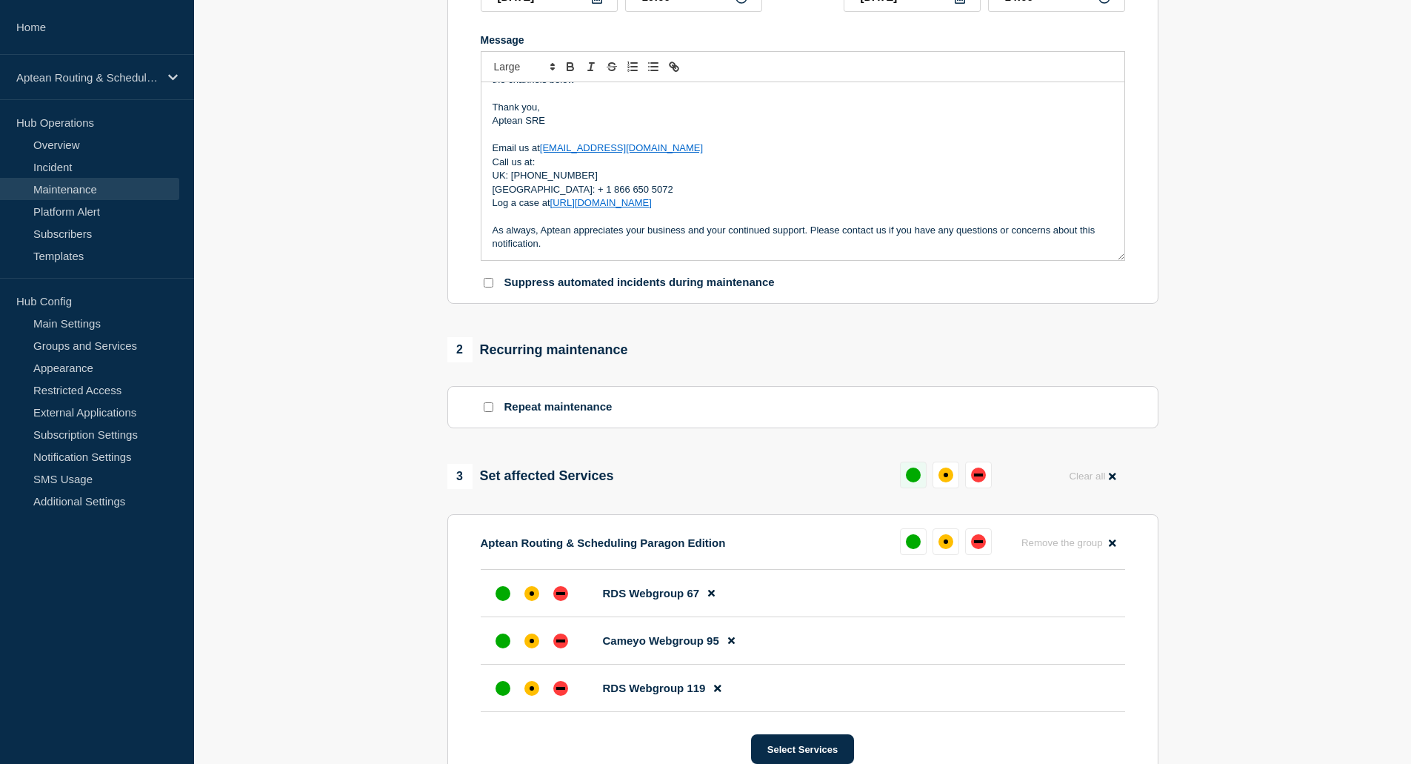
click at [908, 486] on button at bounding box center [913, 475] width 27 height 27
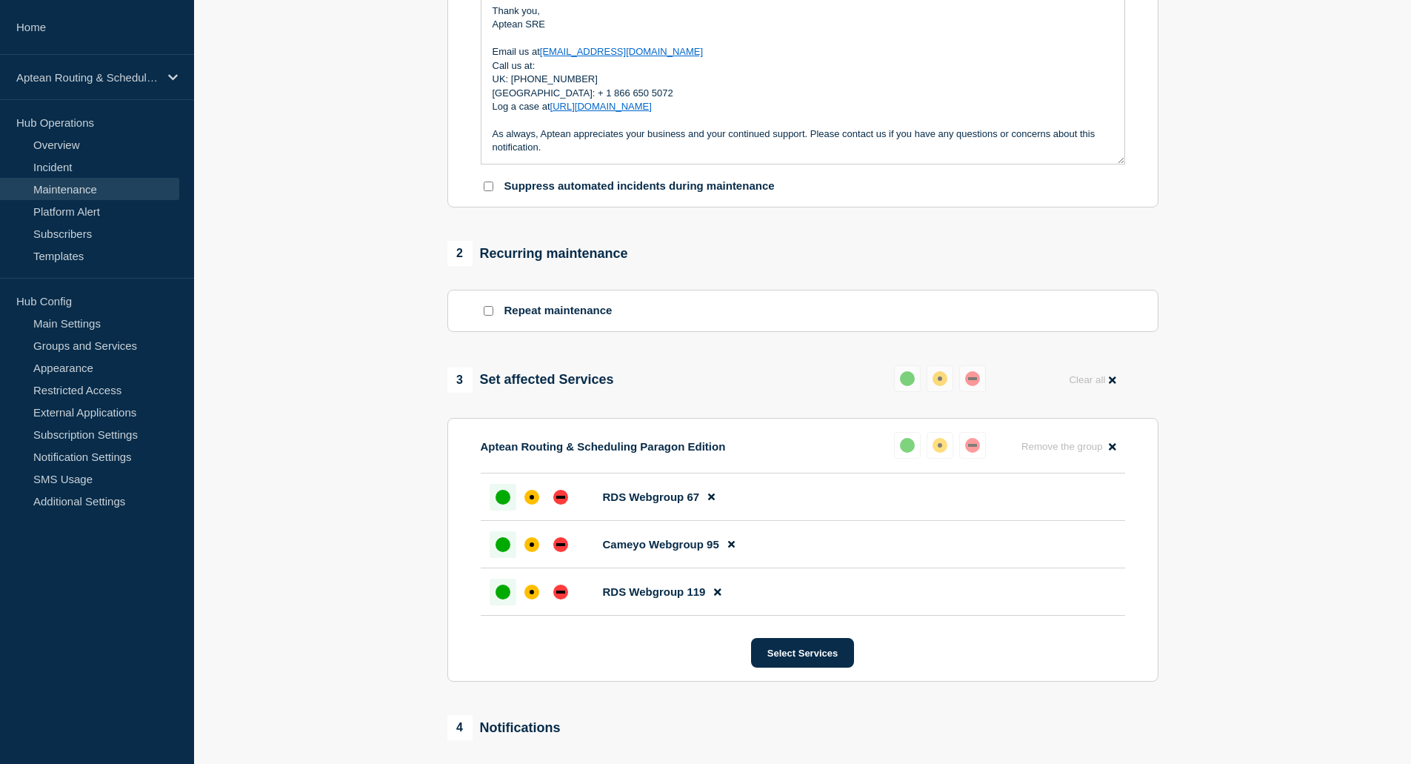
scroll to position [701, 0]
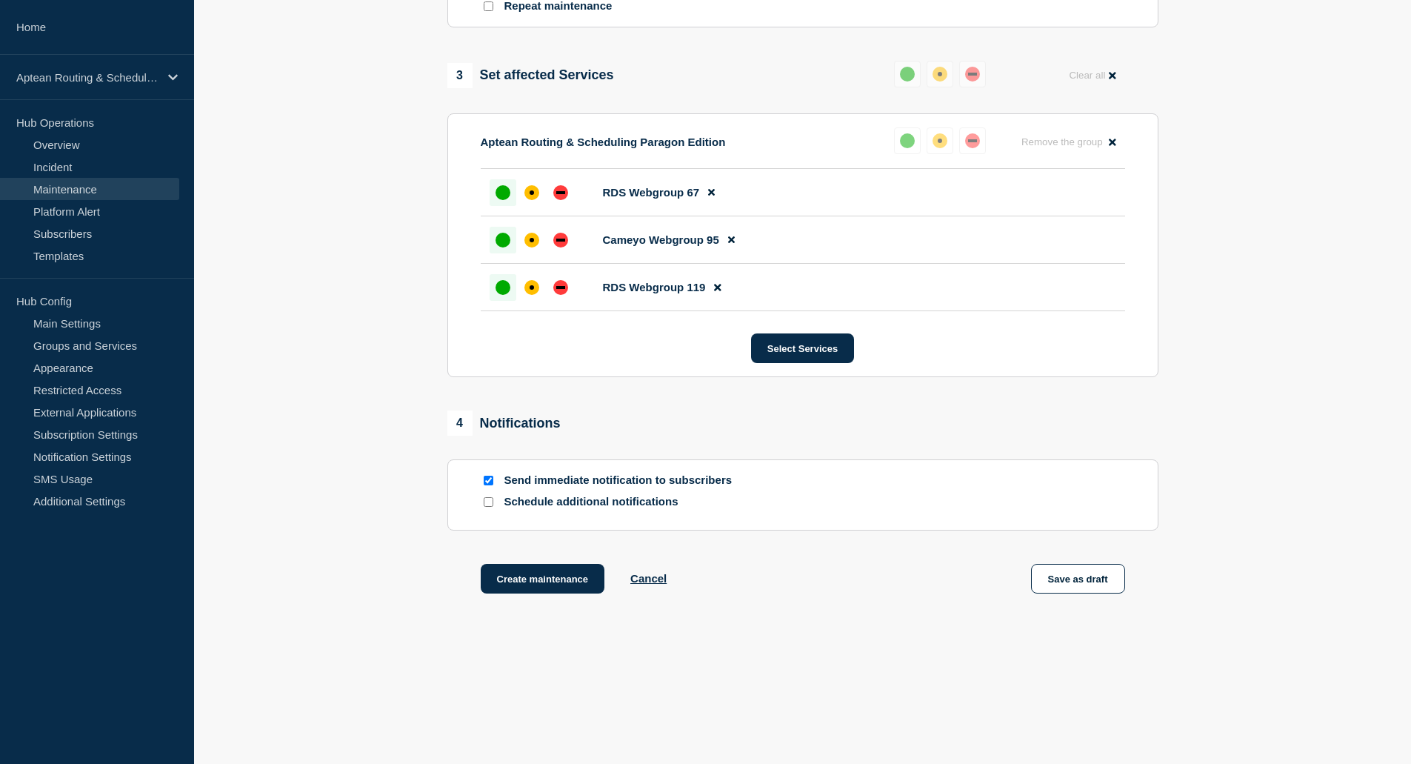
click at [499, 506] on div "Schedule additional notifications" at bounding box center [803, 502] width 645 height 14
click at [494, 505] on div at bounding box center [488, 502] width 15 height 14
click at [490, 505] on input "Schedule additional notifications" at bounding box center [489, 502] width 10 height 10
checkbox input "true"
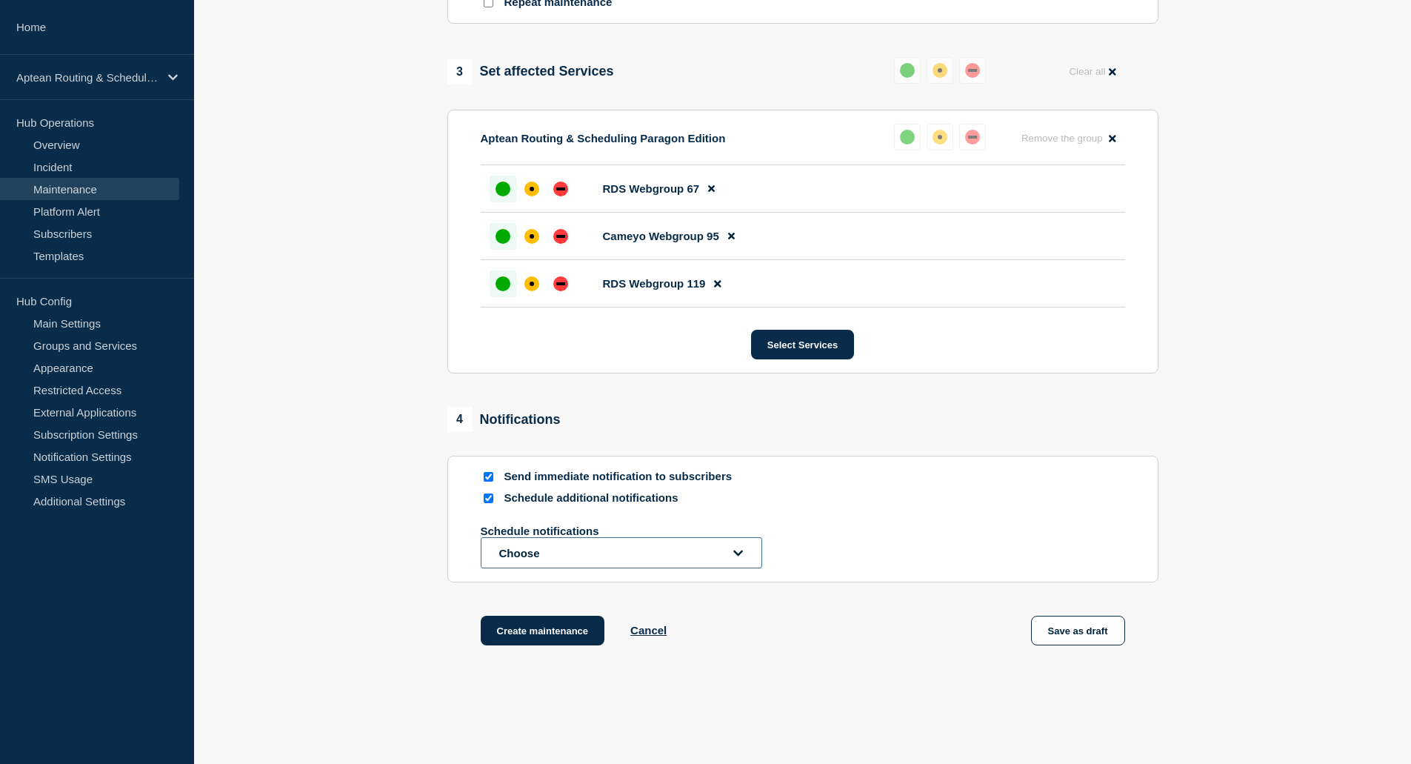
click at [532, 557] on button "Choose" at bounding box center [622, 552] width 282 height 31
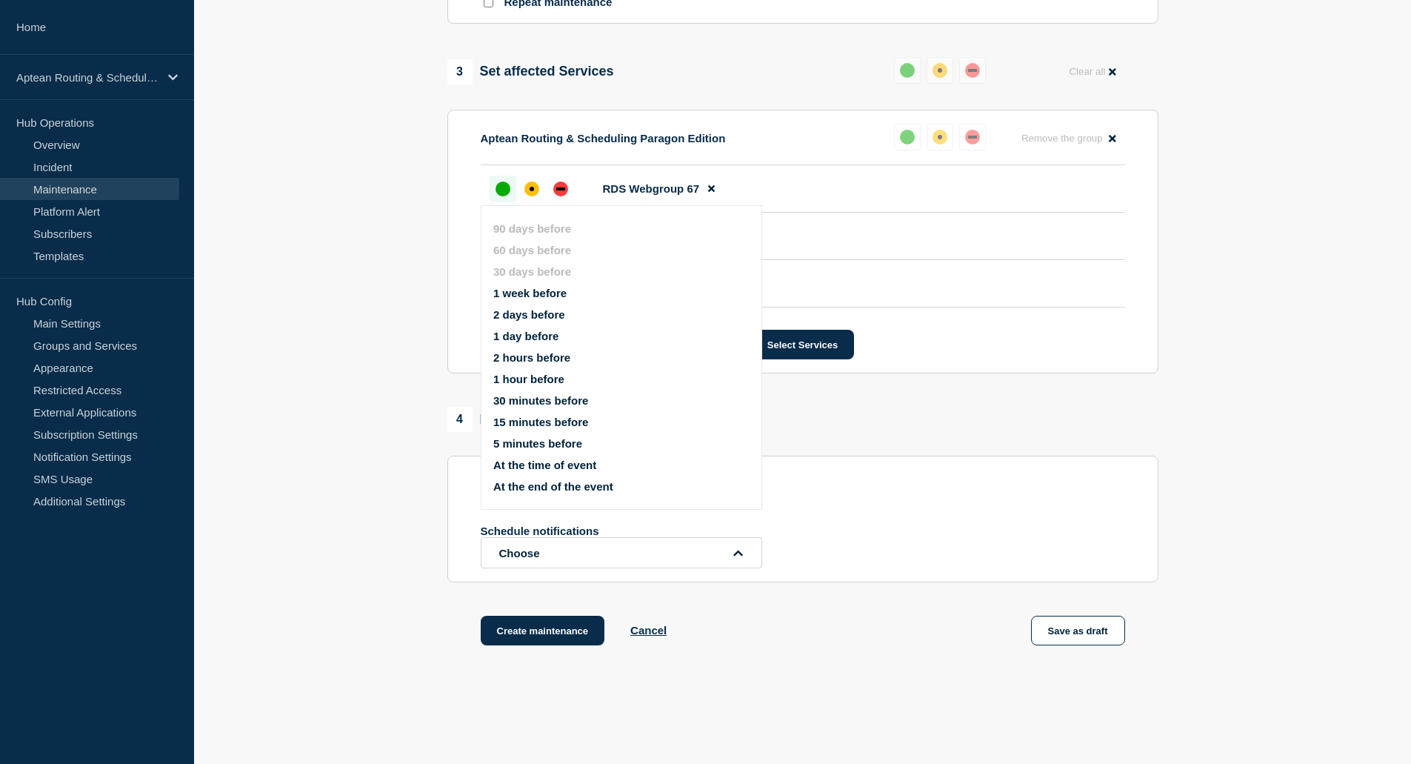
click at [556, 296] on button "1 week before" at bounding box center [529, 293] width 73 height 13
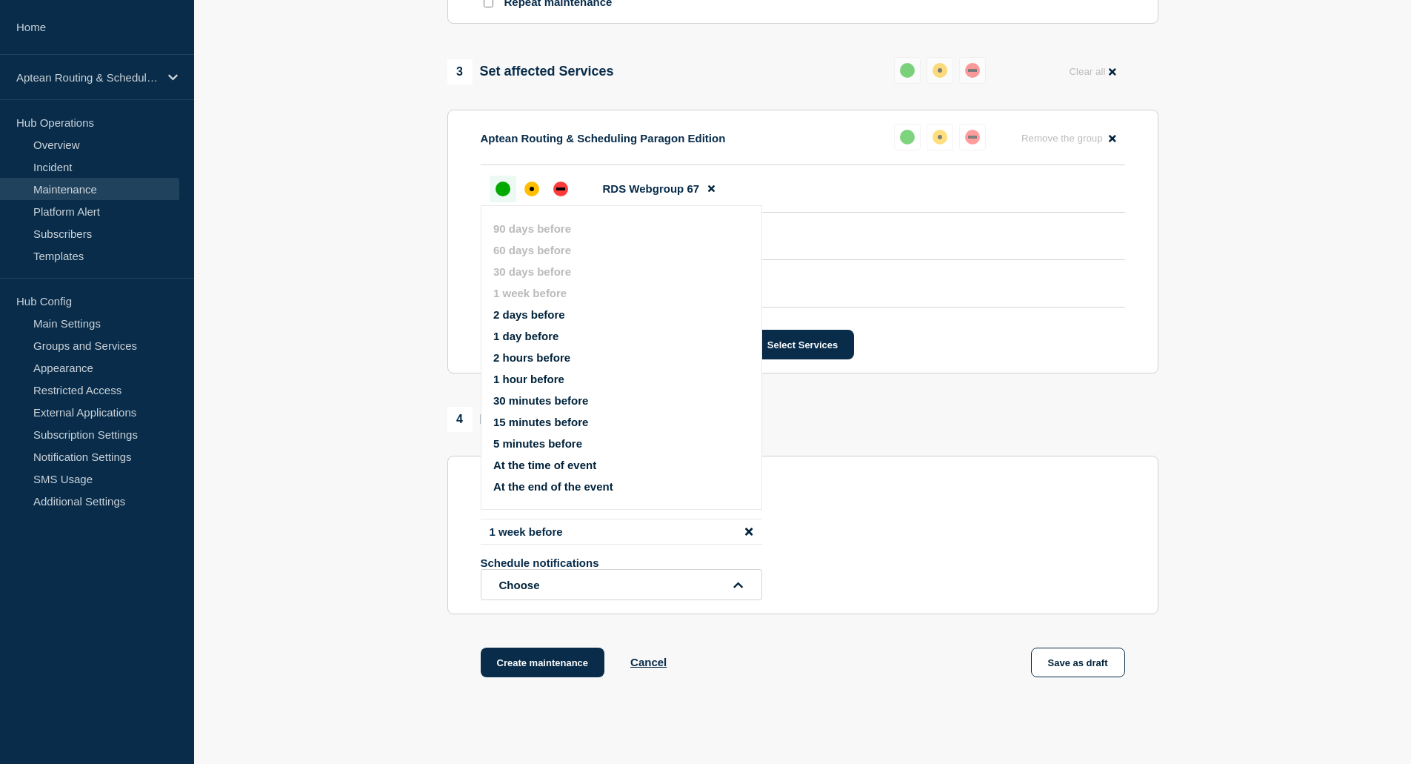
click at [537, 336] on button "1 day before" at bounding box center [525, 336] width 65 height 13
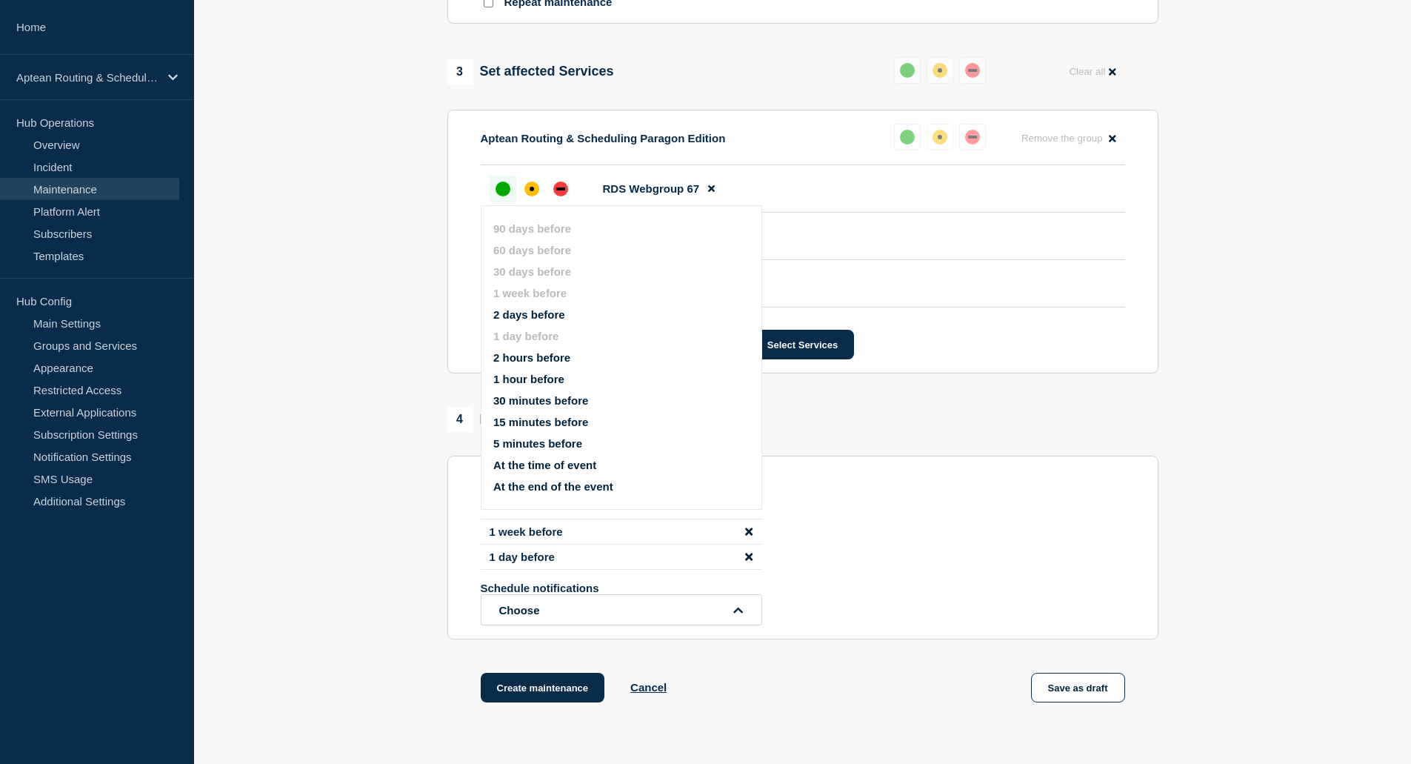
click at [536, 376] on button "1 hour before" at bounding box center [528, 379] width 71 height 13
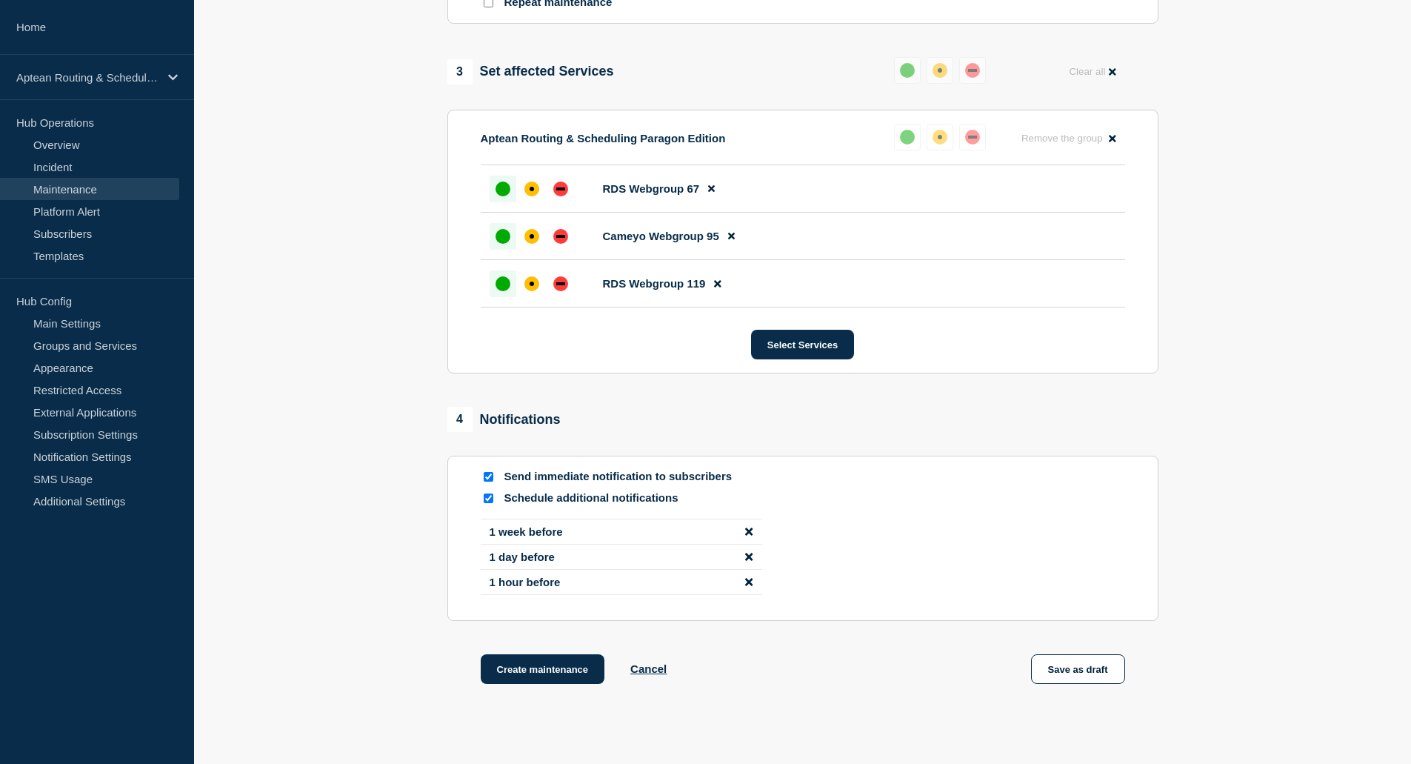
click at [374, 536] on section "1 Provide details Title (required) Aptean Routing & Scheduling Paragon Edition …" at bounding box center [802, 74] width 1217 height 1295
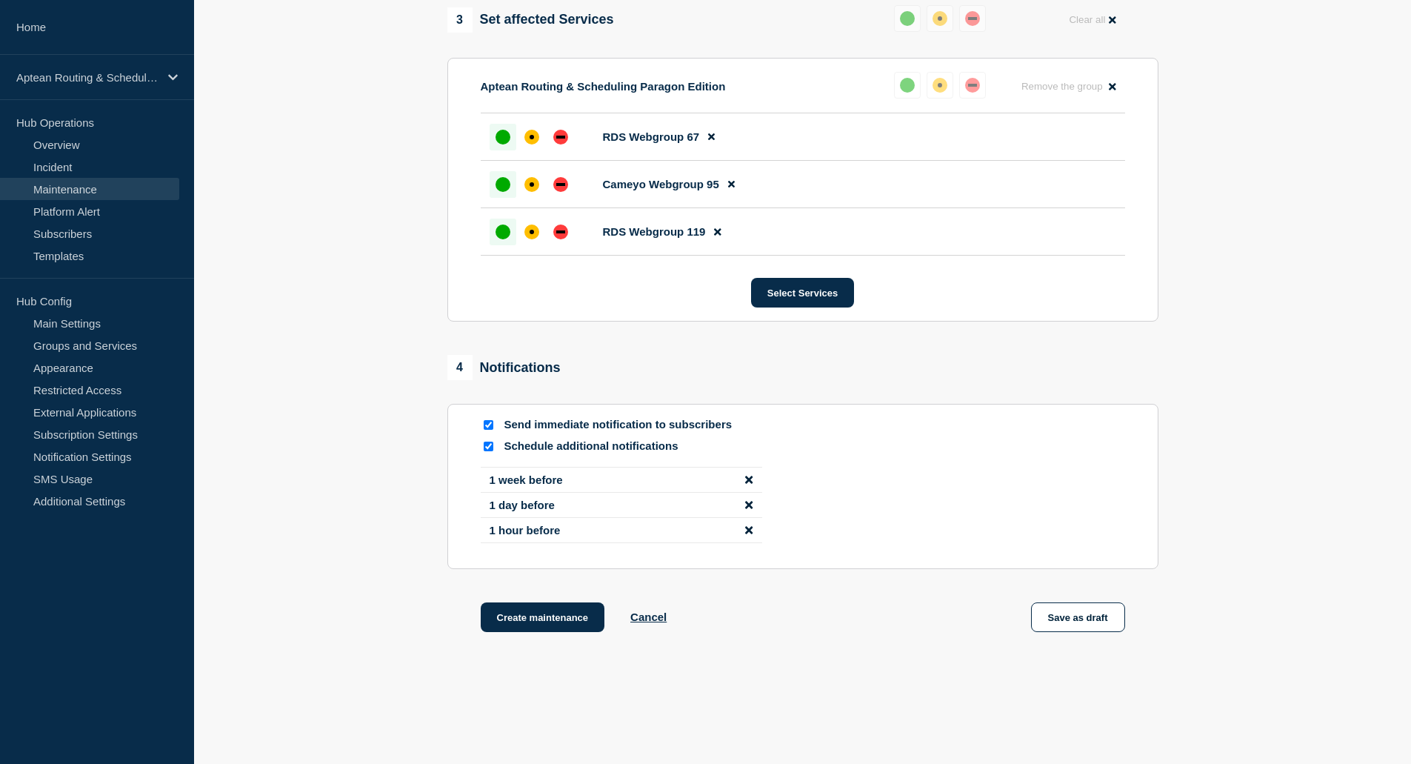
scroll to position [795, 0]
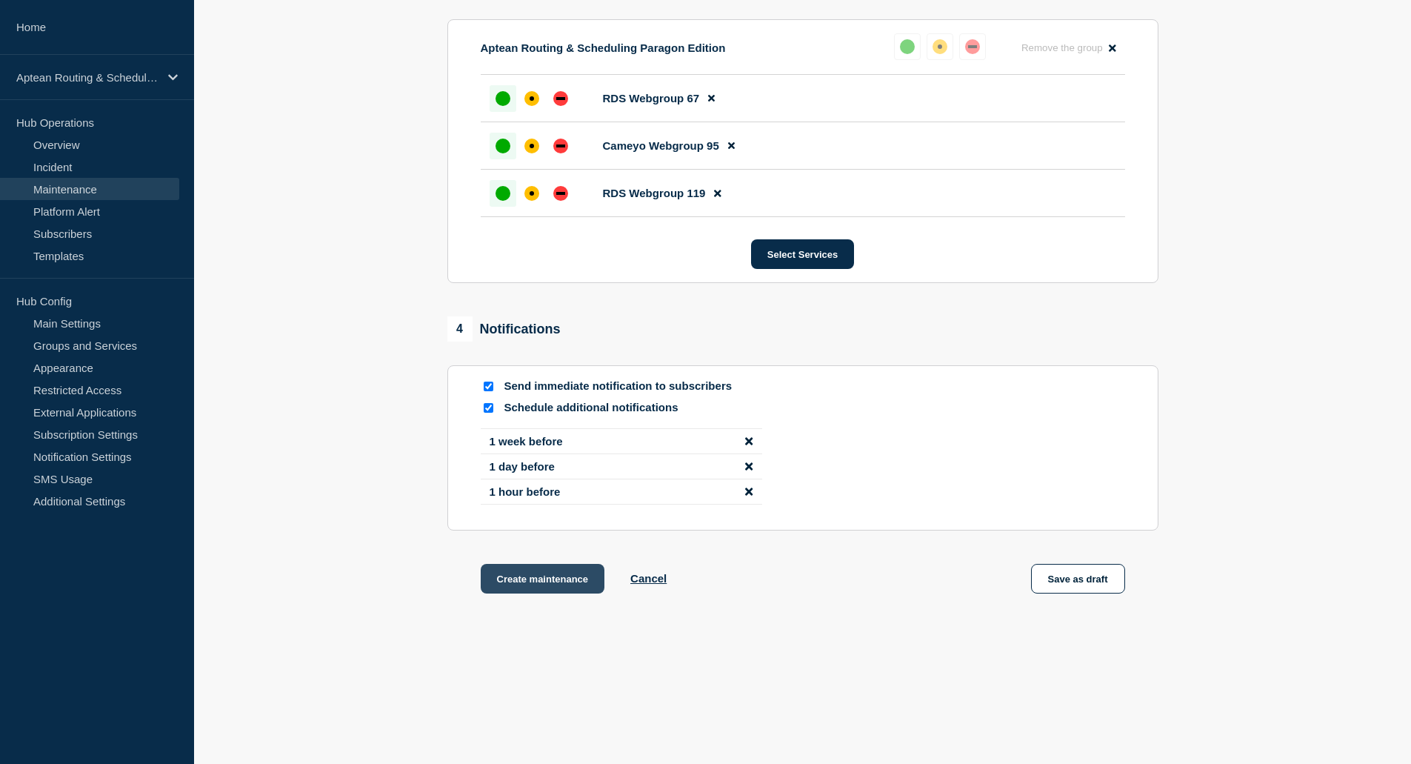
click at [513, 580] on button "Create maintenance" at bounding box center [543, 579] width 124 height 30
